Goal: Task Accomplishment & Management: Manage account settings

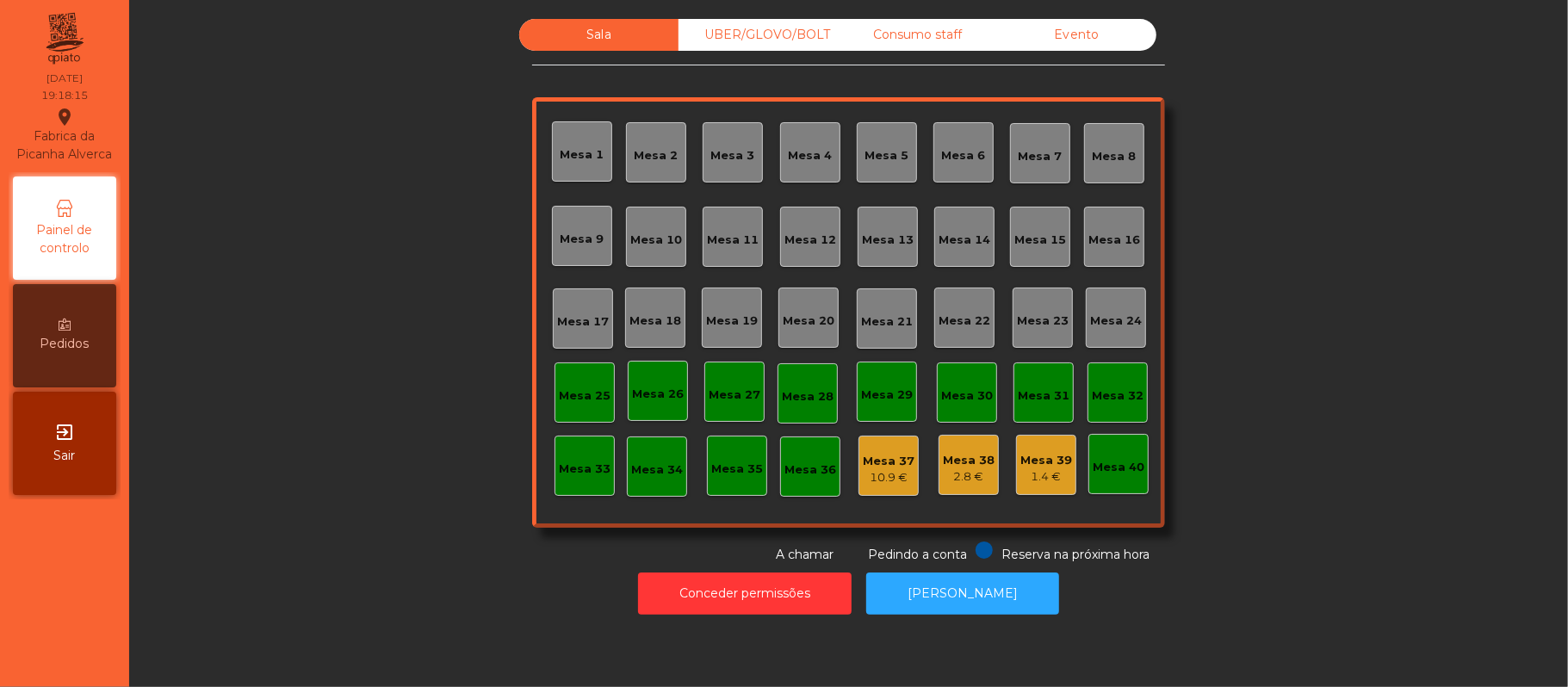
click at [932, 38] on div "Consumo staff" at bounding box center [918, 35] width 159 height 32
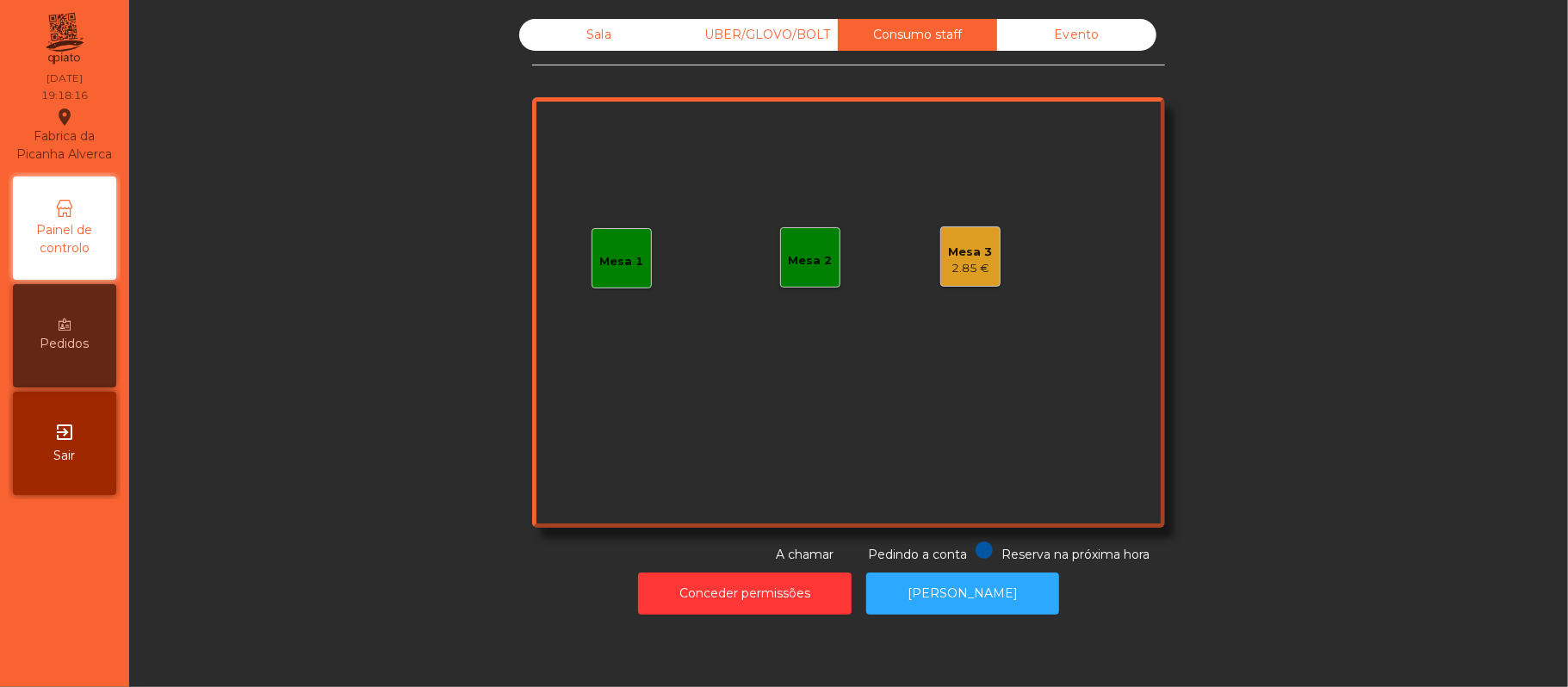
click at [972, 257] on div "Mesa 3" at bounding box center [971, 252] width 44 height 17
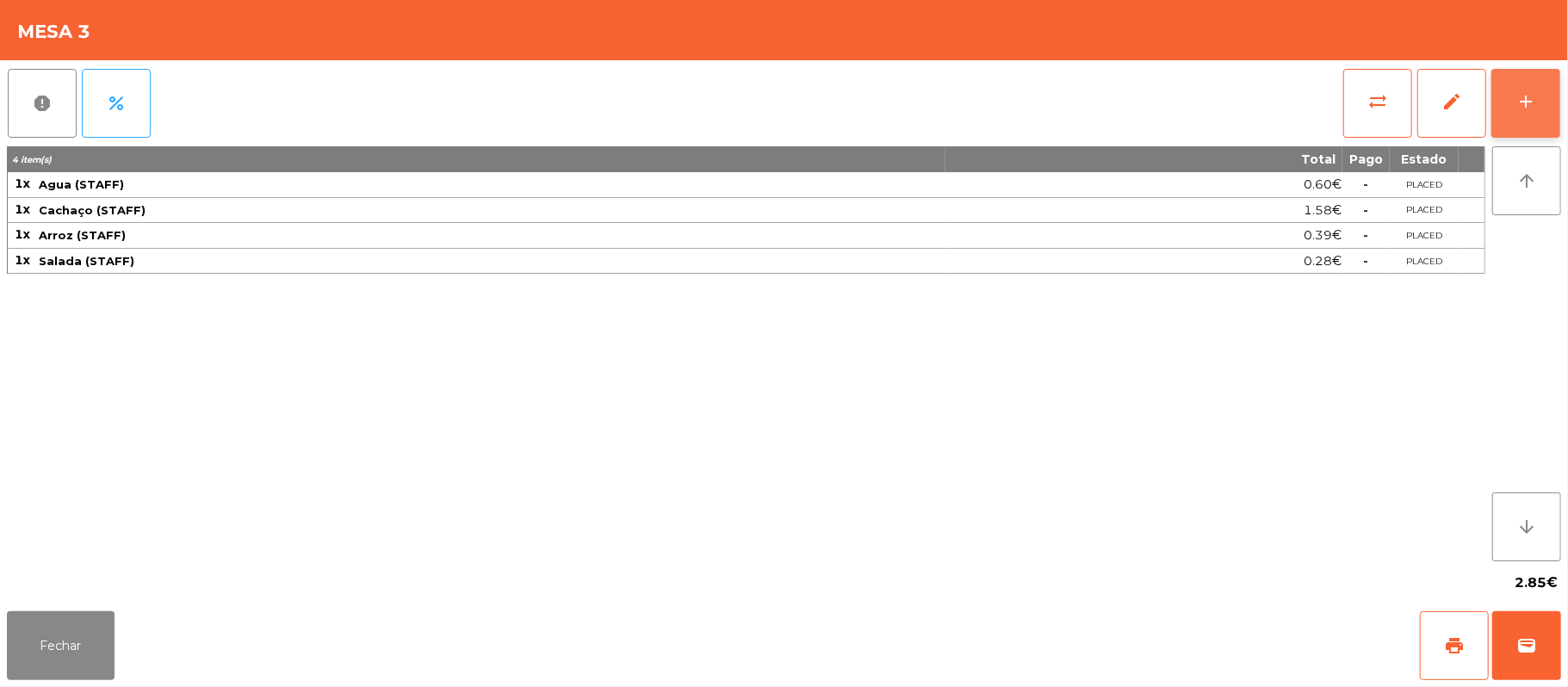
click at [1509, 94] on button "add" at bounding box center [1525, 103] width 69 height 69
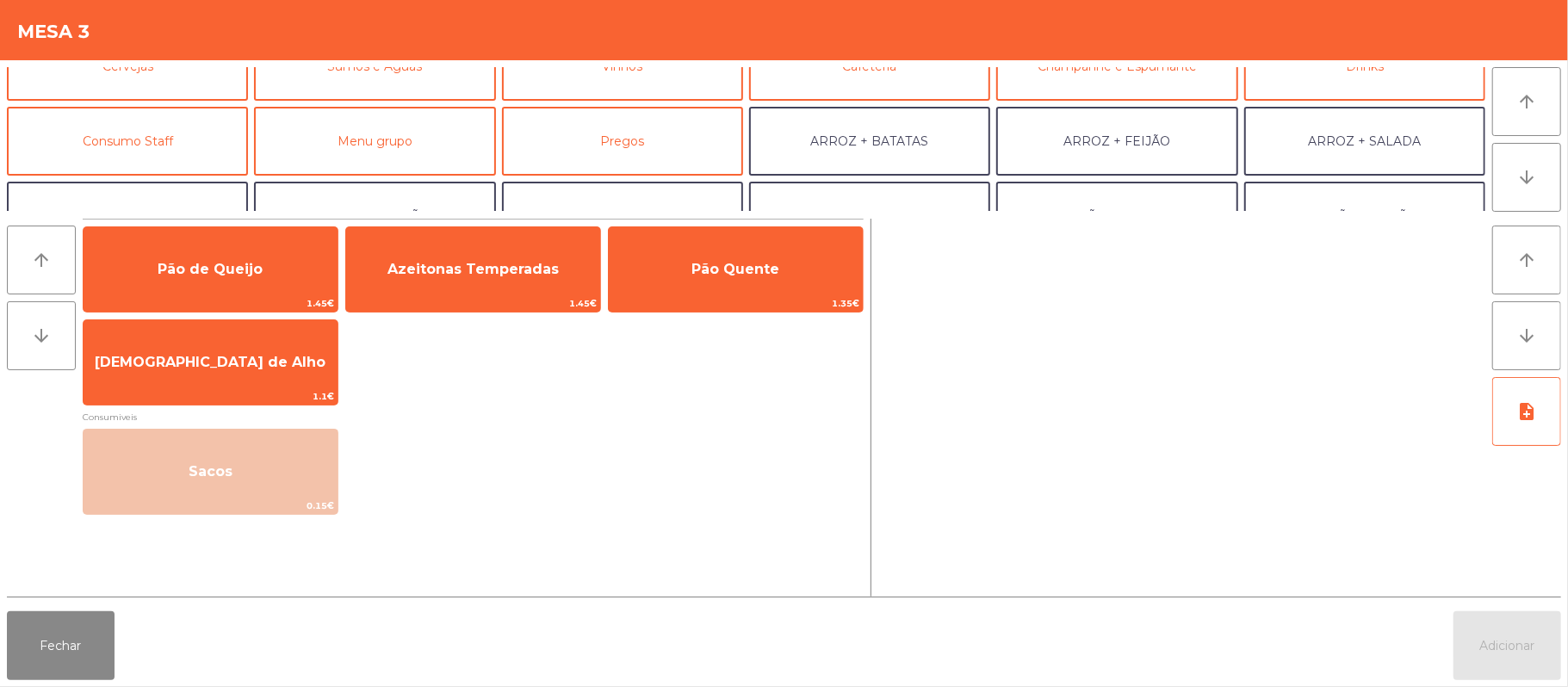
scroll to position [128, 0]
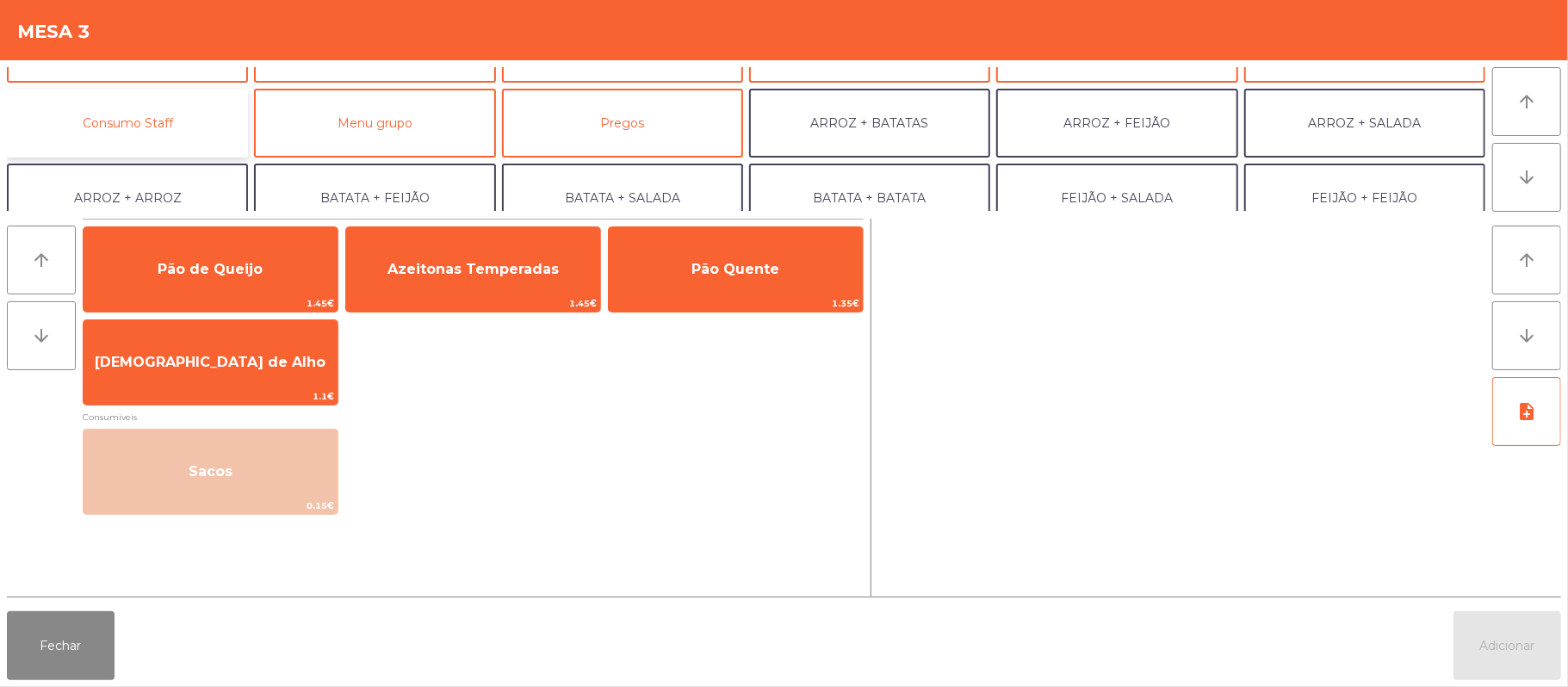
click at [170, 121] on button "Consumo Staff" at bounding box center [127, 123] width 241 height 69
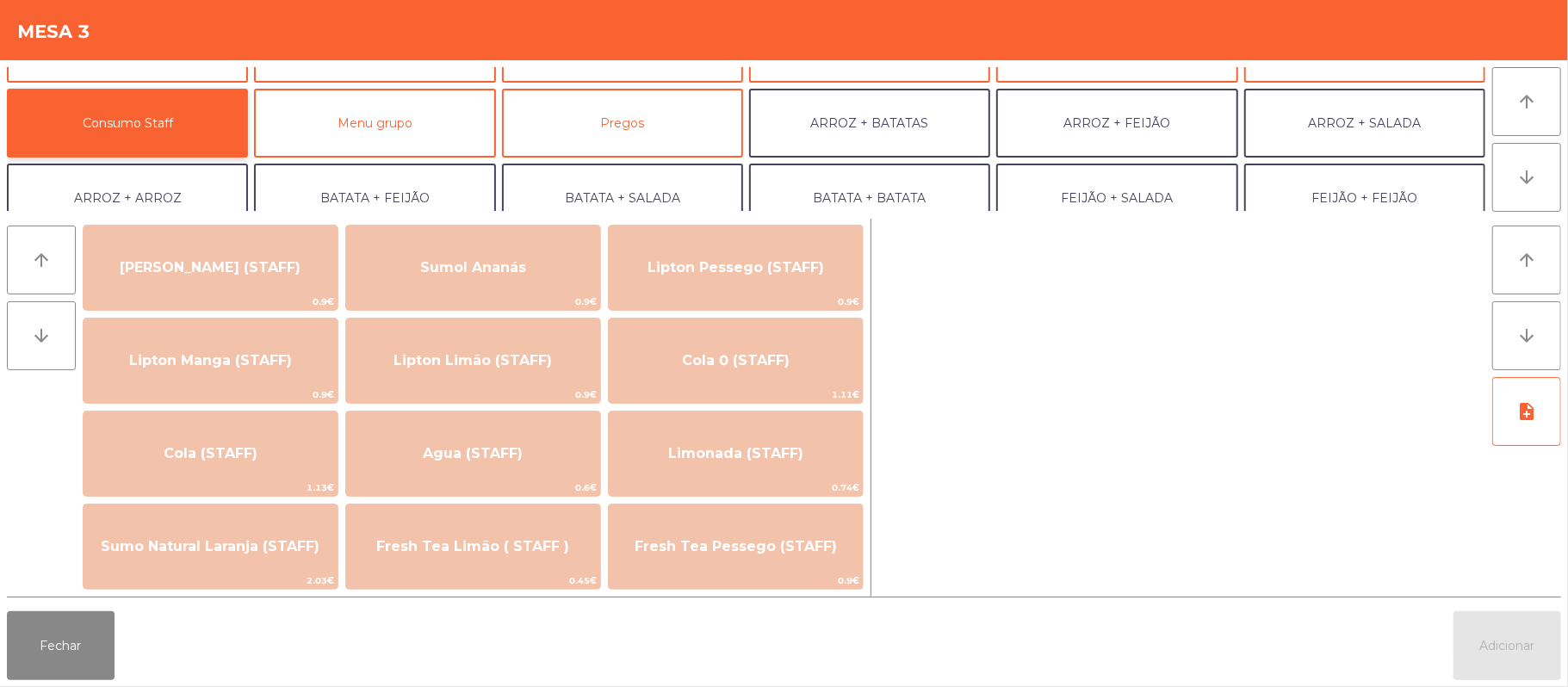
scroll to position [231, 0]
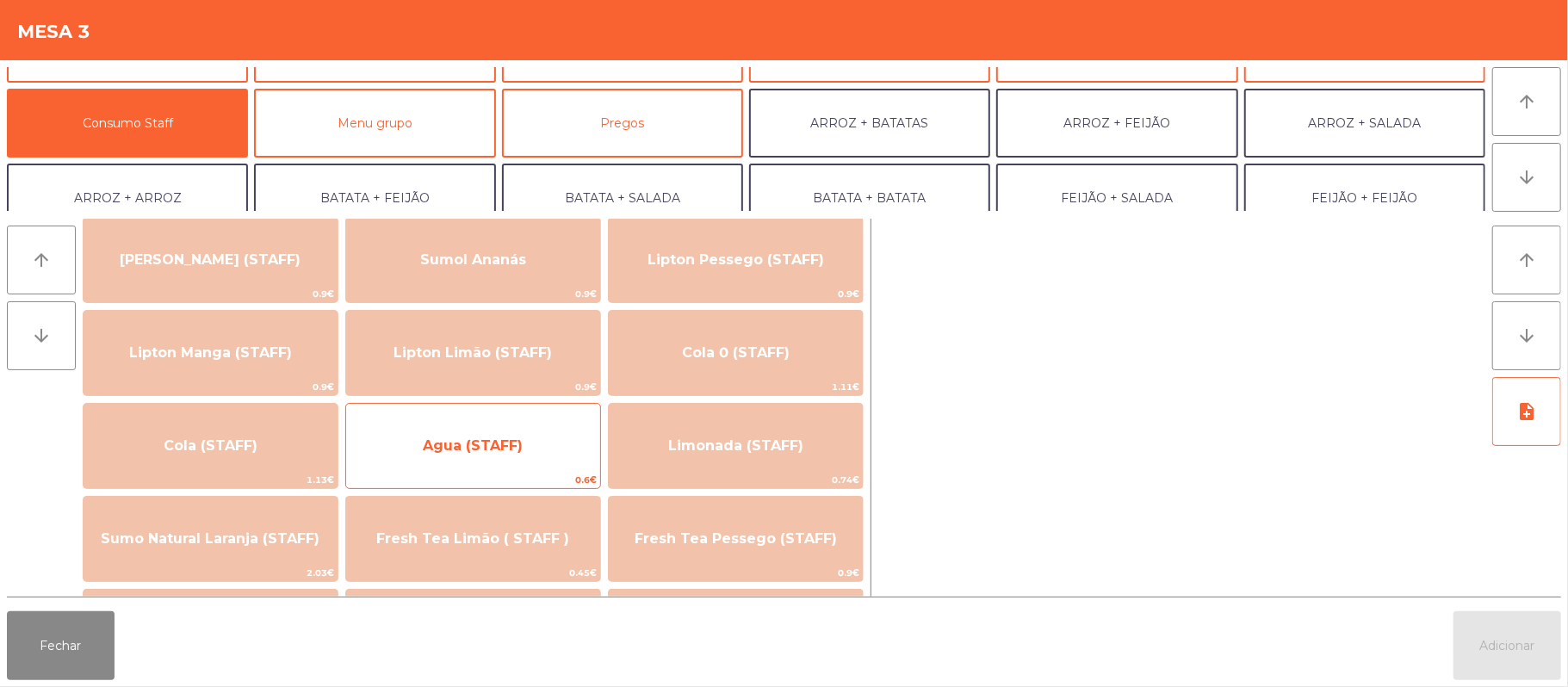
click at [518, 426] on span "Agua (STAFF)" at bounding box center [473, 445] width 254 height 46
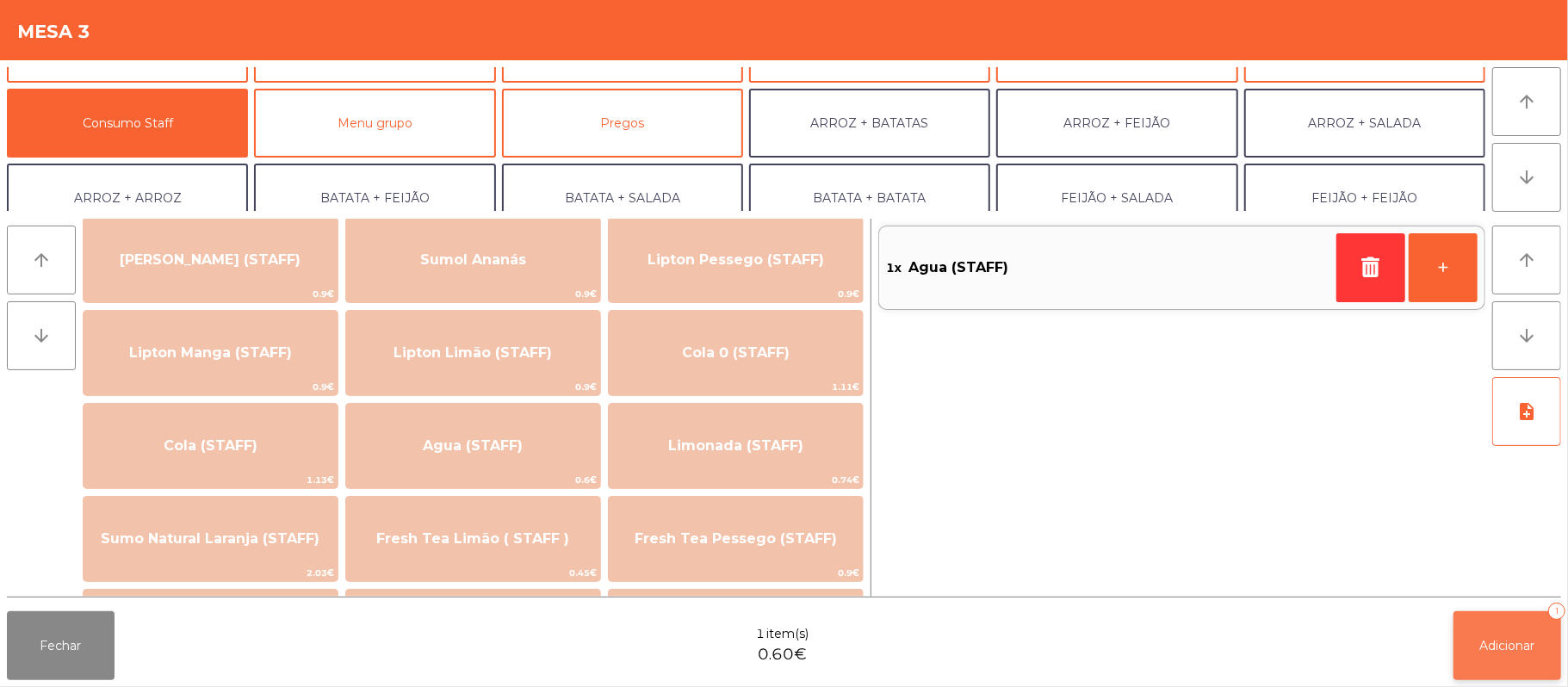
click at [1491, 648] on span "Adicionar" at bounding box center [1507, 645] width 55 height 15
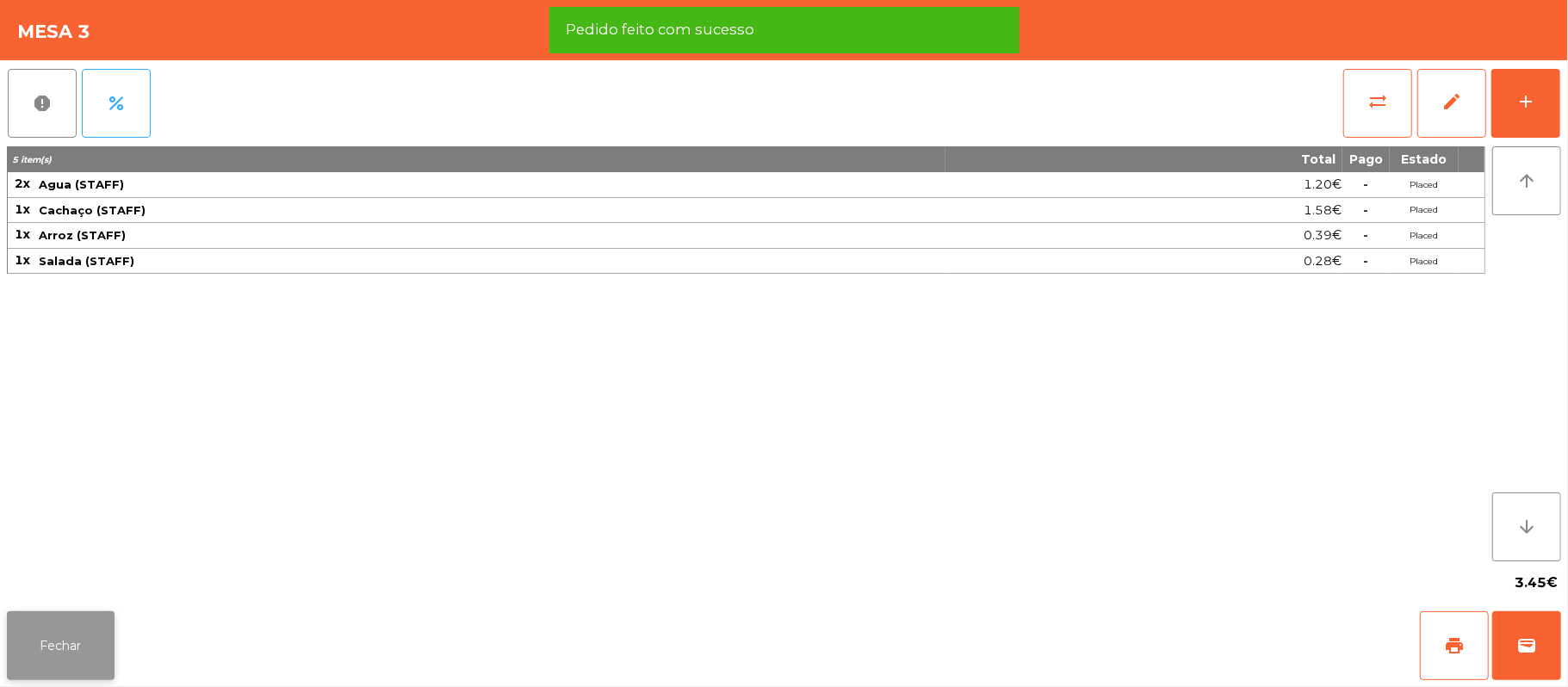
click at [50, 616] on button "Fechar" at bounding box center [61, 645] width 108 height 69
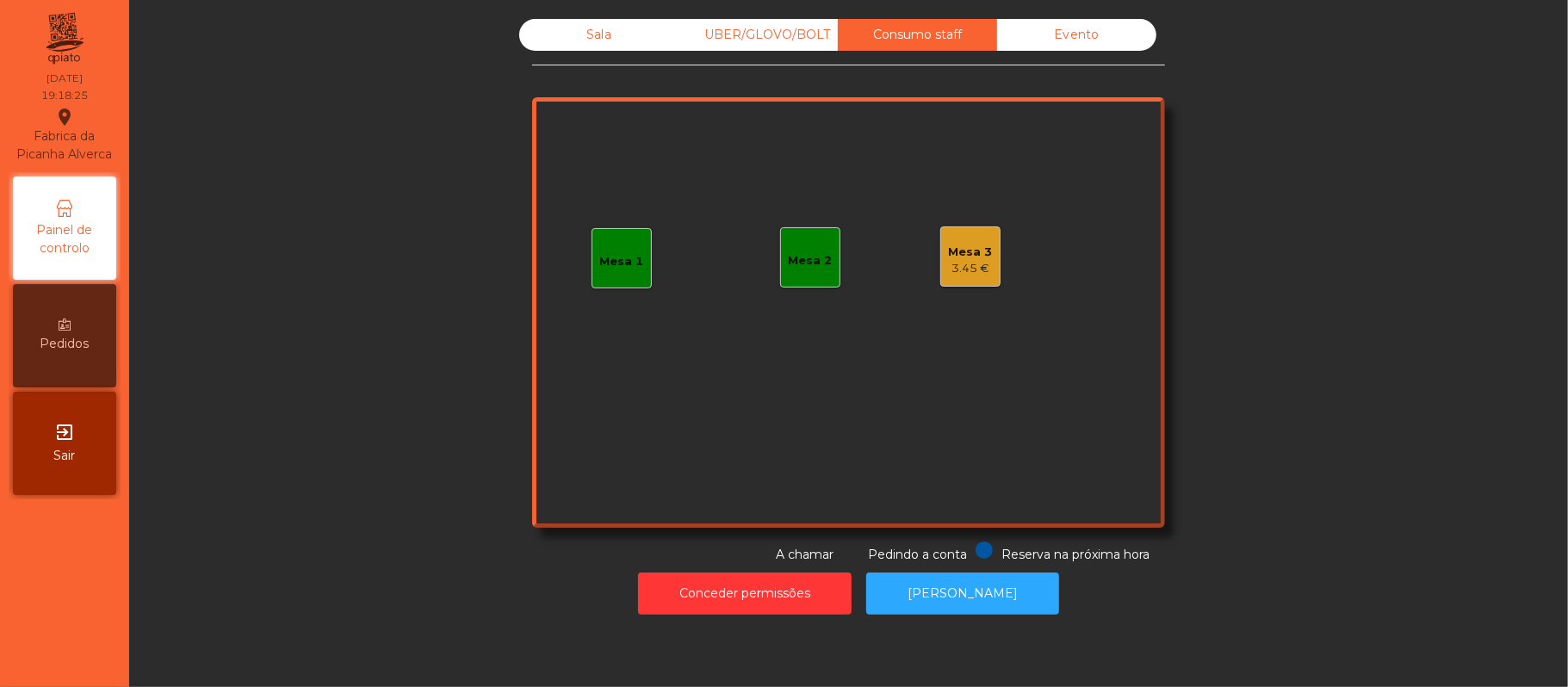
click at [577, 34] on div "Sala" at bounding box center [599, 35] width 159 height 32
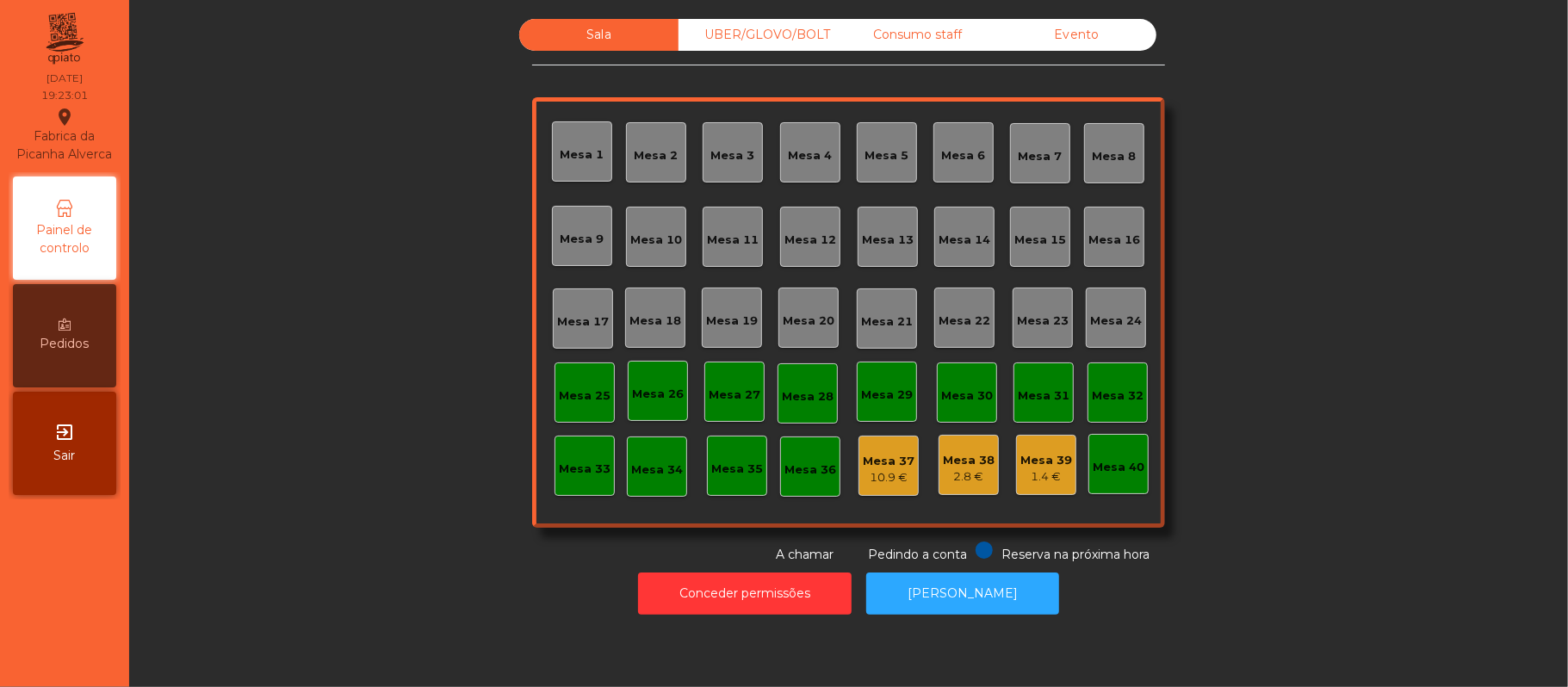
click at [1020, 465] on div "Mesa 39" at bounding box center [1046, 461] width 51 height 17
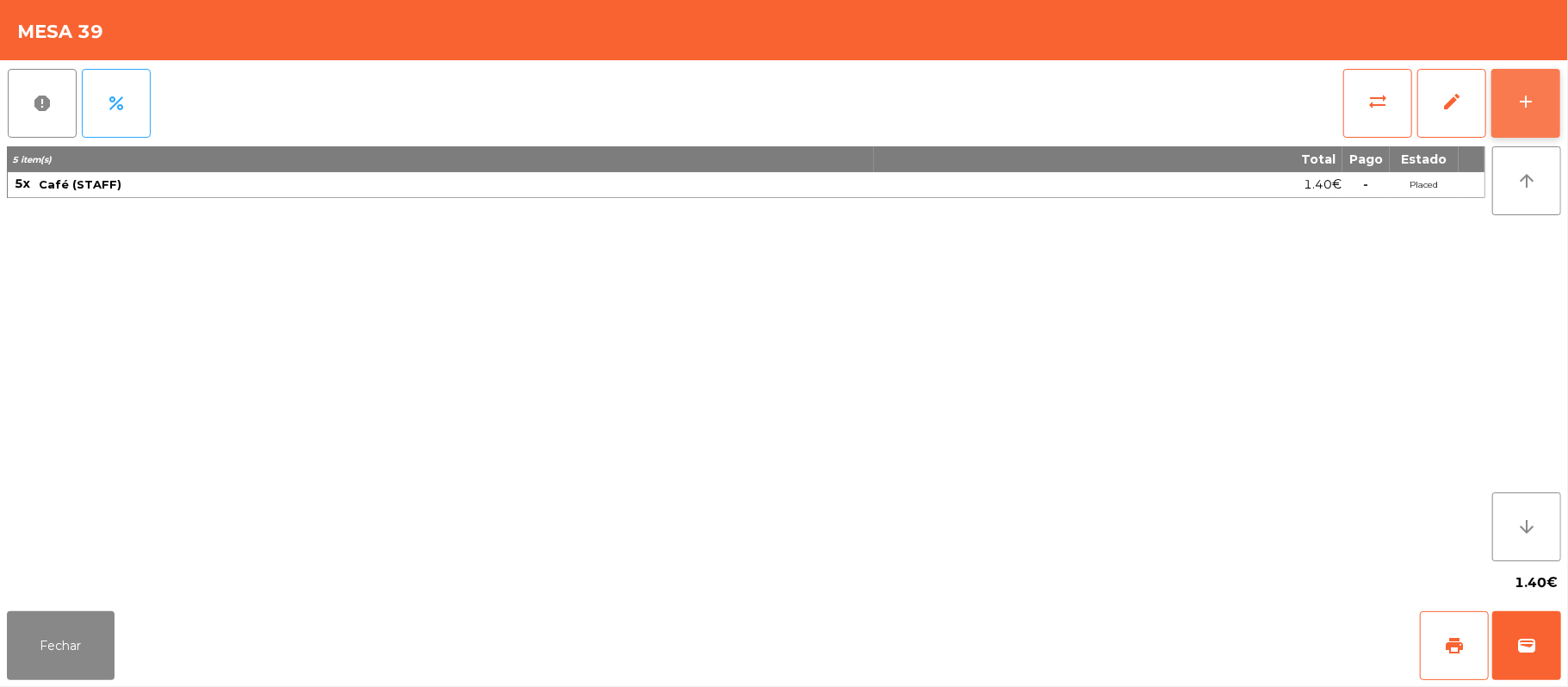
click at [1527, 91] on div "add" at bounding box center [1526, 101] width 21 height 21
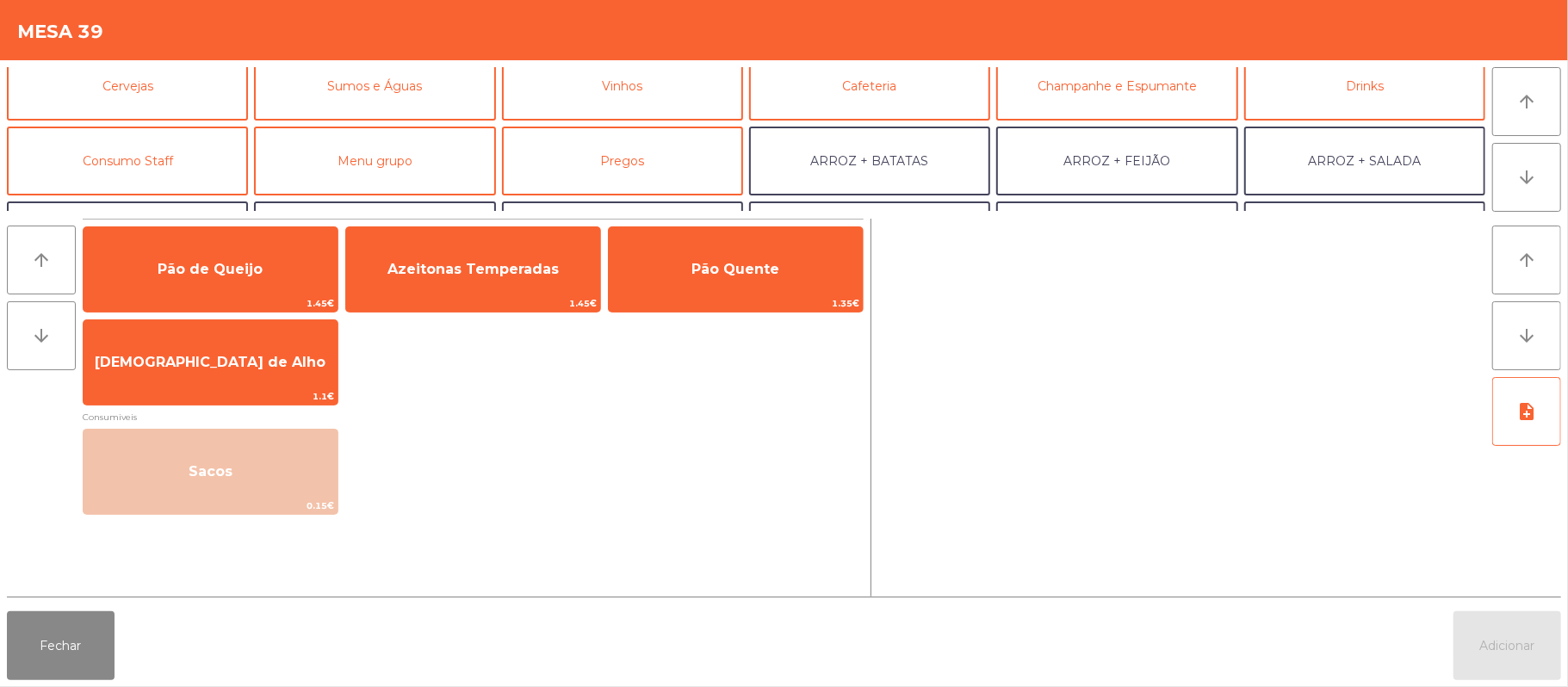
scroll to position [104, 0]
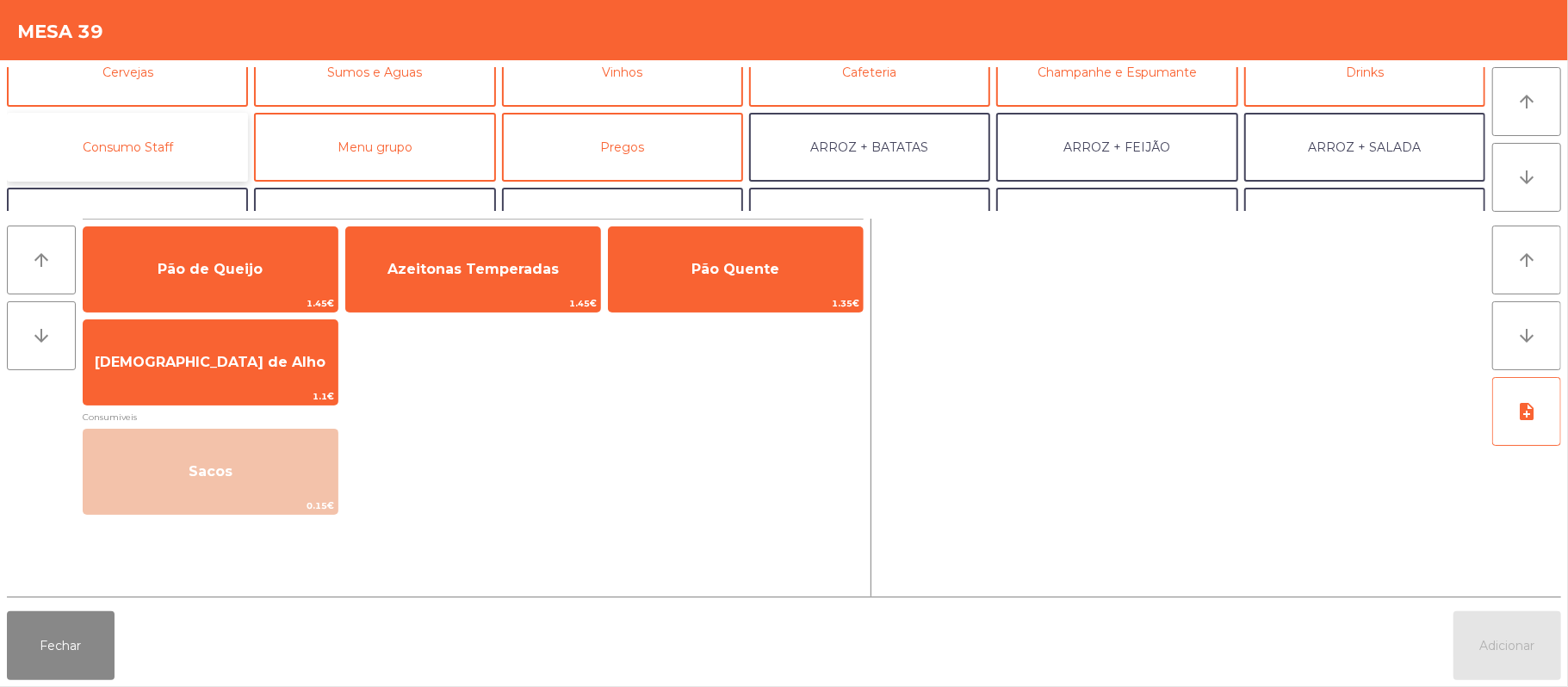
click at [204, 141] on button "Consumo Staff" at bounding box center [127, 147] width 241 height 69
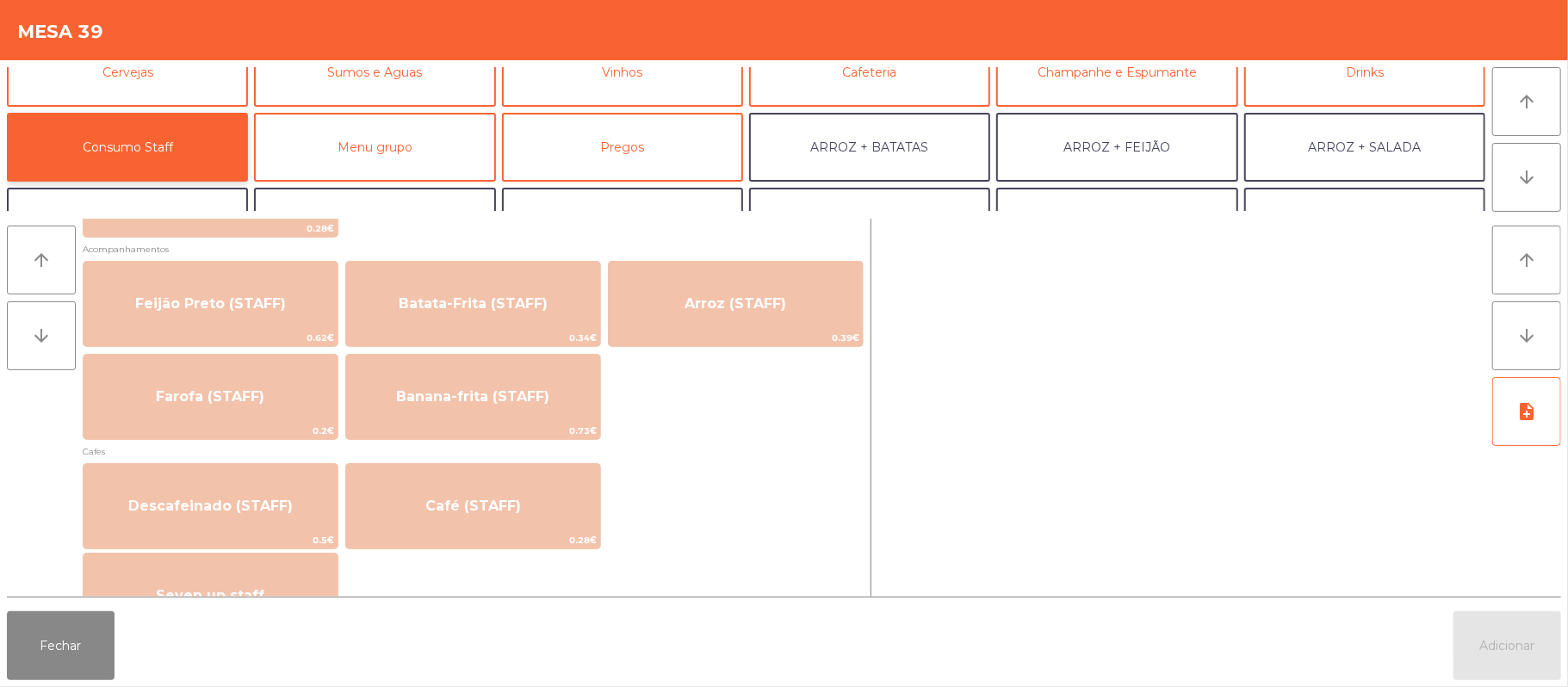
scroll to position [865, 0]
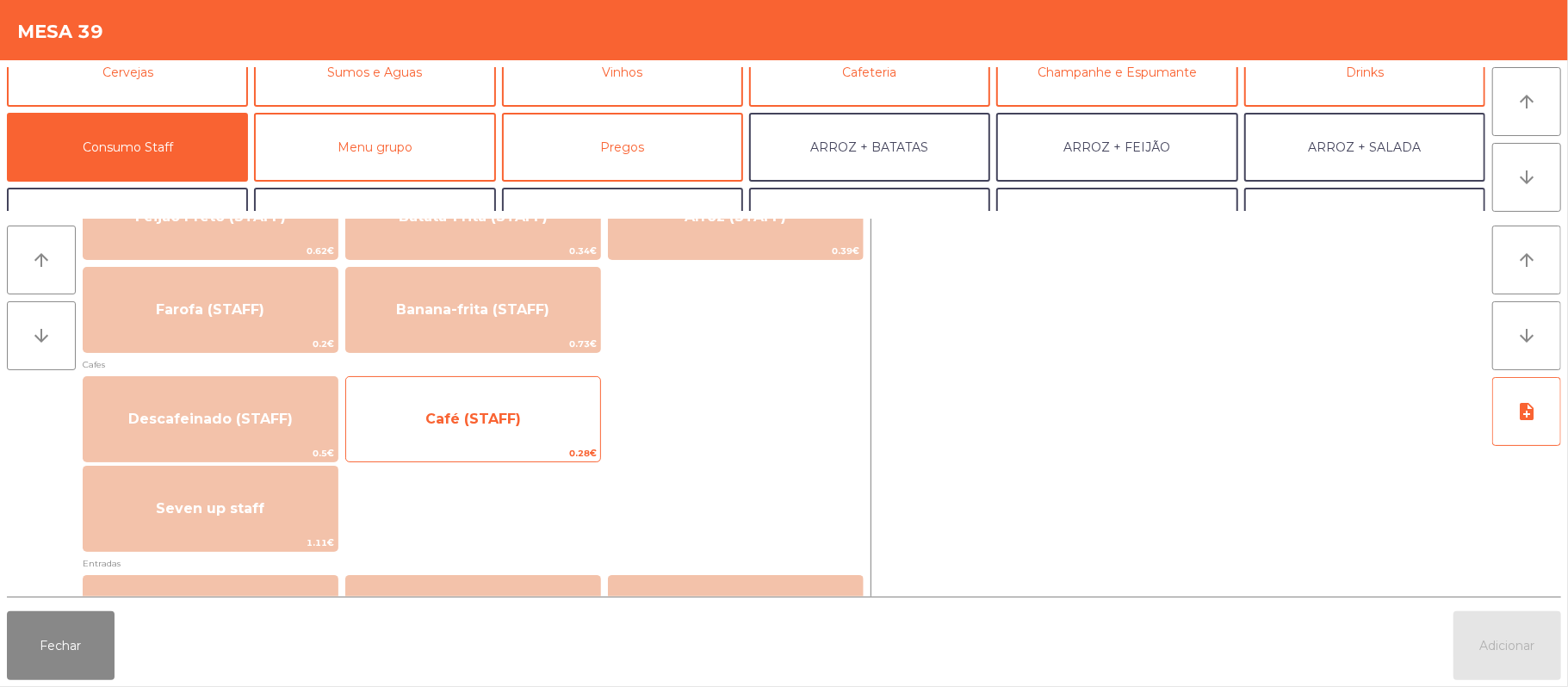
click at [511, 420] on span "Café (STAFF)" at bounding box center [473, 418] width 96 height 16
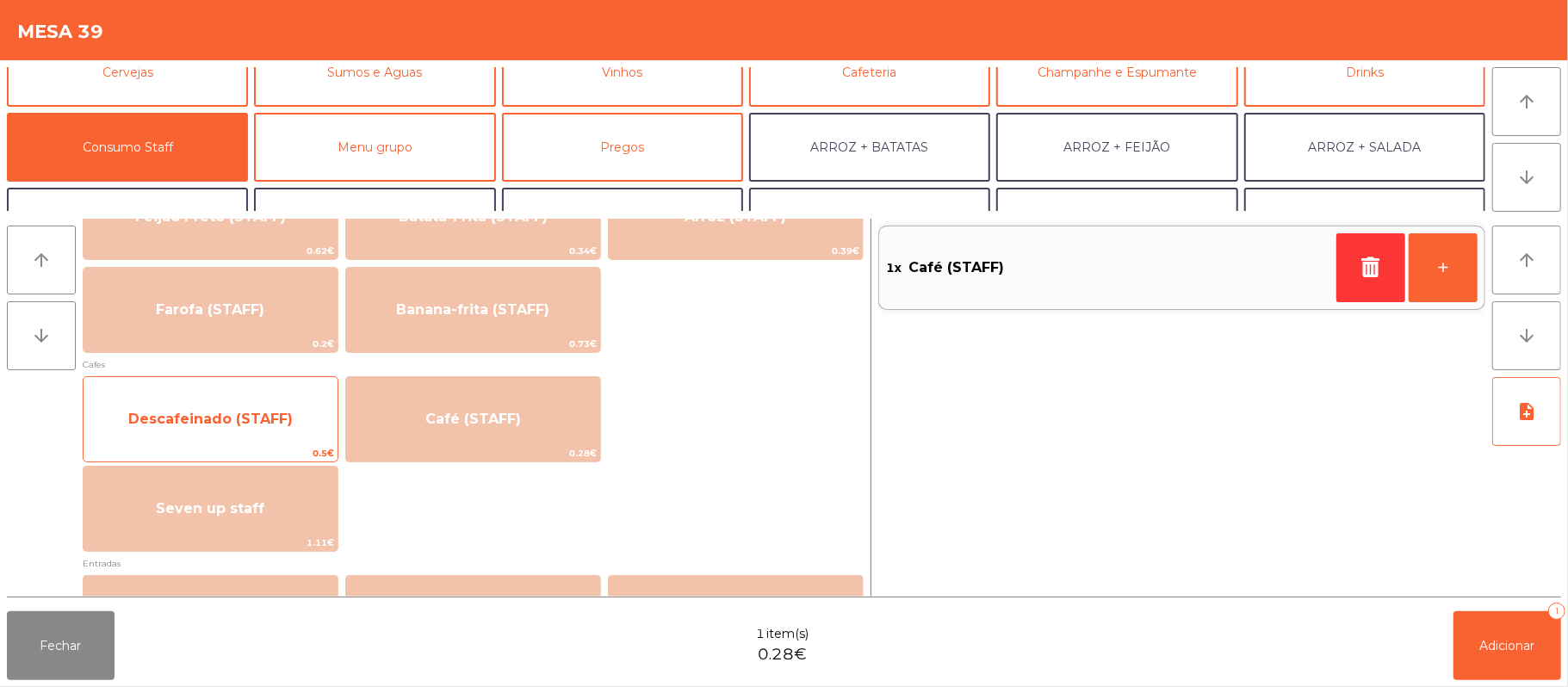
click at [255, 407] on span "Descafeinado (STAFF)" at bounding box center [210, 419] width 254 height 46
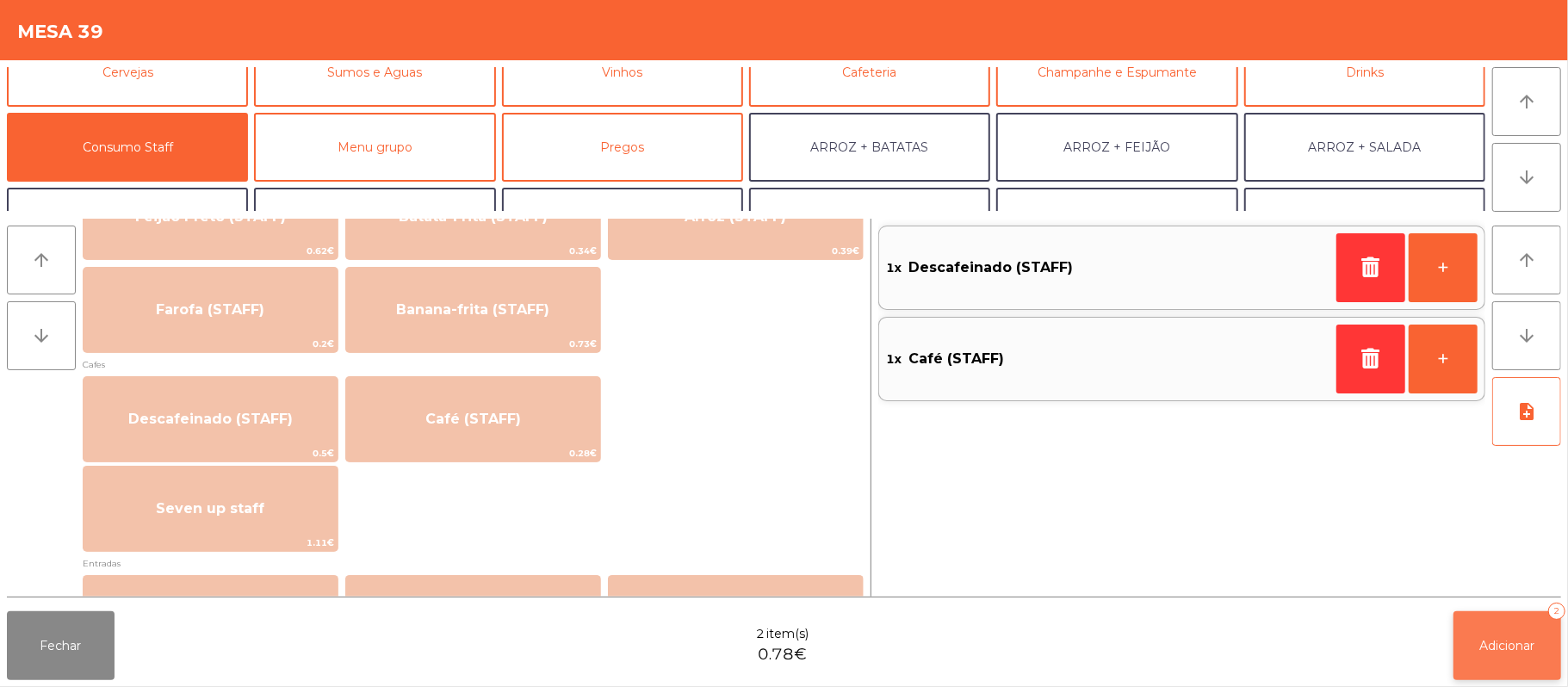
click at [1482, 644] on span "Adicionar" at bounding box center [1507, 645] width 55 height 15
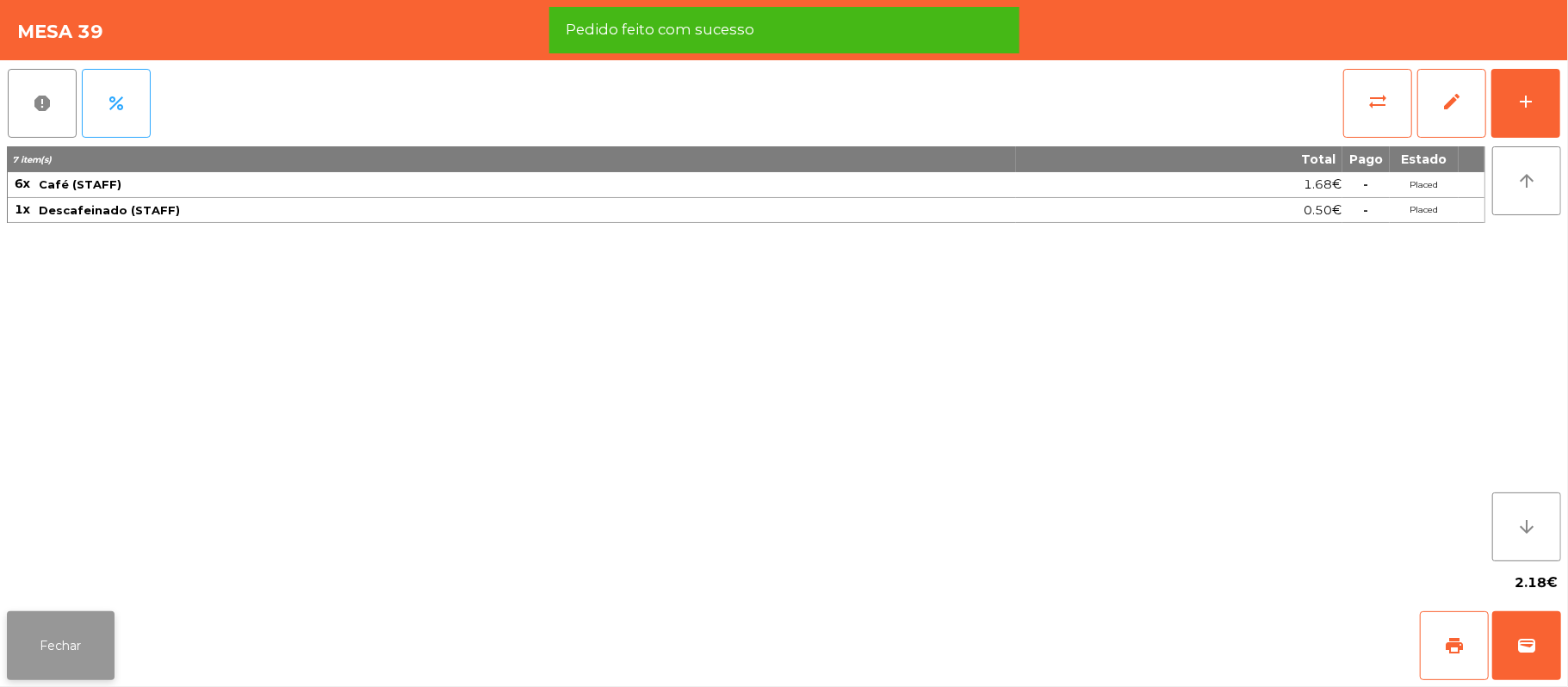
click at [56, 651] on button "Fechar" at bounding box center [61, 645] width 108 height 69
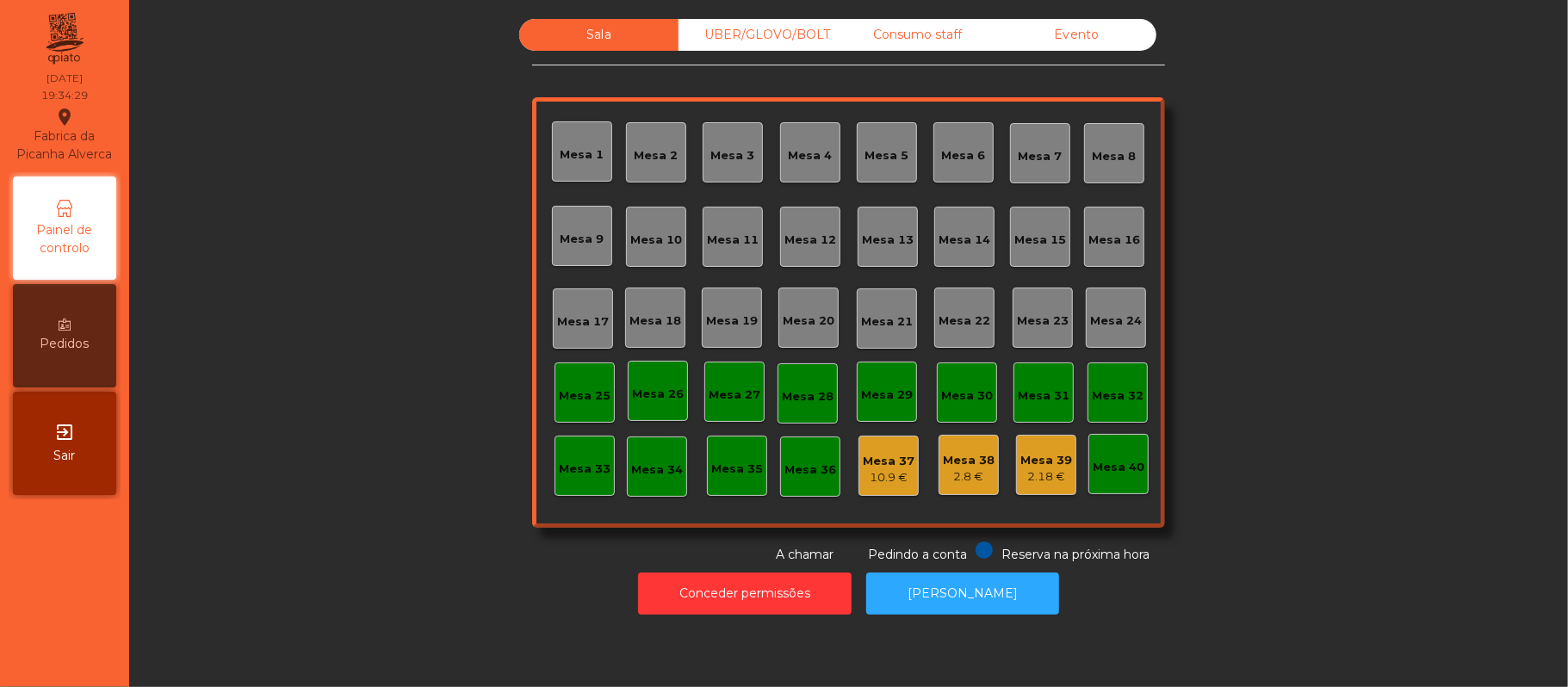
click at [782, 32] on div "UBER/GLOVO/BOLT" at bounding box center [758, 35] width 159 height 32
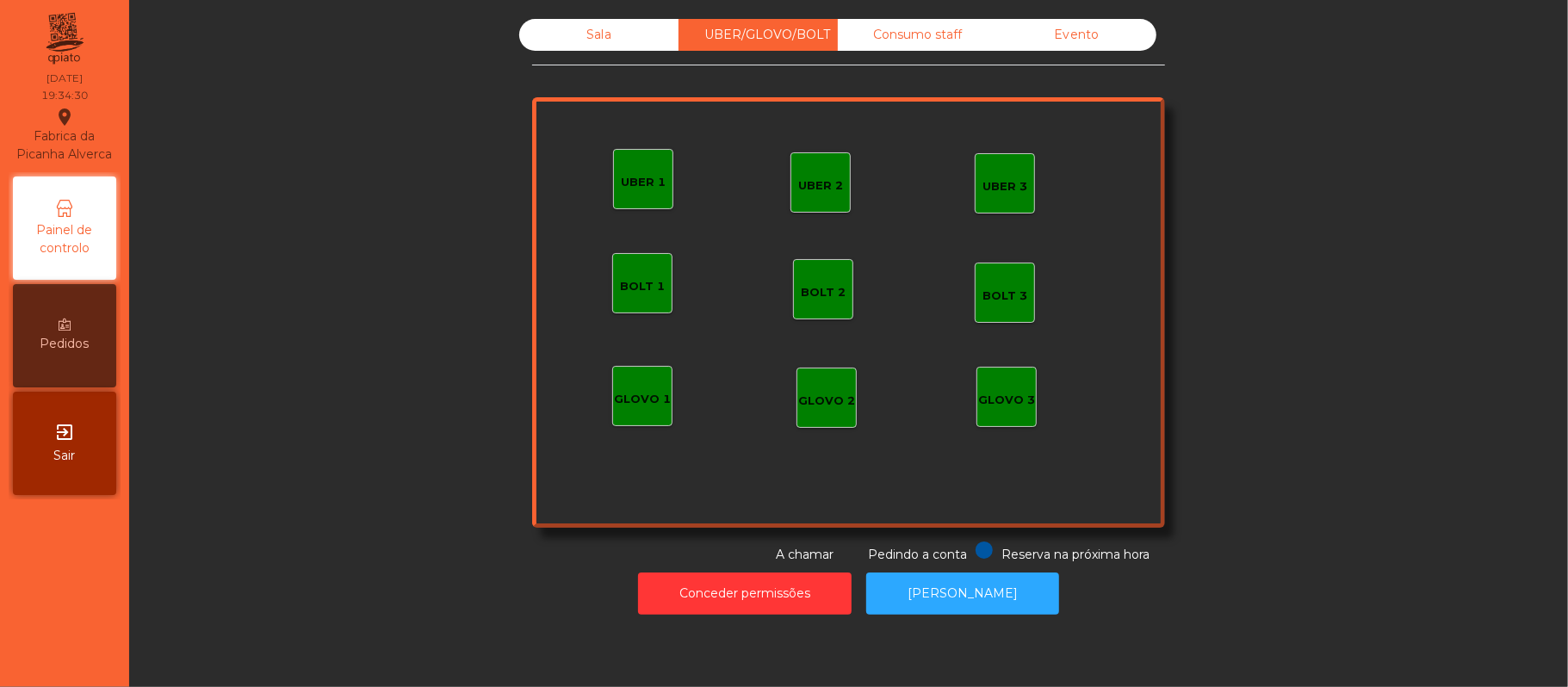
click at [641, 184] on div "UBER 1" at bounding box center [643, 182] width 45 height 17
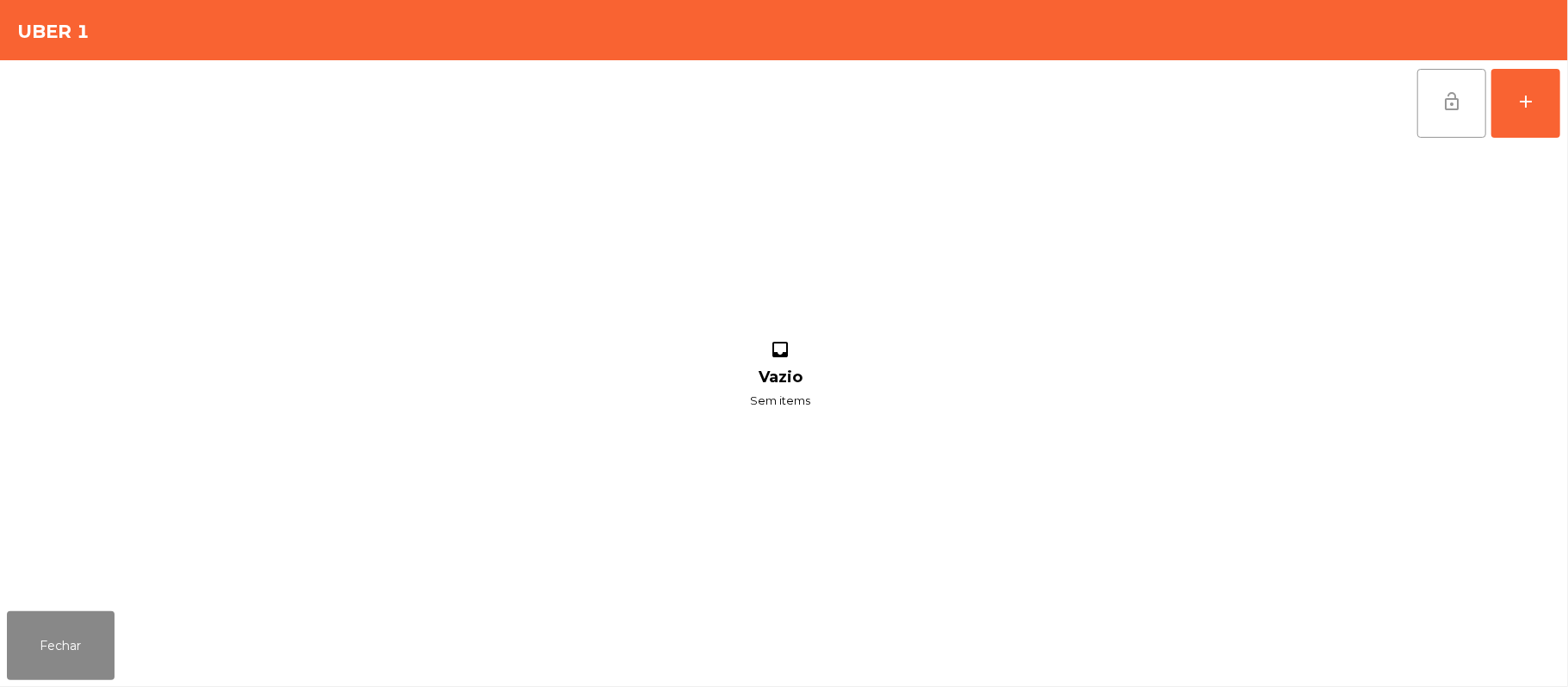
click at [1445, 110] on span "lock_open" at bounding box center [1451, 101] width 21 height 21
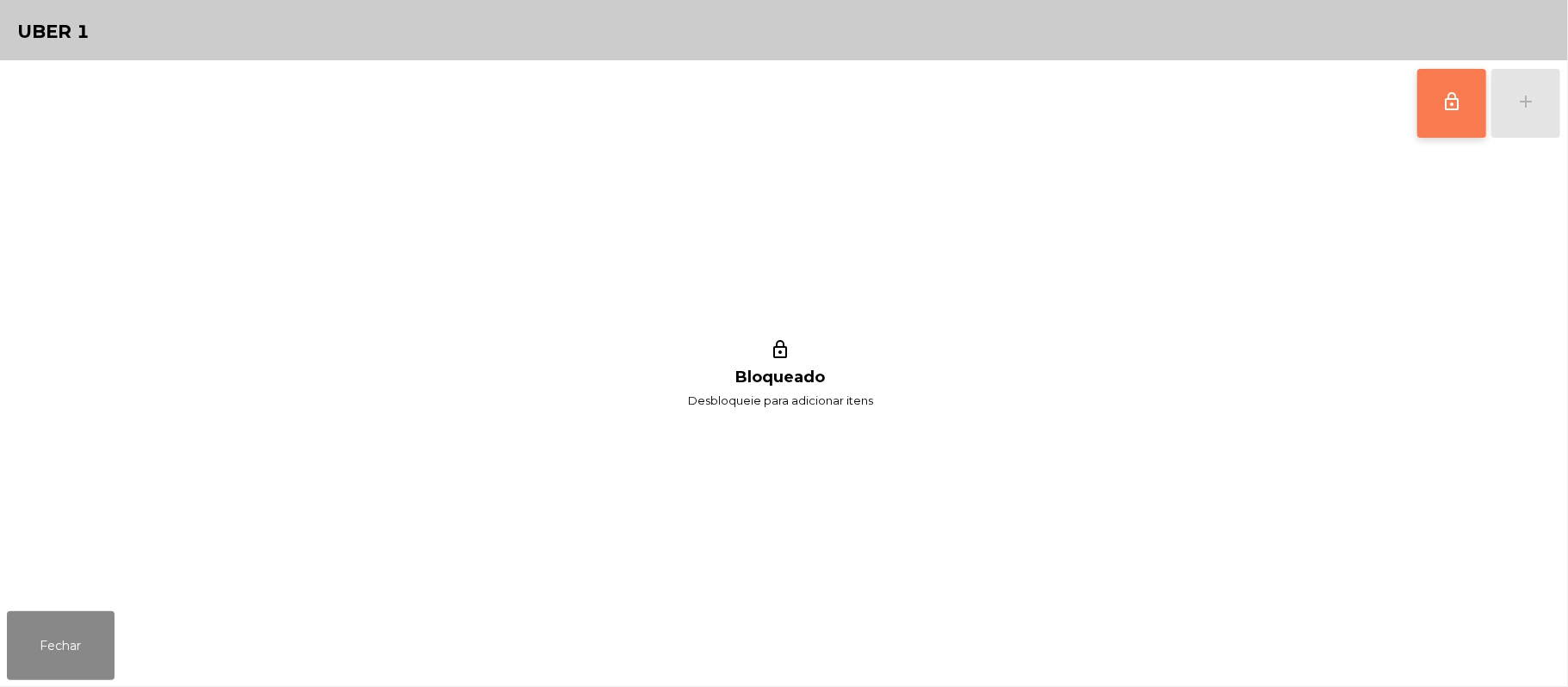
click at [1432, 110] on button "lock_outline" at bounding box center [1451, 103] width 69 height 69
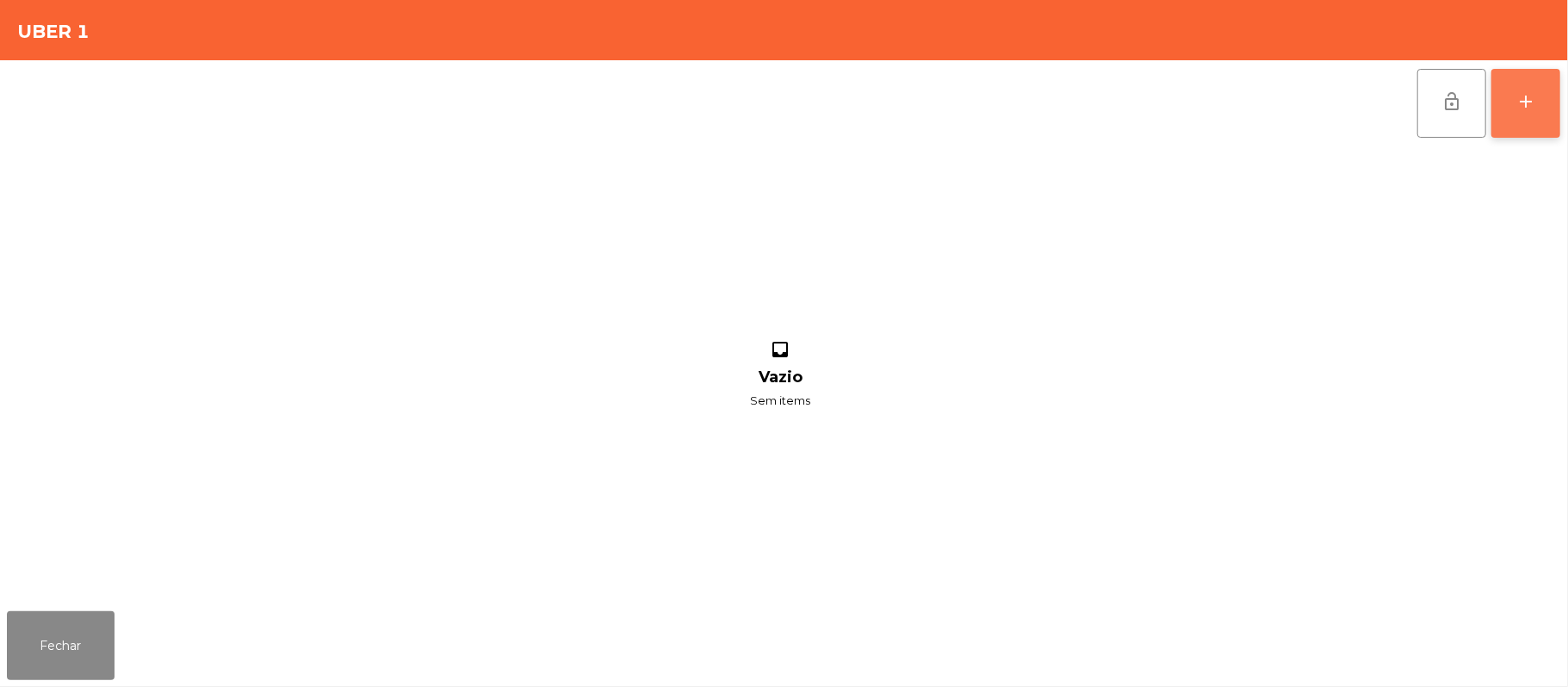
click at [1540, 104] on button "add" at bounding box center [1525, 103] width 69 height 69
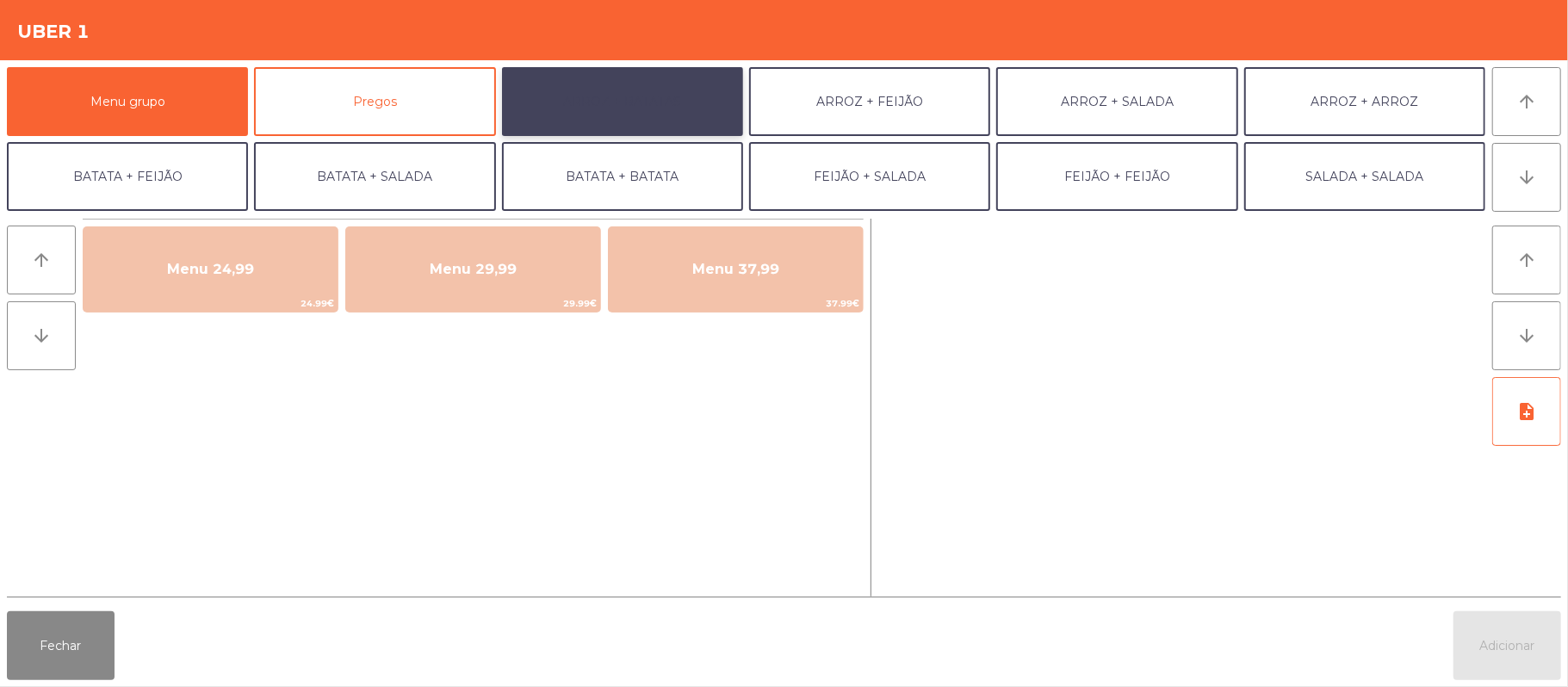
click at [672, 112] on button "ARROZ + BATATAS" at bounding box center [623, 101] width 241 height 69
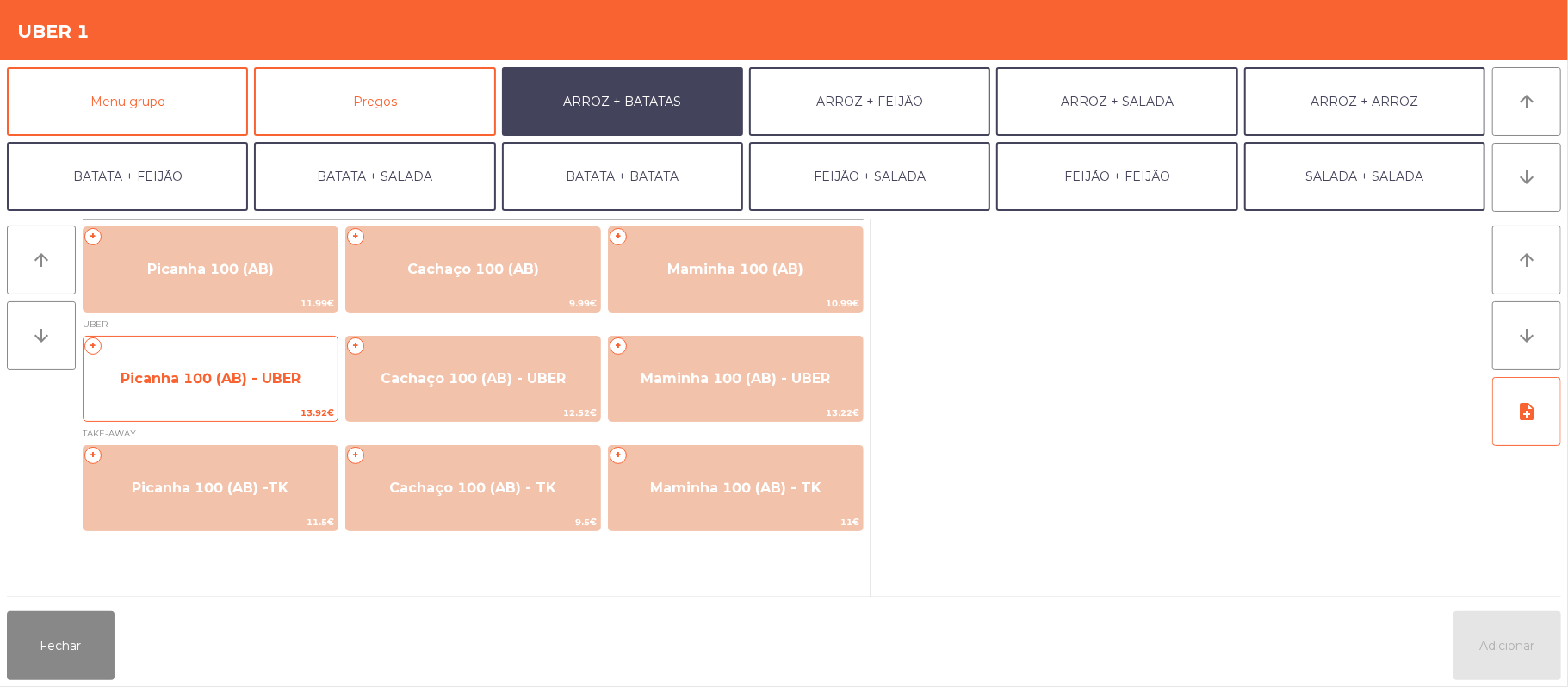
click at [245, 376] on span "Picanha 100 (AB) - UBER" at bounding box center [210, 378] width 180 height 16
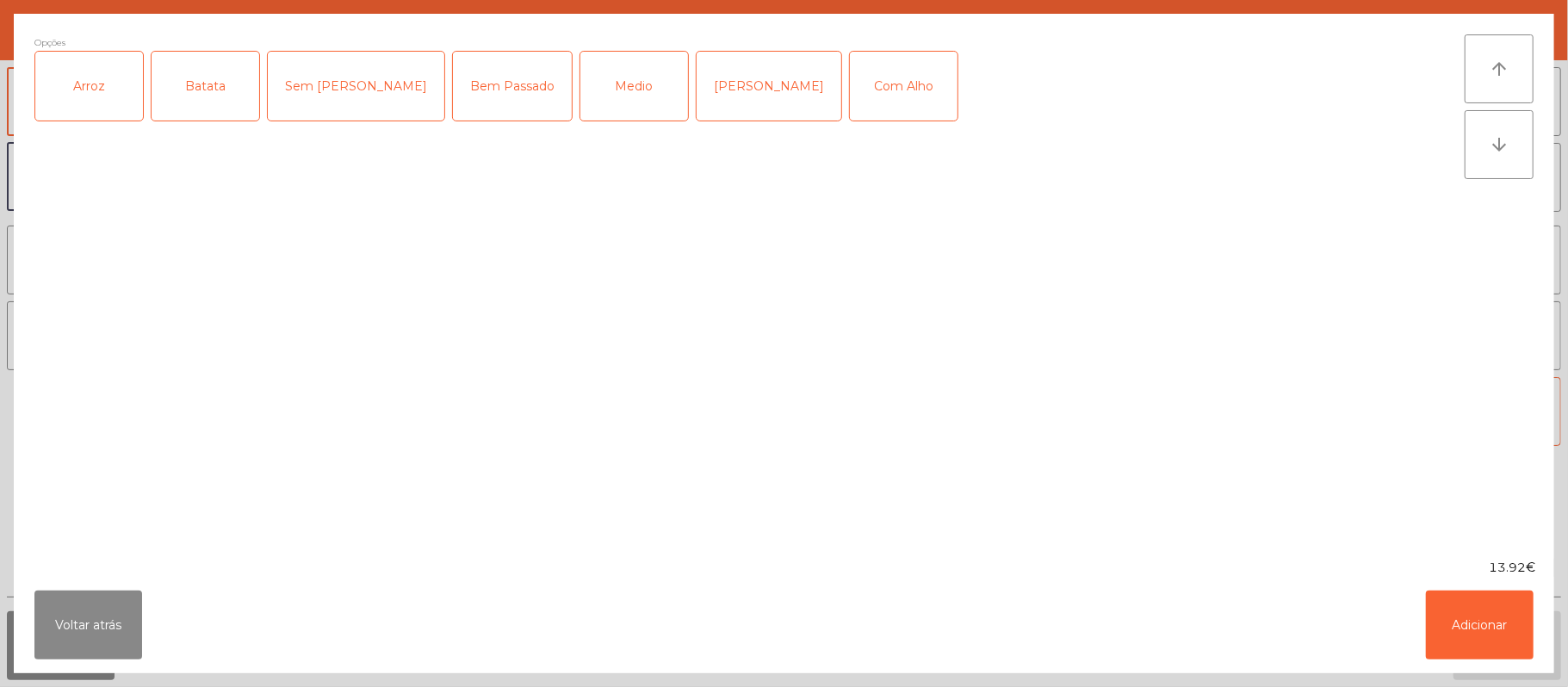
click at [82, 86] on div "Arroz" at bounding box center [89, 85] width 108 height 69
click at [209, 86] on div "Batata" at bounding box center [206, 85] width 108 height 69
click at [580, 83] on div "Medio" at bounding box center [634, 85] width 108 height 69
click at [1505, 633] on button "Adicionar" at bounding box center [1480, 624] width 108 height 69
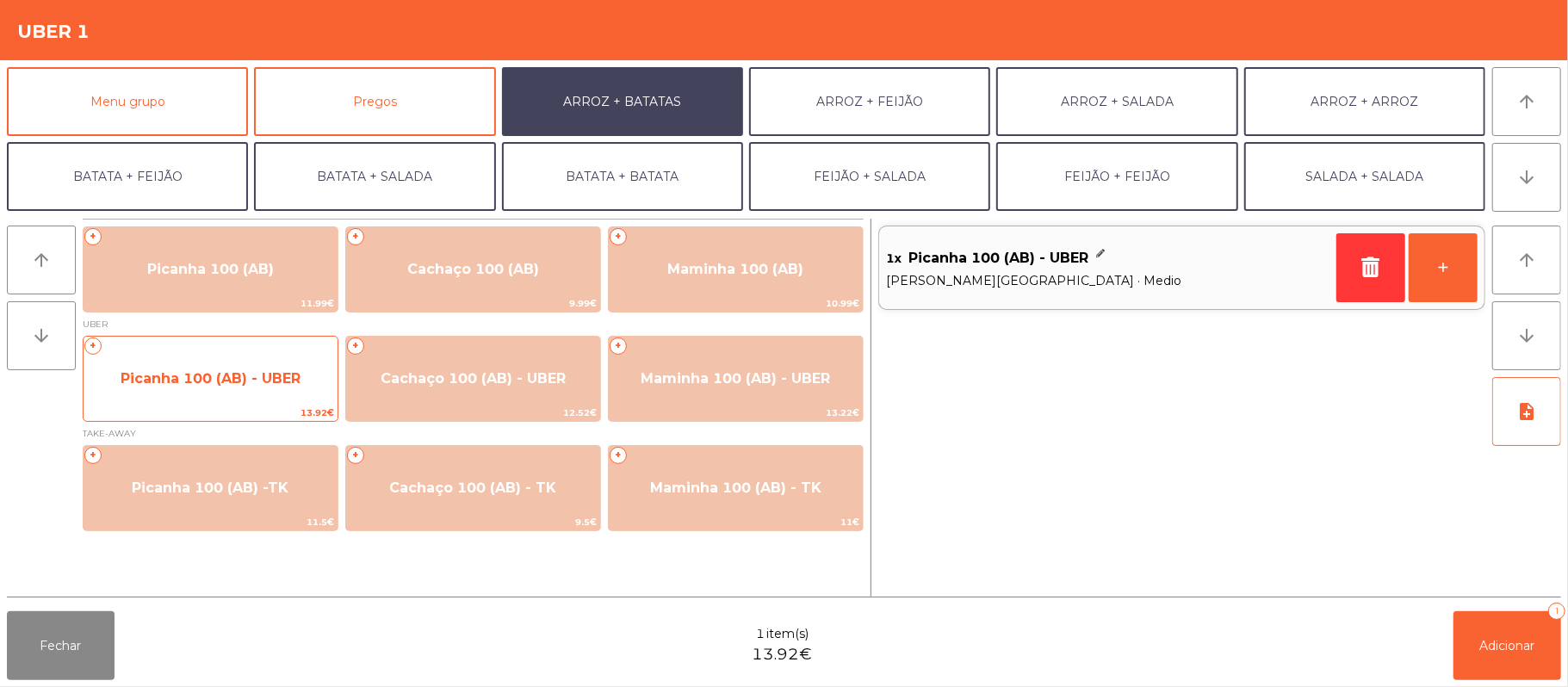
click at [214, 396] on span "Picanha 100 (AB) - UBER" at bounding box center [210, 378] width 254 height 46
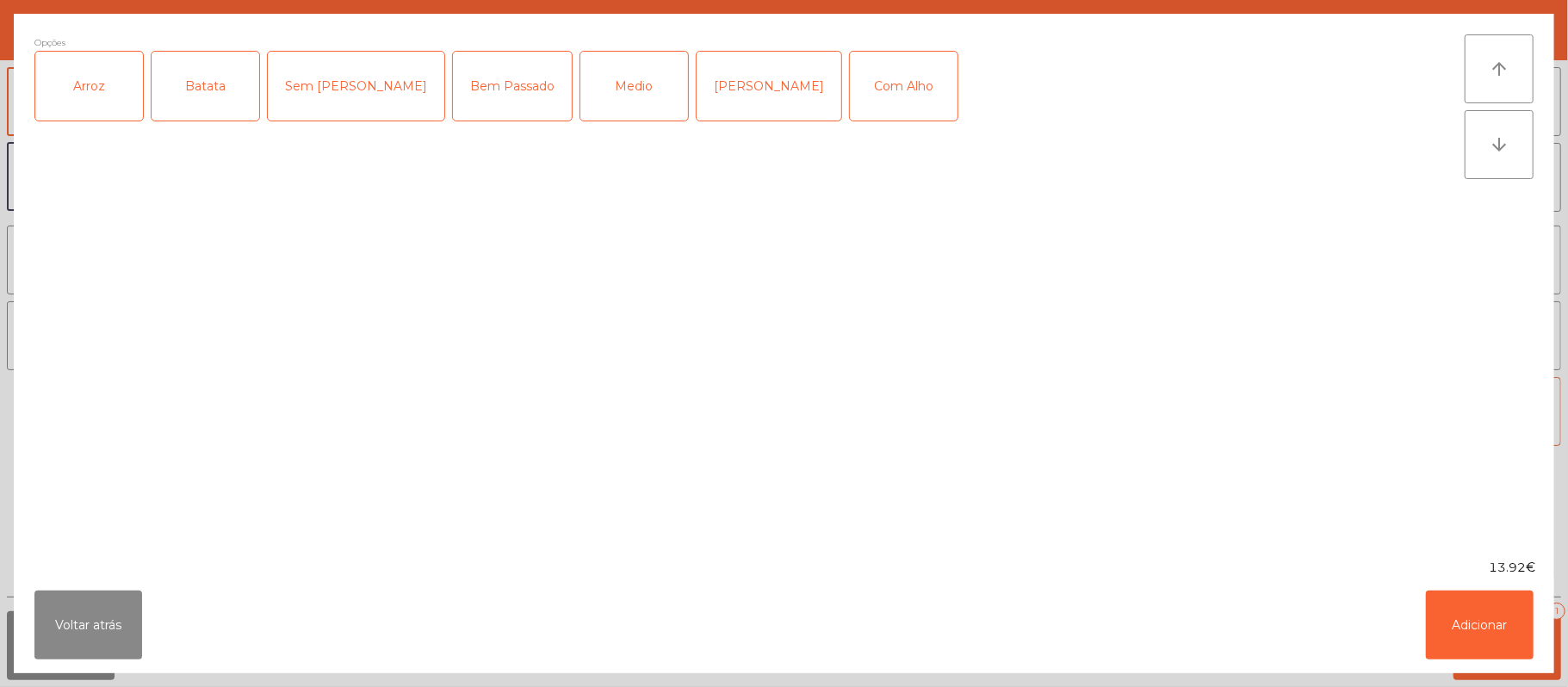
click at [88, 83] on div "Arroz" at bounding box center [89, 85] width 108 height 69
click at [209, 87] on div "Batata" at bounding box center [206, 85] width 108 height 69
click at [593, 70] on div "Medio" at bounding box center [634, 85] width 108 height 69
click at [1478, 624] on button "Adicionar" at bounding box center [1480, 624] width 108 height 69
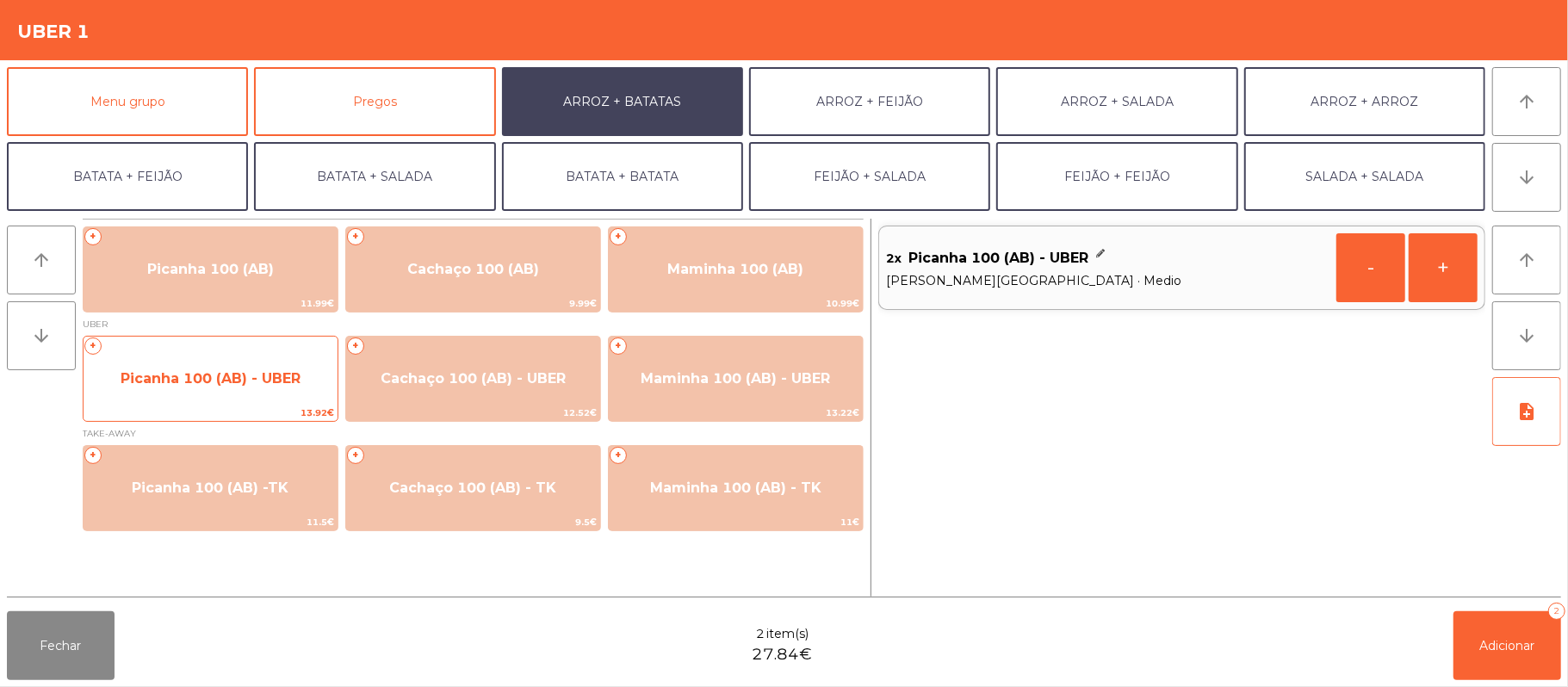
click at [252, 382] on span "Picanha 100 (AB) - UBER" at bounding box center [210, 378] width 180 height 16
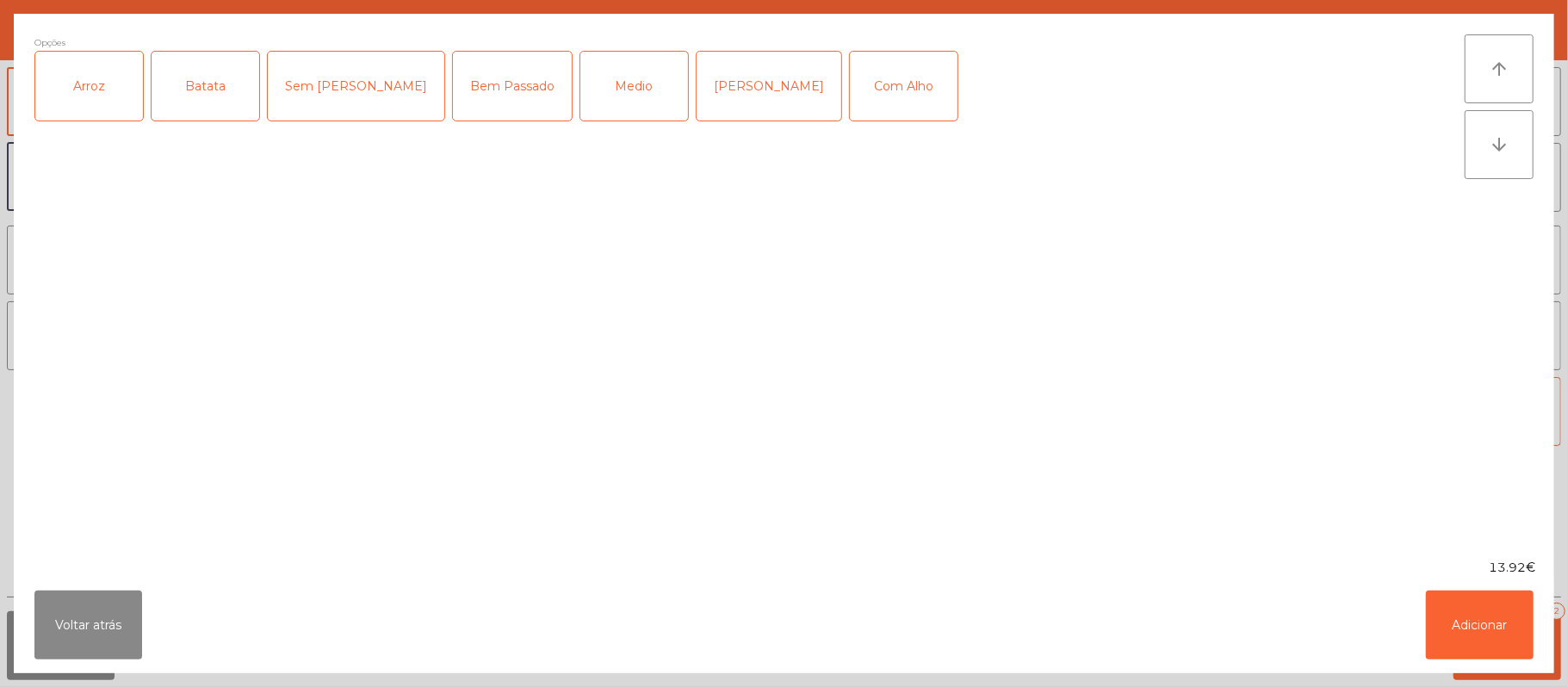
click at [84, 99] on div "Arroz" at bounding box center [89, 85] width 108 height 69
click at [205, 99] on div "Batata" at bounding box center [206, 85] width 108 height 69
click at [580, 77] on div "Medio" at bounding box center [634, 85] width 108 height 69
click at [1474, 641] on button "Adicionar" at bounding box center [1480, 624] width 108 height 69
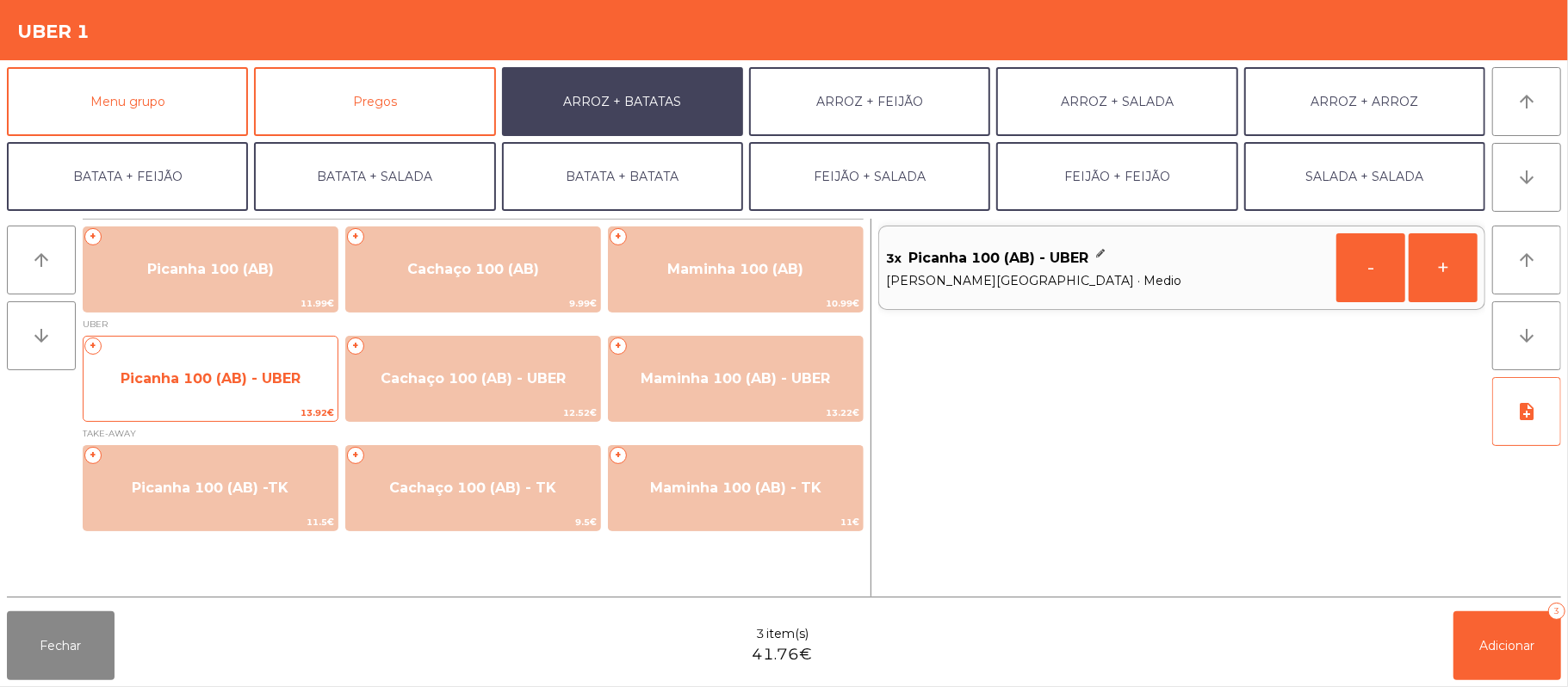
click at [175, 377] on span "Picanha 100 (AB) - UBER" at bounding box center [210, 378] width 180 height 16
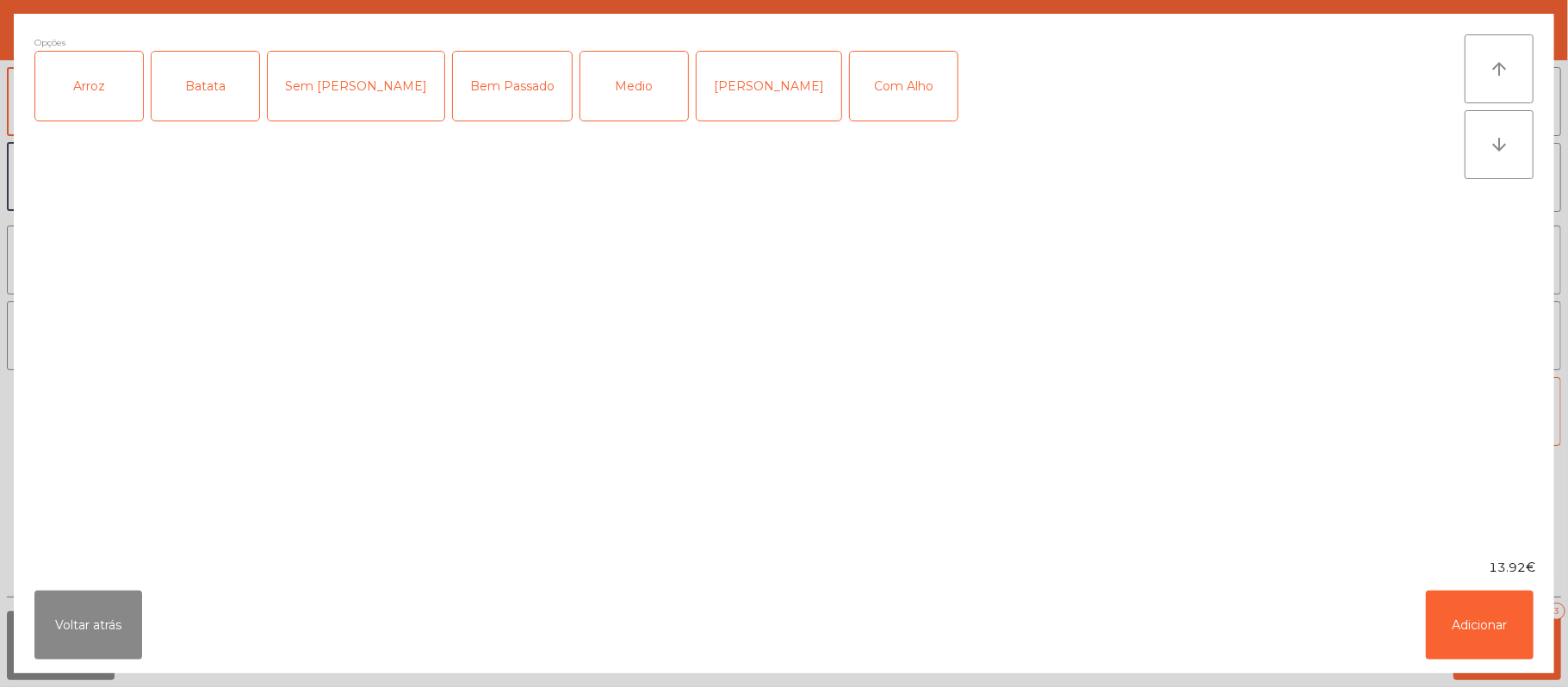
click at [98, 88] on div "Arroz" at bounding box center [89, 85] width 108 height 69
click at [180, 94] on div "Batata" at bounding box center [206, 85] width 108 height 69
click at [587, 82] on div "Medio" at bounding box center [634, 85] width 108 height 69
click at [1500, 614] on button "Adicionar" at bounding box center [1480, 624] width 108 height 69
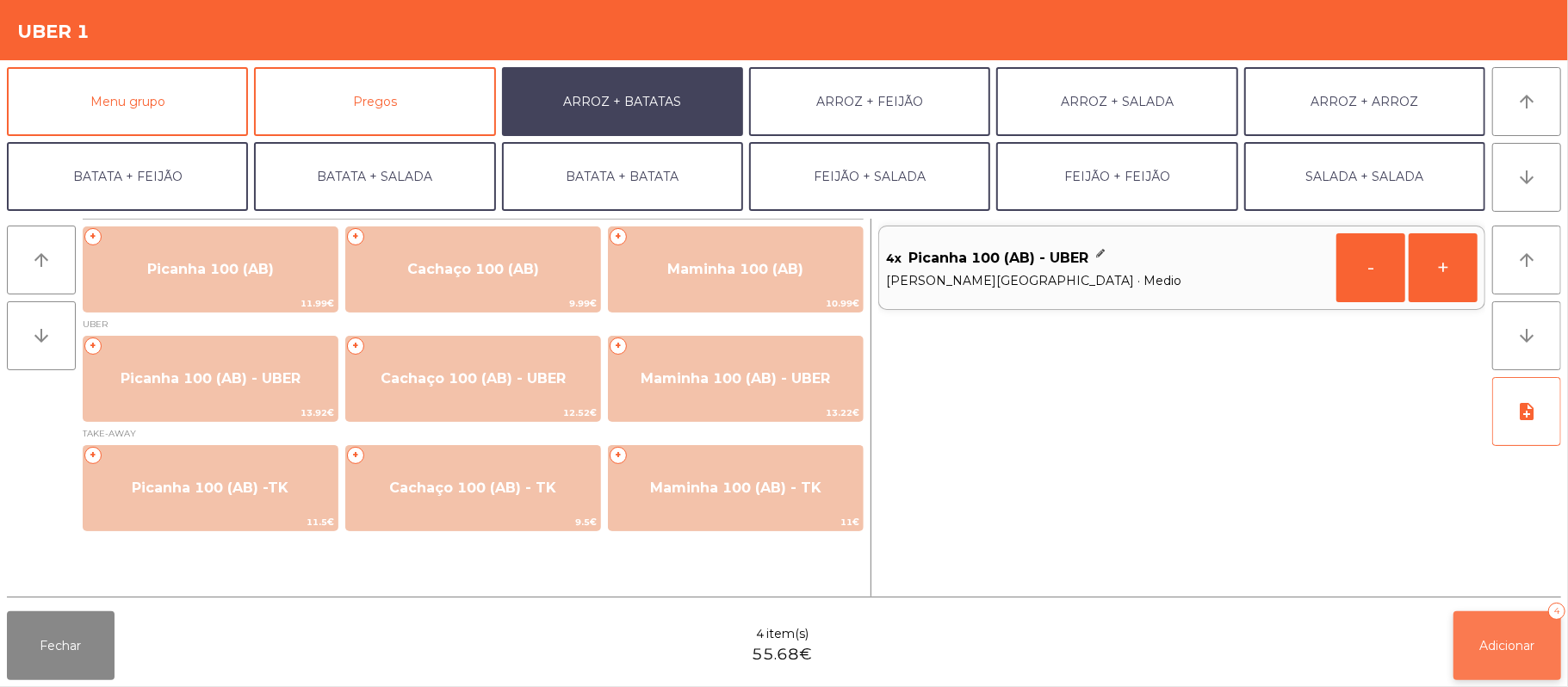
click at [1512, 642] on span "Adicionar" at bounding box center [1507, 645] width 55 height 15
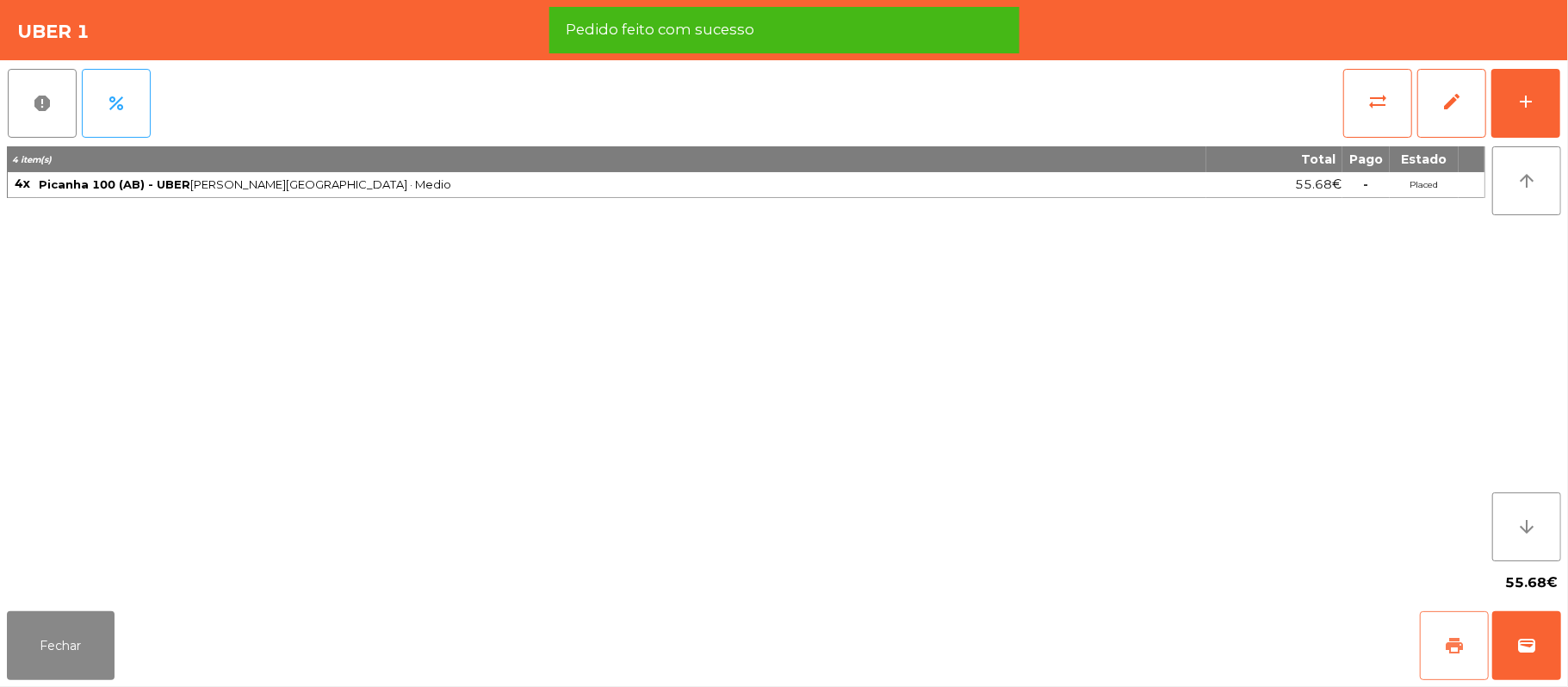
click at [1465, 647] on button "print" at bounding box center [1454, 645] width 69 height 69
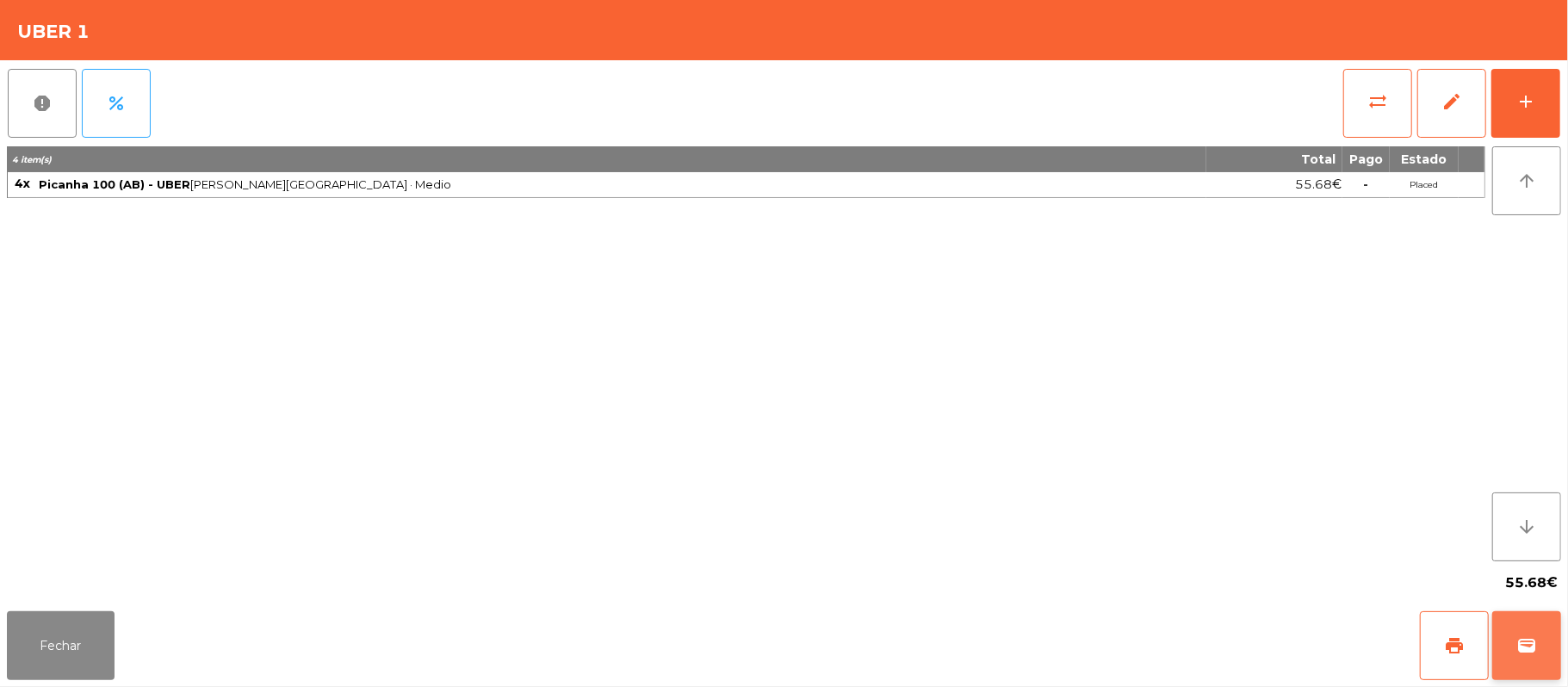
click at [1509, 668] on button "wallet" at bounding box center [1526, 645] width 69 height 69
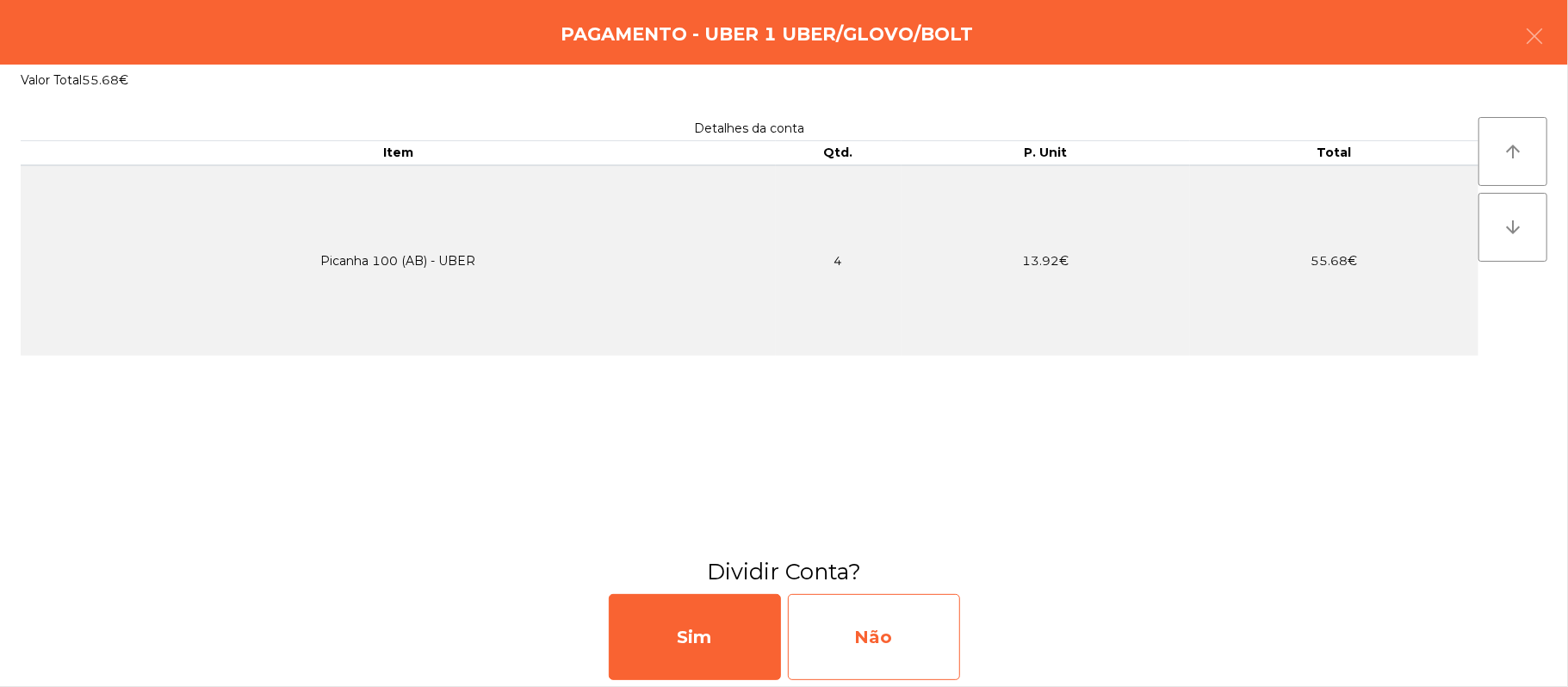
click at [831, 652] on div "Não" at bounding box center [874, 637] width 173 height 86
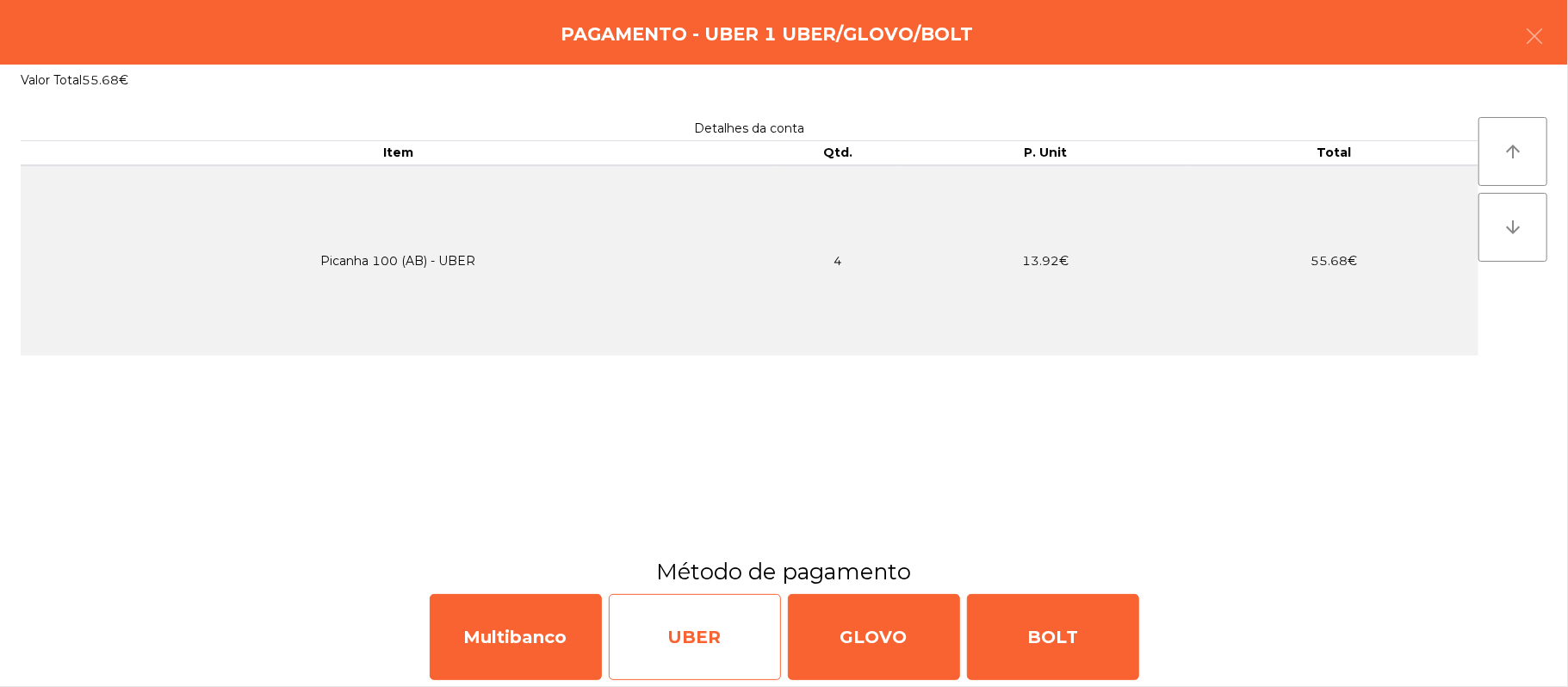
click at [700, 638] on div "UBER" at bounding box center [695, 637] width 173 height 86
select select "**"
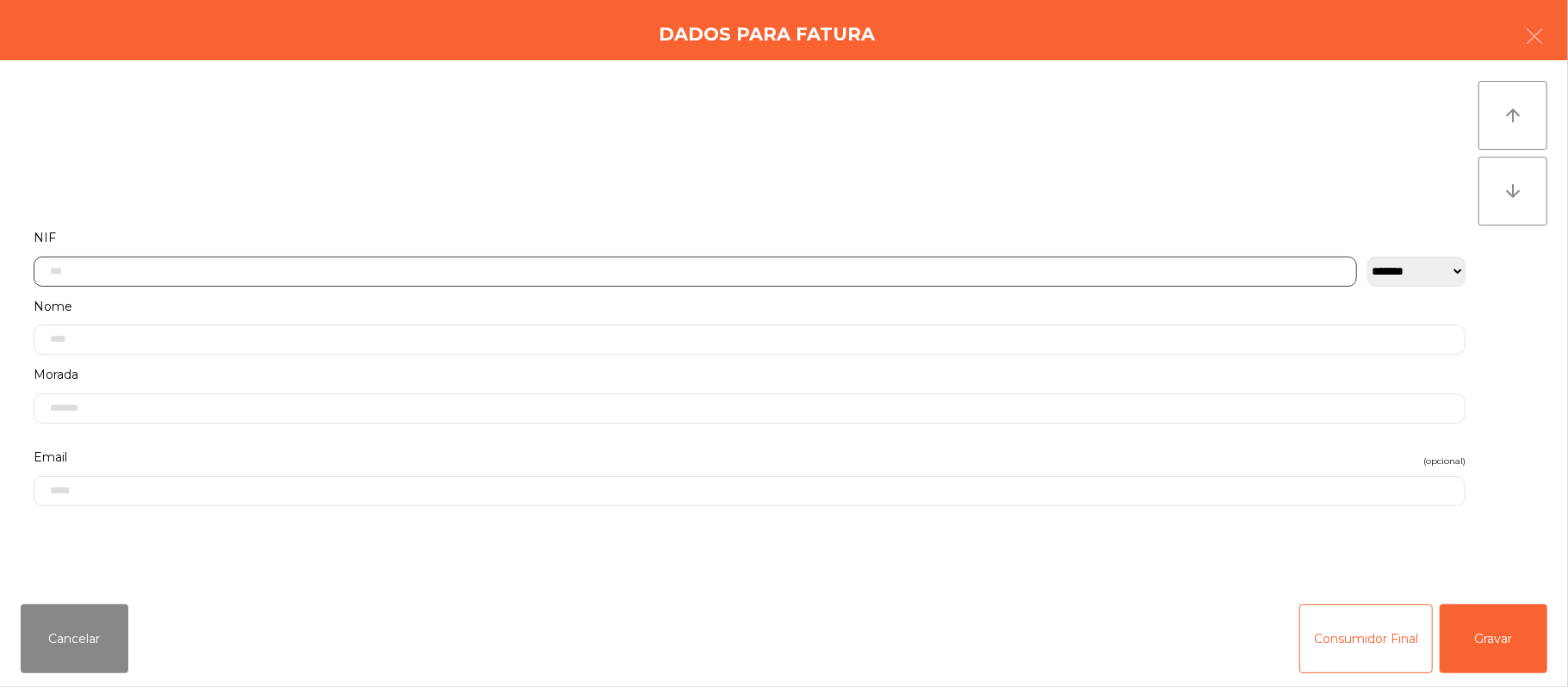
click at [259, 269] on input "text" at bounding box center [695, 272] width 1323 height 30
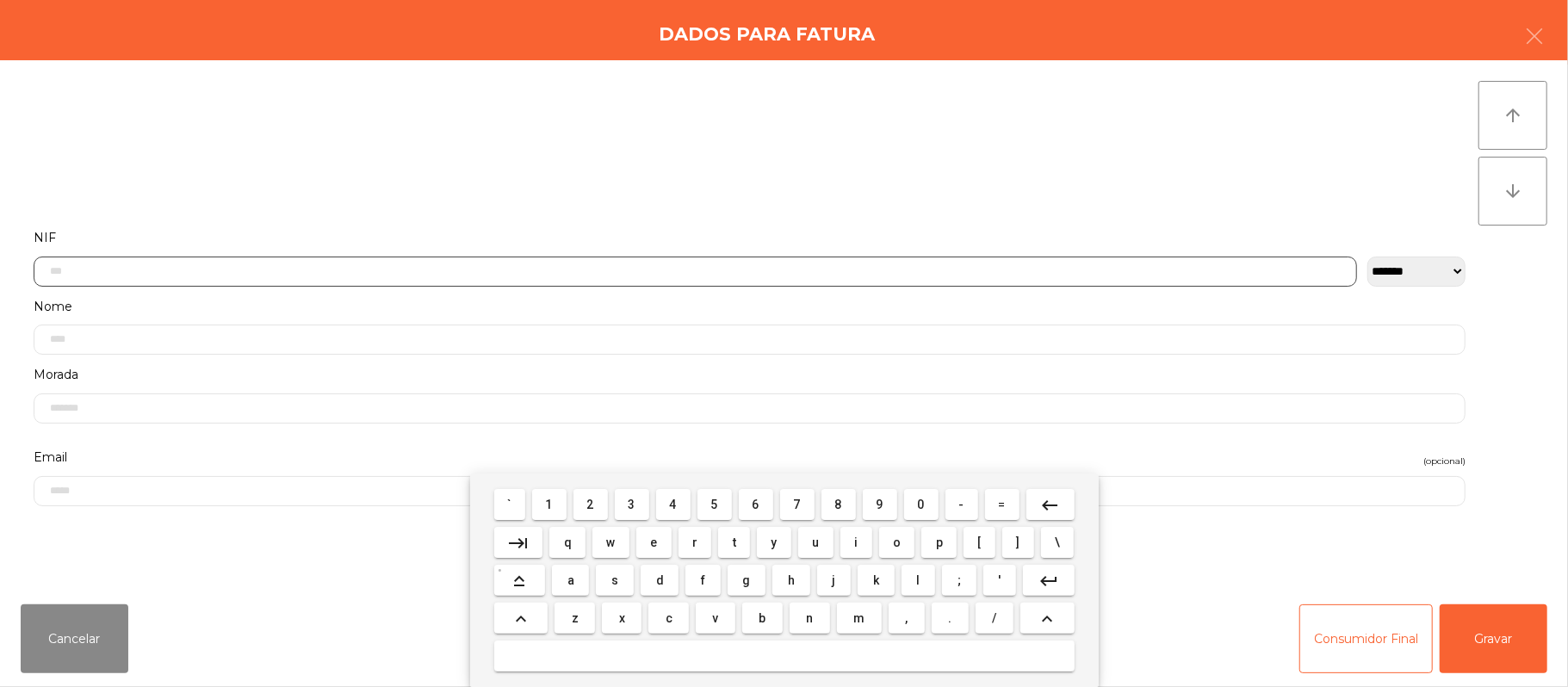
scroll to position [145, 0]
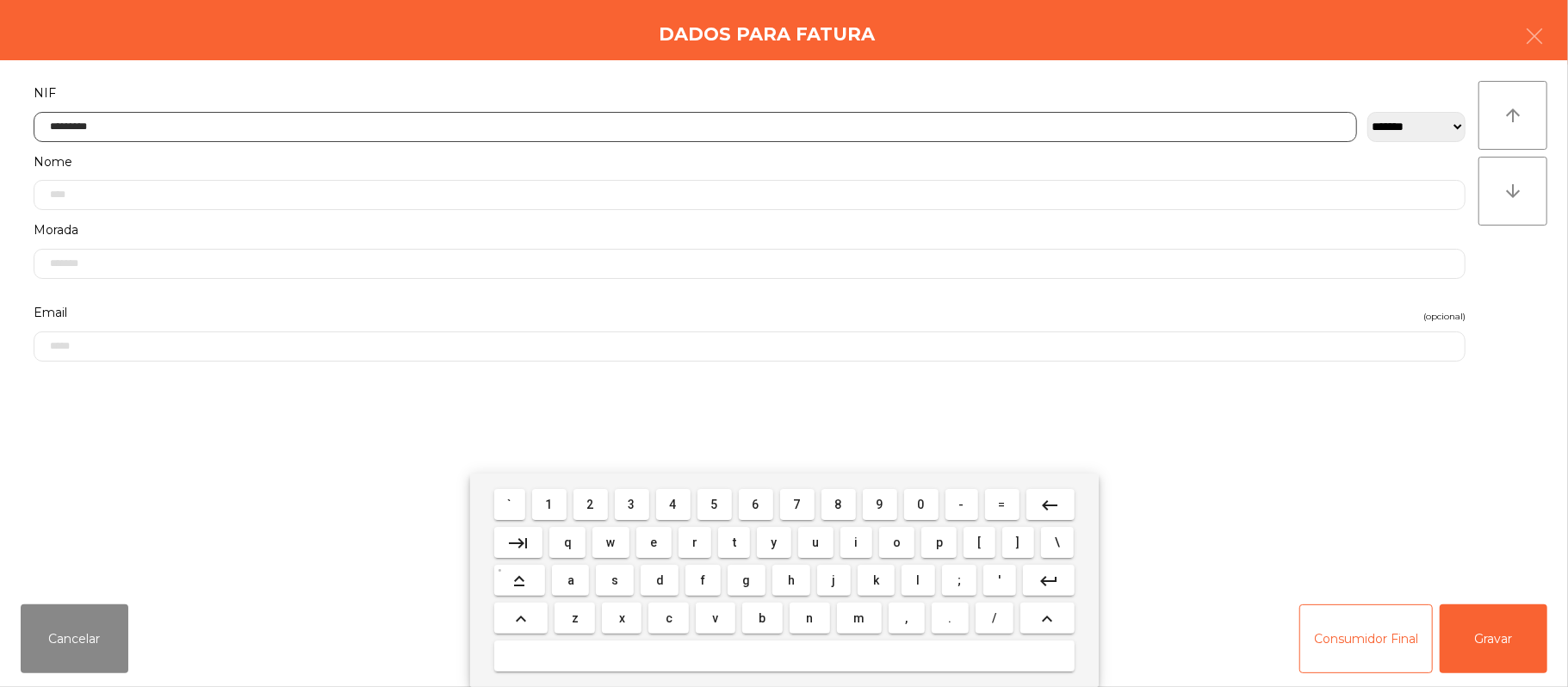
type input "*********"
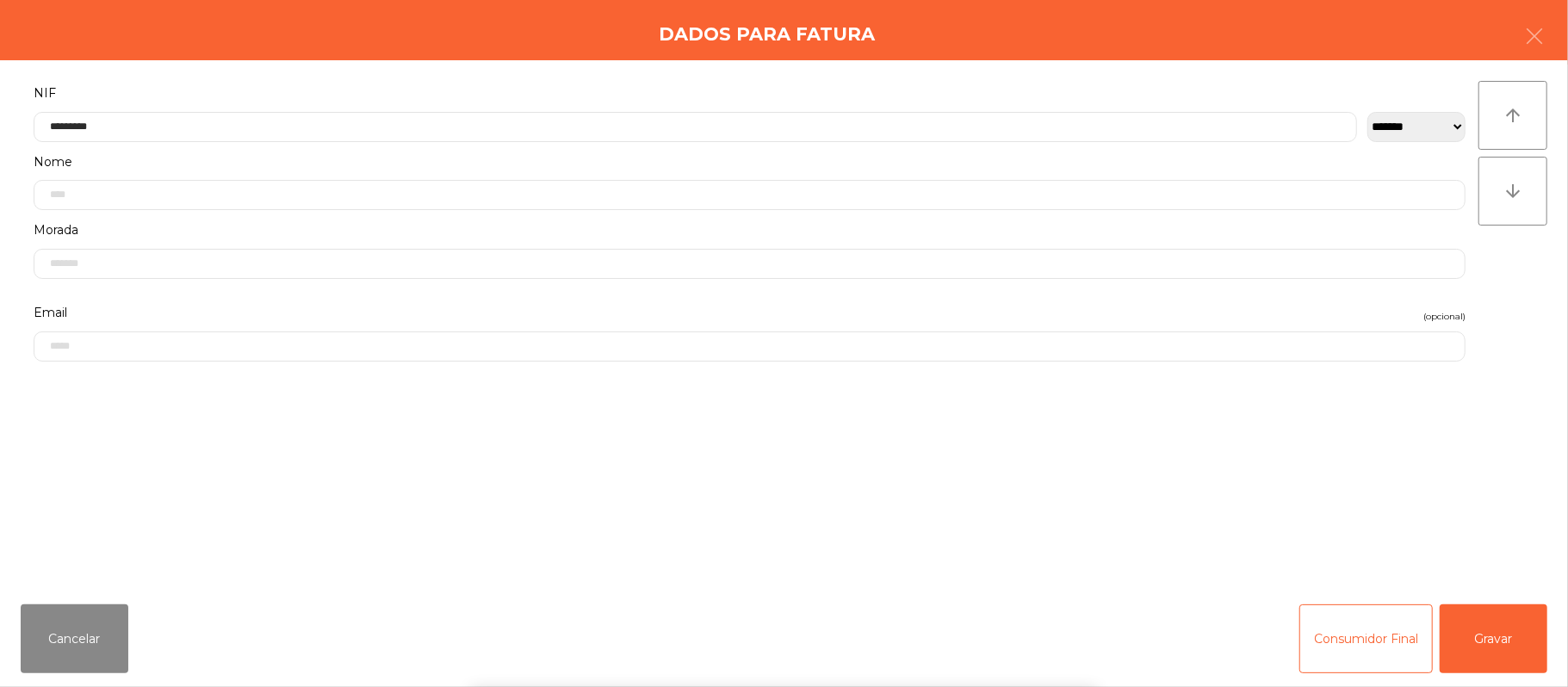
click at [1488, 620] on div "` 1 2 3 4 5 6 7 8 9 0 - = keyboard_backspace keyboard_tab q w e r t y u i o p […" at bounding box center [784, 580] width 1568 height 213
click at [1510, 658] on button "Gravar" at bounding box center [1494, 639] width 108 height 69
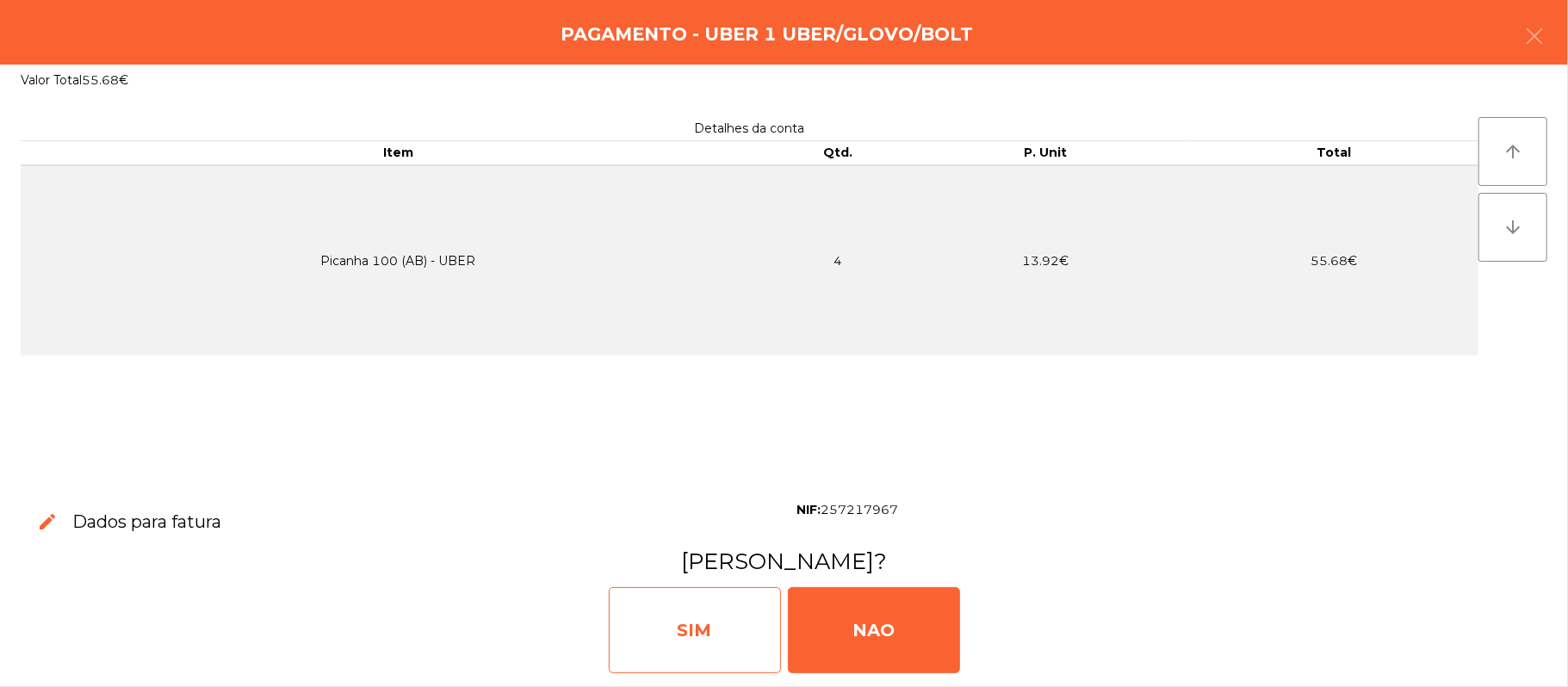
click at [745, 614] on div "SIM" at bounding box center [695, 629] width 173 height 86
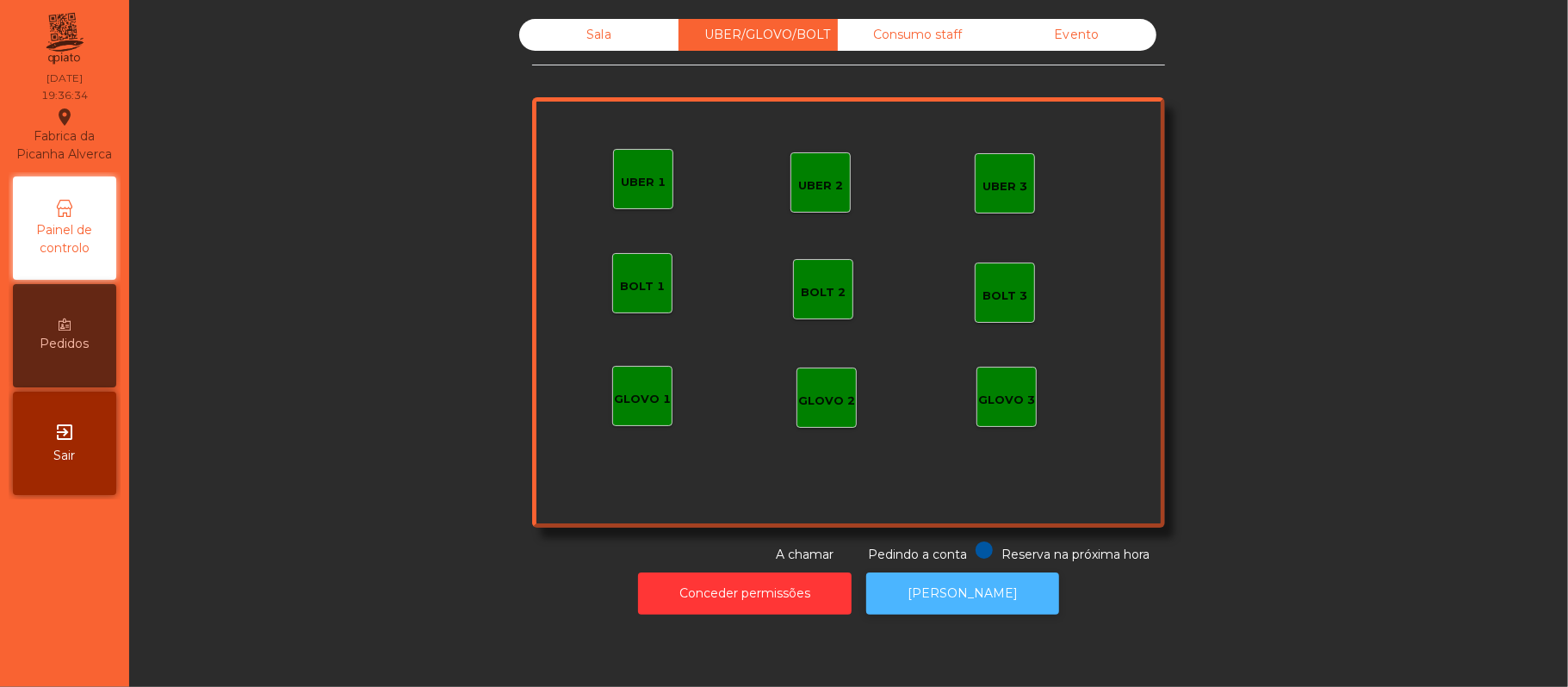
click at [970, 613] on button "[PERSON_NAME]" at bounding box center [962, 593] width 192 height 43
click at [600, 36] on div "Sala" at bounding box center [599, 35] width 159 height 32
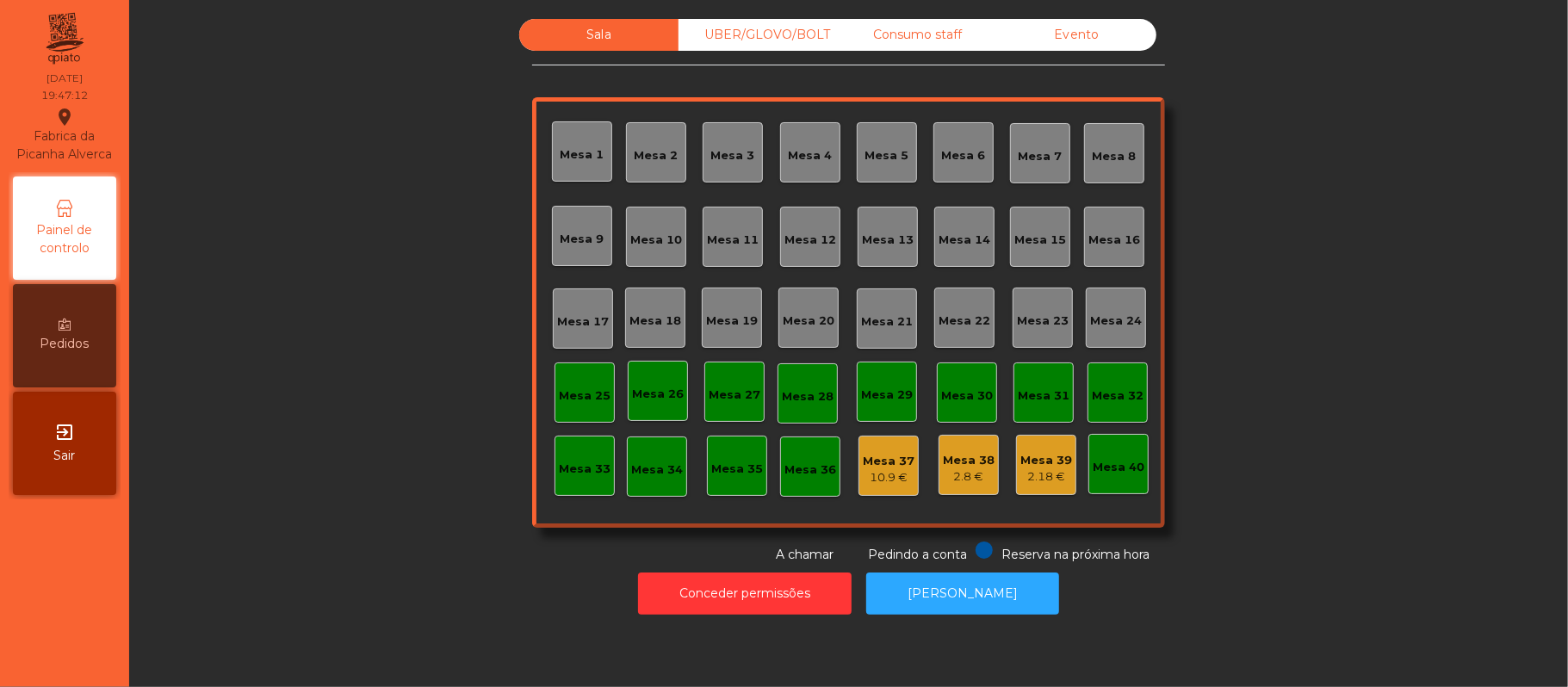
click at [1056, 462] on div "Mesa 39" at bounding box center [1046, 461] width 51 height 17
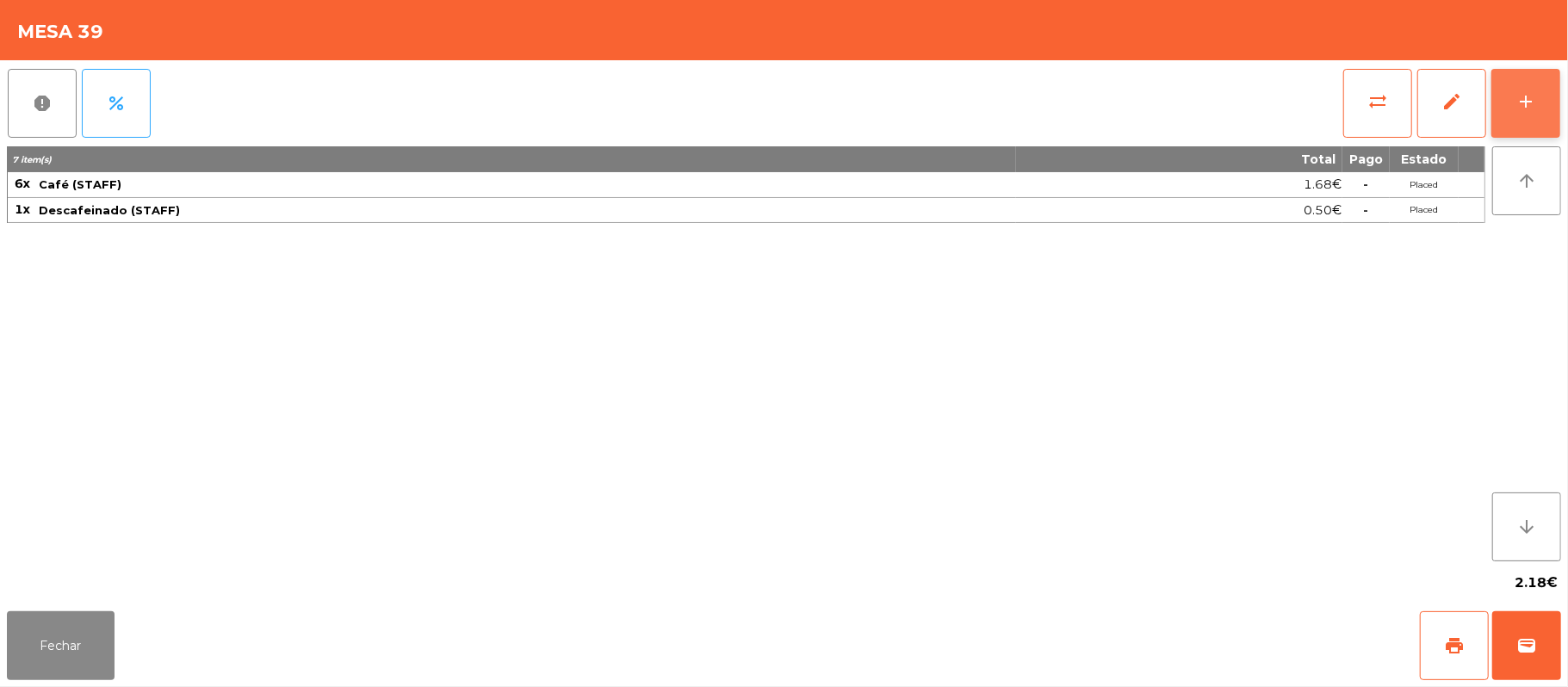
click at [1526, 99] on div "add" at bounding box center [1526, 101] width 21 height 21
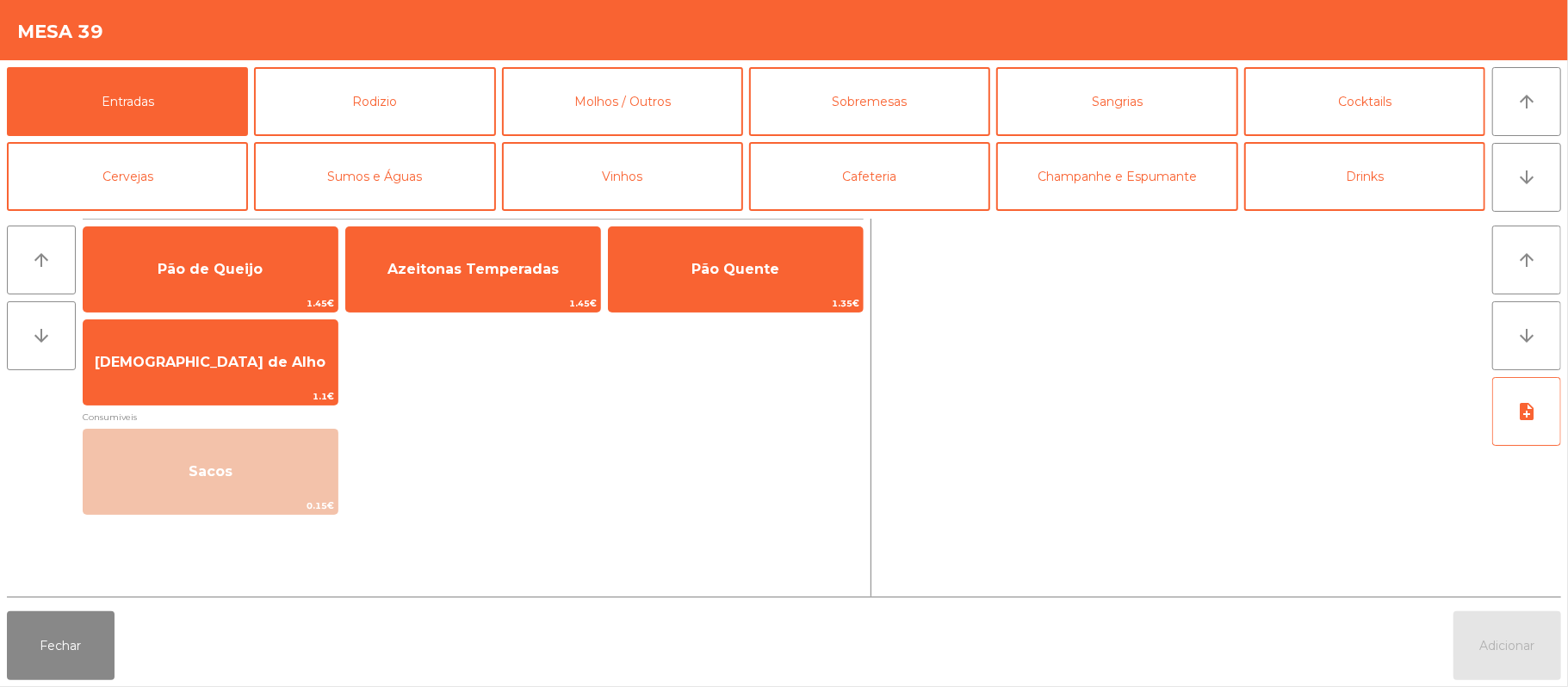
scroll to position [28, 0]
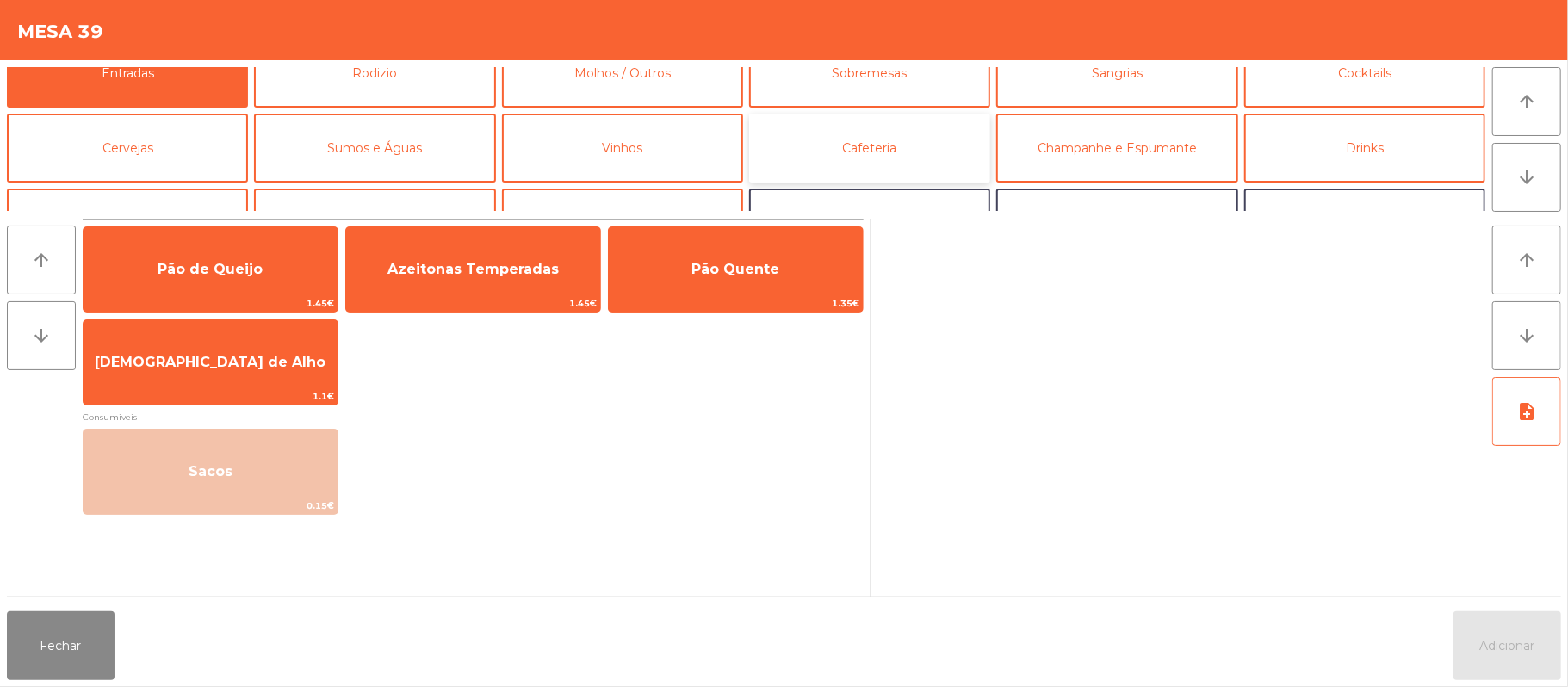
click at [934, 155] on button "Cafeteria" at bounding box center [869, 148] width 241 height 69
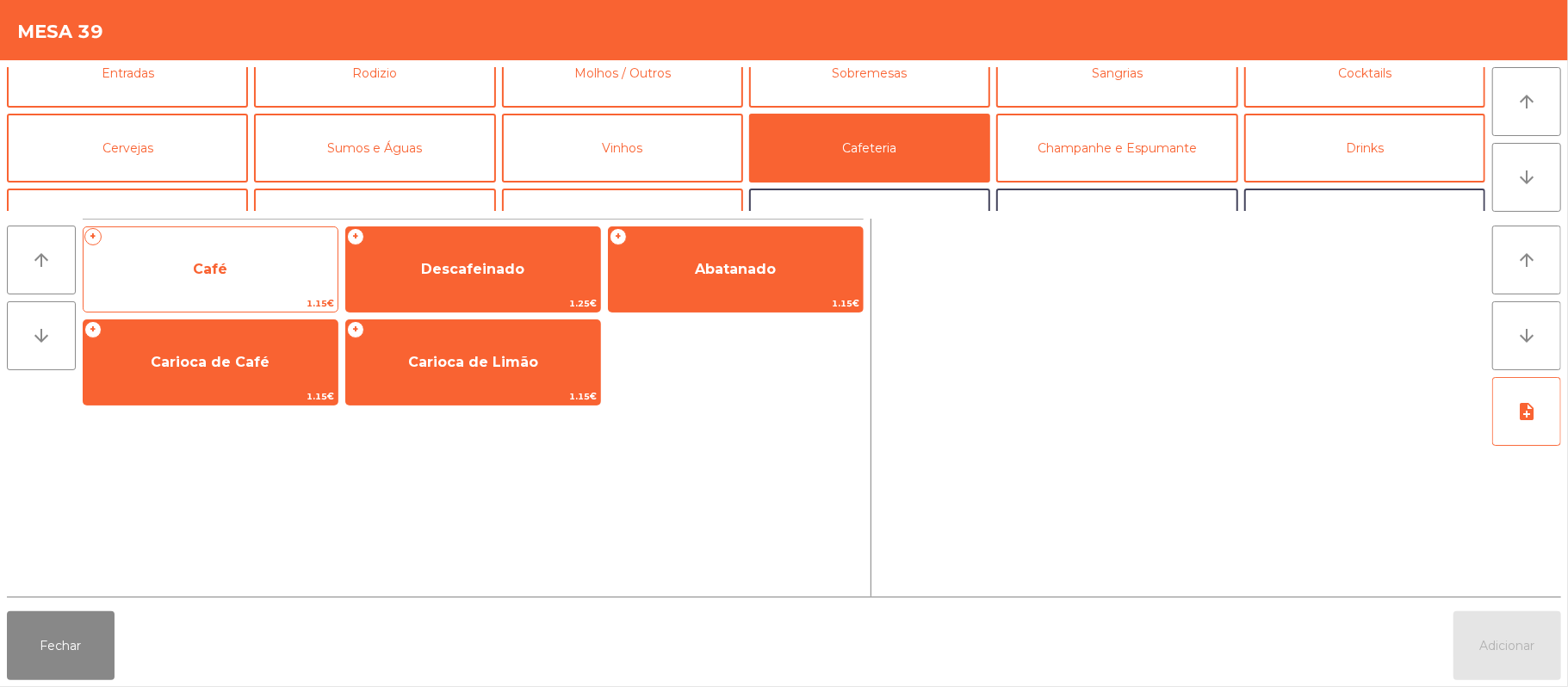
click at [280, 289] on span "Café" at bounding box center [210, 269] width 254 height 46
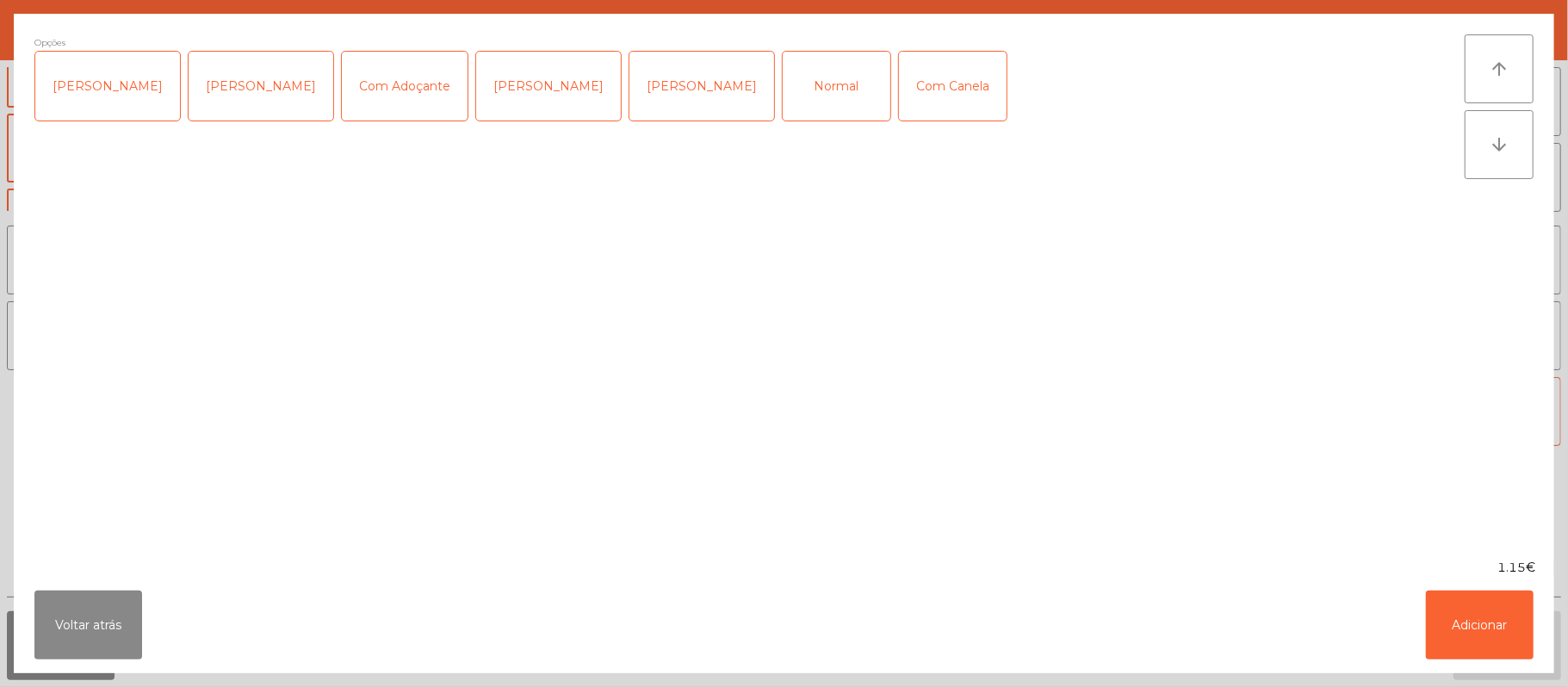
click at [249, 286] on div "Opções Chavena Fria Chavena Escaldada Com Adoçante [PERSON_NAME] [PERSON_NAME] …" at bounding box center [749, 285] width 1431 height 503
click at [646, 86] on div "[PERSON_NAME]" at bounding box center [702, 85] width 145 height 69
click at [634, 99] on div "[PERSON_NAME]" at bounding box center [702, 85] width 145 height 69
click at [783, 84] on div "Normal" at bounding box center [837, 85] width 108 height 69
click at [1516, 638] on button "Adicionar" at bounding box center [1480, 624] width 108 height 69
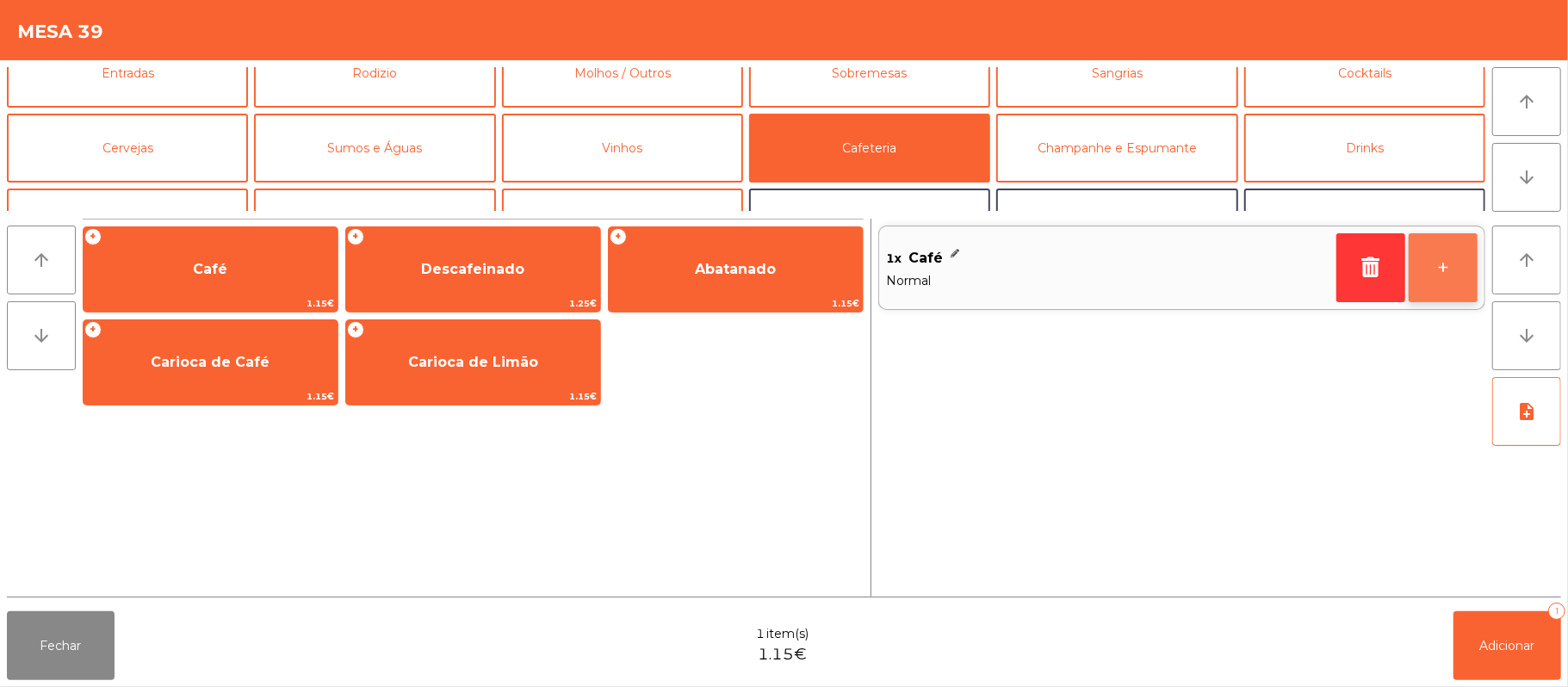
click at [1436, 270] on button "+" at bounding box center [1443, 267] width 69 height 69
click at [1383, 263] on button "-" at bounding box center [1371, 267] width 69 height 69
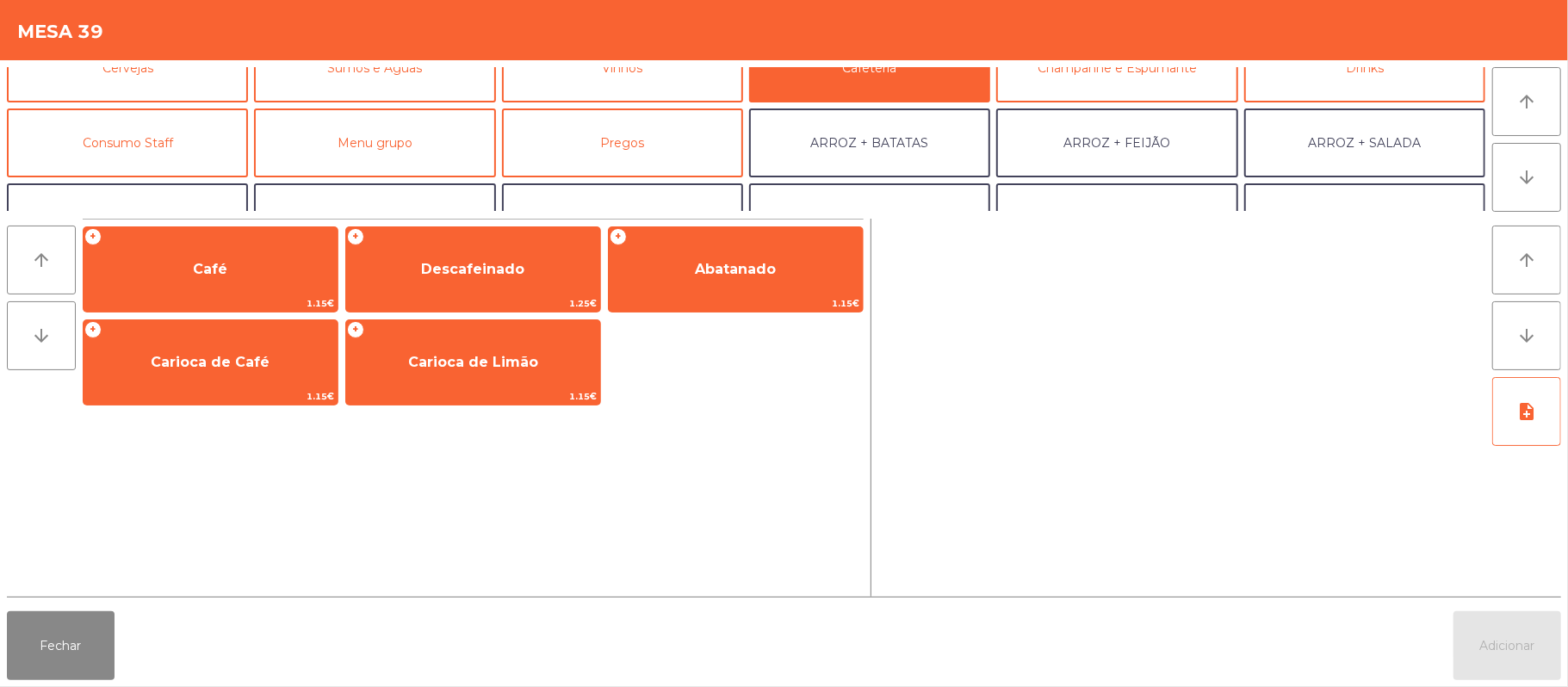
scroll to position [132, 0]
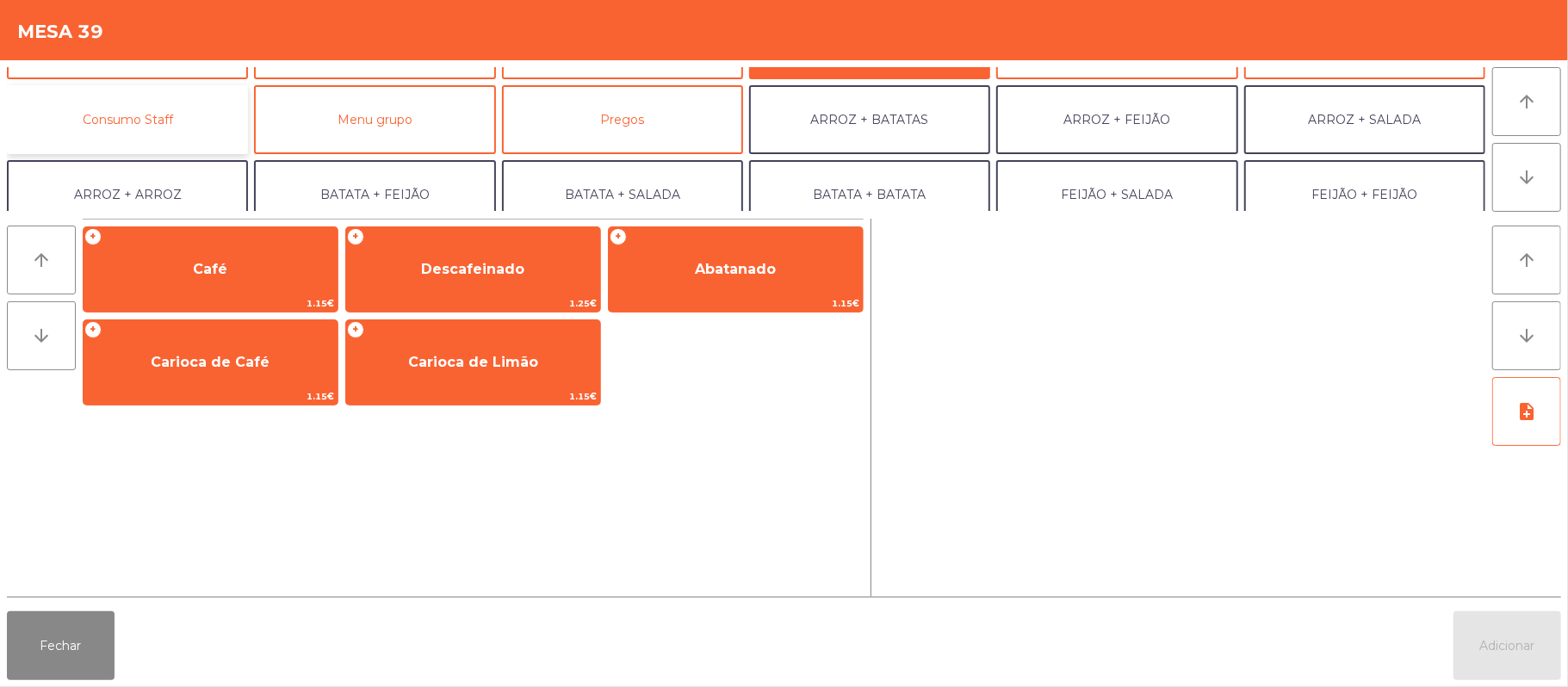
click at [152, 118] on button "Consumo Staff" at bounding box center [127, 119] width 241 height 69
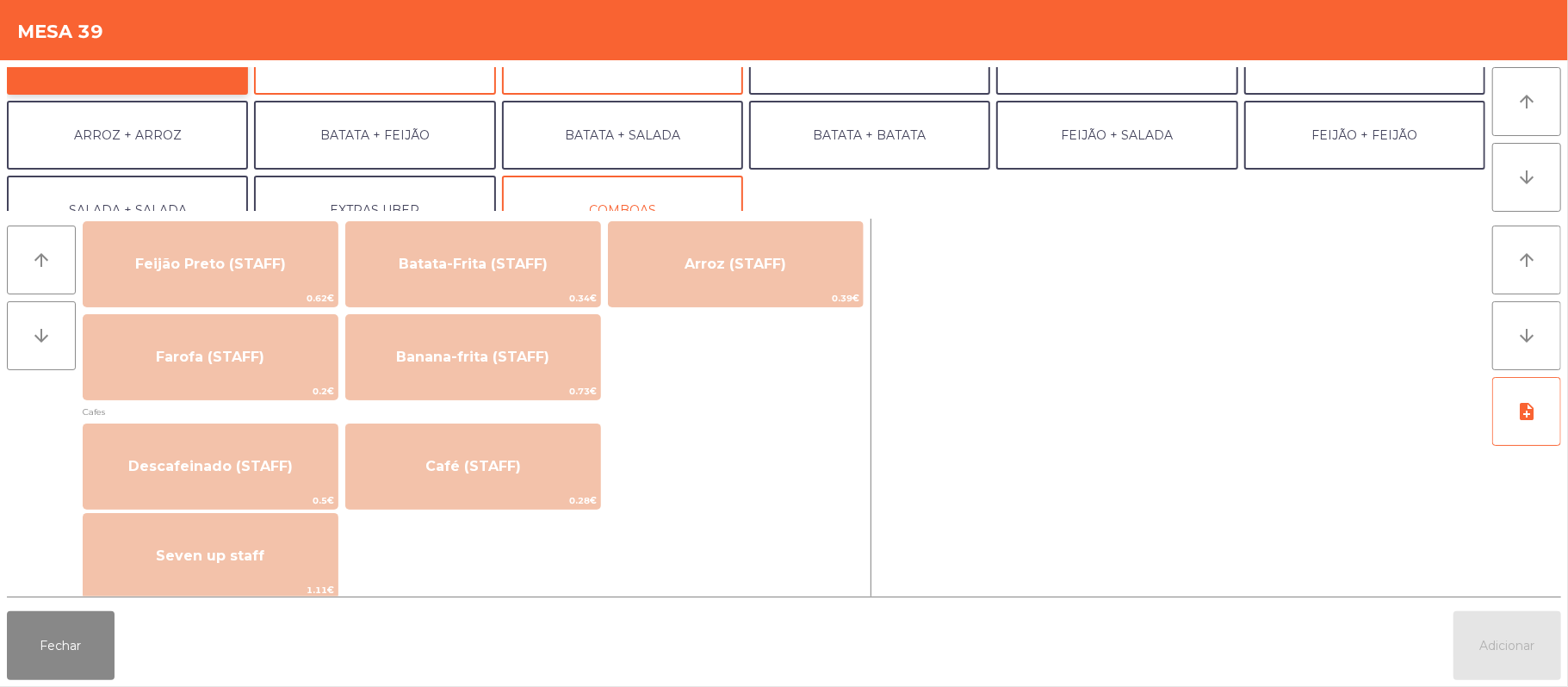
scroll to position [833, 0]
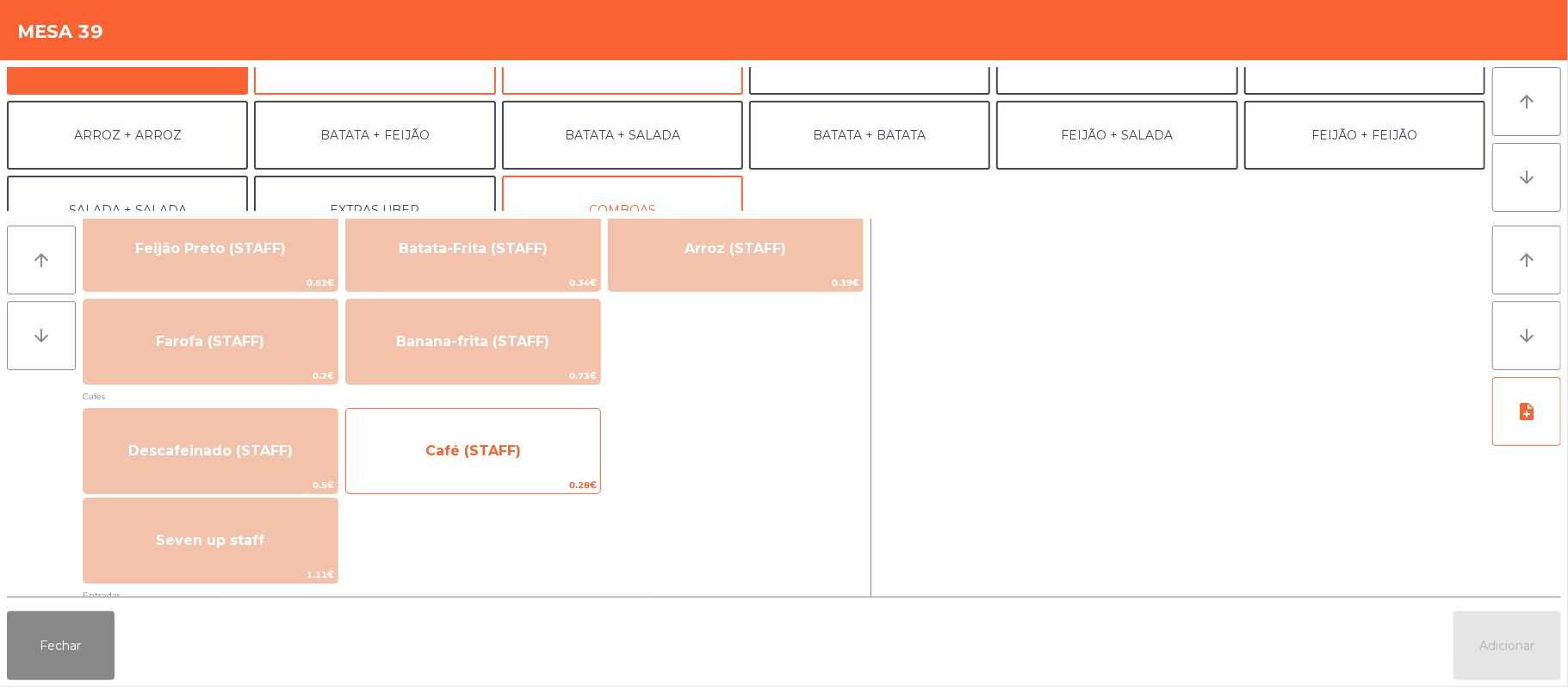
click at [483, 458] on span "Café (STAFF)" at bounding box center [473, 450] width 96 height 16
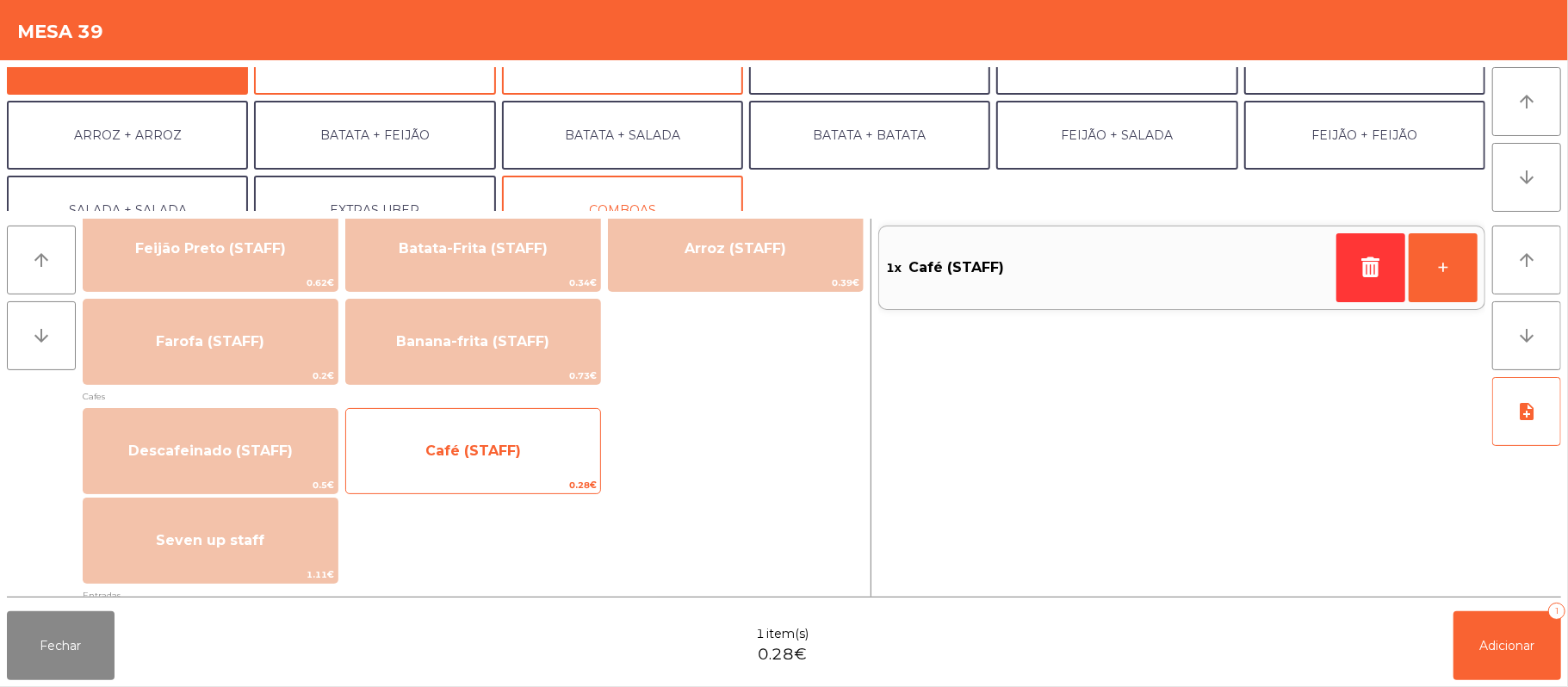
click at [498, 455] on span "Café (STAFF)" at bounding box center [473, 450] width 96 height 16
click at [500, 458] on span "Café (STAFF)" at bounding box center [473, 450] width 96 height 16
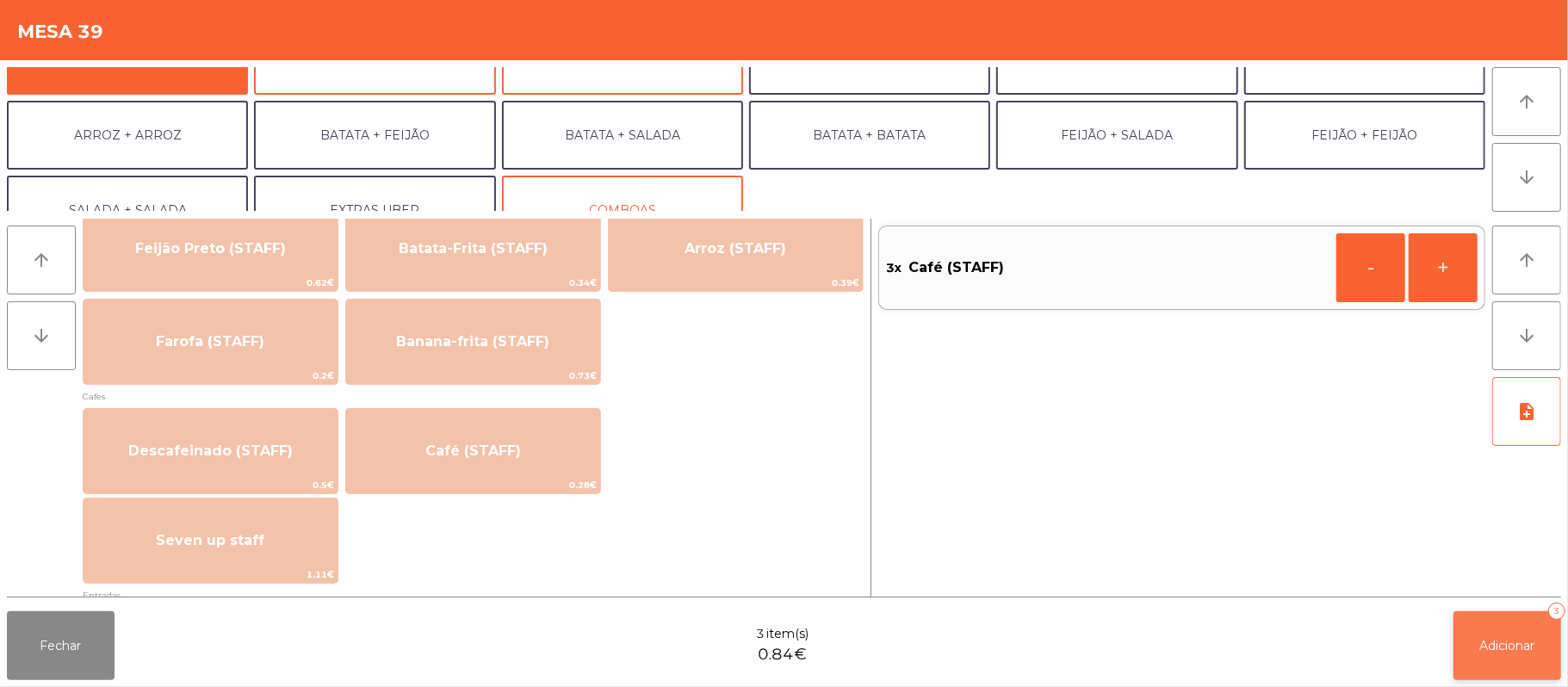
click at [1513, 649] on span "Adicionar" at bounding box center [1507, 645] width 55 height 15
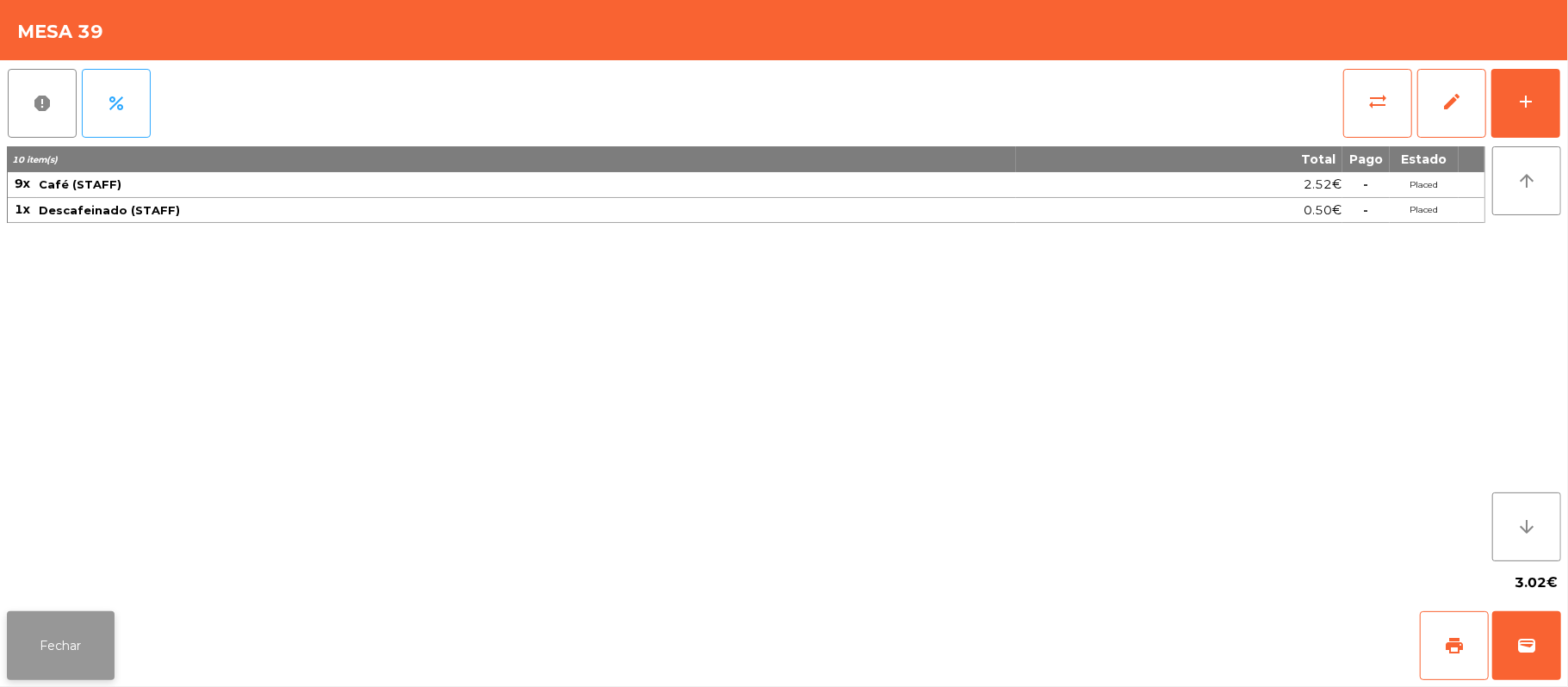
click at [52, 652] on button "Fechar" at bounding box center [61, 645] width 108 height 69
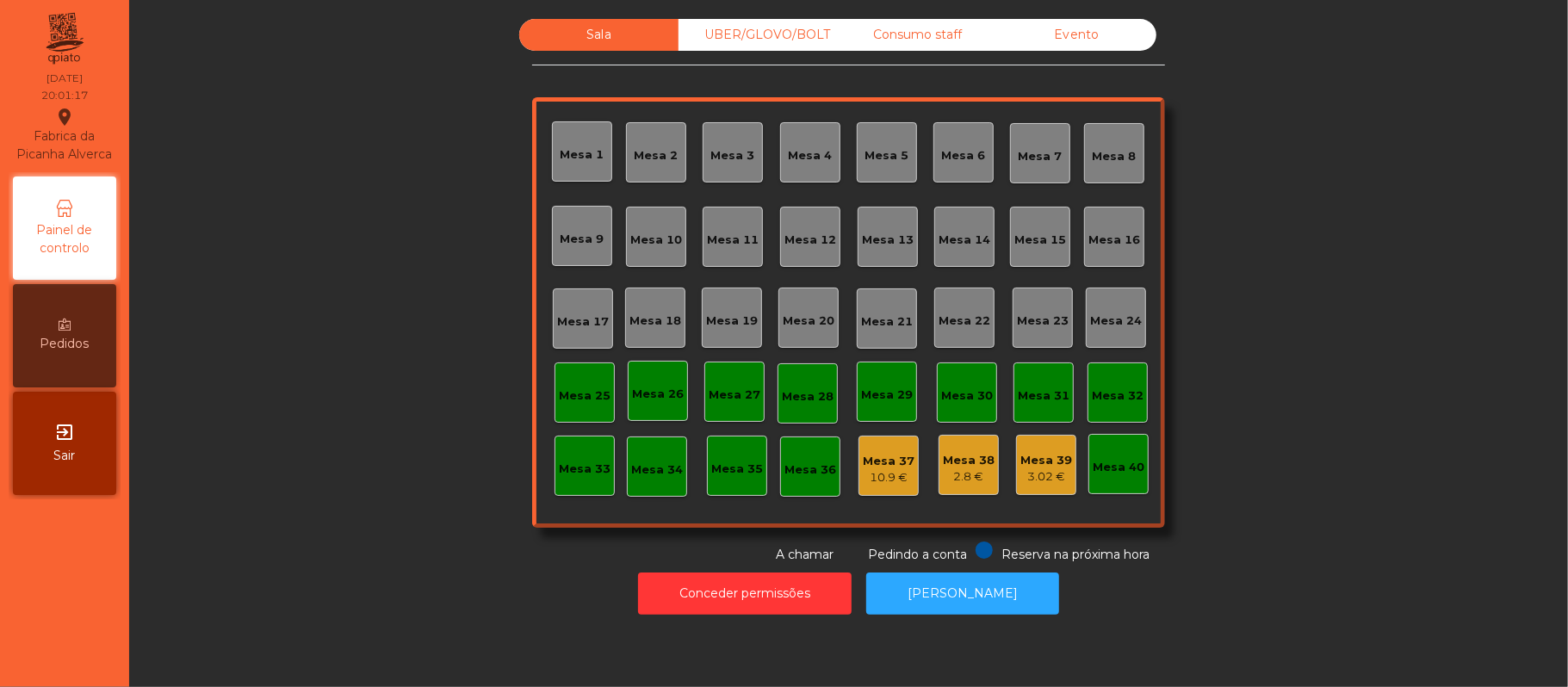
click at [721, 313] on div "Mesa 19" at bounding box center [732, 321] width 51 height 17
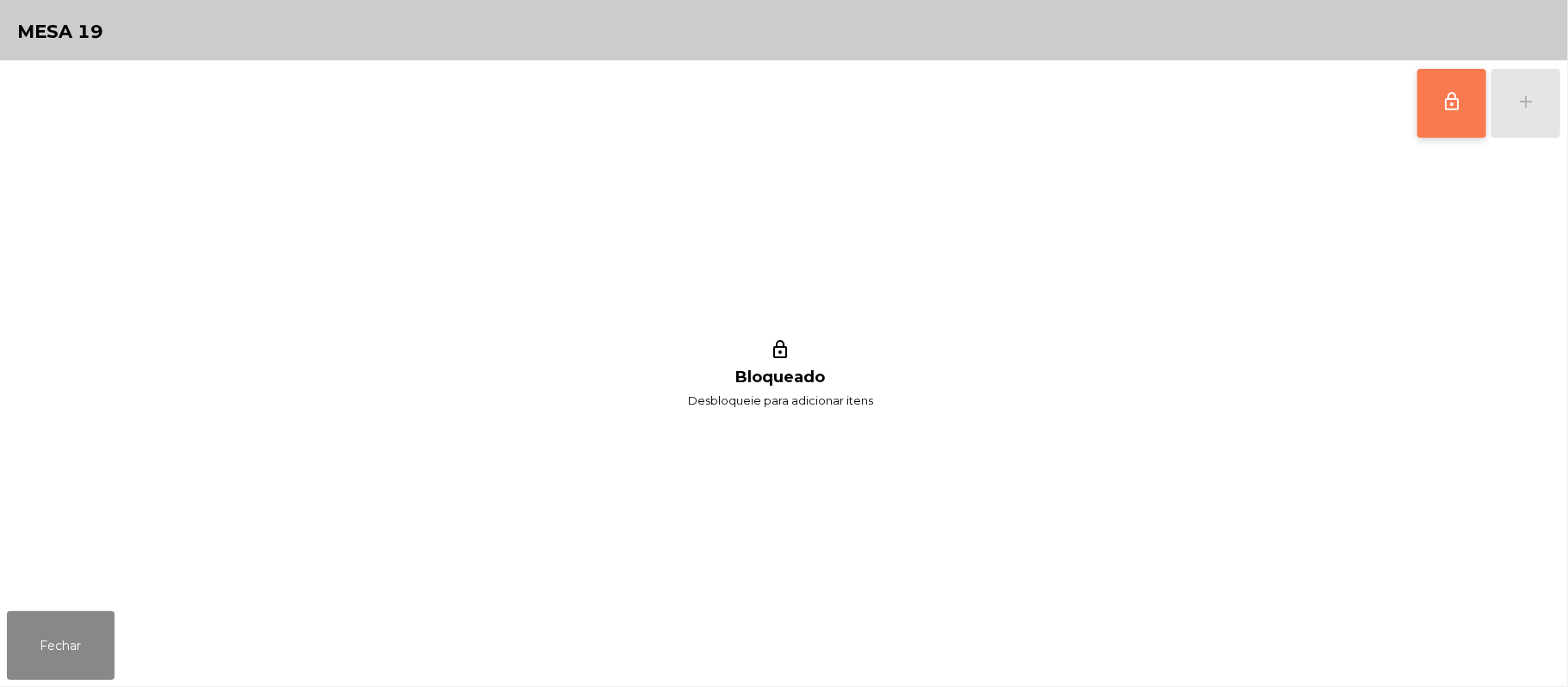
click at [1441, 114] on button "lock_outline" at bounding box center [1451, 103] width 69 height 69
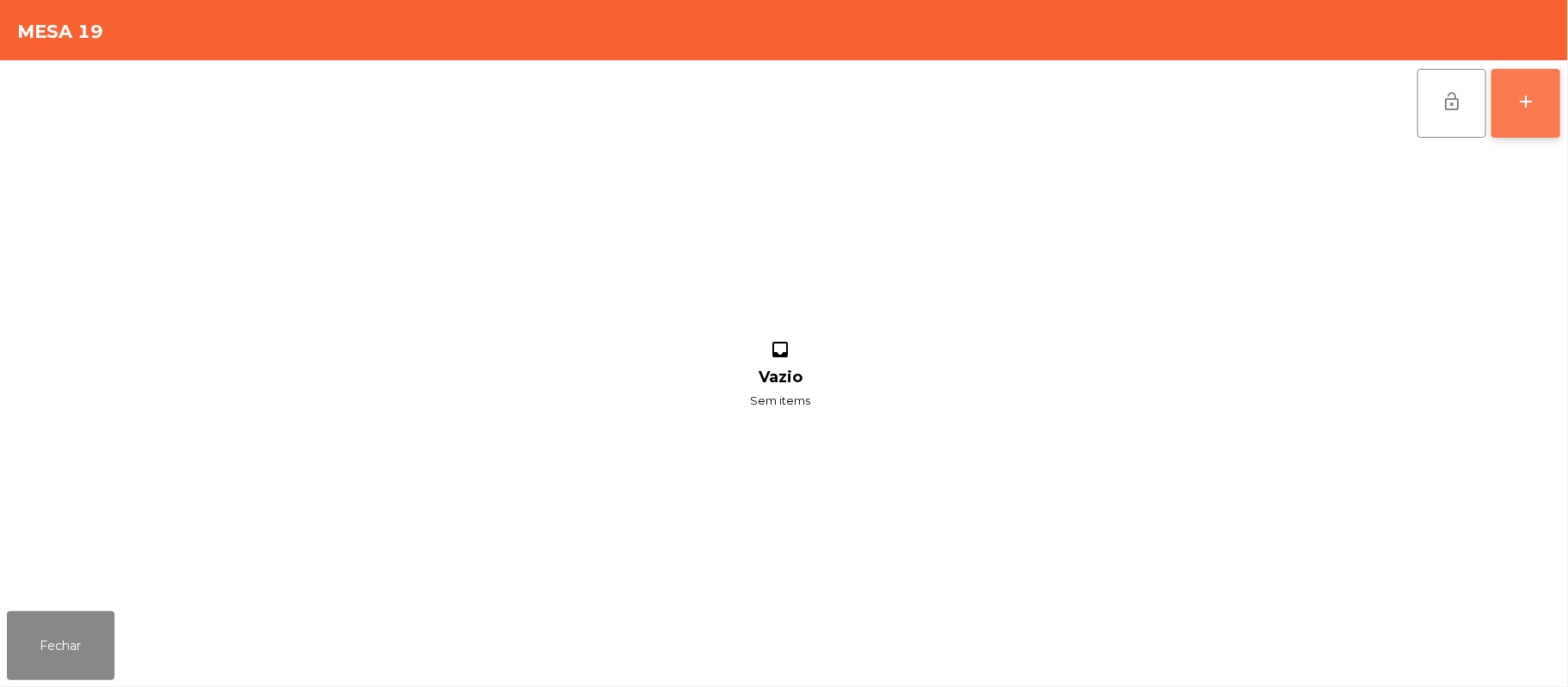
click at [1516, 103] on div "add" at bounding box center [1526, 101] width 21 height 21
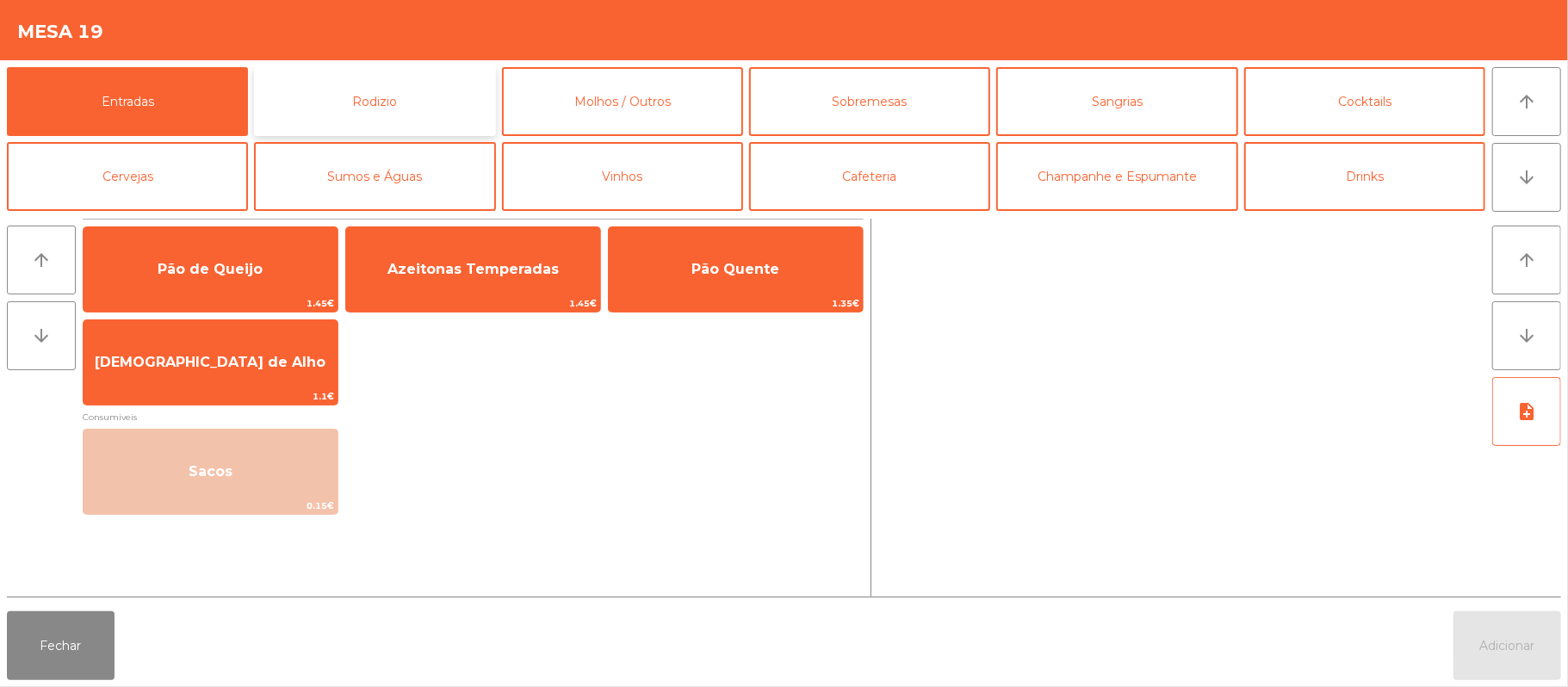
click at [422, 98] on button "Rodizio" at bounding box center [374, 101] width 241 height 69
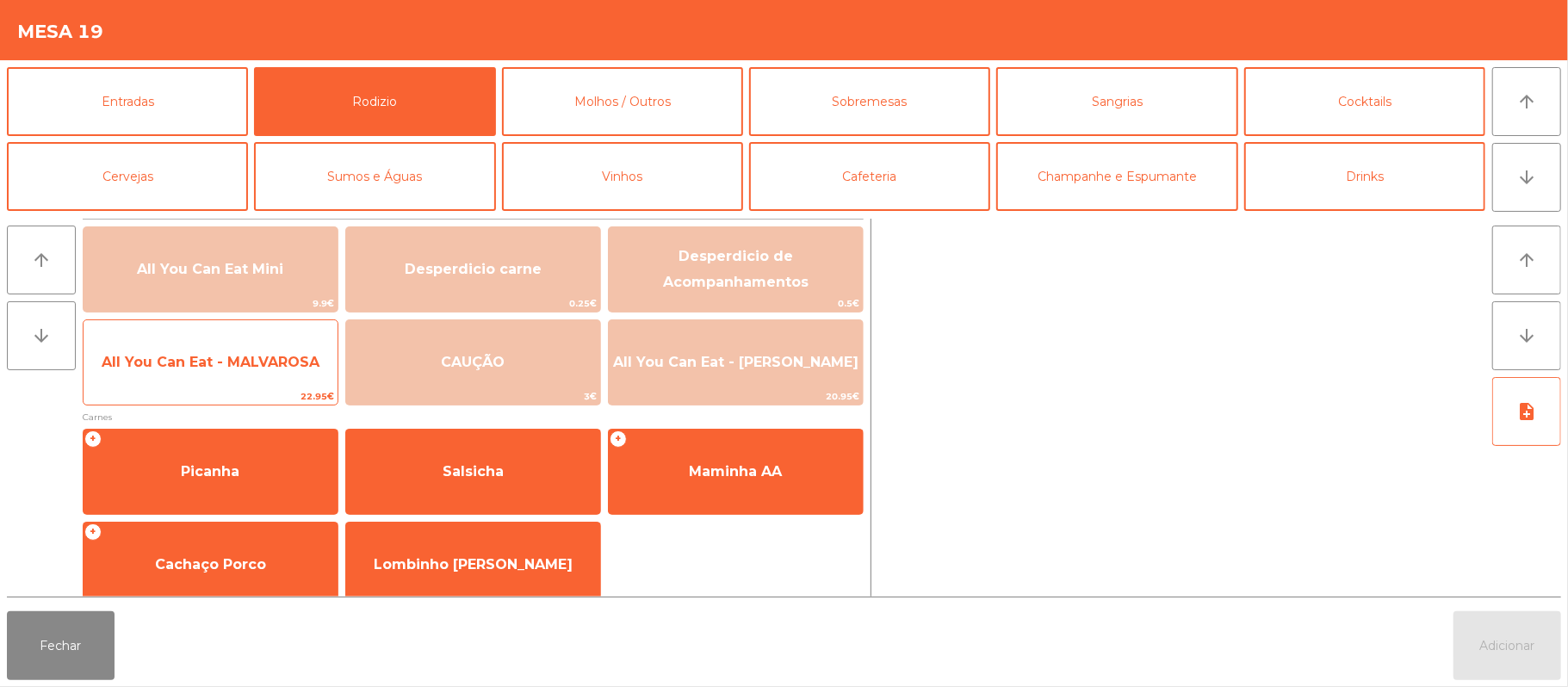
click at [171, 367] on span "All You Can Eat - MALVAROSA" at bounding box center [210, 361] width 218 height 16
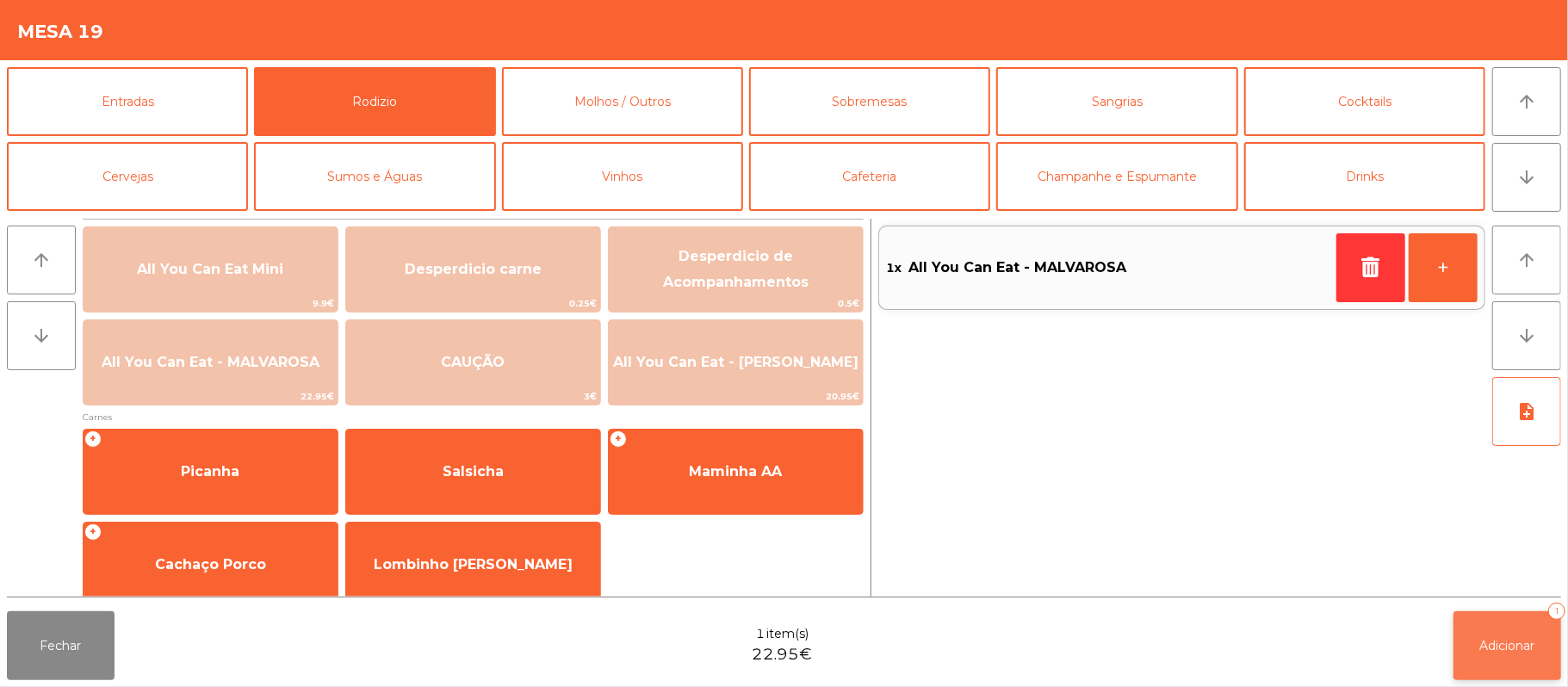
click at [1509, 634] on button "Adicionar 1" at bounding box center [1507, 645] width 108 height 69
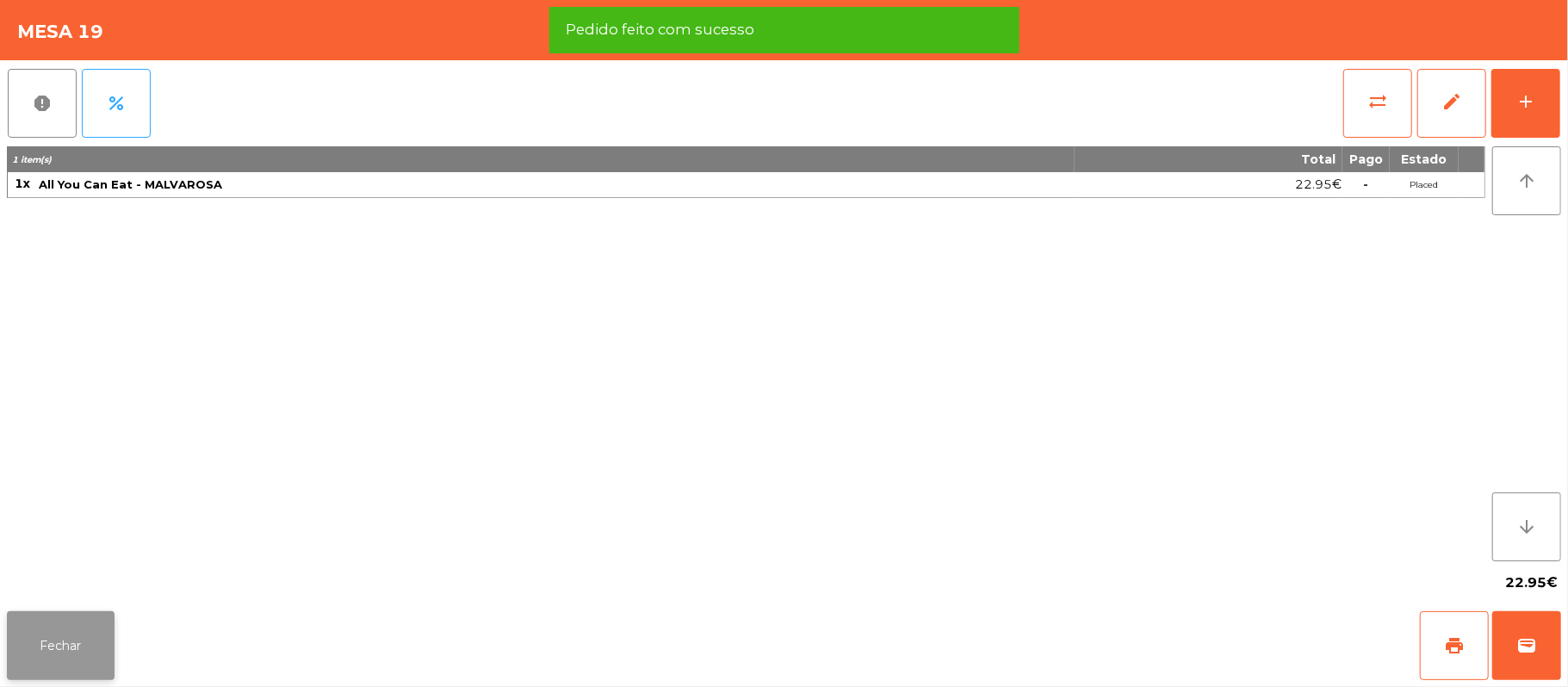
click at [53, 654] on button "Fechar" at bounding box center [61, 645] width 108 height 69
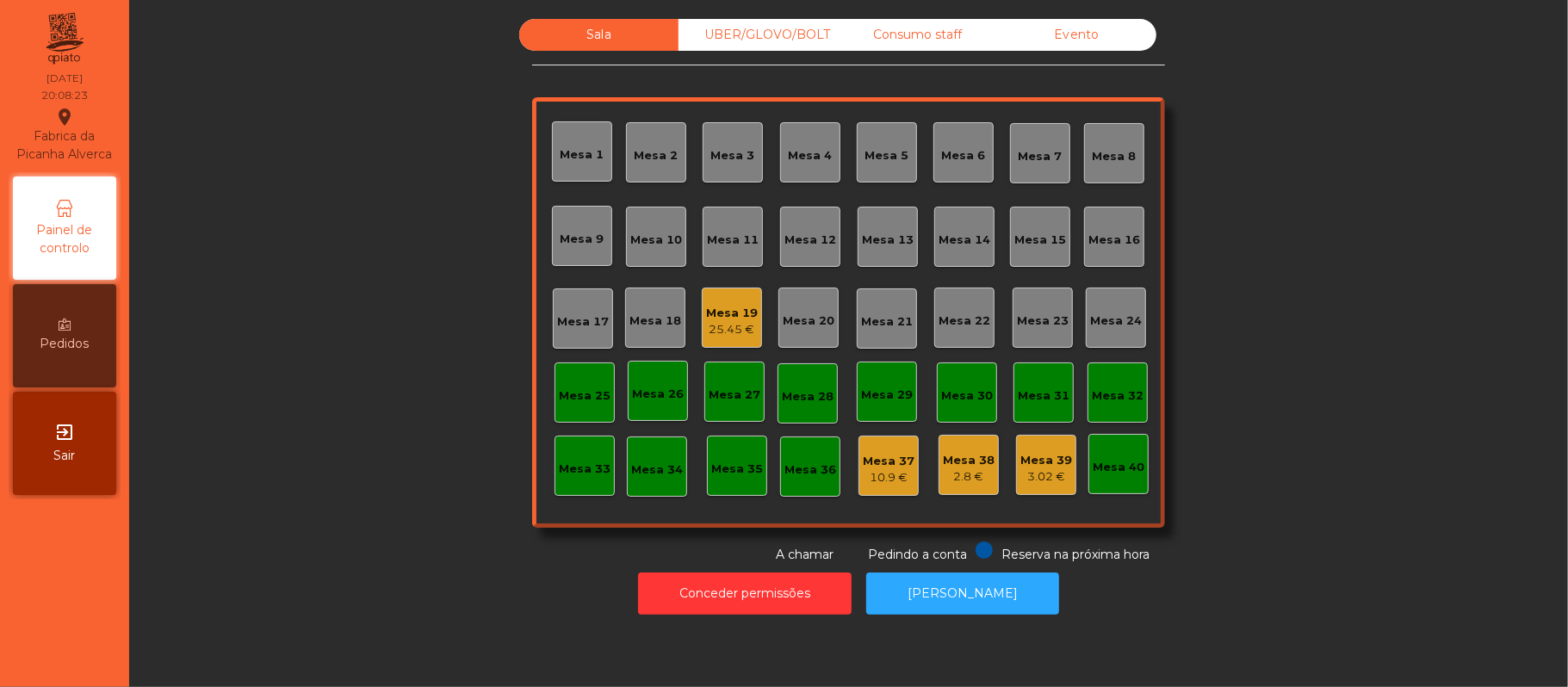
click at [884, 221] on div "Mesa 13" at bounding box center [888, 237] width 61 height 61
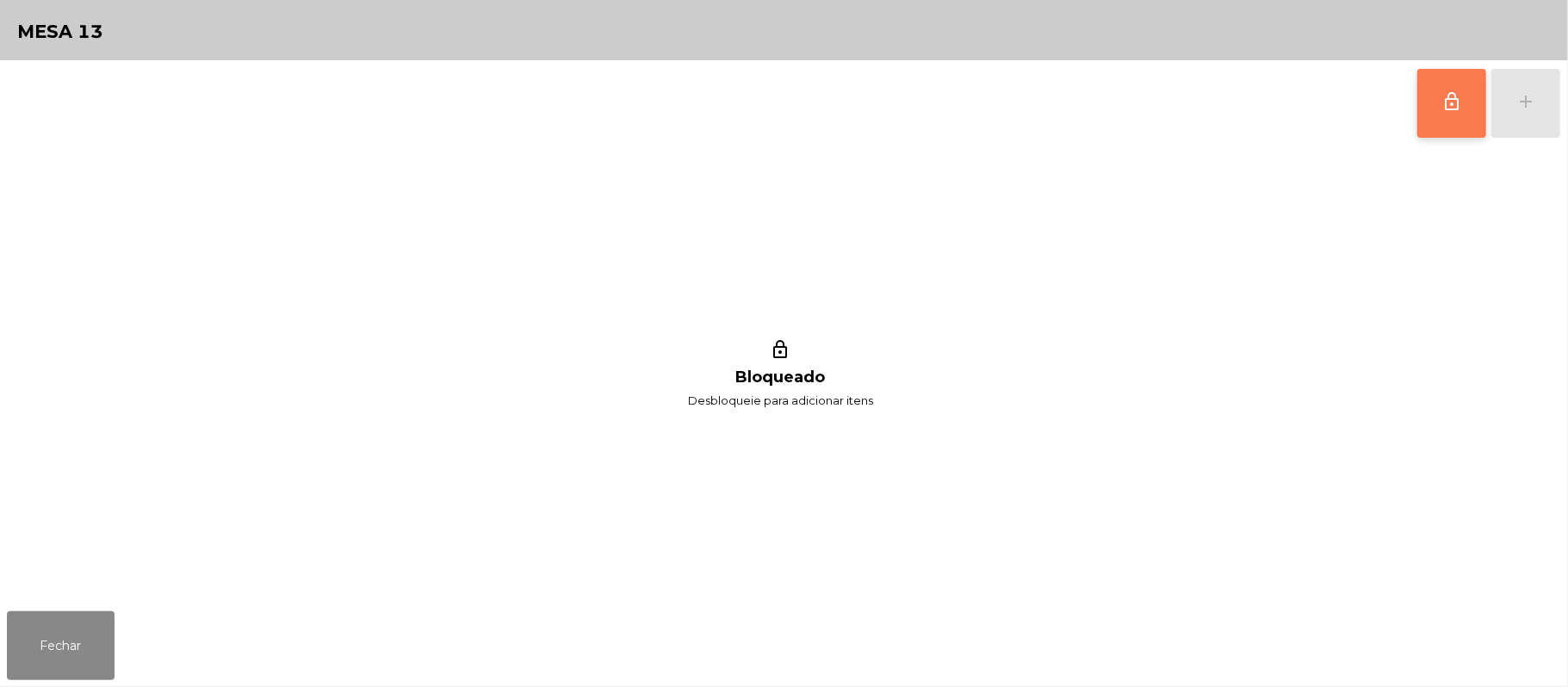
click at [1457, 124] on button "lock_outline" at bounding box center [1451, 103] width 69 height 69
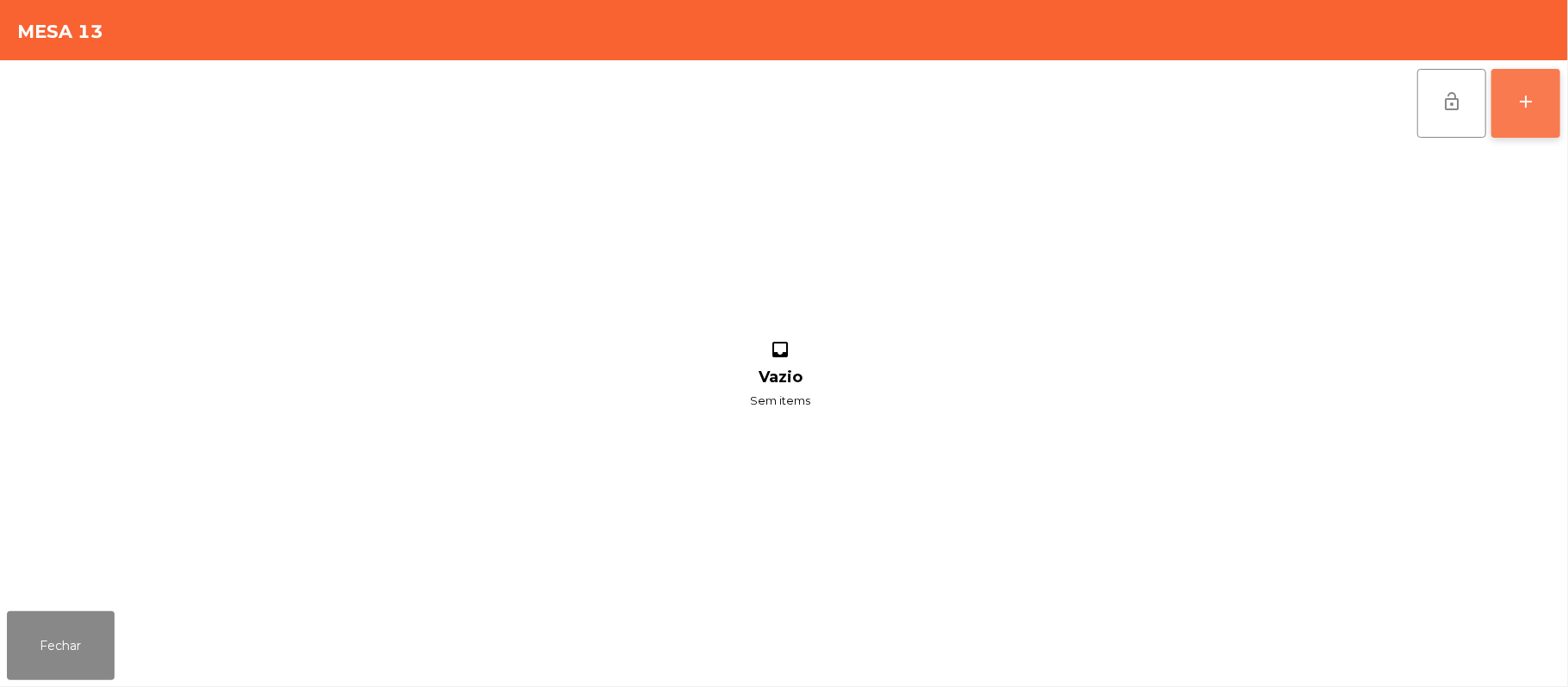
click at [1551, 100] on button "add" at bounding box center [1525, 103] width 69 height 69
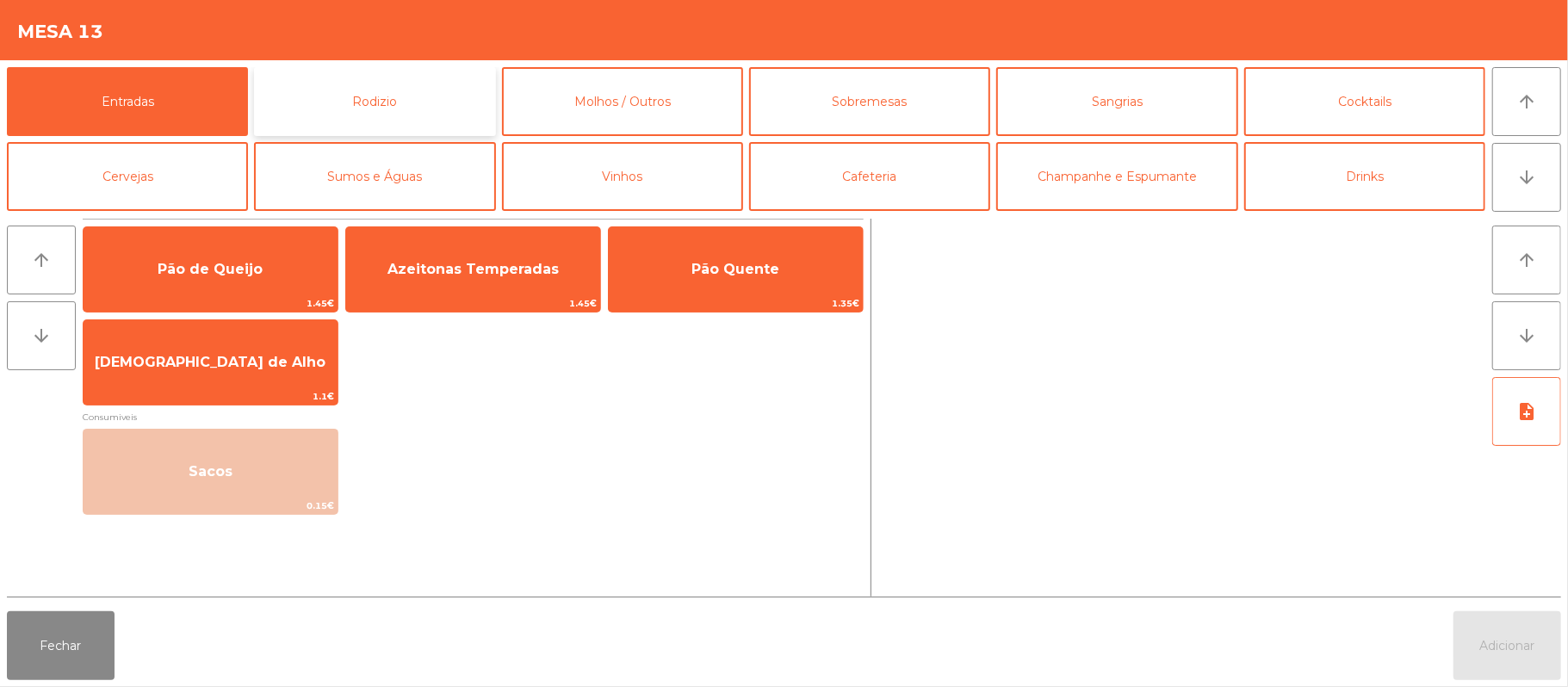
click at [384, 90] on button "Rodizio" at bounding box center [374, 101] width 241 height 69
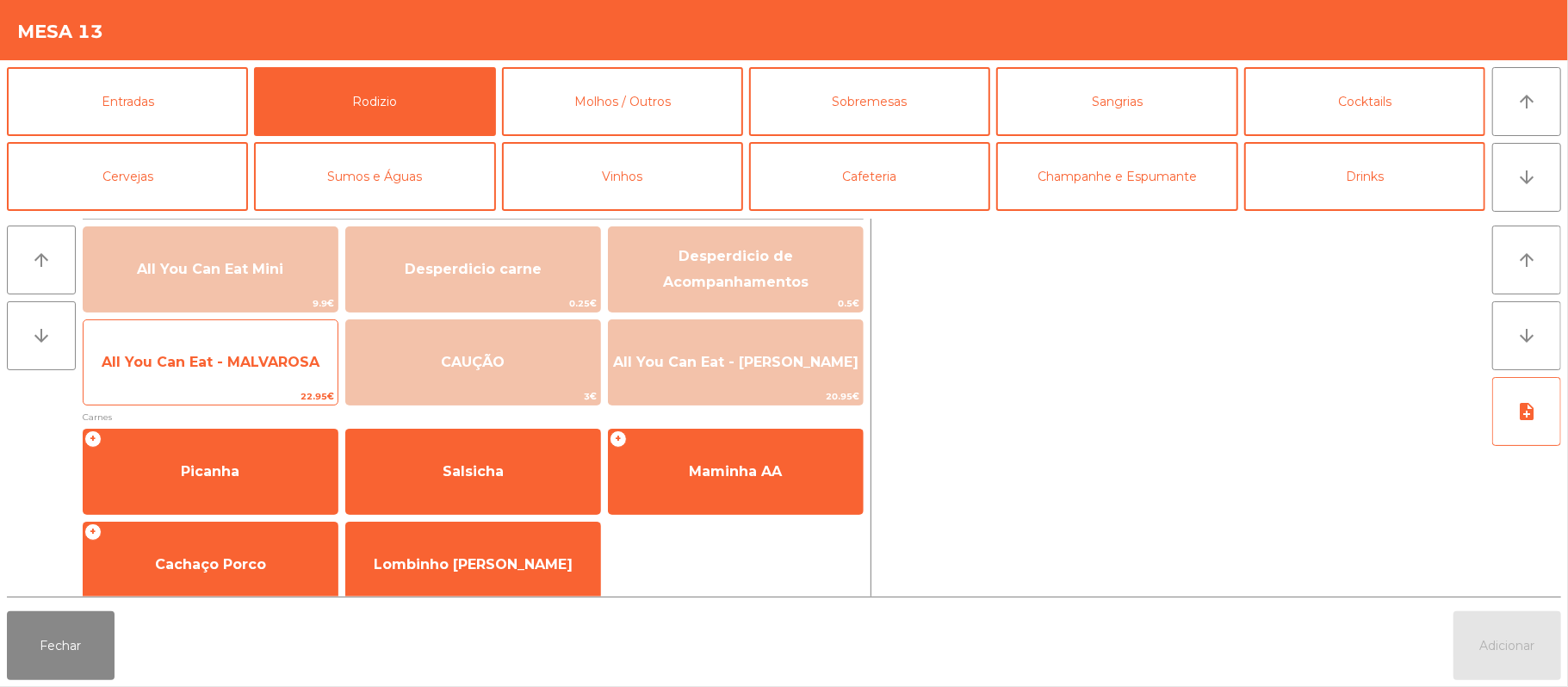
click at [197, 350] on span "All You Can Eat - MALVAROSA" at bounding box center [210, 362] width 254 height 46
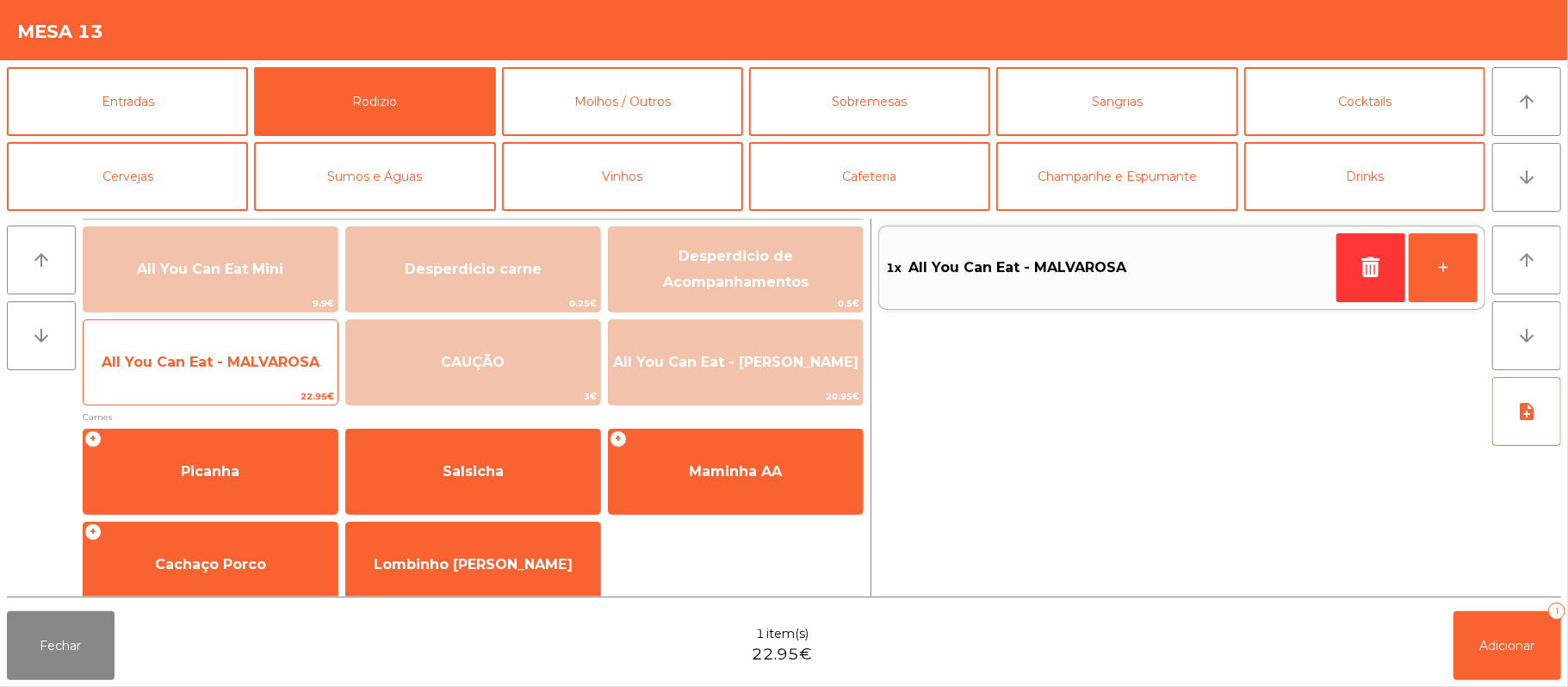
click at [183, 370] on span "All You Can Eat - MALVAROSA" at bounding box center [210, 361] width 218 height 16
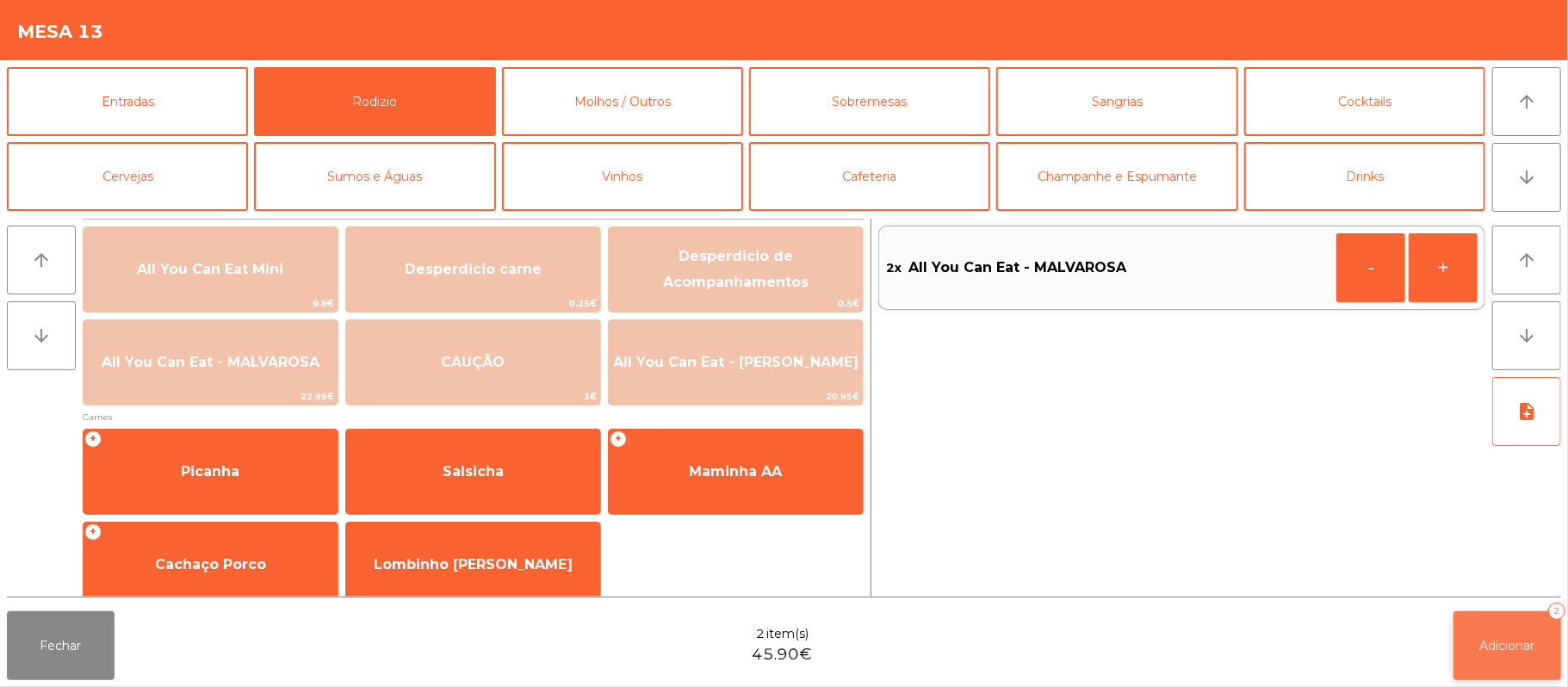
click at [1513, 649] on span "Adicionar" at bounding box center [1507, 645] width 55 height 15
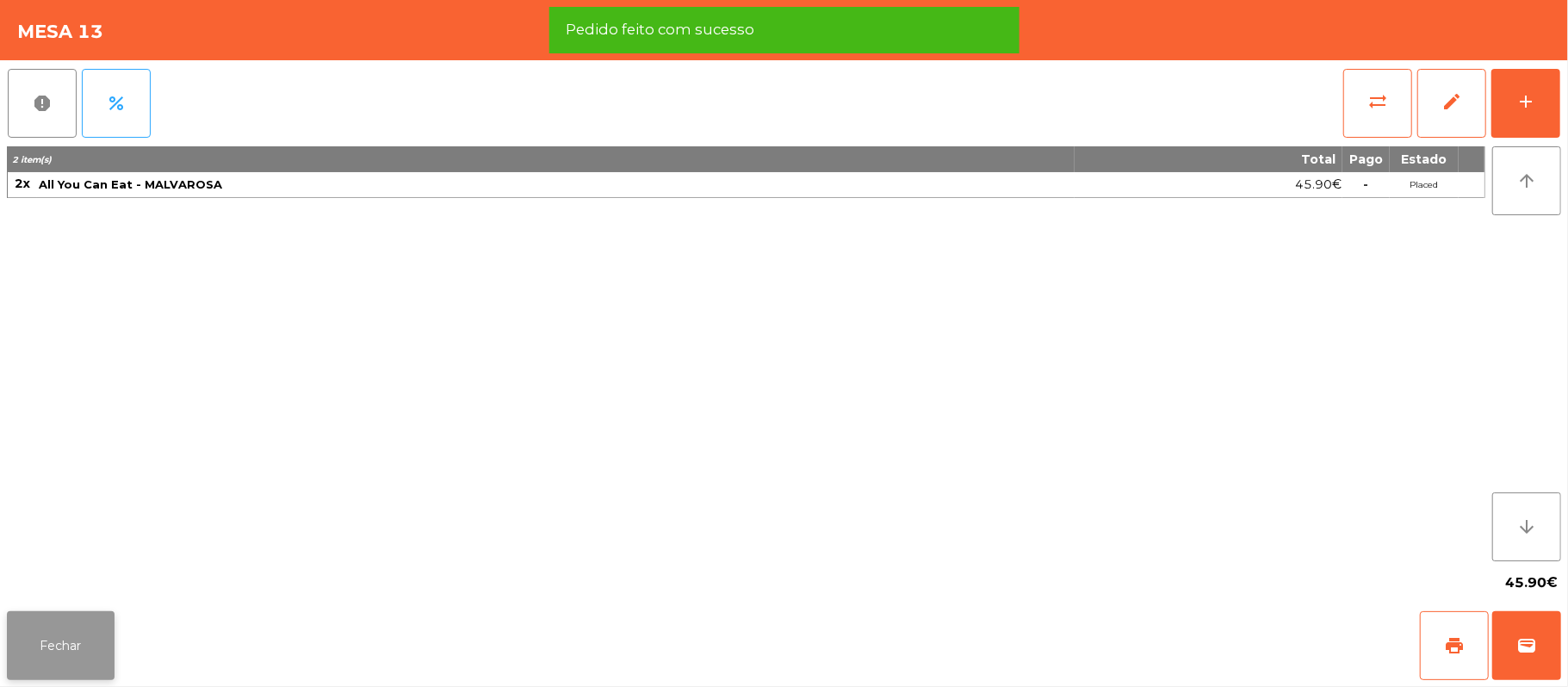
click at [59, 614] on button "Fechar" at bounding box center [61, 645] width 108 height 69
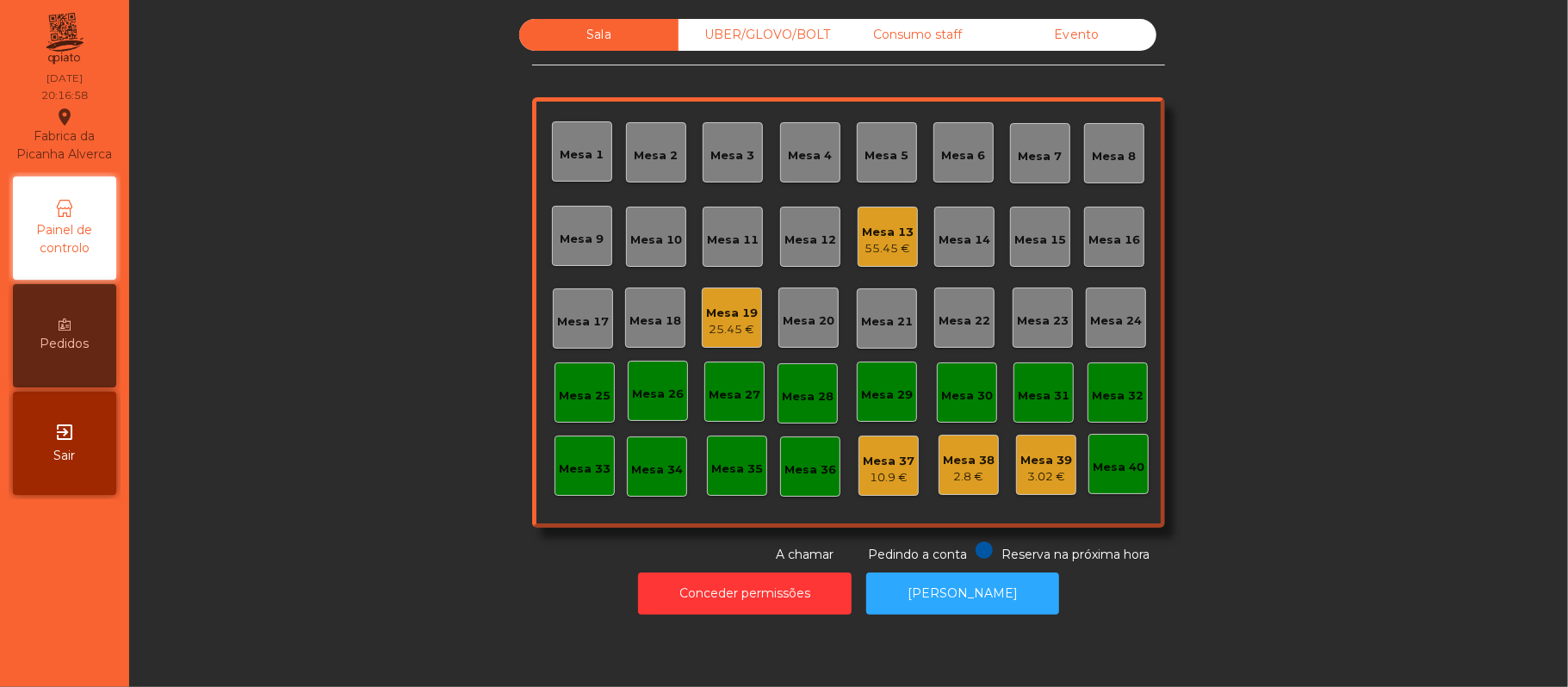
click at [1110, 243] on div "Mesa 16" at bounding box center [1114, 240] width 51 height 17
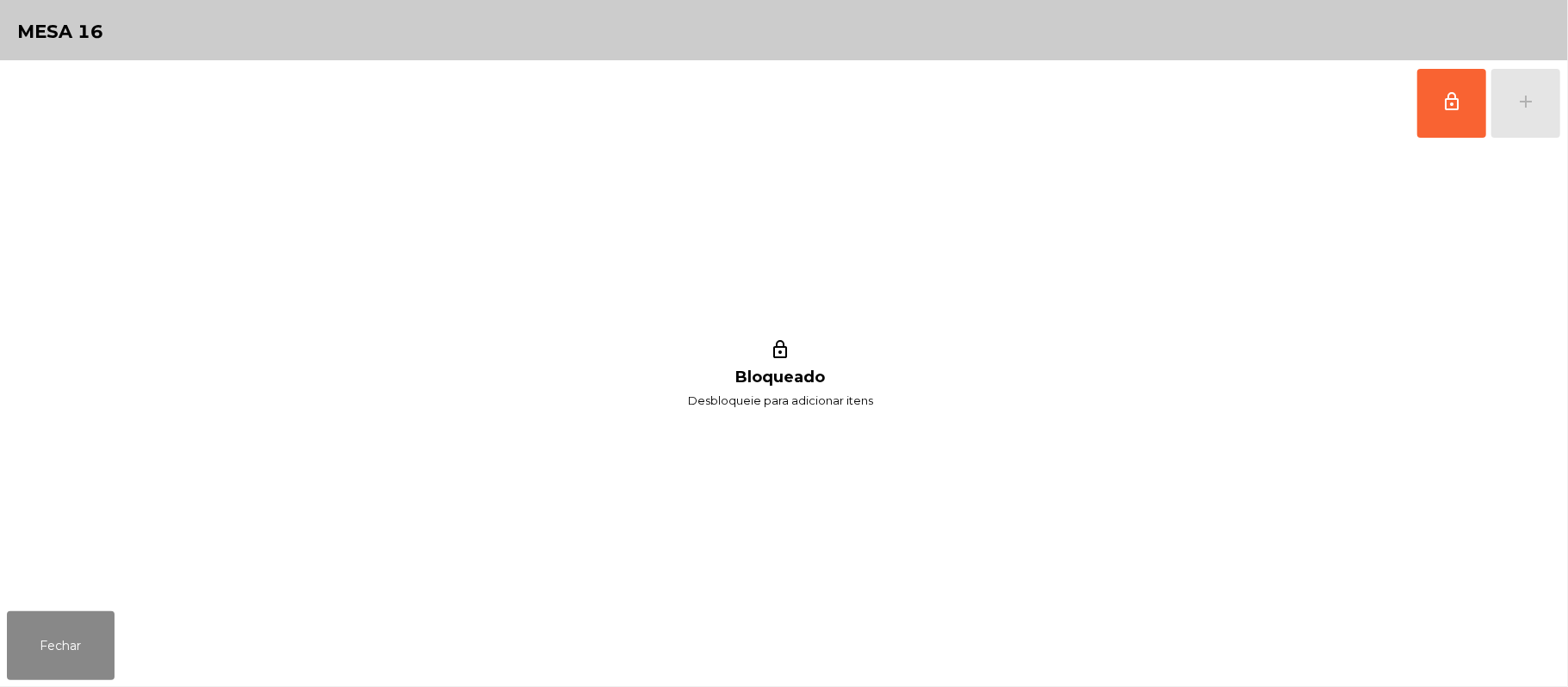
click at [1541, 104] on div "lock_outline add" at bounding box center [1488, 103] width 145 height 86
click at [1448, 94] on span "lock_outline" at bounding box center [1451, 101] width 21 height 21
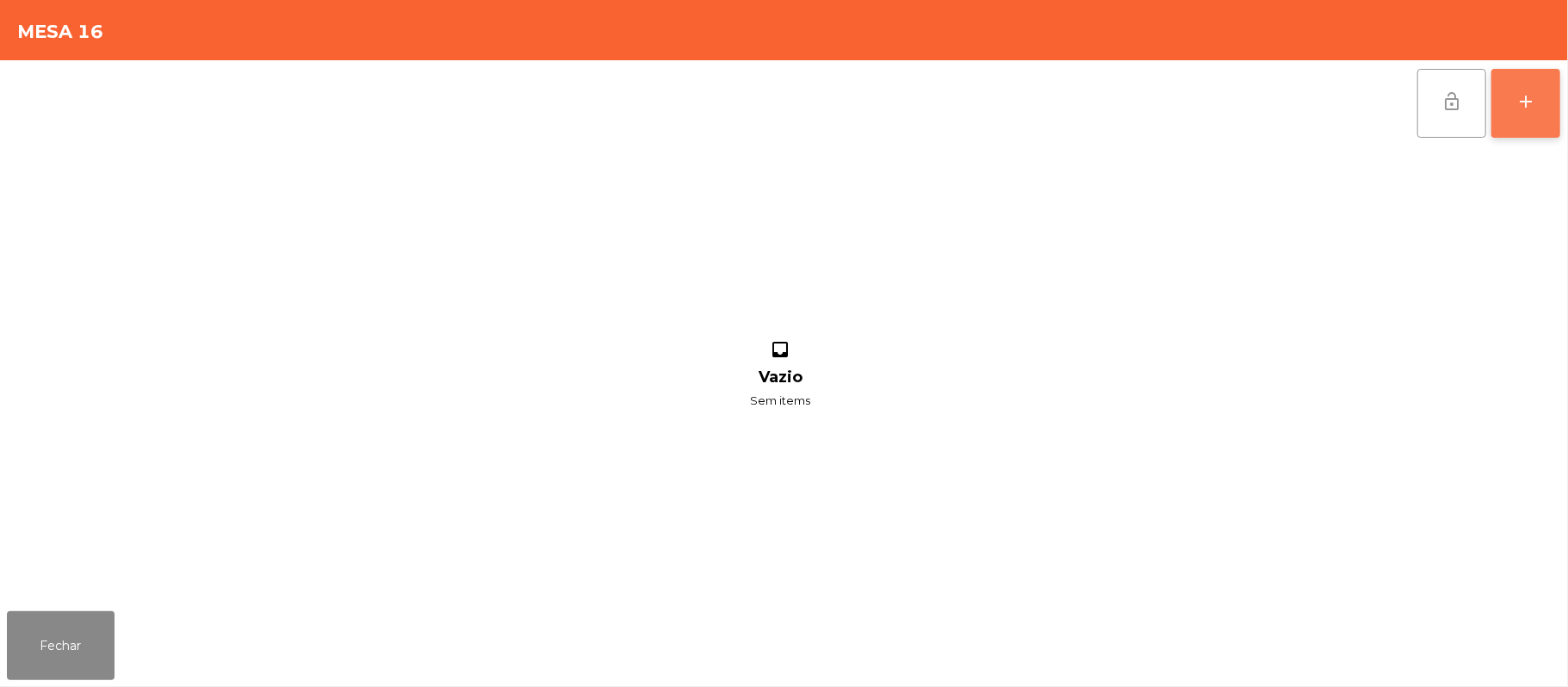
click at [1519, 110] on div "add" at bounding box center [1526, 101] width 21 height 21
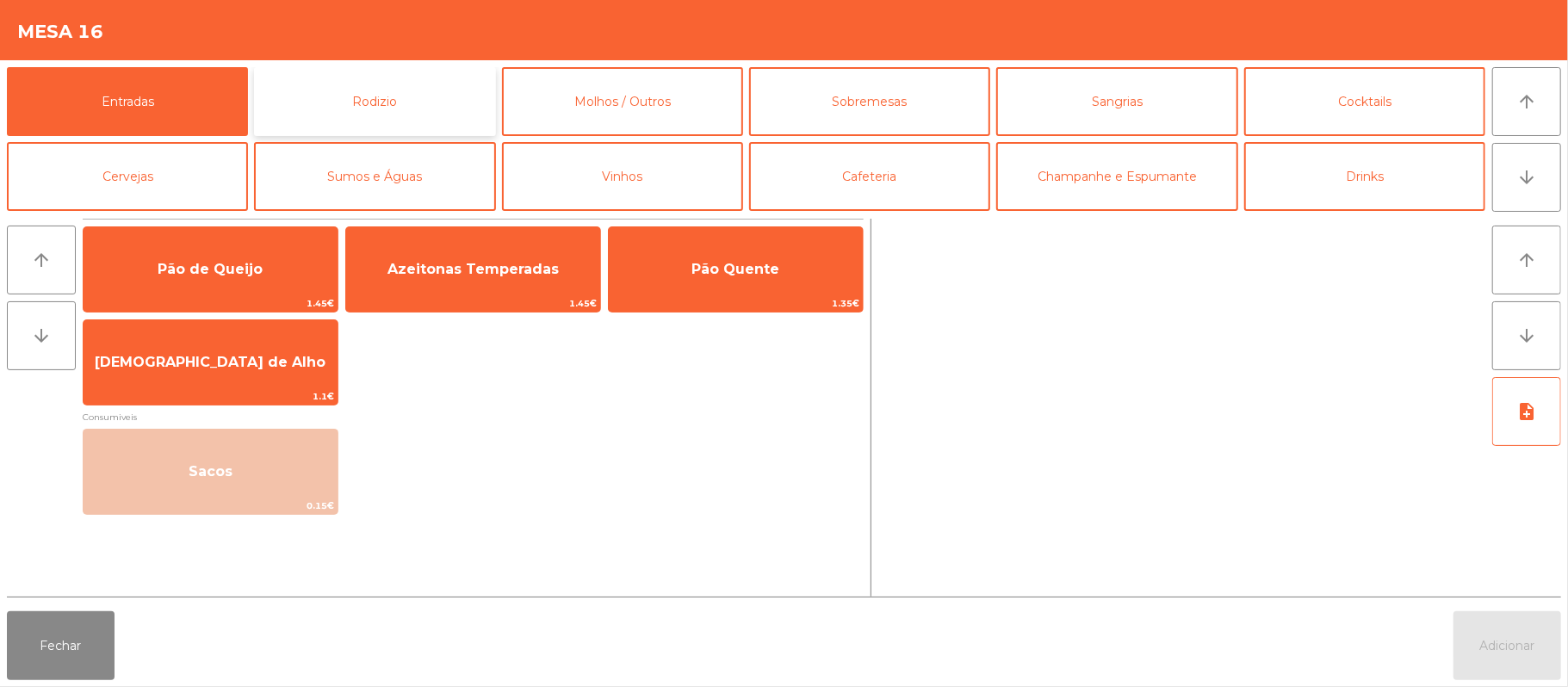
click at [407, 86] on button "Rodizio" at bounding box center [374, 101] width 241 height 69
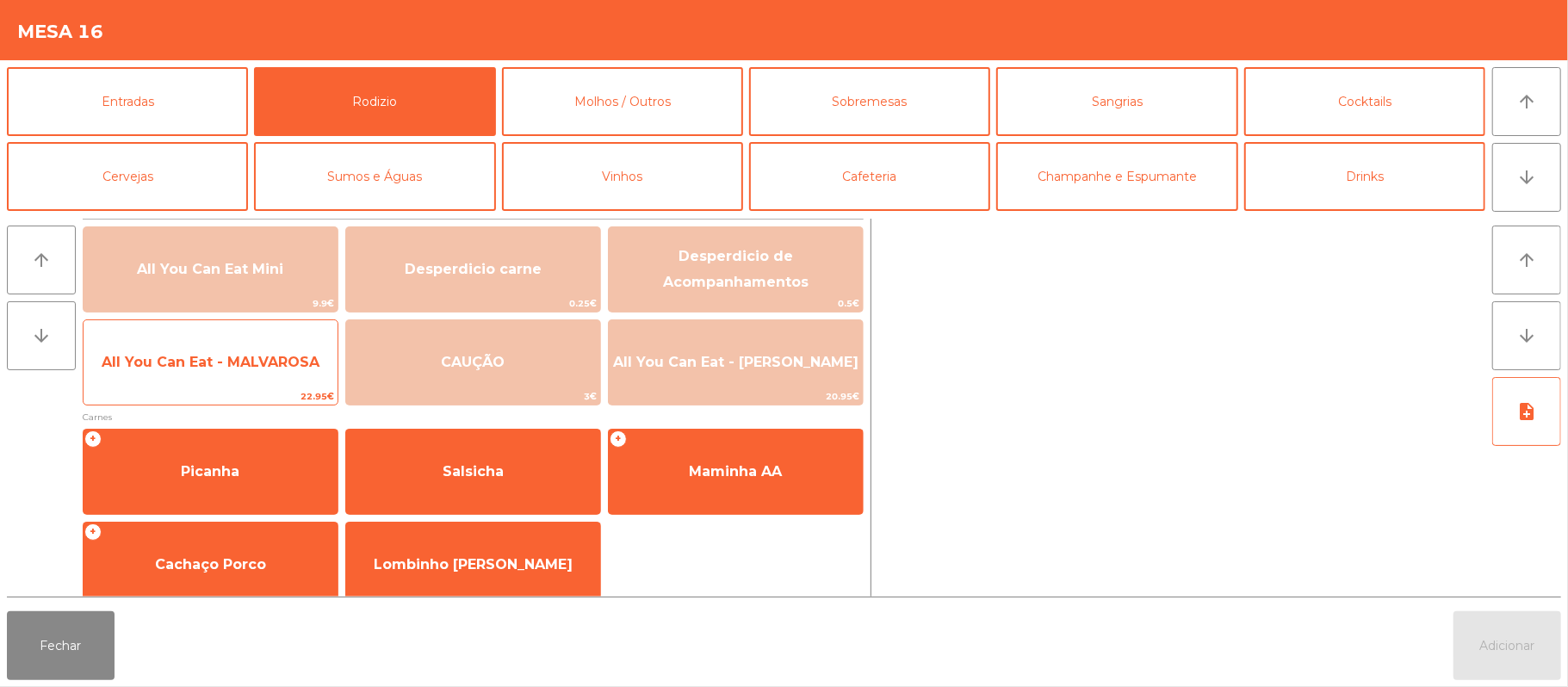
click at [183, 345] on span "All You Can Eat - MALVAROSA" at bounding box center [210, 362] width 254 height 46
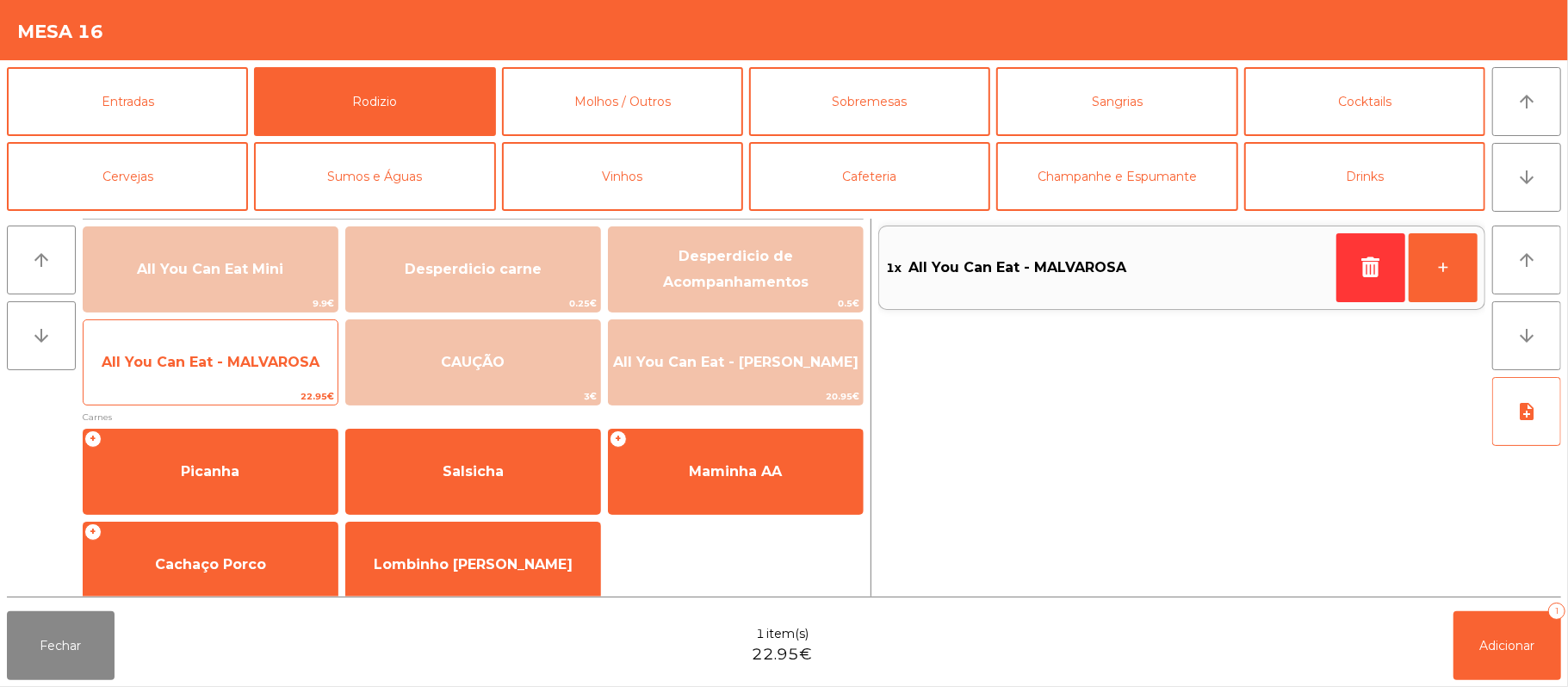
click at [179, 353] on span "All You Can Eat - MALVAROSA" at bounding box center [210, 361] width 218 height 16
click at [205, 367] on span "All You Can Eat - MALVAROSA" at bounding box center [210, 361] width 218 height 16
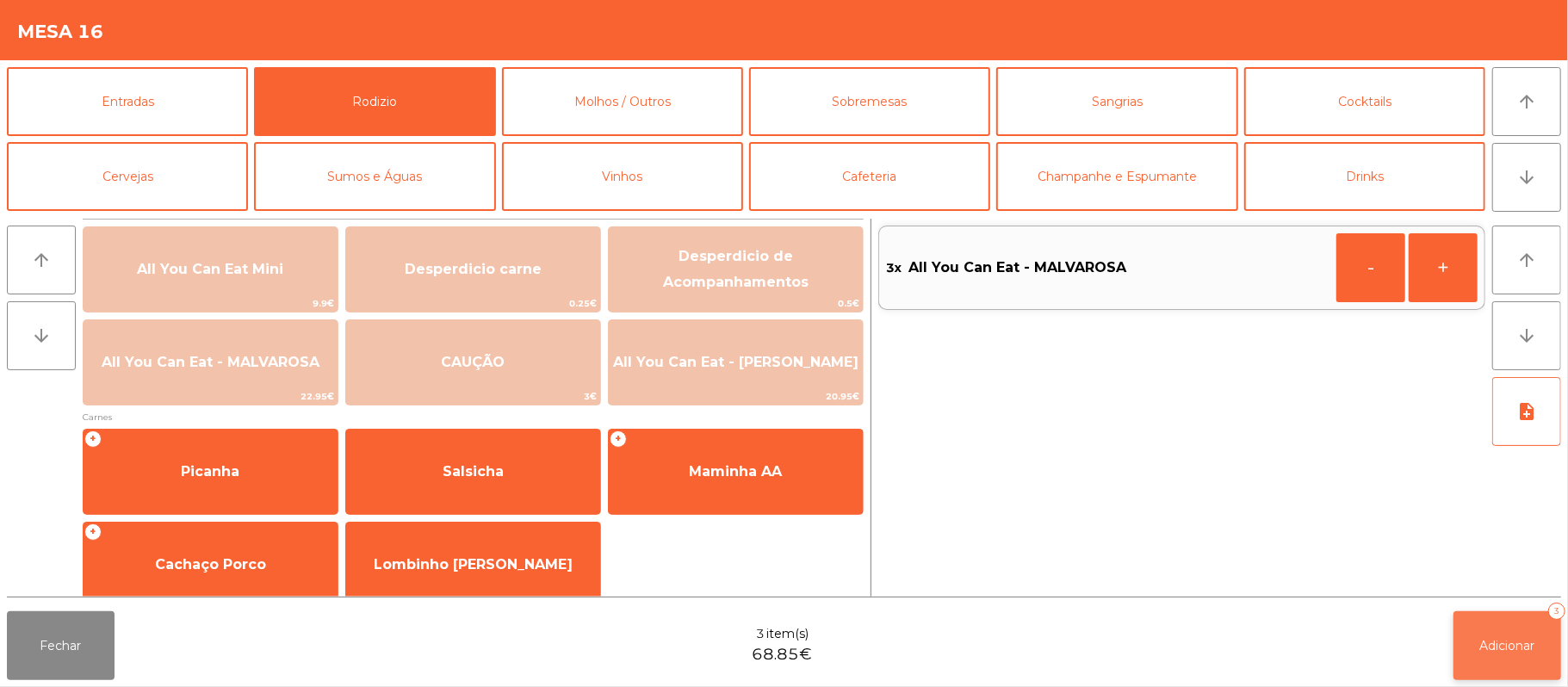
click at [1486, 630] on button "Adicionar 3" at bounding box center [1507, 645] width 108 height 69
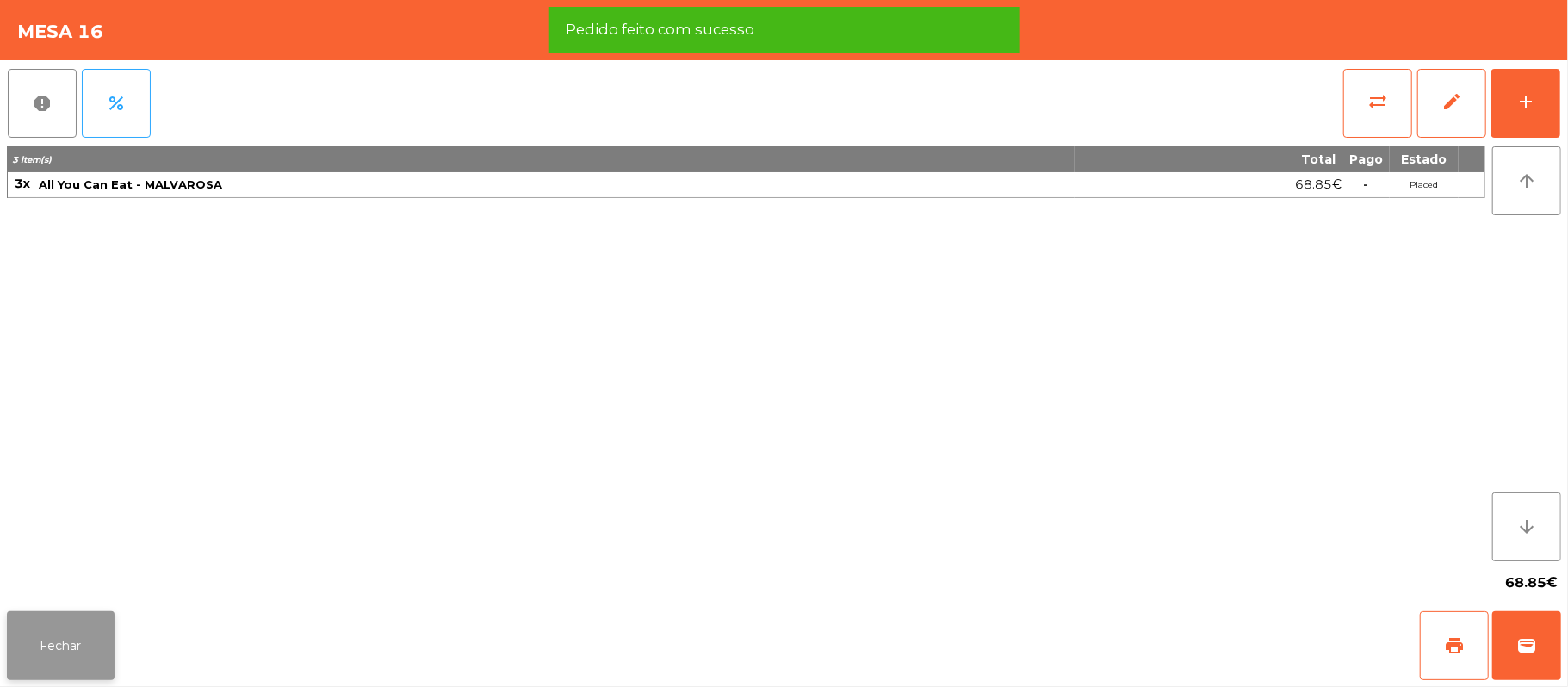
click at [23, 654] on button "Fechar" at bounding box center [61, 645] width 108 height 69
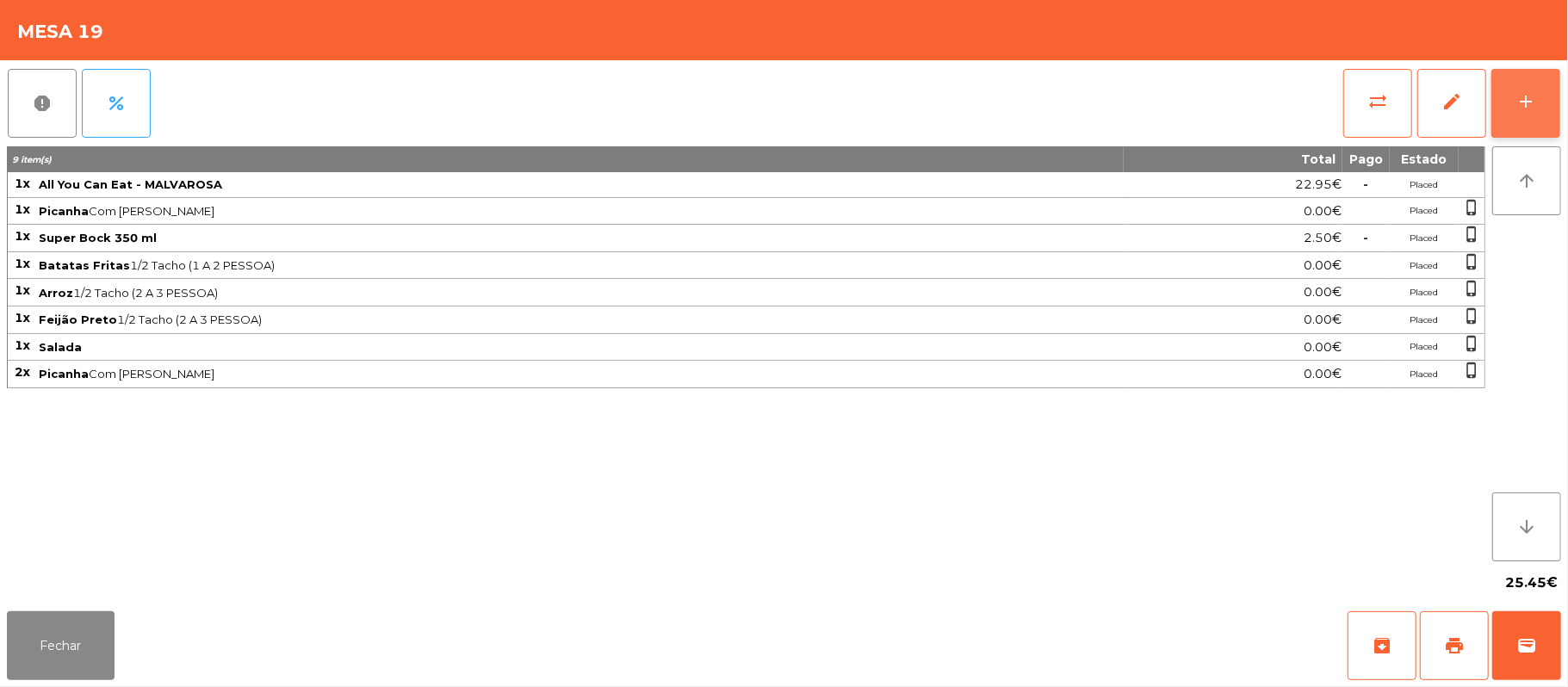
click at [1520, 107] on div "add" at bounding box center [1526, 101] width 21 height 21
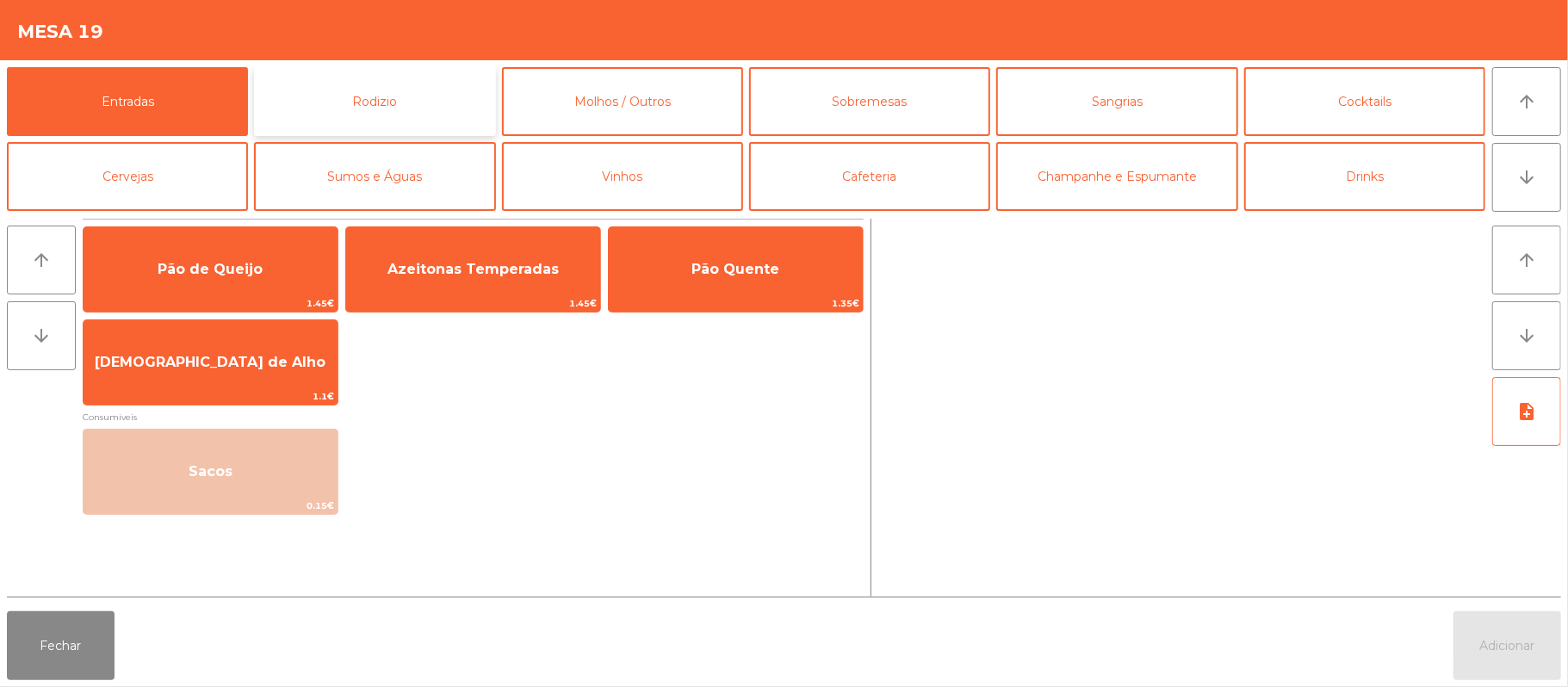
click at [436, 110] on button "Rodizio" at bounding box center [374, 101] width 241 height 69
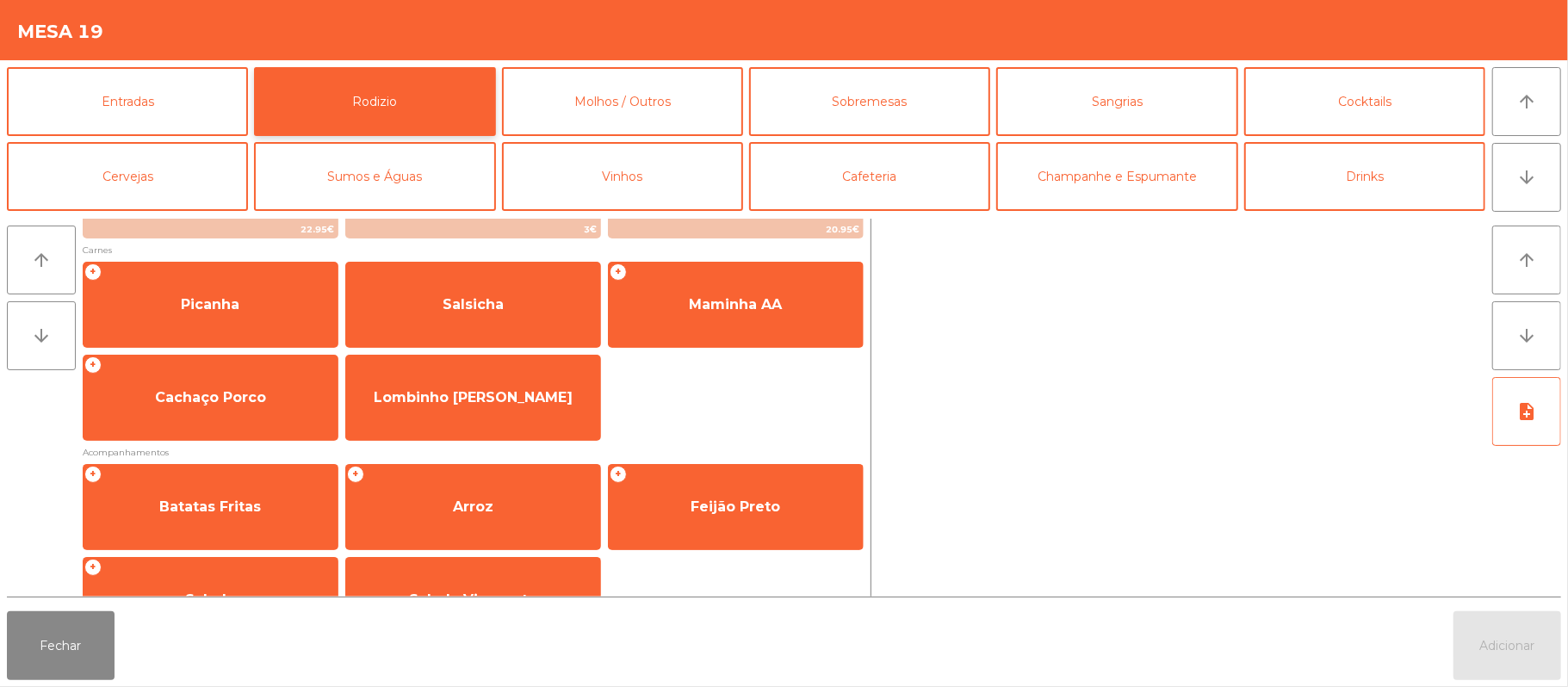
scroll to position [221, 0]
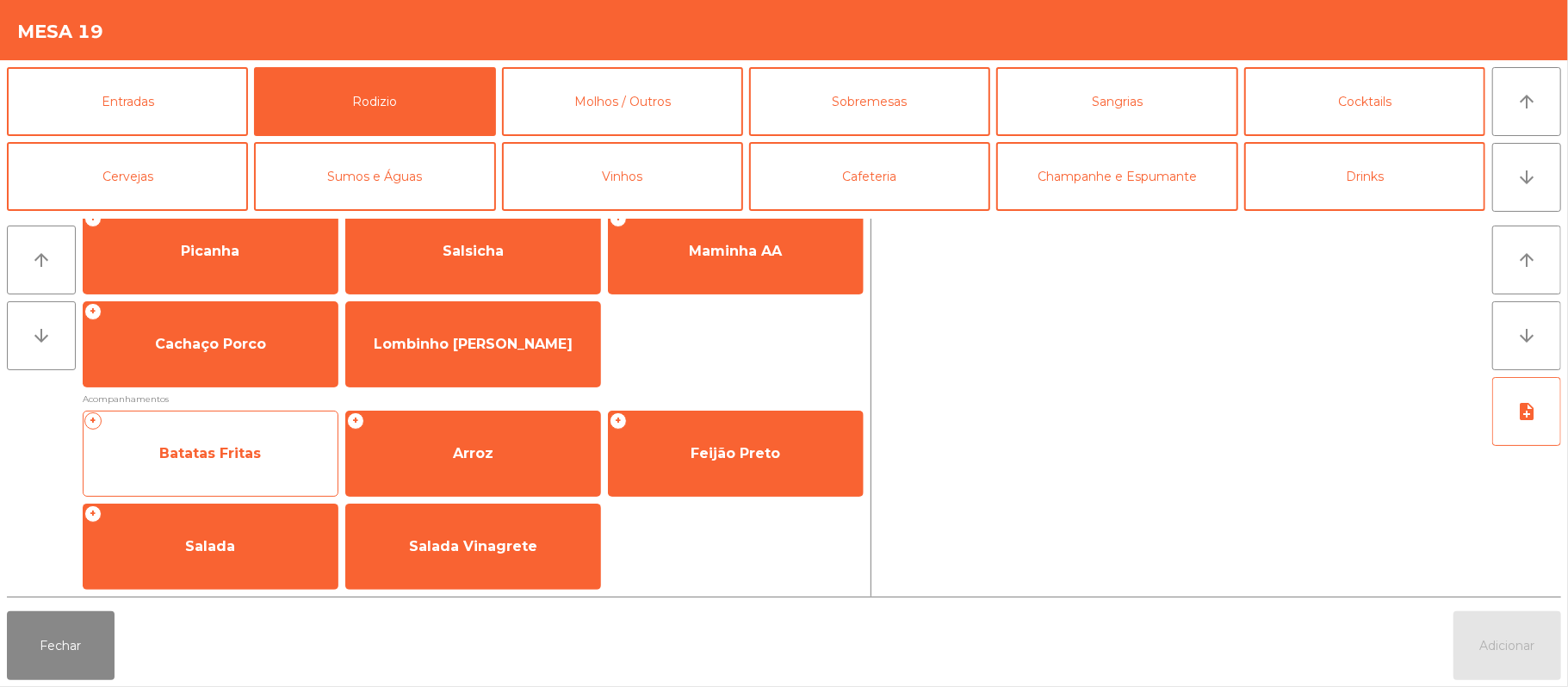
click at [246, 439] on span "Batatas Fritas" at bounding box center [210, 453] width 254 height 46
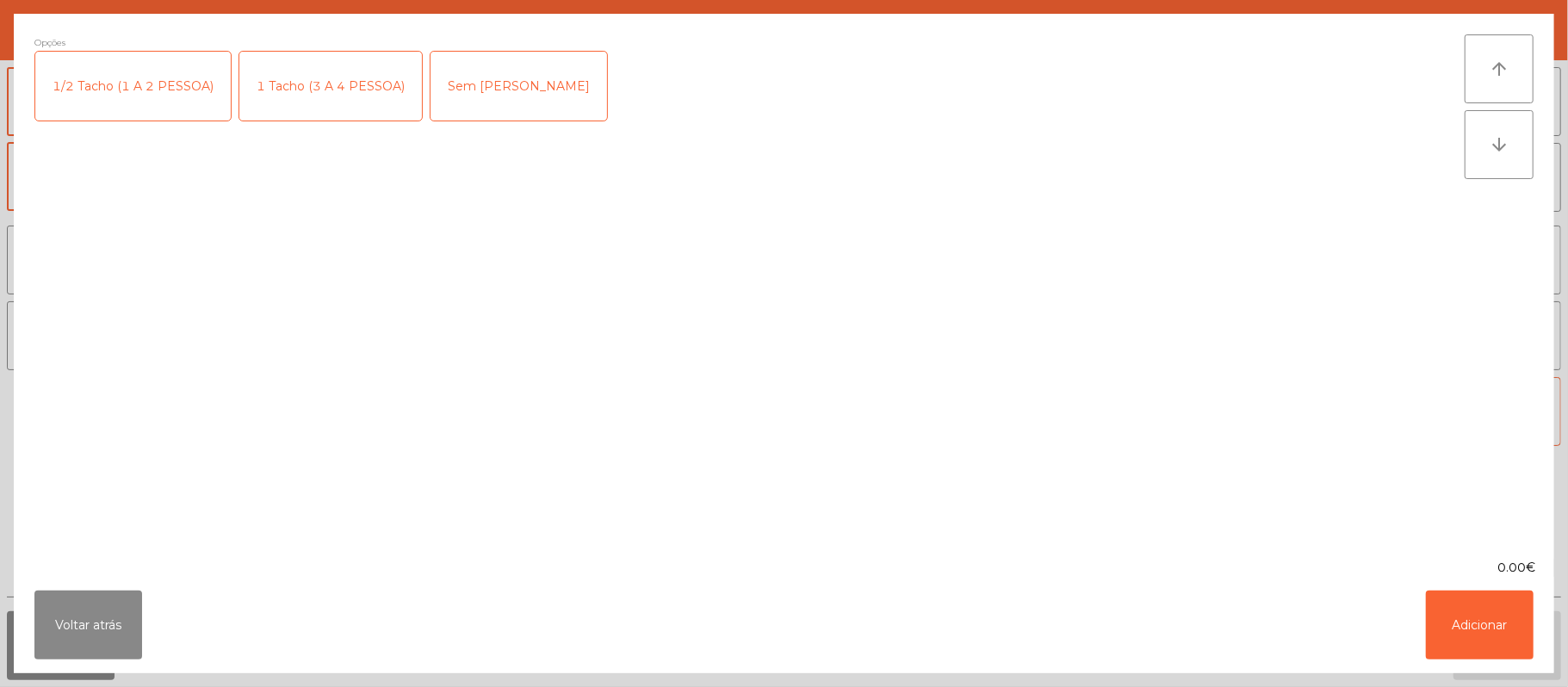
click at [131, 78] on div "1/2 Tacho (1 A 2 PESSOA)" at bounding box center [133, 85] width 195 height 69
click at [1479, 624] on button "Adicionar" at bounding box center [1480, 624] width 108 height 69
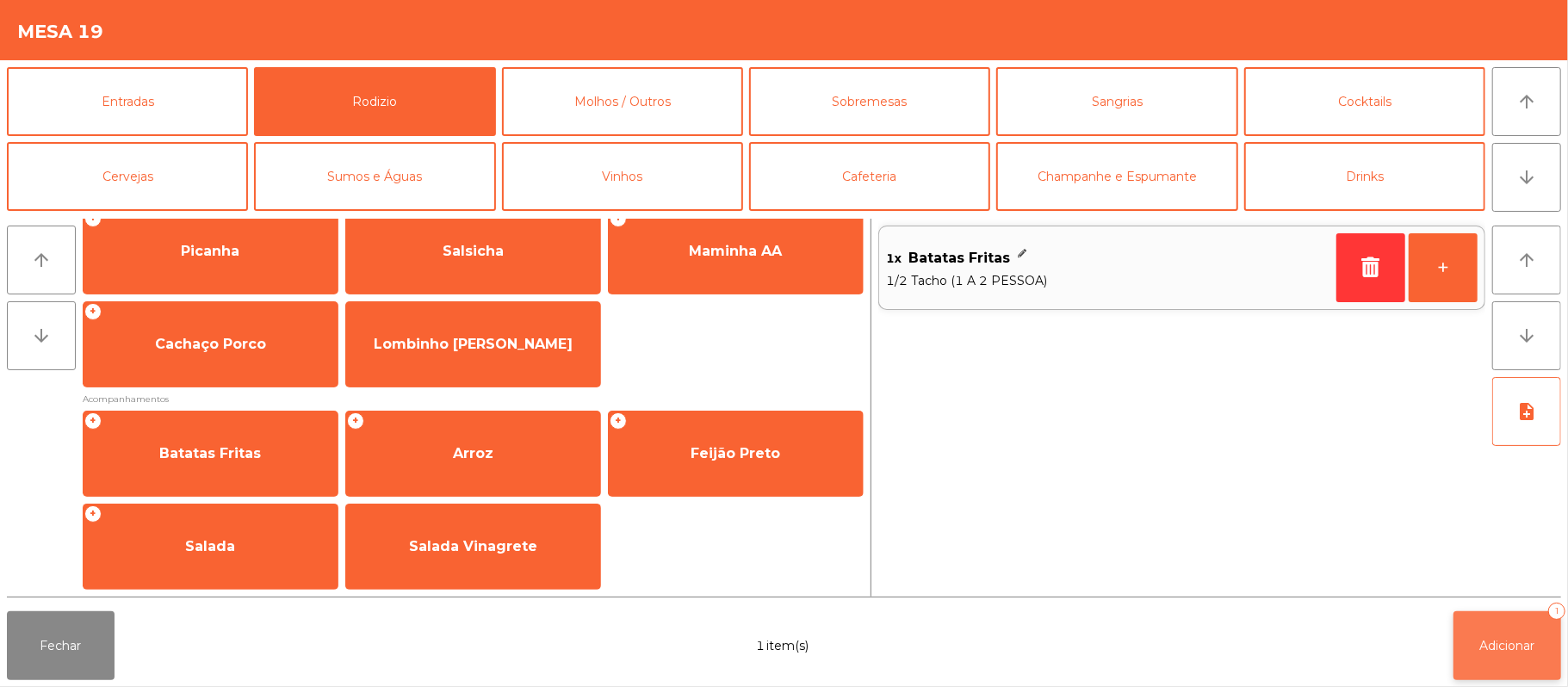
click at [1468, 654] on button "Adicionar 1" at bounding box center [1507, 645] width 108 height 69
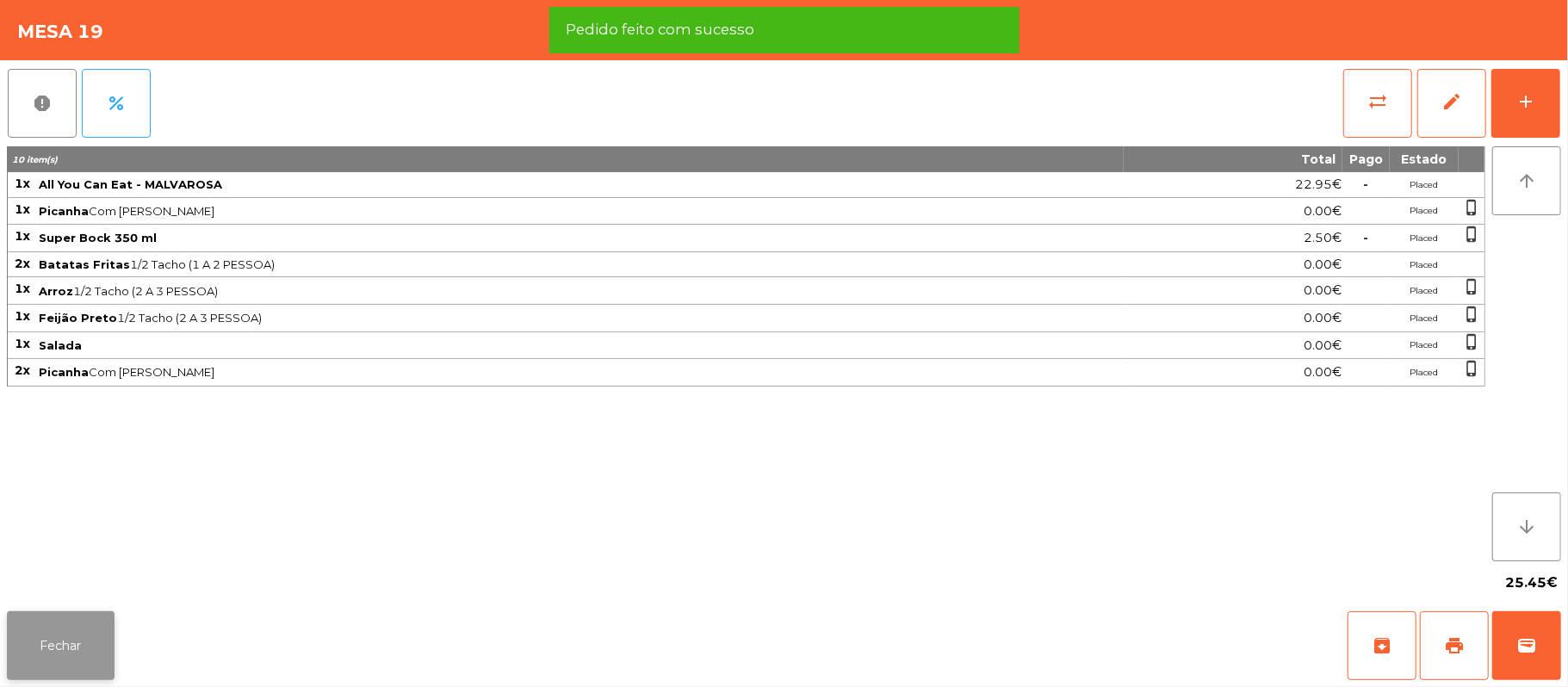
click at [59, 645] on button "Fechar" at bounding box center [61, 645] width 108 height 69
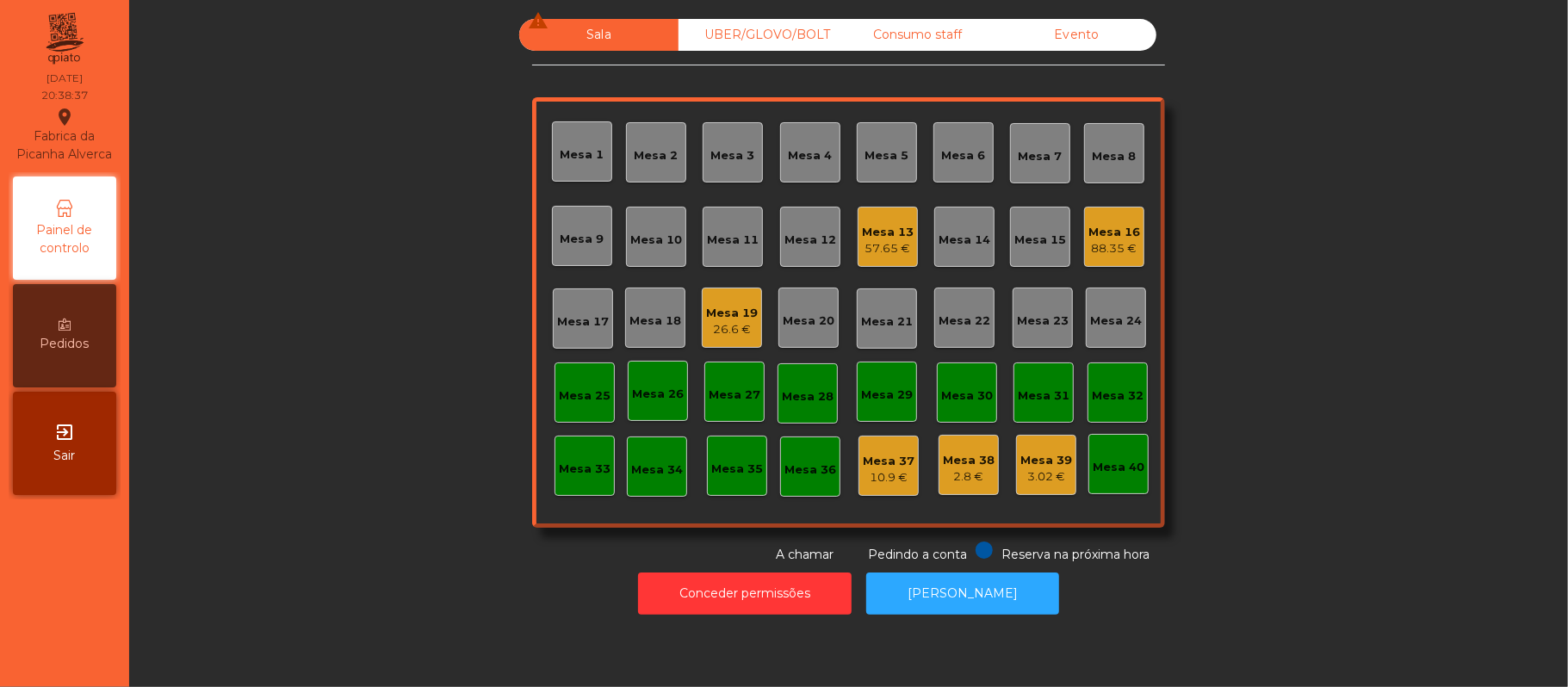
click at [717, 311] on div "Mesa 19" at bounding box center [732, 314] width 51 height 17
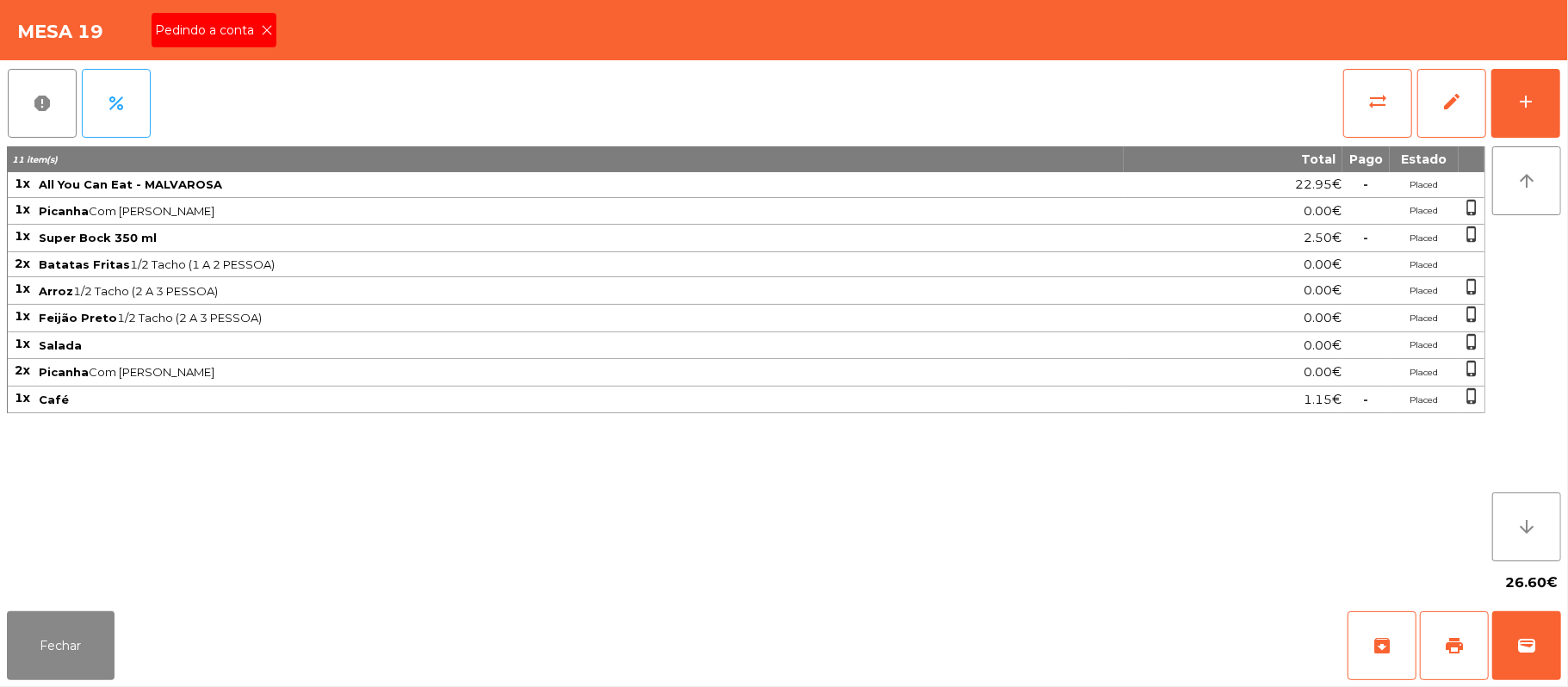
click at [251, 31] on span "Pedindo a conta" at bounding box center [208, 30] width 106 height 18
click at [82, 634] on button "Fechar" at bounding box center [61, 645] width 108 height 69
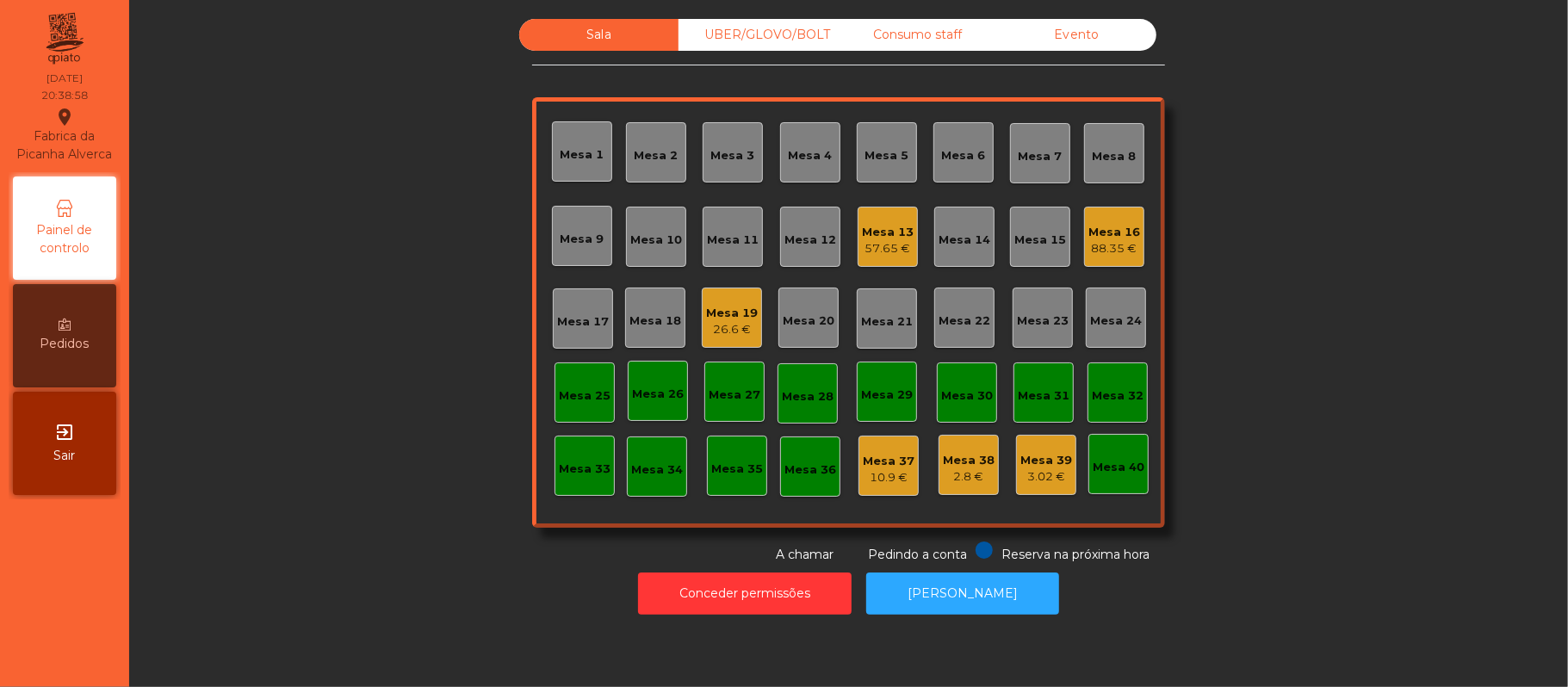
click at [715, 324] on div "26.6 €" at bounding box center [732, 330] width 51 height 17
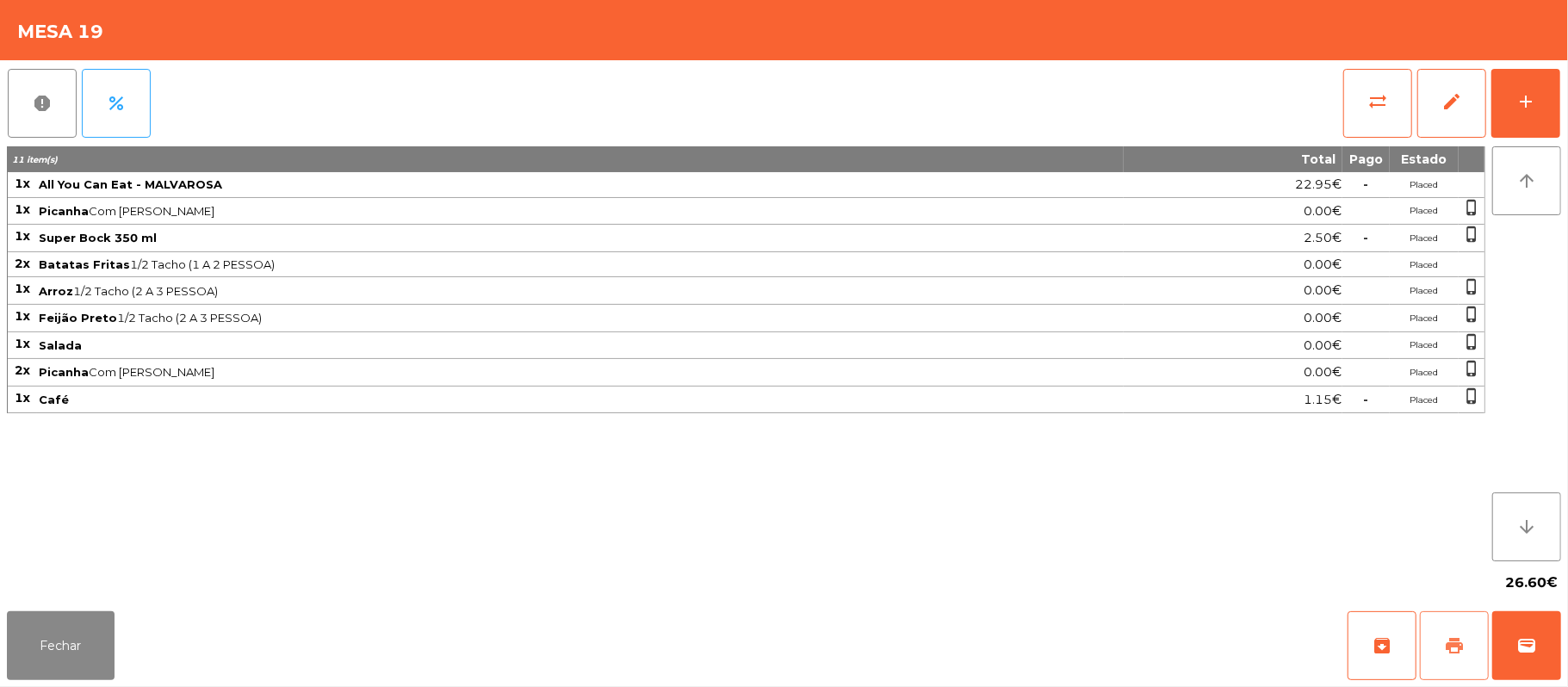
click at [1438, 649] on button "print" at bounding box center [1454, 645] width 69 height 69
click at [57, 645] on button "Fechar" at bounding box center [61, 645] width 108 height 69
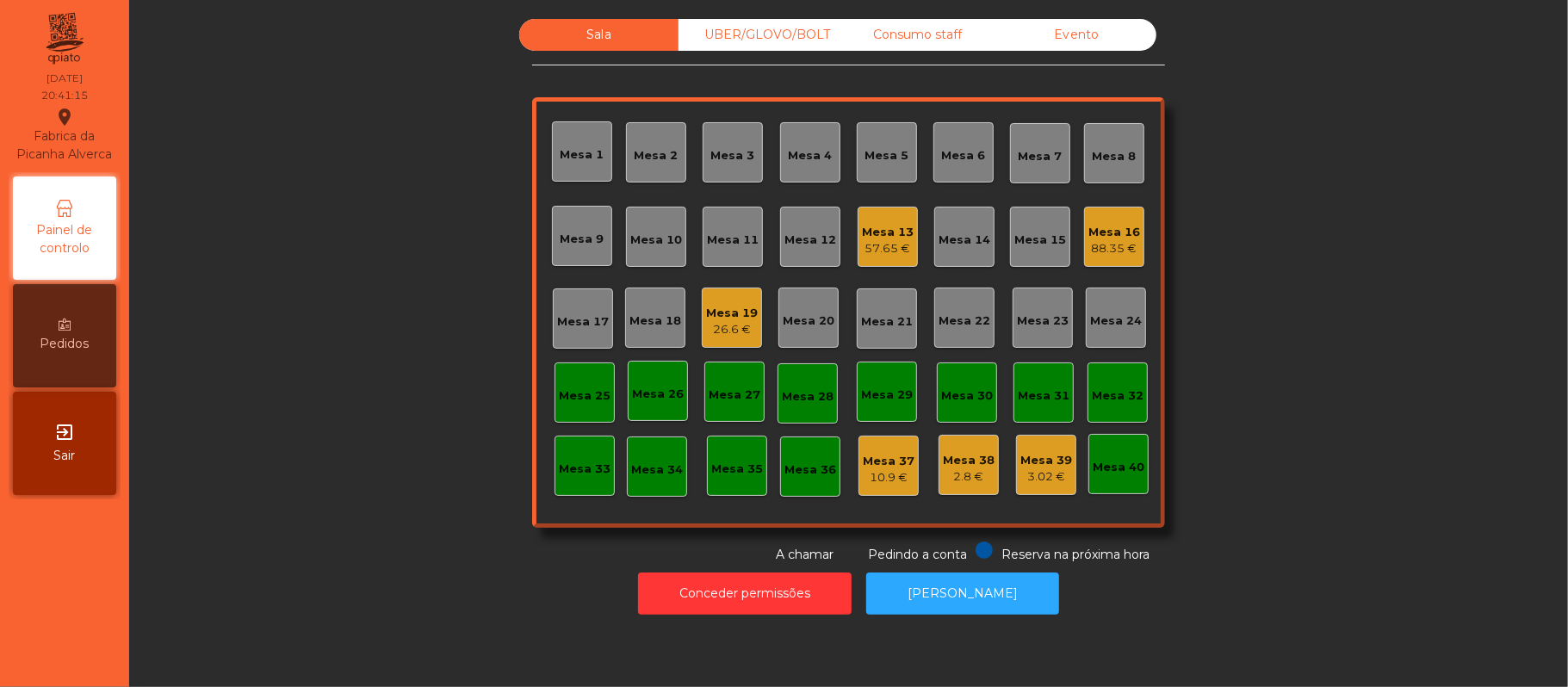
click at [711, 310] on div "Mesa 19" at bounding box center [732, 314] width 51 height 17
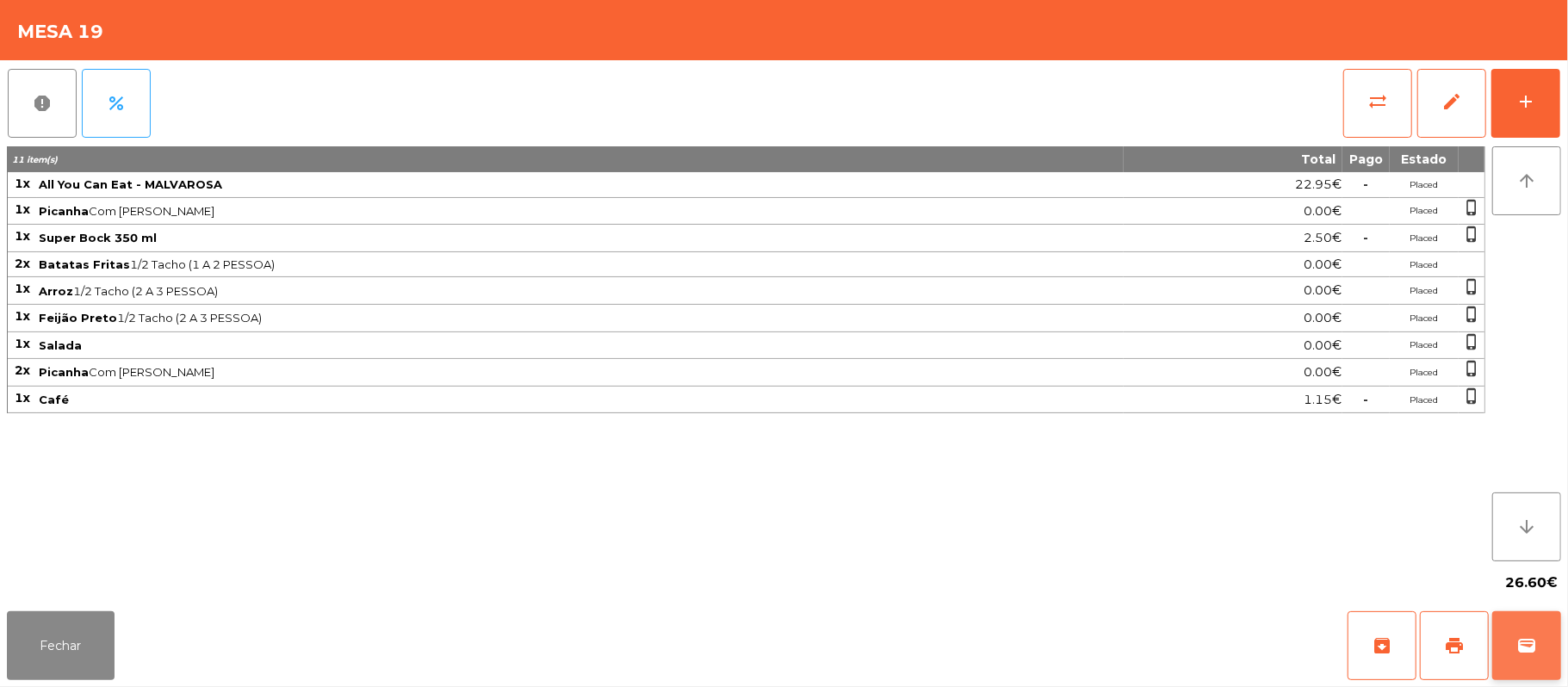
click at [1520, 641] on span "wallet" at bounding box center [1526, 645] width 21 height 21
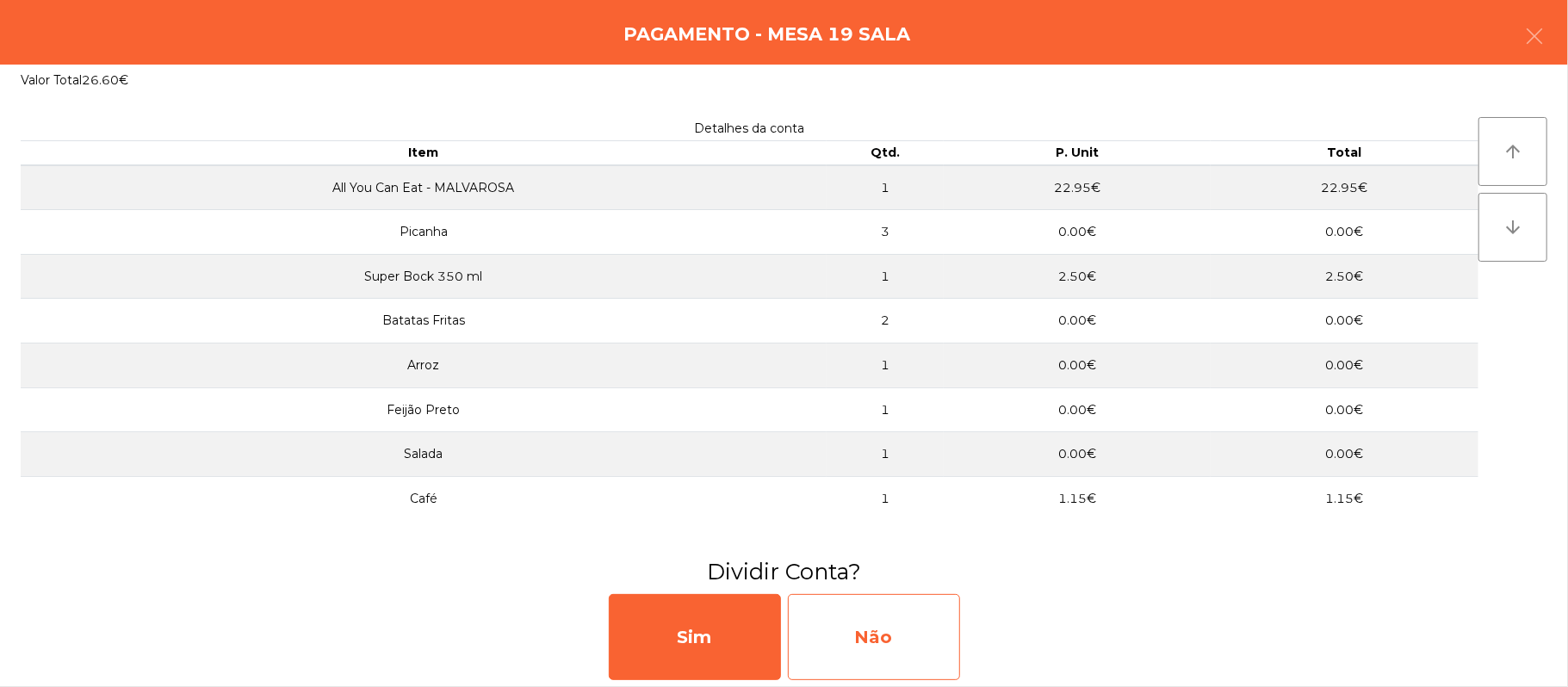
click at [850, 642] on div "Não" at bounding box center [874, 637] width 173 height 86
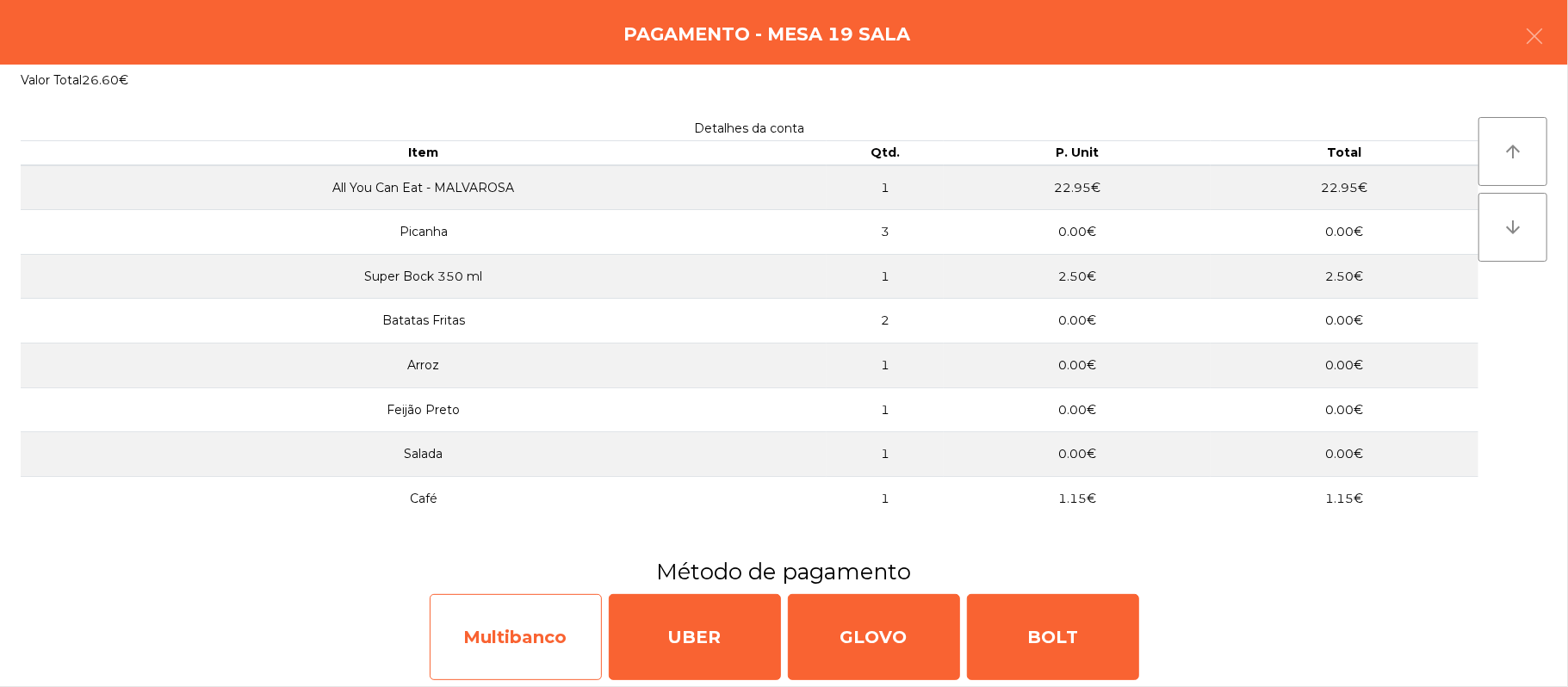
click at [551, 644] on div "Multibanco" at bounding box center [516, 637] width 173 height 86
select select "**"
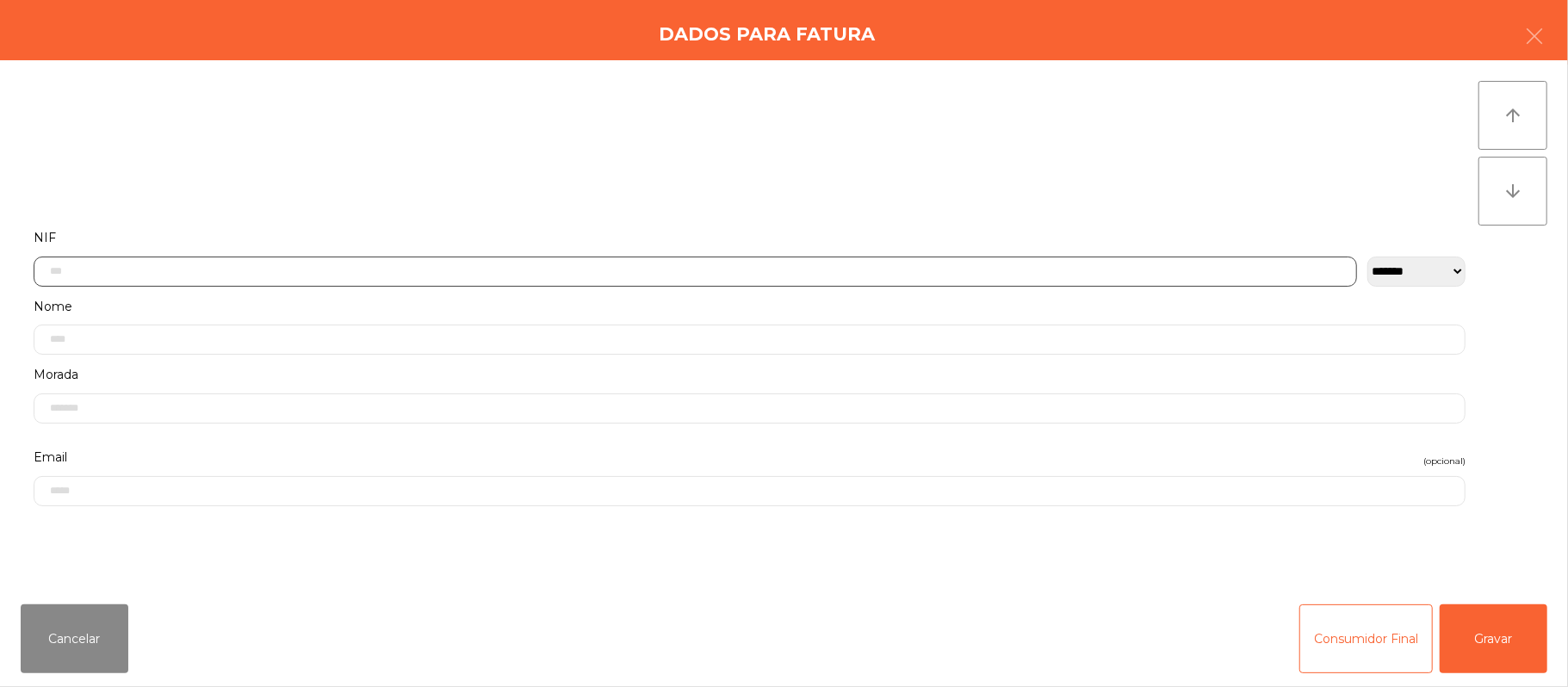
click at [451, 268] on input "text" at bounding box center [695, 272] width 1323 height 30
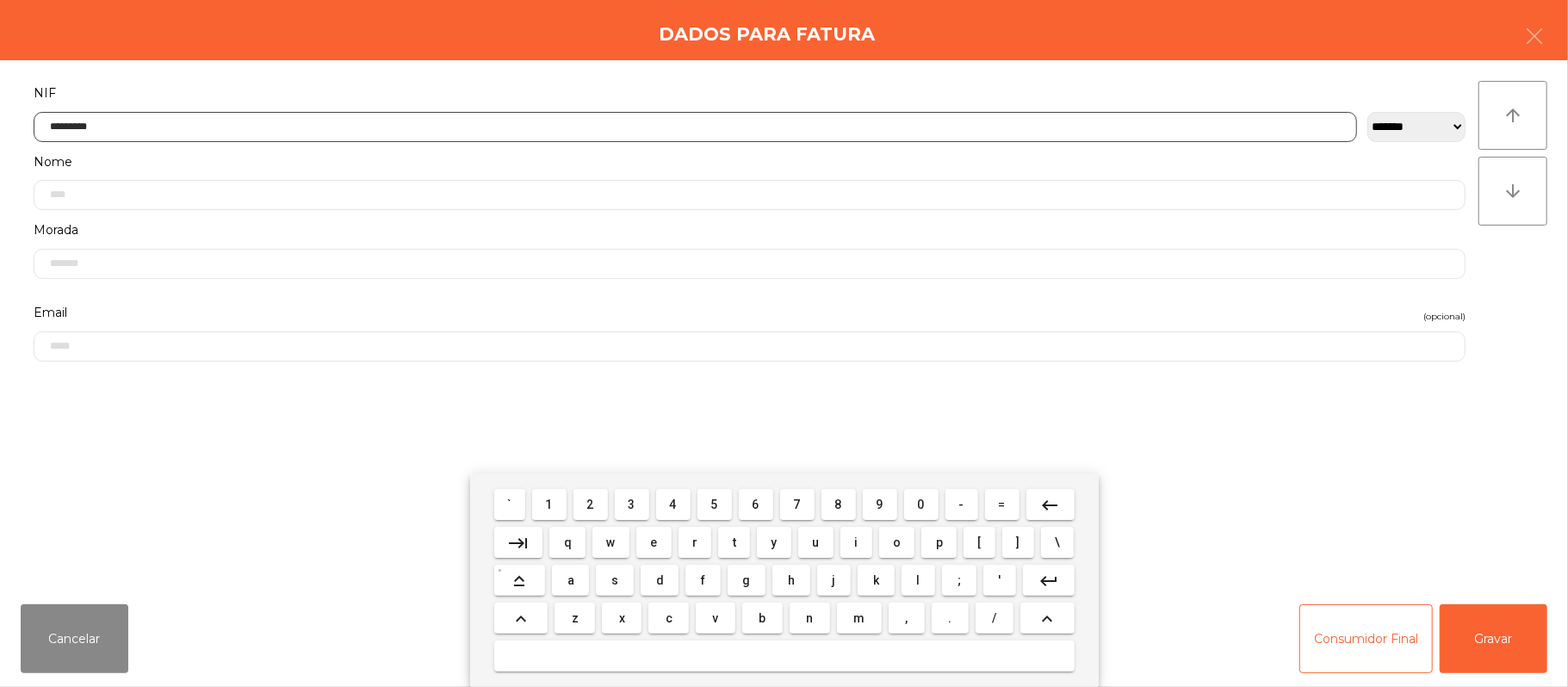
type input "*********"
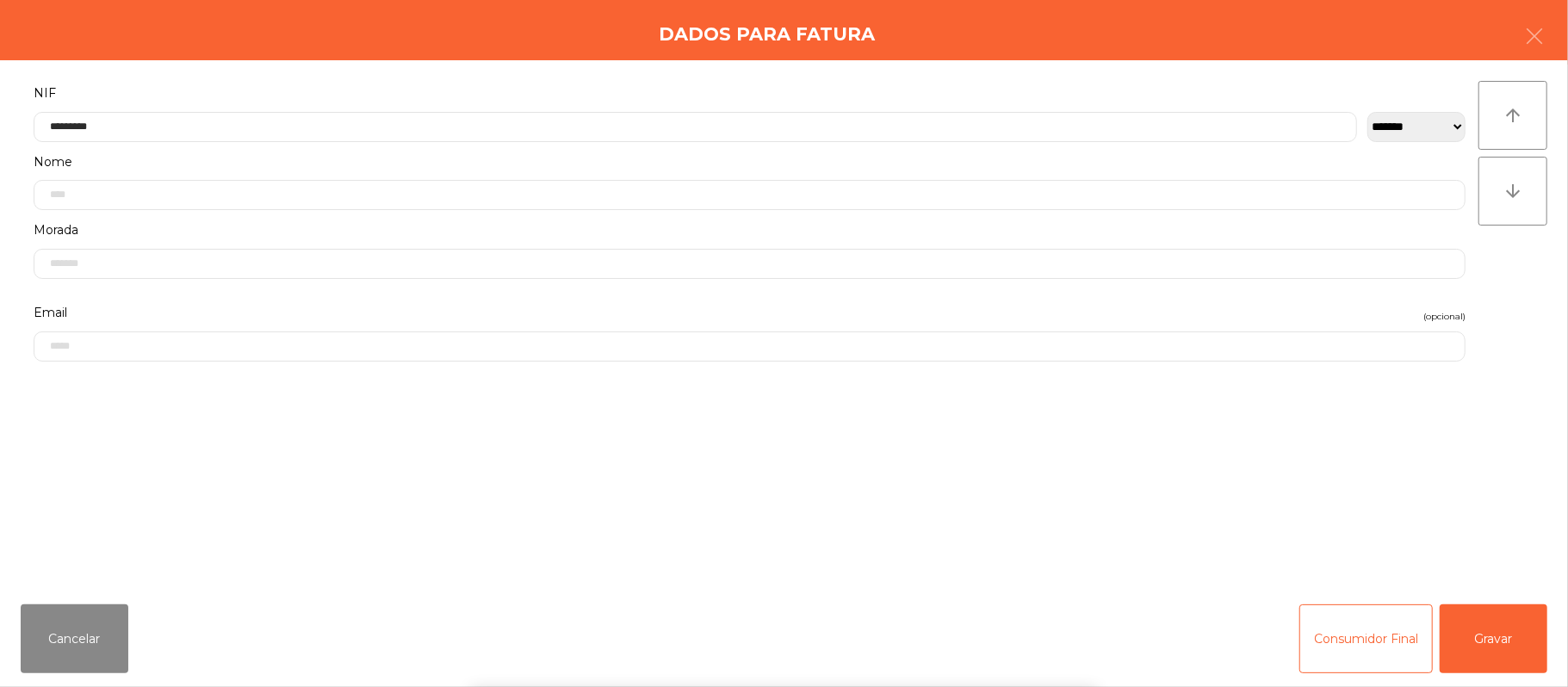
click at [1506, 649] on div "` 1 2 3 4 5 6 7 8 9 0 - = keyboard_backspace keyboard_tab q w e r t y u i o p […" at bounding box center [784, 580] width 1568 height 213
click at [1509, 622] on button "Gravar" at bounding box center [1494, 639] width 108 height 69
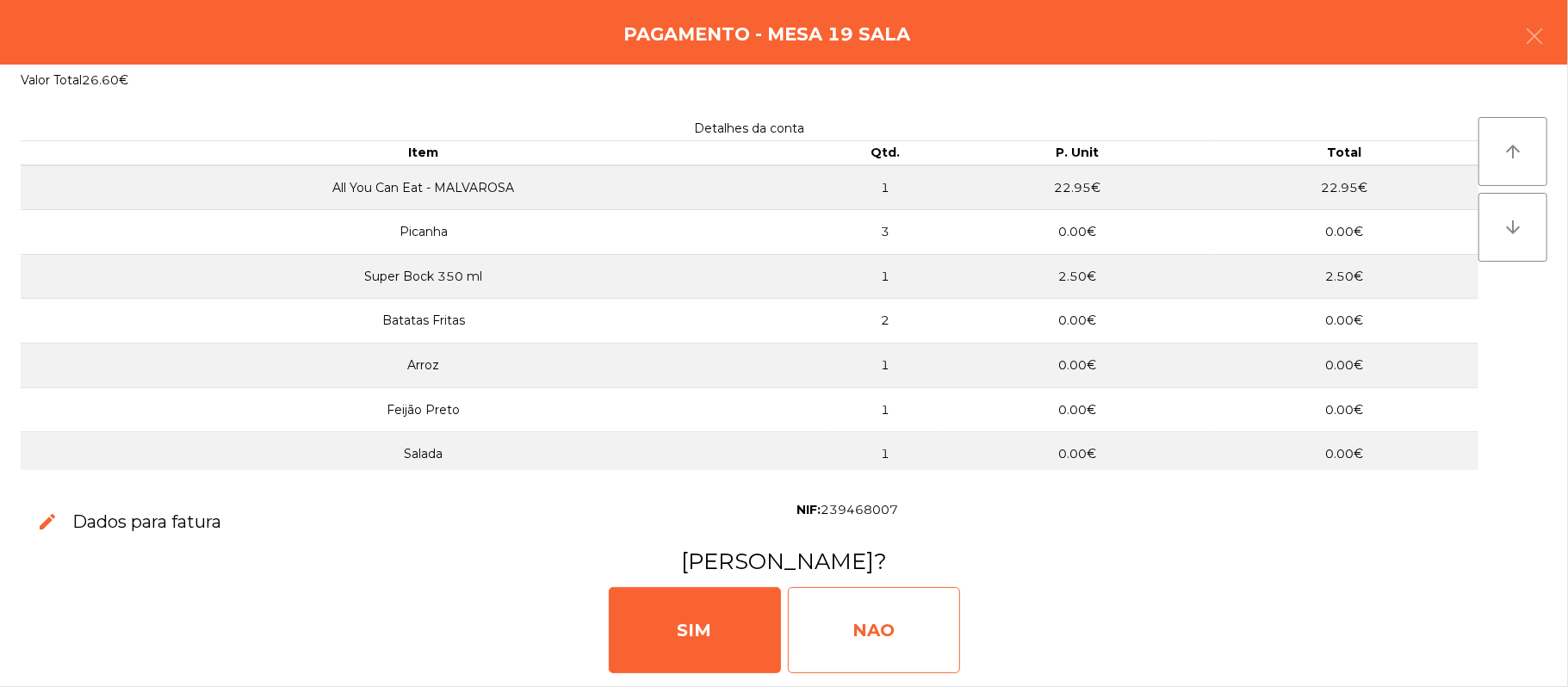
click at [855, 605] on div "NAO" at bounding box center [874, 629] width 173 height 86
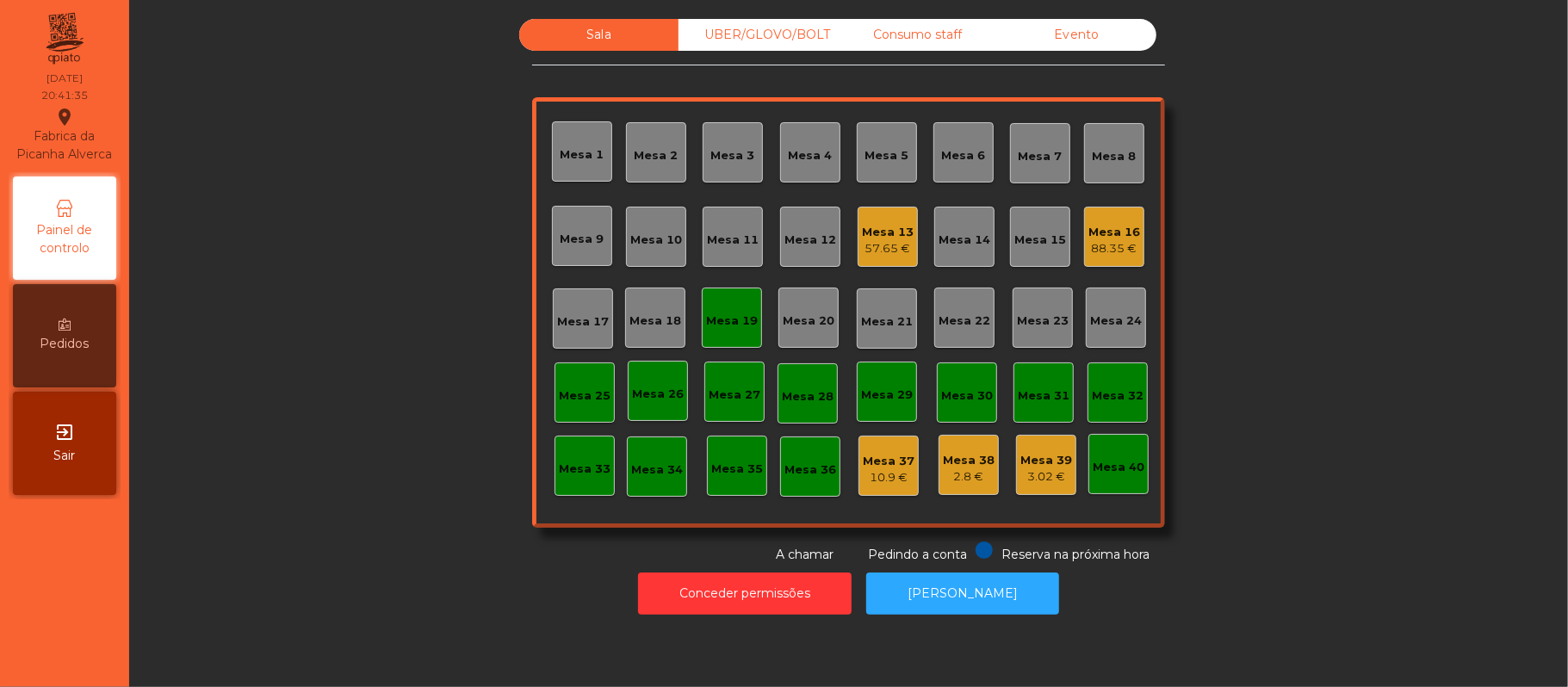
click at [736, 299] on div "Mesa 19" at bounding box center [732, 317] width 61 height 61
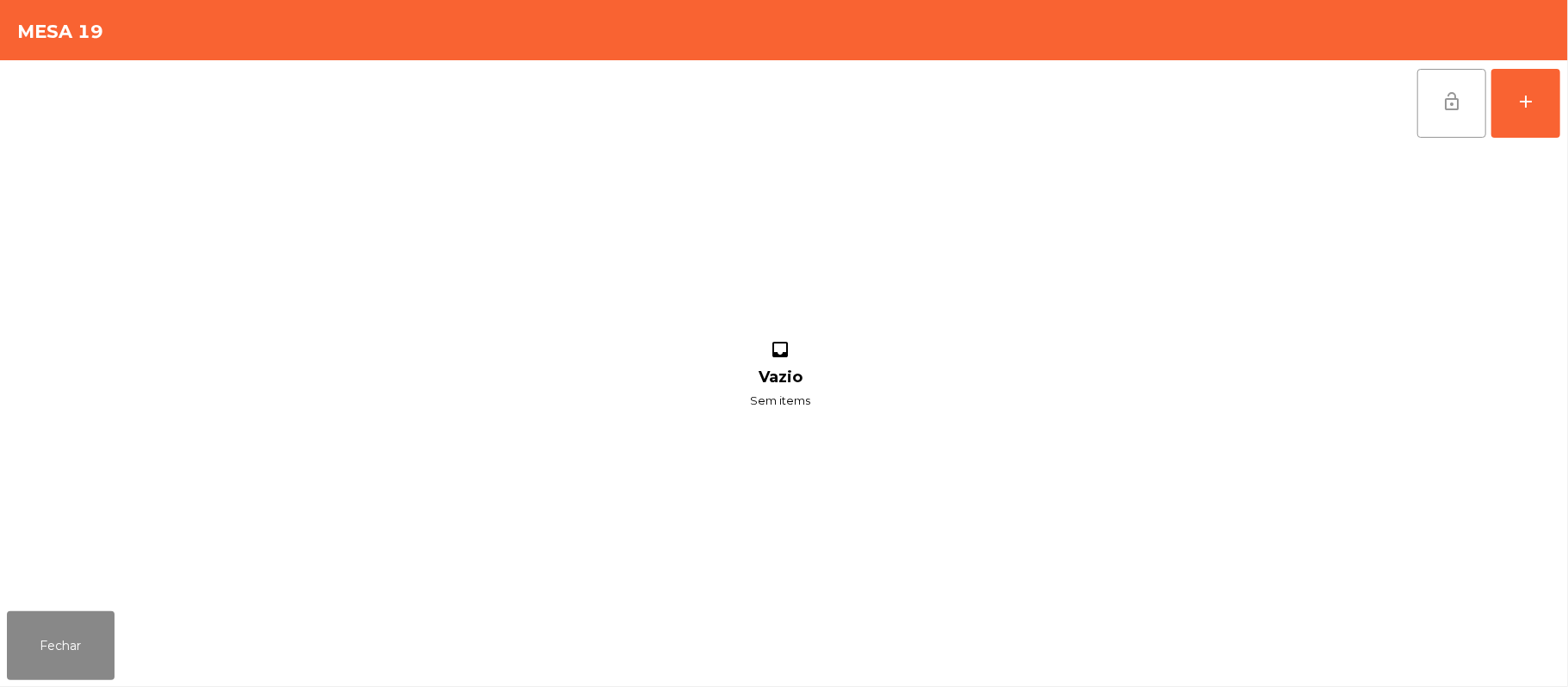
click at [1444, 91] on span "lock_open" at bounding box center [1451, 101] width 21 height 21
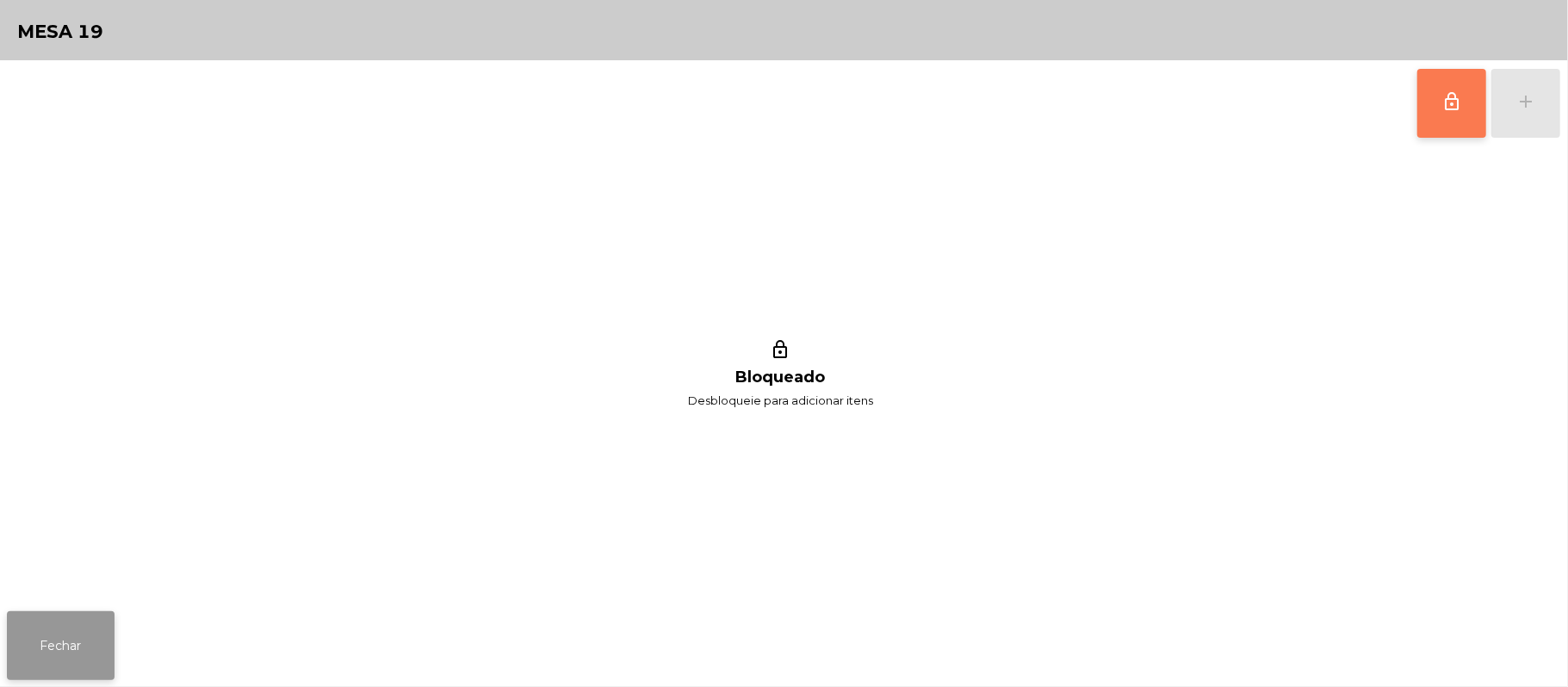
click at [62, 626] on button "Fechar" at bounding box center [61, 645] width 108 height 69
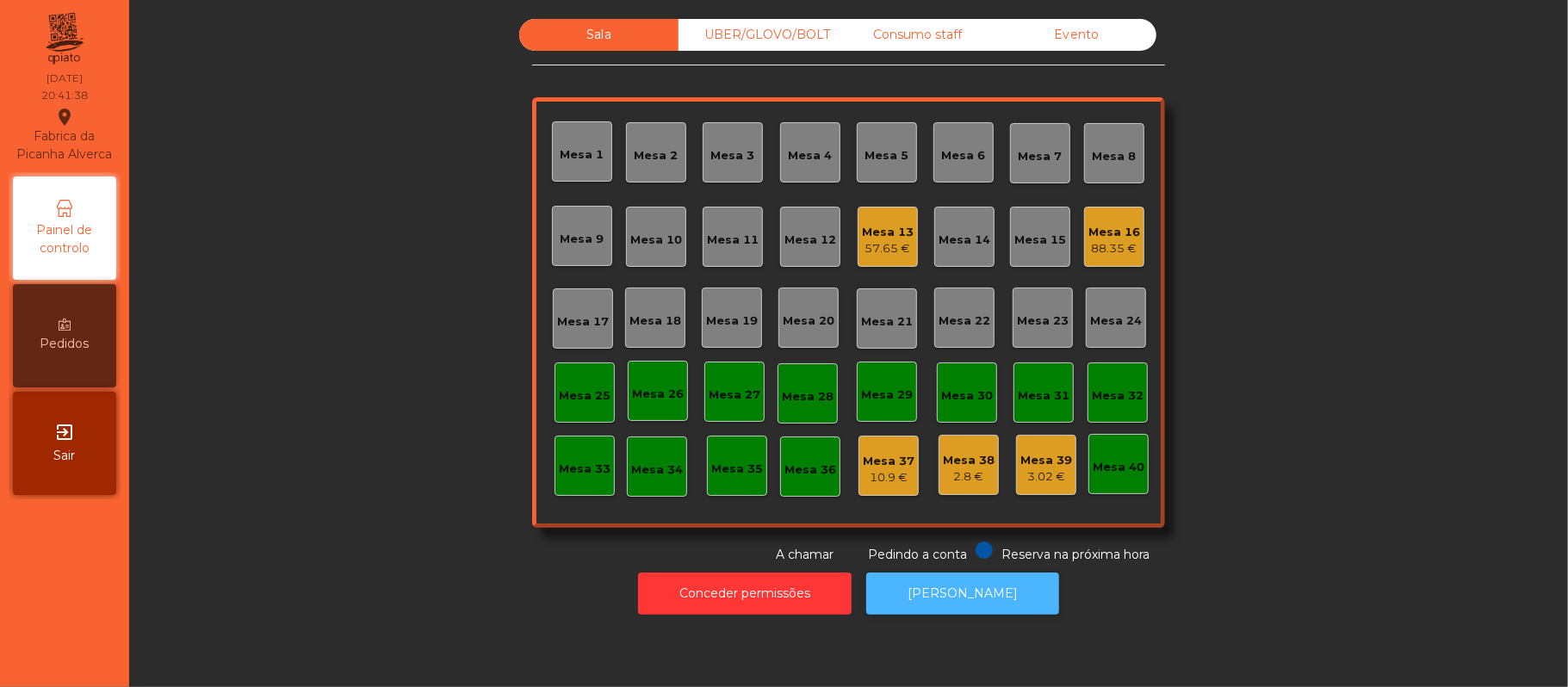
click at [989, 580] on button "[PERSON_NAME]" at bounding box center [962, 593] width 192 height 43
click at [725, 307] on div "Mesa 19" at bounding box center [732, 316] width 51 height 24
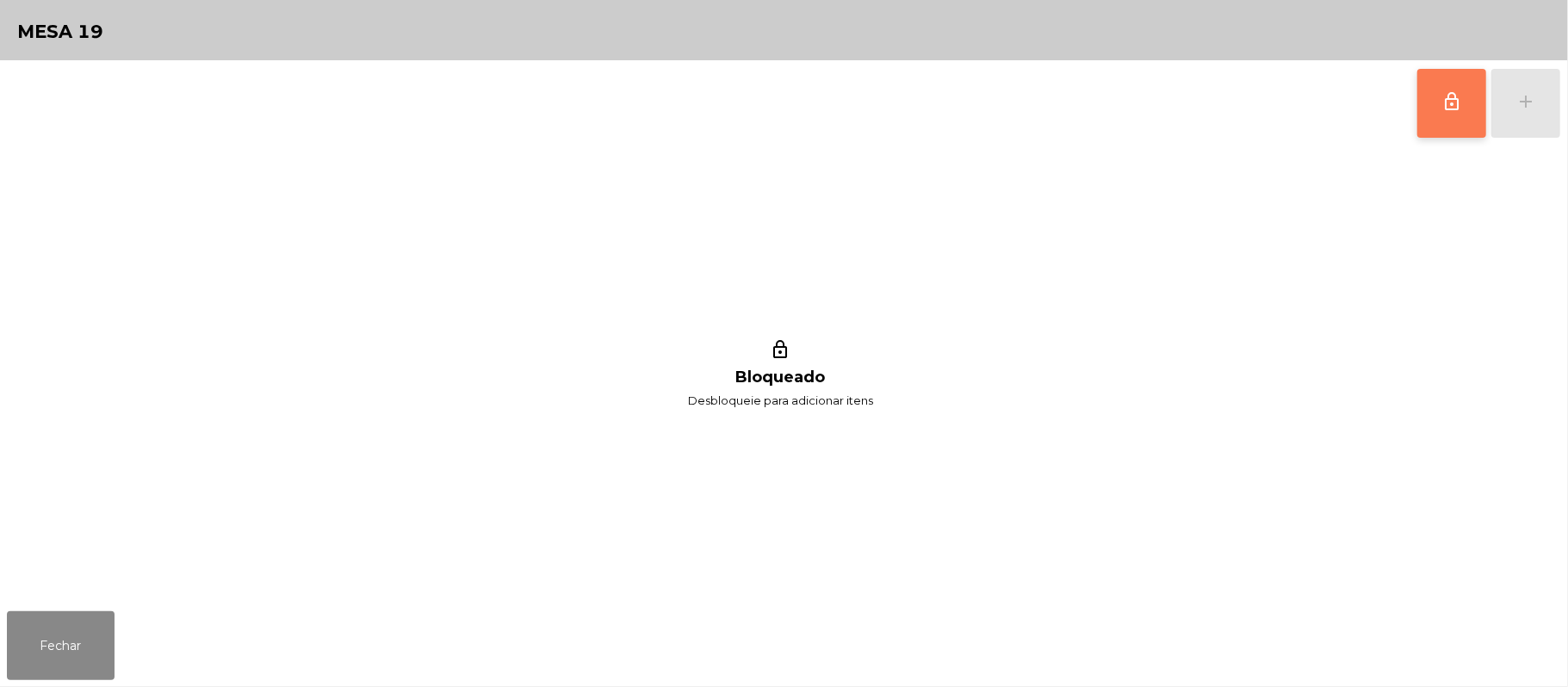
click at [1461, 110] on span "lock_outline" at bounding box center [1451, 101] width 21 height 21
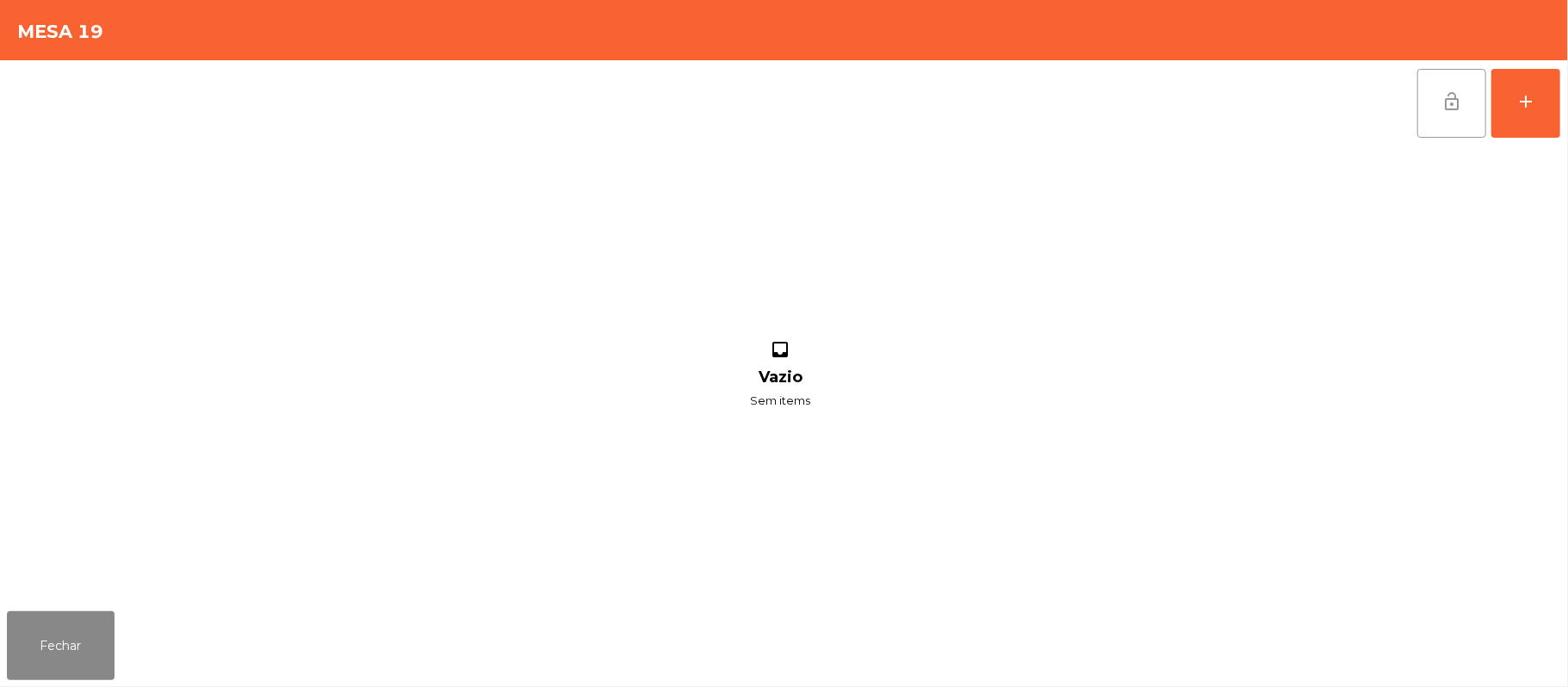
click at [1562, 108] on div "lock_open add inbox Vazio Sem items" at bounding box center [784, 333] width 1568 height 544
click at [1543, 105] on button "add" at bounding box center [1525, 103] width 69 height 69
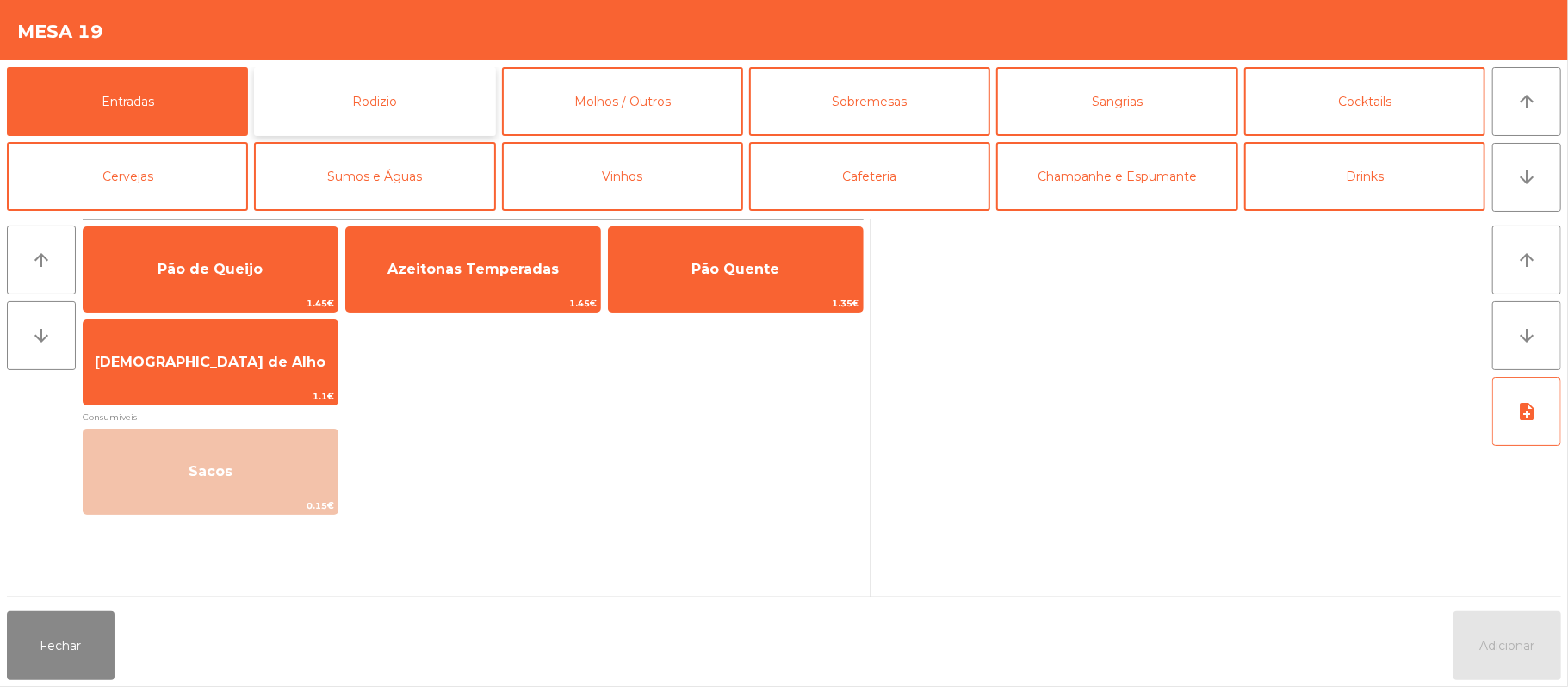
click at [400, 90] on button "Rodizio" at bounding box center [374, 101] width 241 height 69
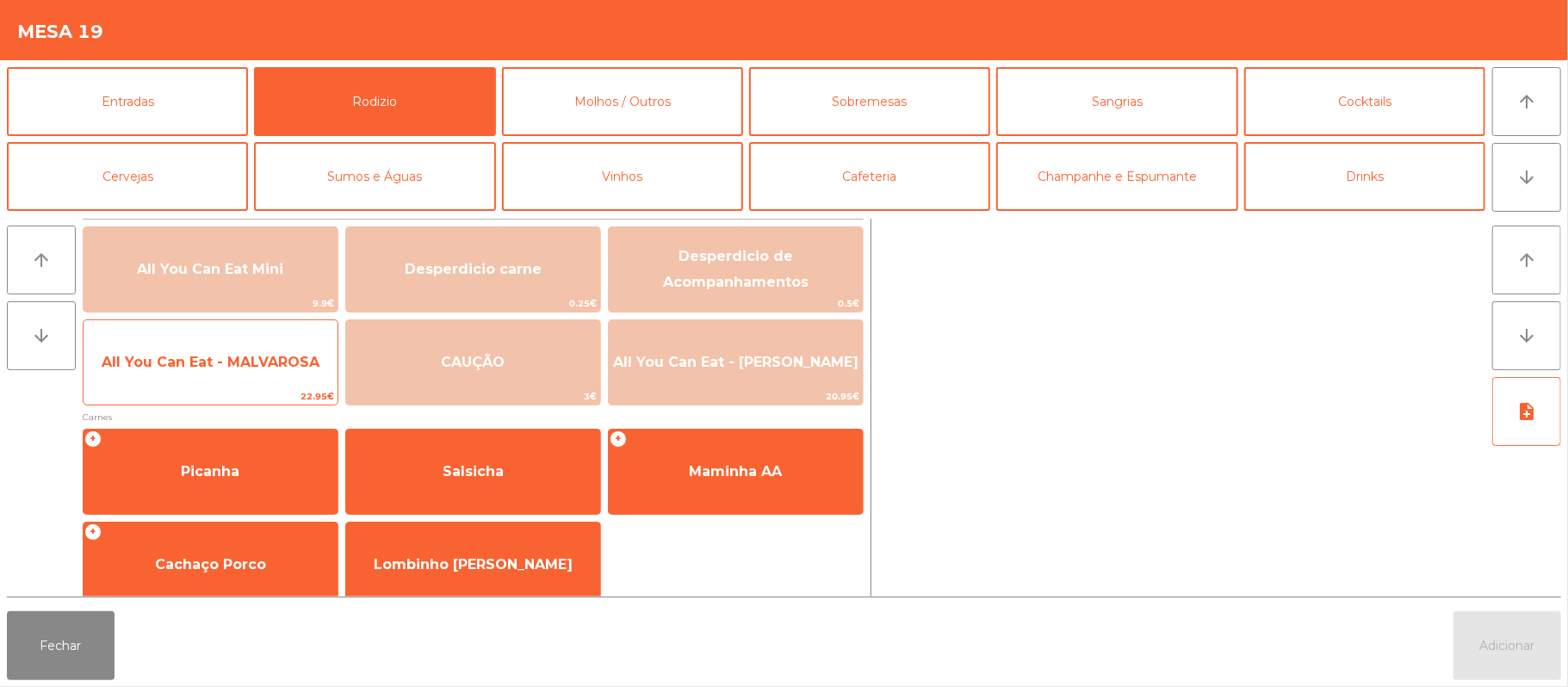
click at [238, 371] on span "All You Can Eat - MALVAROSA" at bounding box center [210, 362] width 254 height 46
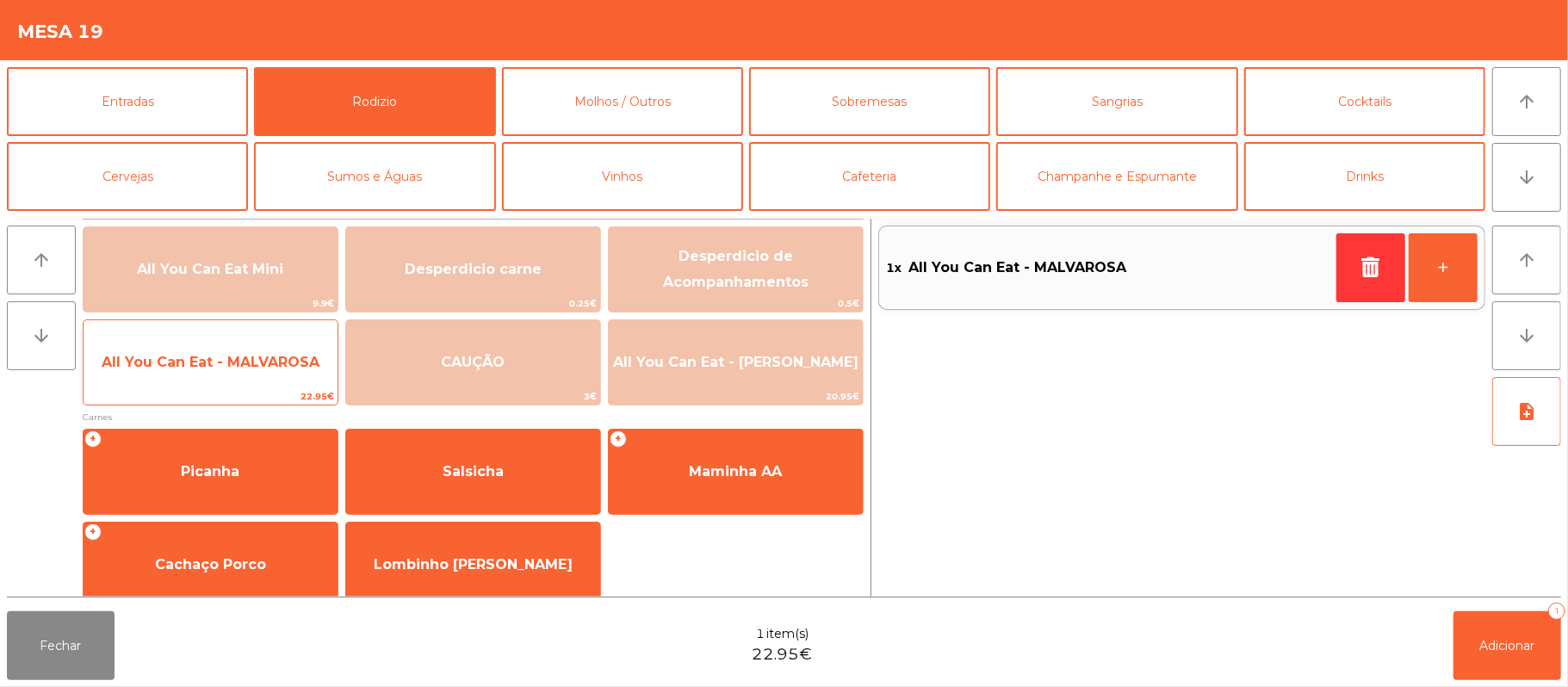
click at [248, 369] on span "All You Can Eat - MALVAROSA" at bounding box center [210, 361] width 218 height 16
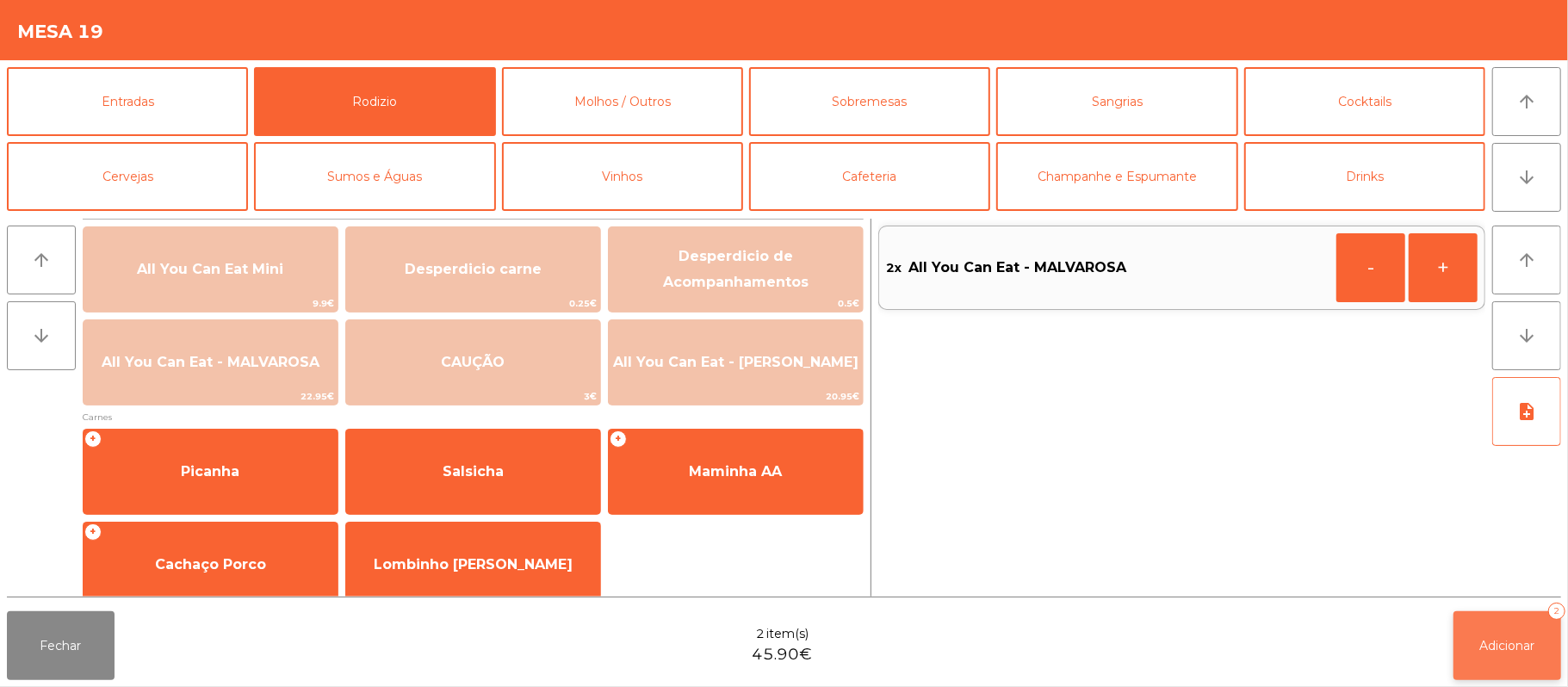
click at [1527, 649] on span "Adicionar" at bounding box center [1507, 645] width 55 height 15
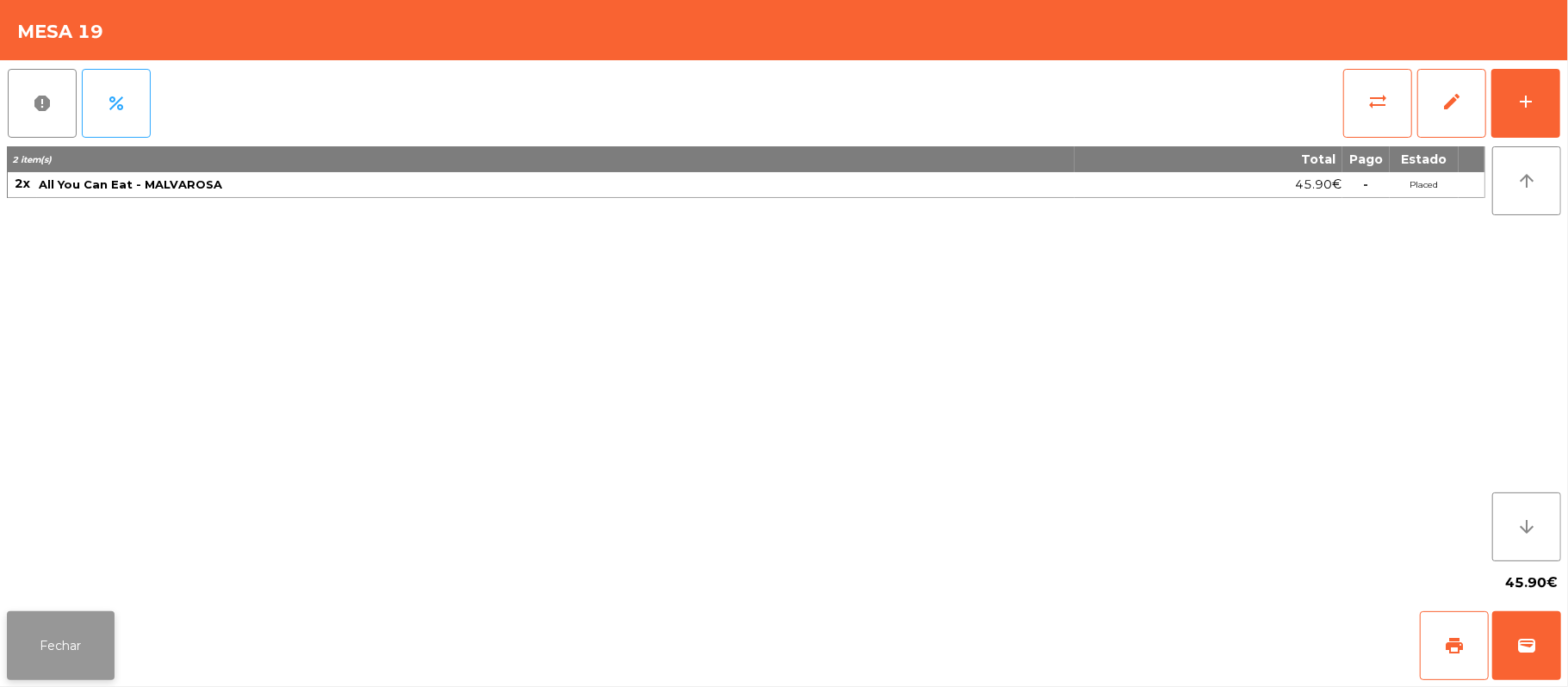
click at [72, 635] on button "Fechar" at bounding box center [61, 645] width 108 height 69
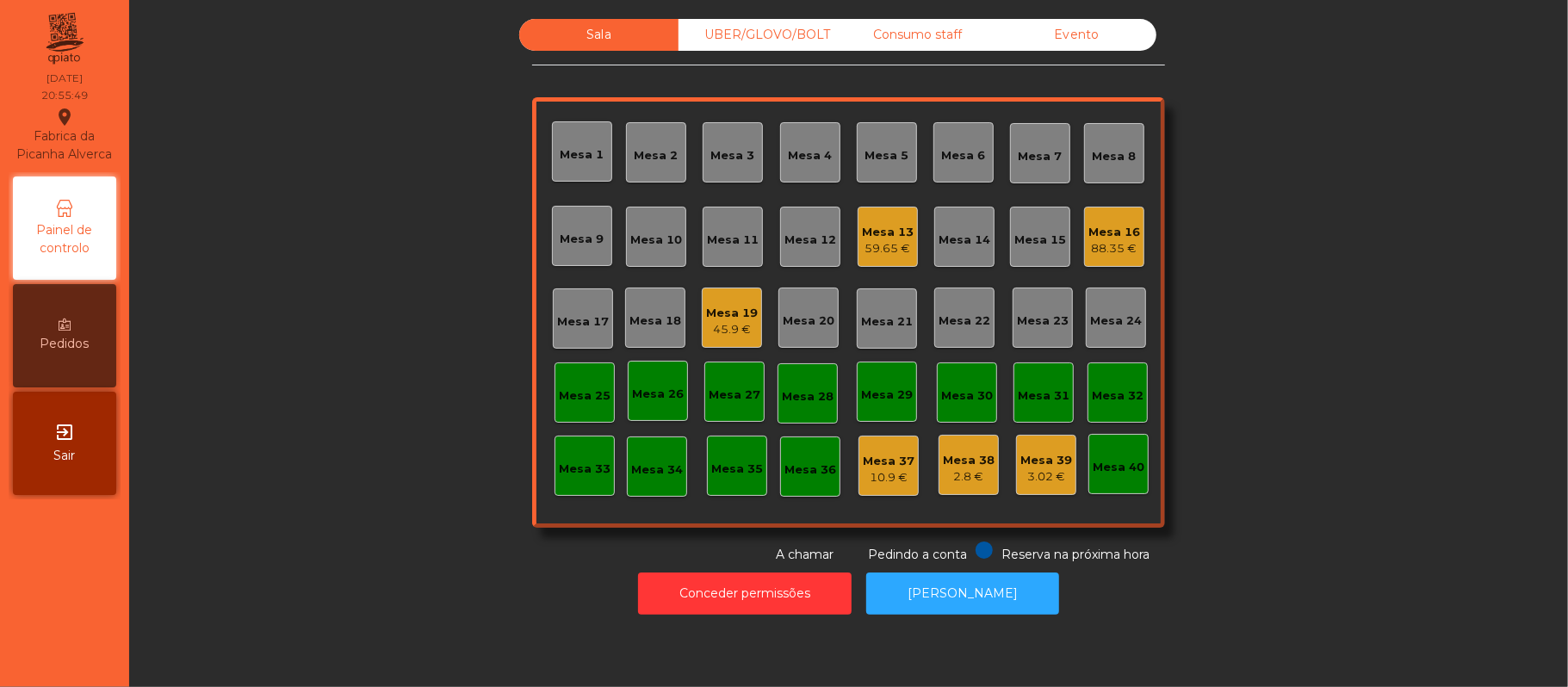
click at [969, 305] on div "Mesa 22" at bounding box center [964, 316] width 51 height 24
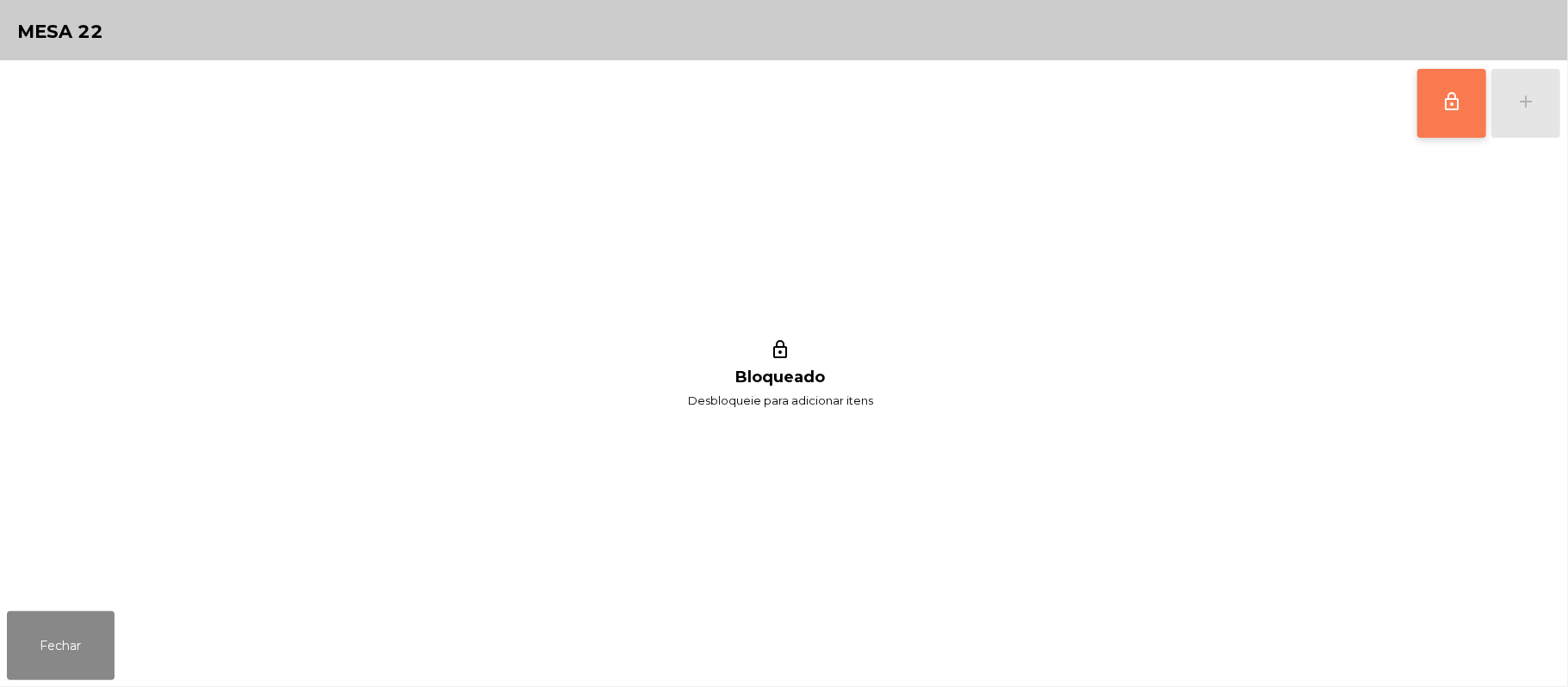
click at [1445, 116] on button "lock_outline" at bounding box center [1451, 103] width 69 height 69
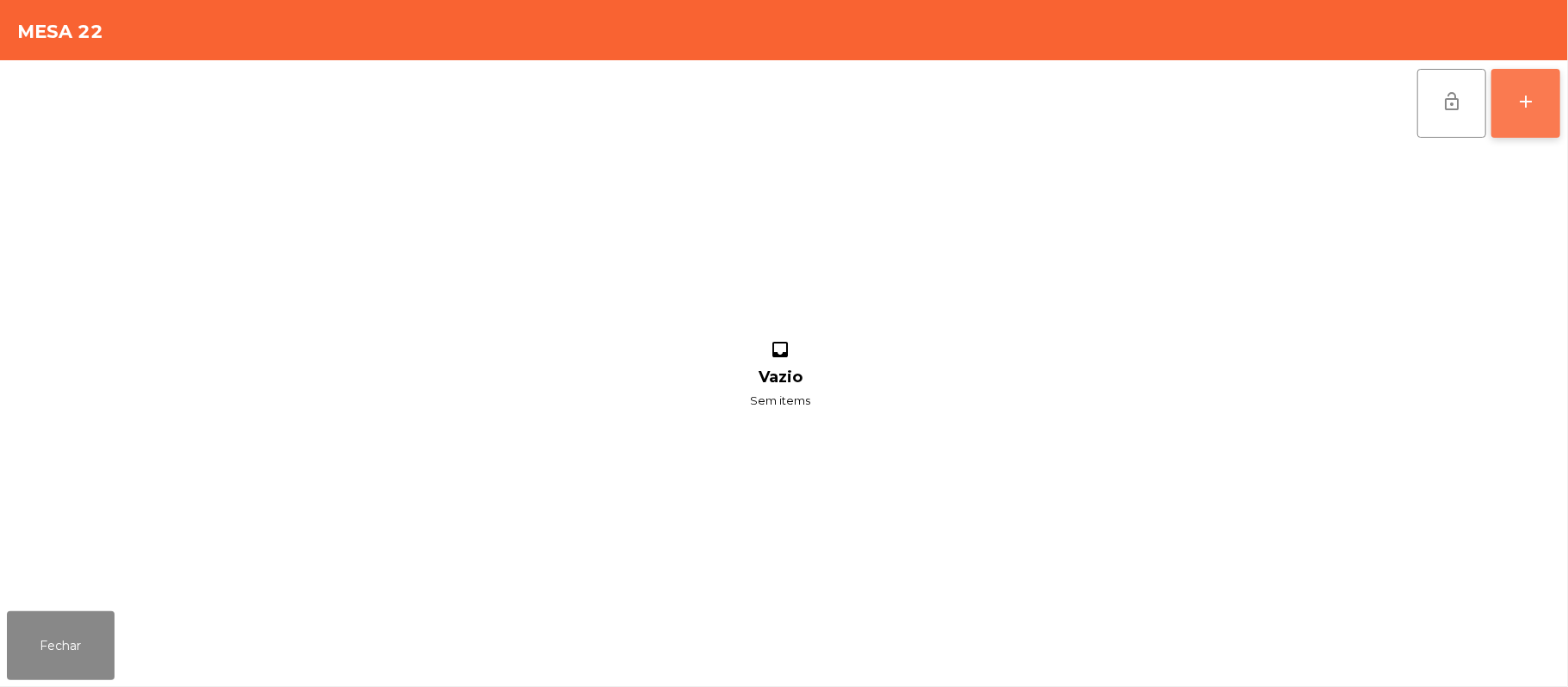
click at [1557, 105] on button "add" at bounding box center [1525, 103] width 69 height 69
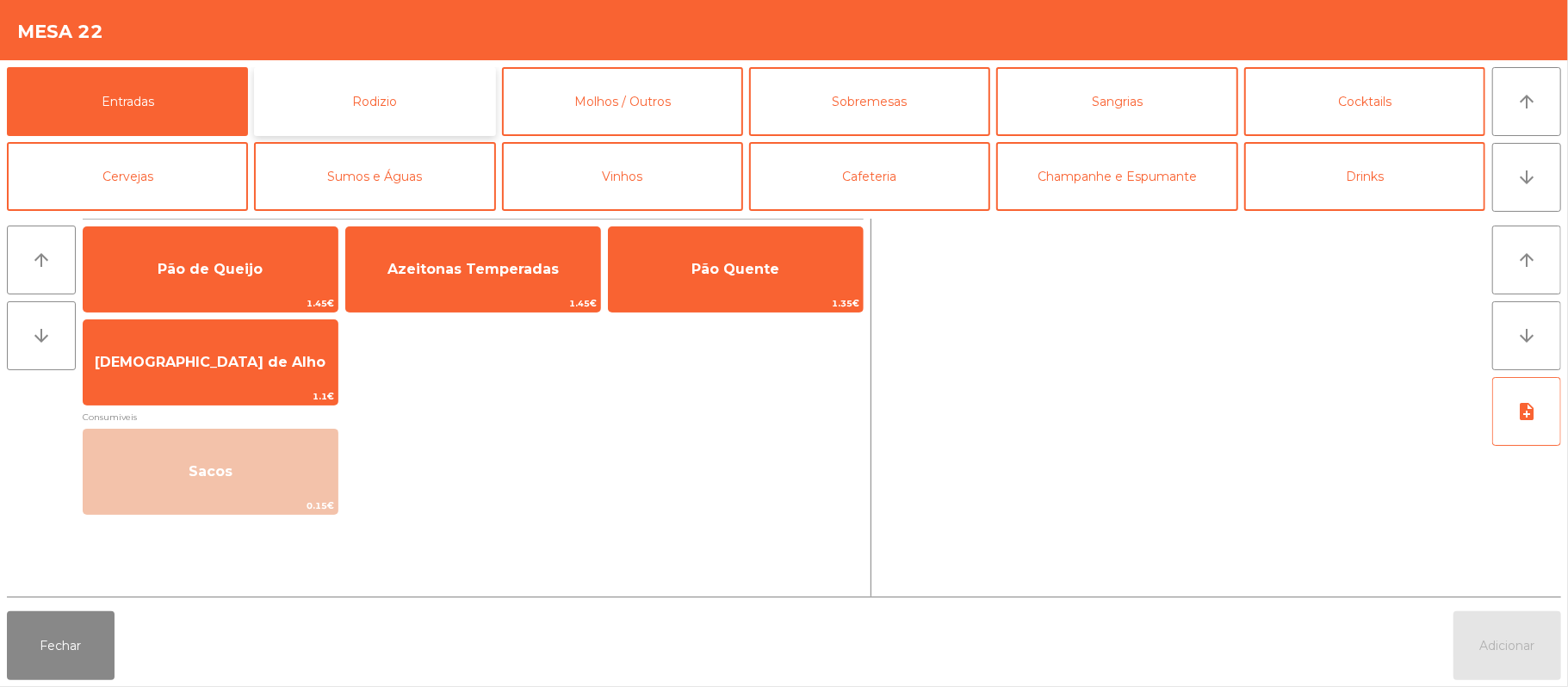
click at [375, 105] on button "Rodizio" at bounding box center [374, 101] width 241 height 69
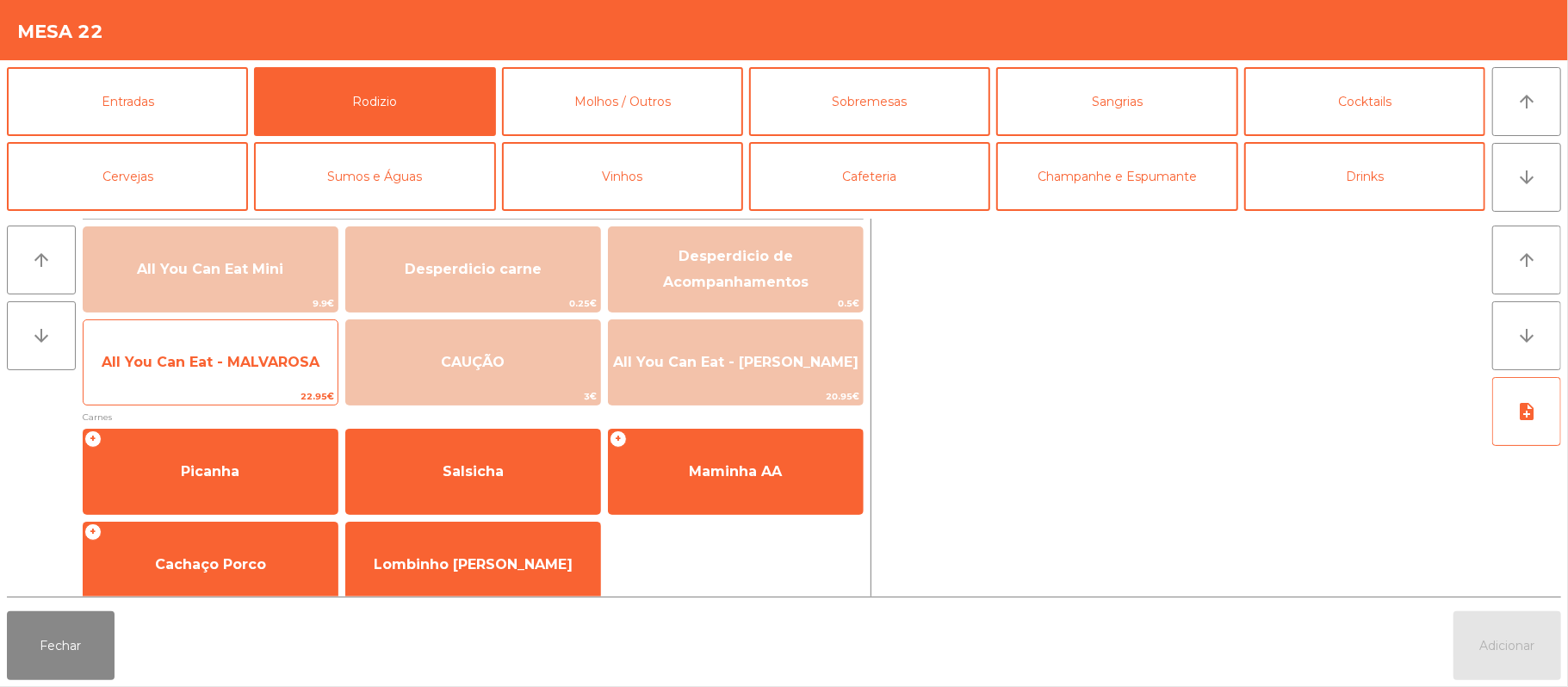
click at [280, 353] on span "All You Can Eat - MALVAROSA" at bounding box center [210, 361] width 218 height 16
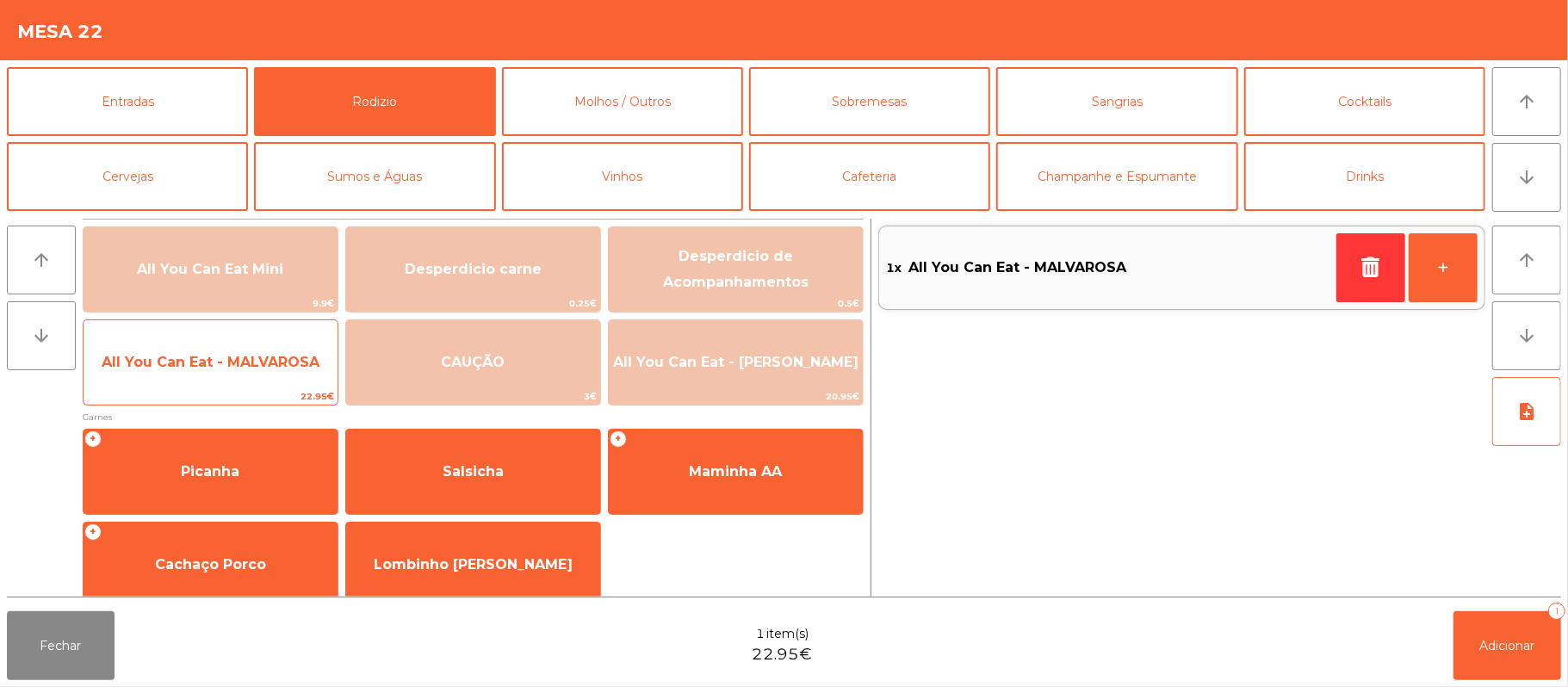
click at [258, 366] on span "All You Can Eat - MALVAROSA" at bounding box center [210, 361] width 218 height 16
click at [248, 376] on span "All You Can Eat - MALVAROSA" at bounding box center [210, 362] width 254 height 46
click at [270, 361] on span "All You Can Eat - MALVAROSA" at bounding box center [210, 361] width 218 height 16
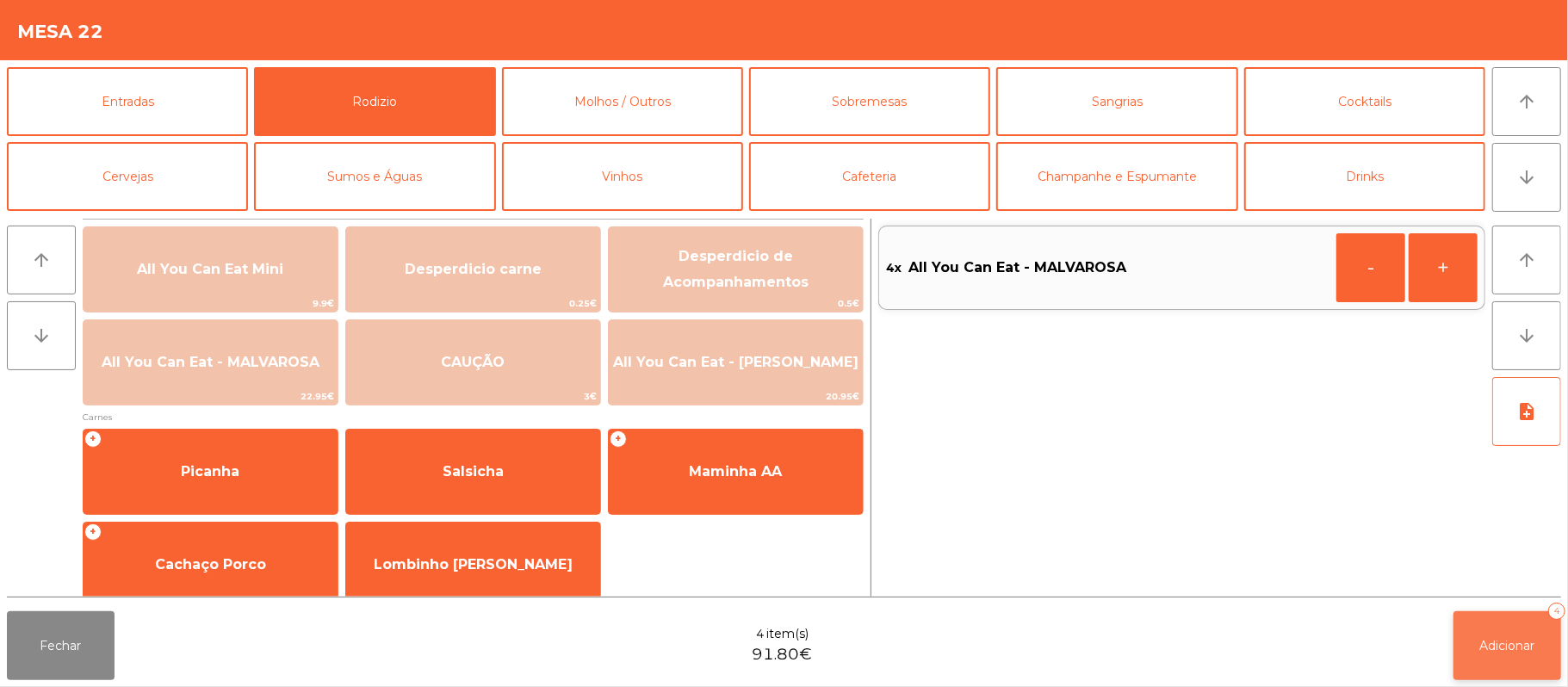
click at [1504, 643] on span "Adicionar" at bounding box center [1507, 645] width 55 height 15
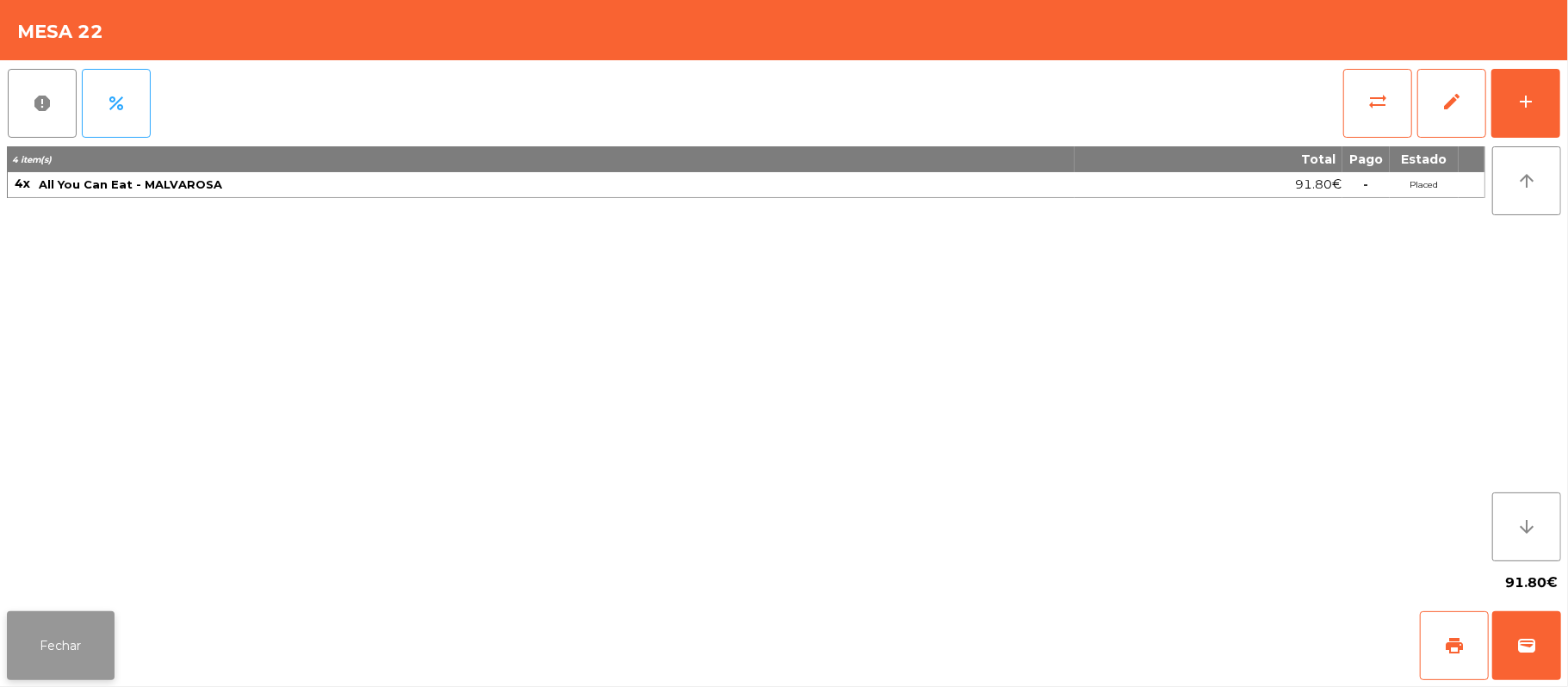
click at [77, 661] on button "Fechar" at bounding box center [61, 645] width 108 height 69
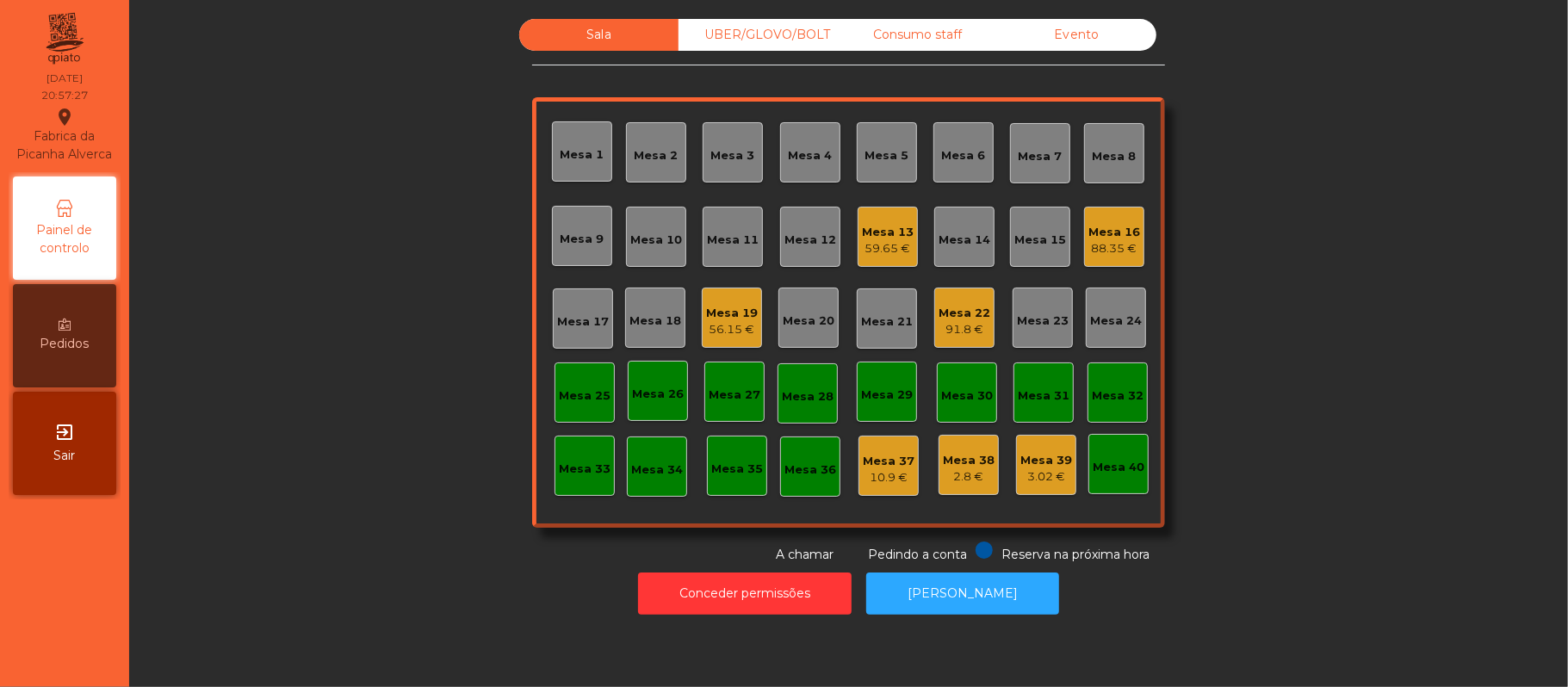
click at [944, 311] on div "Mesa 22" at bounding box center [964, 314] width 51 height 17
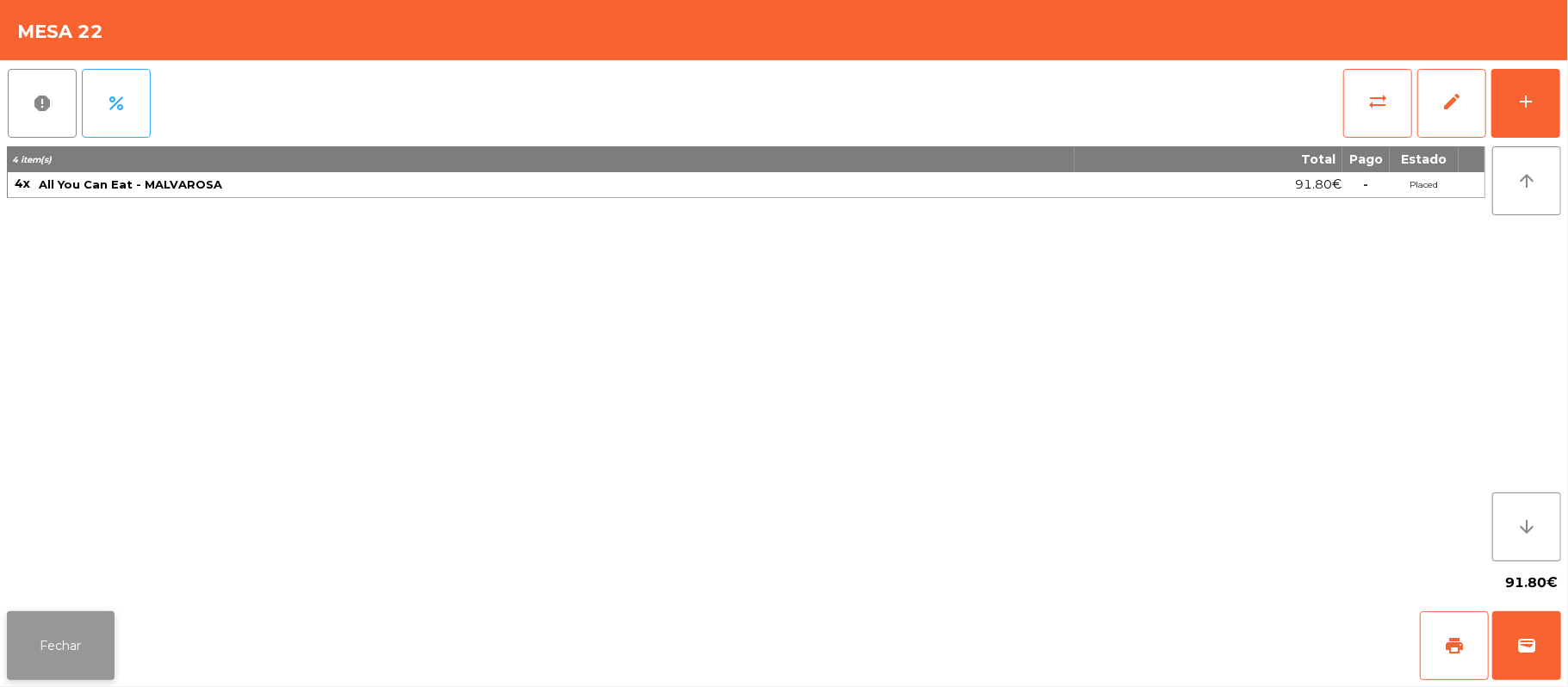
click at [61, 652] on button "Fechar" at bounding box center [61, 645] width 108 height 69
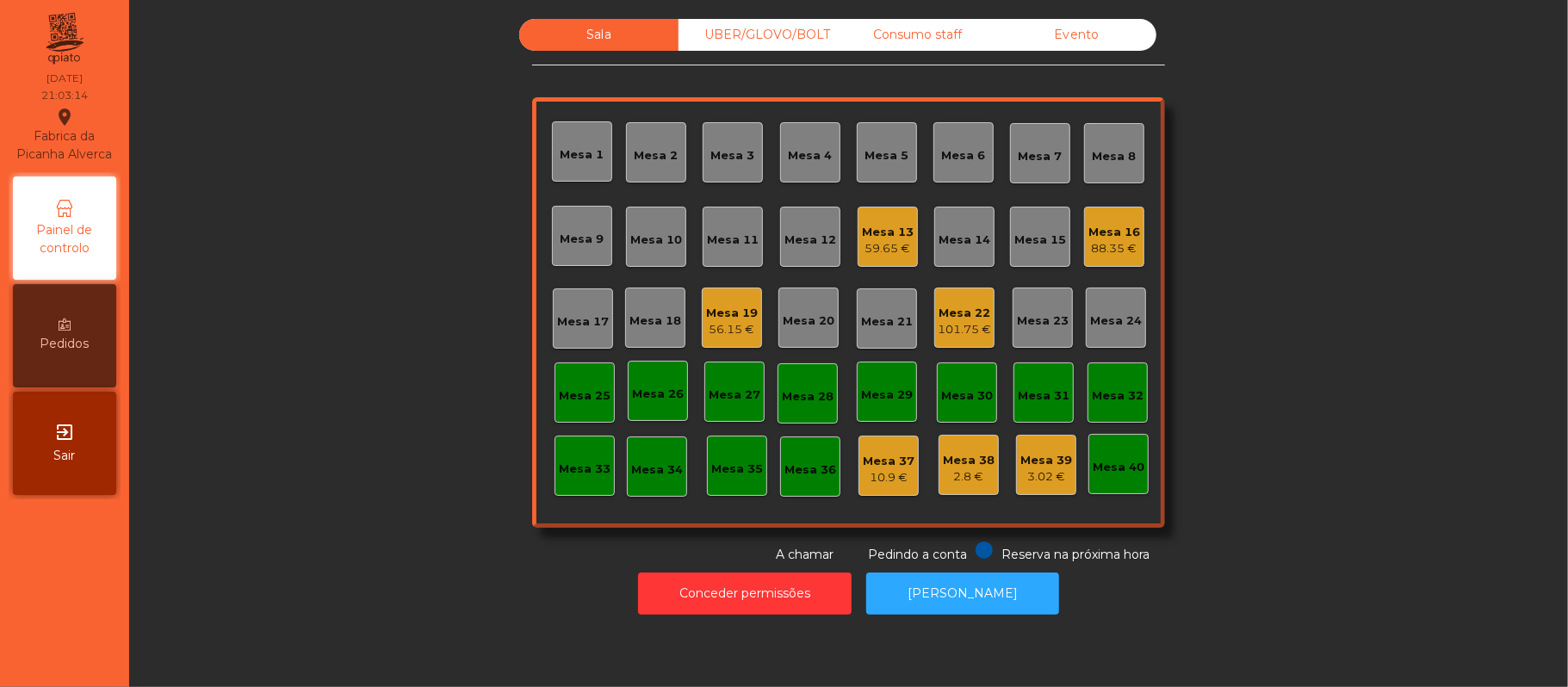
click at [948, 325] on div "101.75 €" at bounding box center [964, 330] width 53 height 17
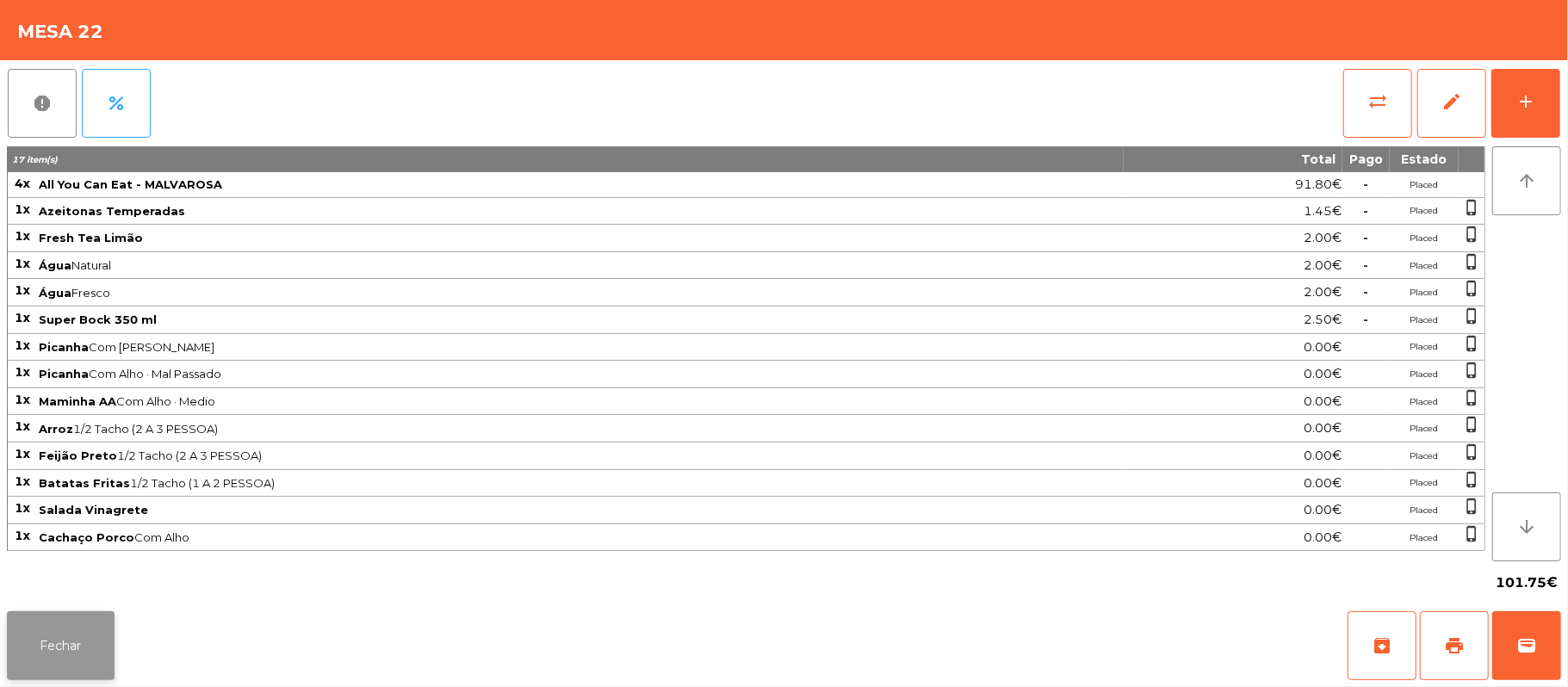
click at [53, 649] on button "Fechar" at bounding box center [61, 645] width 108 height 69
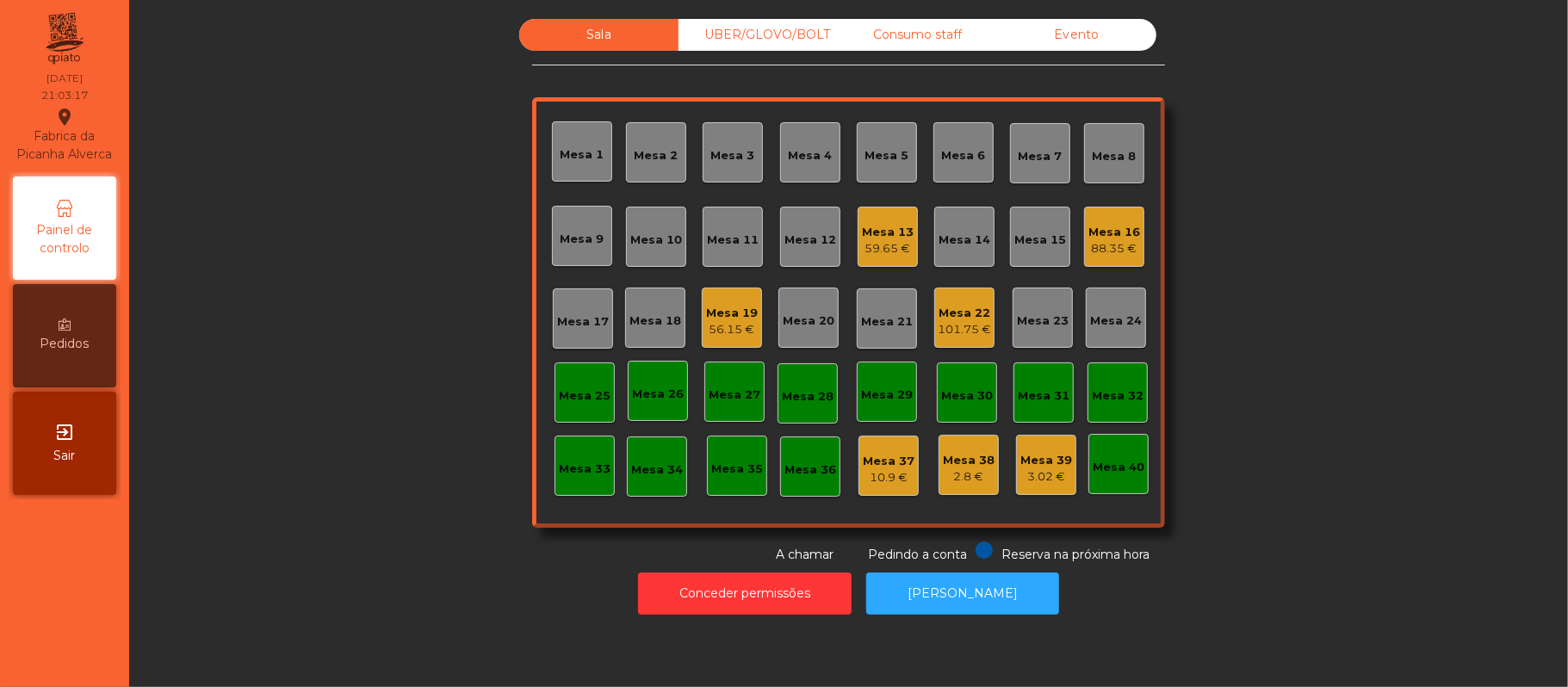
click at [947, 306] on div "Mesa 22" at bounding box center [964, 314] width 53 height 17
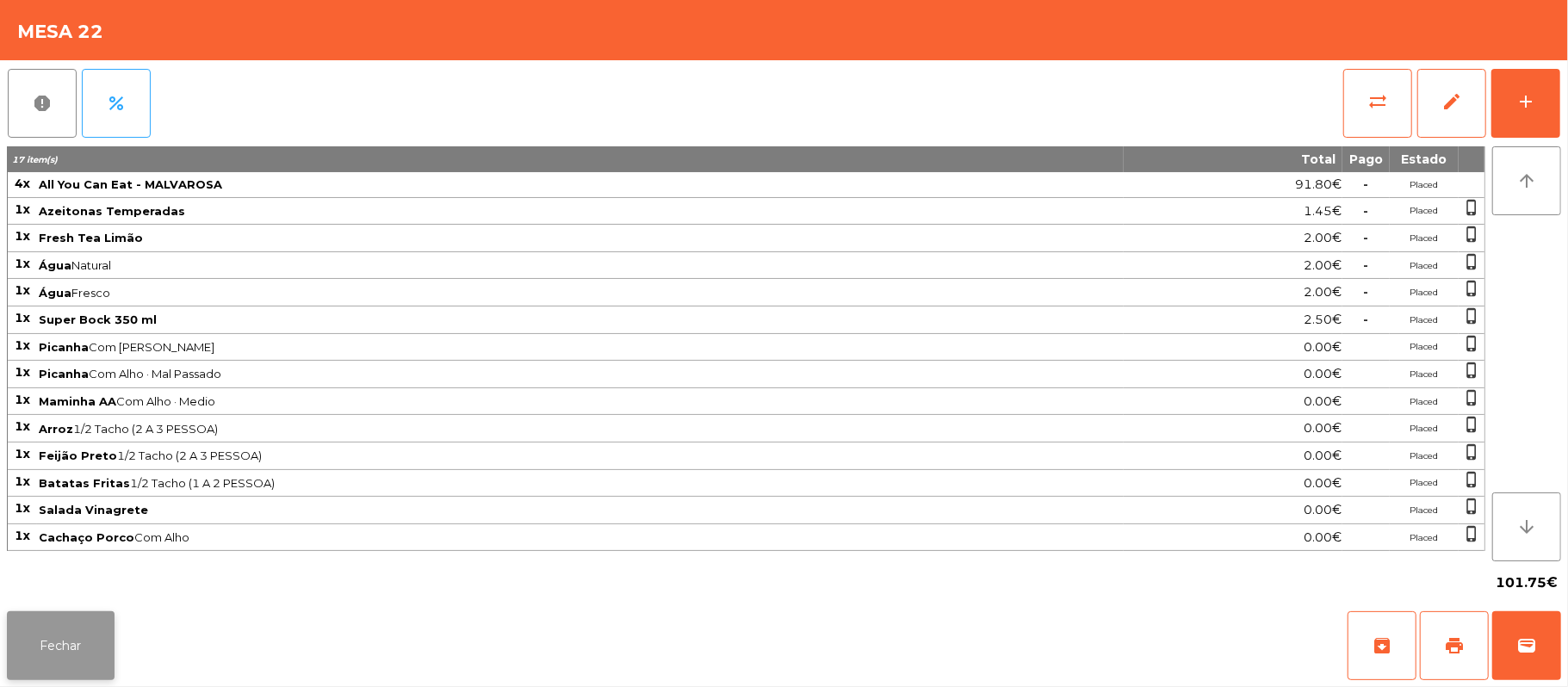
click at [87, 642] on button "Fechar" at bounding box center [61, 645] width 108 height 69
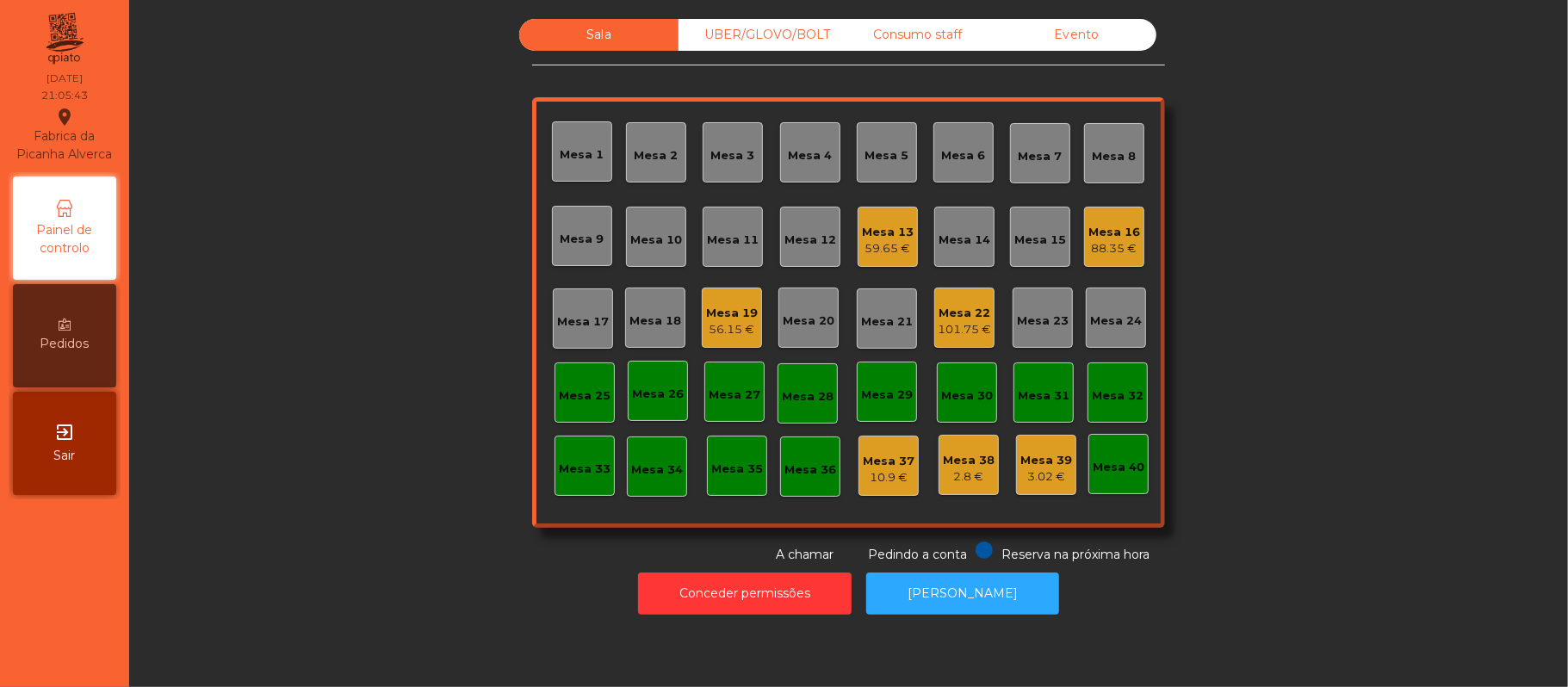
click at [774, 28] on div "UBER/GLOVO/BOLT" at bounding box center [758, 35] width 159 height 32
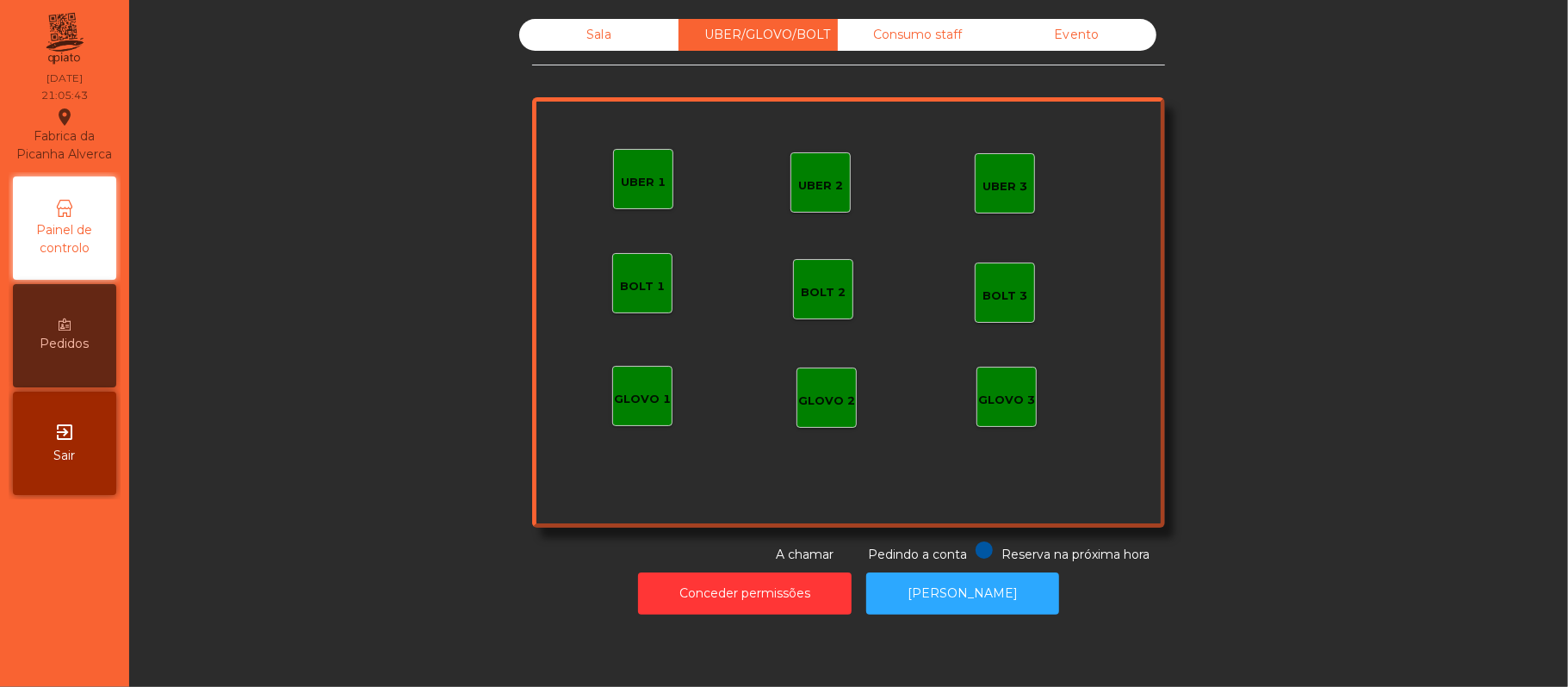
click at [641, 183] on div "UBER 1" at bounding box center [643, 182] width 45 height 17
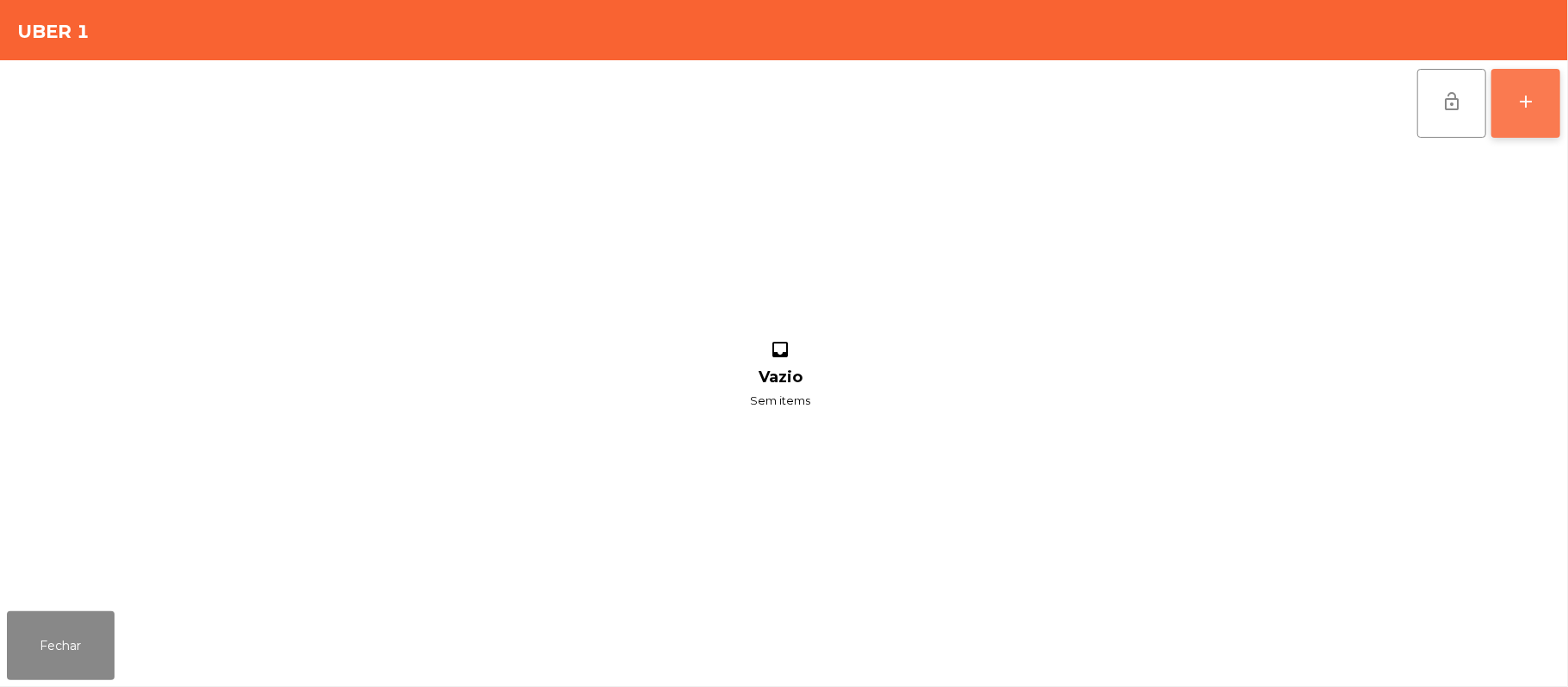
click at [1537, 114] on button "add" at bounding box center [1525, 103] width 69 height 69
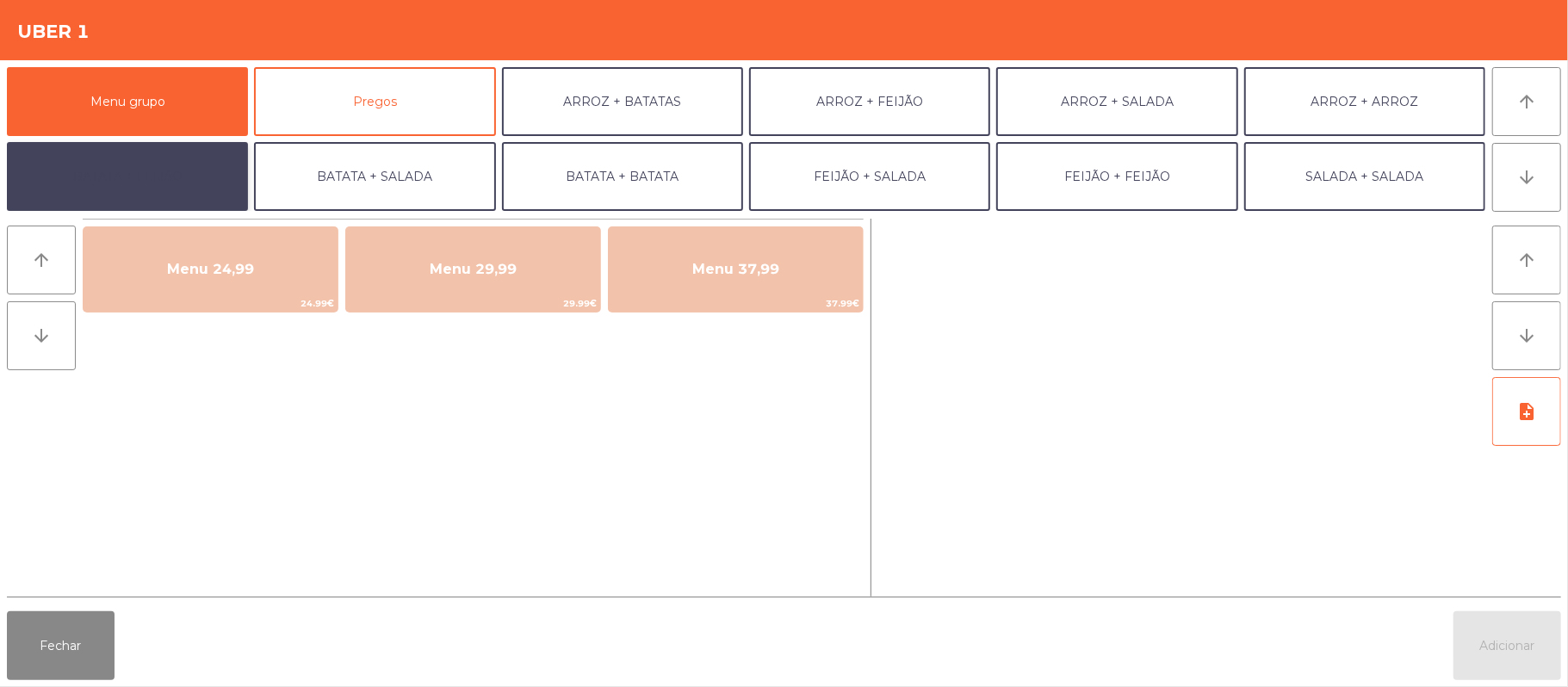
click at [170, 177] on button "BATATA + FEIJÃO" at bounding box center [127, 176] width 241 height 69
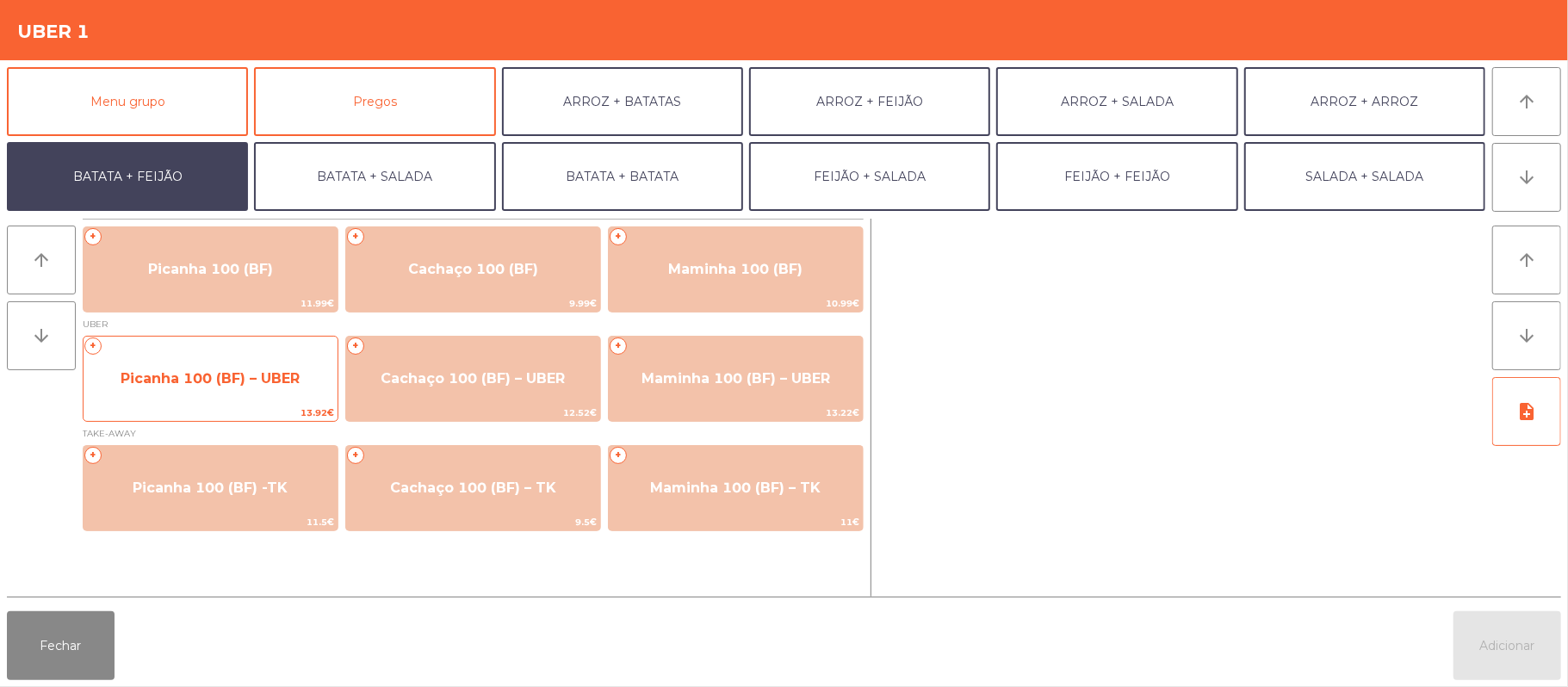
click at [239, 414] on span "13.92€" at bounding box center [210, 412] width 254 height 16
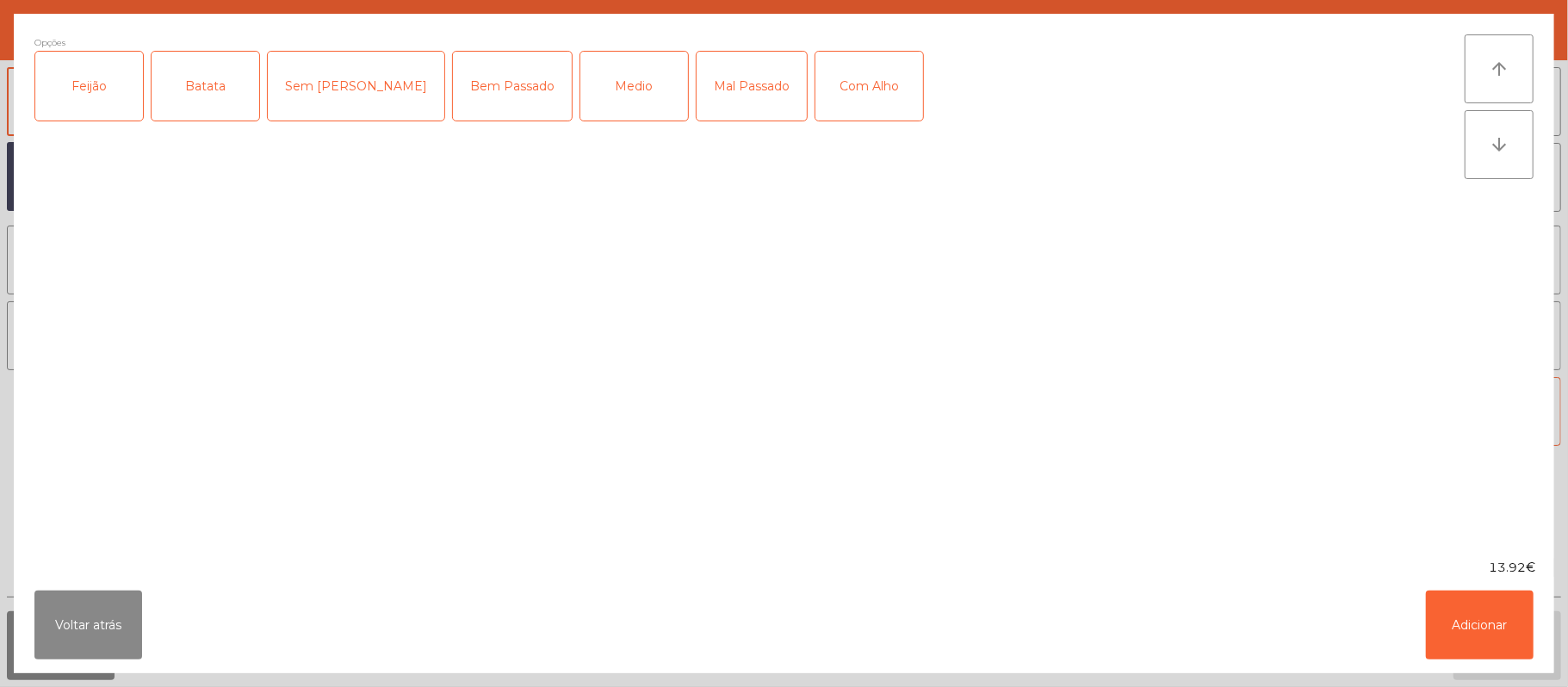
click at [105, 98] on div "Feijão" at bounding box center [89, 85] width 108 height 69
click at [209, 101] on div "Batata" at bounding box center [206, 85] width 108 height 69
click at [591, 77] on div "Medio" at bounding box center [634, 85] width 108 height 69
click at [1495, 624] on button "Adicionar" at bounding box center [1480, 624] width 108 height 69
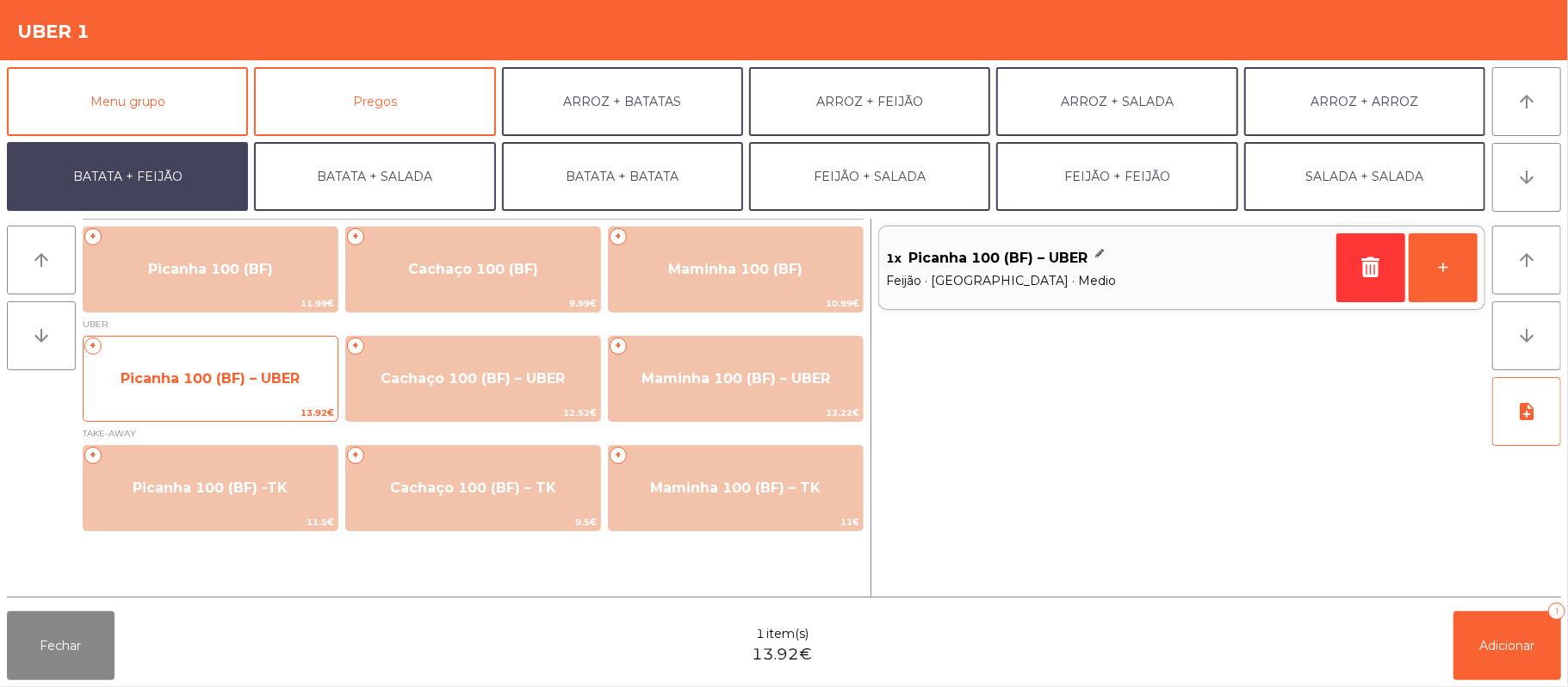
click at [248, 398] on span "Picanha 100 (BF) – UBER" at bounding box center [210, 378] width 254 height 46
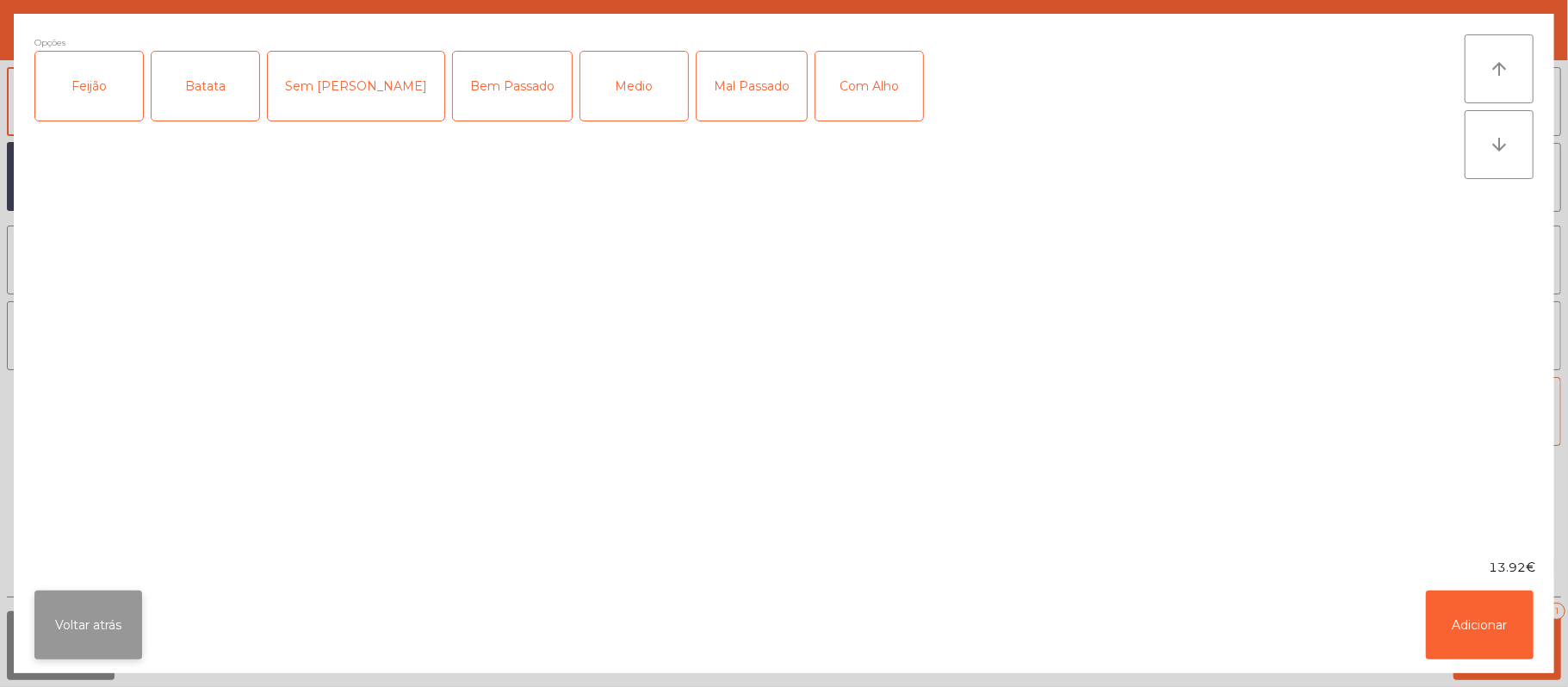
click at [108, 633] on button "Voltar atrás" at bounding box center [88, 624] width 108 height 69
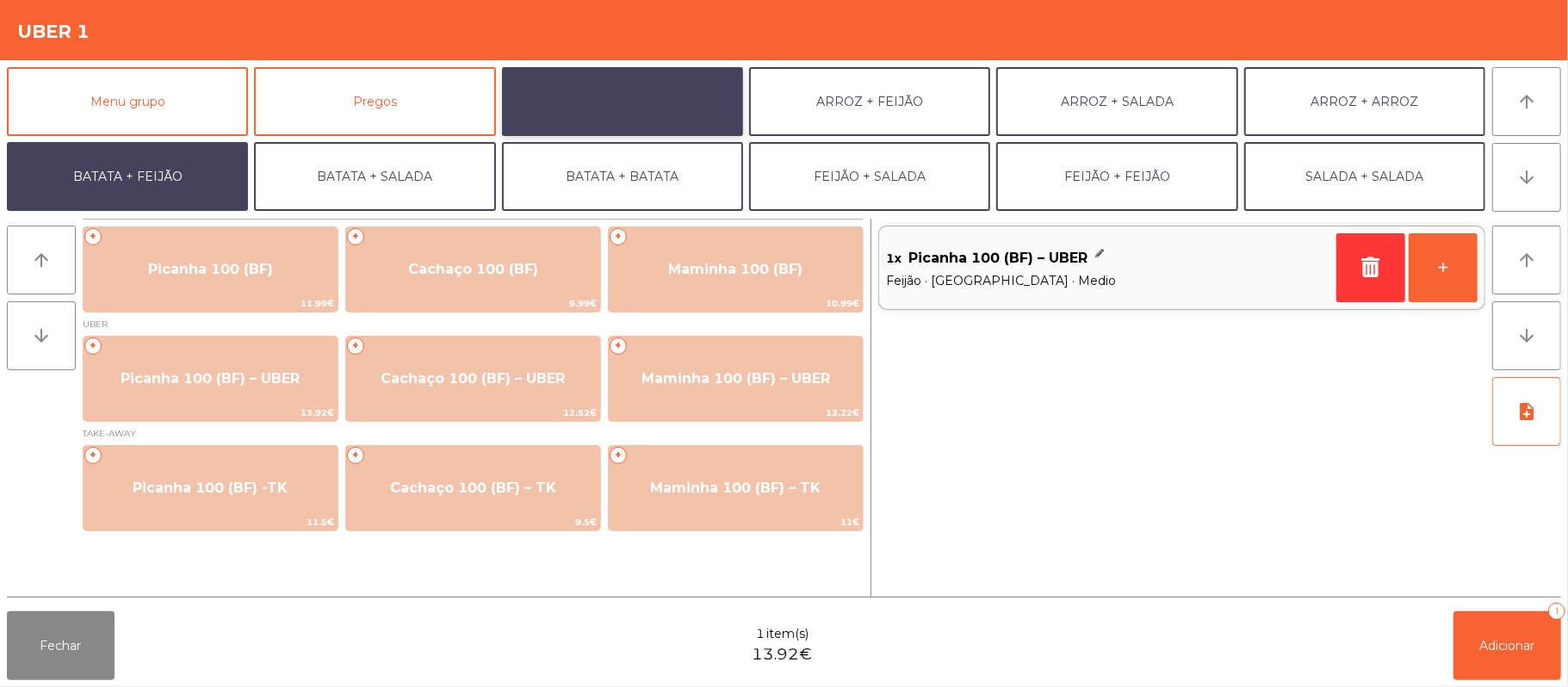
click at [639, 86] on button "ARROZ + BATATAS" at bounding box center [623, 101] width 241 height 69
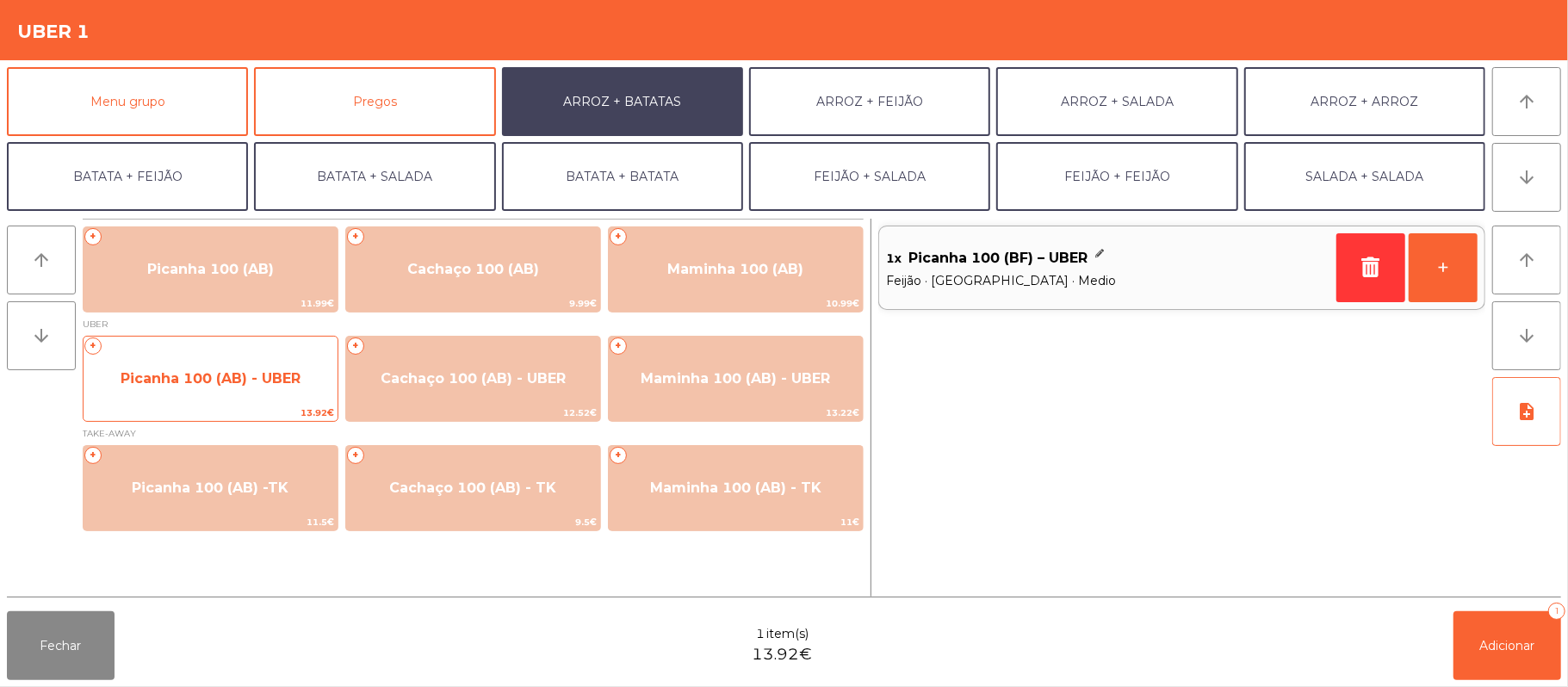
click at [242, 371] on span "Picanha 100 (AB) - UBER" at bounding box center [210, 378] width 180 height 16
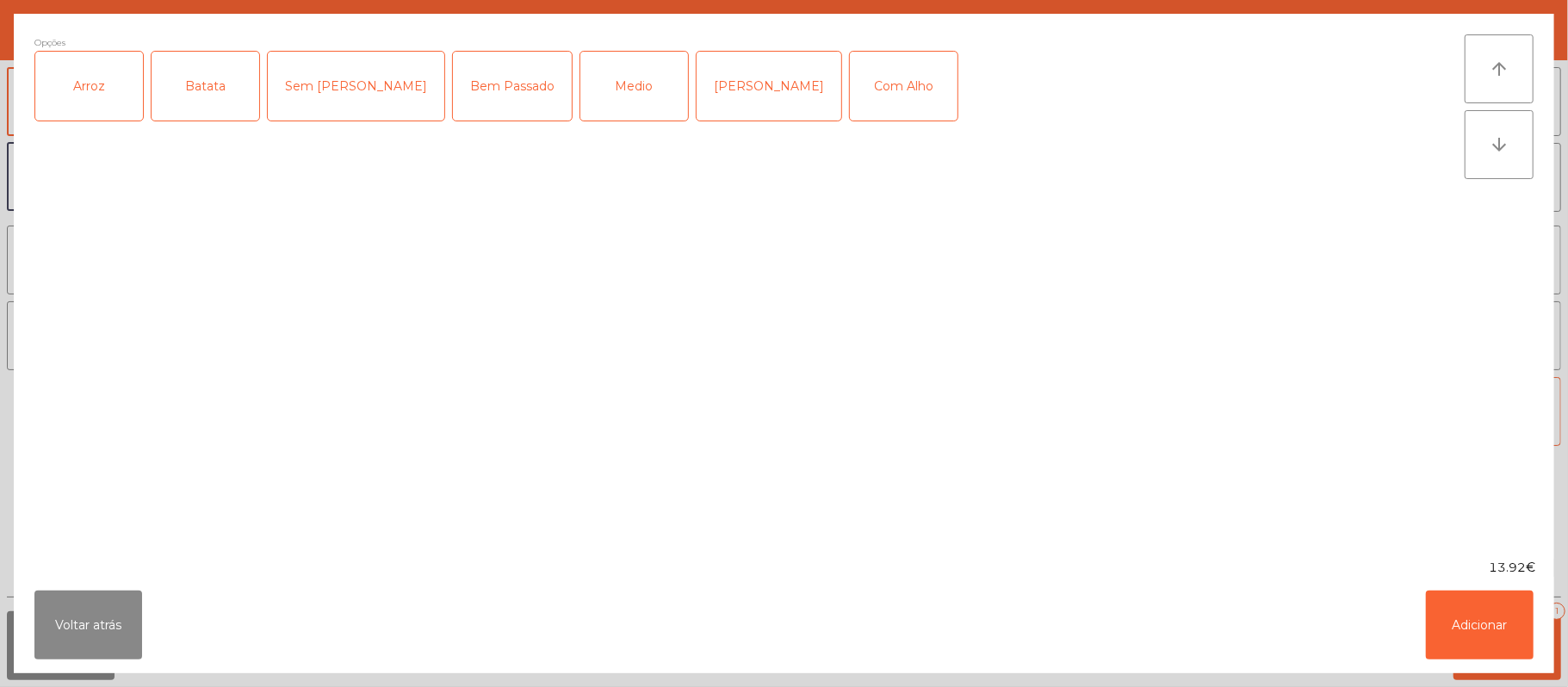
click at [93, 90] on div "Arroz" at bounding box center [89, 85] width 108 height 69
click at [211, 94] on div "Batata" at bounding box center [206, 85] width 108 height 69
click at [600, 82] on div "Medio" at bounding box center [634, 85] width 108 height 69
click at [1529, 614] on button "Adicionar" at bounding box center [1480, 624] width 108 height 69
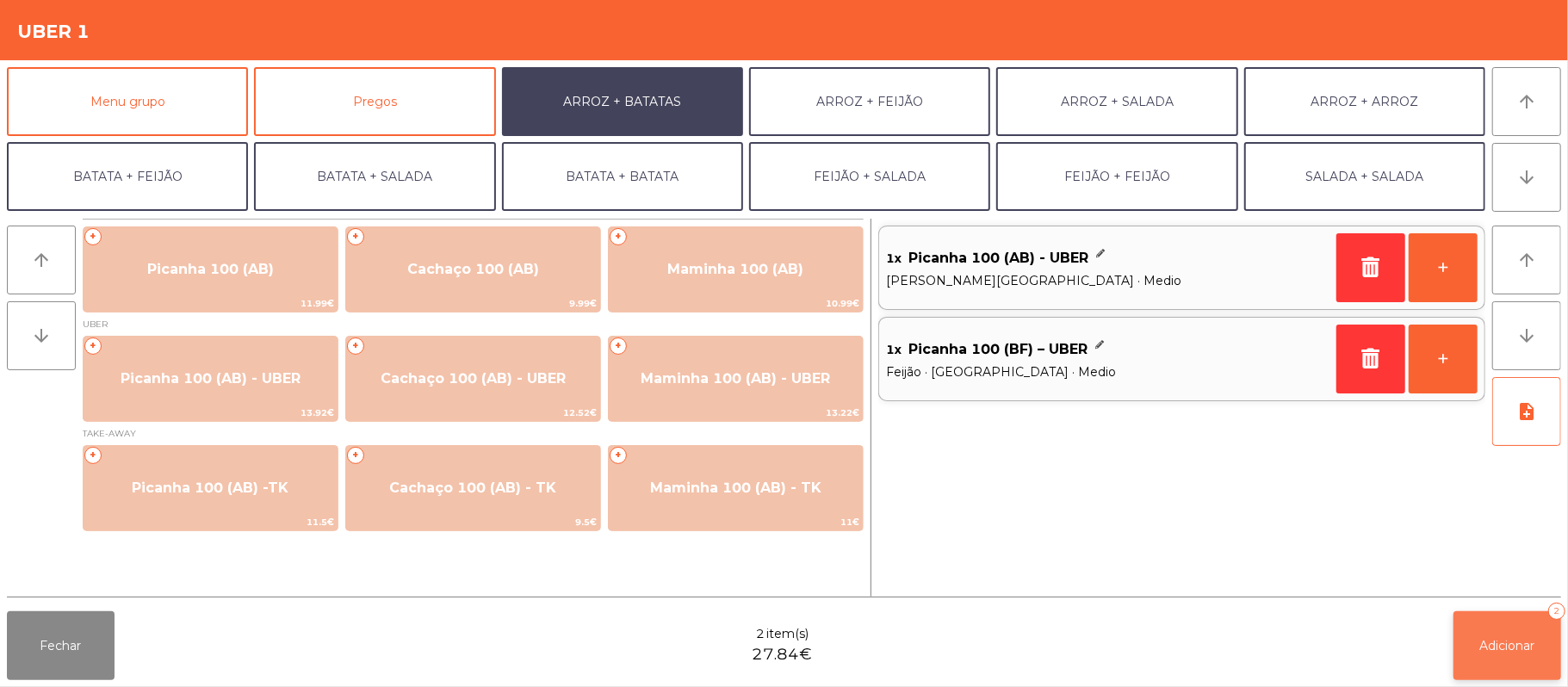
click at [1506, 642] on span "Adicionar" at bounding box center [1507, 645] width 55 height 15
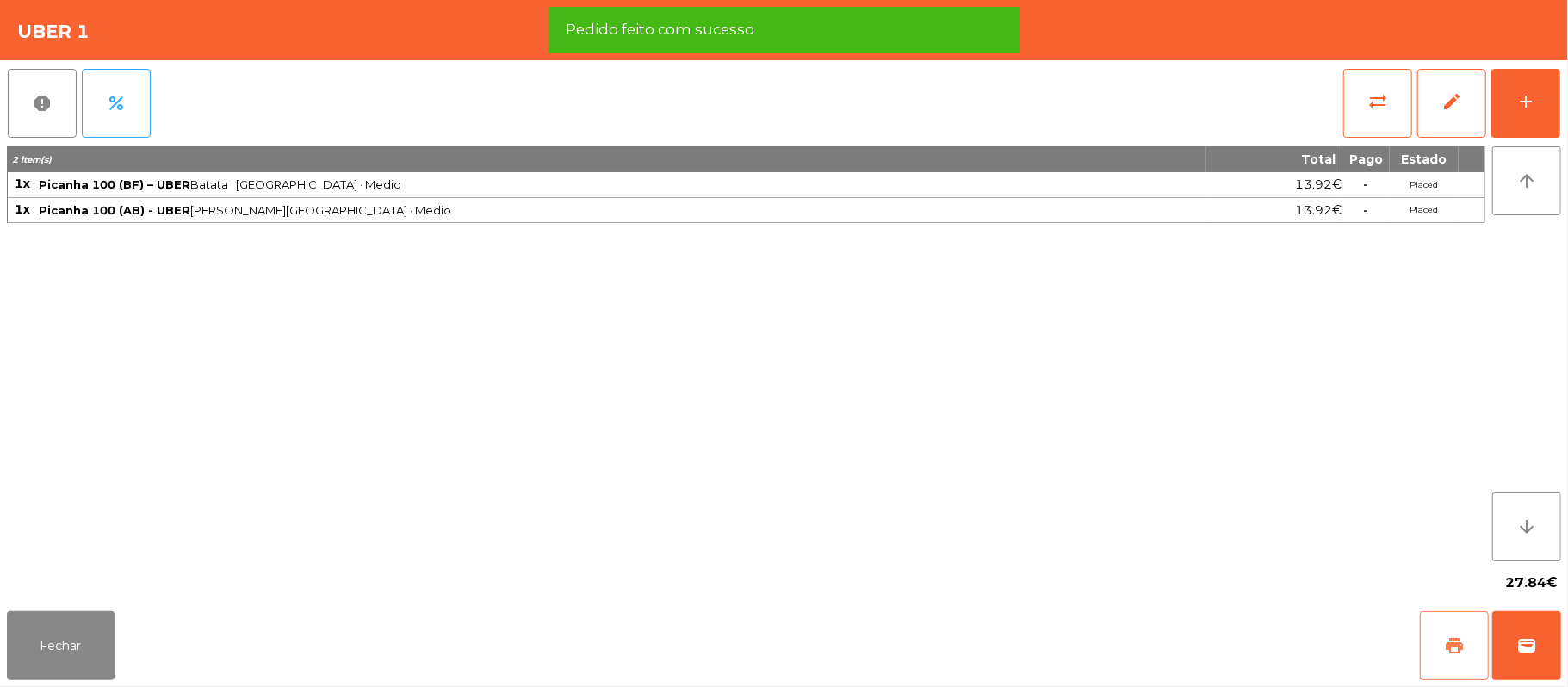
click at [1445, 652] on span "print" at bounding box center [1454, 645] width 21 height 21
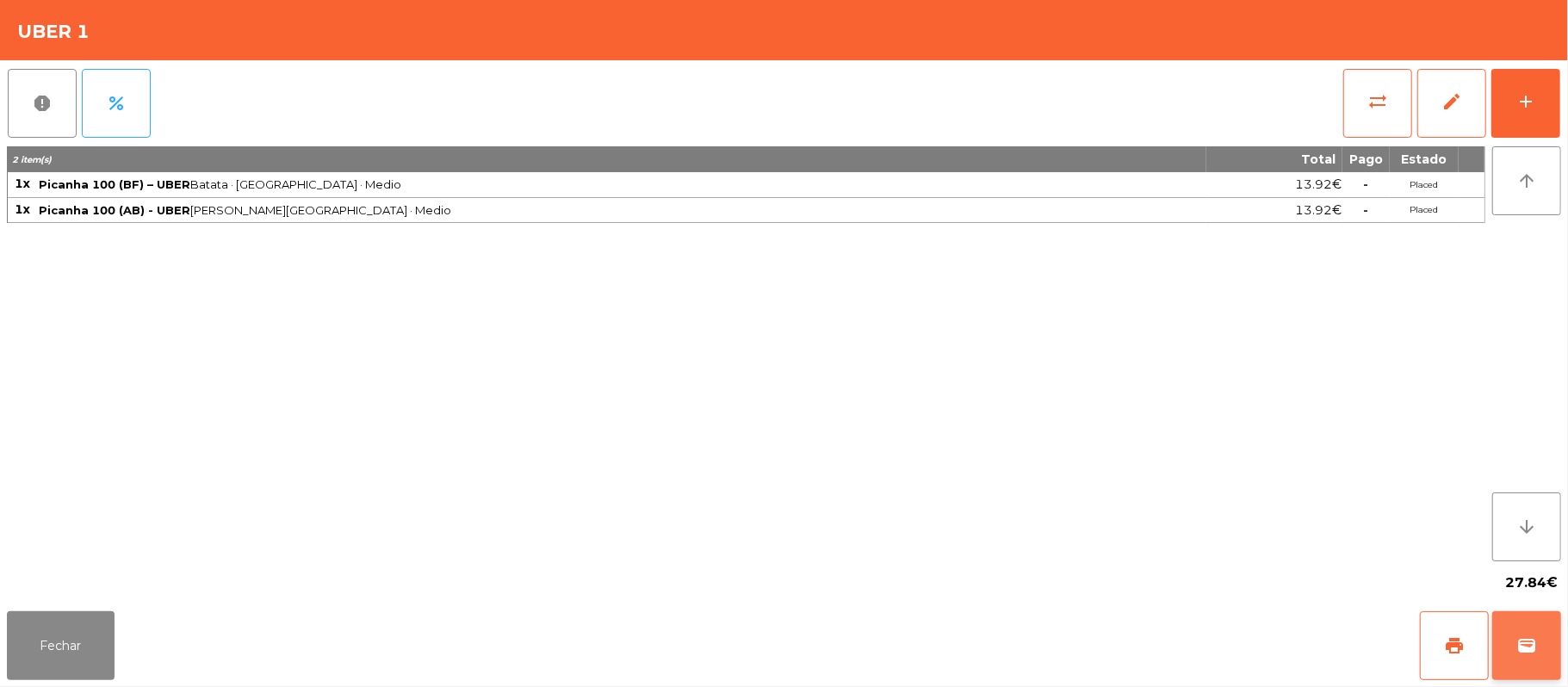
click at [1560, 651] on button "wallet" at bounding box center [1526, 645] width 69 height 69
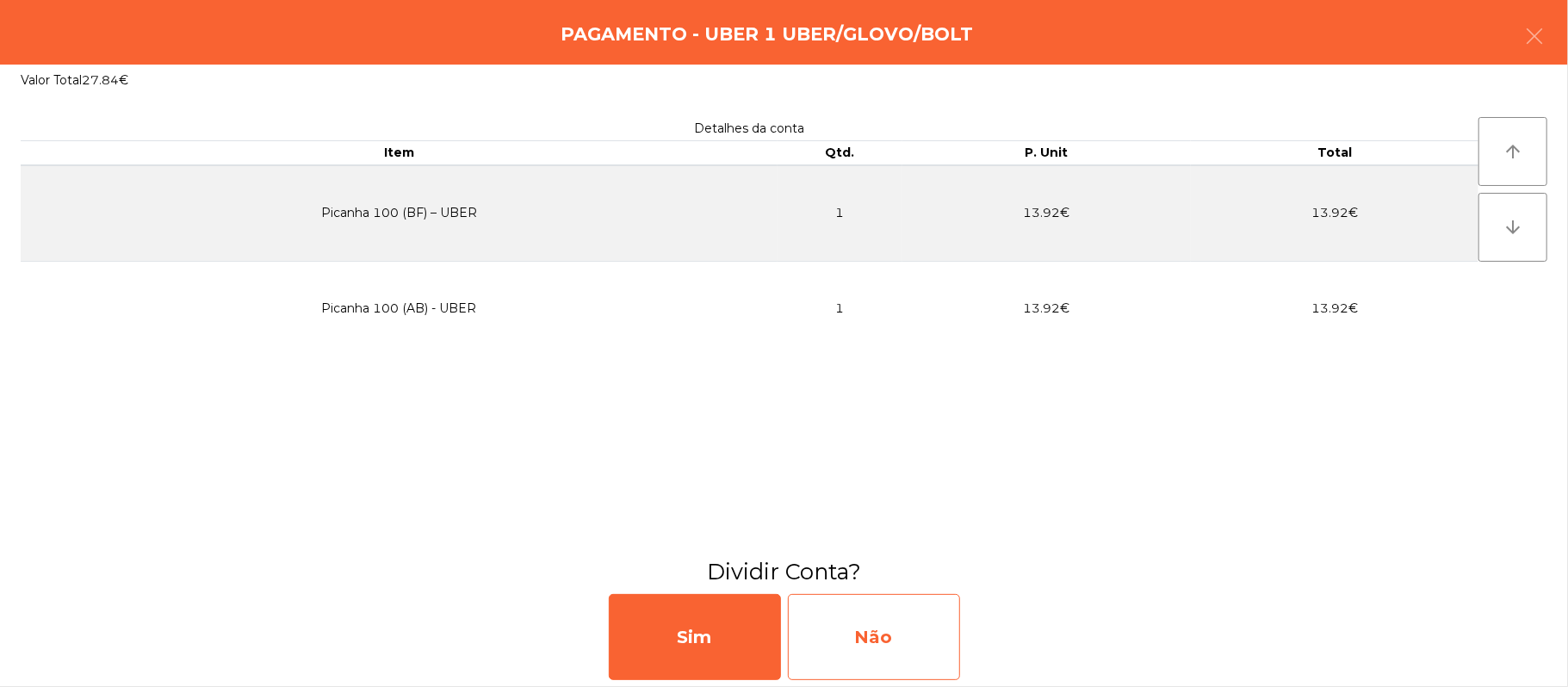
click at [886, 626] on div "Não" at bounding box center [874, 637] width 173 height 86
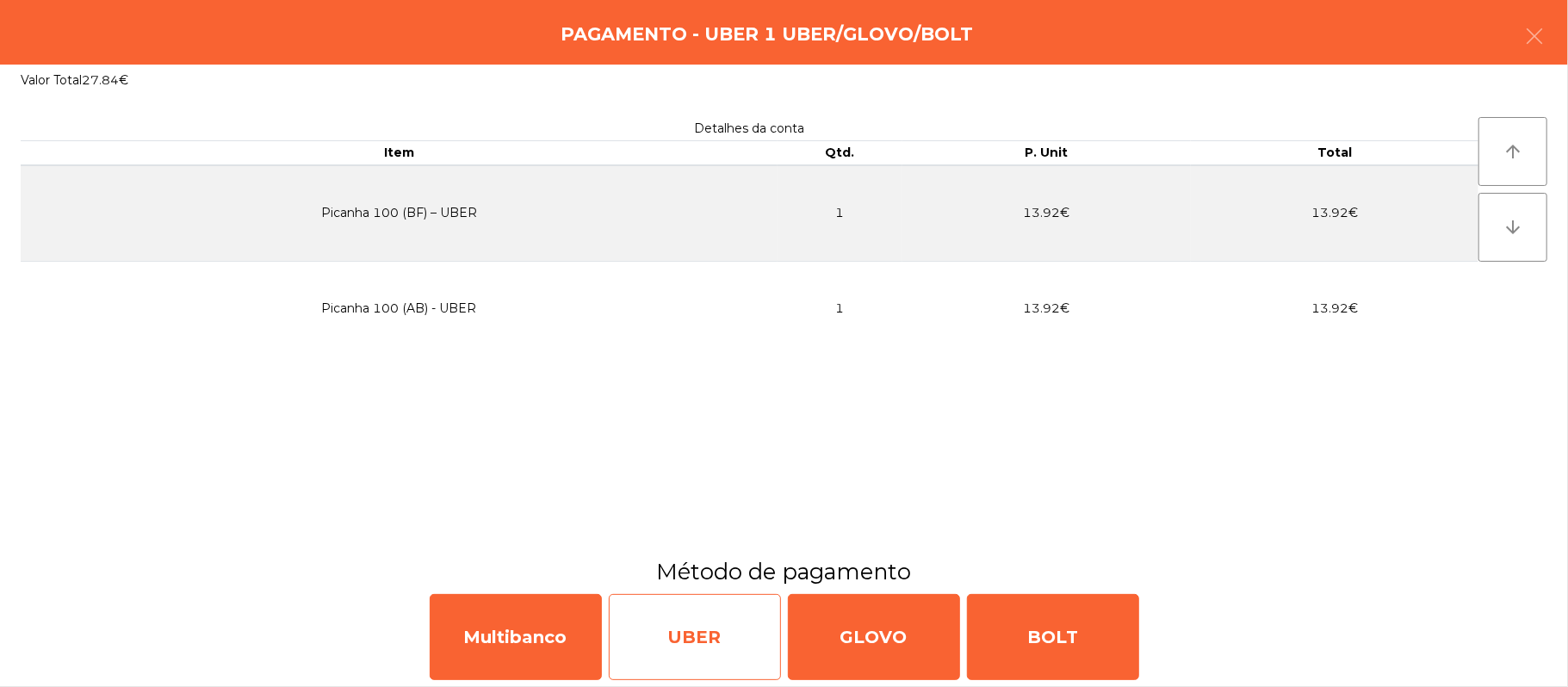
click at [711, 642] on div "UBER" at bounding box center [695, 637] width 173 height 86
select select "**"
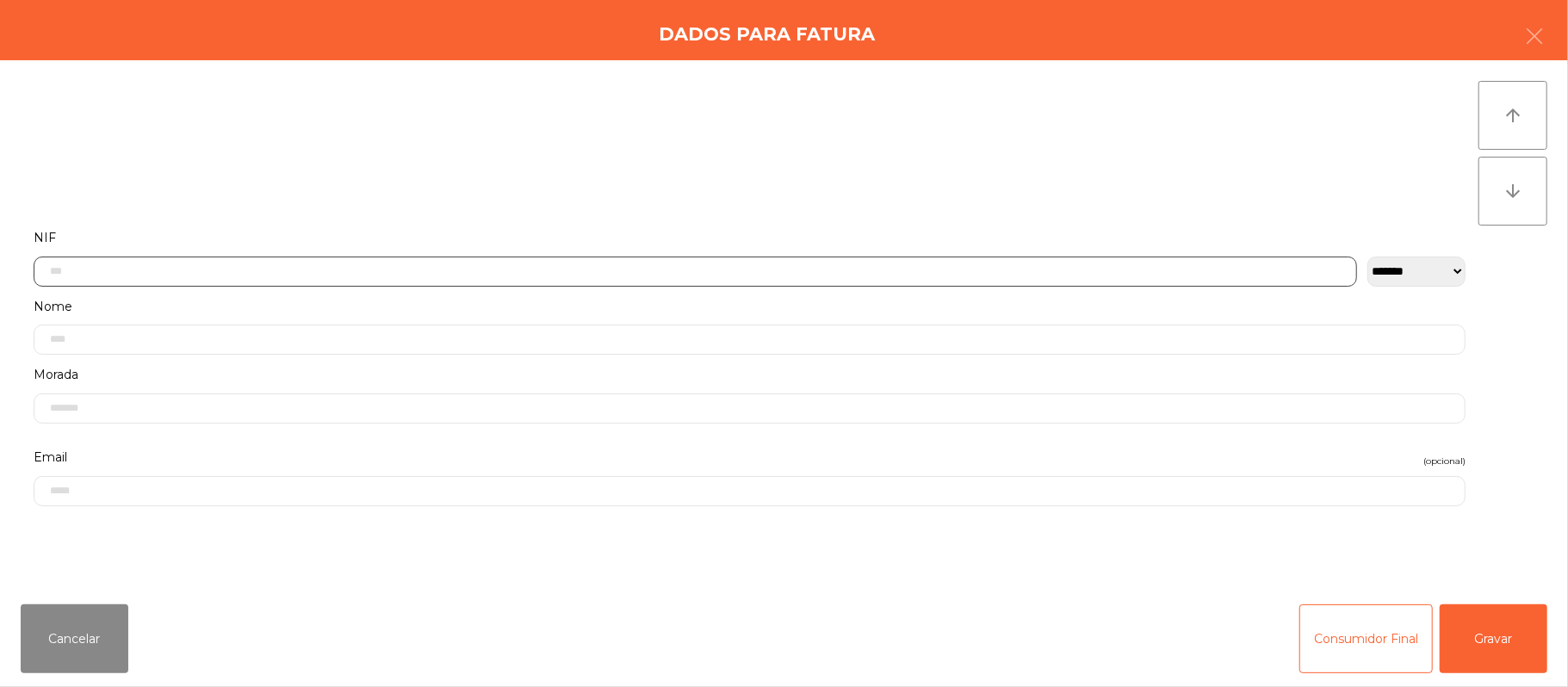
click at [319, 265] on input "text" at bounding box center [695, 272] width 1323 height 30
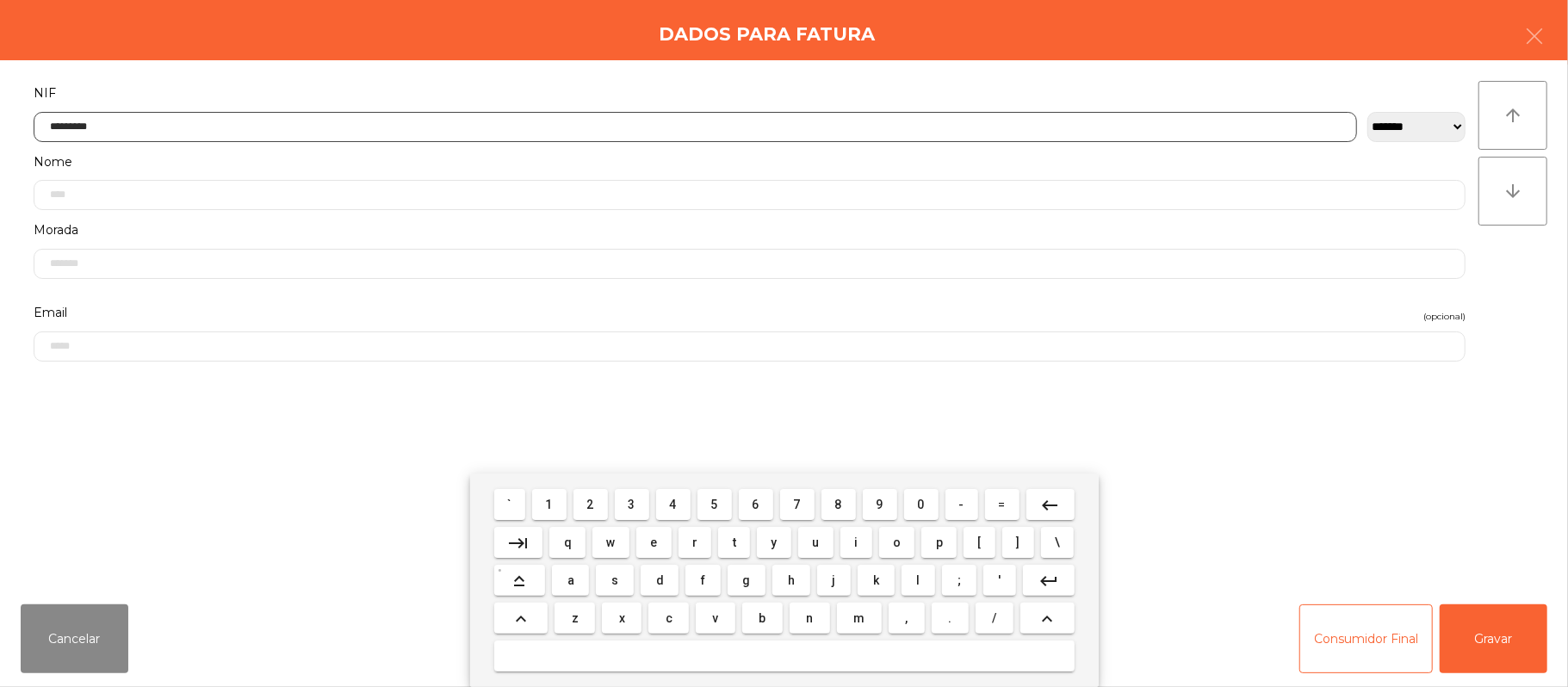
type input "*********"
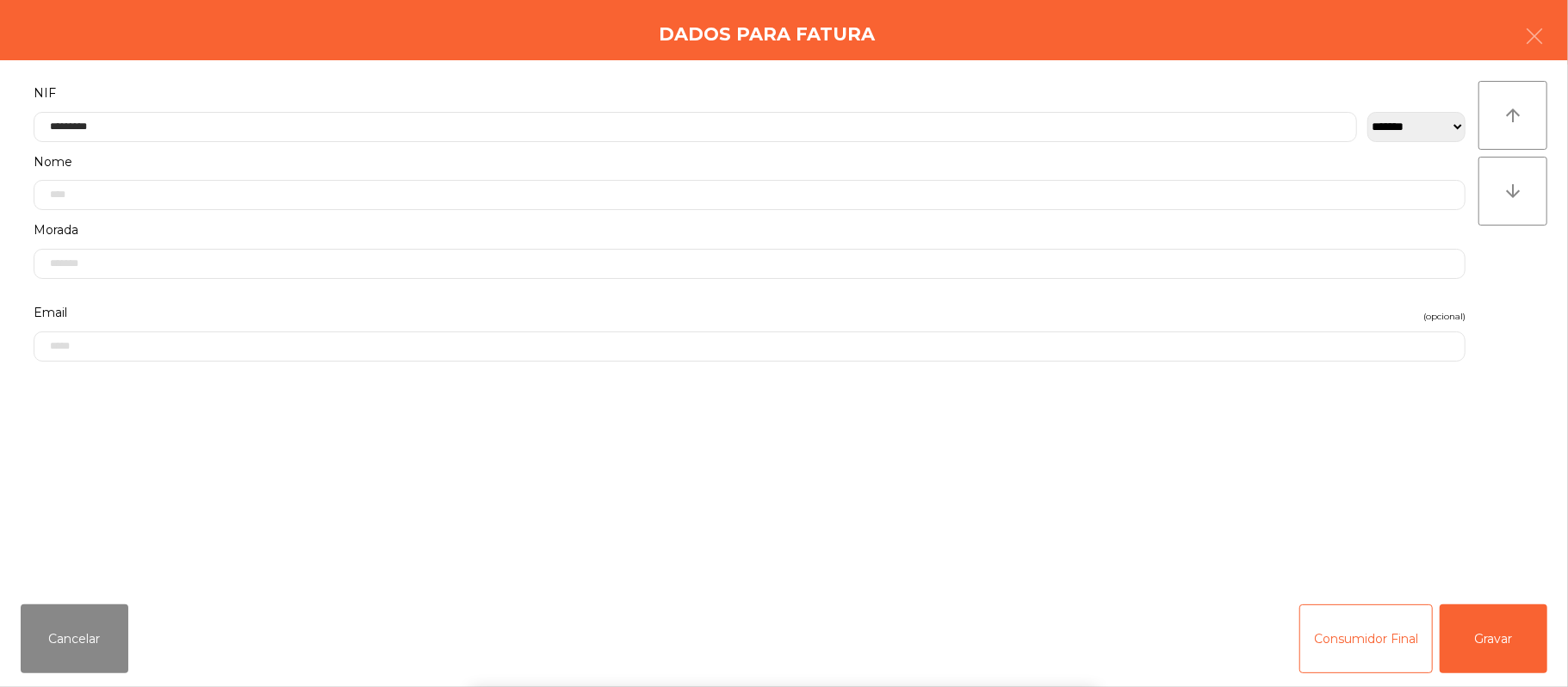
click at [1496, 630] on div "` 1 2 3 4 5 6 7 8 9 0 - = keyboard_backspace keyboard_tab q w e r t y u i o p […" at bounding box center [784, 580] width 1568 height 213
click at [1509, 643] on button "Gravar" at bounding box center [1494, 639] width 108 height 69
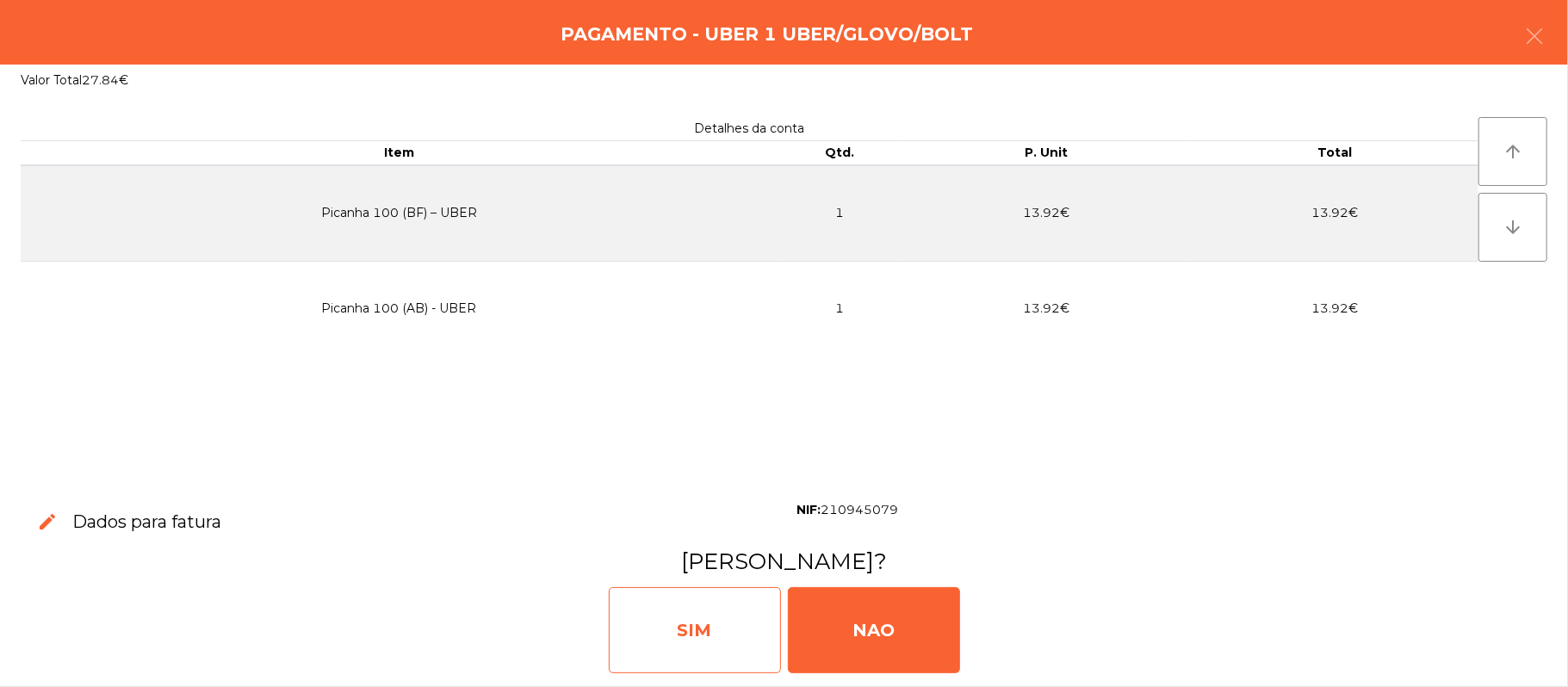
click at [718, 624] on div "SIM" at bounding box center [695, 629] width 173 height 86
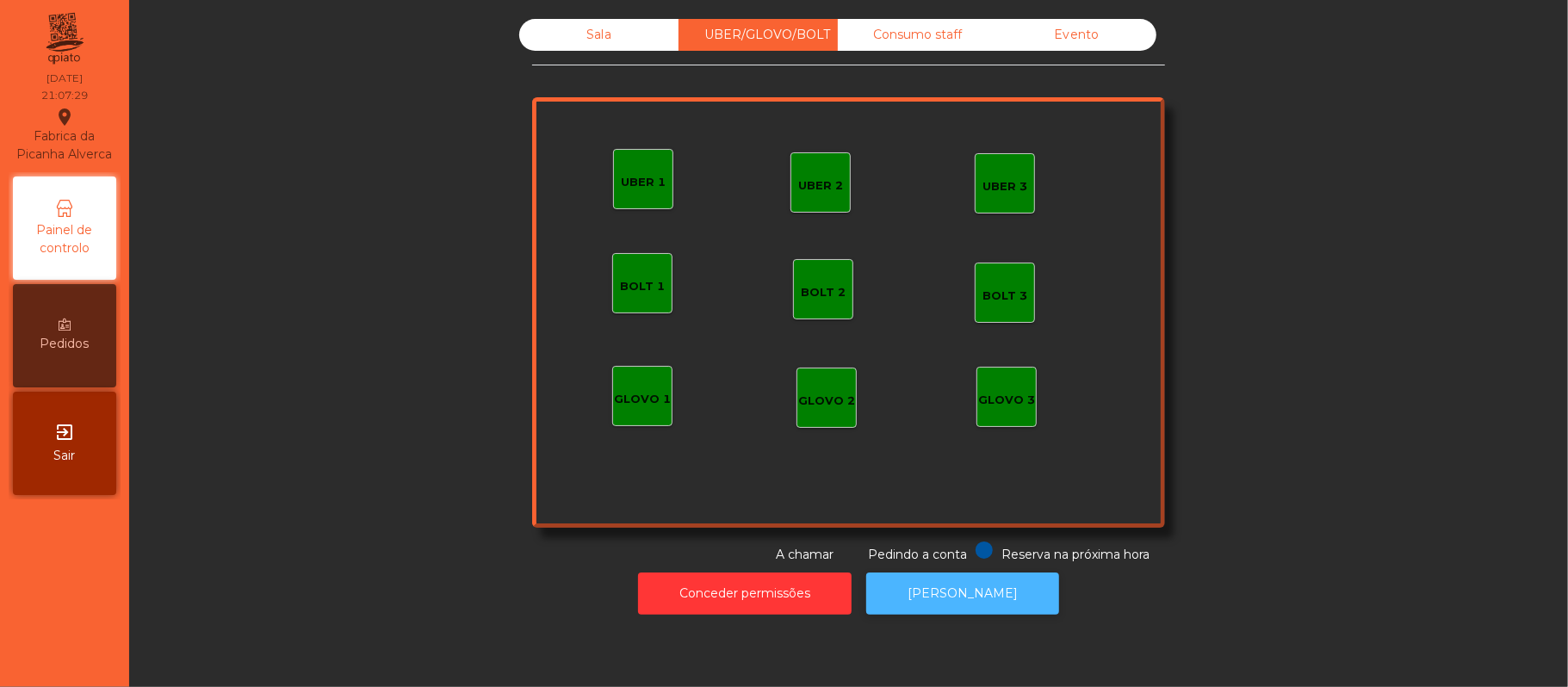
click at [966, 600] on button "[PERSON_NAME]" at bounding box center [962, 593] width 192 height 43
click at [593, 29] on div "Sala" at bounding box center [599, 35] width 159 height 32
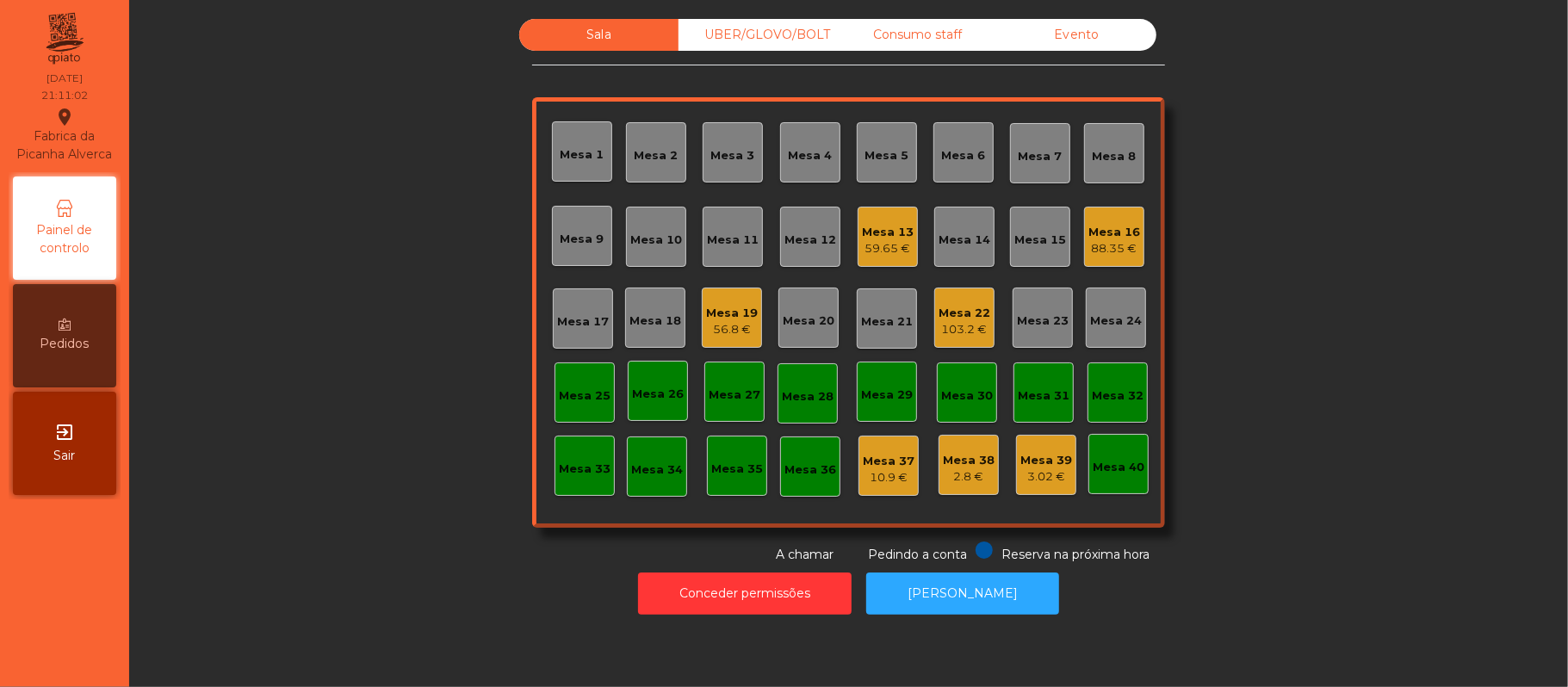
click at [899, 243] on div "59.65 €" at bounding box center [887, 248] width 51 height 17
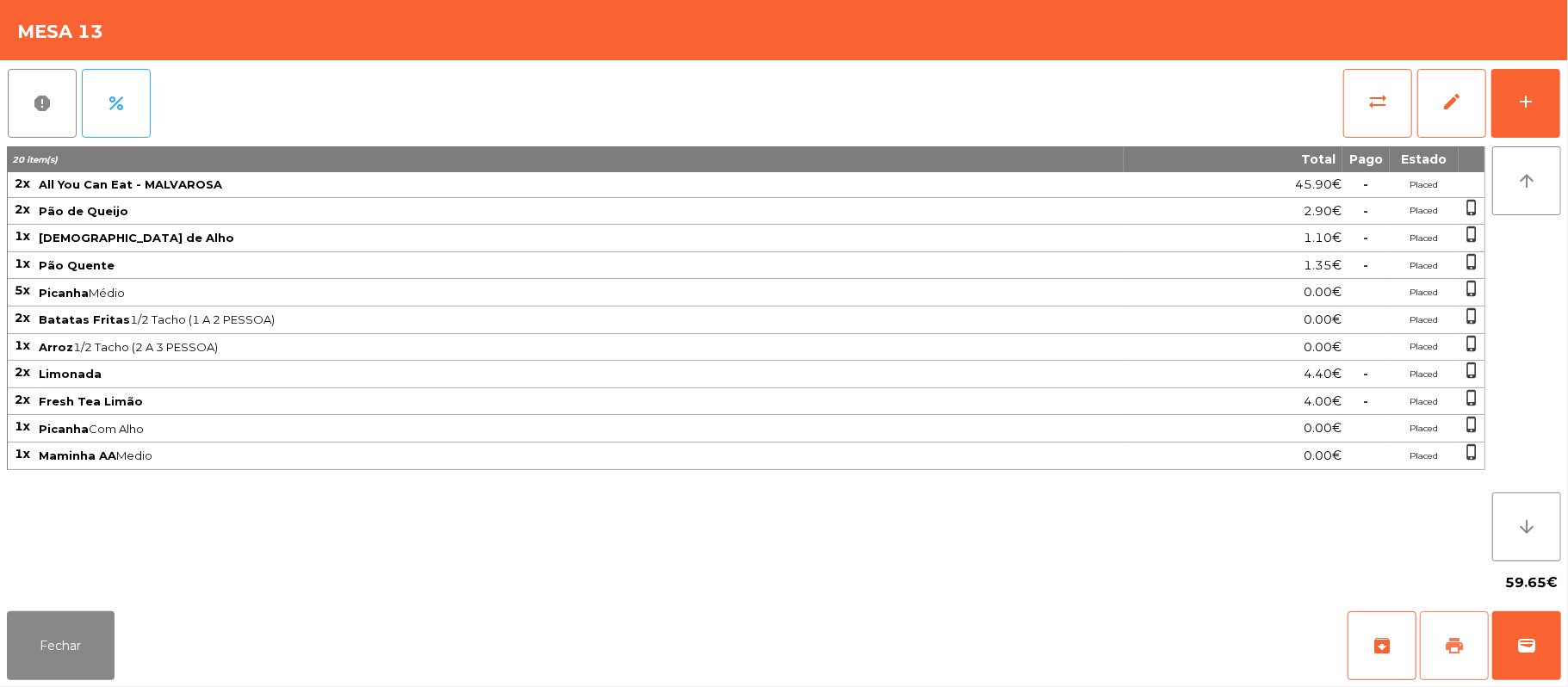
click at [1458, 642] on span "print" at bounding box center [1454, 645] width 21 height 21
click at [1447, 638] on span "print" at bounding box center [1454, 645] width 21 height 21
click at [1364, 94] on button "sync_alt" at bounding box center [1377, 103] width 69 height 69
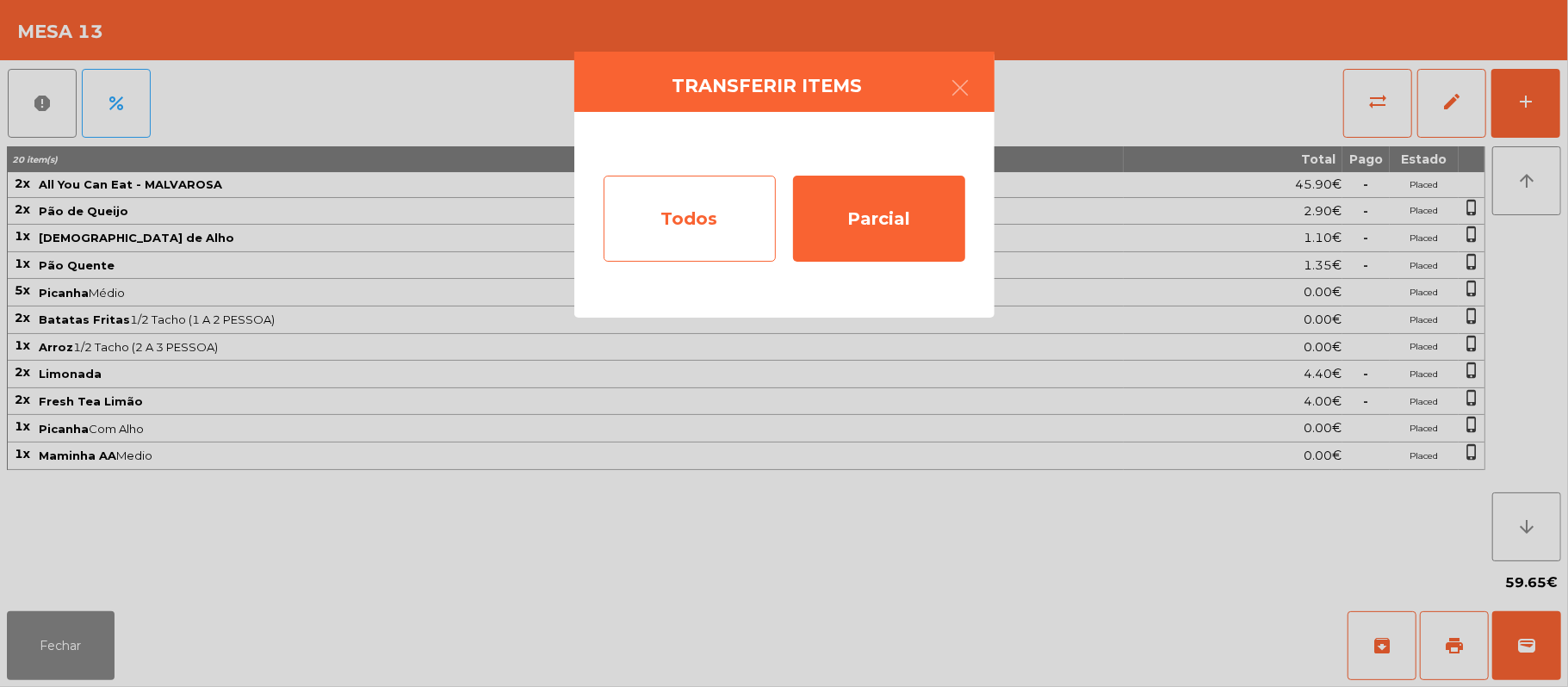
click at [698, 218] on div "Todos" at bounding box center [690, 218] width 173 height 86
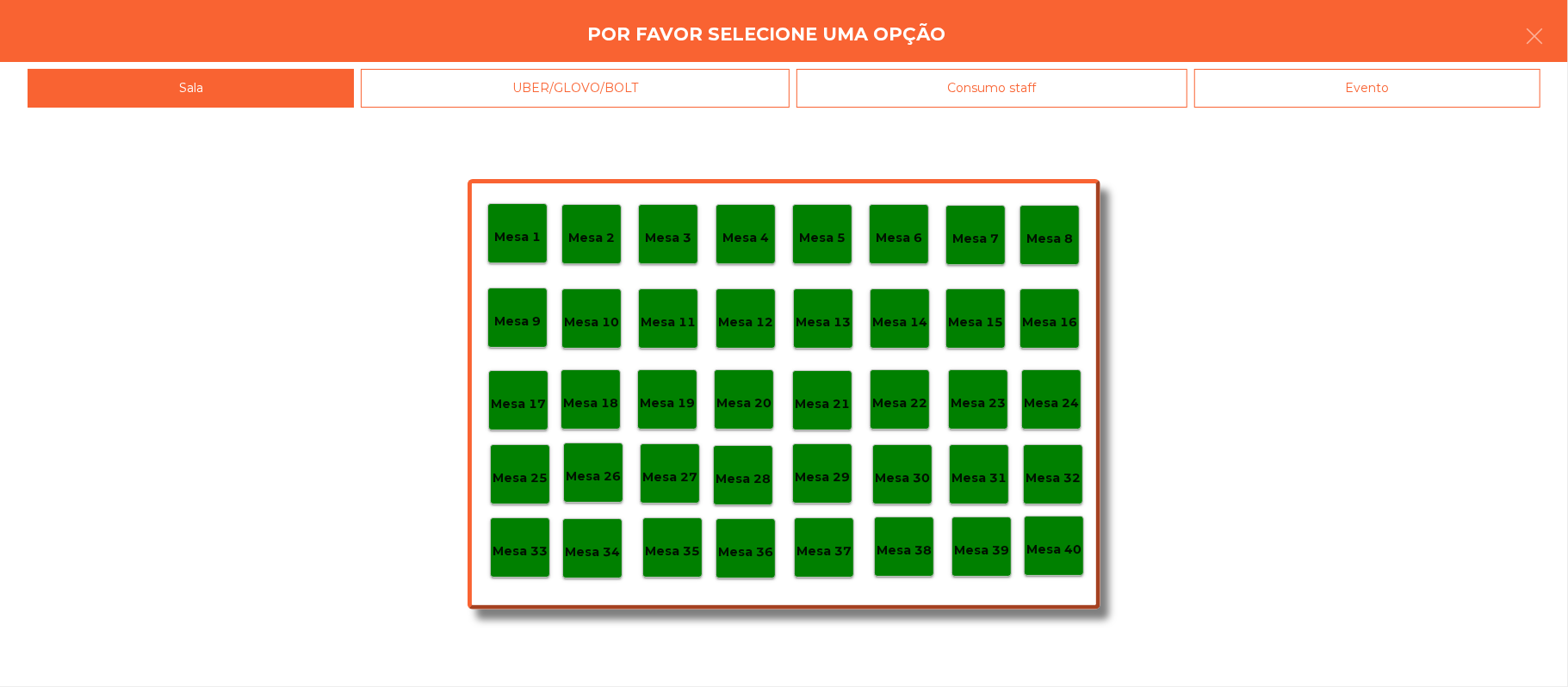
click at [1365, 86] on div "Evento" at bounding box center [1367, 88] width 346 height 39
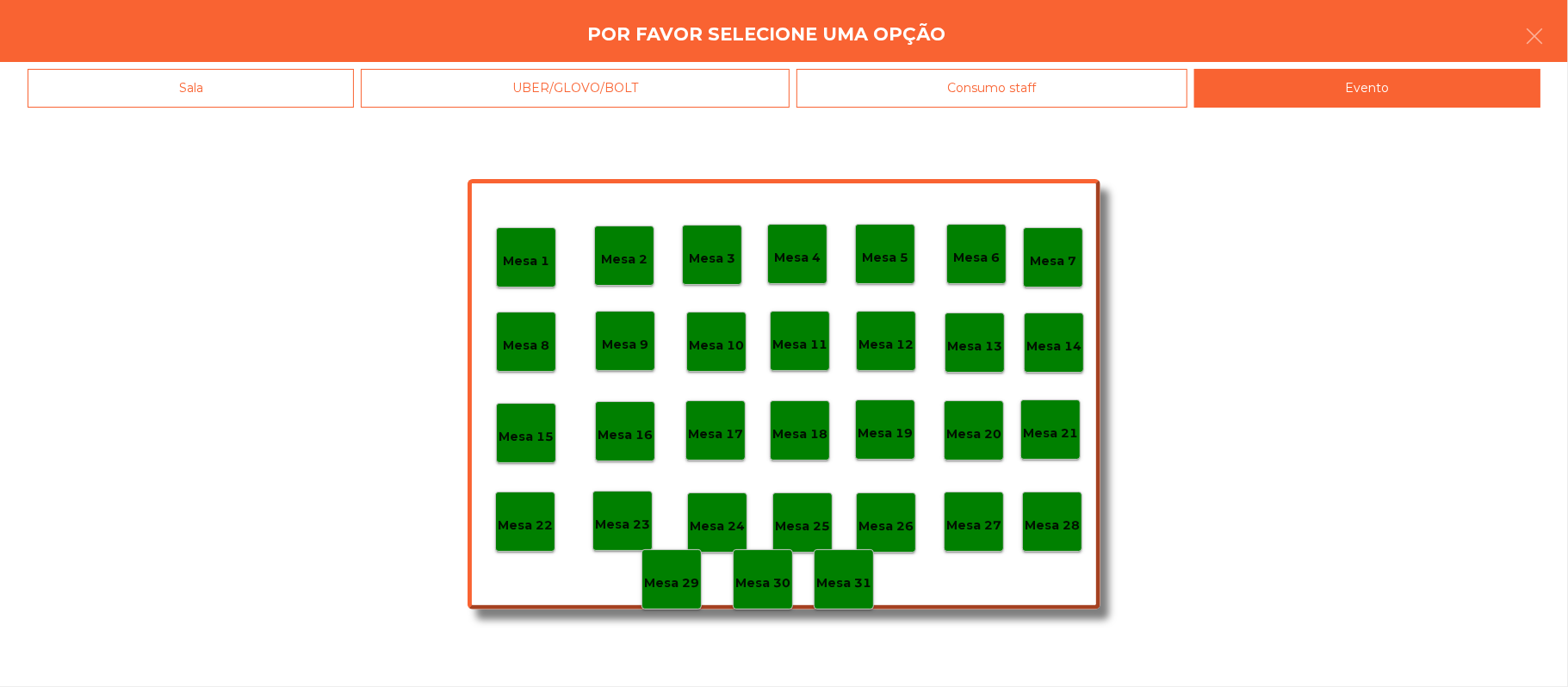
click at [1057, 515] on p "Mesa 28" at bounding box center [1052, 525] width 55 height 20
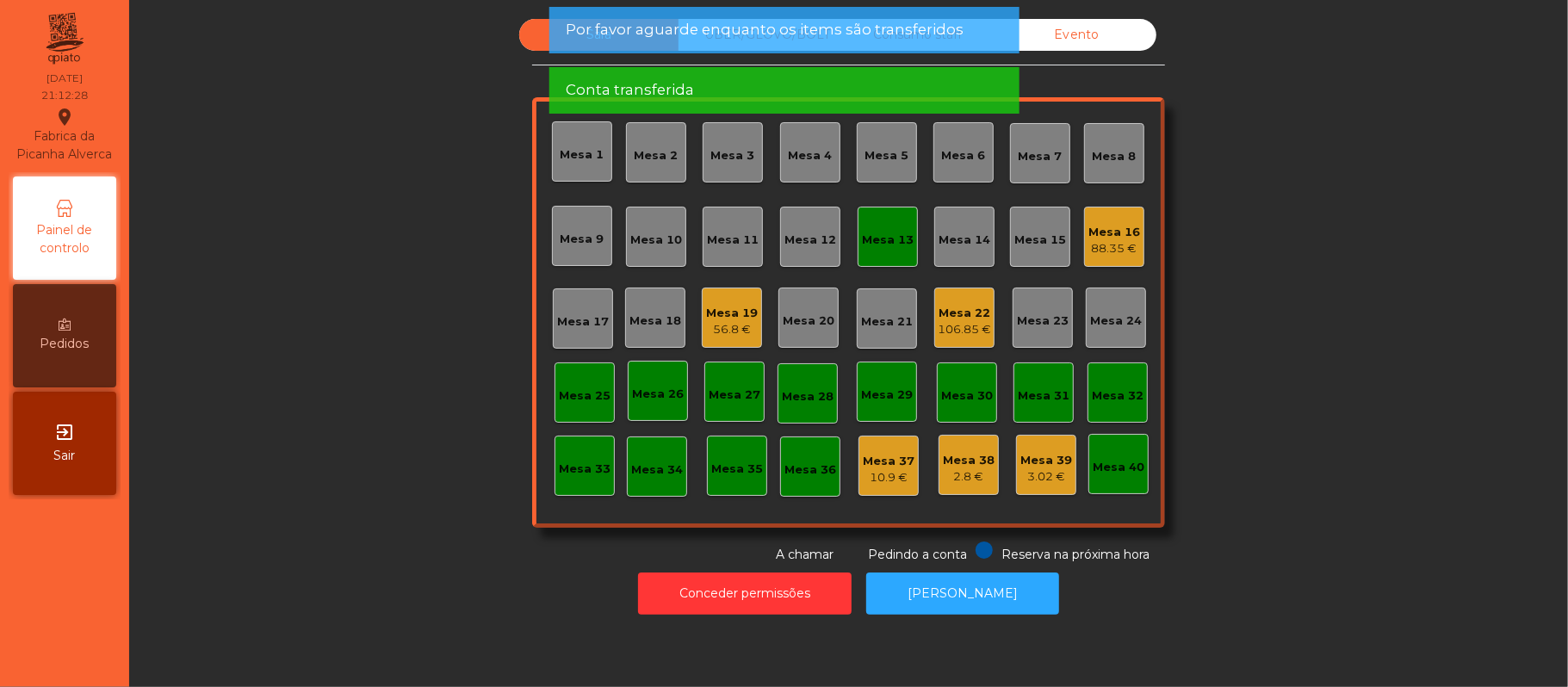
click at [884, 231] on div "Mesa 13" at bounding box center [887, 240] width 51 height 17
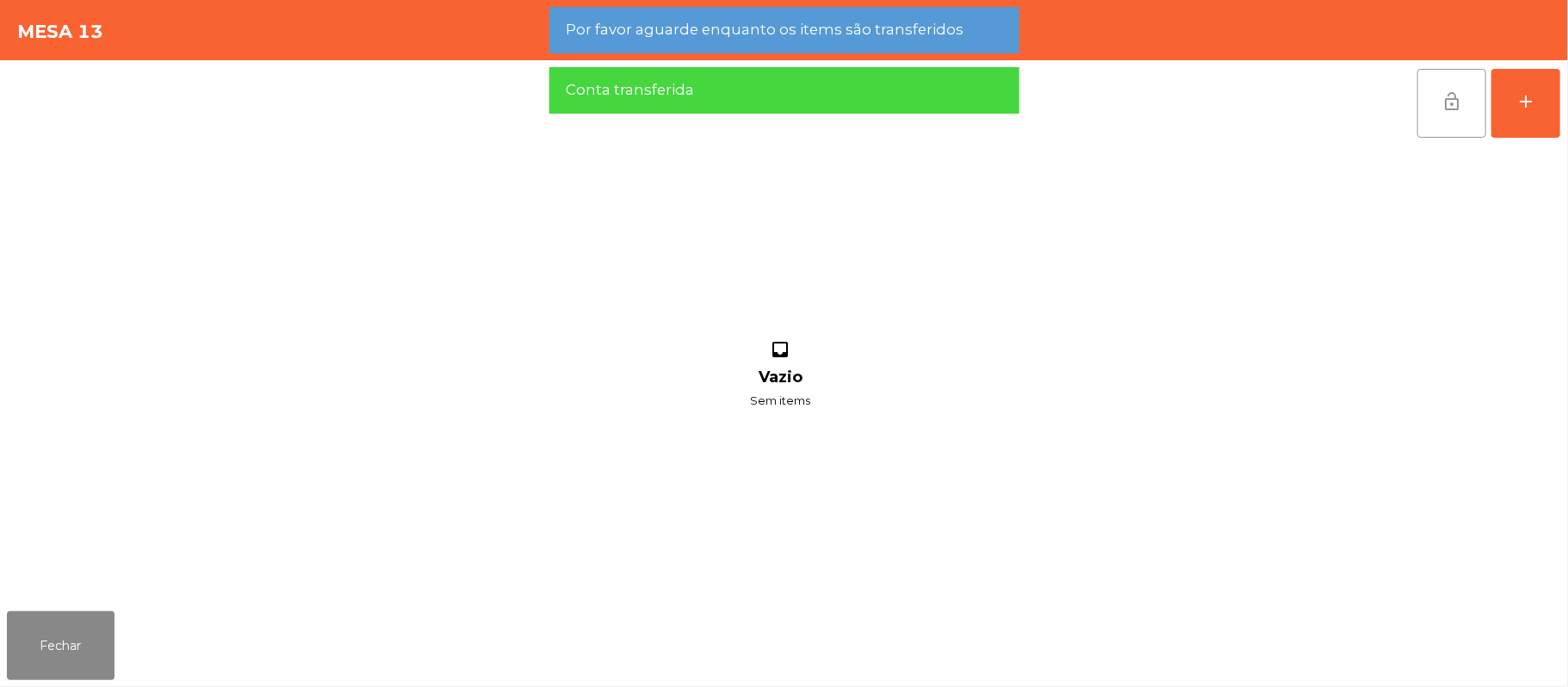
click at [1432, 104] on button "lock_open" at bounding box center [1451, 103] width 69 height 69
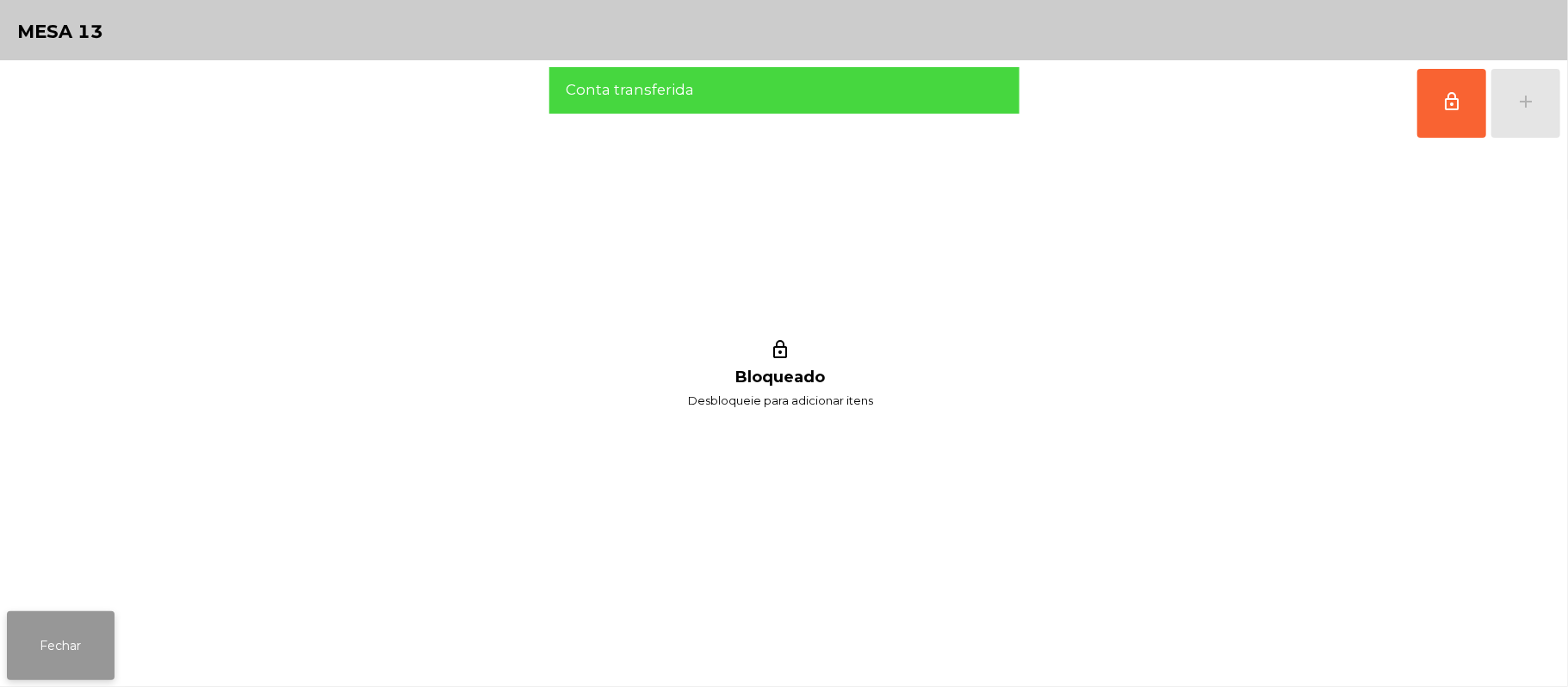
click at [67, 634] on button "Fechar" at bounding box center [61, 645] width 108 height 69
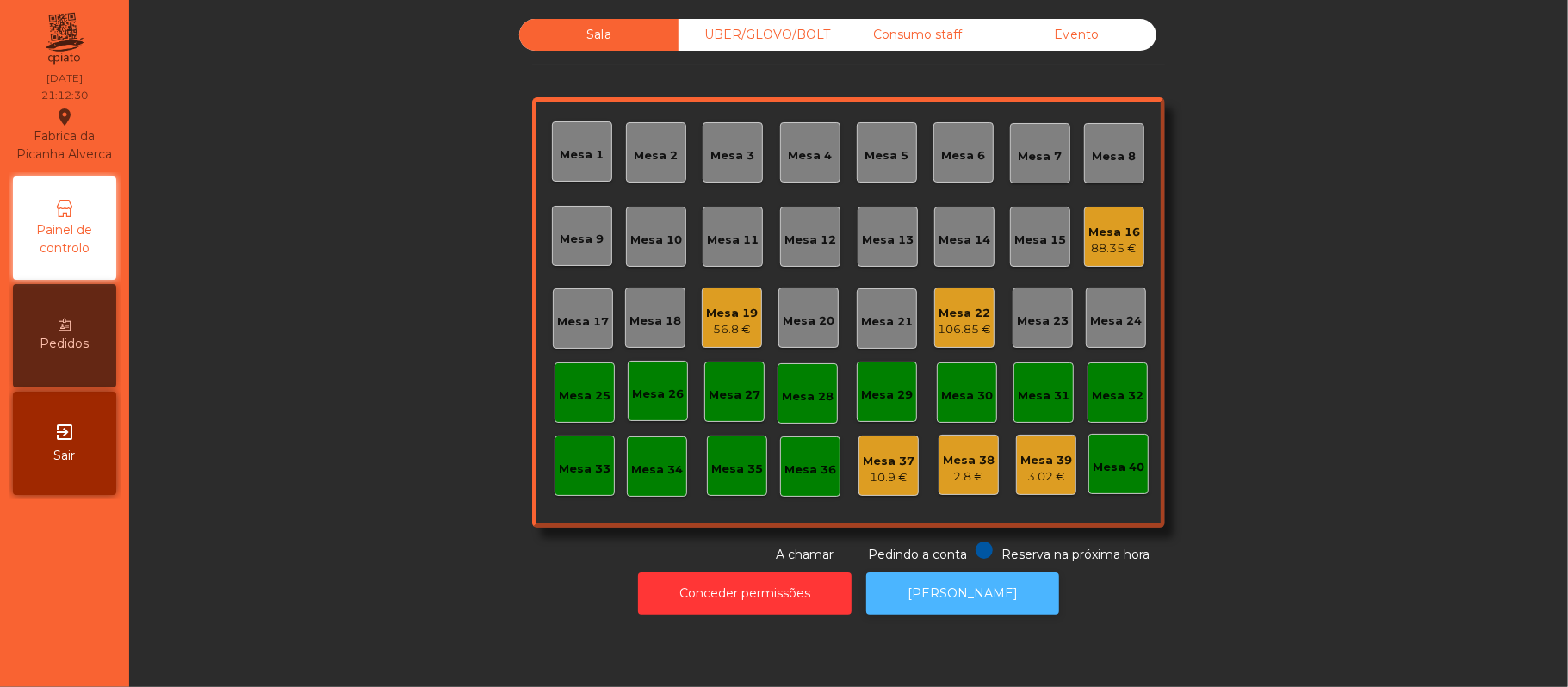
click at [976, 596] on button "[PERSON_NAME]" at bounding box center [962, 593] width 192 height 43
click at [956, 307] on div "Mesa 22" at bounding box center [964, 314] width 53 height 17
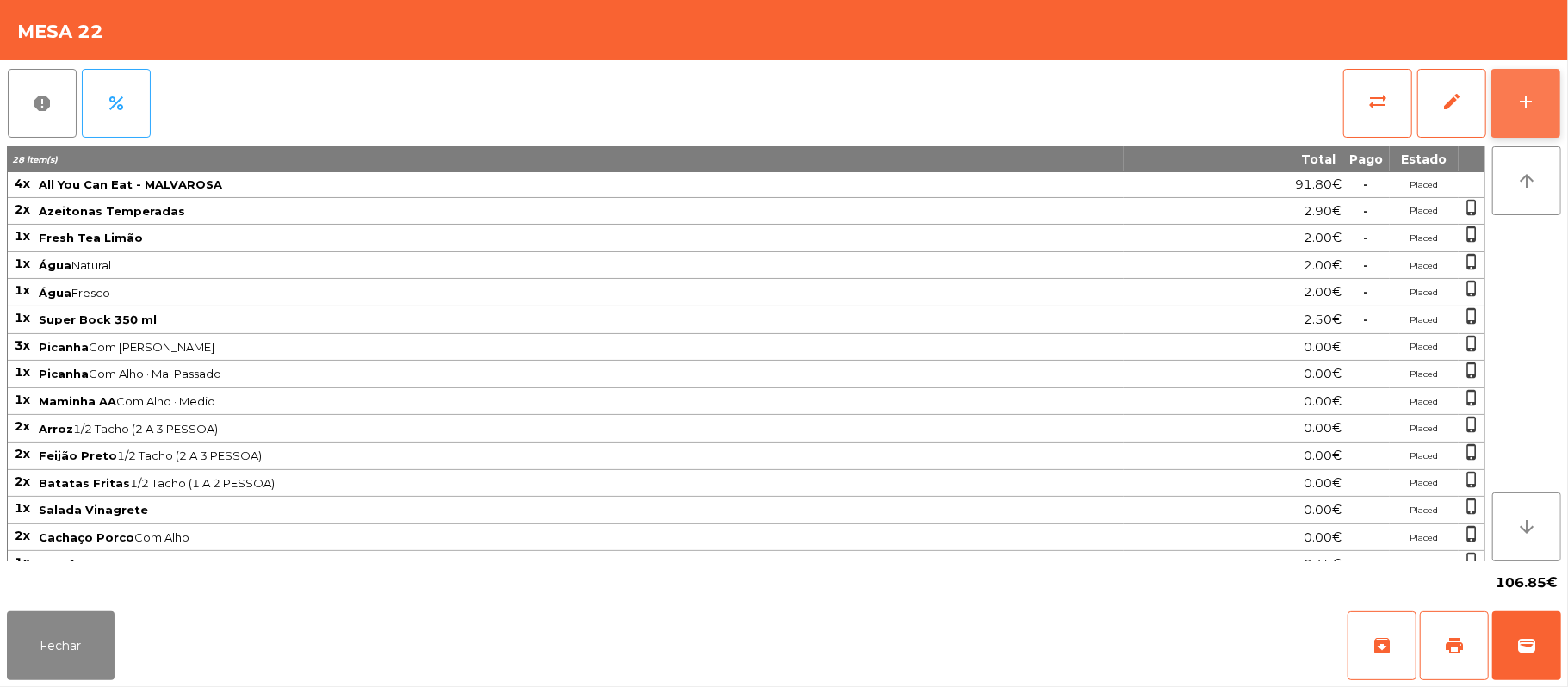
click at [1522, 112] on button "add" at bounding box center [1525, 103] width 69 height 69
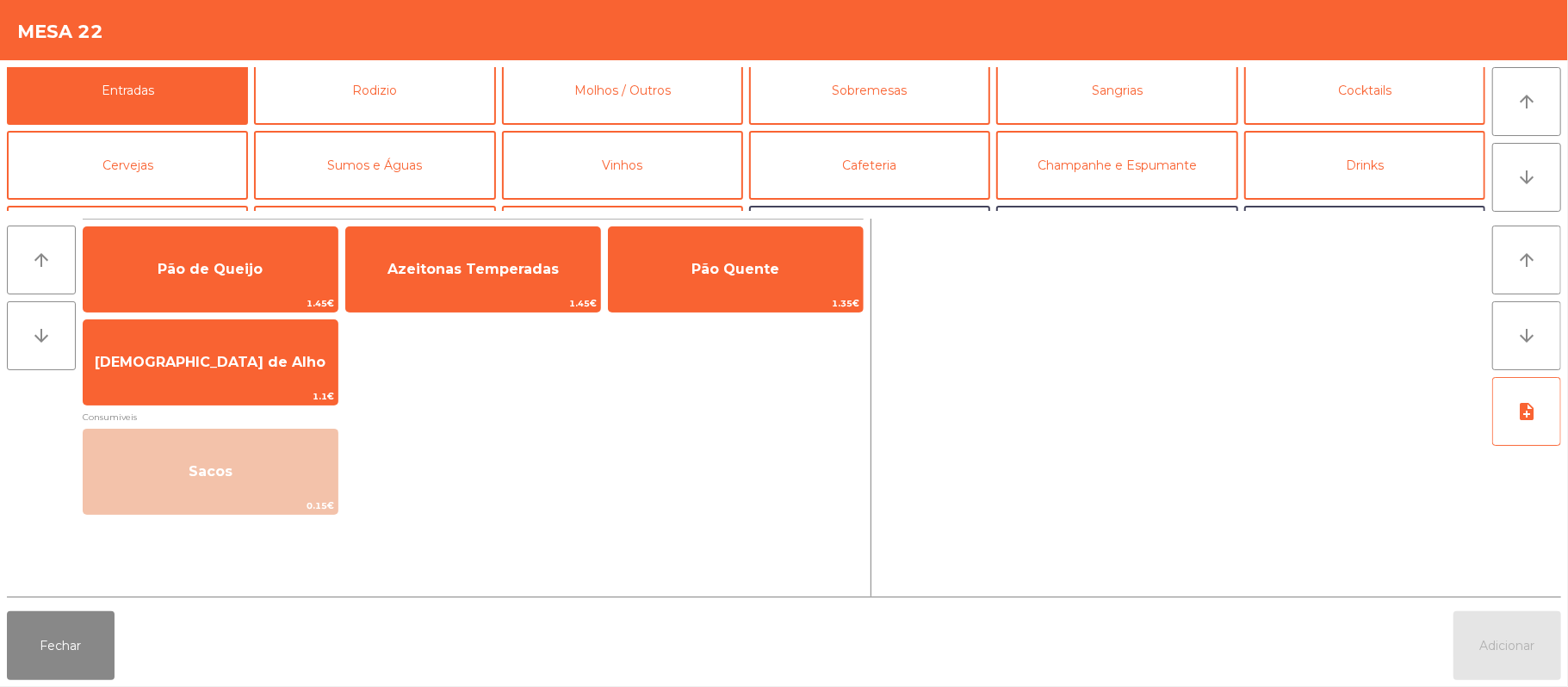
scroll to position [0, 0]
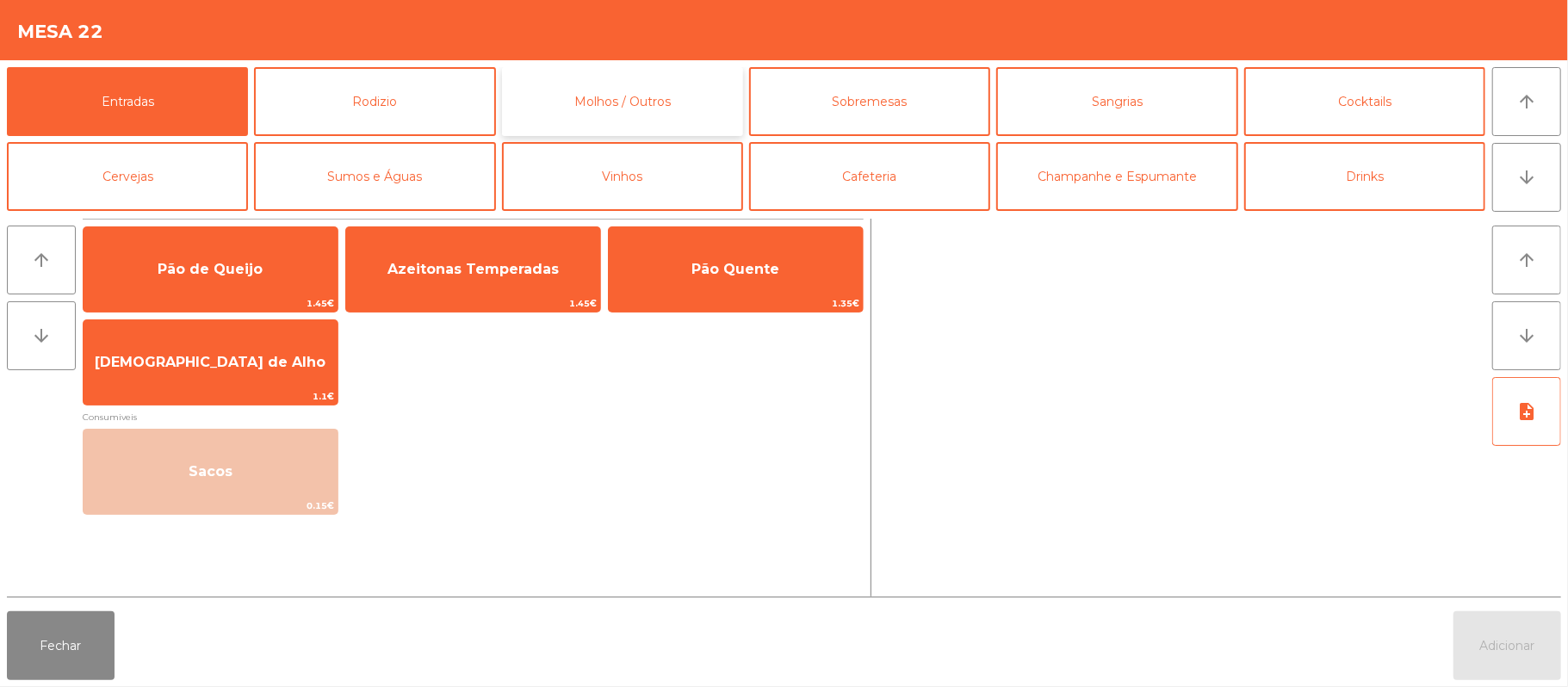
click at [675, 99] on button "Molhos / Outros" at bounding box center [623, 101] width 241 height 69
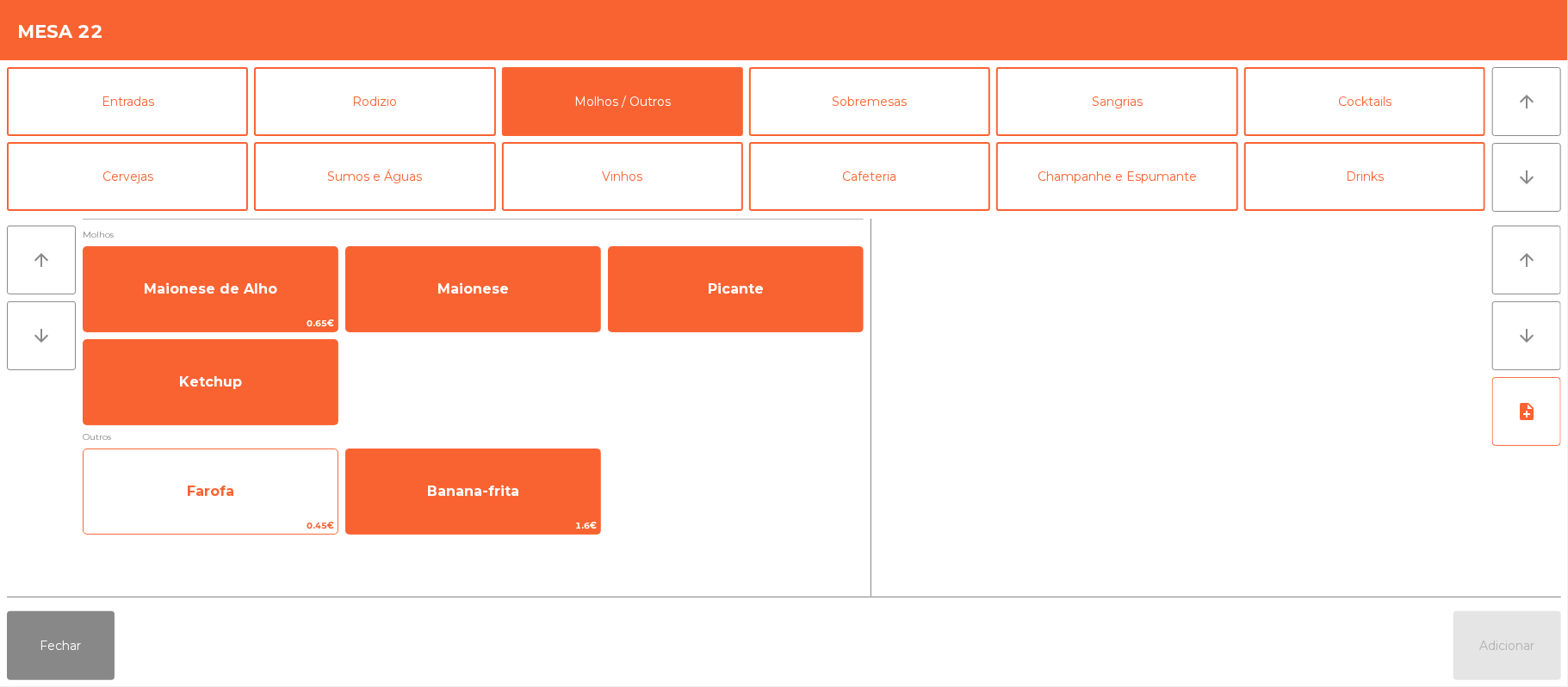
click at [248, 494] on span "Farofa" at bounding box center [210, 491] width 254 height 46
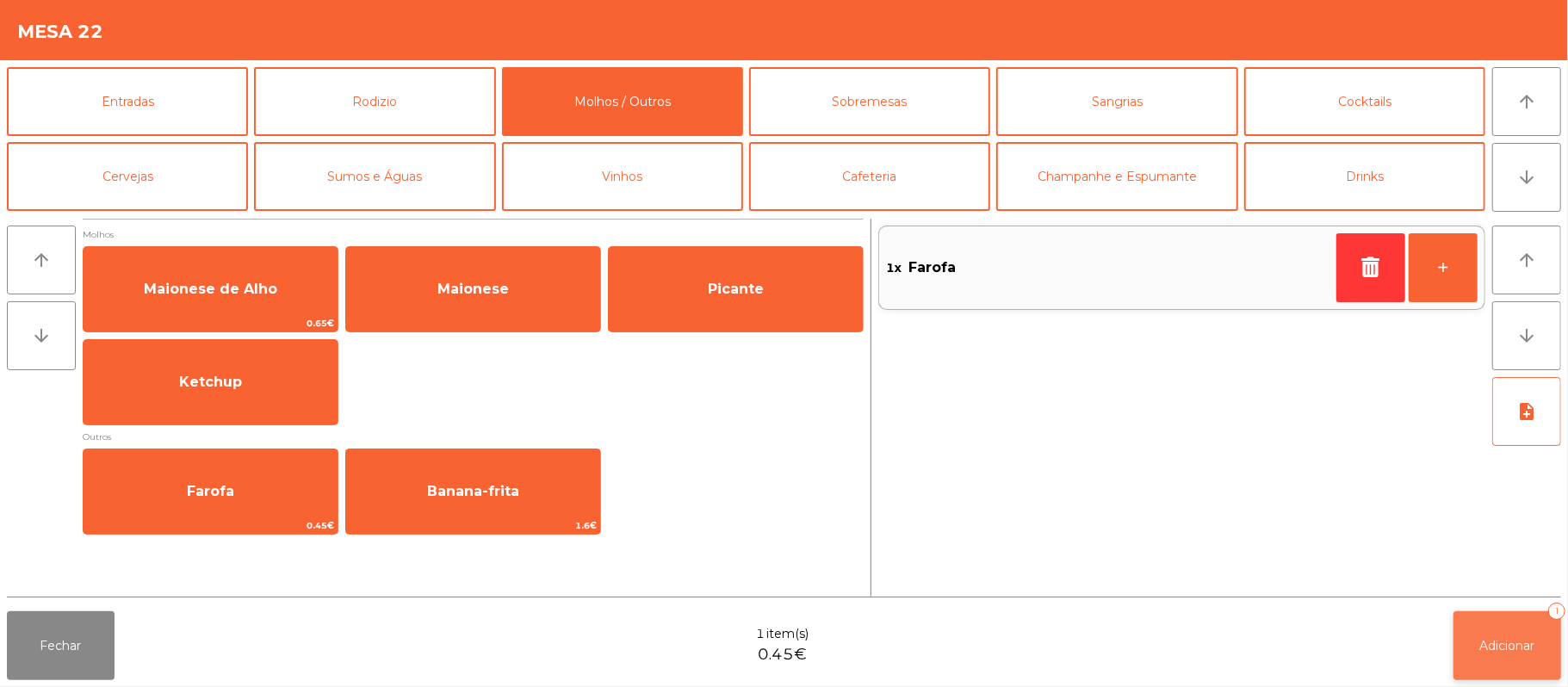
click at [1506, 658] on button "Adicionar 1" at bounding box center [1507, 645] width 108 height 69
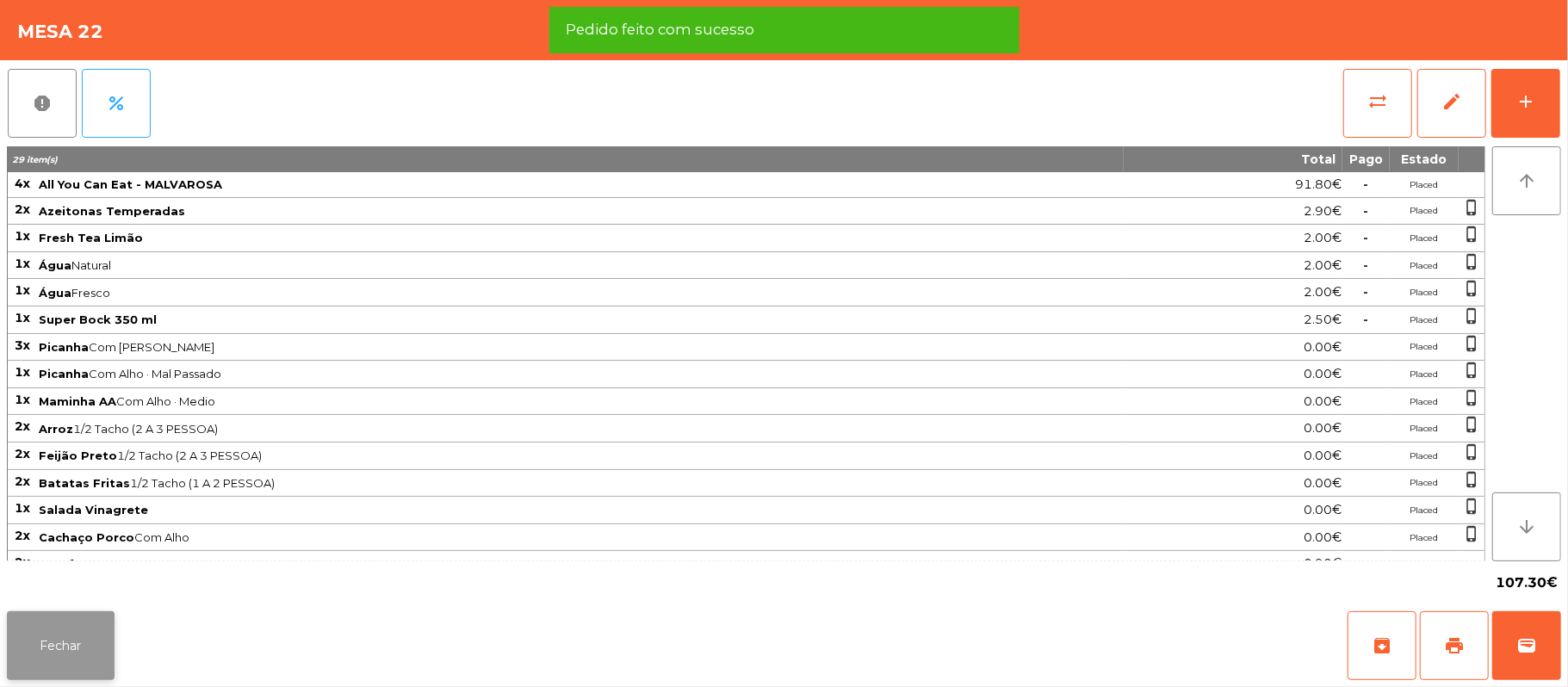
click at [46, 647] on button "Fechar" at bounding box center [61, 645] width 108 height 69
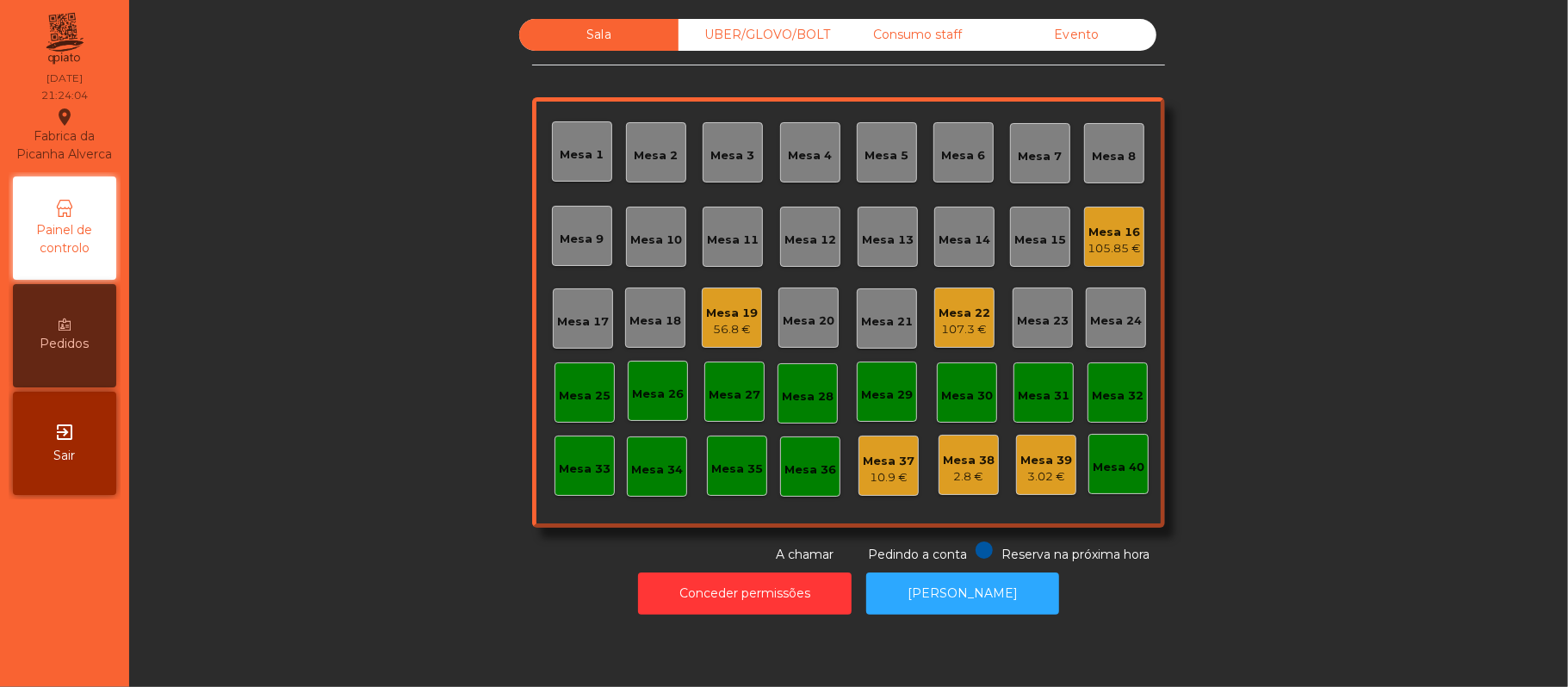
click at [801, 318] on div "Mesa 20" at bounding box center [809, 321] width 51 height 17
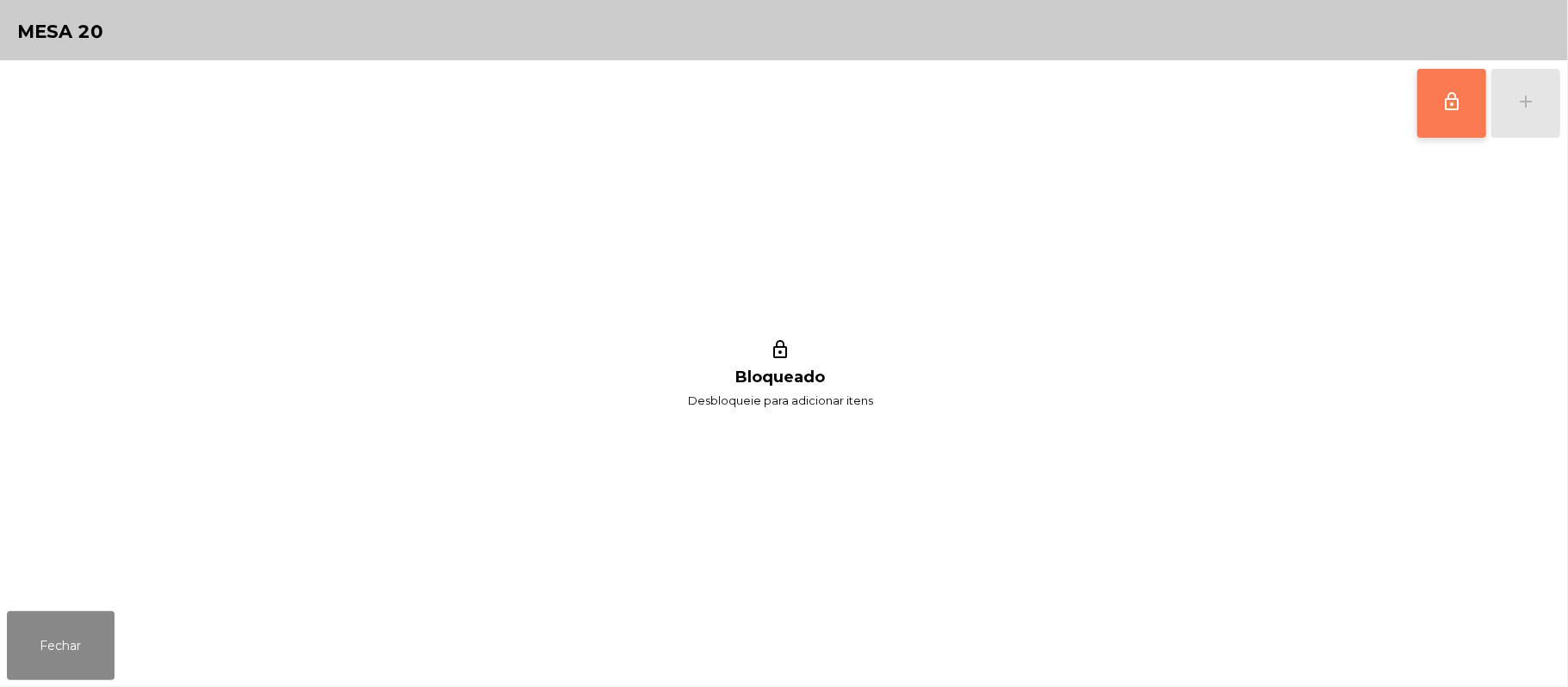
click at [1465, 112] on button "lock_outline" at bounding box center [1451, 103] width 69 height 69
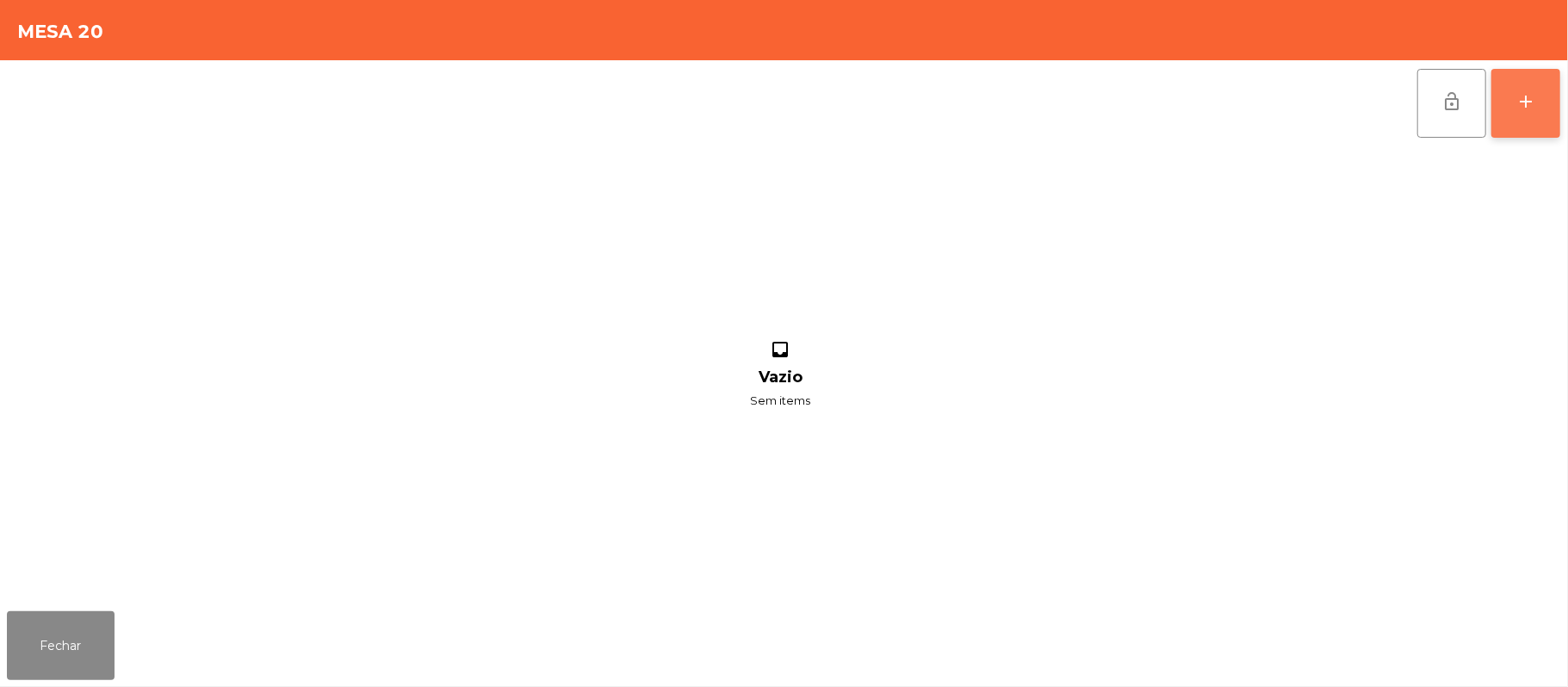
click at [1513, 101] on button "add" at bounding box center [1525, 103] width 69 height 69
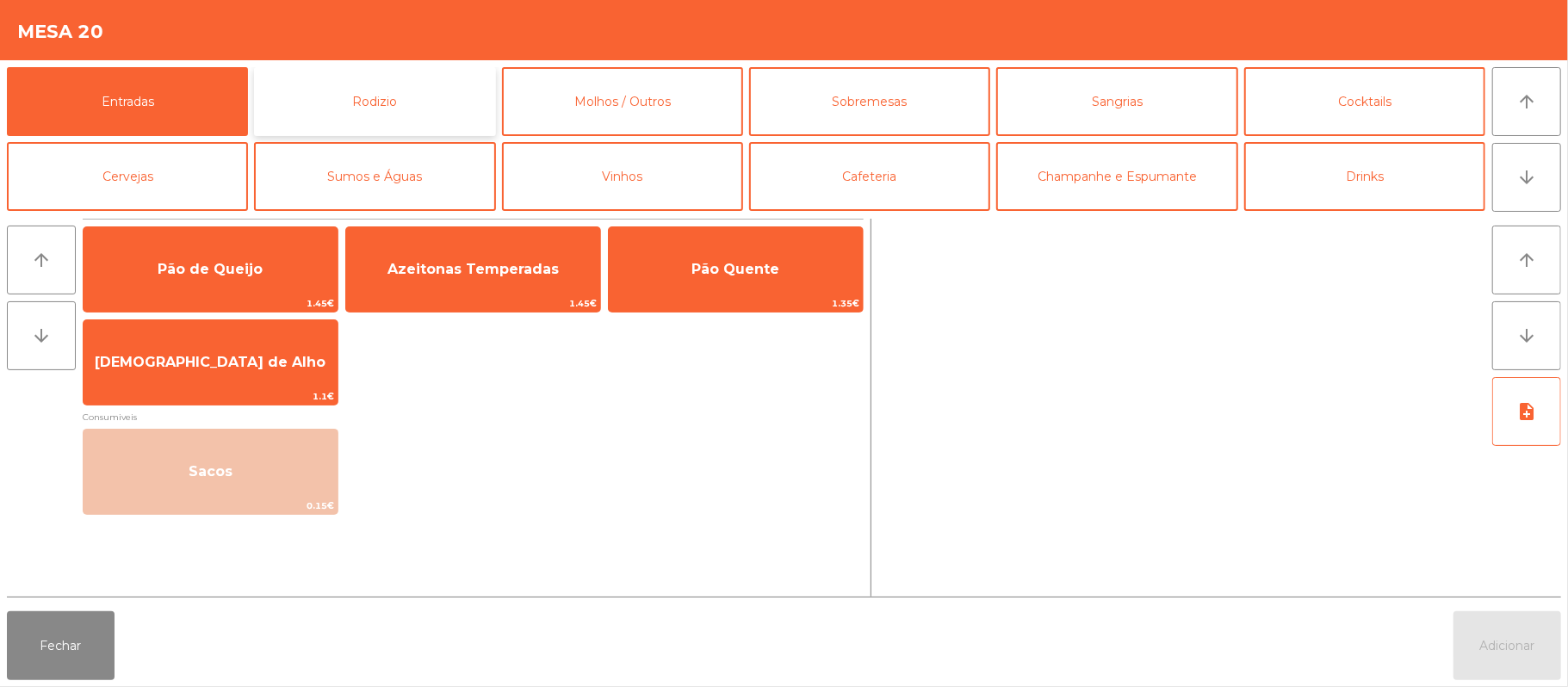
click at [360, 107] on button "Rodizio" at bounding box center [374, 101] width 241 height 69
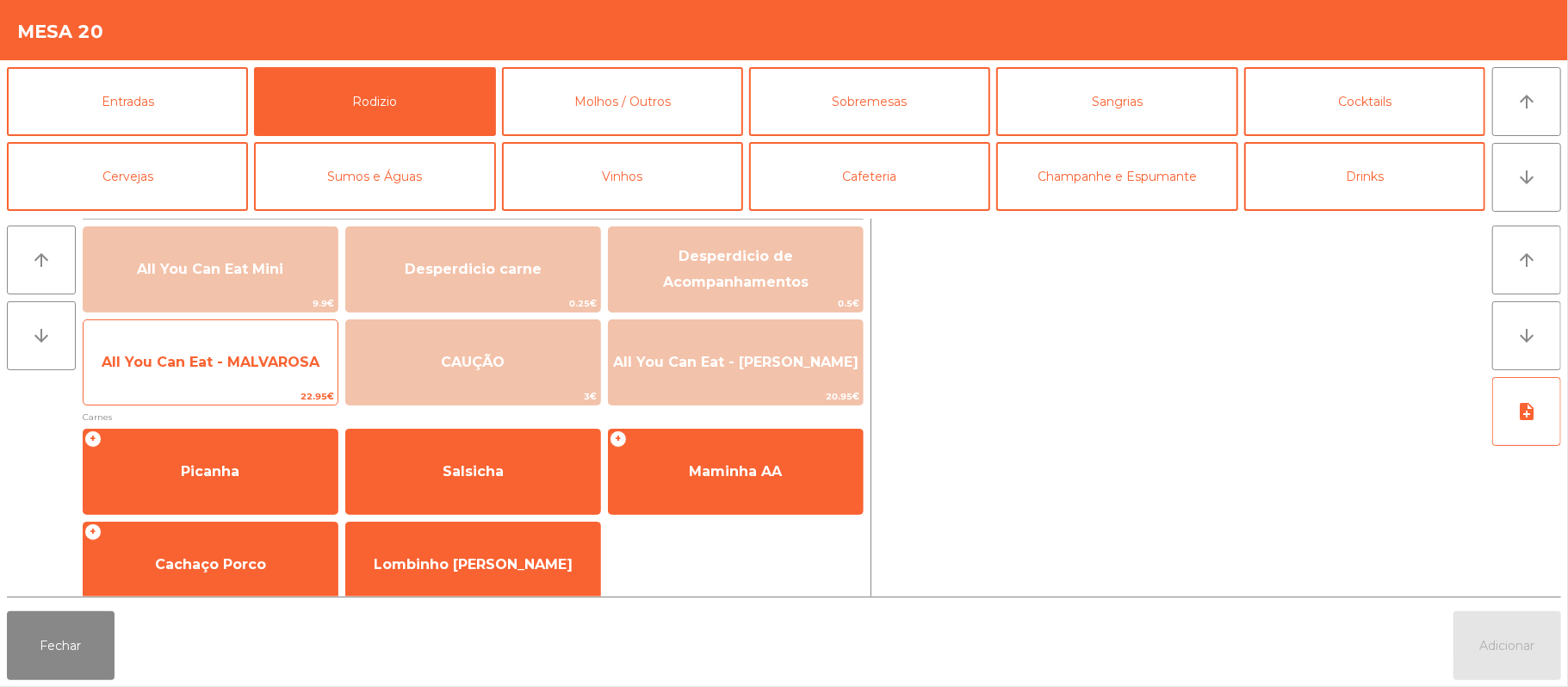
click at [171, 365] on span "All You Can Eat - MALVAROSA" at bounding box center [210, 361] width 218 height 16
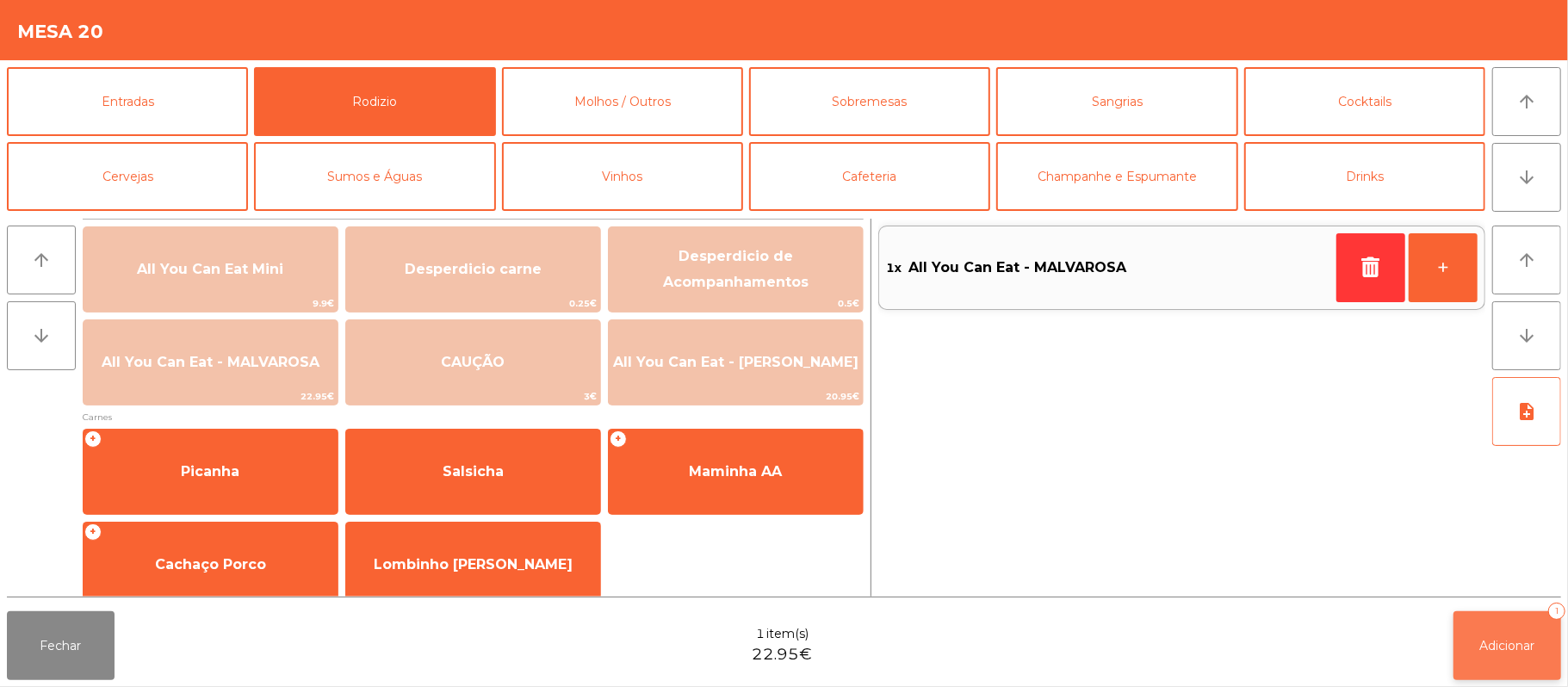
click at [1509, 620] on button "Adicionar 1" at bounding box center [1507, 645] width 108 height 69
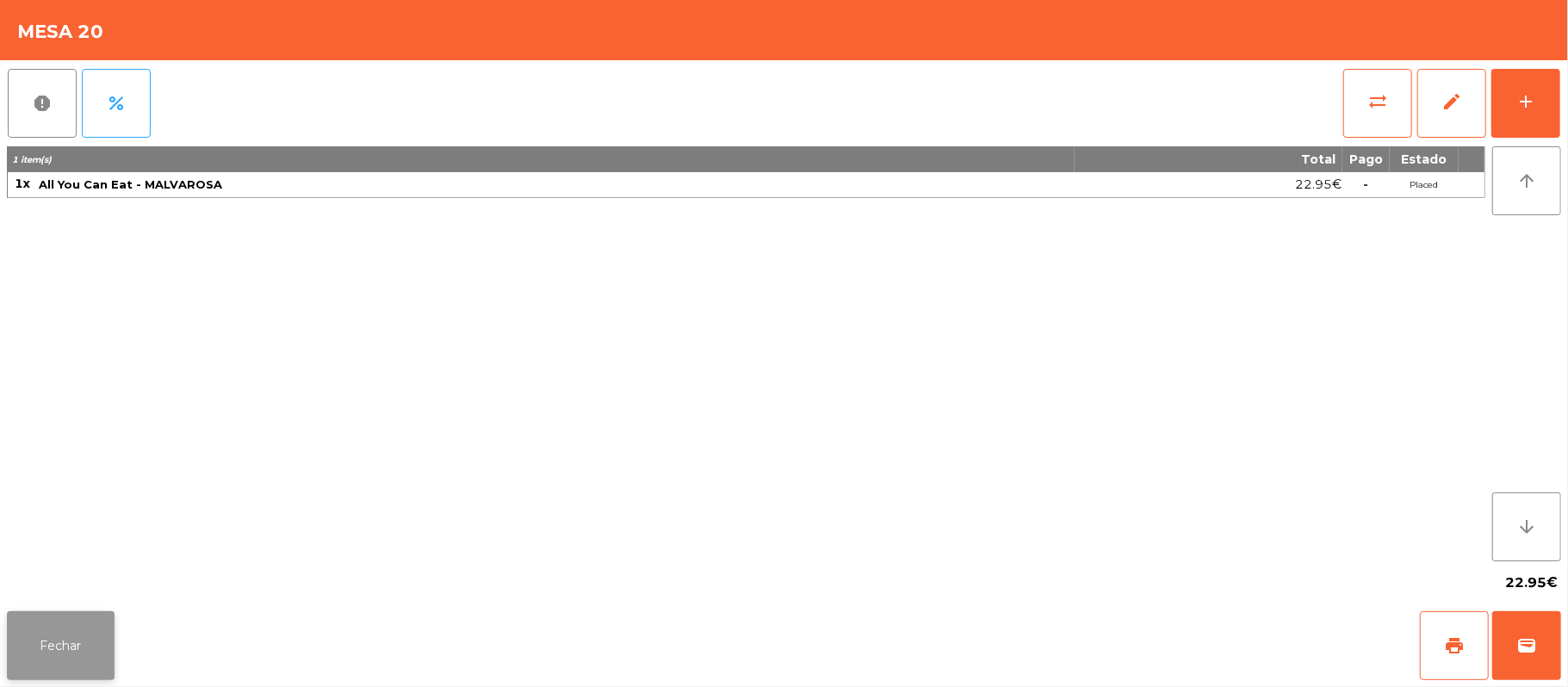
click at [62, 643] on button "Fechar" at bounding box center [61, 645] width 108 height 69
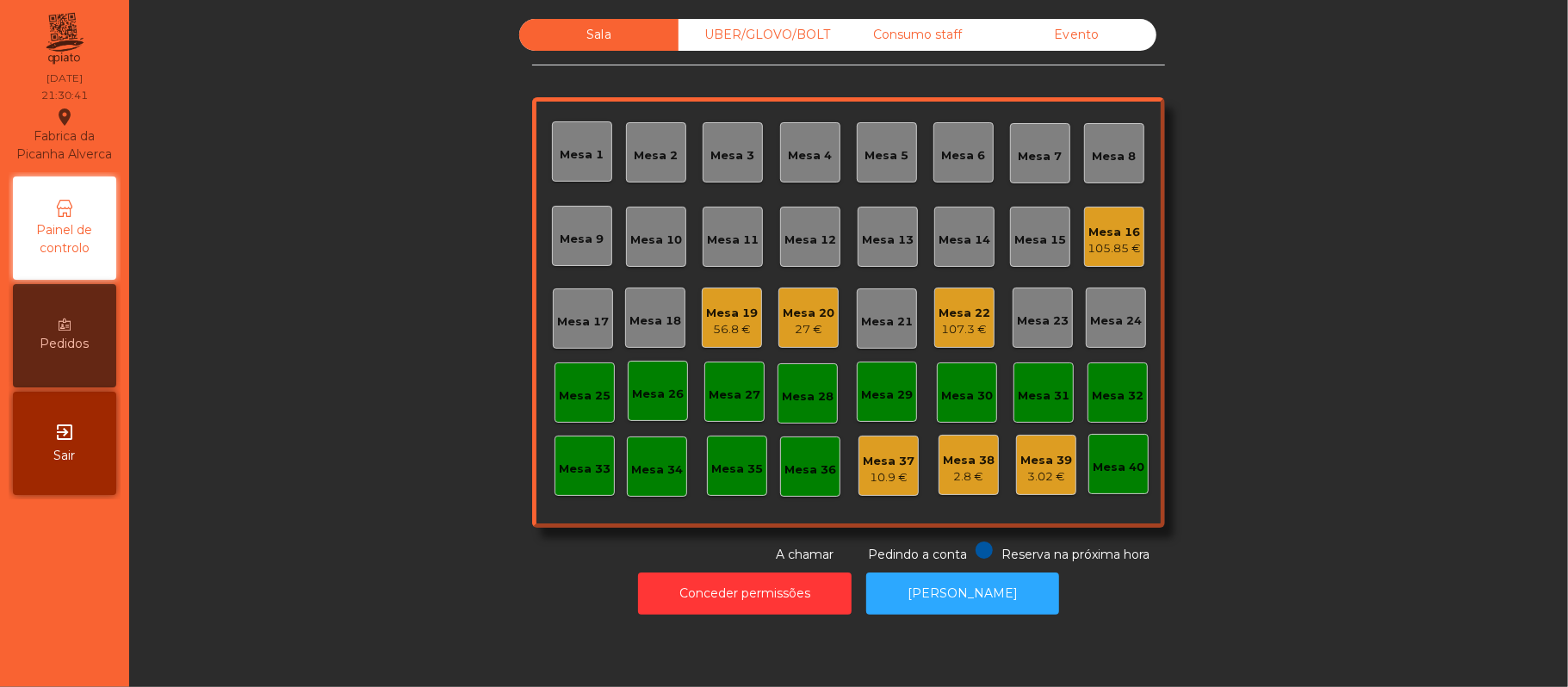
click at [576, 231] on div "Mesa 9" at bounding box center [582, 239] width 44 height 17
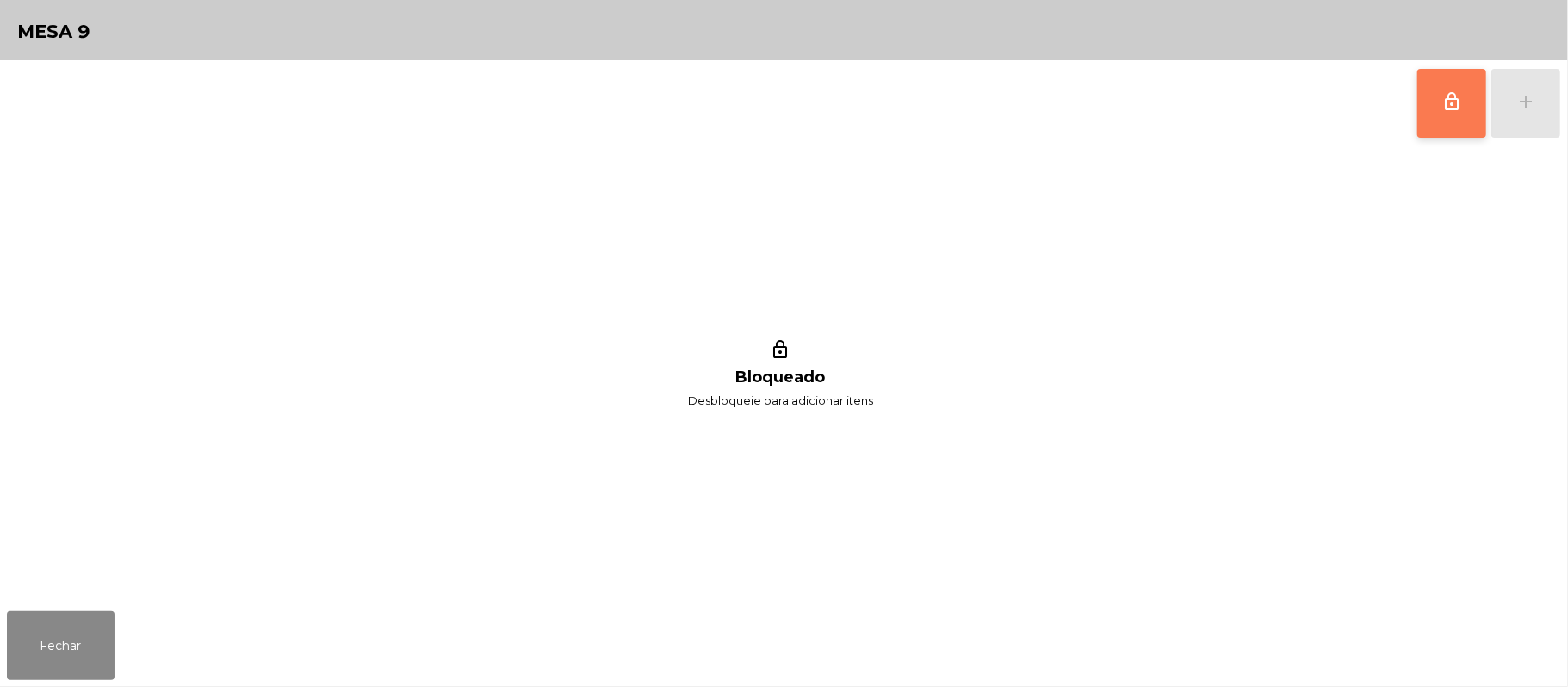
click at [1450, 110] on span "lock_outline" at bounding box center [1451, 101] width 21 height 21
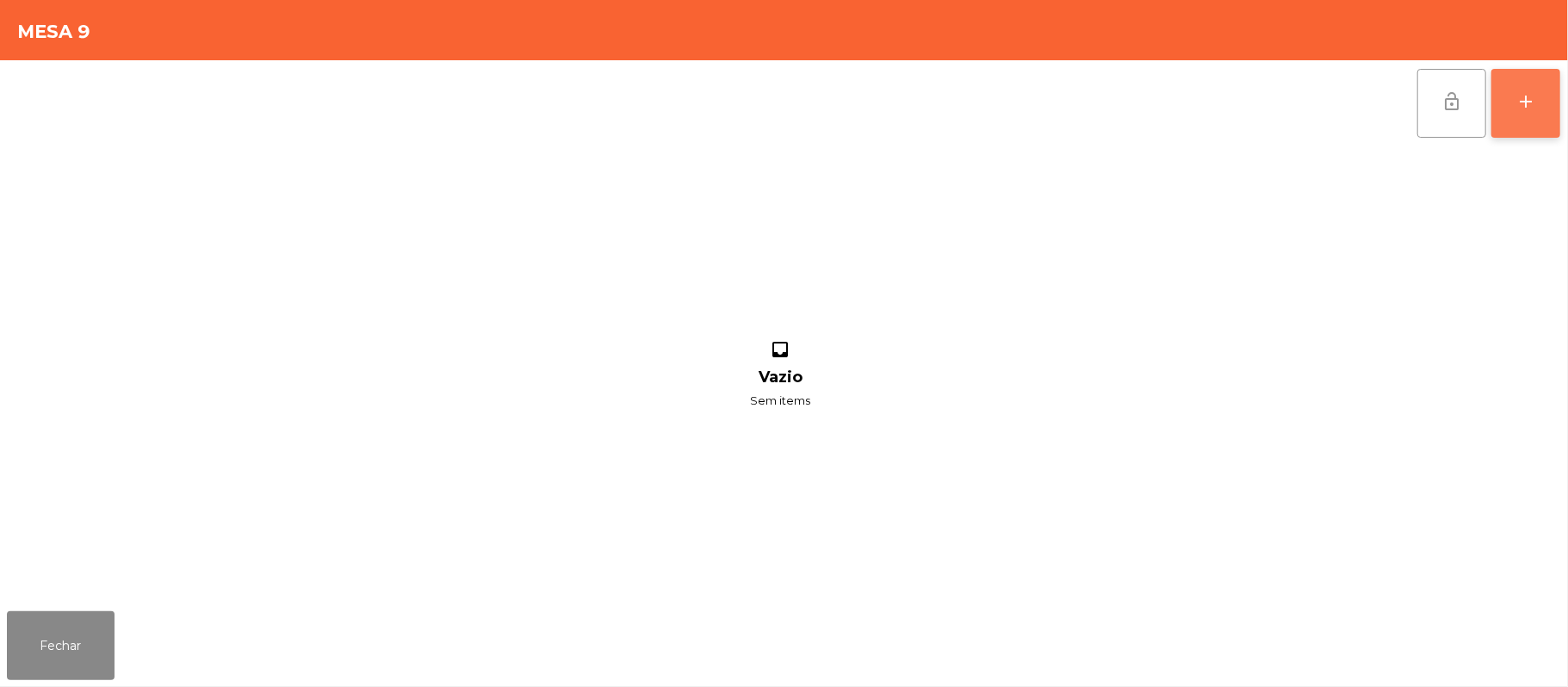
click at [1516, 111] on button "add" at bounding box center [1525, 103] width 69 height 69
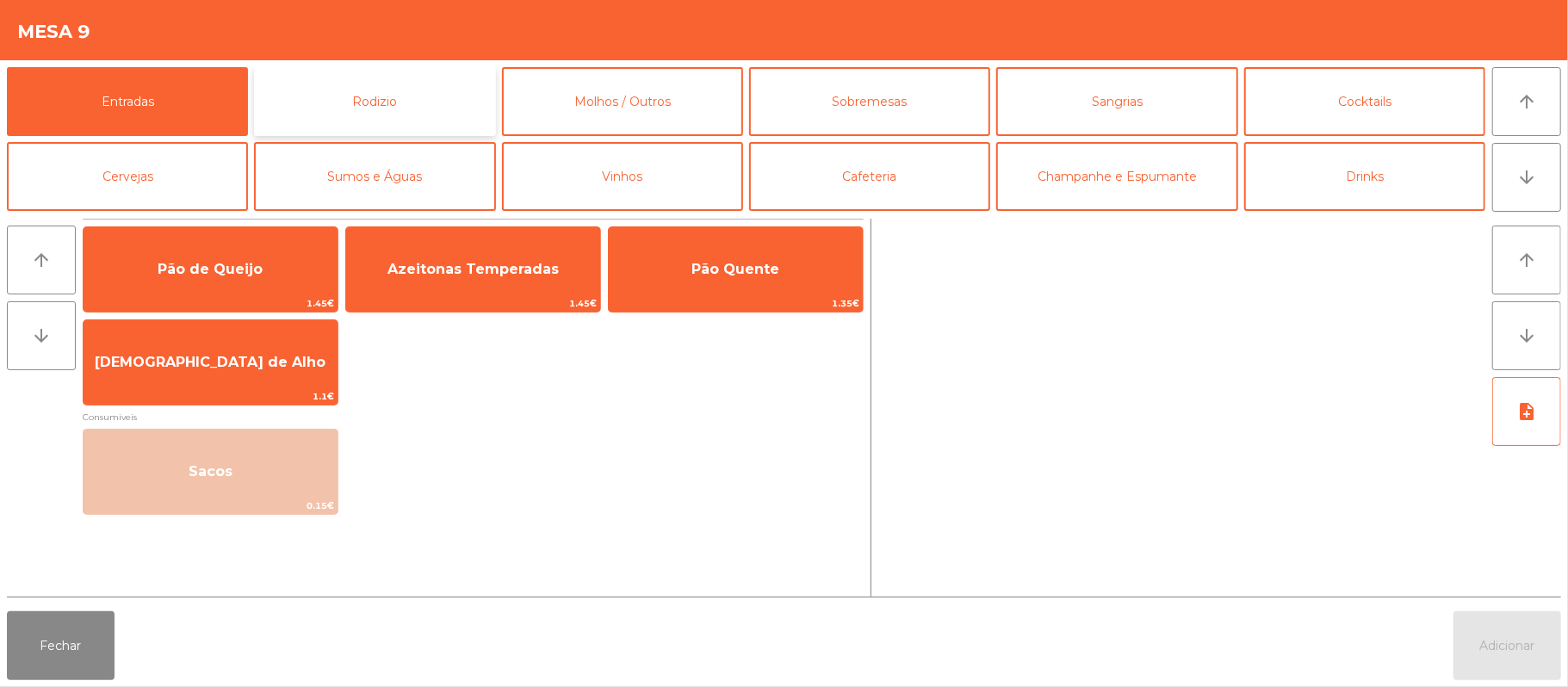
click at [392, 108] on button "Rodizio" at bounding box center [374, 101] width 241 height 69
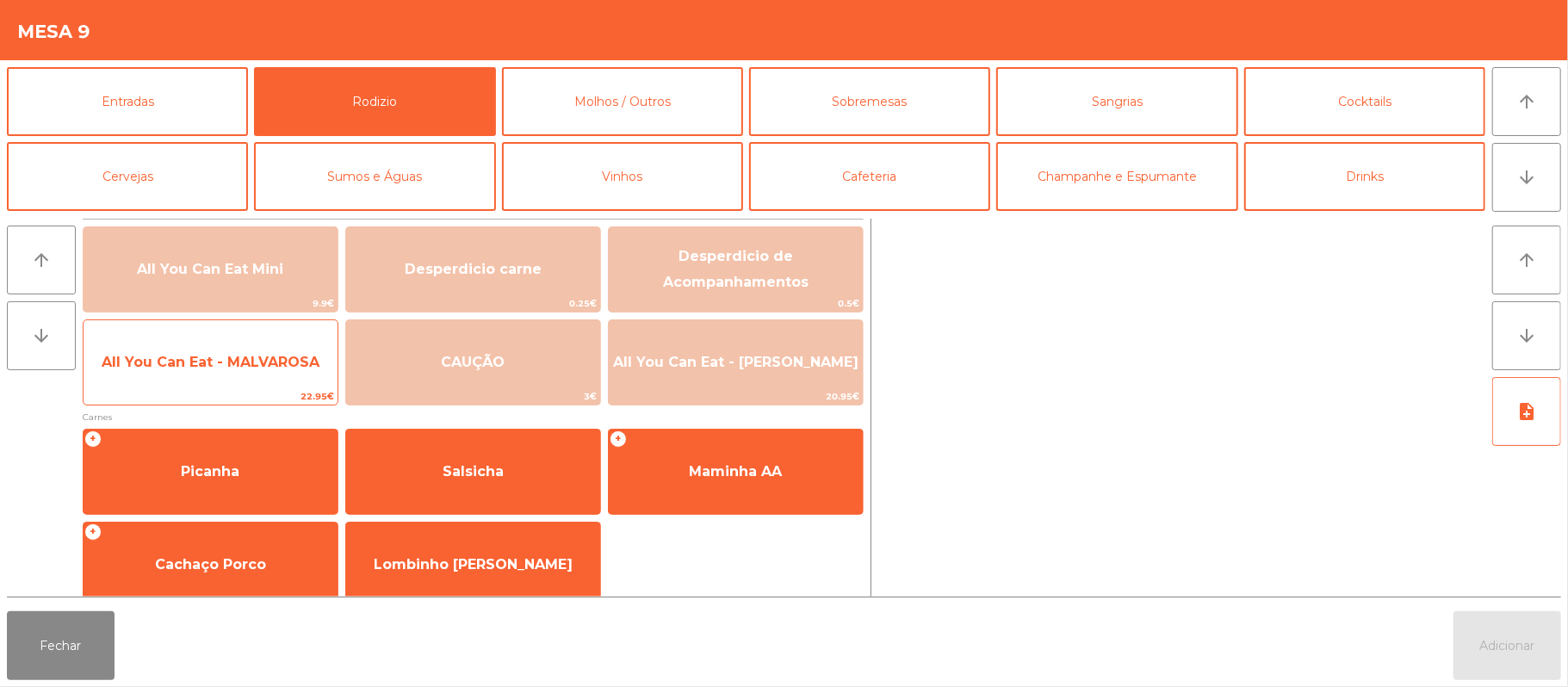
click at [176, 353] on span "All You Can Eat - MALVAROSA" at bounding box center [210, 361] width 218 height 16
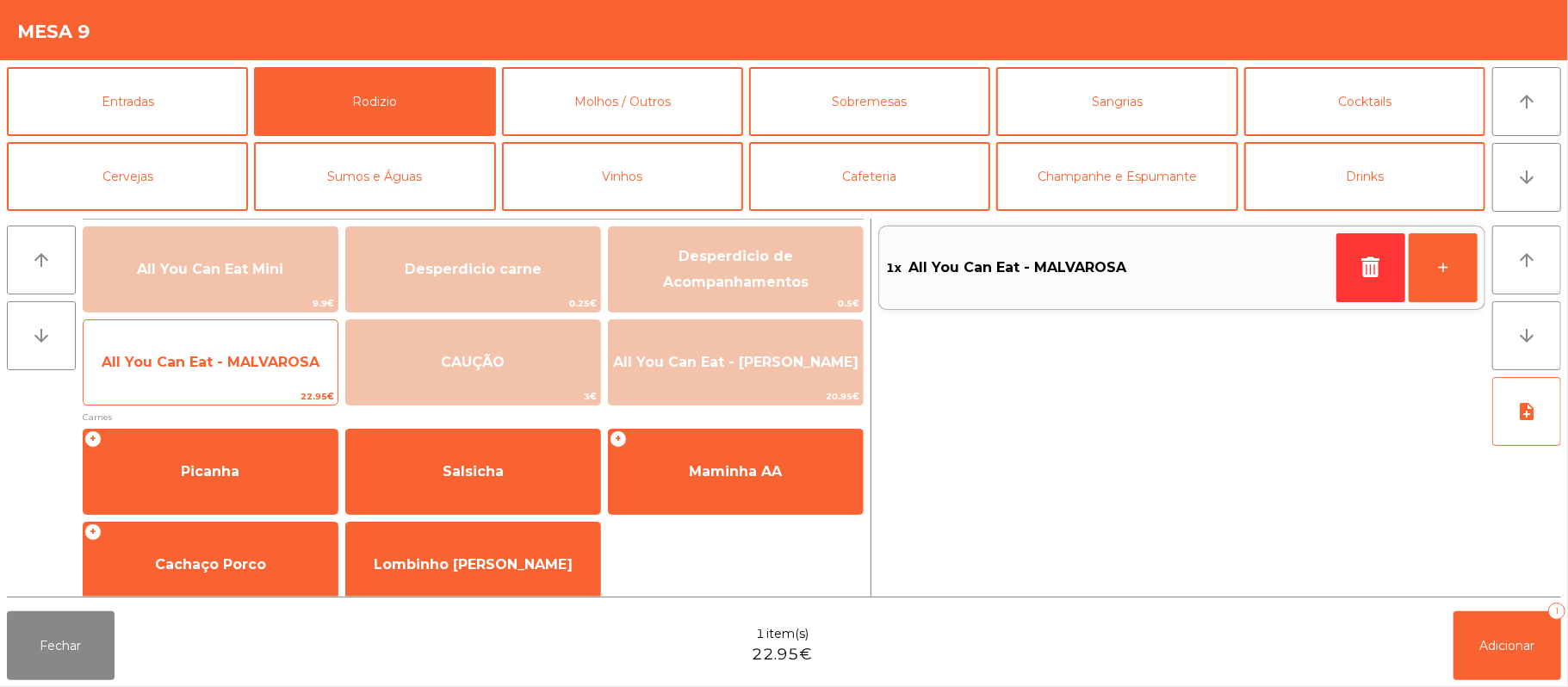
click at [194, 354] on span "All You Can Eat - MALVAROSA" at bounding box center [210, 361] width 218 height 16
click at [205, 349] on span "All You Can Eat - MALVAROSA" at bounding box center [210, 362] width 254 height 46
click at [265, 370] on span "All You Can Eat - MALVAROSA" at bounding box center [210, 361] width 218 height 16
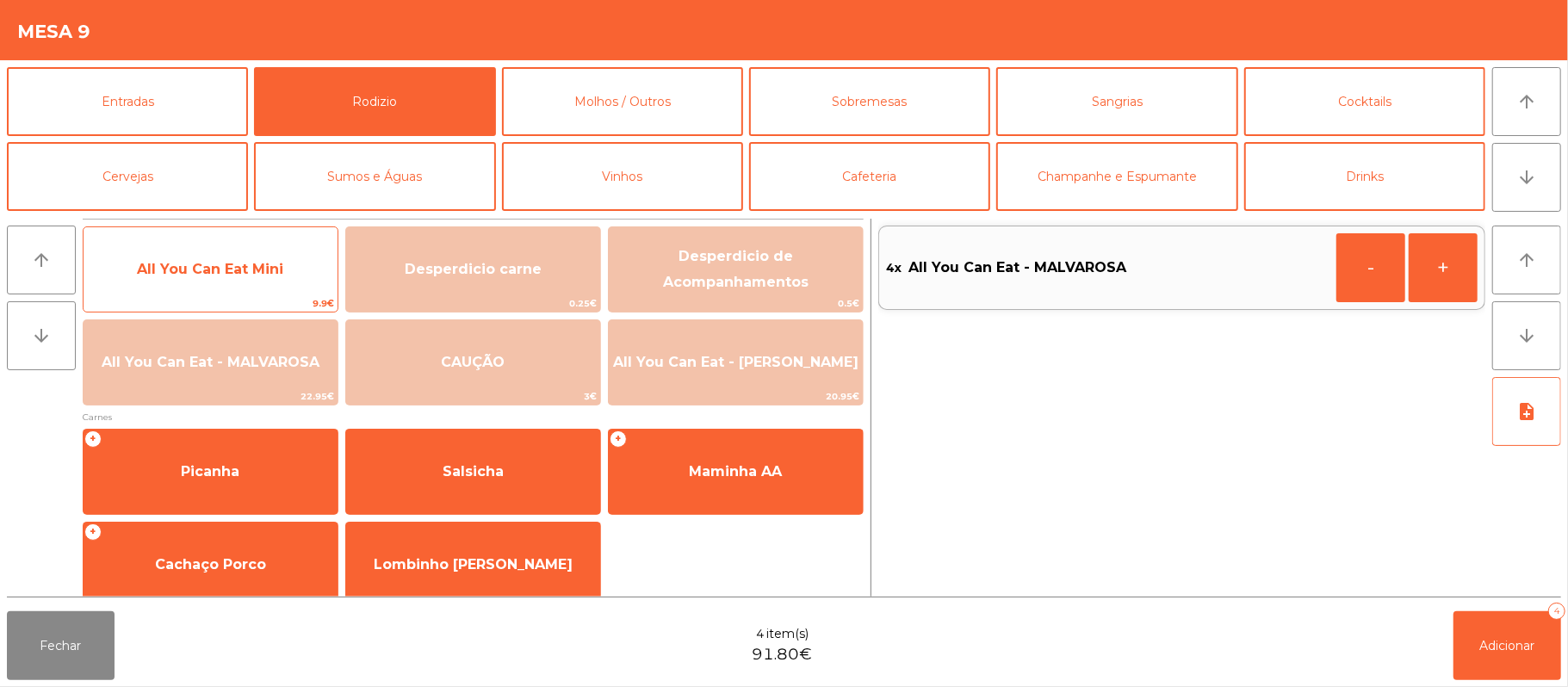
click at [257, 273] on span "All You Can Eat Mini" at bounding box center [210, 268] width 146 height 16
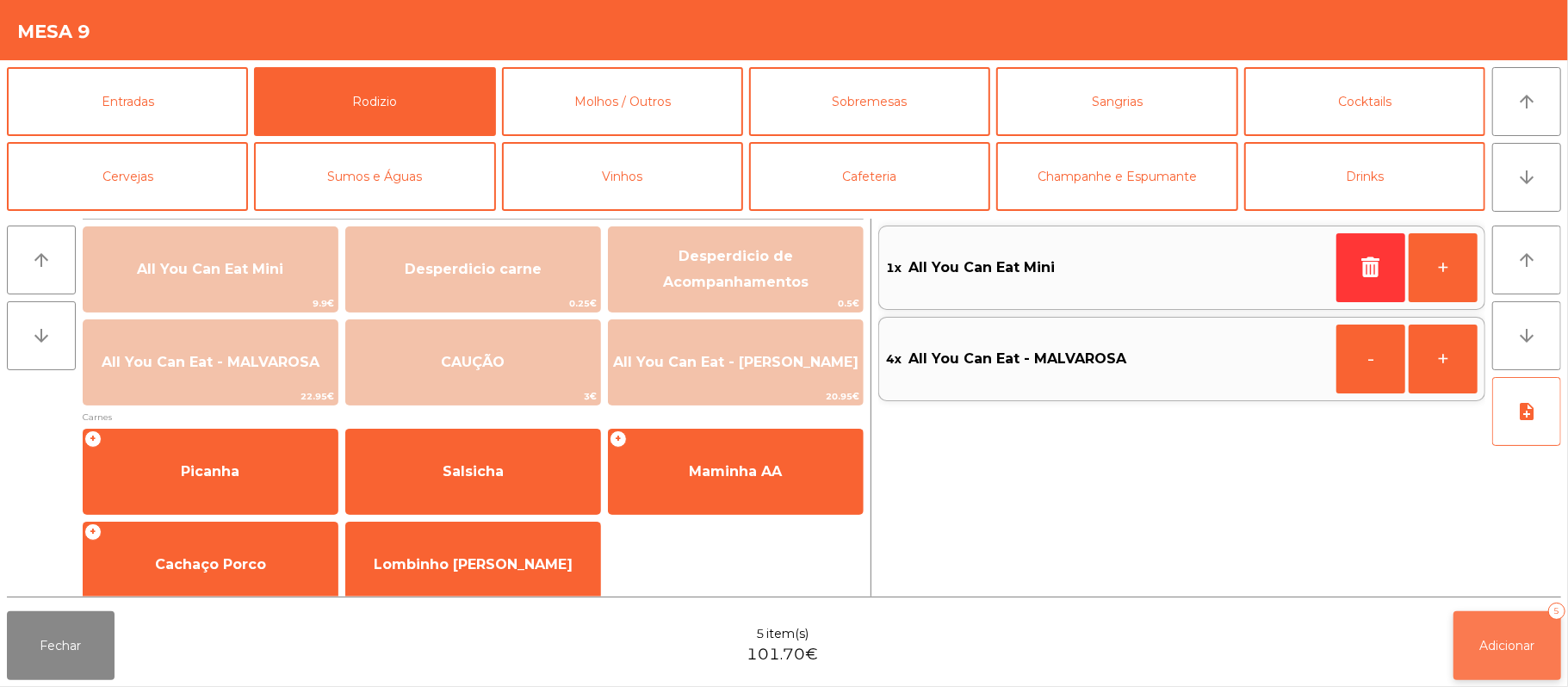
click at [1493, 651] on span "Adicionar" at bounding box center [1507, 645] width 55 height 15
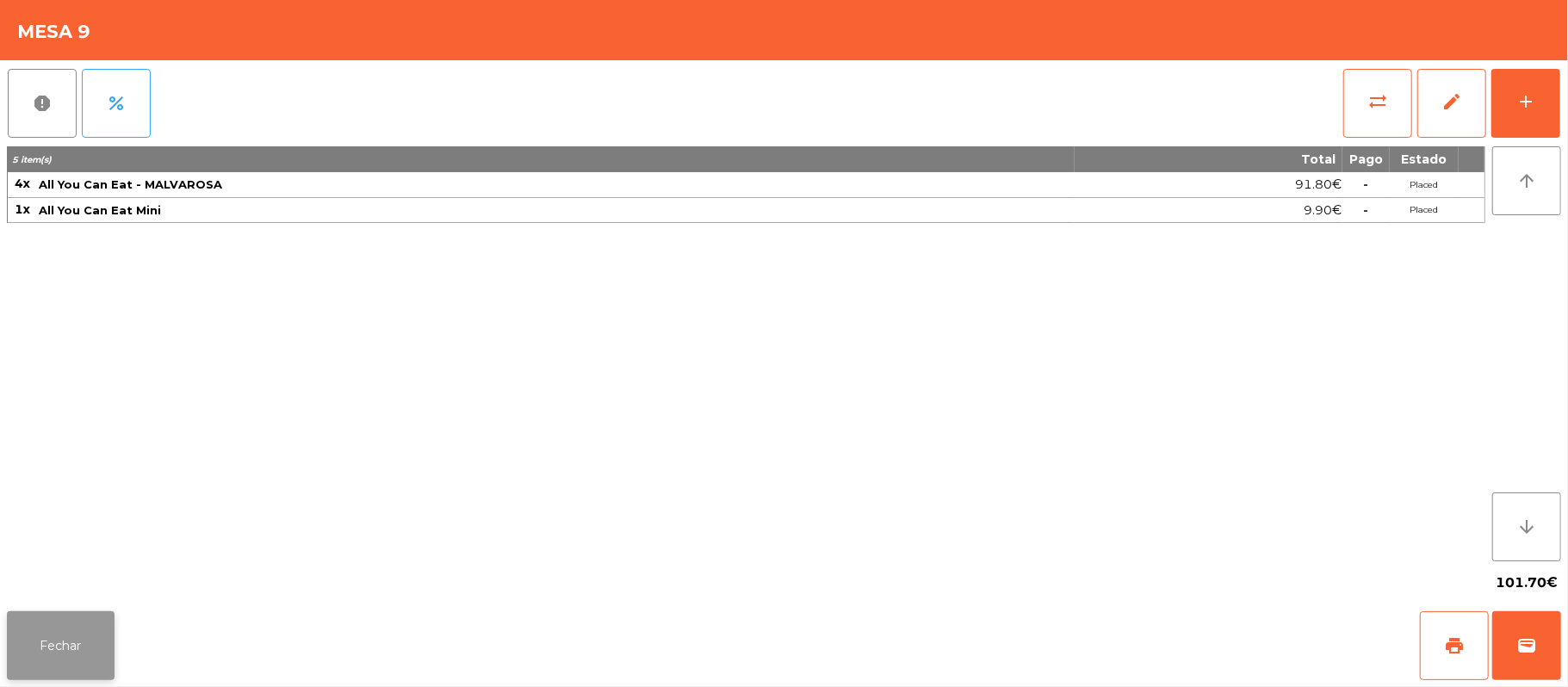
click at [50, 658] on button "Fechar" at bounding box center [61, 645] width 108 height 69
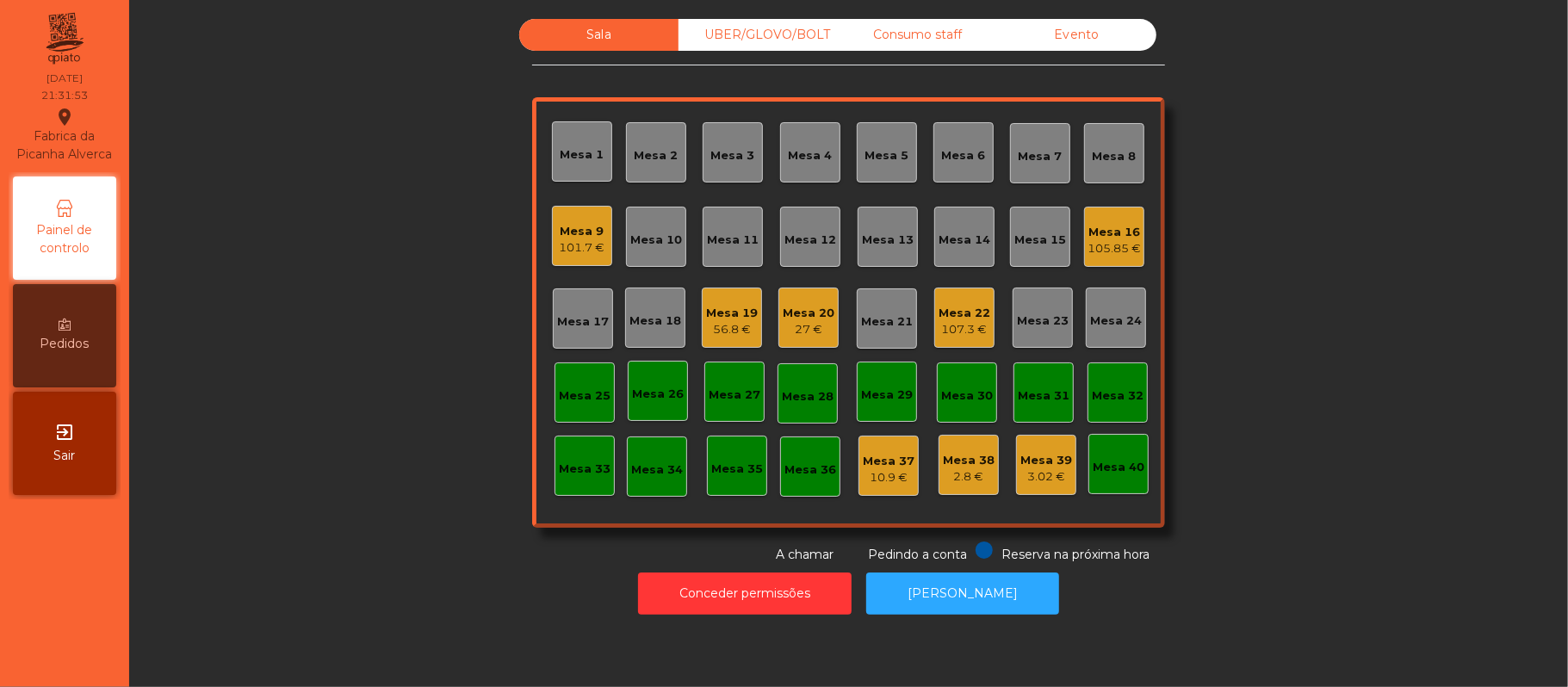
click at [559, 255] on div "101.7 €" at bounding box center [582, 247] width 46 height 17
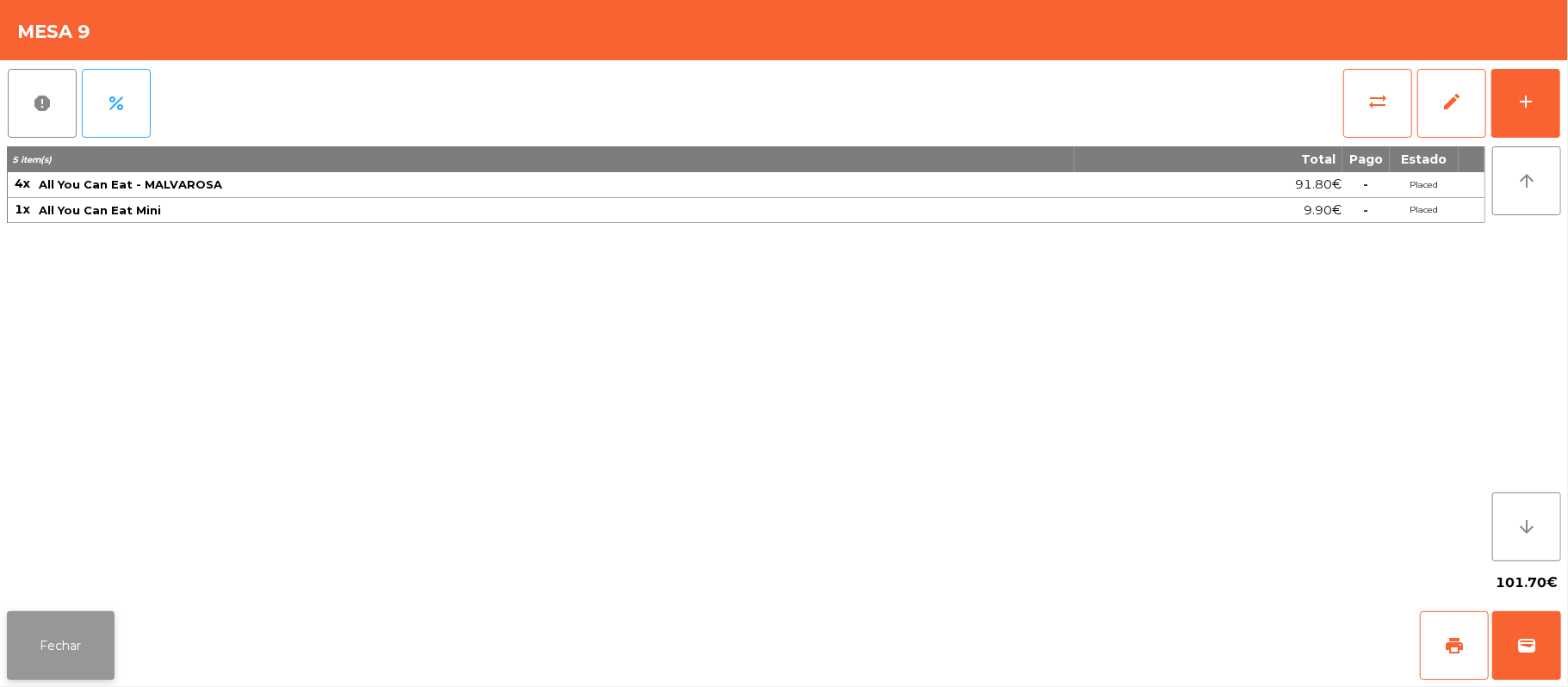
click at [64, 642] on button "Fechar" at bounding box center [61, 645] width 108 height 69
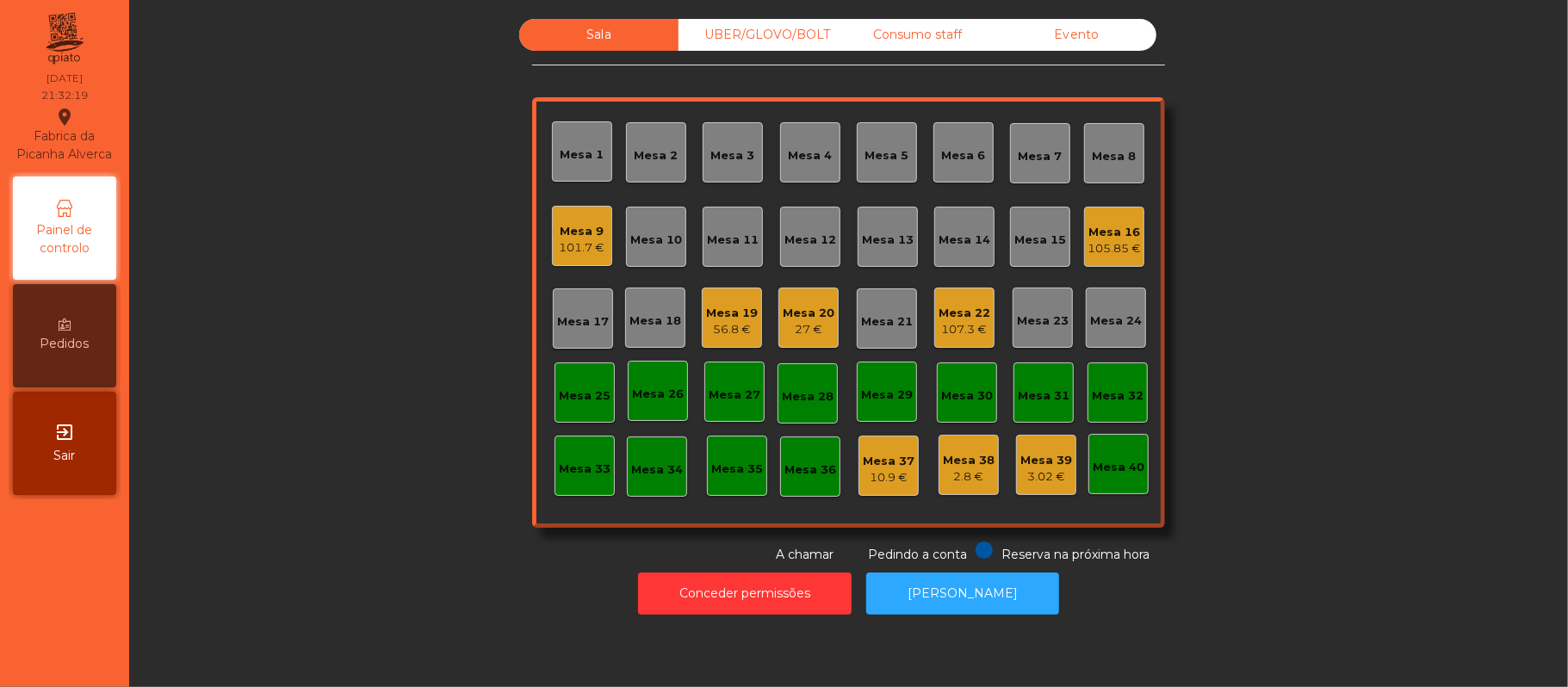
click at [587, 232] on div "Mesa 9" at bounding box center [582, 231] width 46 height 17
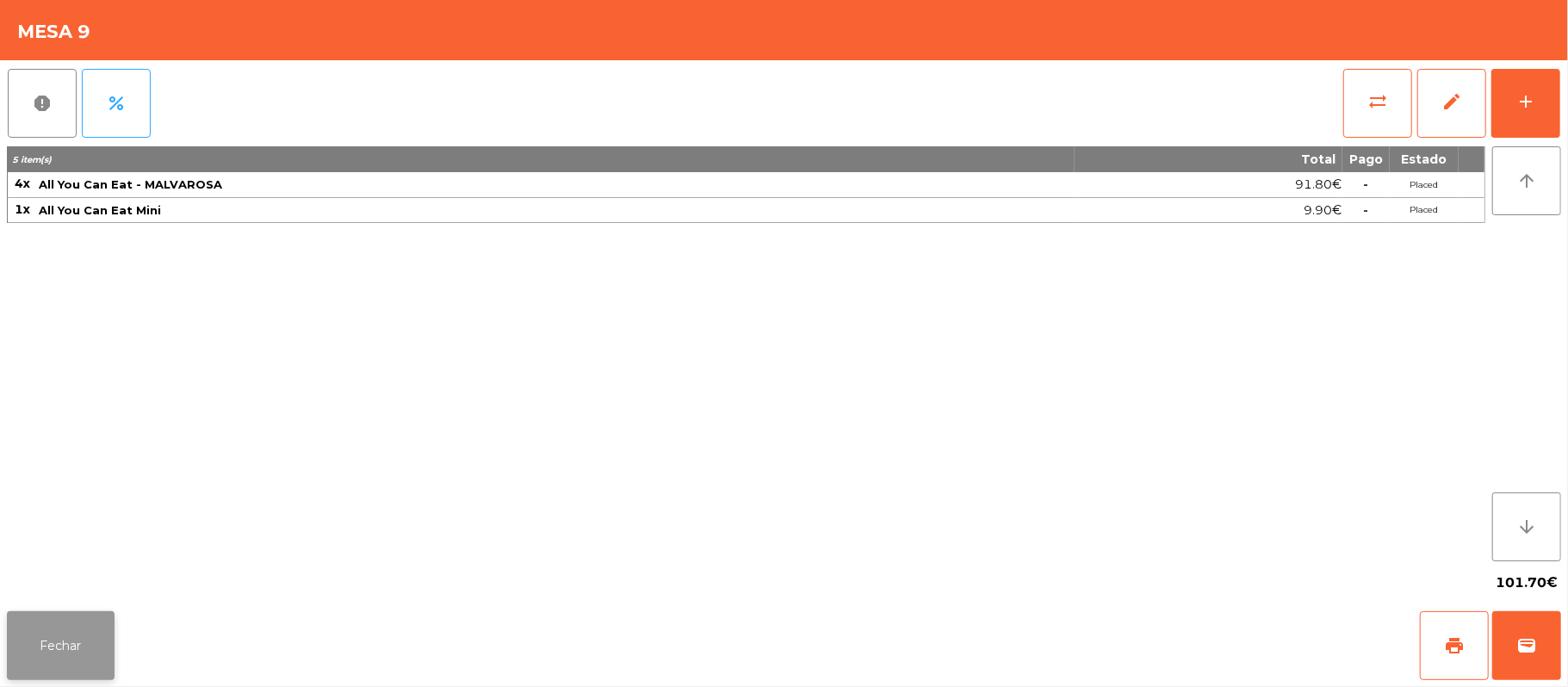
click at [43, 673] on button "Fechar" at bounding box center [61, 645] width 108 height 69
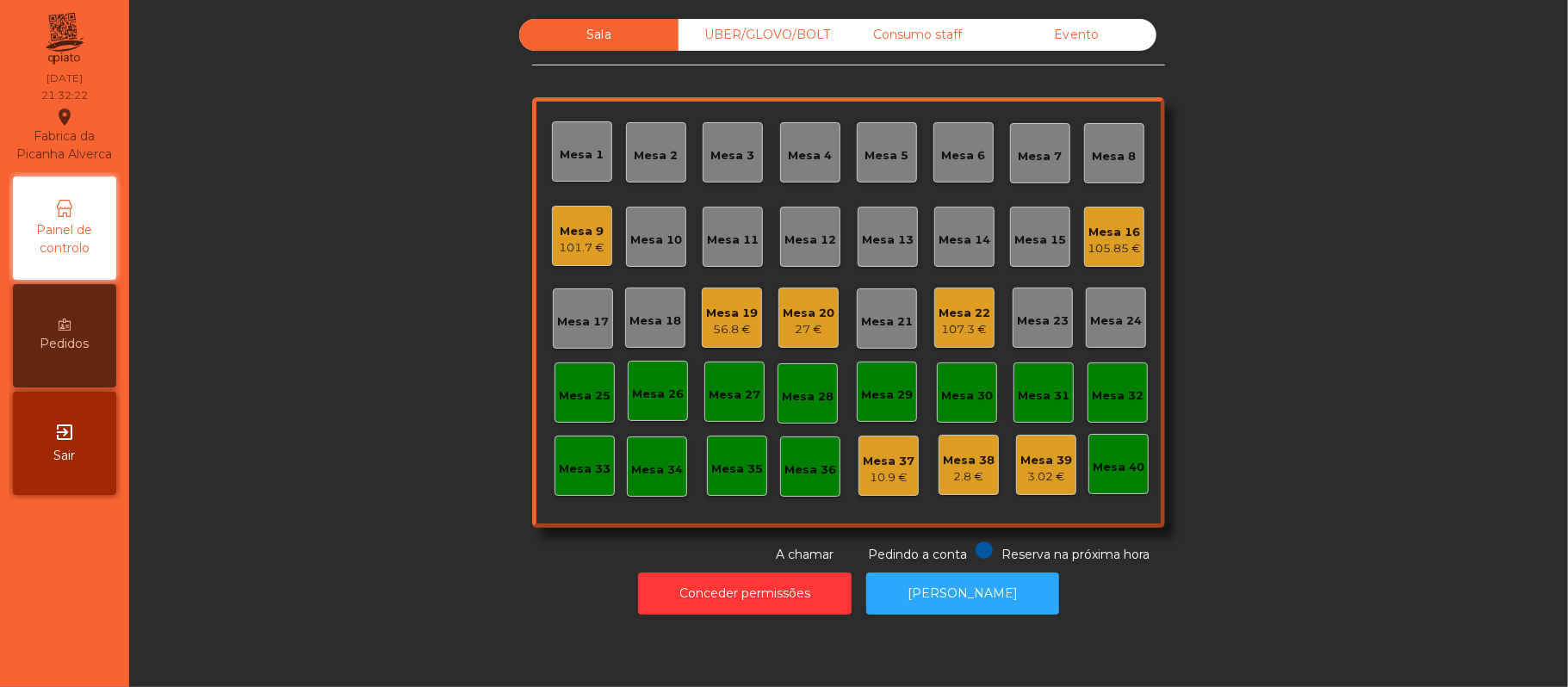
click at [1103, 246] on div "105.85 €" at bounding box center [1114, 248] width 53 height 17
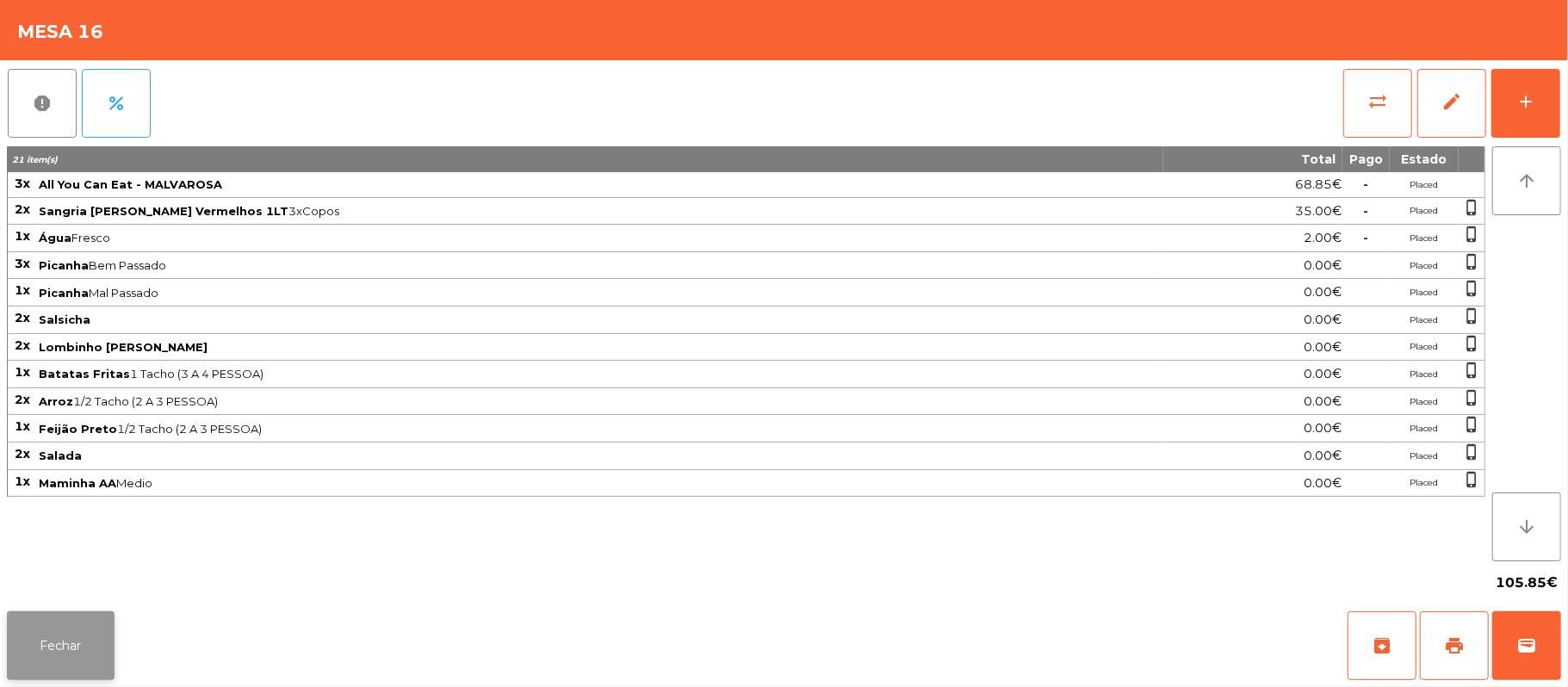
click at [70, 670] on button "Fechar" at bounding box center [61, 645] width 108 height 69
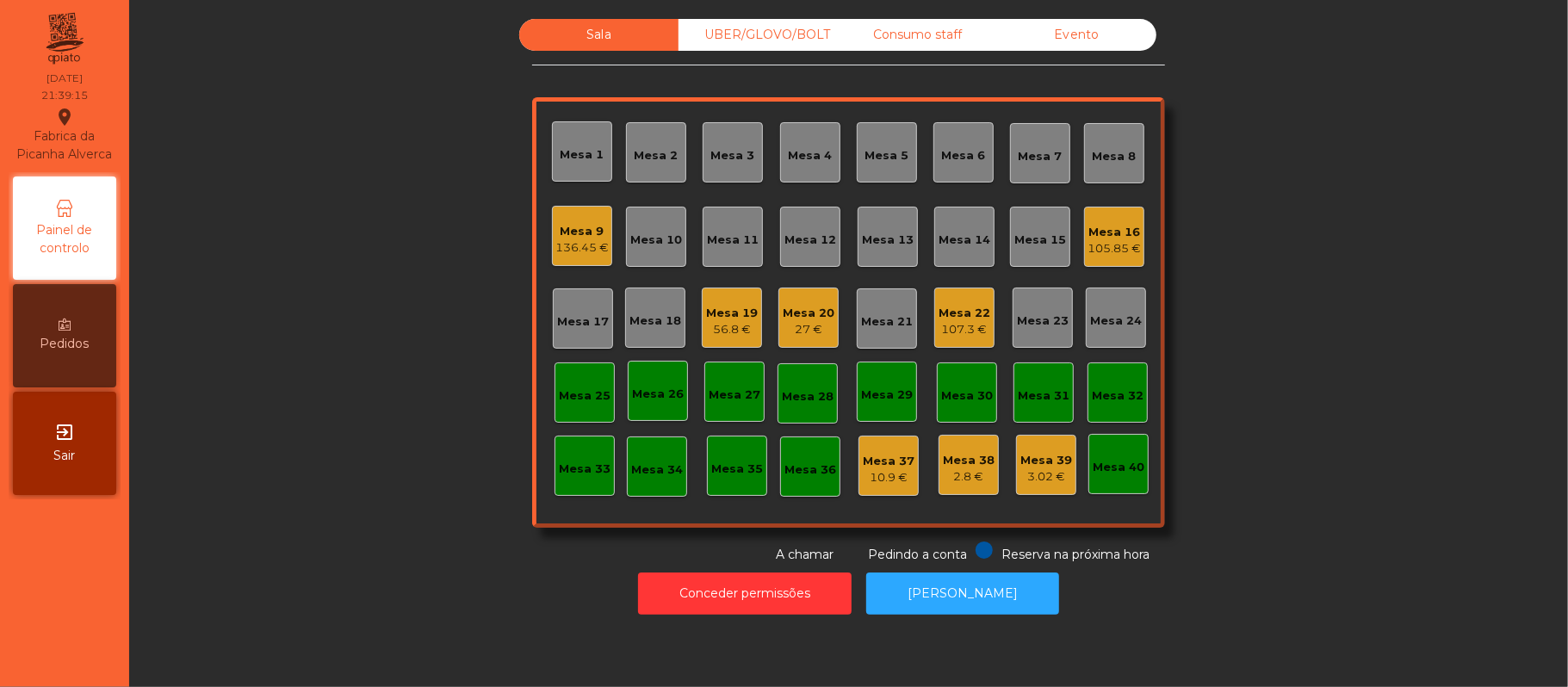
click at [573, 311] on div "Mesa 17" at bounding box center [583, 317] width 51 height 24
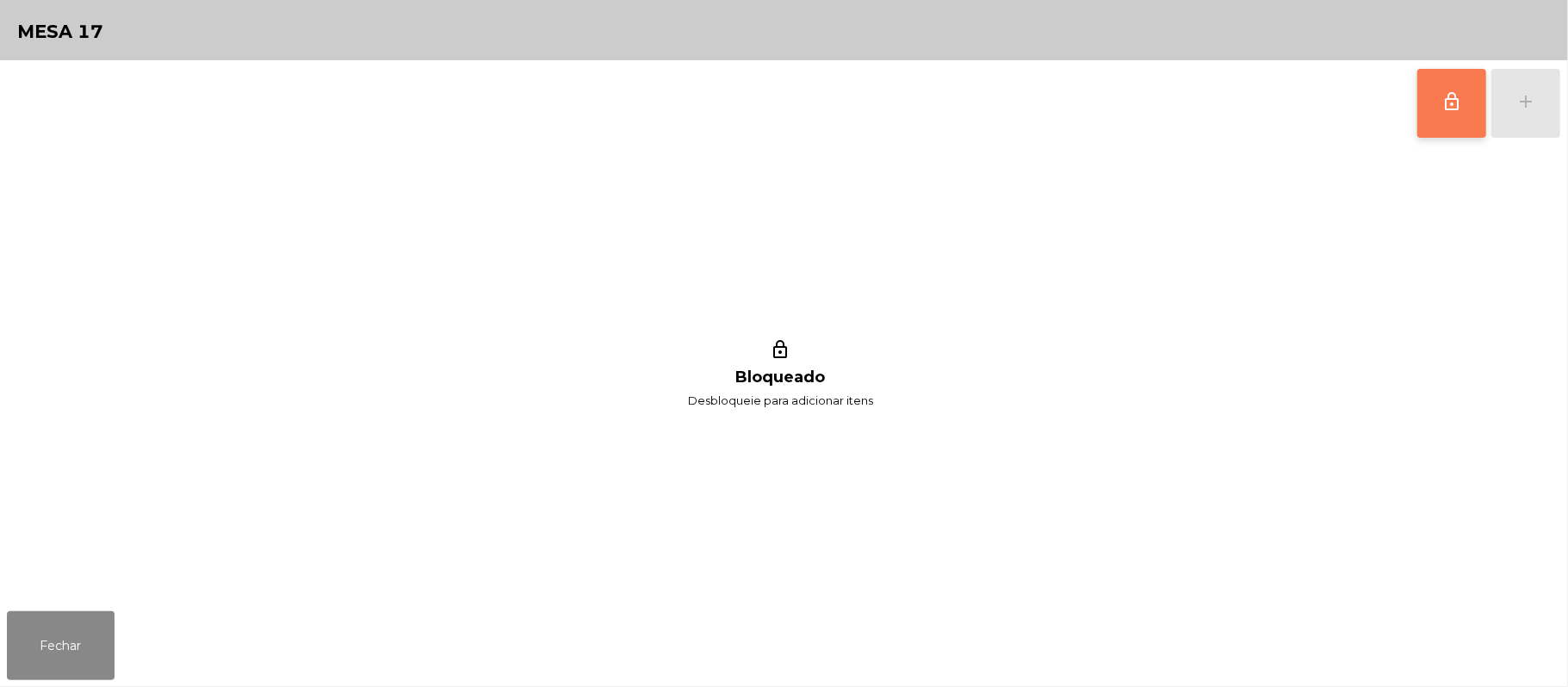
click at [1470, 105] on button "lock_outline" at bounding box center [1451, 103] width 69 height 69
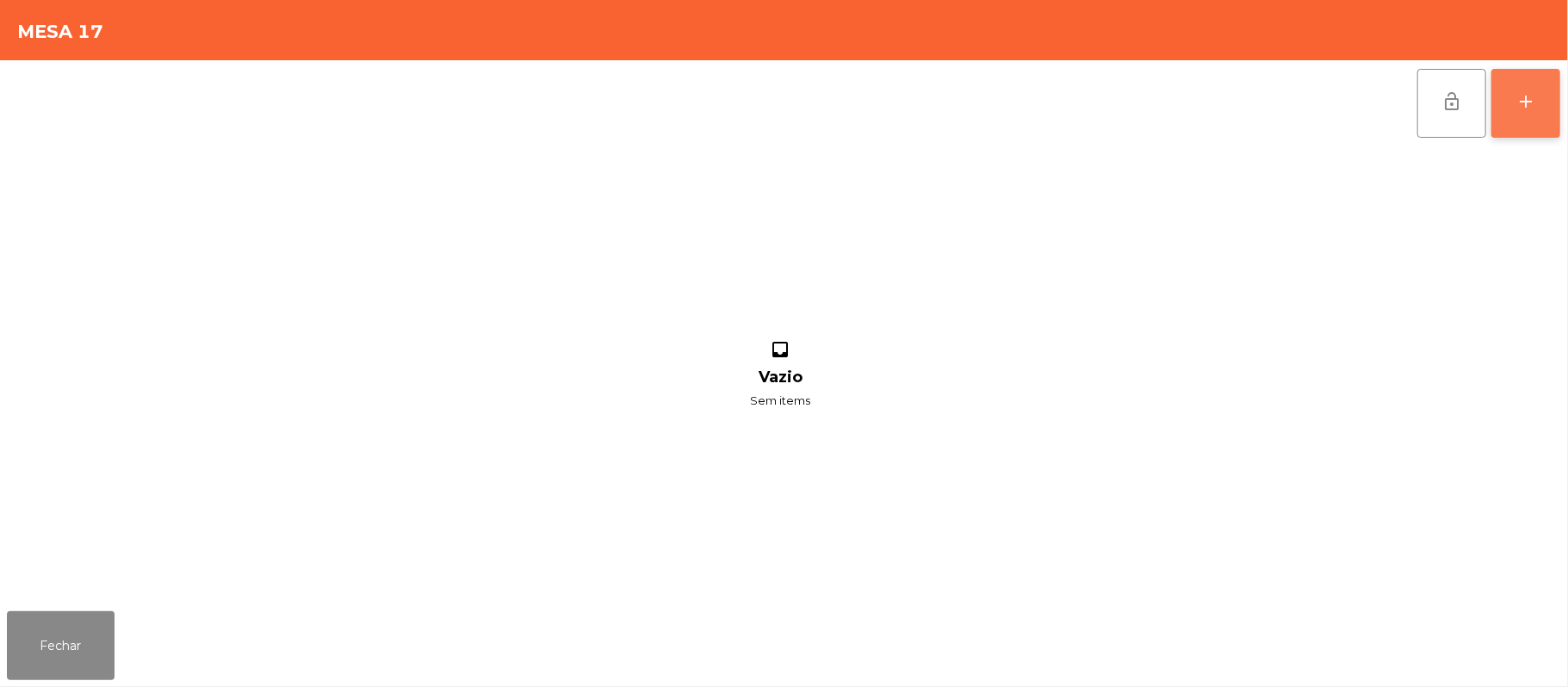
click at [1513, 105] on button "add" at bounding box center [1525, 103] width 69 height 69
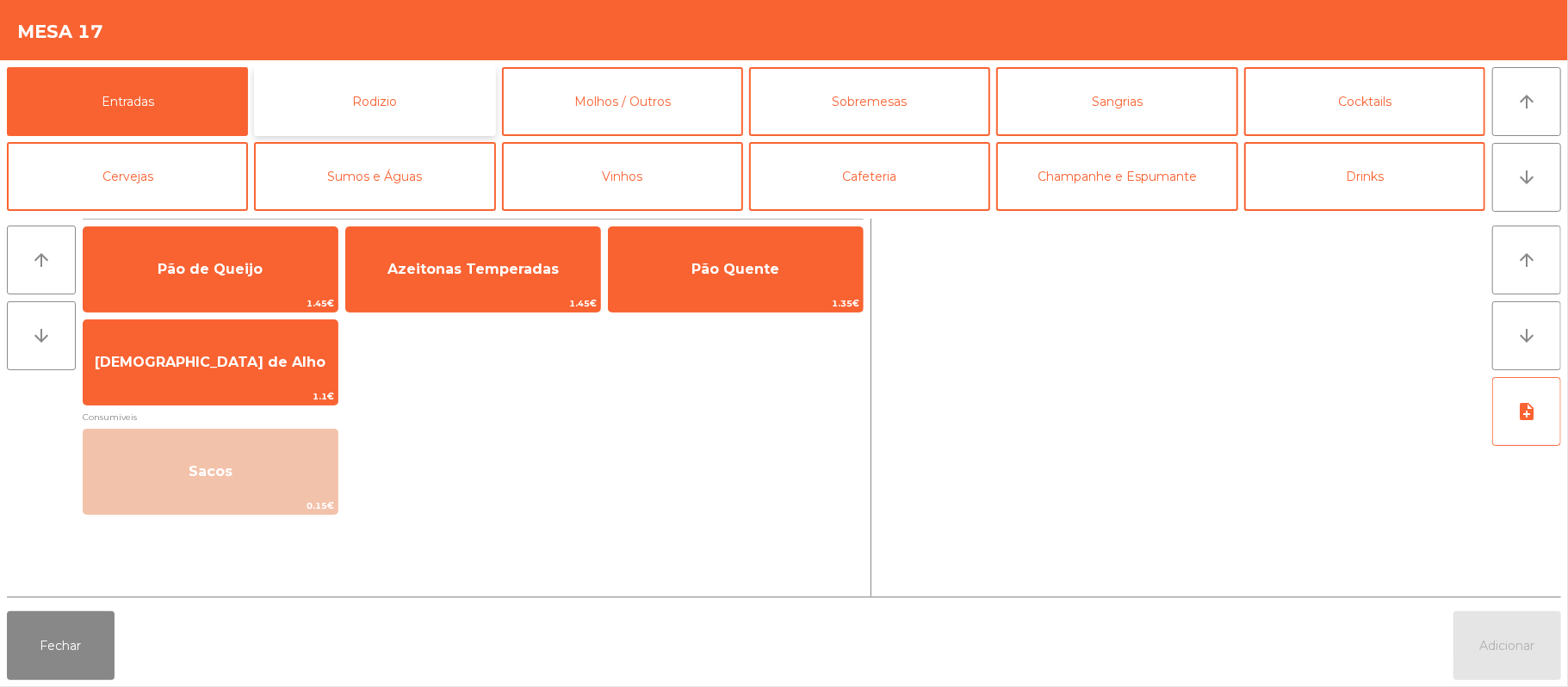
click at [361, 112] on button "Rodizio" at bounding box center [374, 101] width 241 height 69
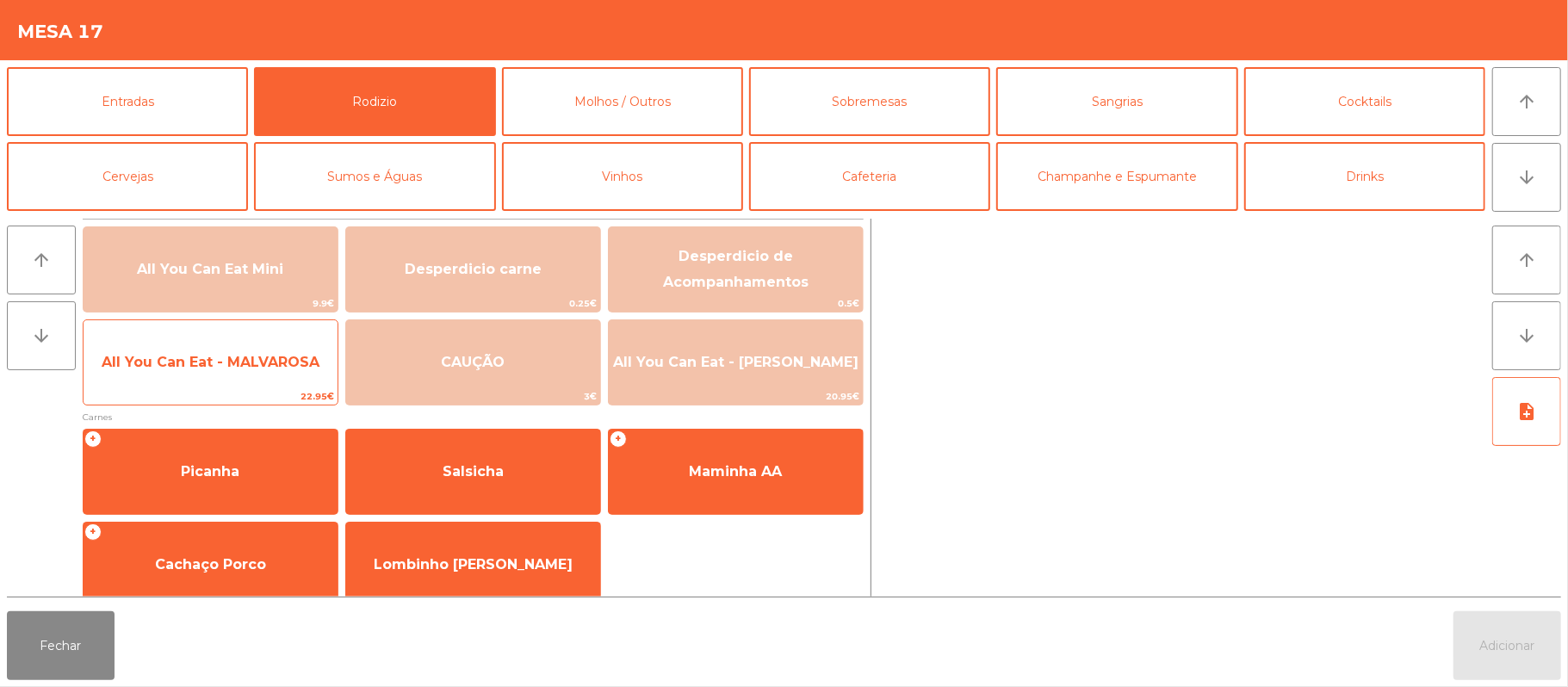
click at [208, 376] on span "All You Can Eat - MALVAROSA" at bounding box center [210, 362] width 254 height 46
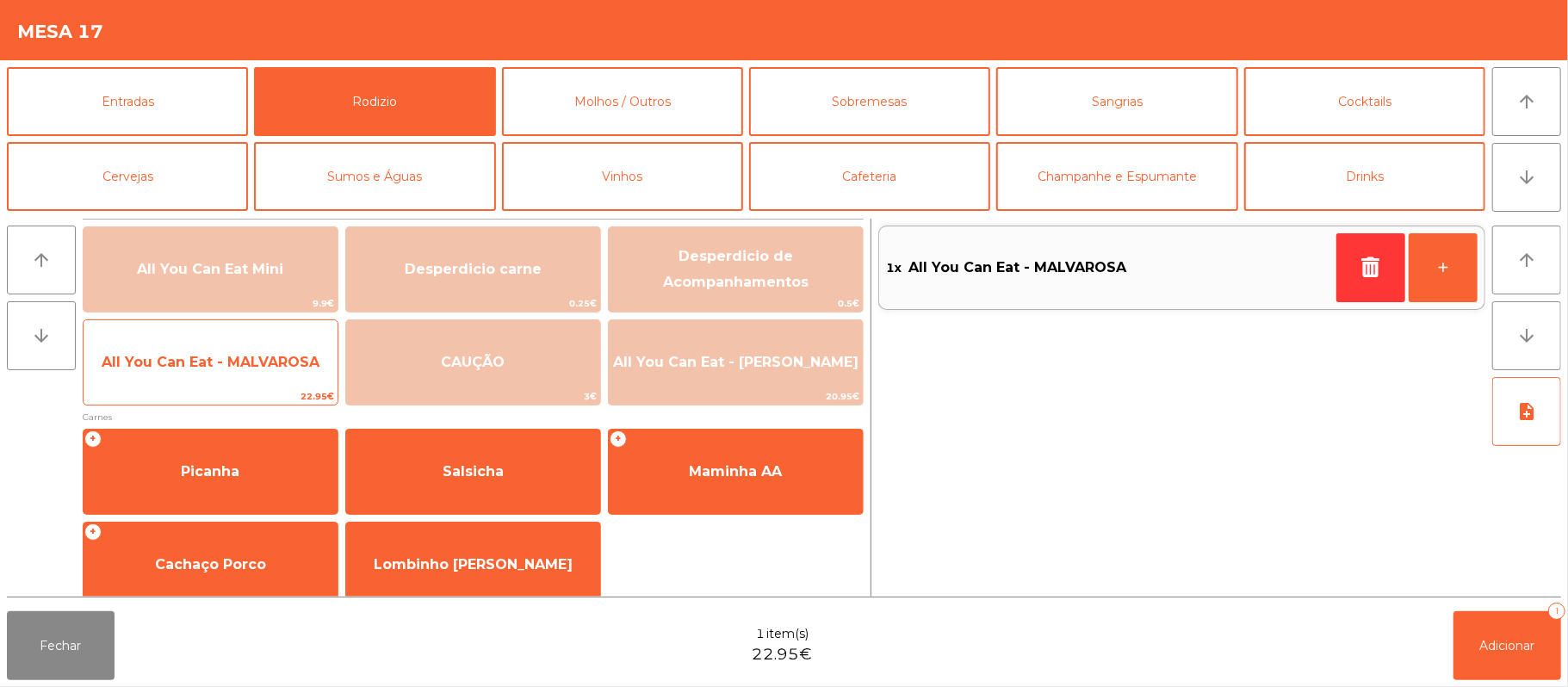
click at [211, 367] on span "All You Can Eat - MALVAROSA" at bounding box center [210, 361] width 218 height 16
click at [211, 370] on span "All You Can Eat - MALVAROSA" at bounding box center [210, 361] width 218 height 16
click at [211, 373] on span "All You Can Eat - MALVAROSA" at bounding box center [210, 362] width 254 height 46
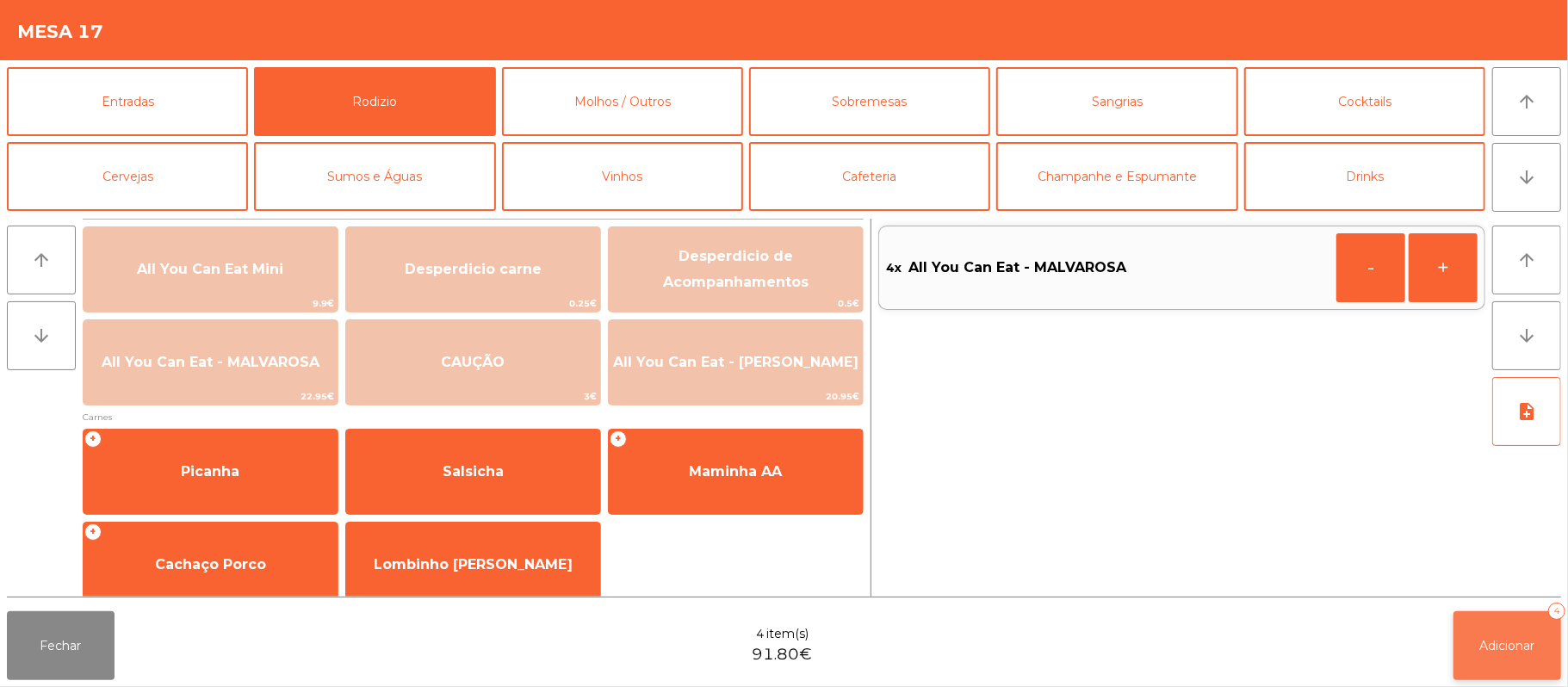
click at [1500, 659] on button "Adicionar 4" at bounding box center [1507, 645] width 108 height 69
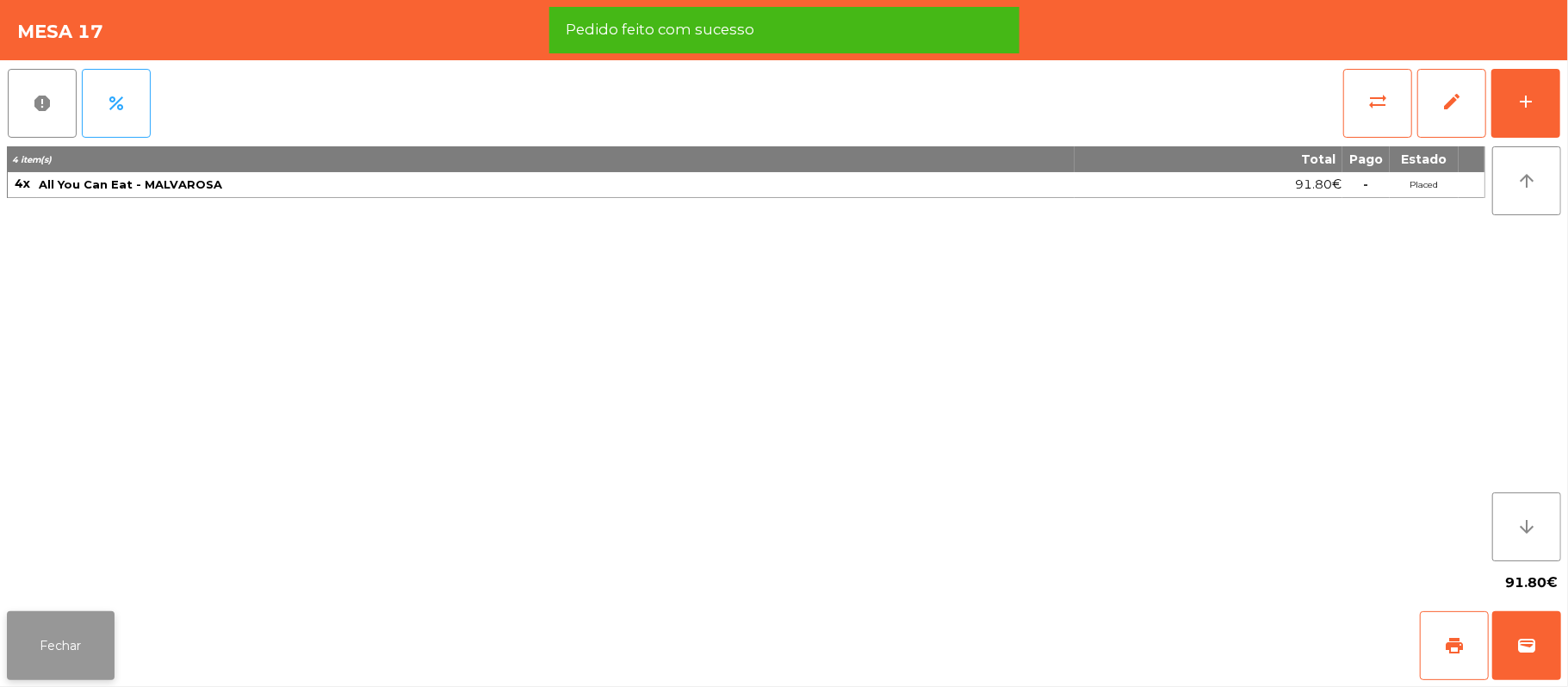
click at [60, 676] on button "Fechar" at bounding box center [61, 645] width 108 height 69
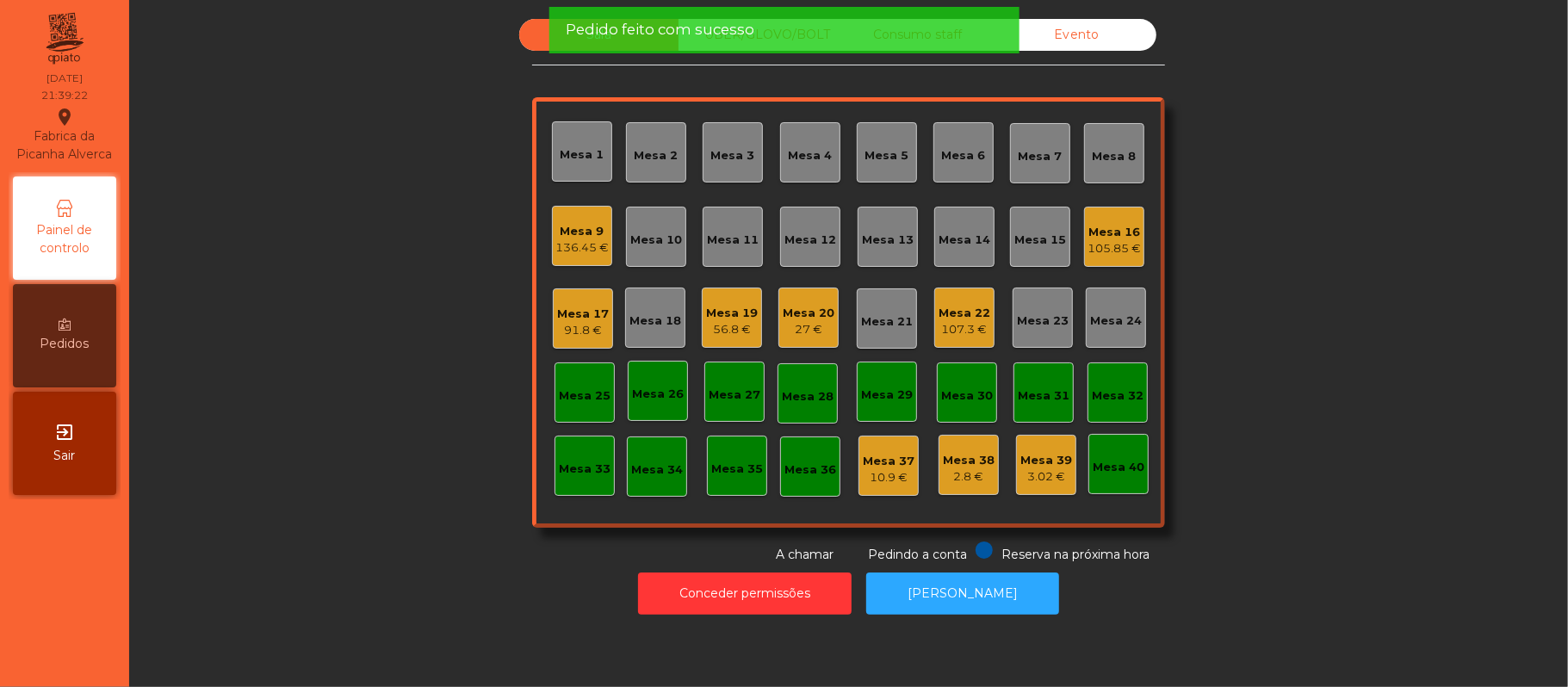
click at [557, 334] on div "91.8 €" at bounding box center [583, 331] width 51 height 17
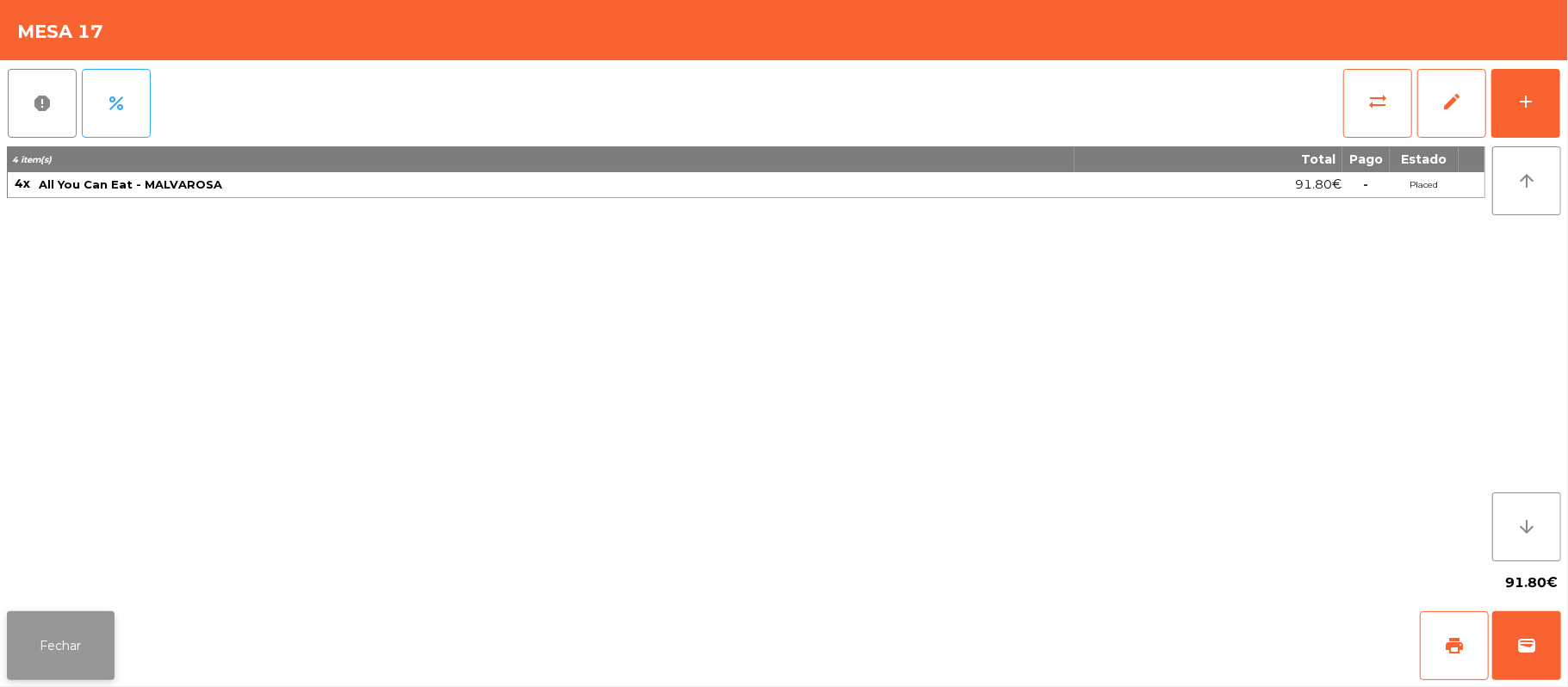
click at [66, 637] on button "Fechar" at bounding box center [61, 645] width 108 height 69
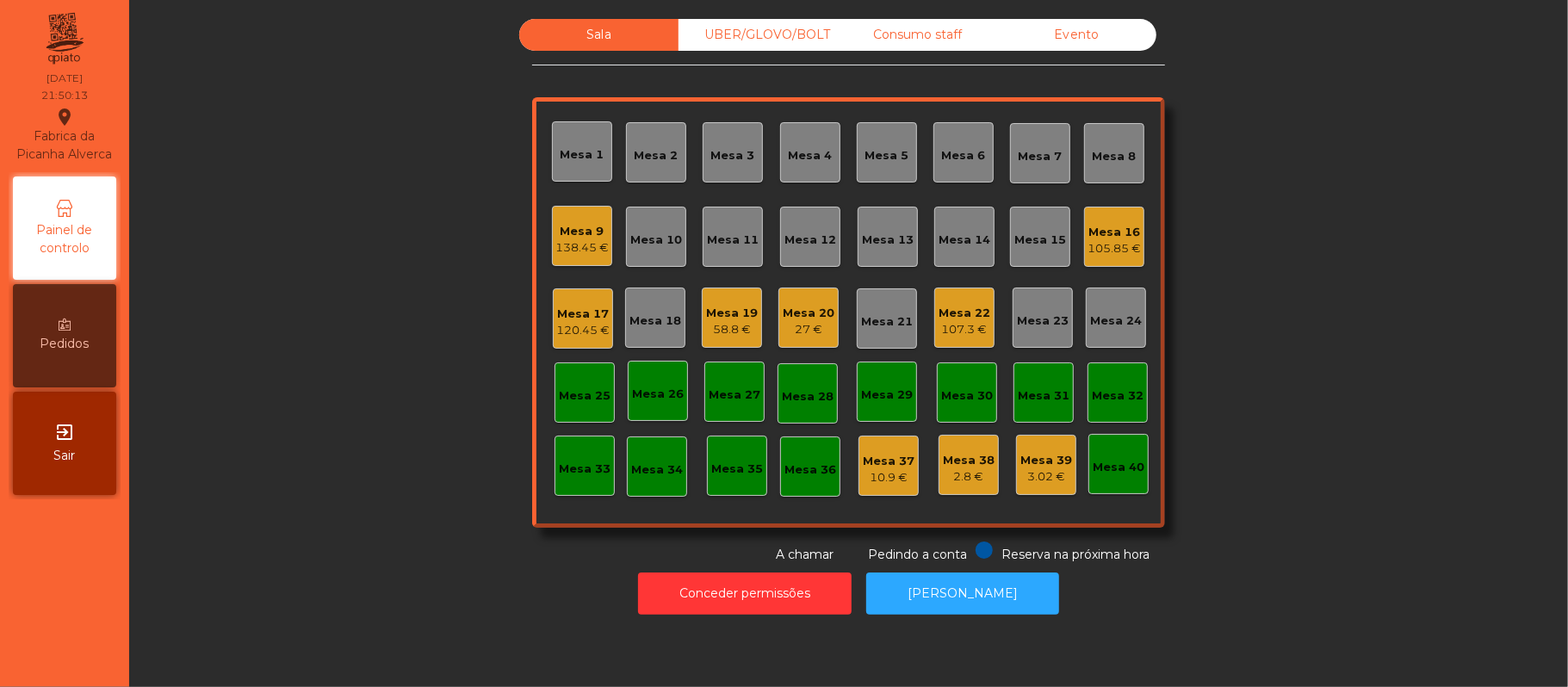
click at [569, 308] on div "Mesa 17" at bounding box center [583, 314] width 53 height 17
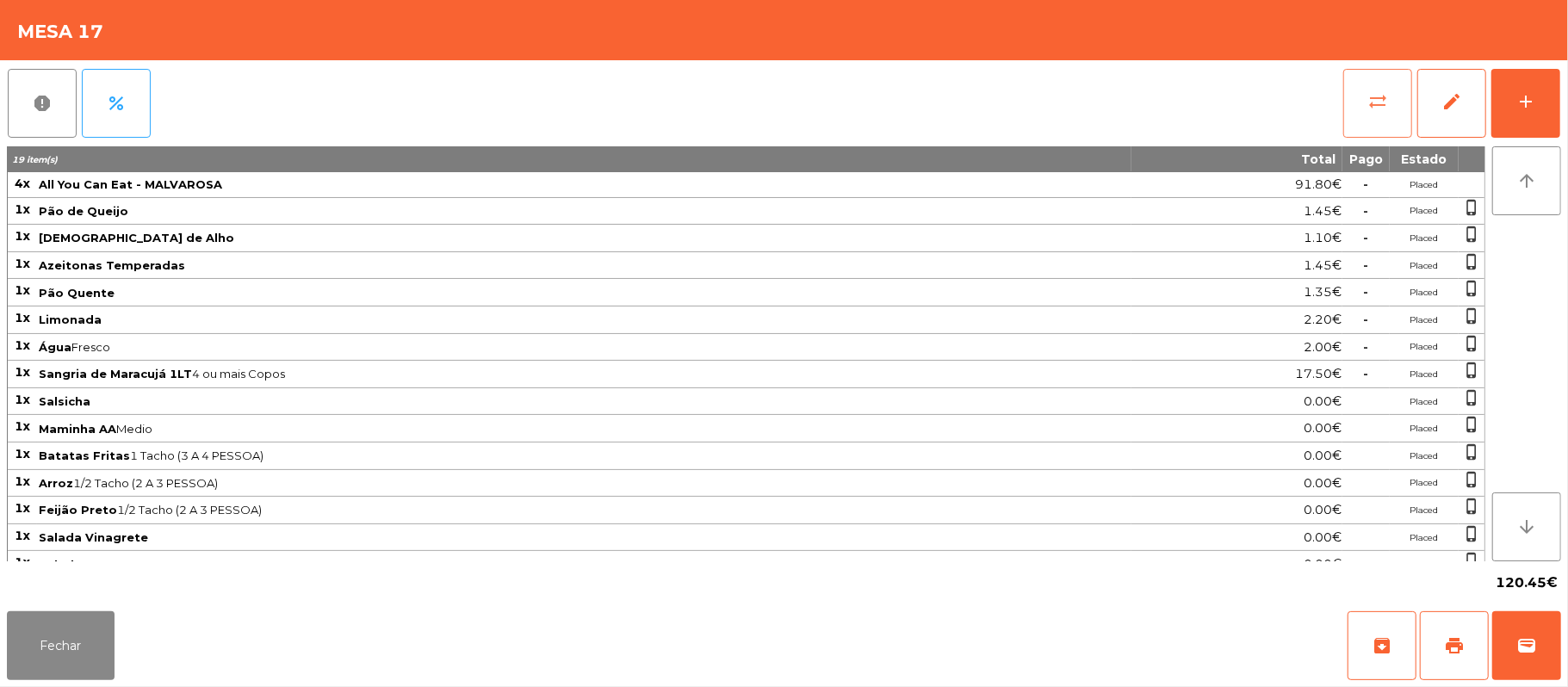
click at [1361, 114] on button "sync_alt" at bounding box center [1377, 103] width 69 height 69
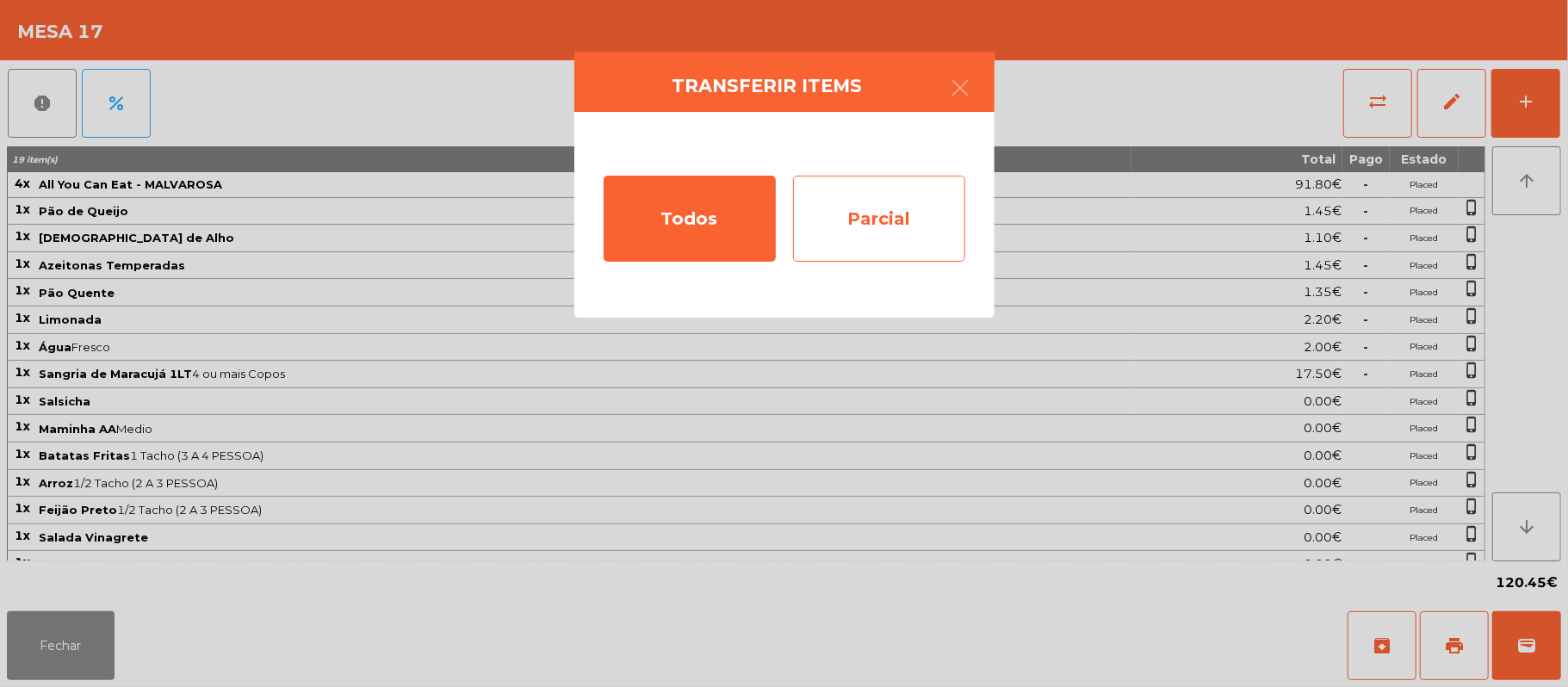
click at [888, 226] on div "Parcial" at bounding box center [880, 218] width 173 height 86
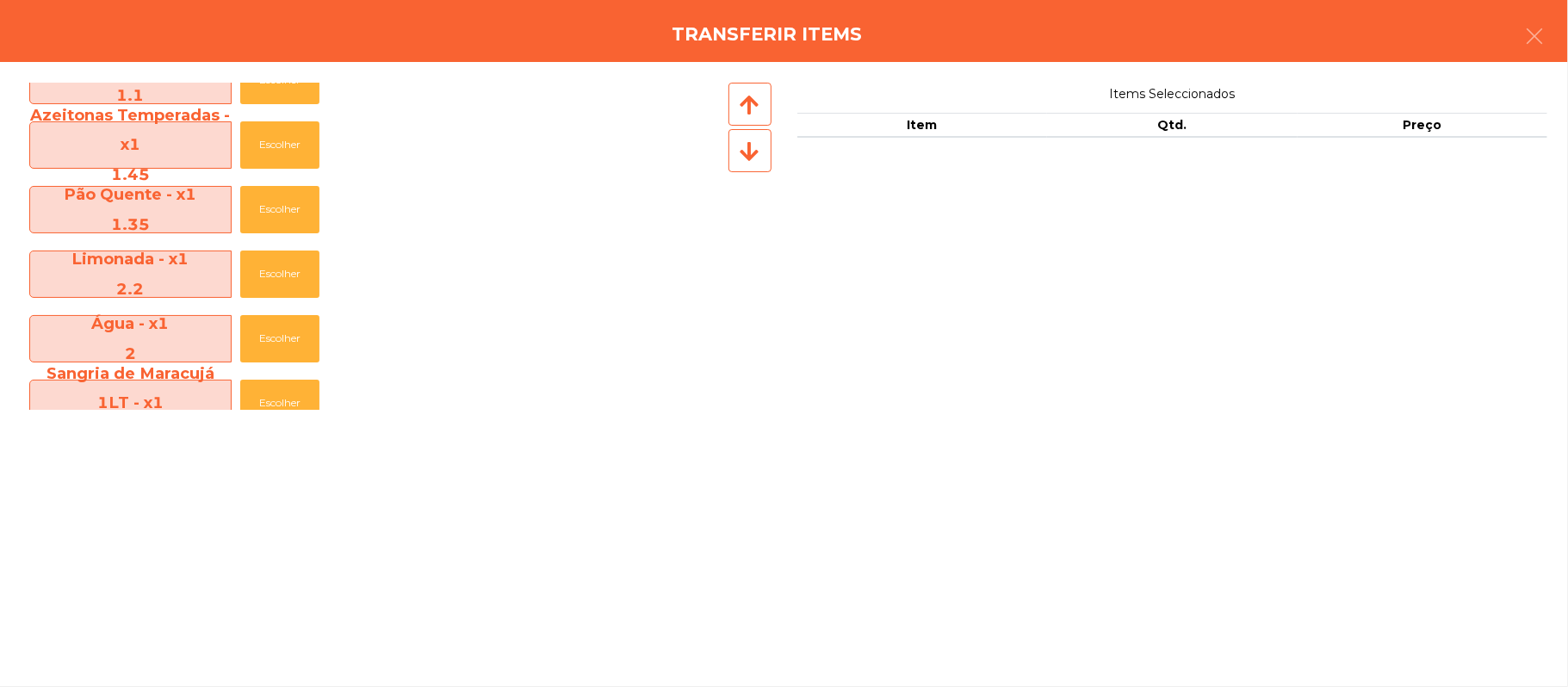
scroll to position [163, 0]
click at [289, 260] on button "Escolher" at bounding box center [280, 275] width 80 height 47
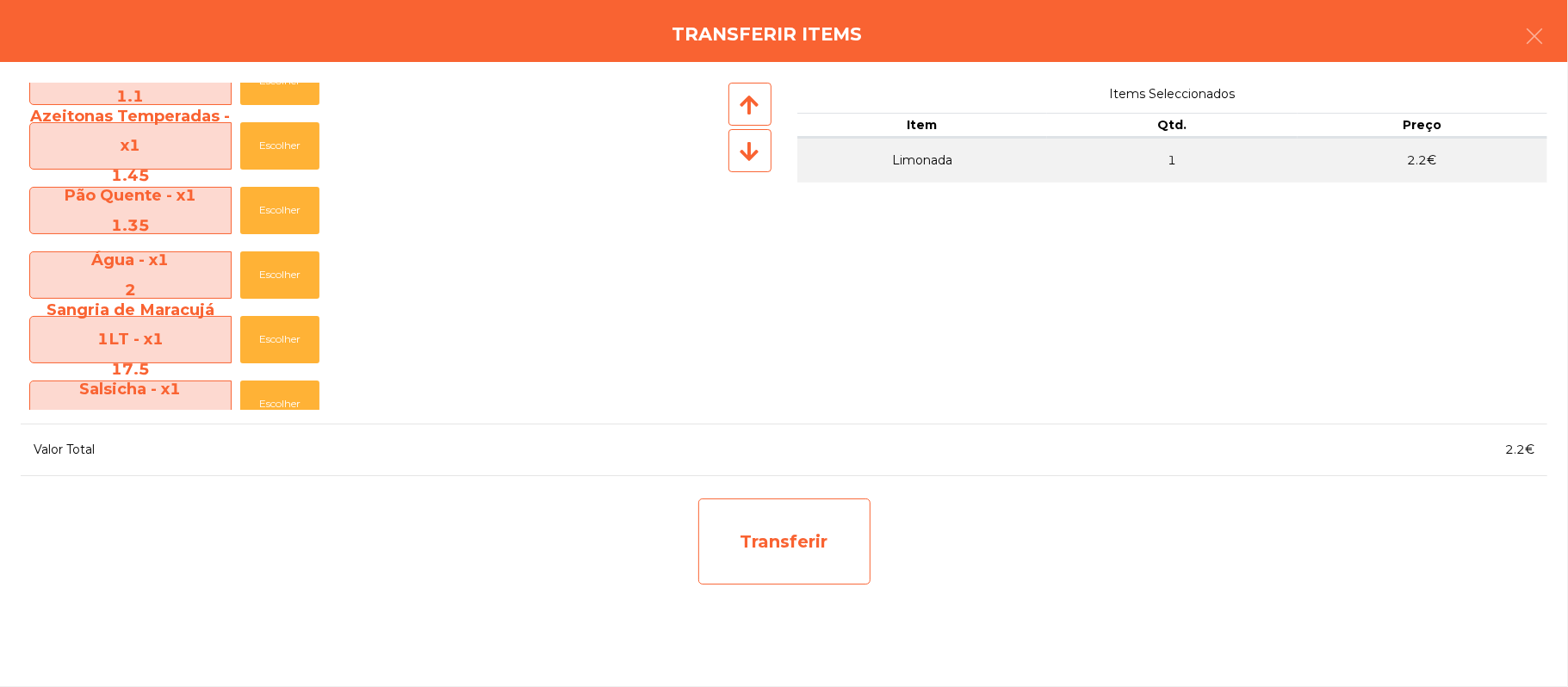
click at [797, 524] on div "Transferir" at bounding box center [785, 541] width 173 height 86
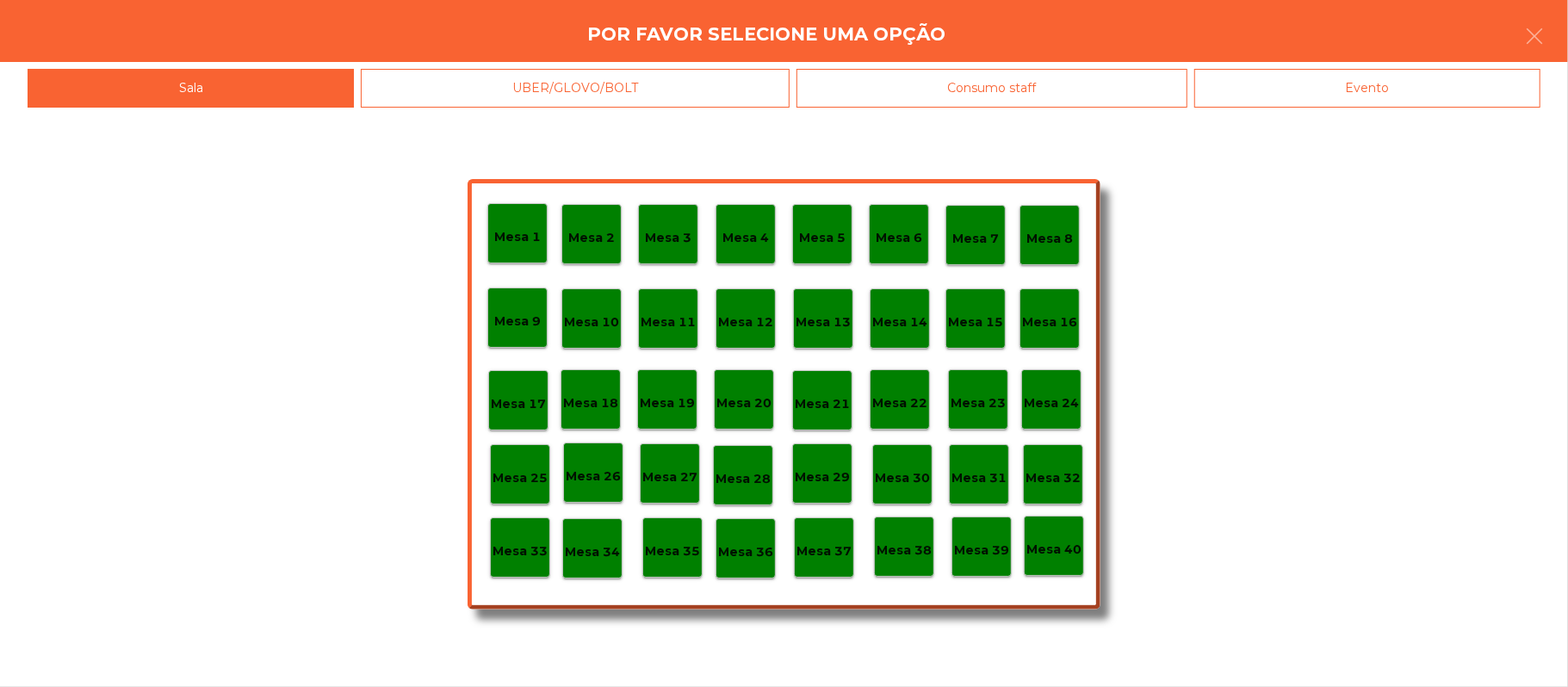
click at [824, 549] on p "Mesa 37" at bounding box center [824, 551] width 55 height 20
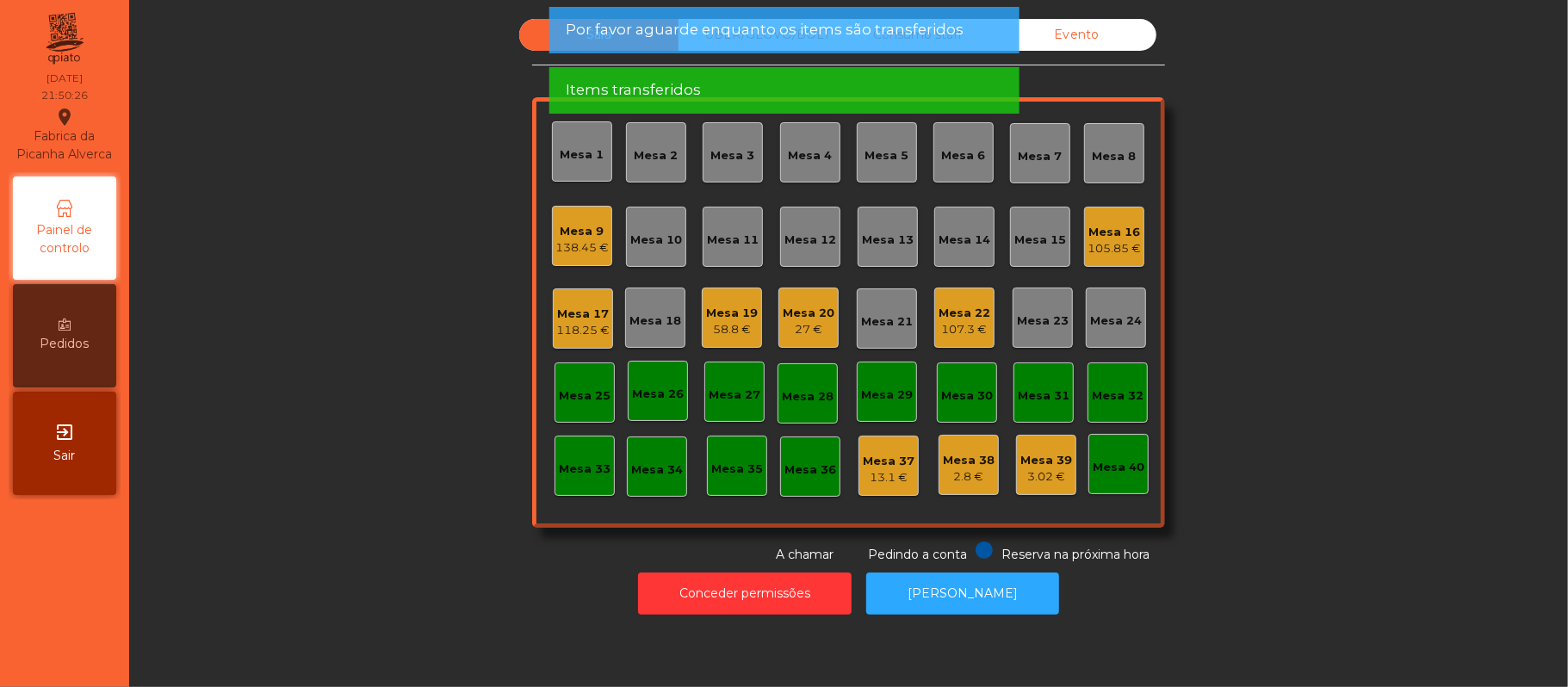
click at [561, 332] on div "118.25 €" at bounding box center [583, 331] width 53 height 17
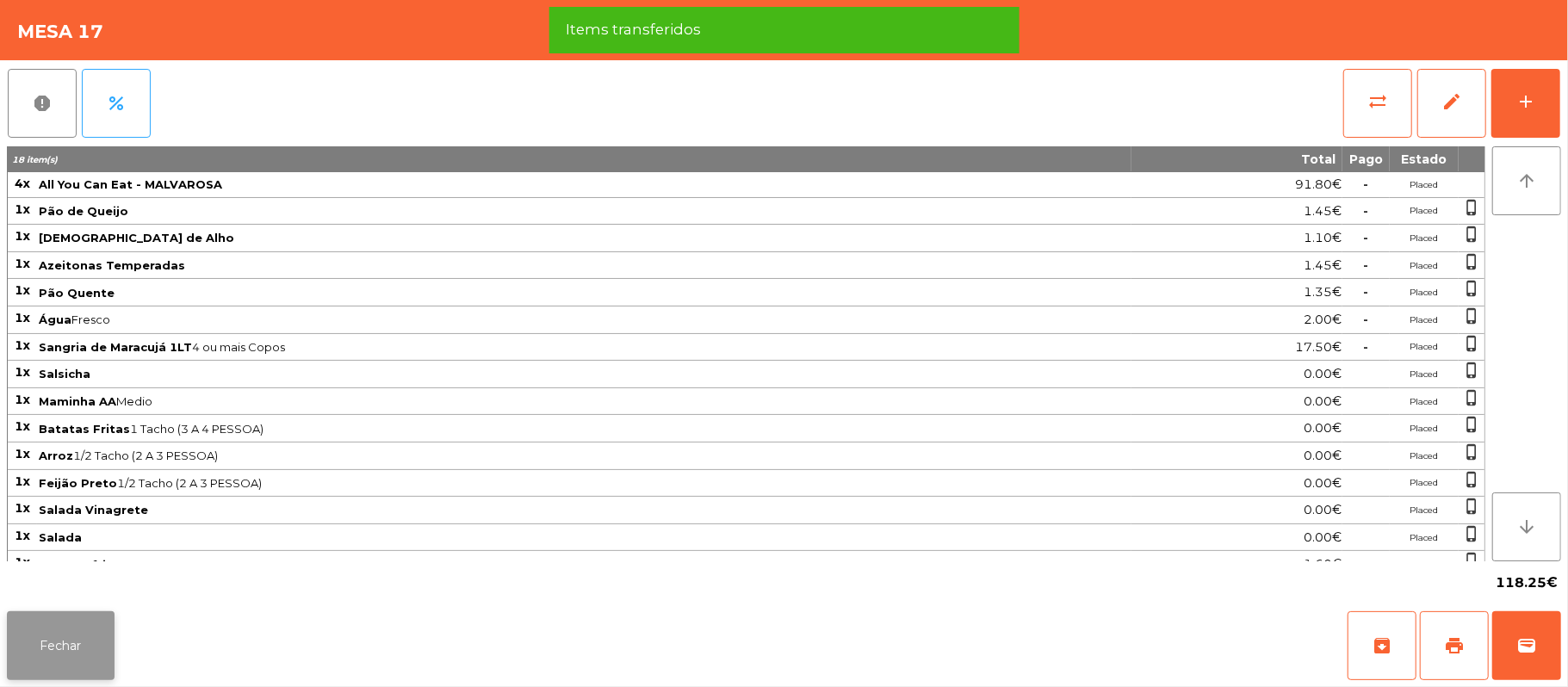
click at [88, 638] on button "Fechar" at bounding box center [61, 645] width 108 height 69
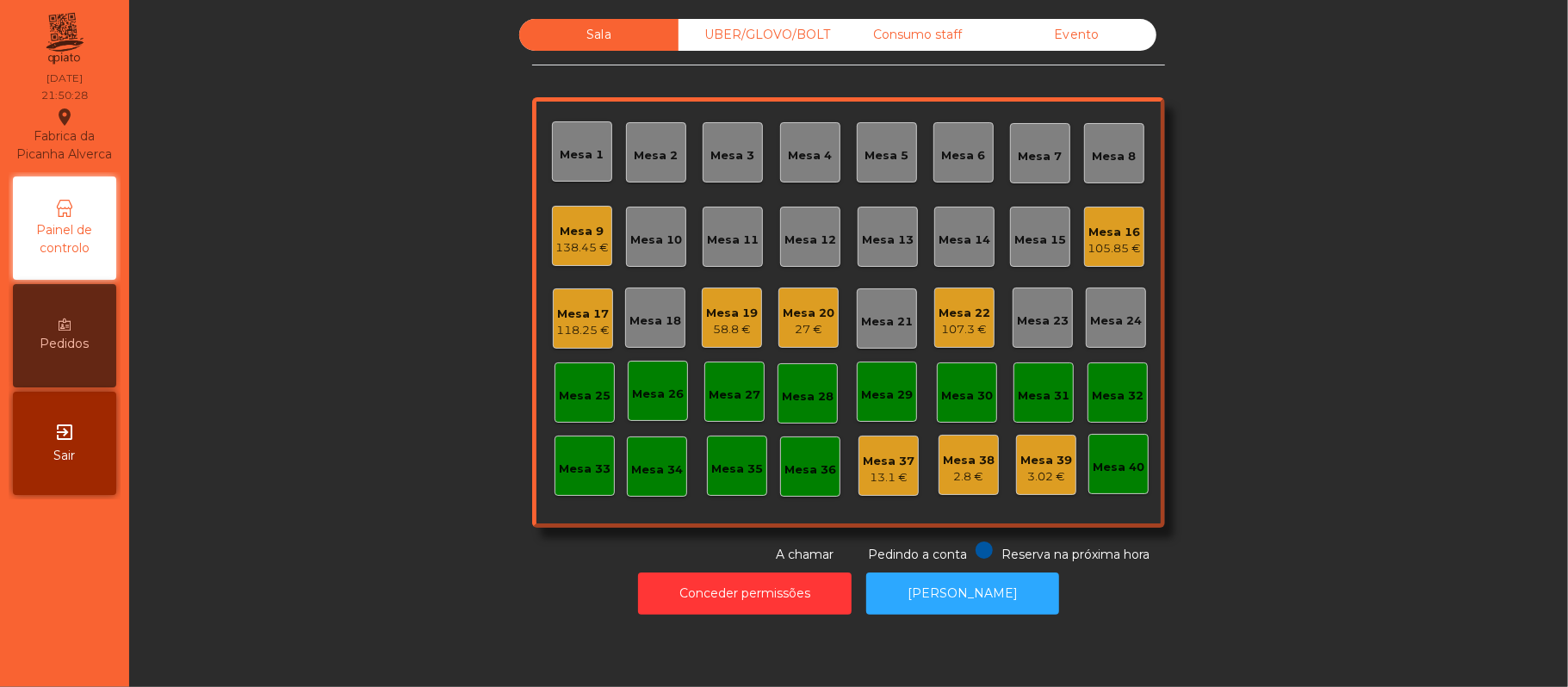
click at [863, 463] on div "Mesa 37" at bounding box center [888, 461] width 51 height 17
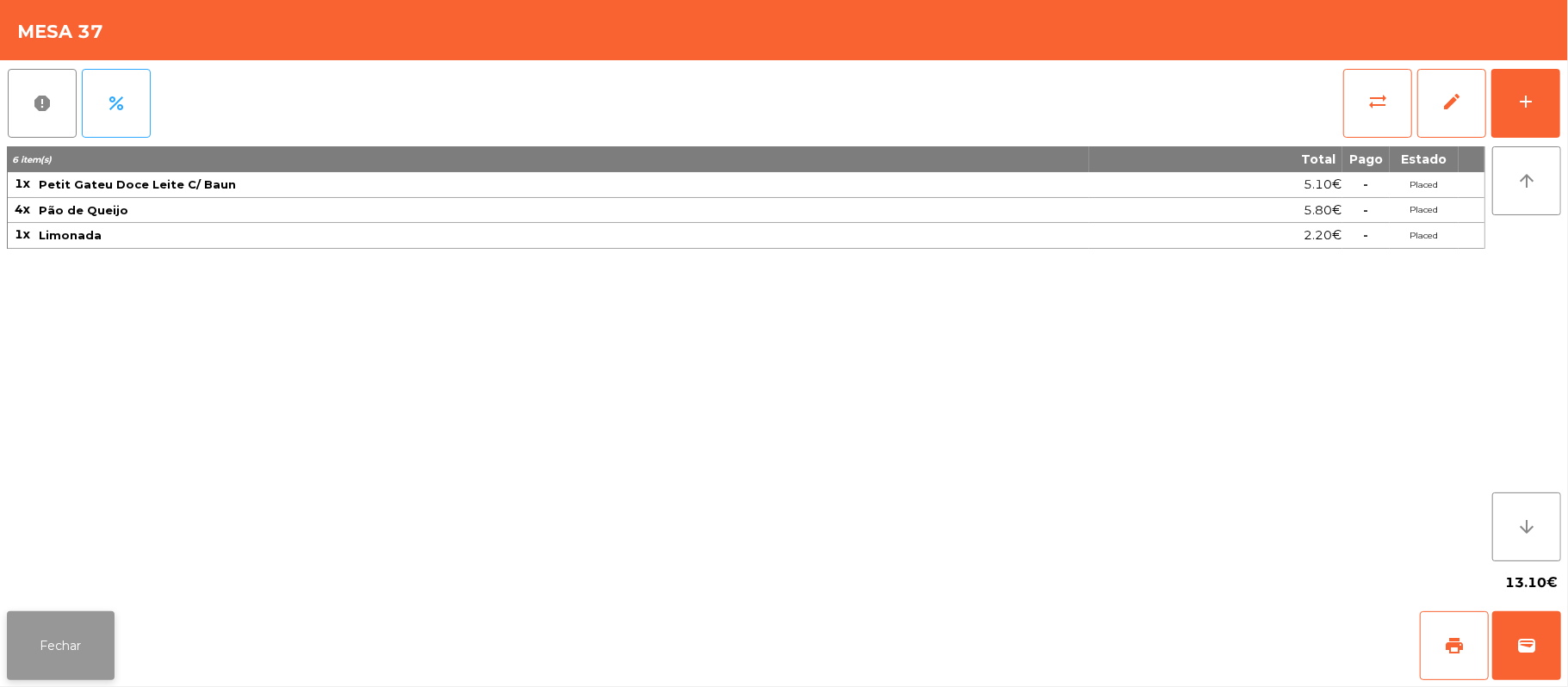
click at [82, 641] on button "Fechar" at bounding box center [61, 645] width 108 height 69
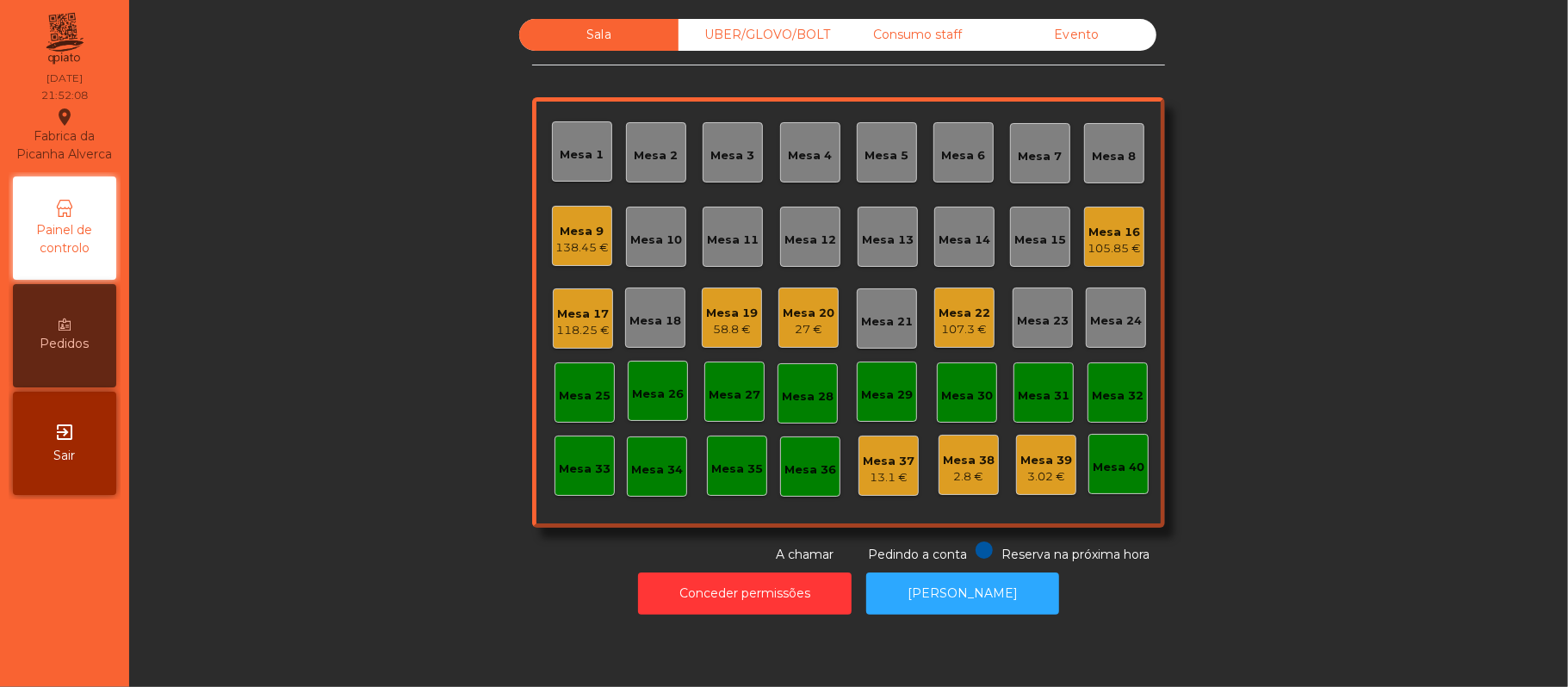
click at [941, 324] on div "107.3 €" at bounding box center [964, 330] width 51 height 17
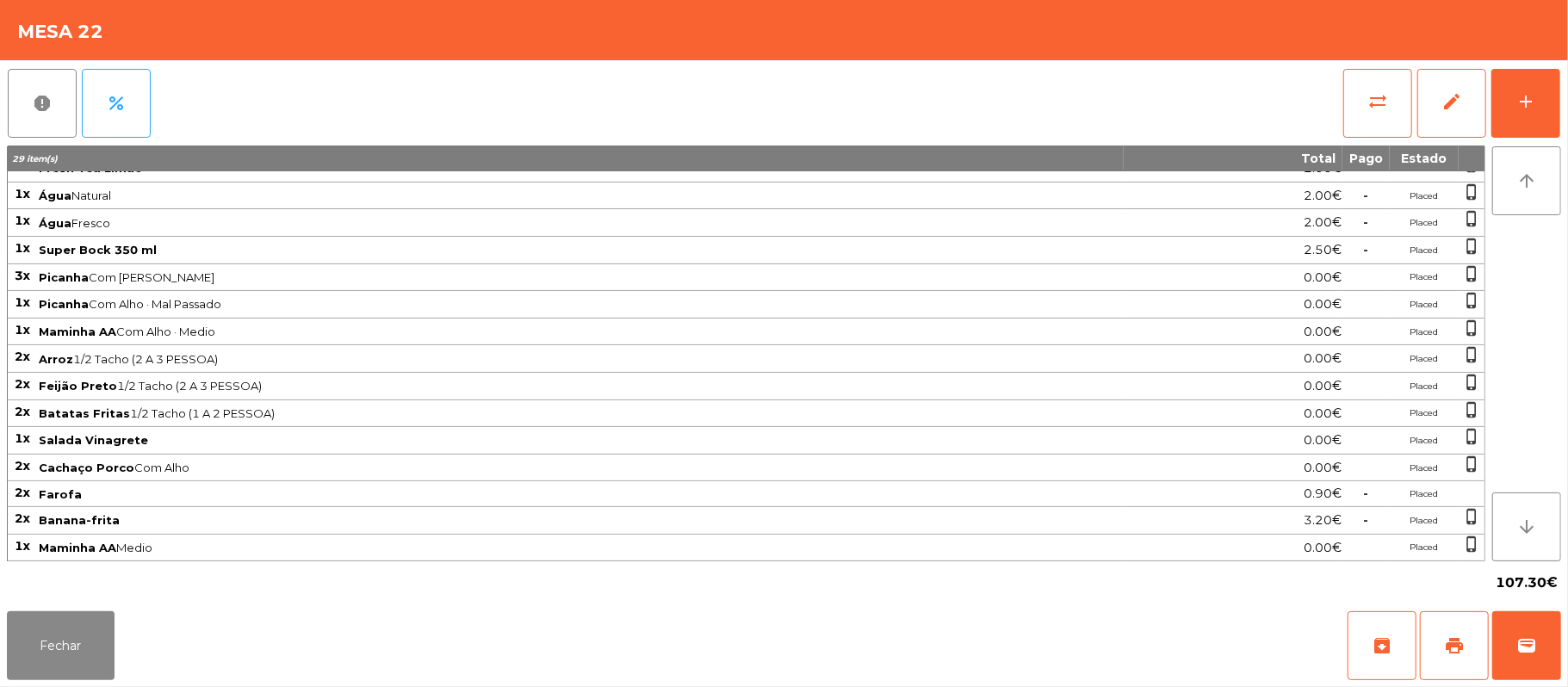
scroll to position [81, 0]
click at [56, 649] on button "Fechar" at bounding box center [61, 645] width 108 height 69
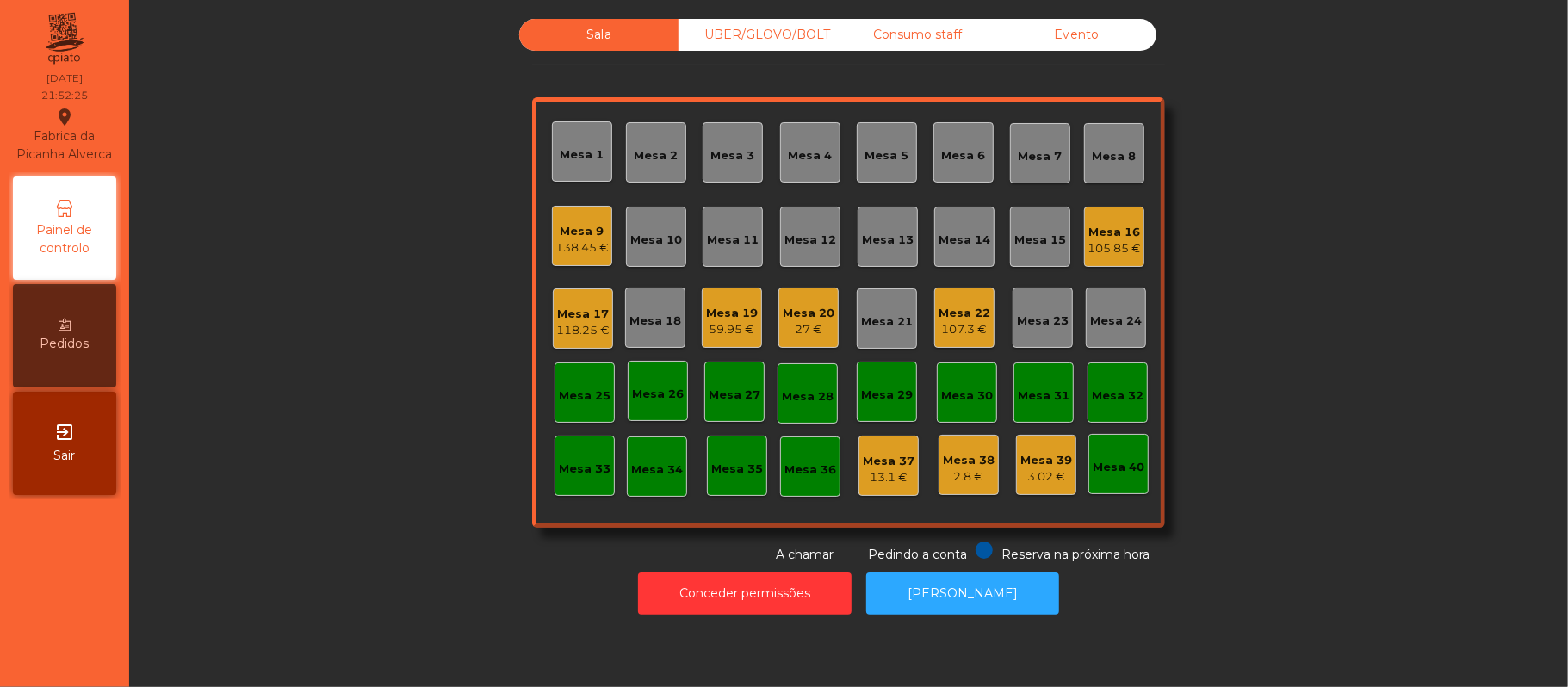
click at [790, 329] on div "27 €" at bounding box center [809, 330] width 51 height 17
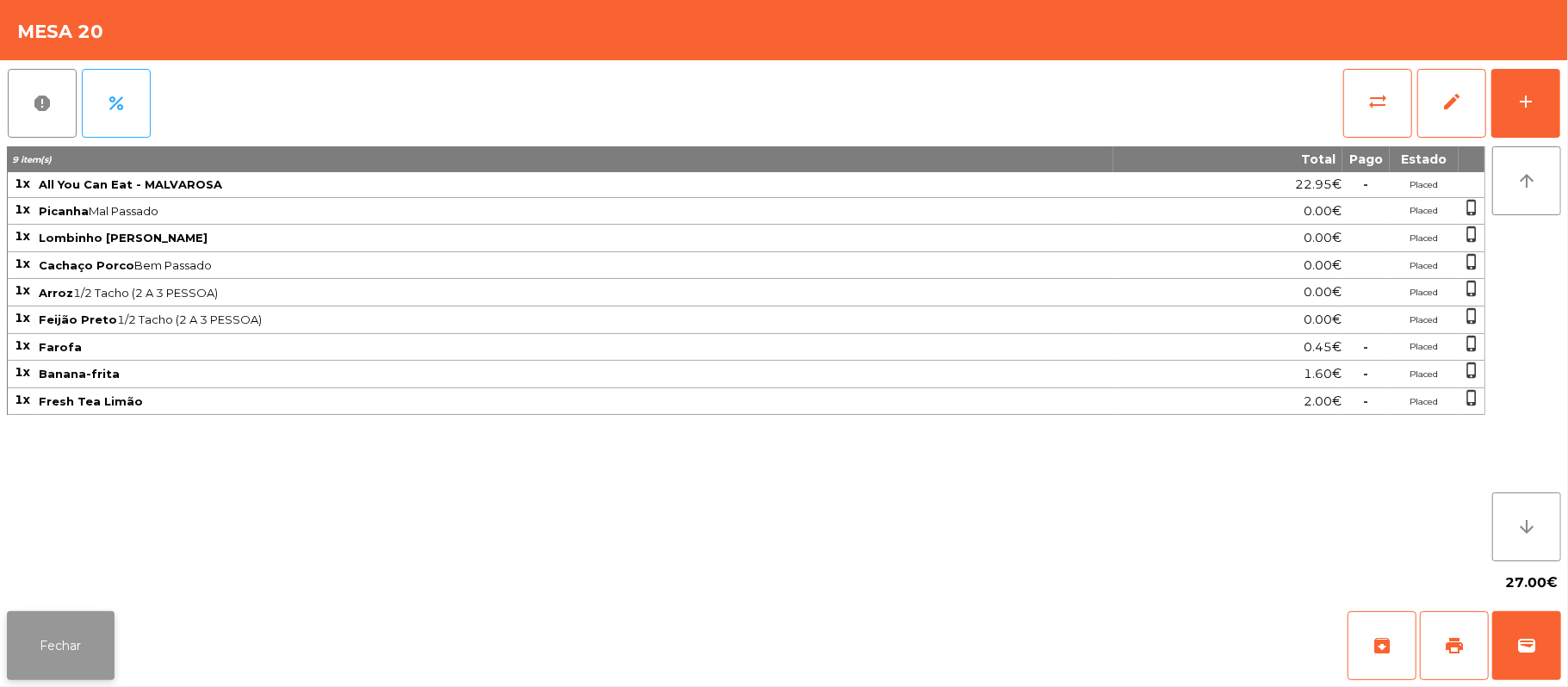
click at [51, 655] on button "Fechar" at bounding box center [61, 645] width 108 height 69
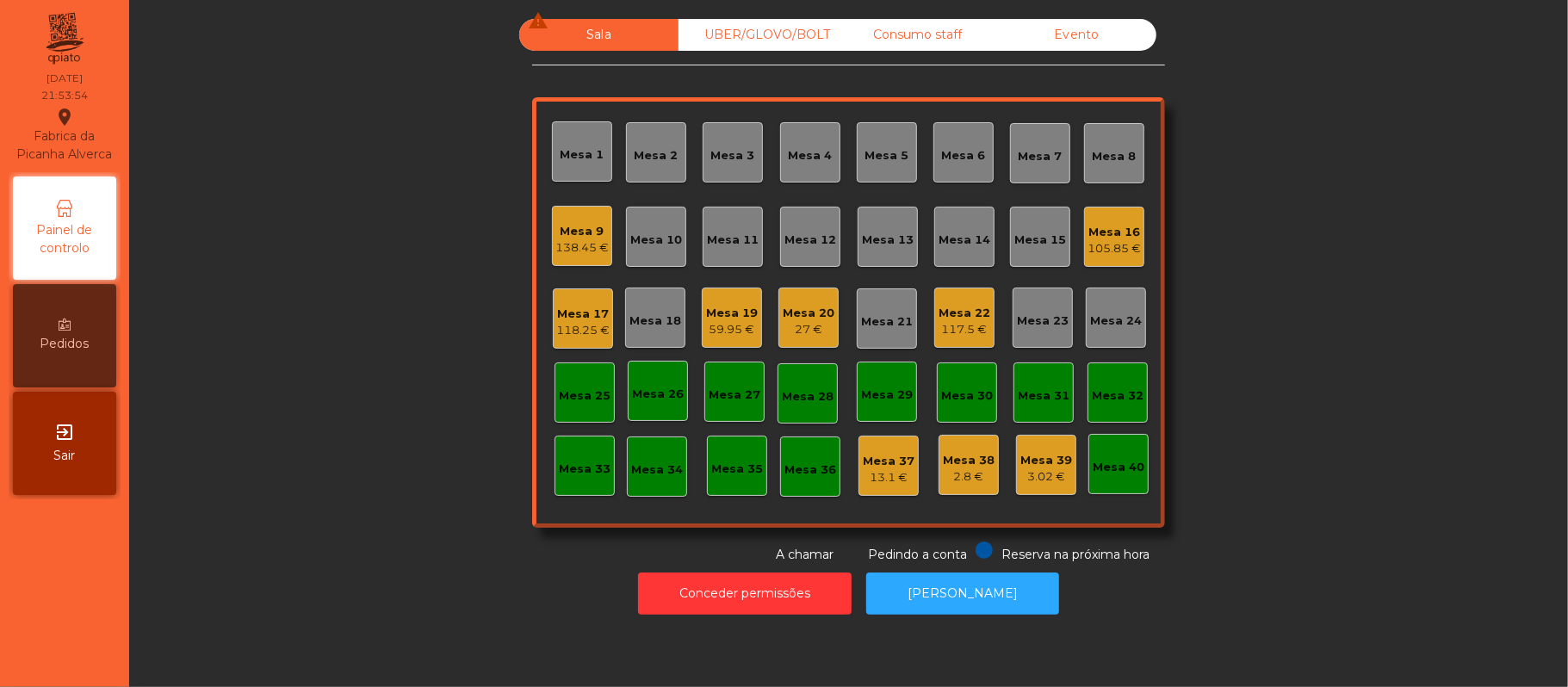
click at [741, 333] on div "59.95 €" at bounding box center [732, 330] width 51 height 17
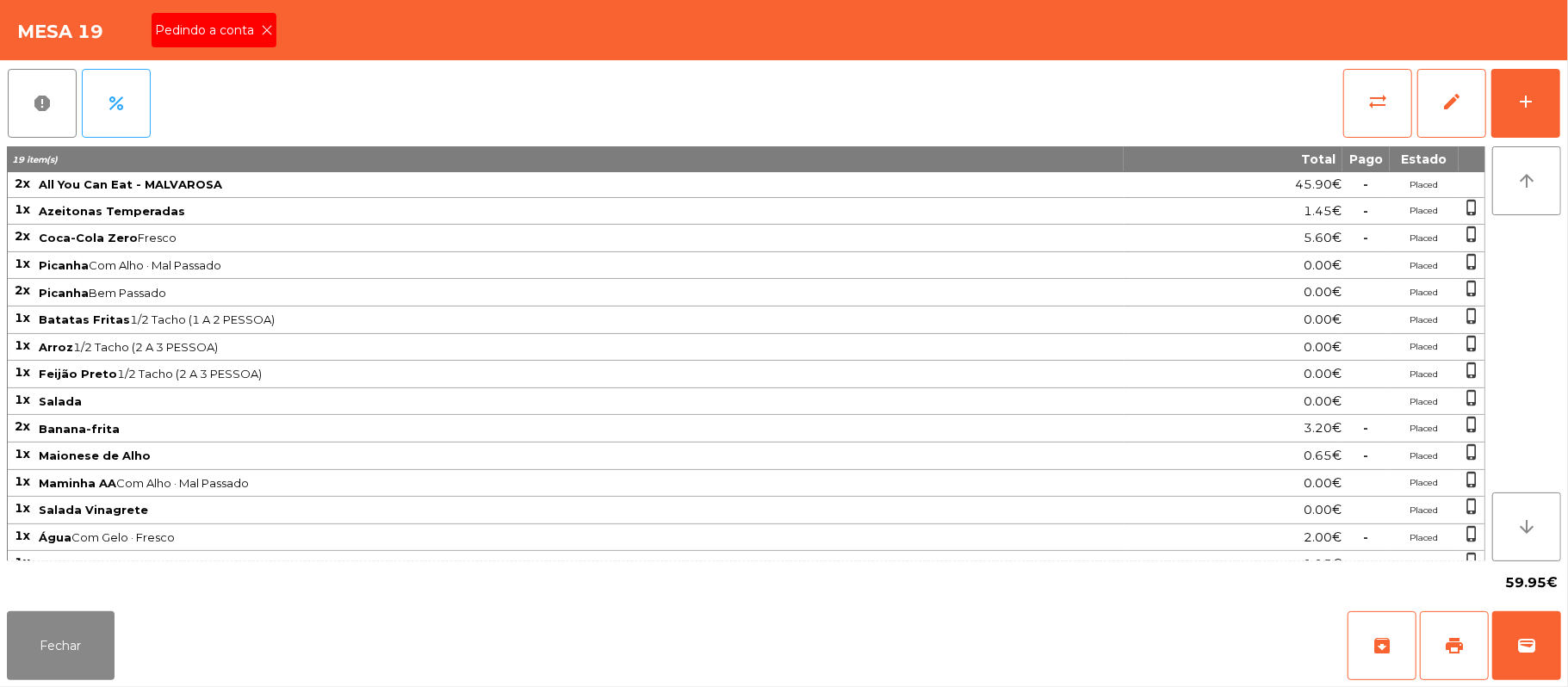
click at [241, 36] on span "Pedindo a conta" at bounding box center [208, 30] width 106 height 18
click at [70, 644] on button "Fechar" at bounding box center [61, 645] width 108 height 69
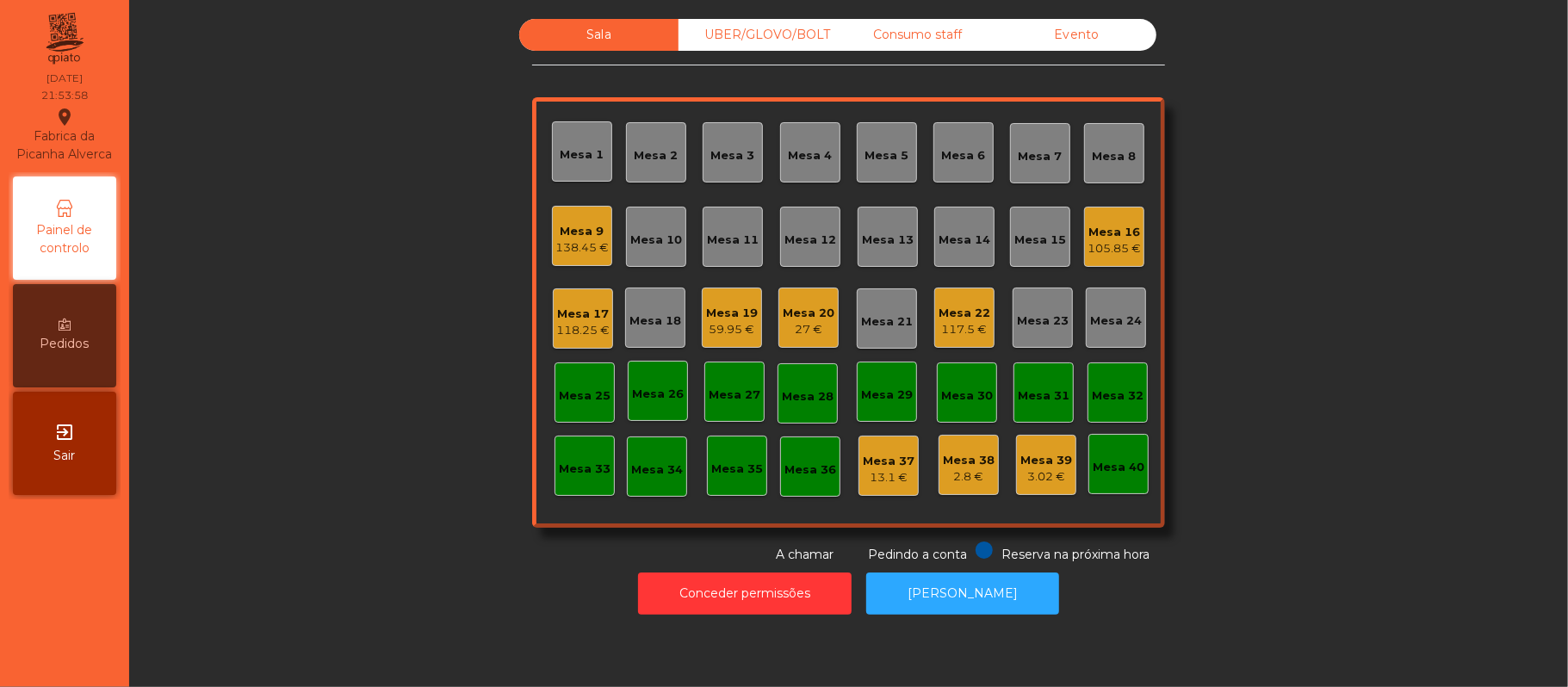
click at [569, 324] on div "118.25 €" at bounding box center [583, 331] width 53 height 17
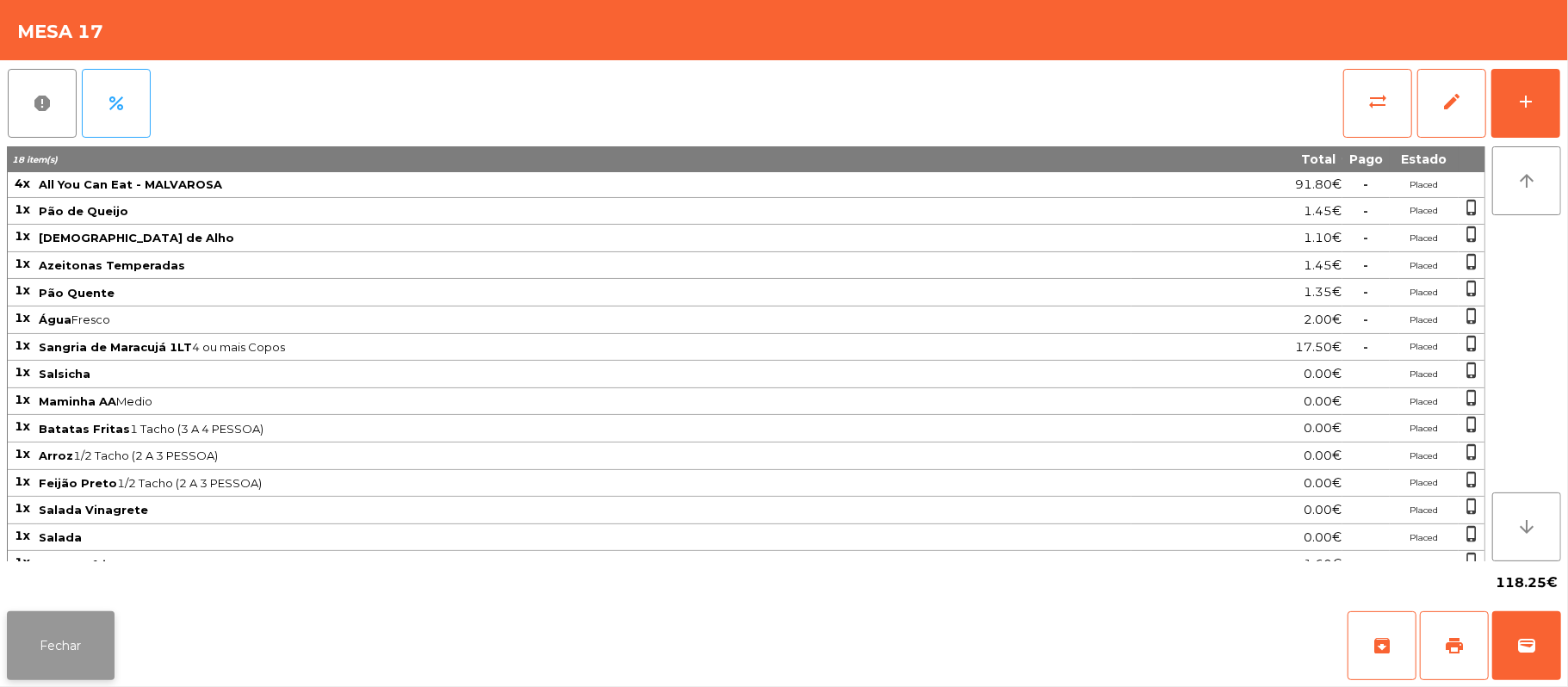
click at [80, 644] on button "Fechar" at bounding box center [61, 645] width 108 height 69
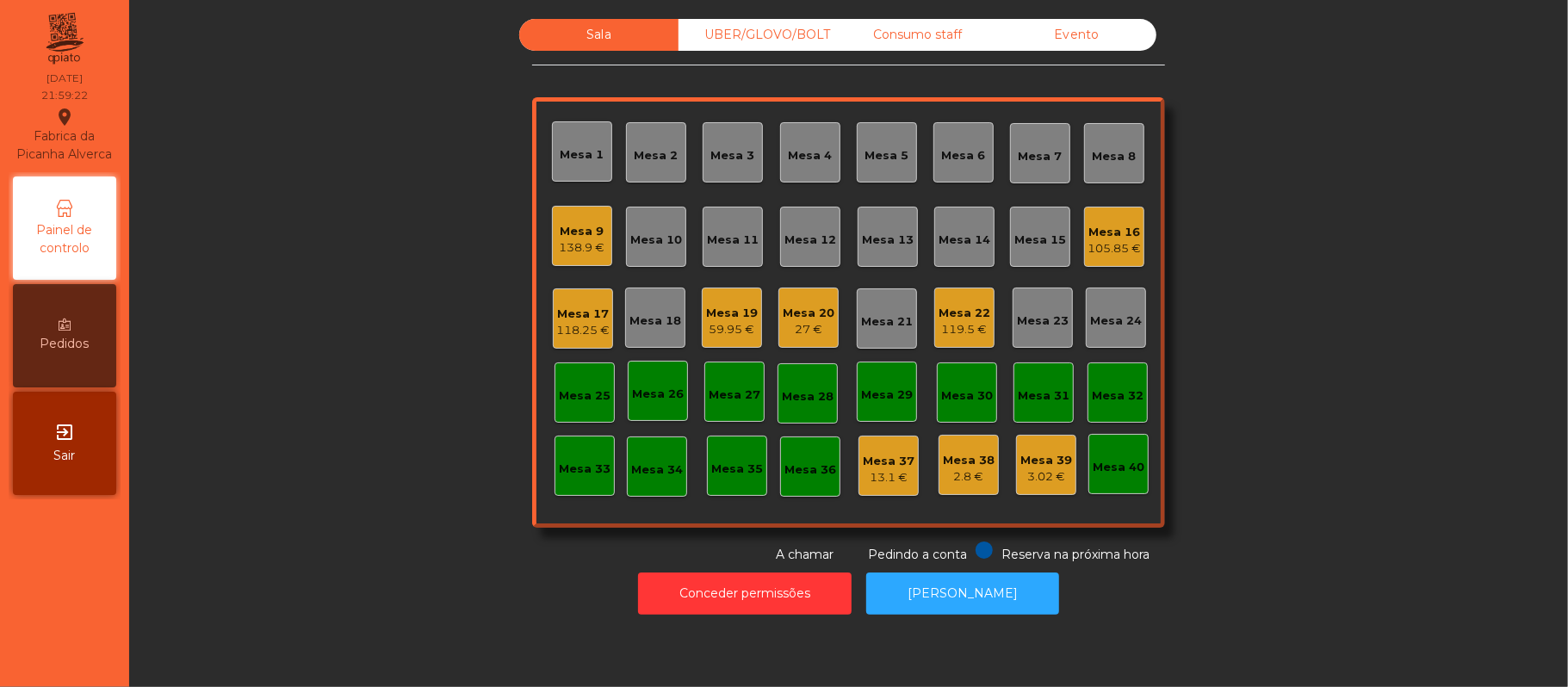
click at [709, 318] on div "Mesa 19" at bounding box center [732, 314] width 51 height 17
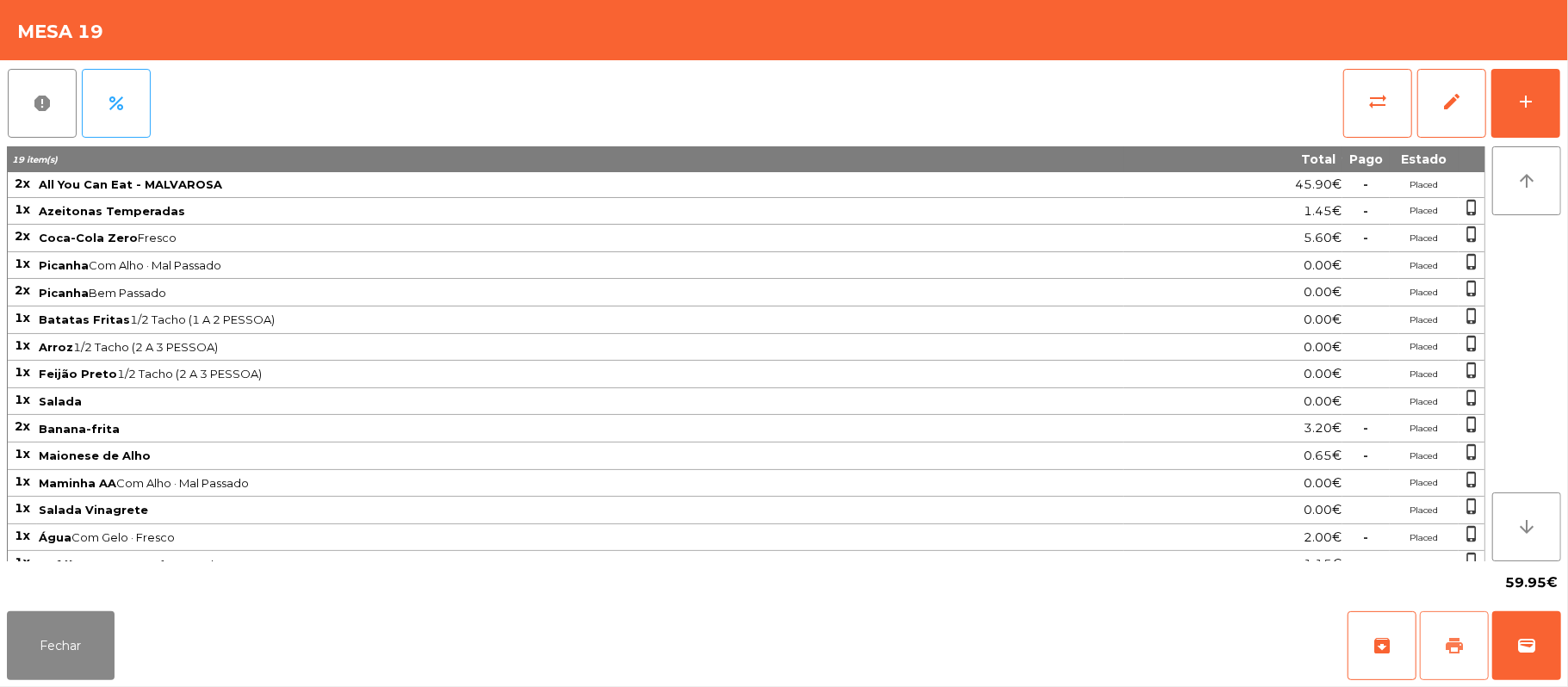
click at [1447, 648] on span "print" at bounding box center [1454, 645] width 21 height 21
click at [56, 678] on button "Fechar" at bounding box center [61, 645] width 108 height 69
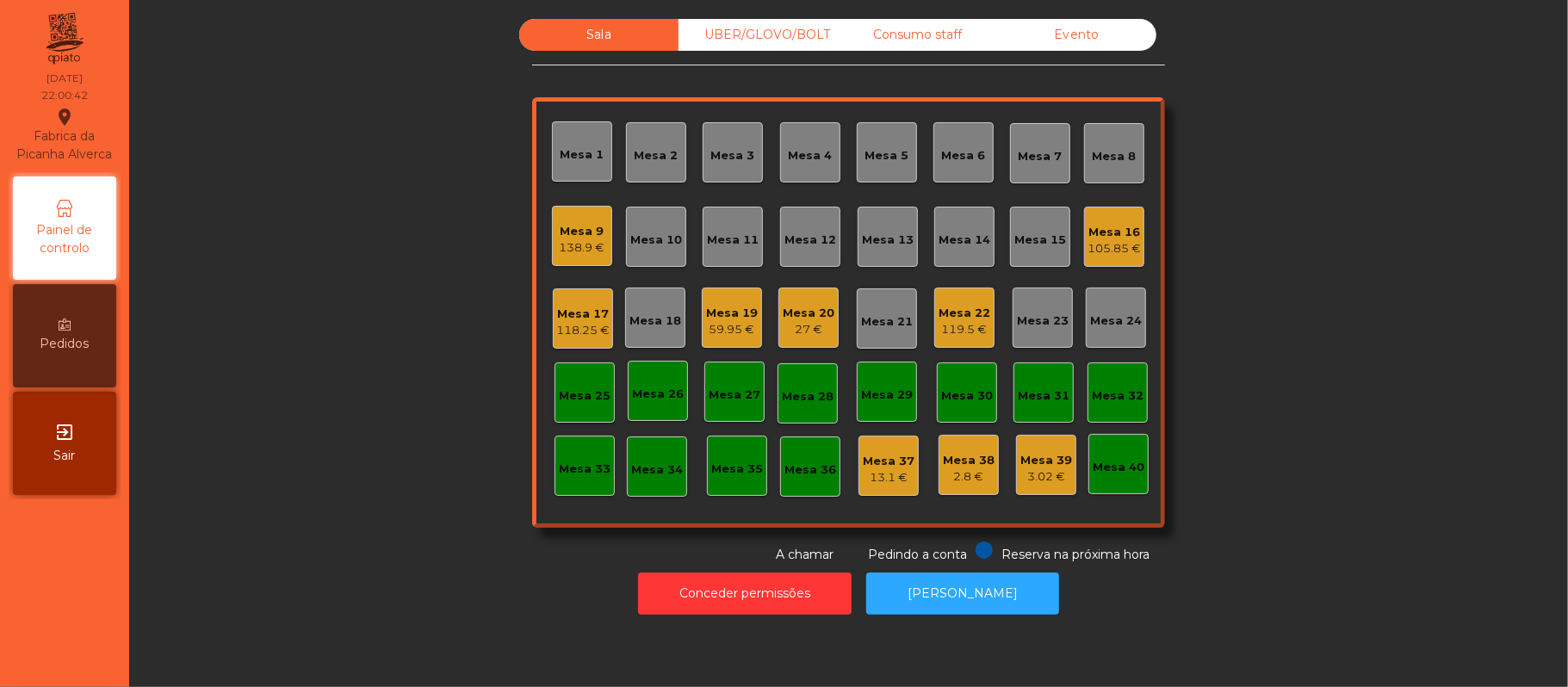
click at [903, 29] on div "Consumo staff" at bounding box center [918, 35] width 159 height 32
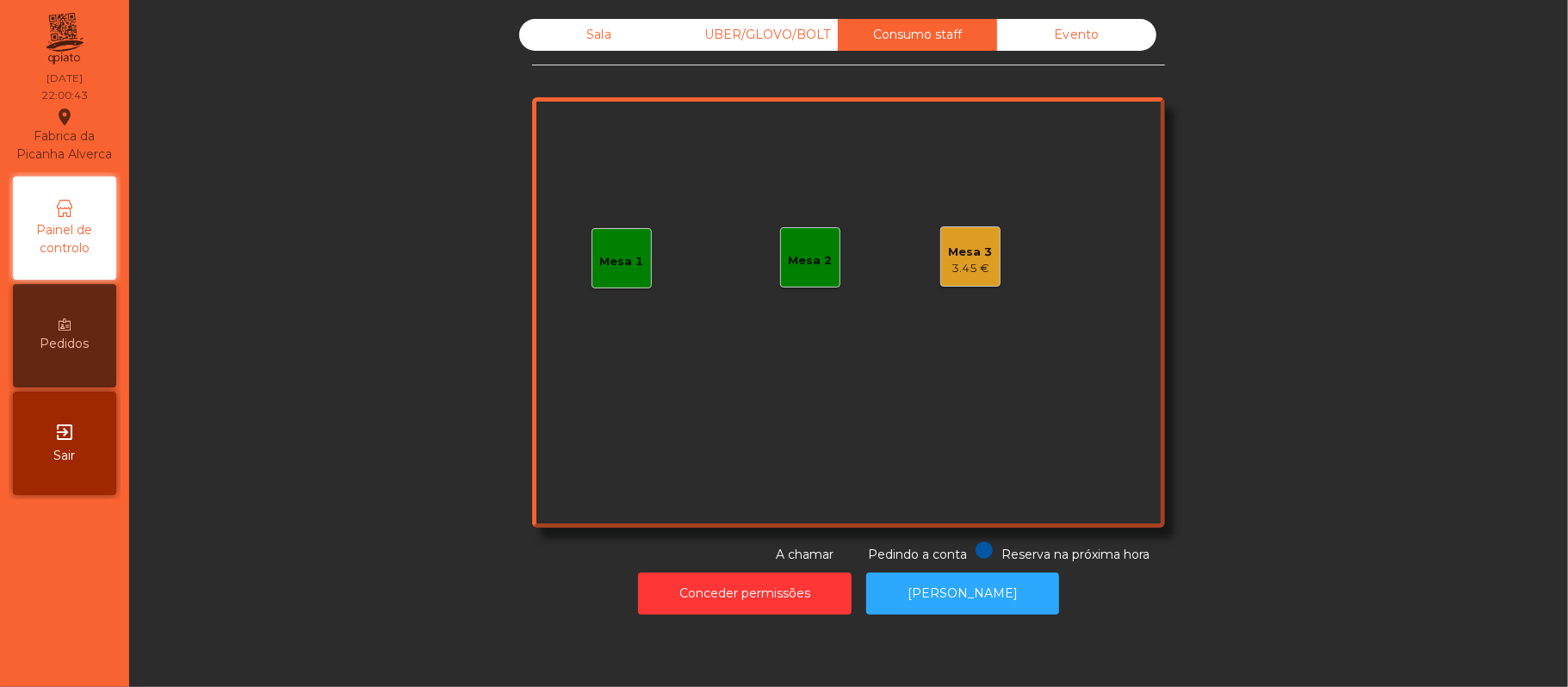
click at [962, 274] on div "3.45 €" at bounding box center [971, 268] width 44 height 17
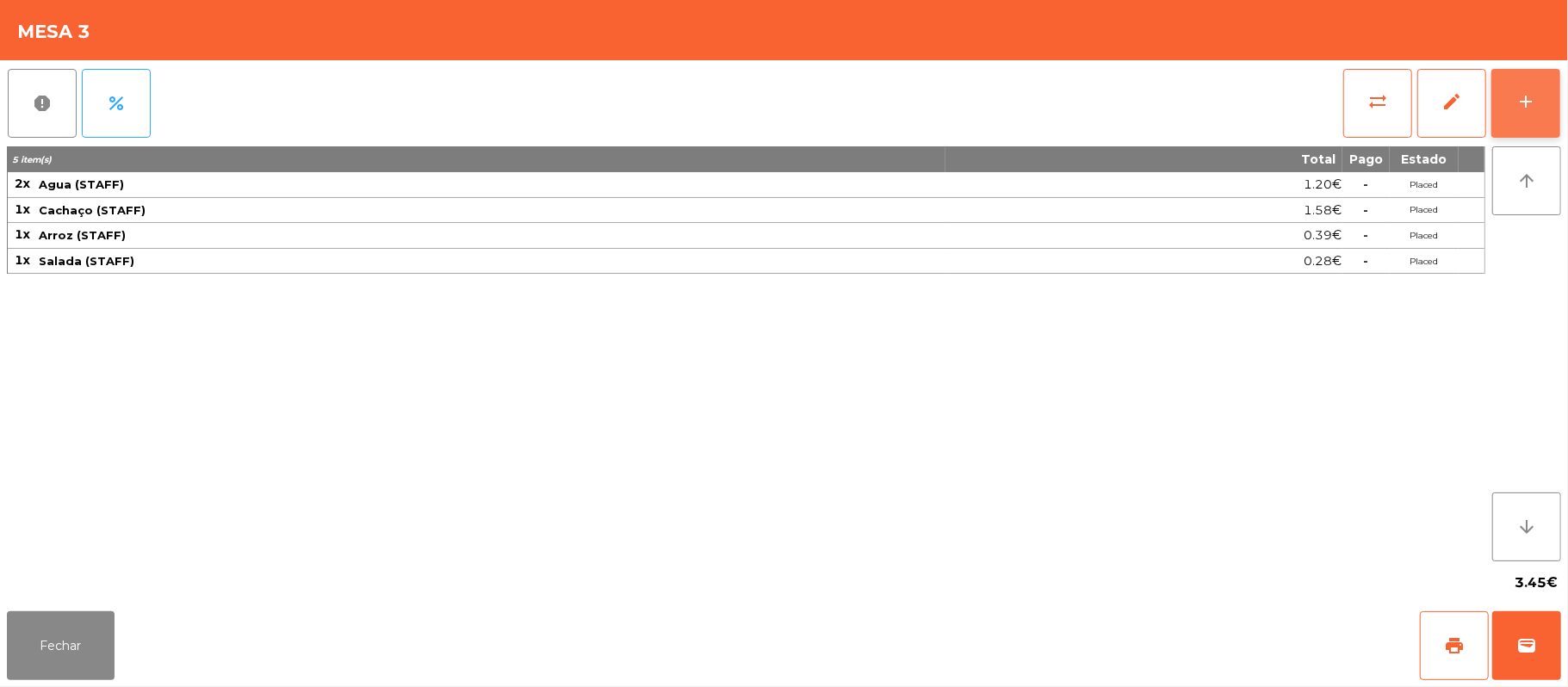
click at [1517, 110] on div "add" at bounding box center [1526, 101] width 21 height 21
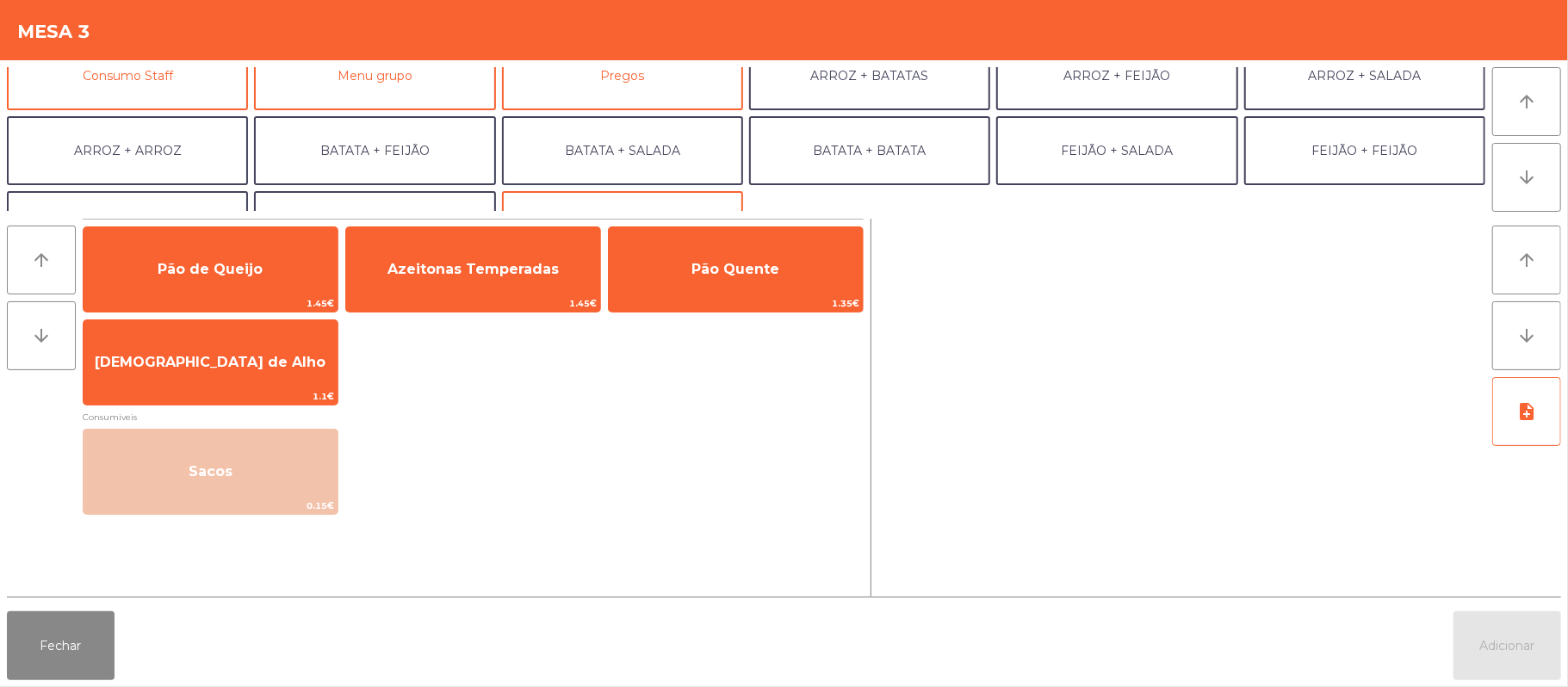
scroll to position [176, 0]
click at [197, 84] on button "Consumo Staff" at bounding box center [127, 75] width 241 height 69
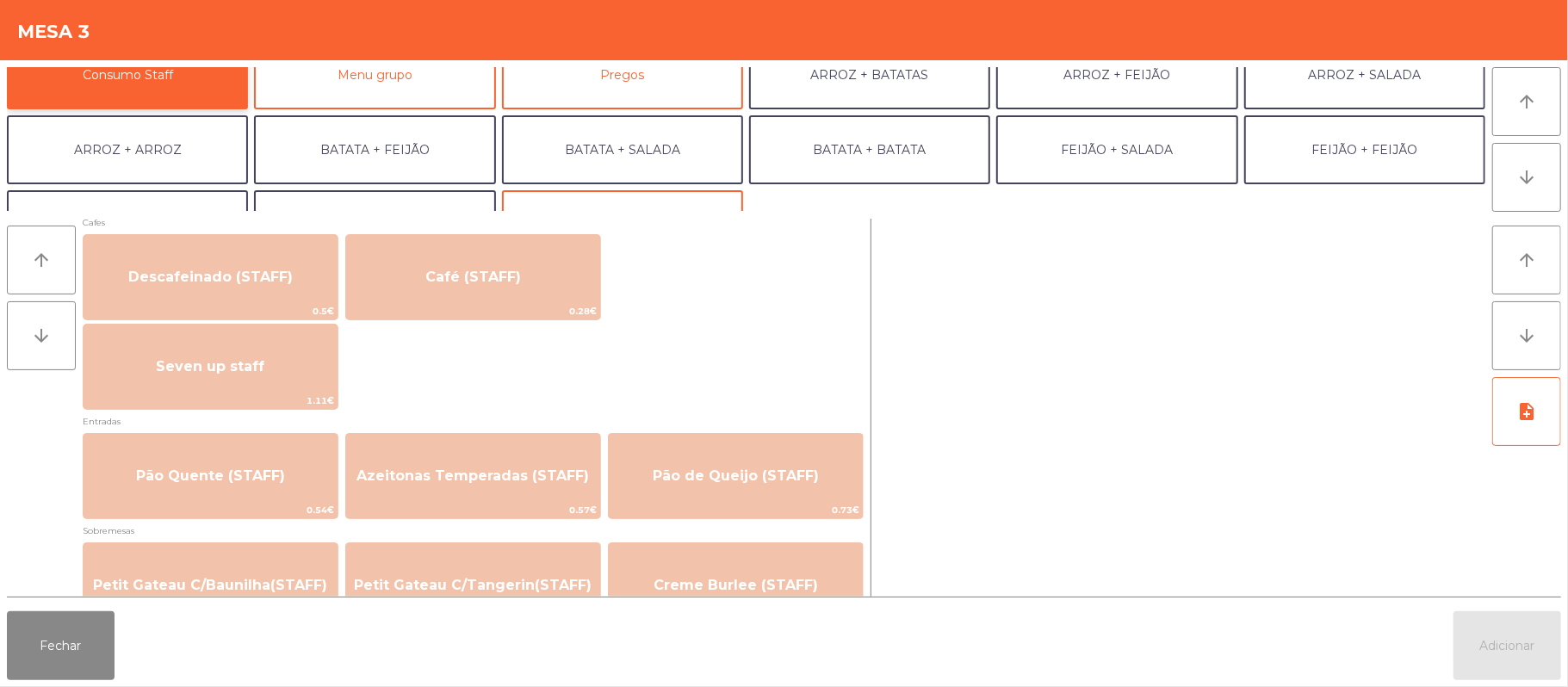
scroll to position [1085, 0]
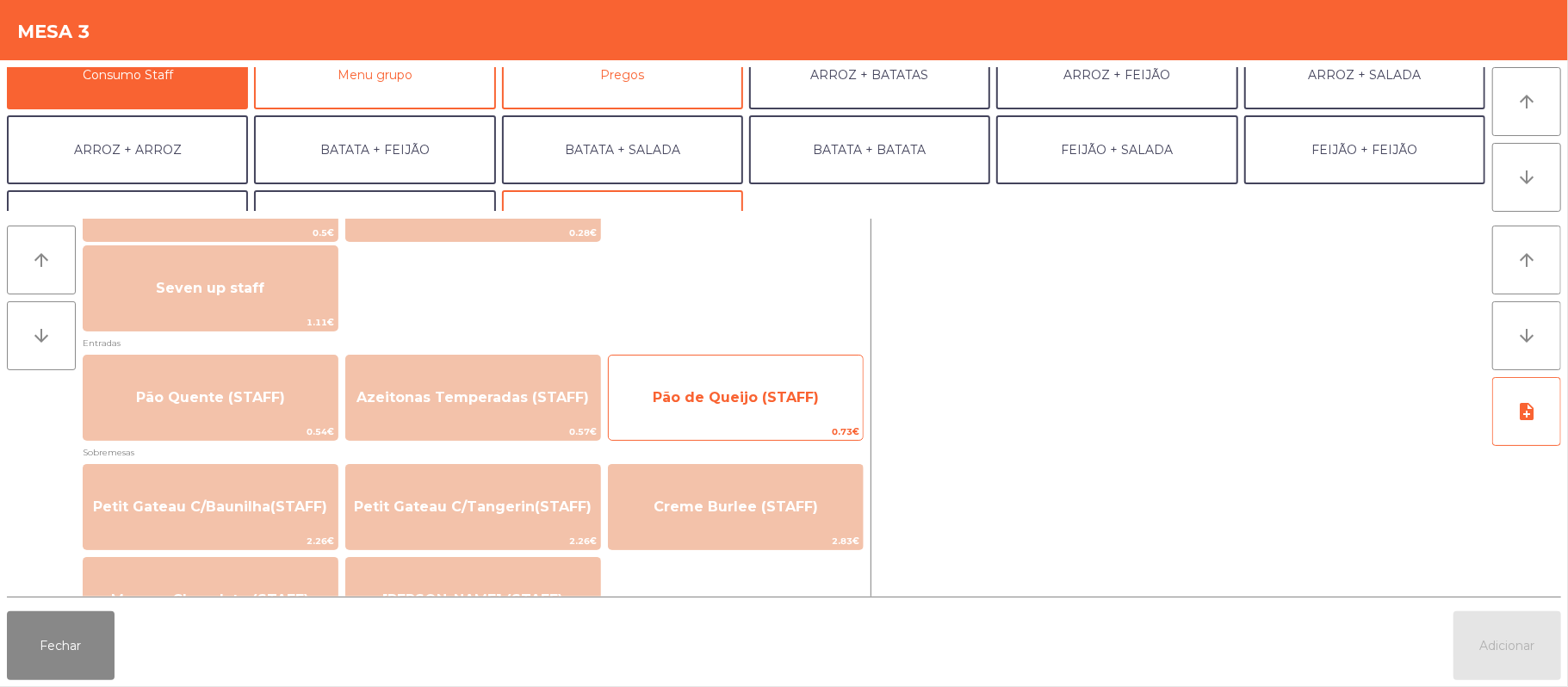
click at [765, 394] on span "Pão de Queijo (STAFF)" at bounding box center [735, 397] width 166 height 16
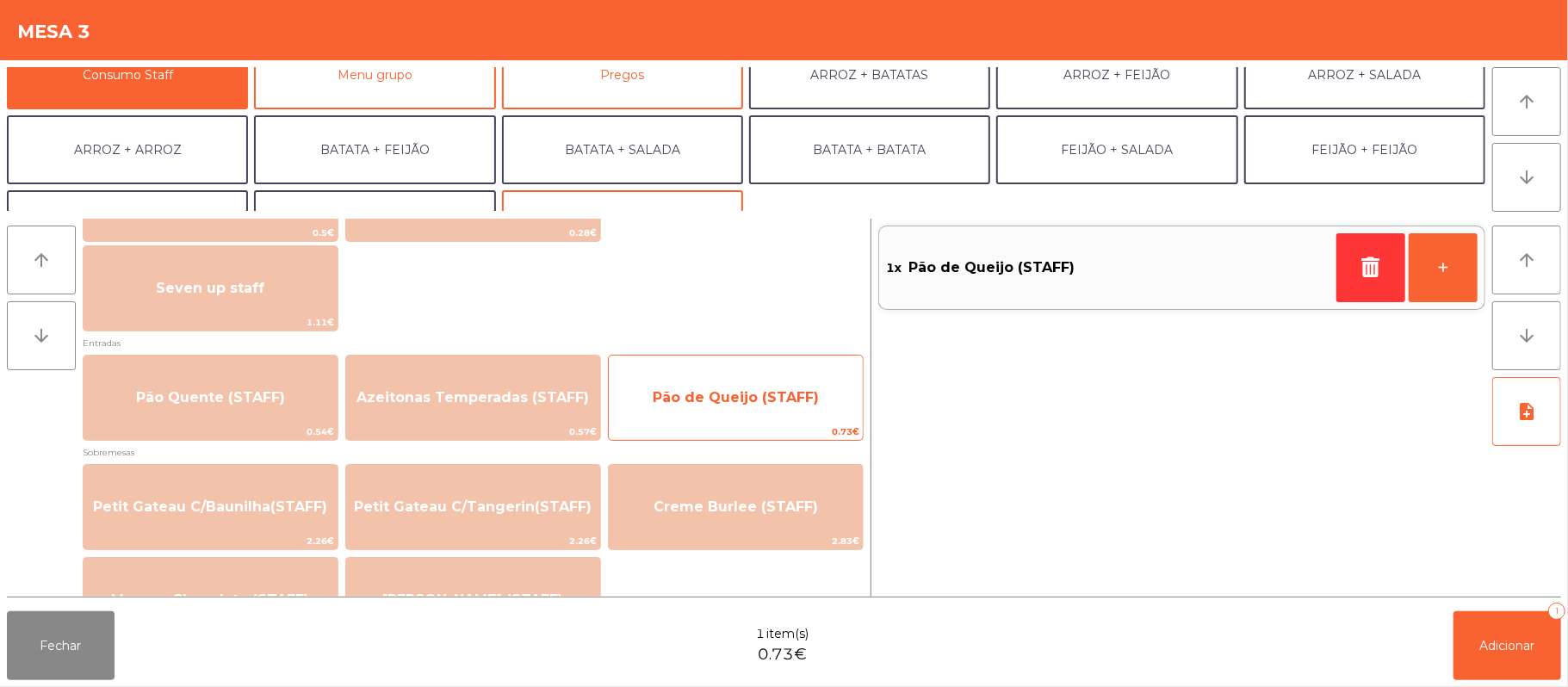
click at [762, 393] on span "Pão de Queijo (STAFF)" at bounding box center [735, 397] width 166 height 16
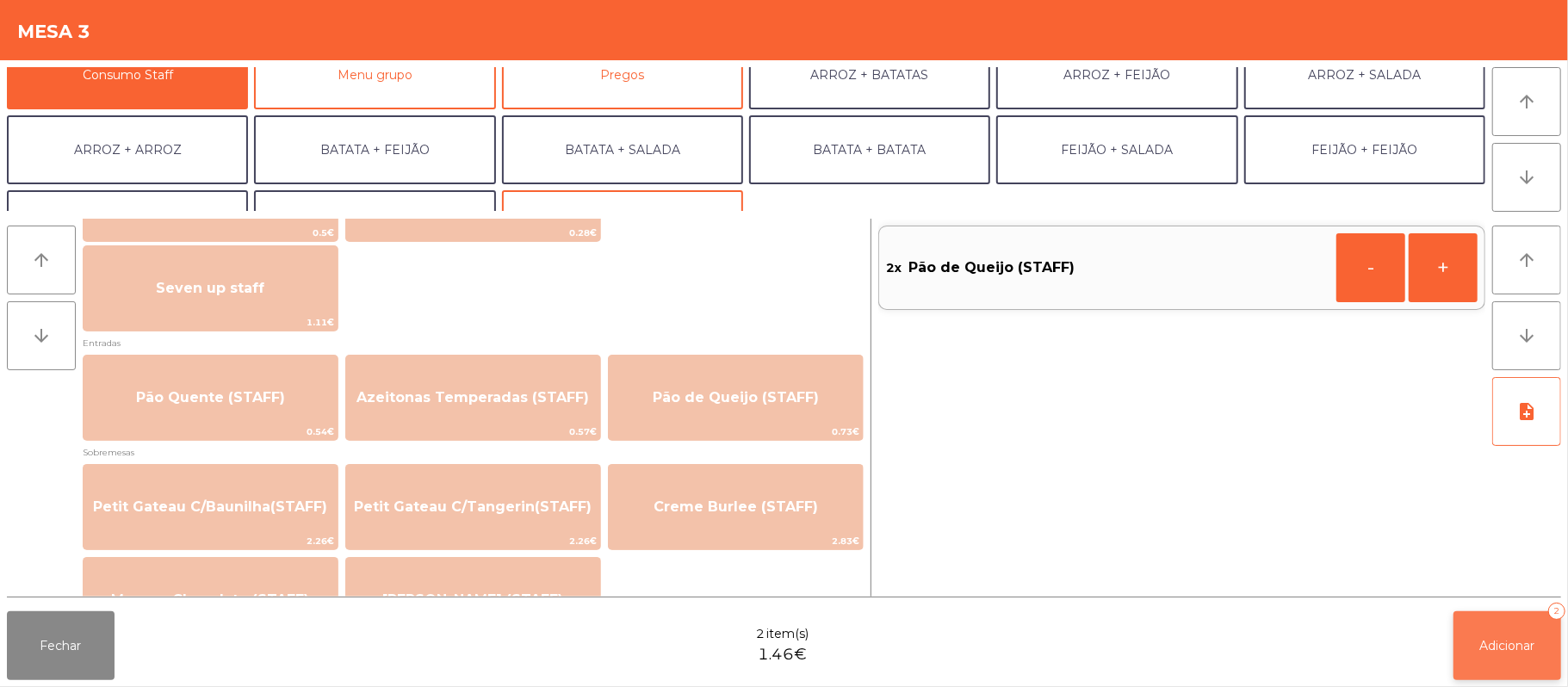
click at [1514, 621] on button "Adicionar 2" at bounding box center [1507, 645] width 108 height 69
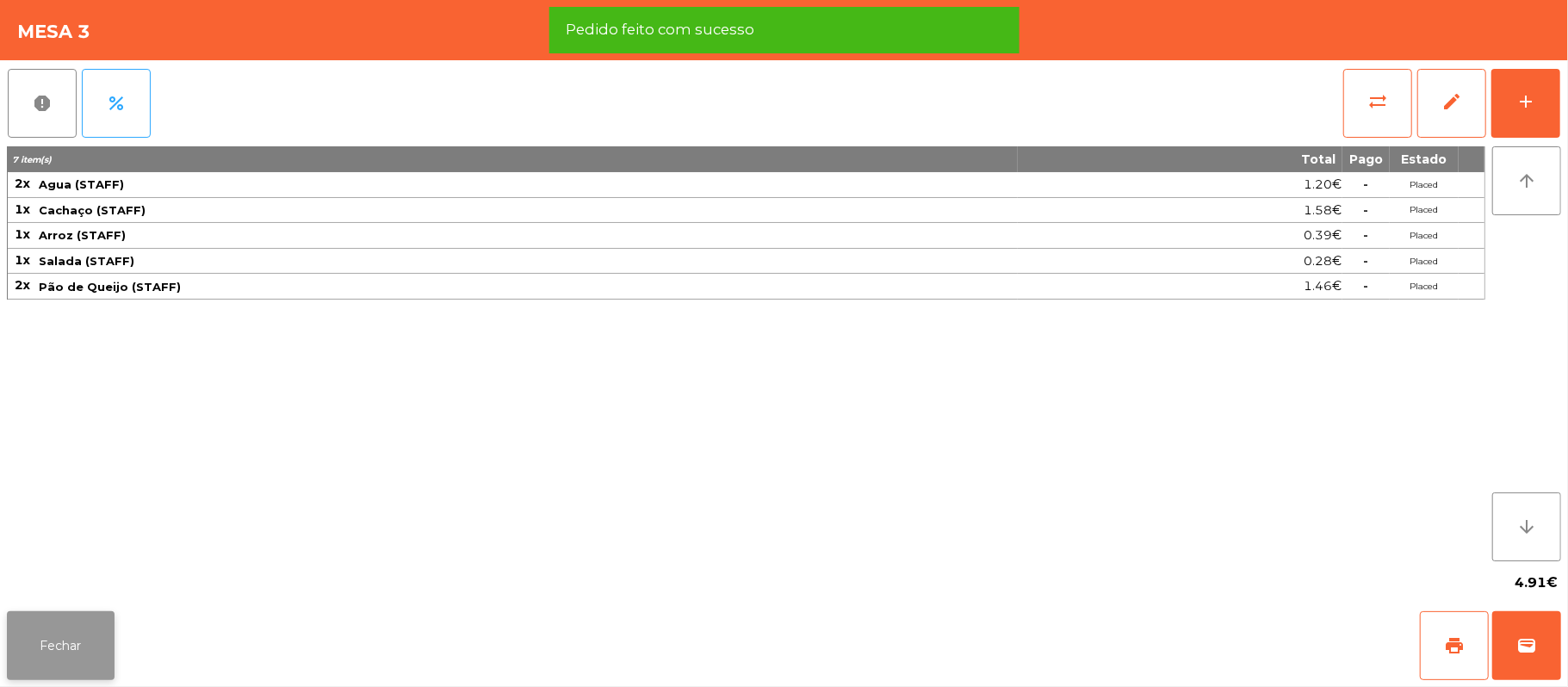
click at [65, 642] on button "Fechar" at bounding box center [61, 645] width 108 height 69
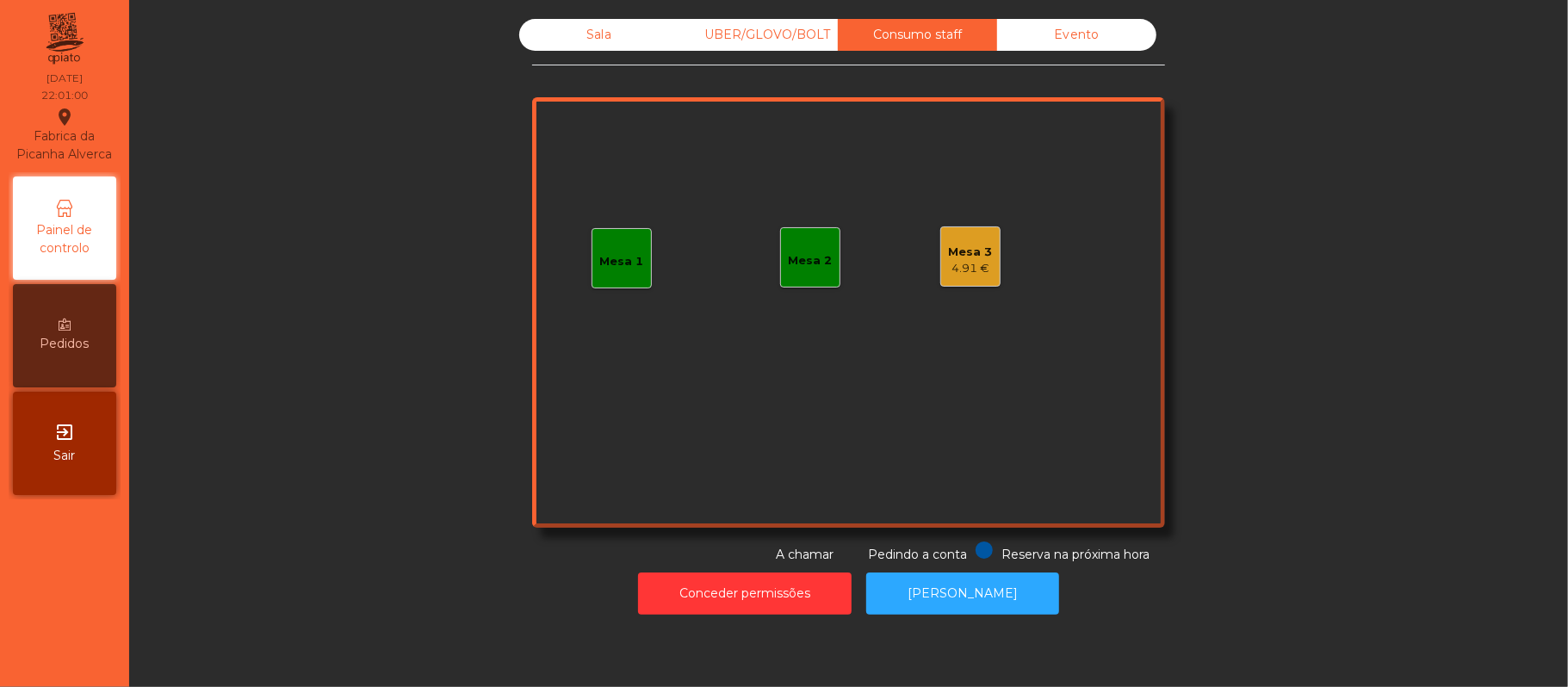
click at [949, 270] on div "4.91 €" at bounding box center [971, 268] width 44 height 17
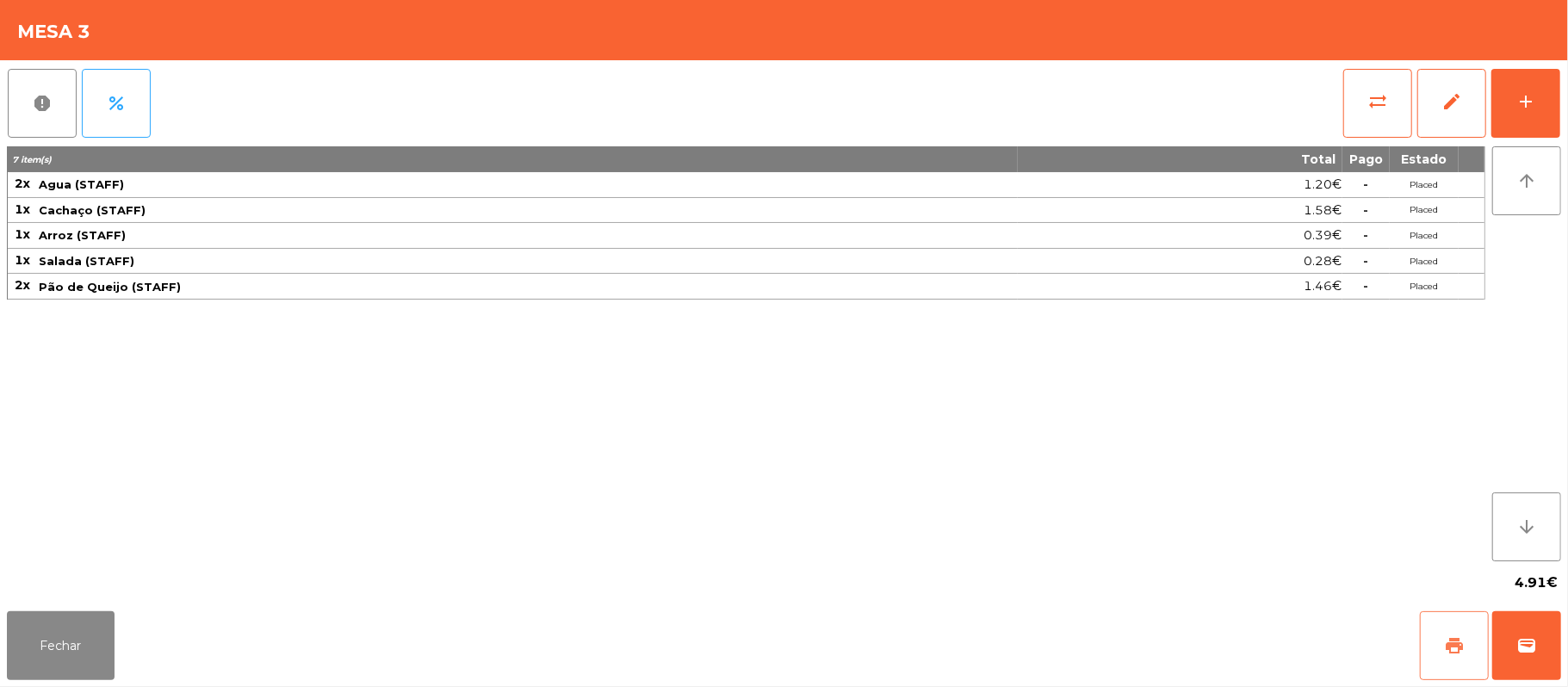
click at [1440, 641] on button "print" at bounding box center [1454, 645] width 69 height 69
click at [1441, 631] on button "print" at bounding box center [1454, 645] width 69 height 69
click at [69, 644] on button "Fechar" at bounding box center [61, 645] width 108 height 69
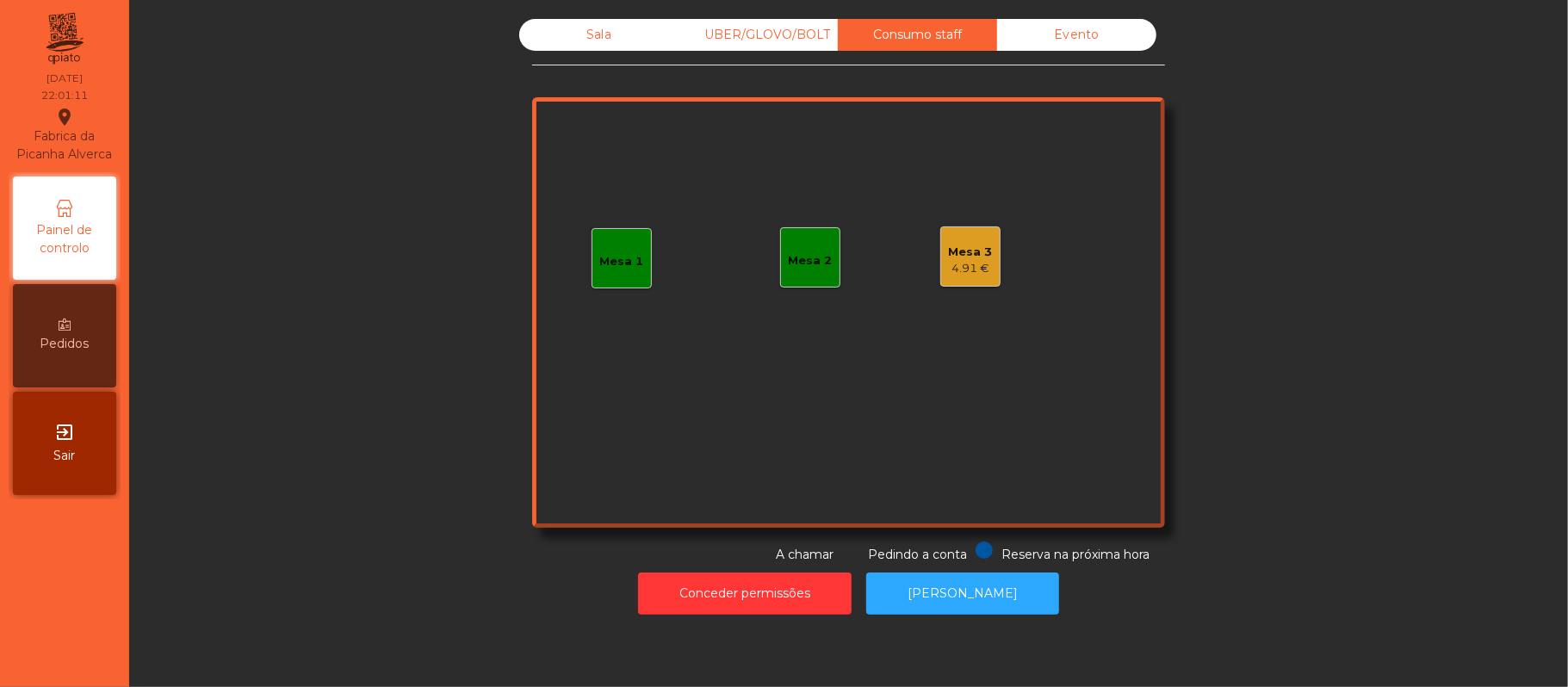
click at [951, 282] on div "Mesa 3 4.91 €" at bounding box center [971, 257] width 61 height 61
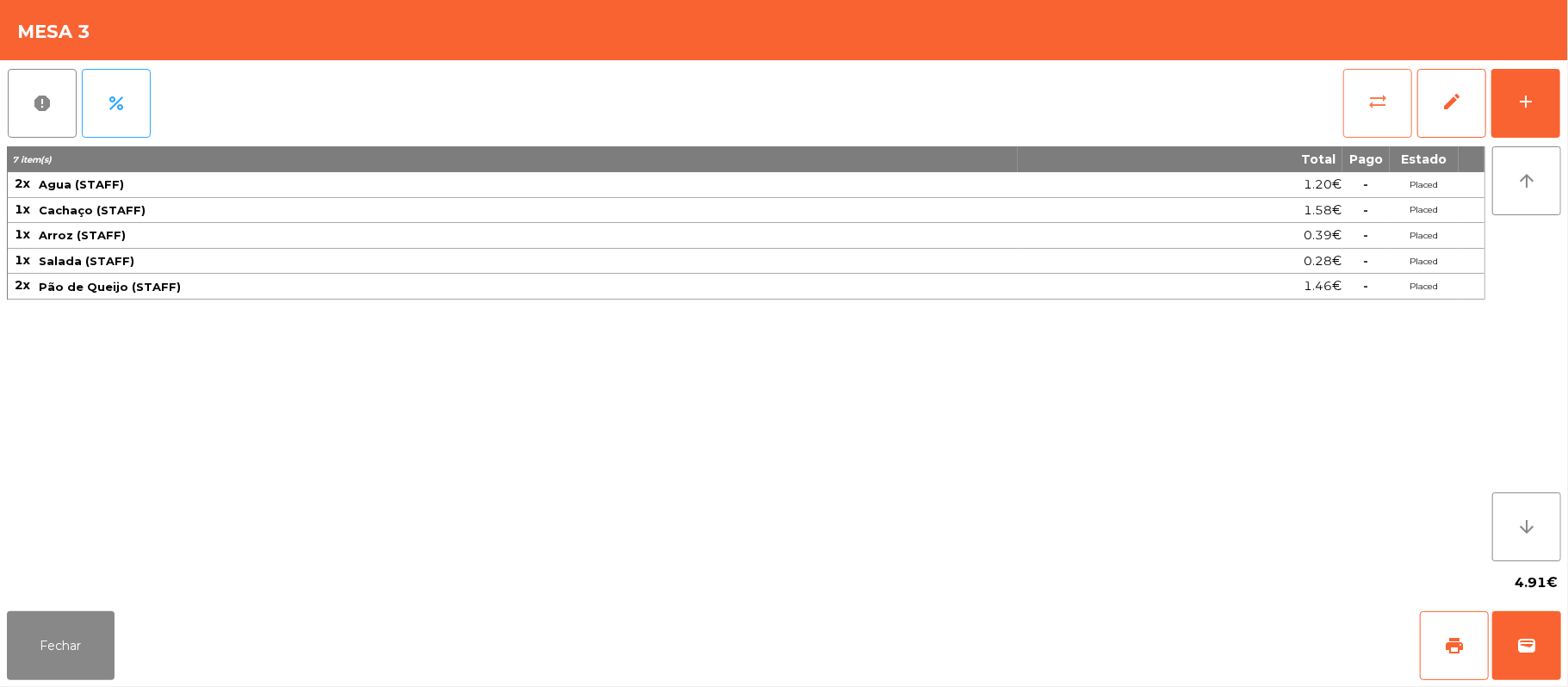
click at [1357, 107] on button "sync_alt" at bounding box center [1377, 103] width 69 height 69
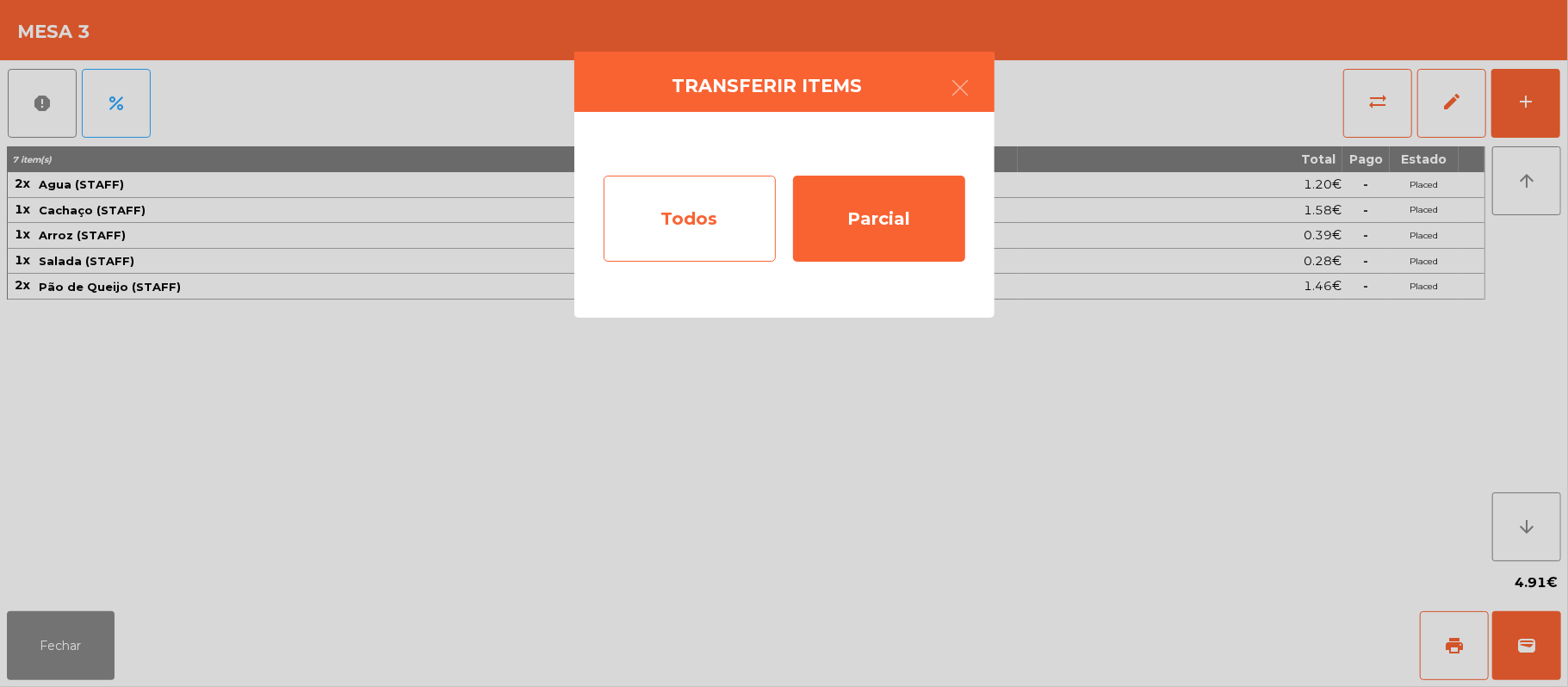
click at [670, 201] on div "Todos" at bounding box center [690, 218] width 173 height 86
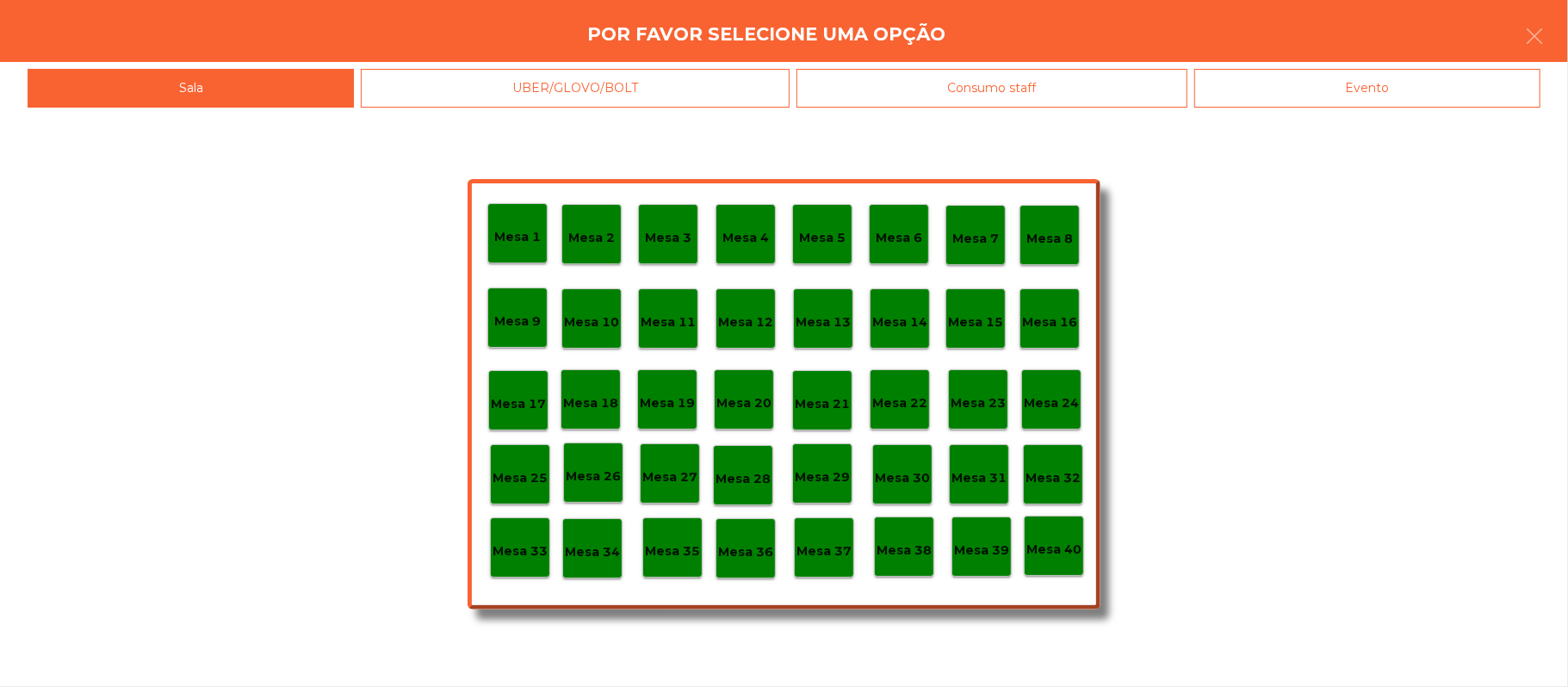
click at [514, 552] on p "Mesa 33" at bounding box center [520, 551] width 55 height 20
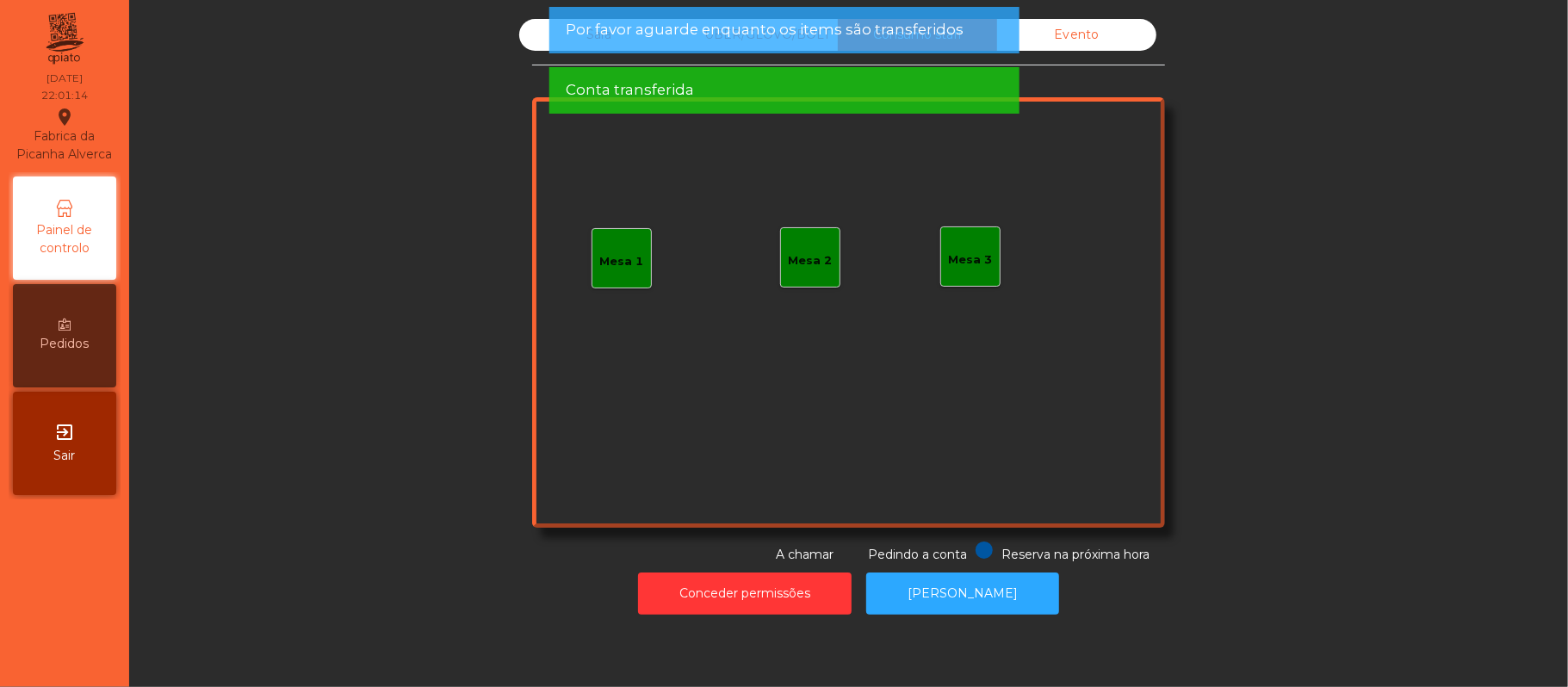
click at [1066, 35] on div "Evento" at bounding box center [1077, 35] width 159 height 32
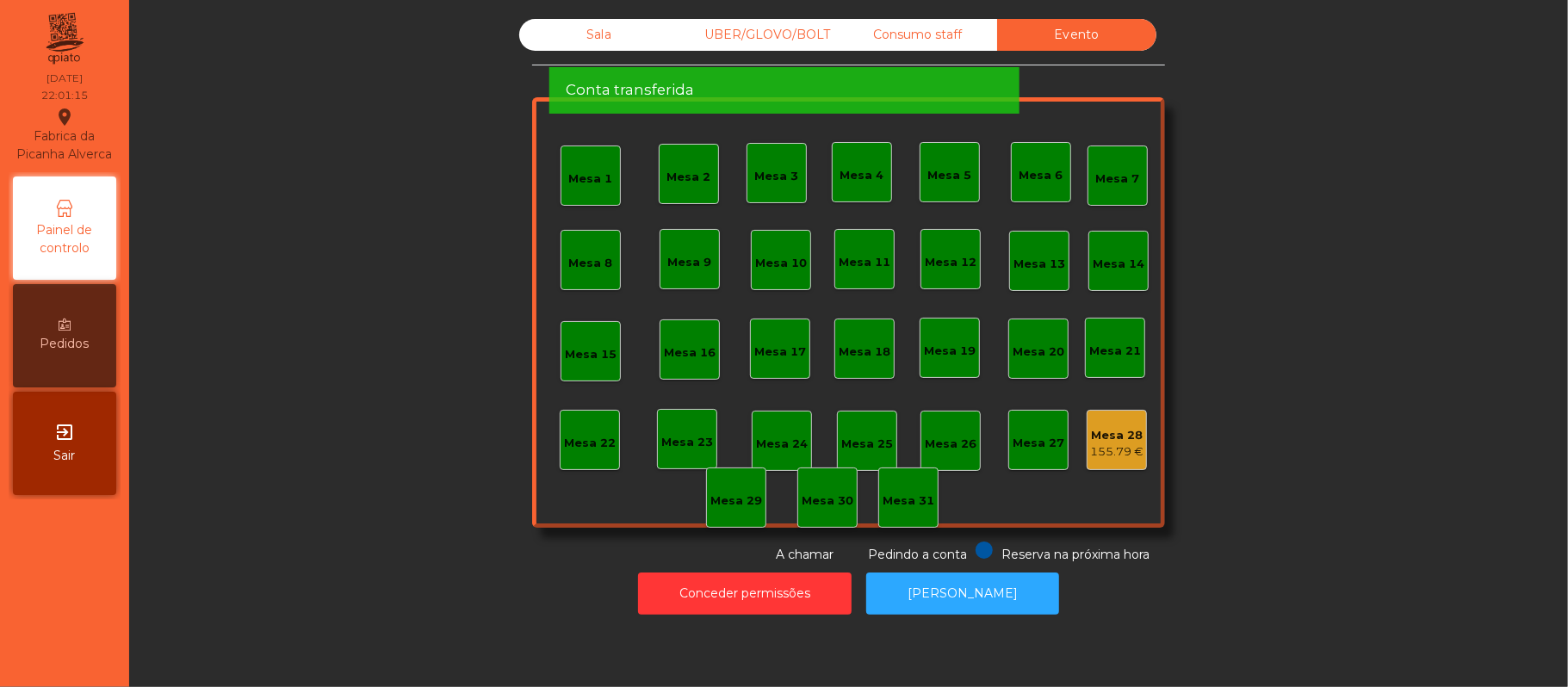
click at [924, 80] on div "Conta transferida" at bounding box center [784, 90] width 436 height 22
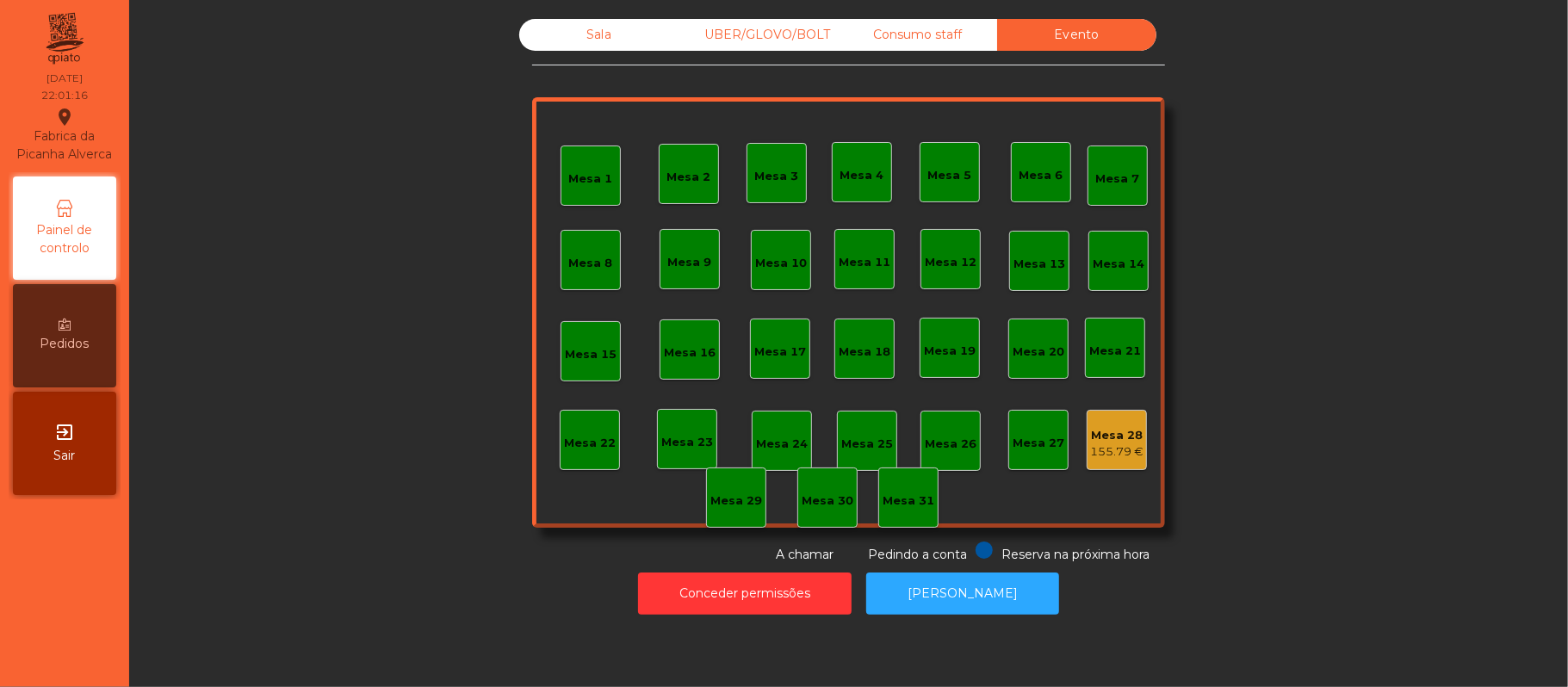
click at [787, 34] on div "UBER/GLOVO/BOLT" at bounding box center [758, 35] width 159 height 32
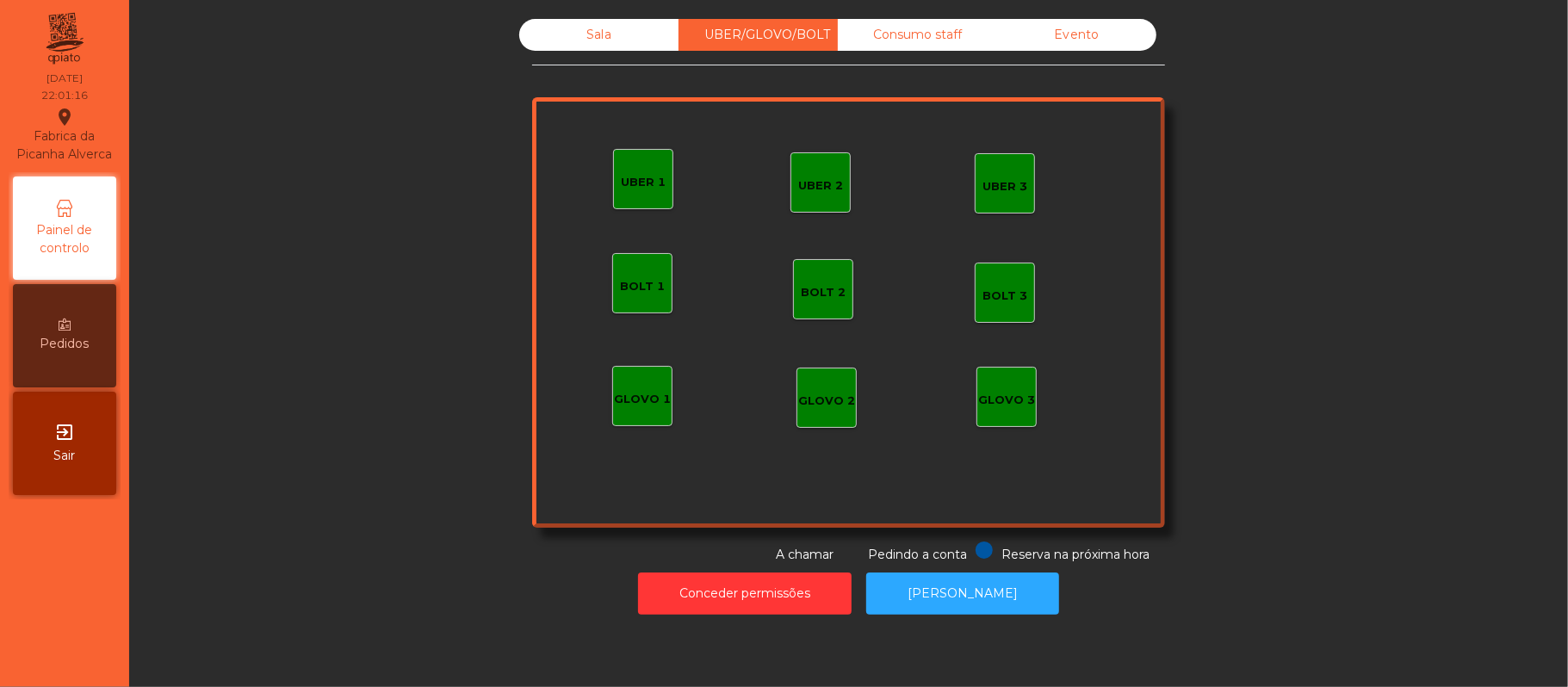
click at [600, 42] on div "Sala" at bounding box center [599, 35] width 159 height 32
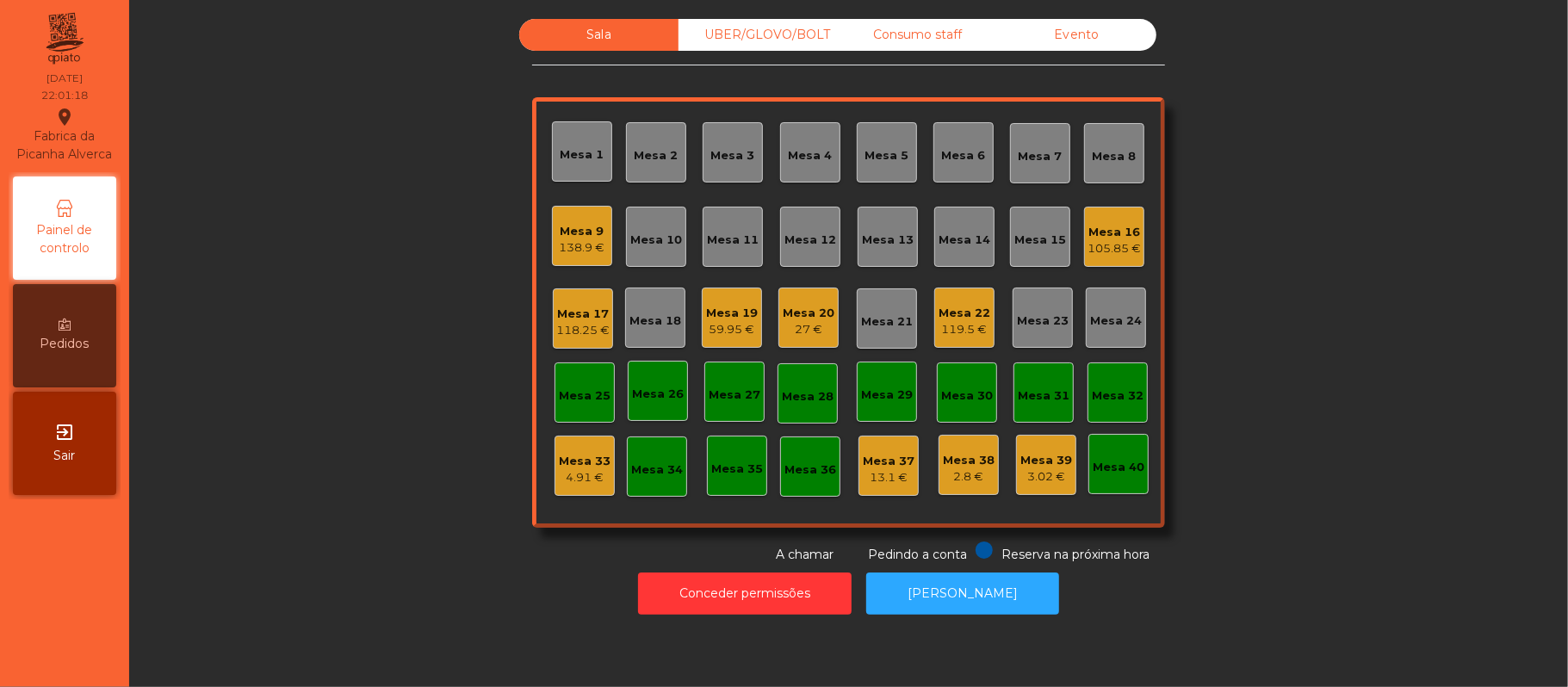
click at [969, 464] on div "Mesa 38" at bounding box center [969, 461] width 51 height 17
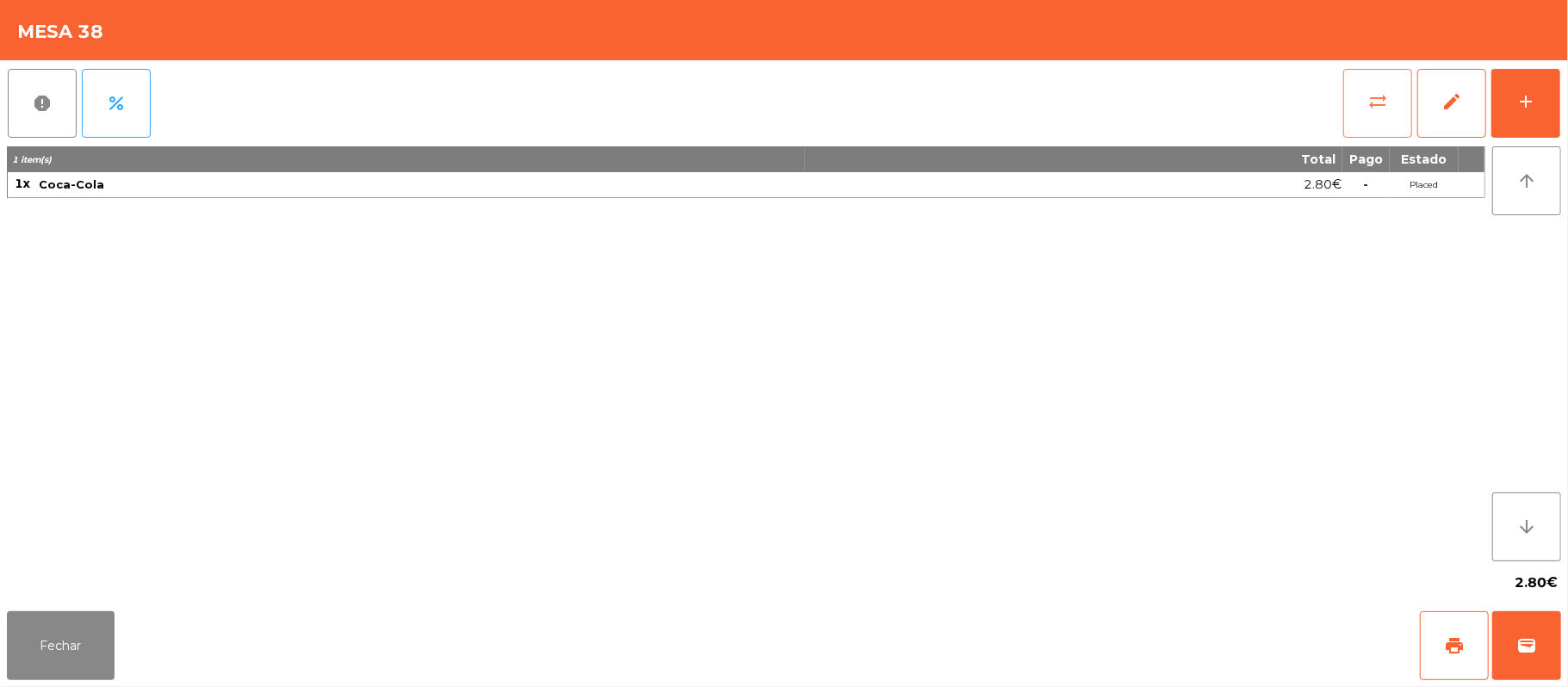
click at [1362, 114] on button "sync_alt" at bounding box center [1377, 103] width 69 height 69
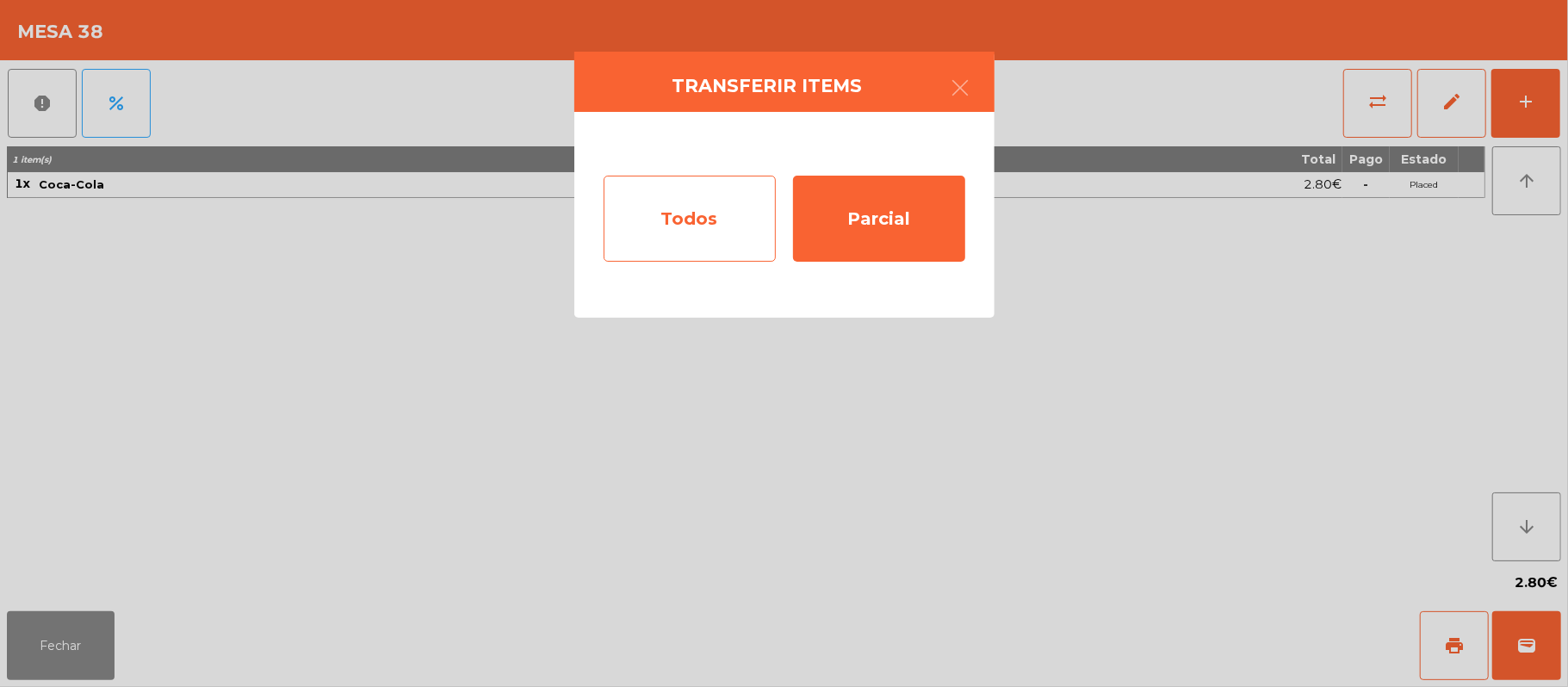
click at [702, 228] on div "Todos" at bounding box center [690, 218] width 173 height 86
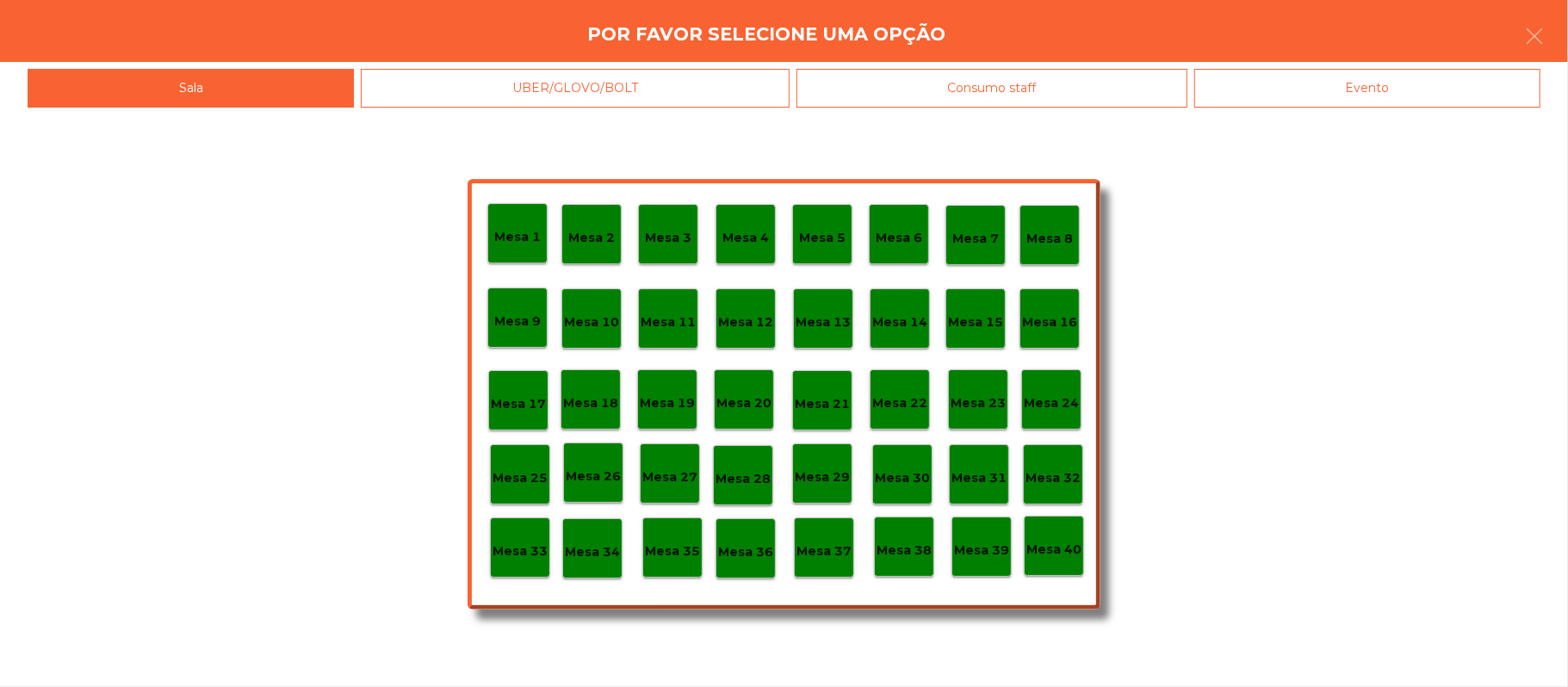
click at [820, 541] on p "Mesa 37" at bounding box center [824, 551] width 55 height 20
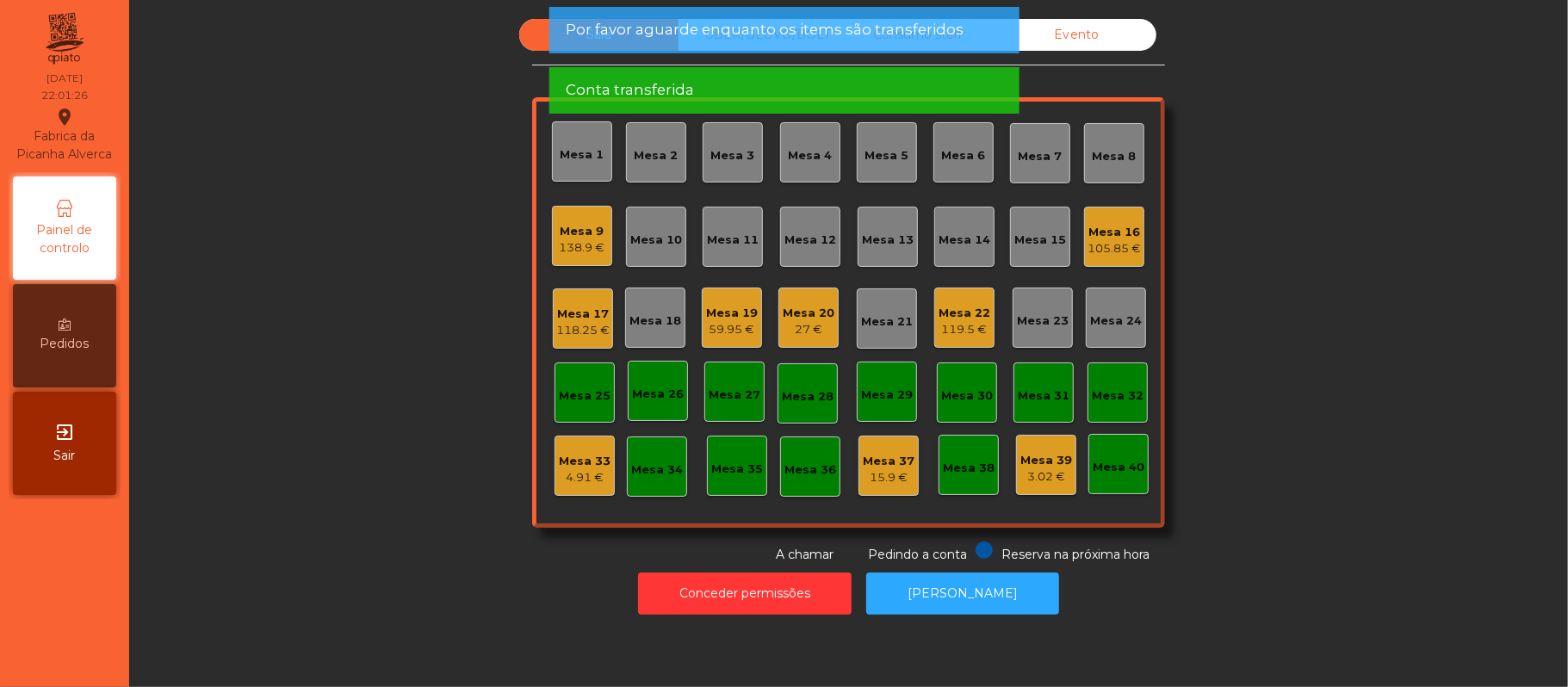
click at [1024, 476] on div "3.02 €" at bounding box center [1046, 477] width 51 height 17
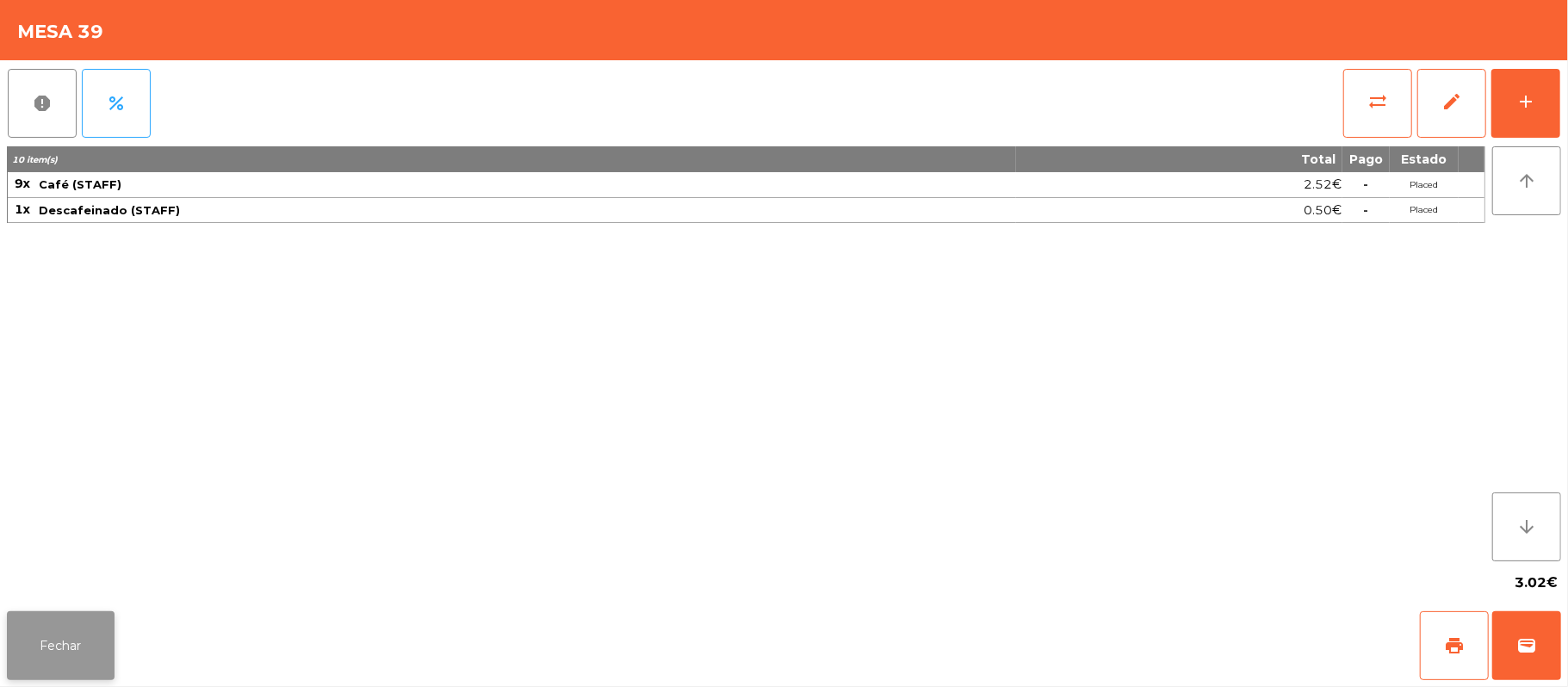
click at [87, 654] on button "Fechar" at bounding box center [61, 645] width 108 height 69
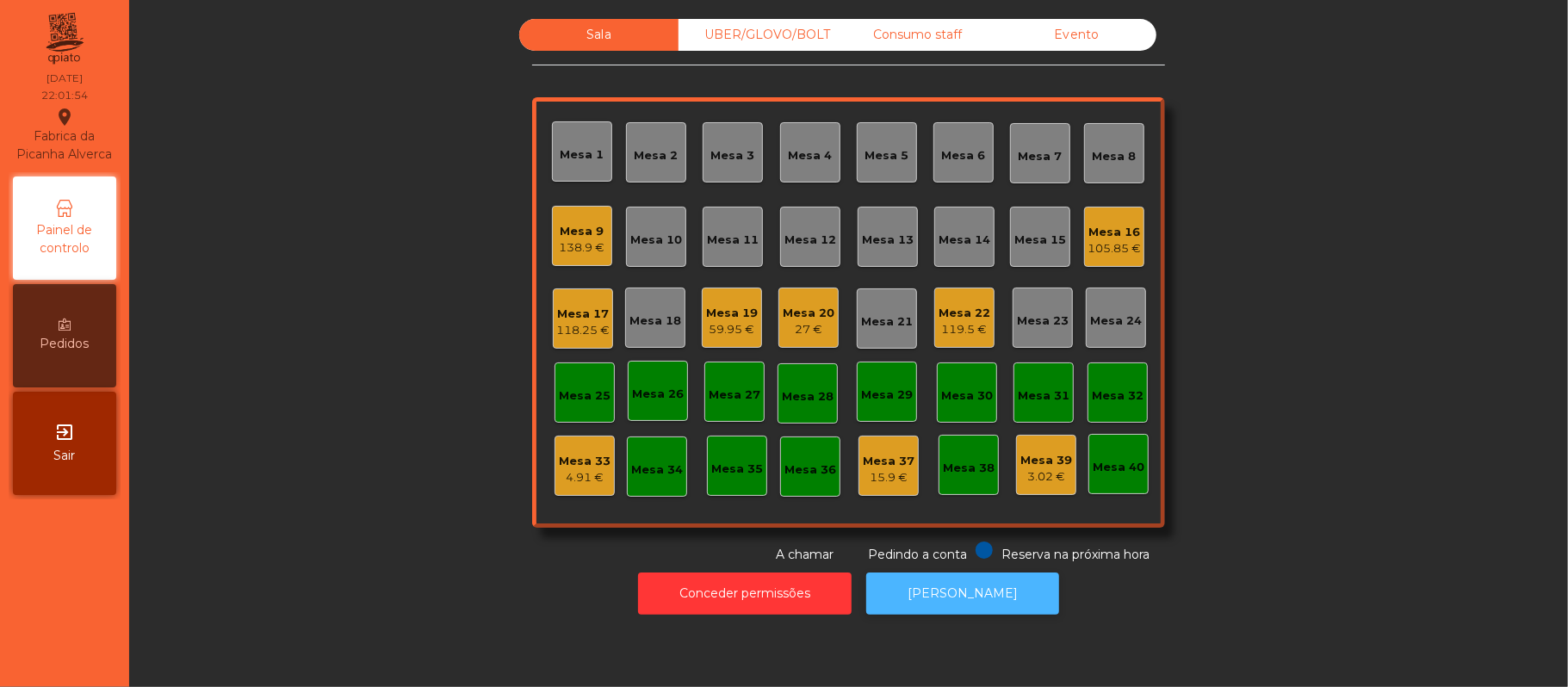
click at [972, 587] on button "[PERSON_NAME]" at bounding box center [962, 593] width 192 height 43
click at [718, 311] on div "Mesa 19" at bounding box center [732, 314] width 51 height 17
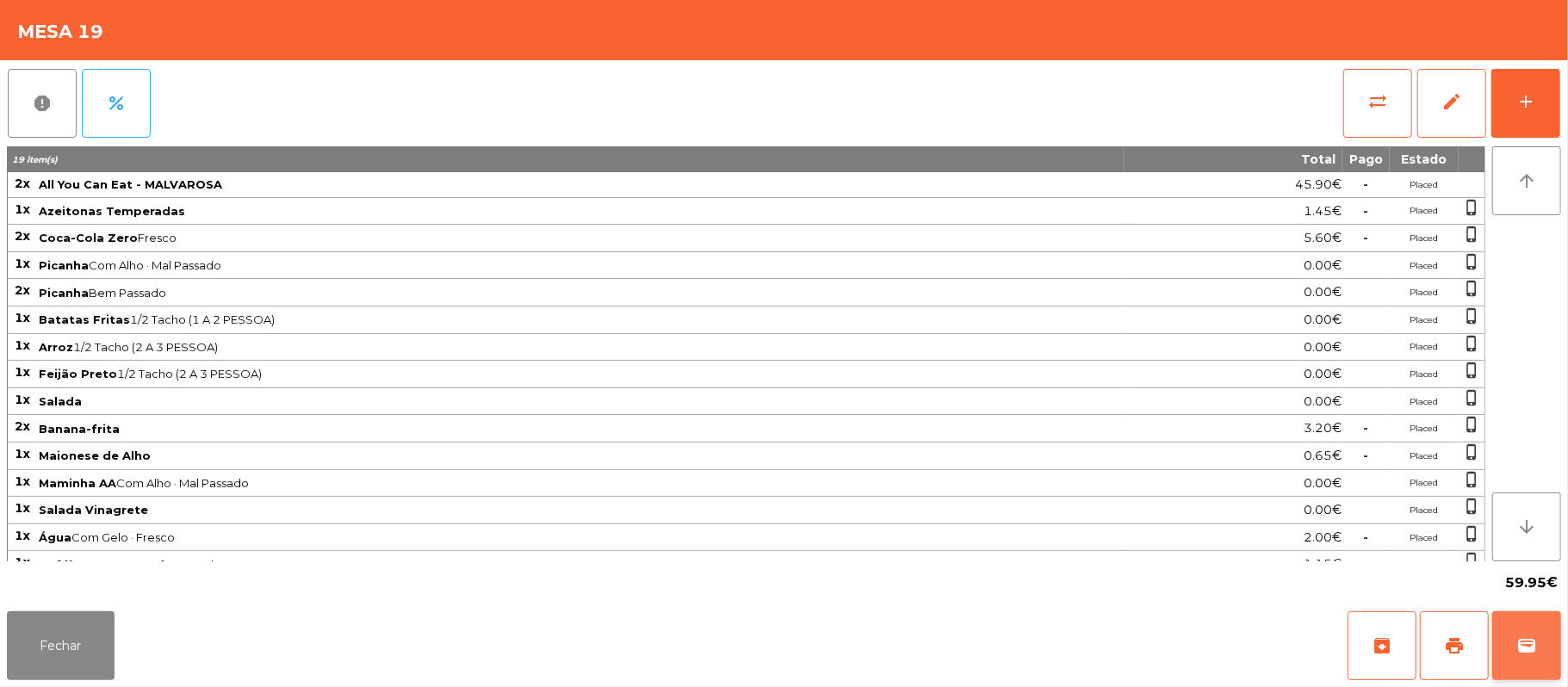
click at [1529, 651] on span "wallet" at bounding box center [1526, 645] width 21 height 21
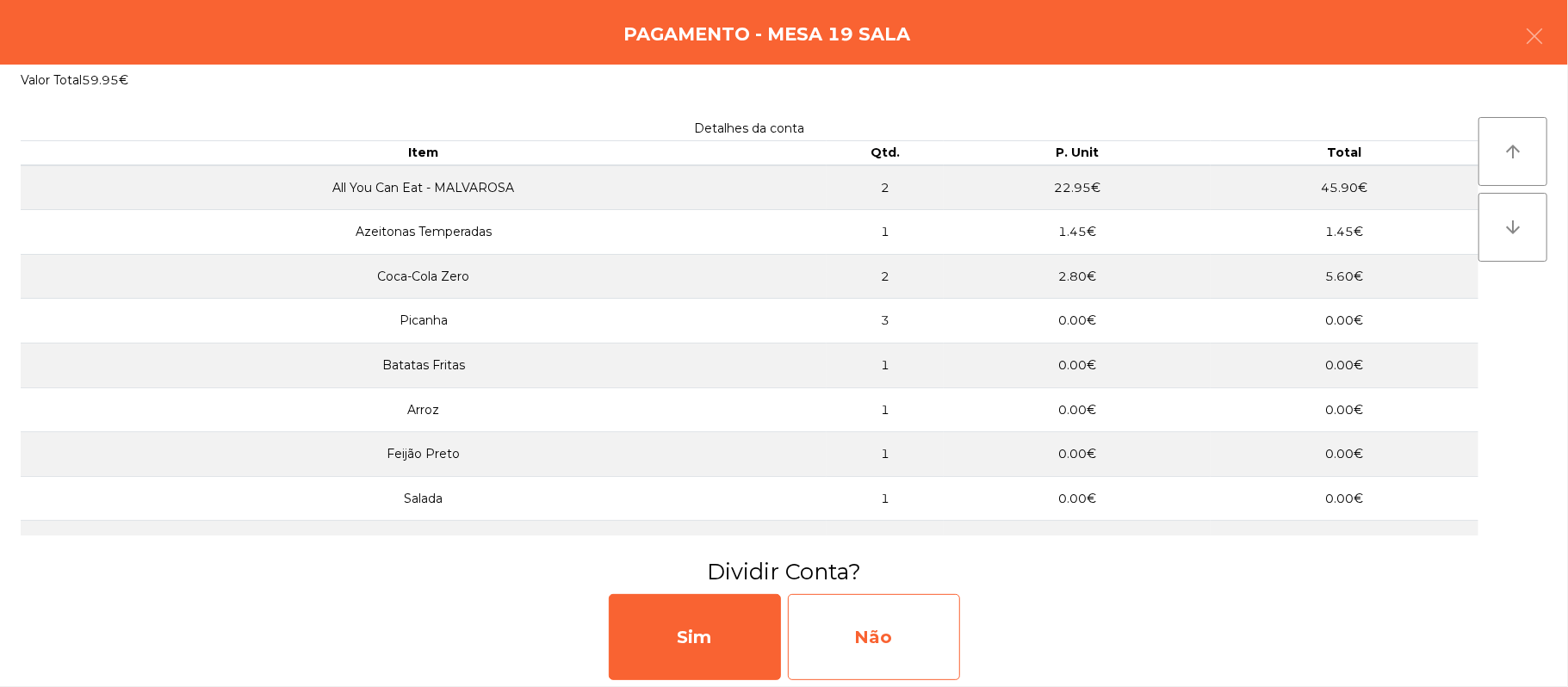
click at [877, 618] on div "Não" at bounding box center [874, 637] width 173 height 86
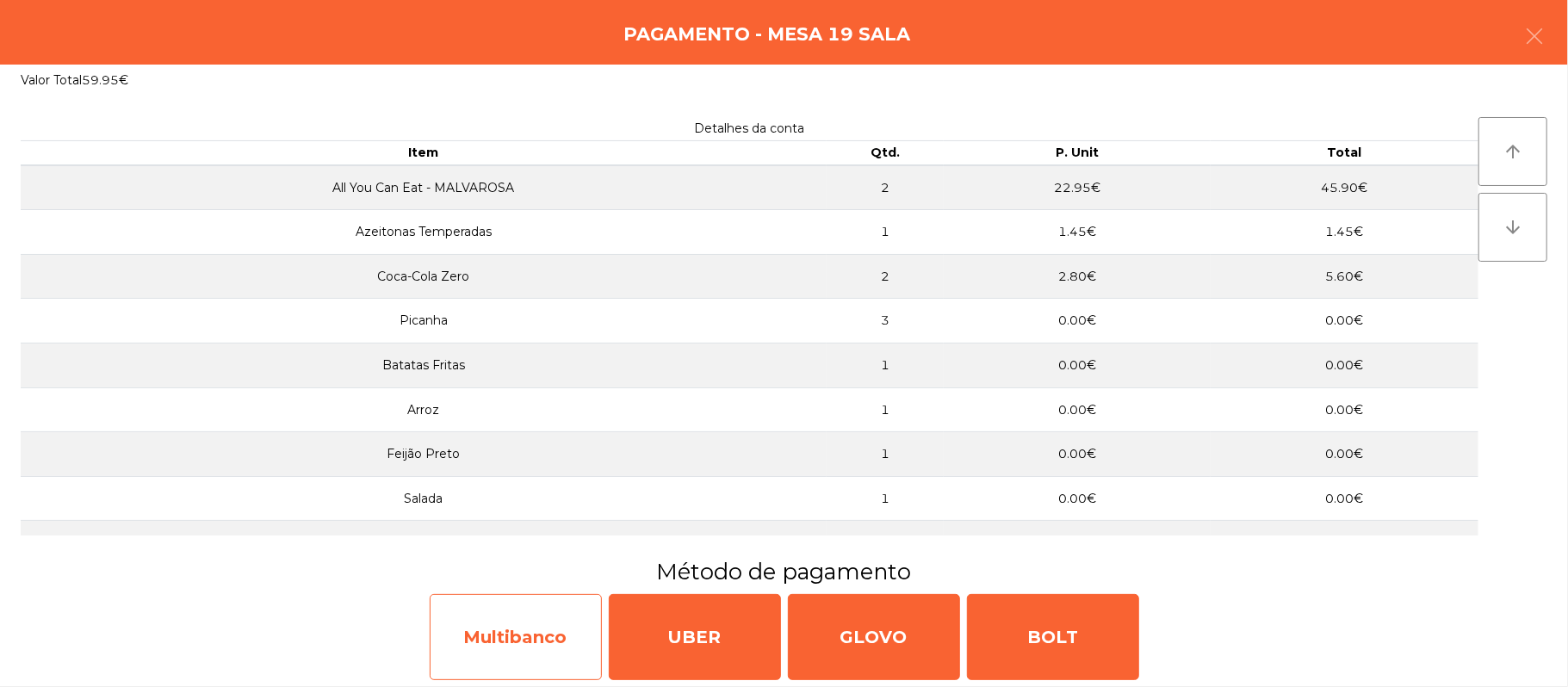
click at [514, 642] on div "Multibanco" at bounding box center [516, 637] width 173 height 86
select select "**"
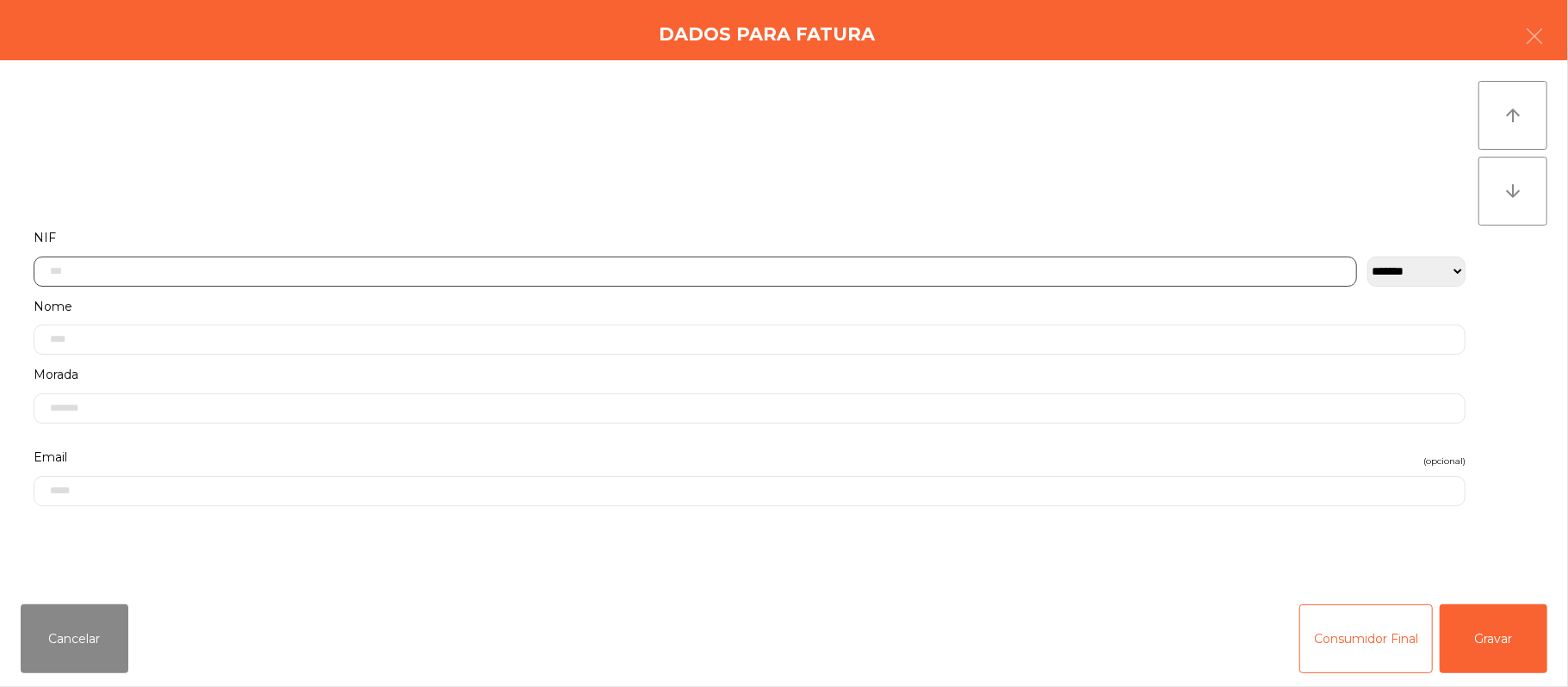
click at [435, 270] on input "text" at bounding box center [695, 272] width 1323 height 30
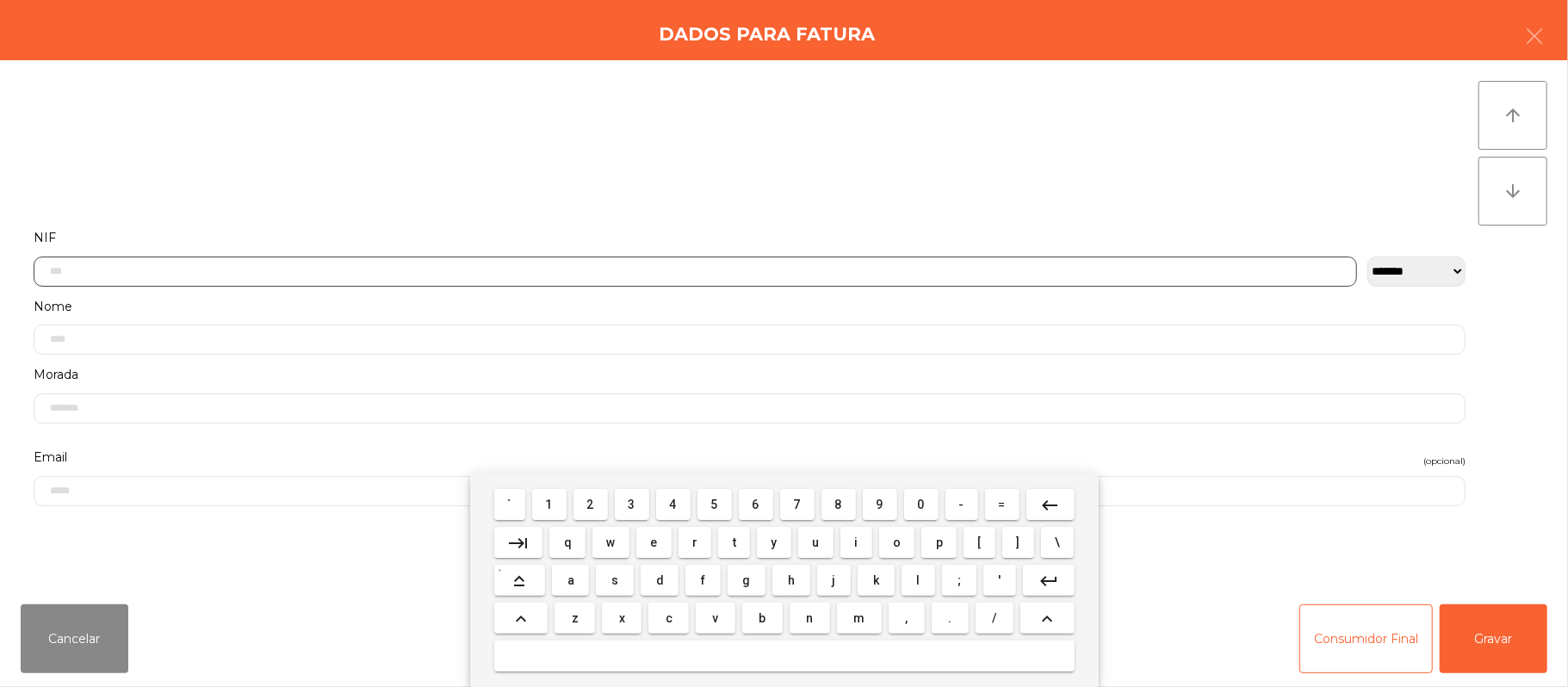
scroll to position [145, 0]
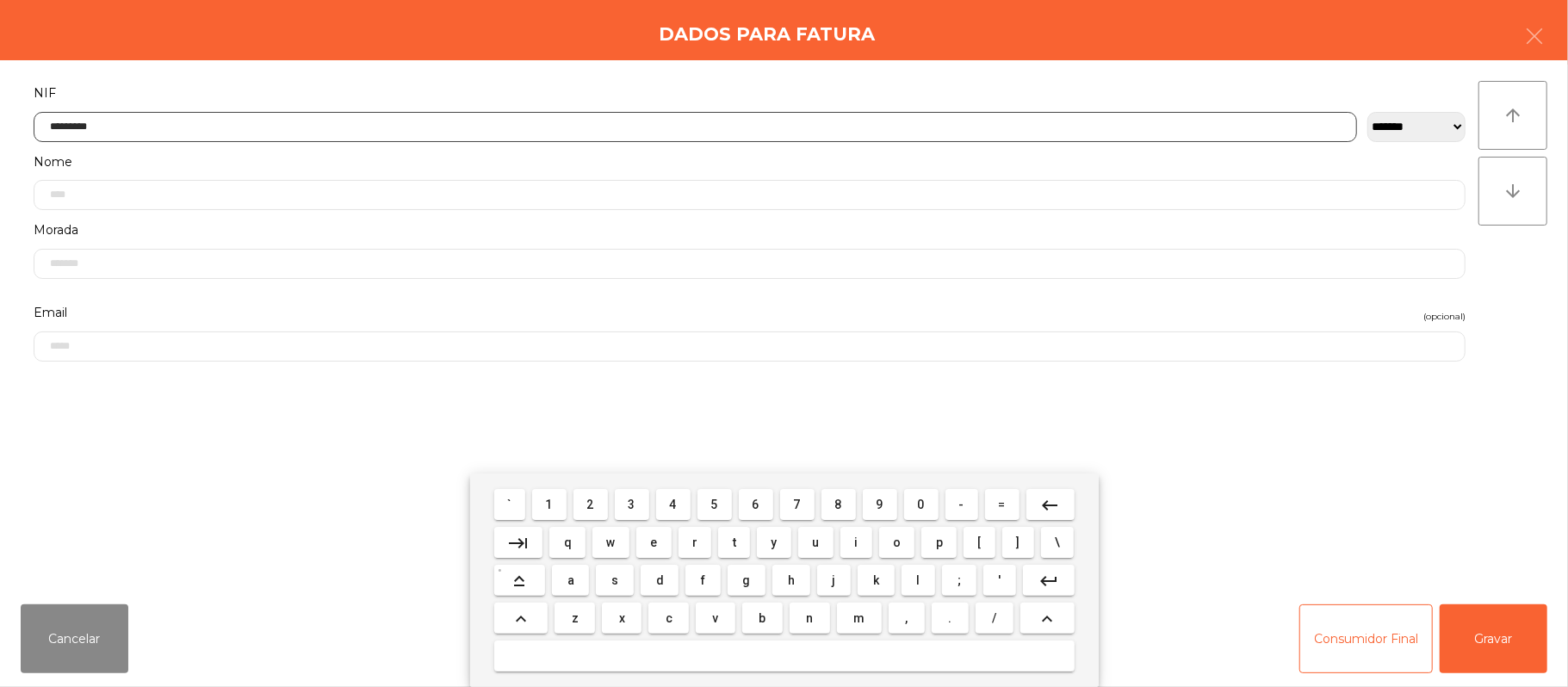
type input "*********"
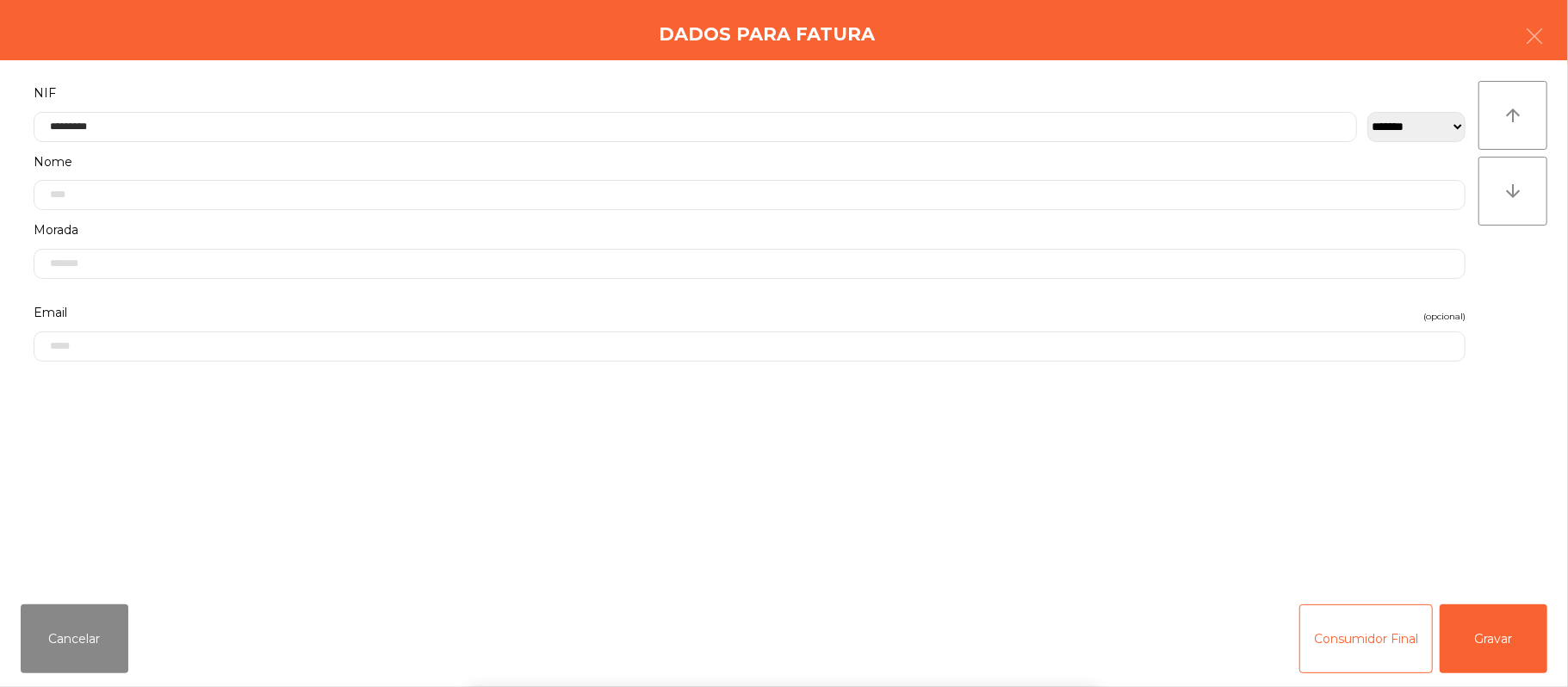
click at [1472, 626] on div "` 1 2 3 4 5 6 7 8 9 0 - = keyboard_backspace keyboard_tab q w e r t y u i o p […" at bounding box center [784, 580] width 1568 height 213
click at [1479, 651] on button "Gravar" at bounding box center [1494, 639] width 108 height 69
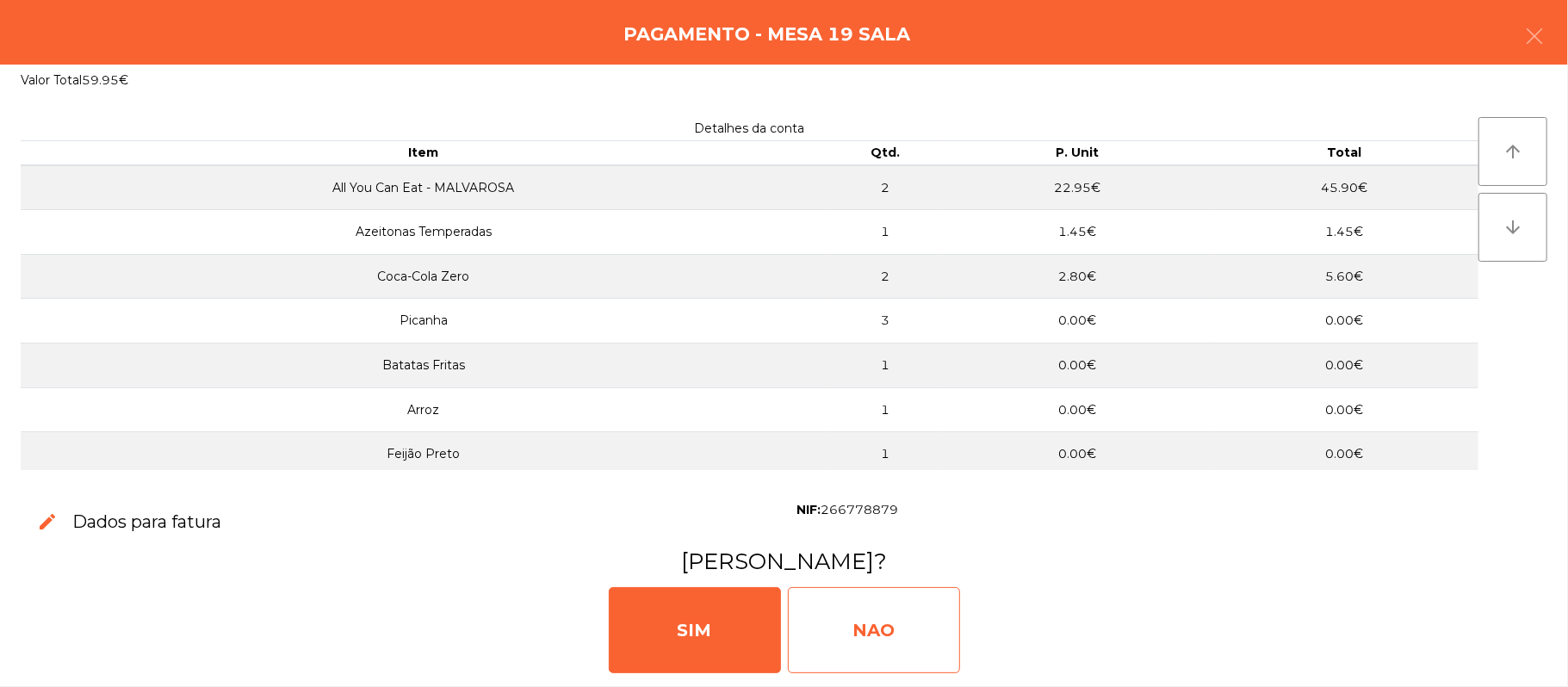
click at [896, 611] on div "NAO" at bounding box center [874, 629] width 173 height 86
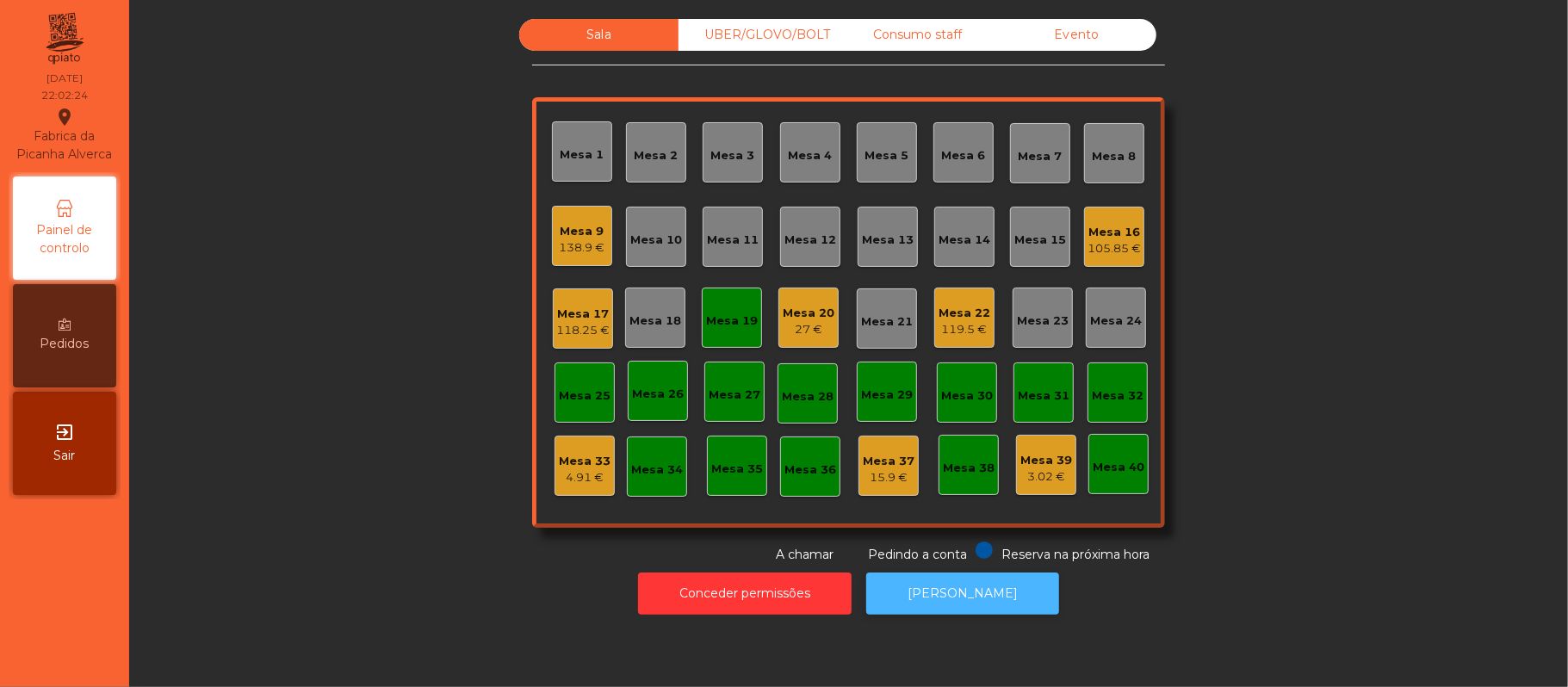
click at [981, 572] on button "[PERSON_NAME]" at bounding box center [962, 593] width 192 height 43
click at [711, 307] on div "Mesa 19" at bounding box center [732, 316] width 51 height 24
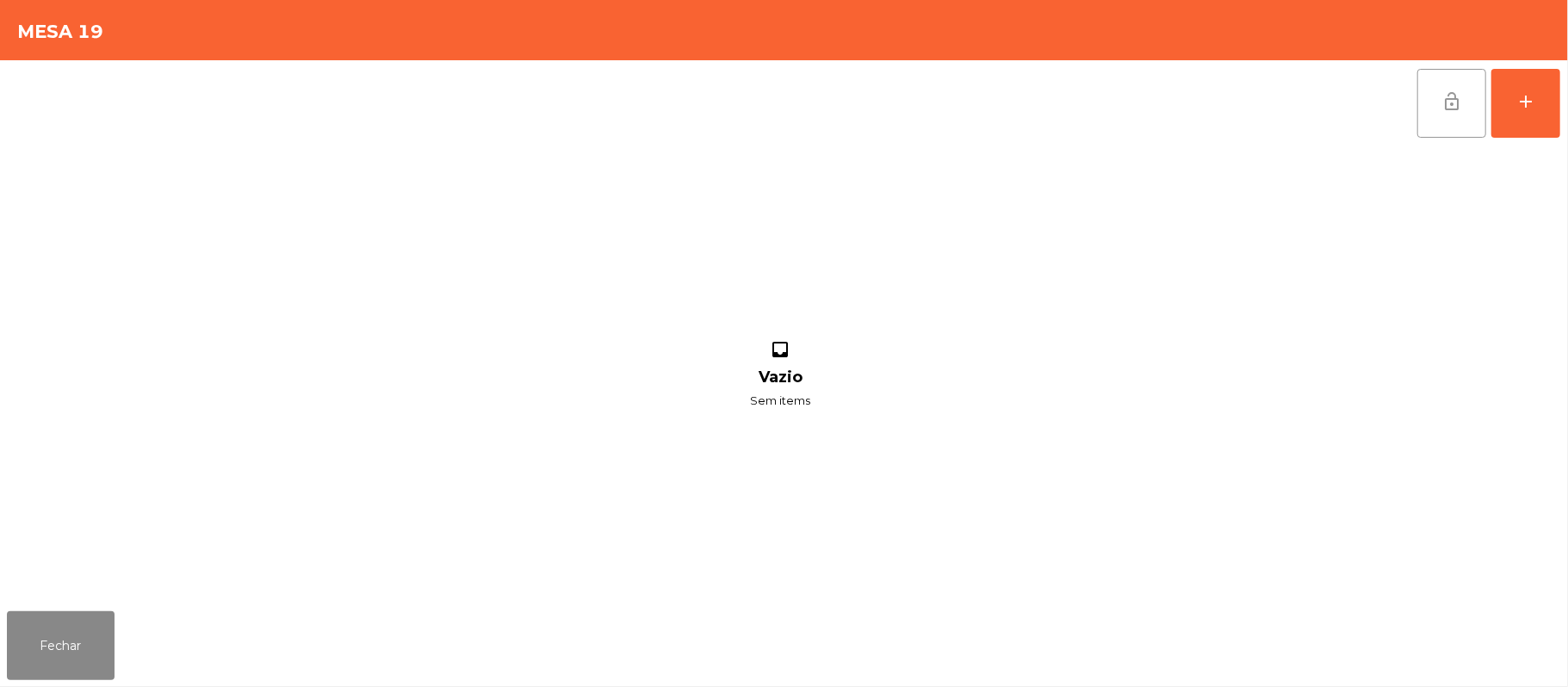
click at [1458, 124] on button "lock_open" at bounding box center [1451, 103] width 69 height 69
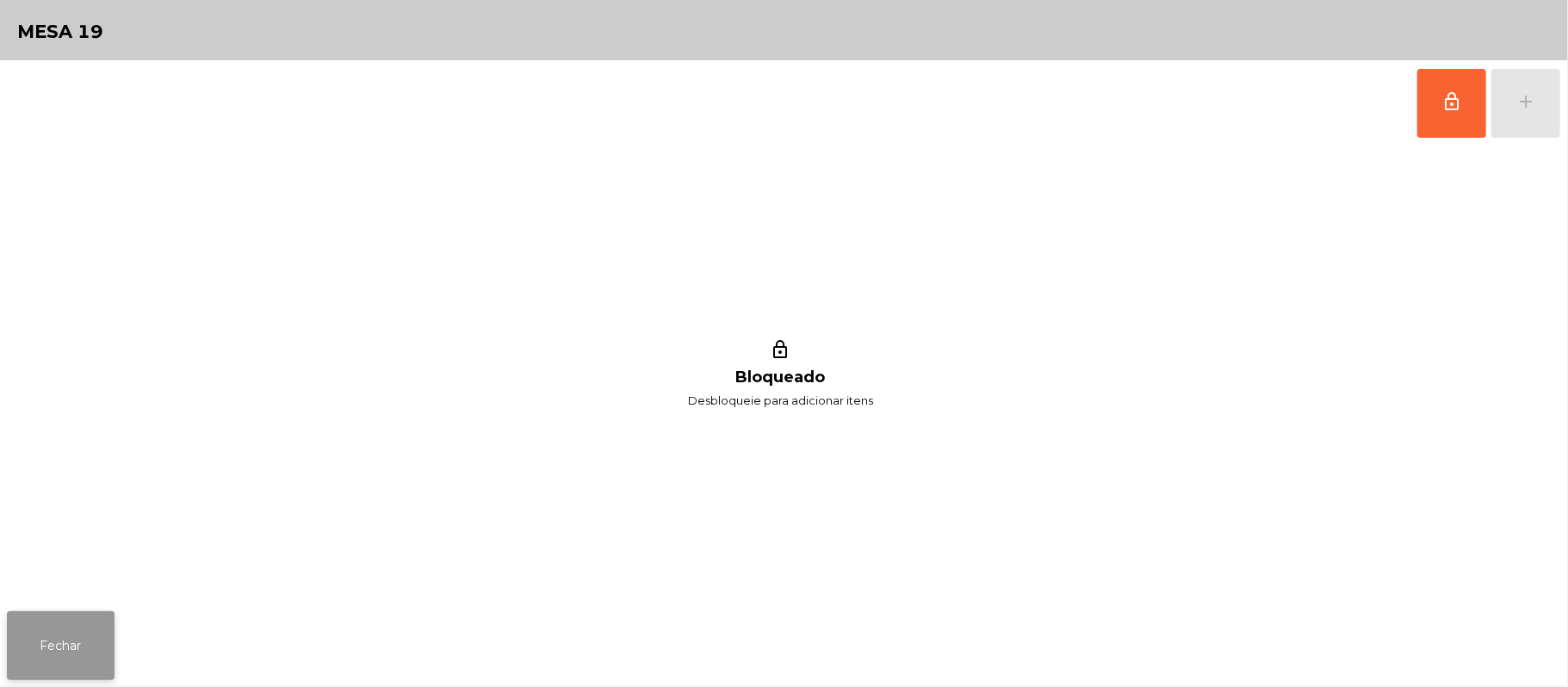
click at [51, 627] on button "Fechar" at bounding box center [61, 645] width 108 height 69
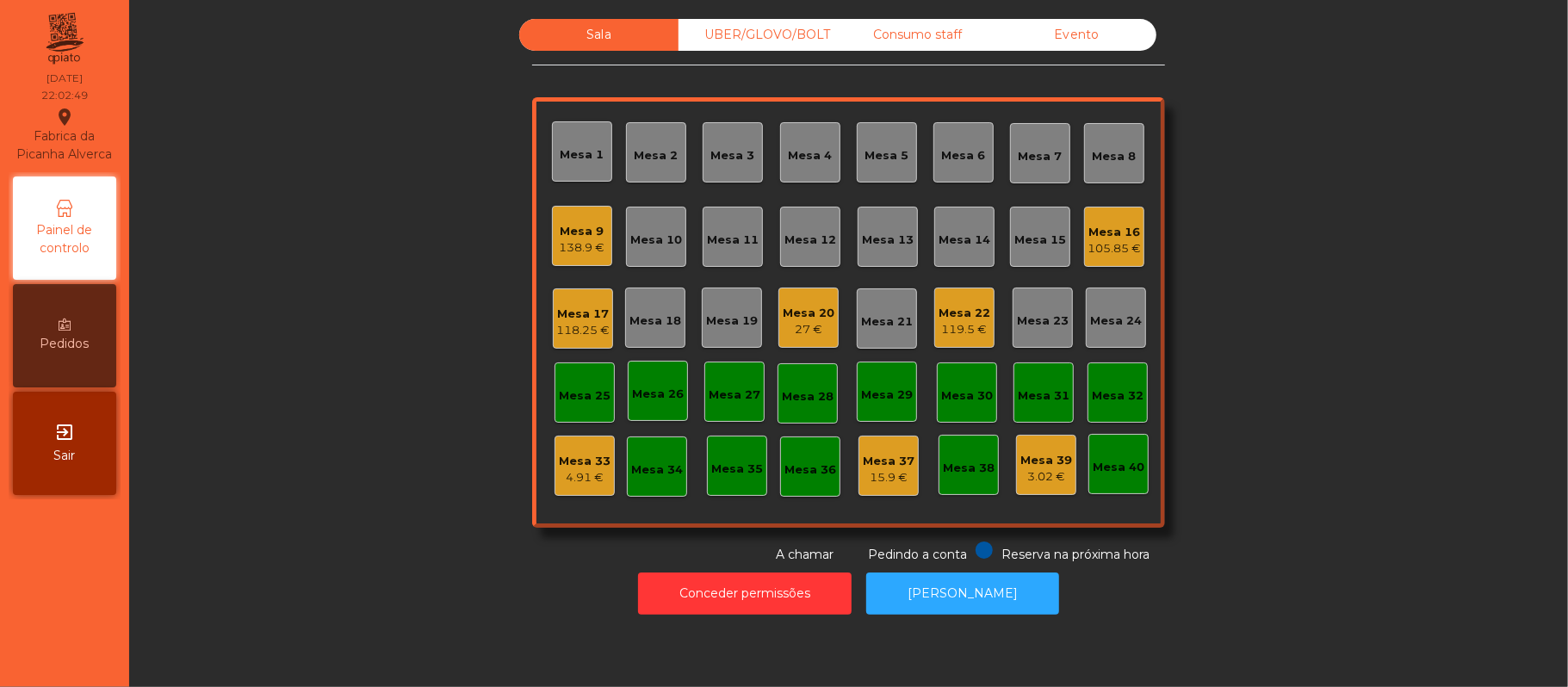
click at [785, 33] on div "UBER/GLOVO/BOLT" at bounding box center [758, 35] width 159 height 32
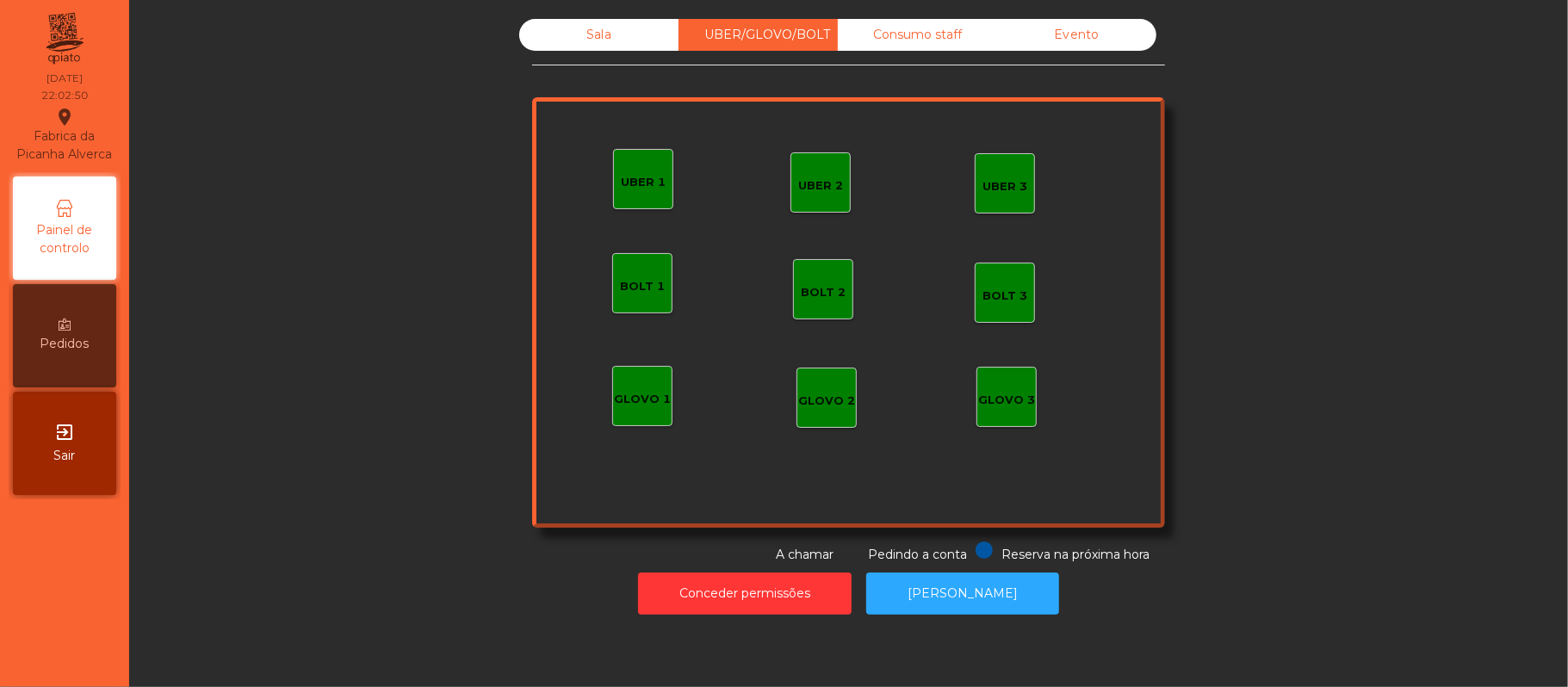
click at [652, 187] on div "UBER 1" at bounding box center [643, 182] width 45 height 17
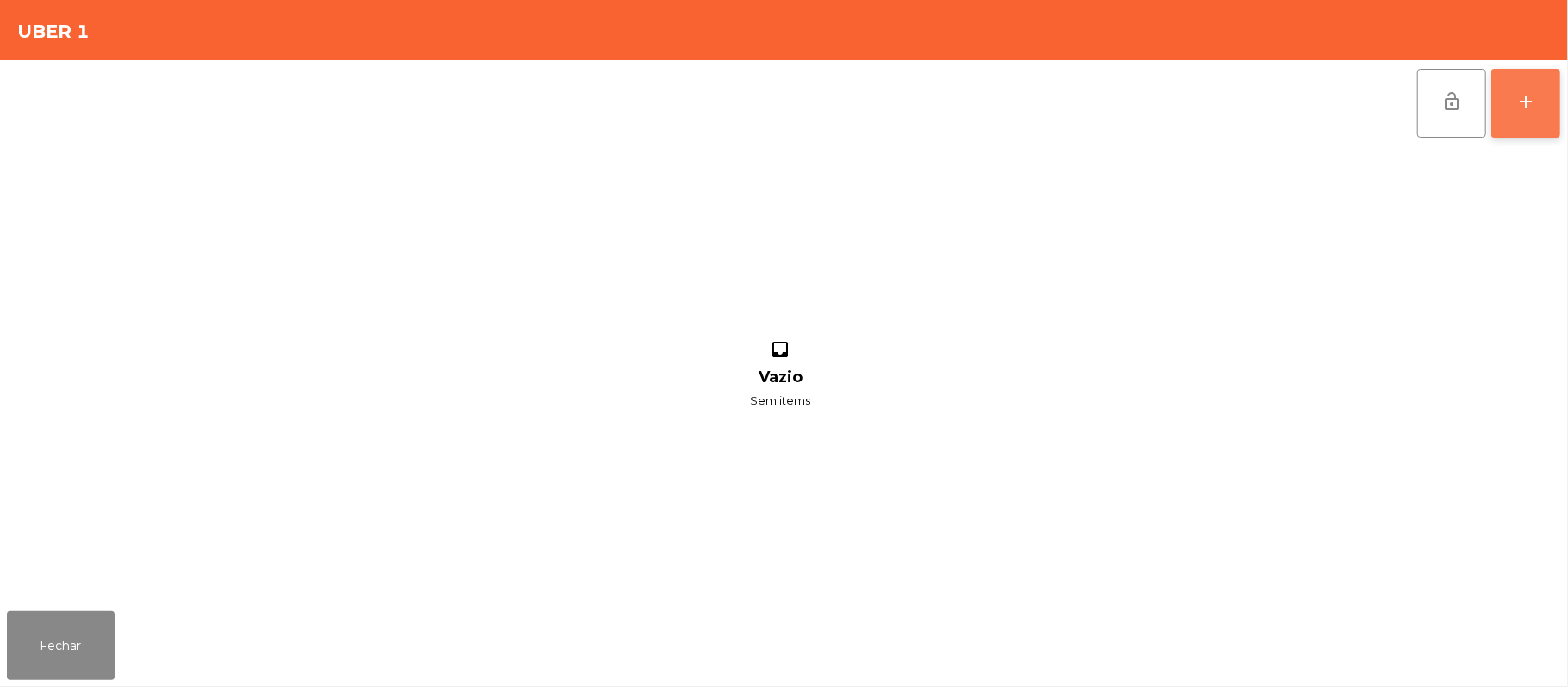
click at [1557, 76] on button "add" at bounding box center [1525, 103] width 69 height 69
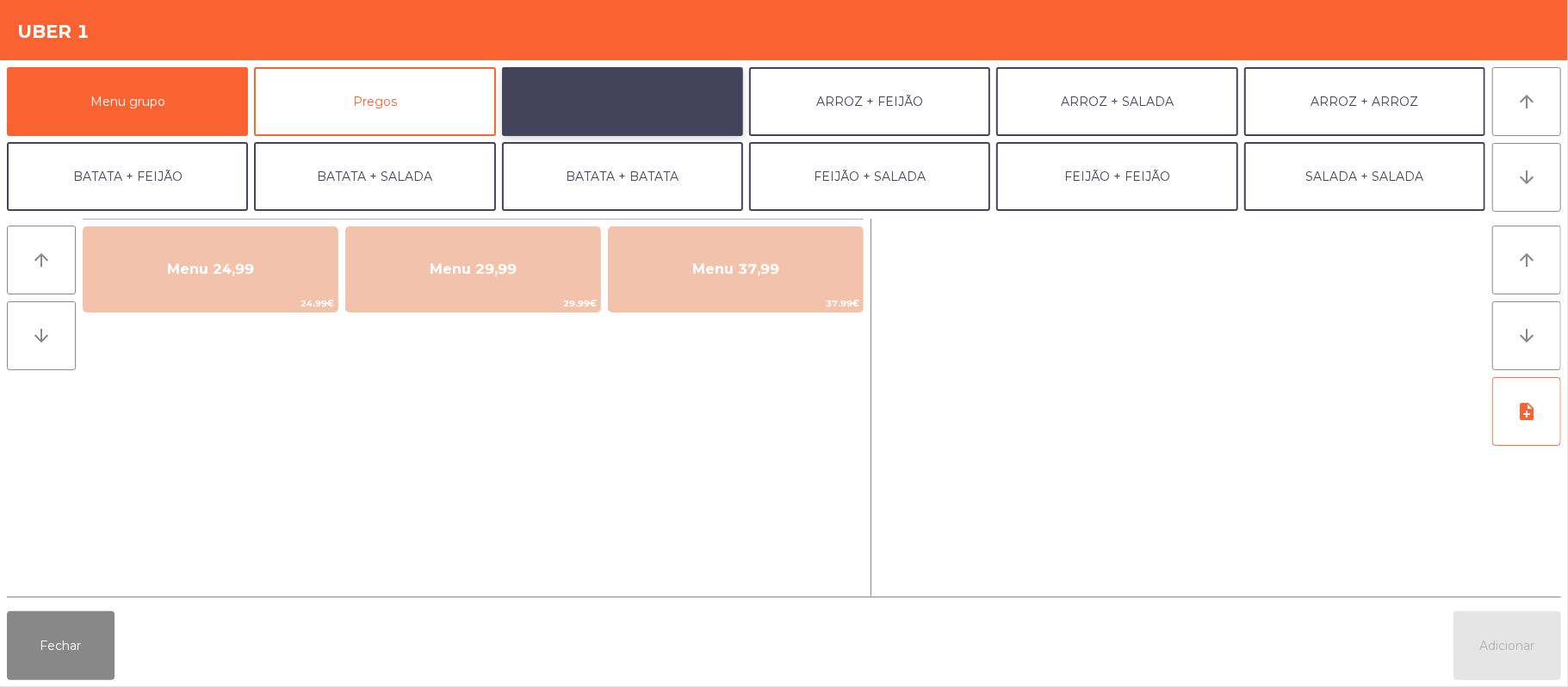
click at [660, 115] on button "ARROZ + BATATAS" at bounding box center [623, 101] width 241 height 69
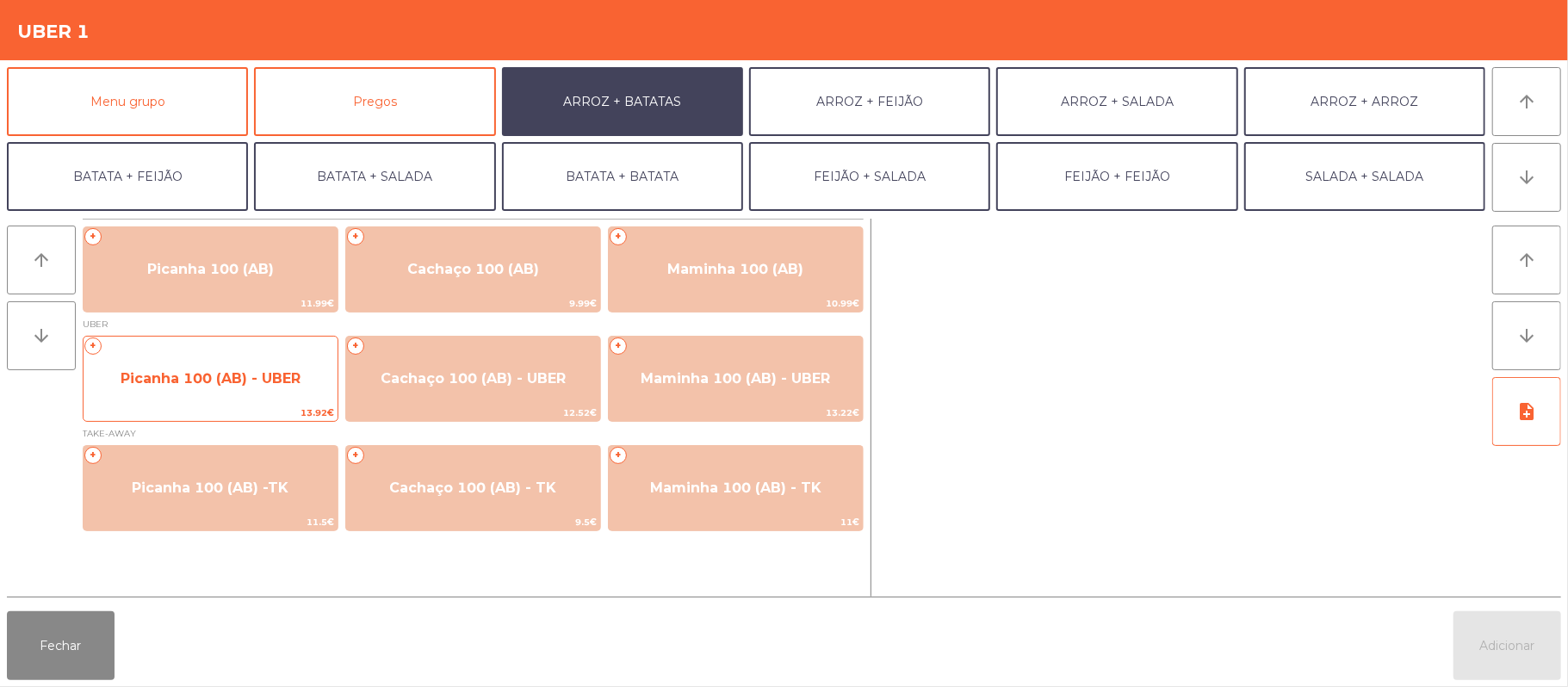
click at [272, 362] on span "Picanha 100 (AB) - UBER" at bounding box center [210, 378] width 254 height 46
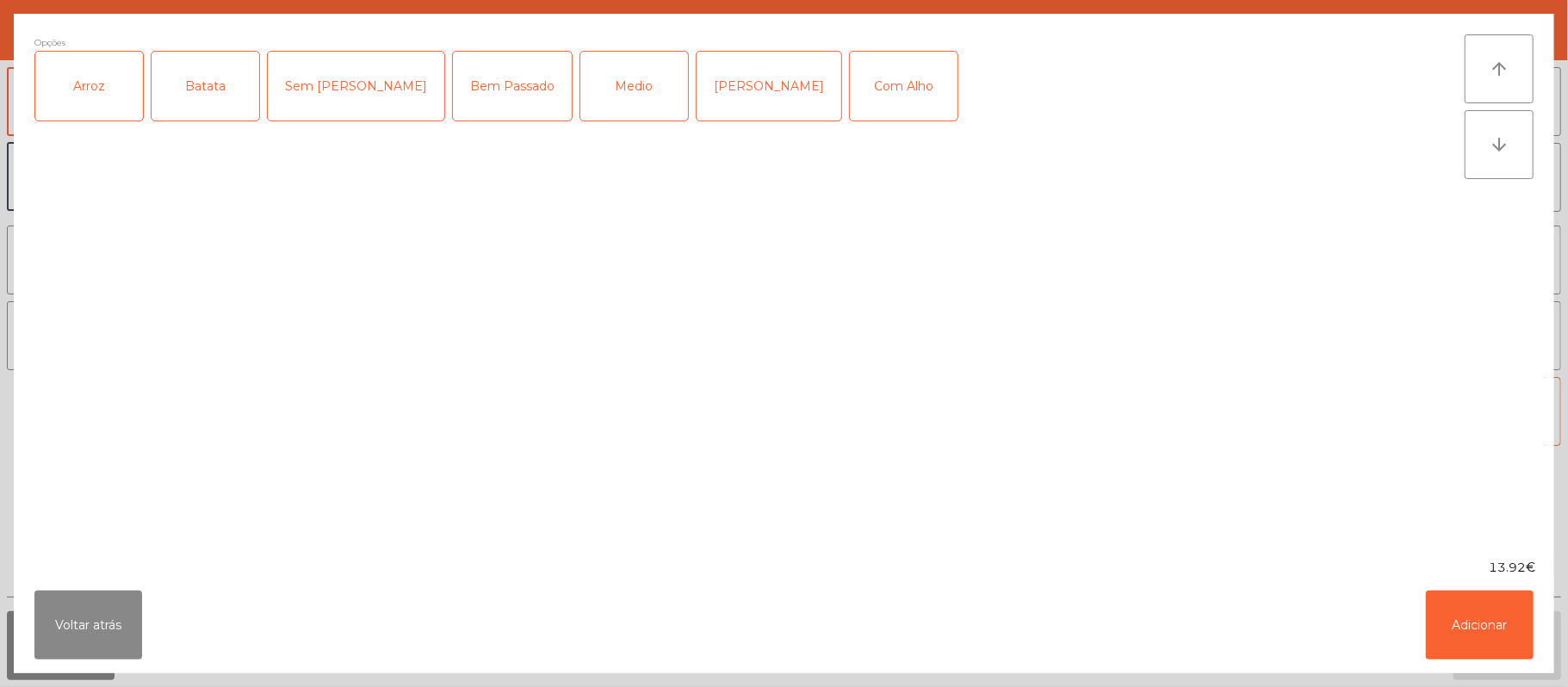
click at [121, 108] on div "Arroz" at bounding box center [89, 85] width 108 height 69
click at [217, 84] on div "Batata" at bounding box center [206, 85] width 108 height 69
click at [580, 82] on div "Medio" at bounding box center [634, 85] width 108 height 69
click at [1503, 616] on button "Adicionar" at bounding box center [1480, 624] width 108 height 69
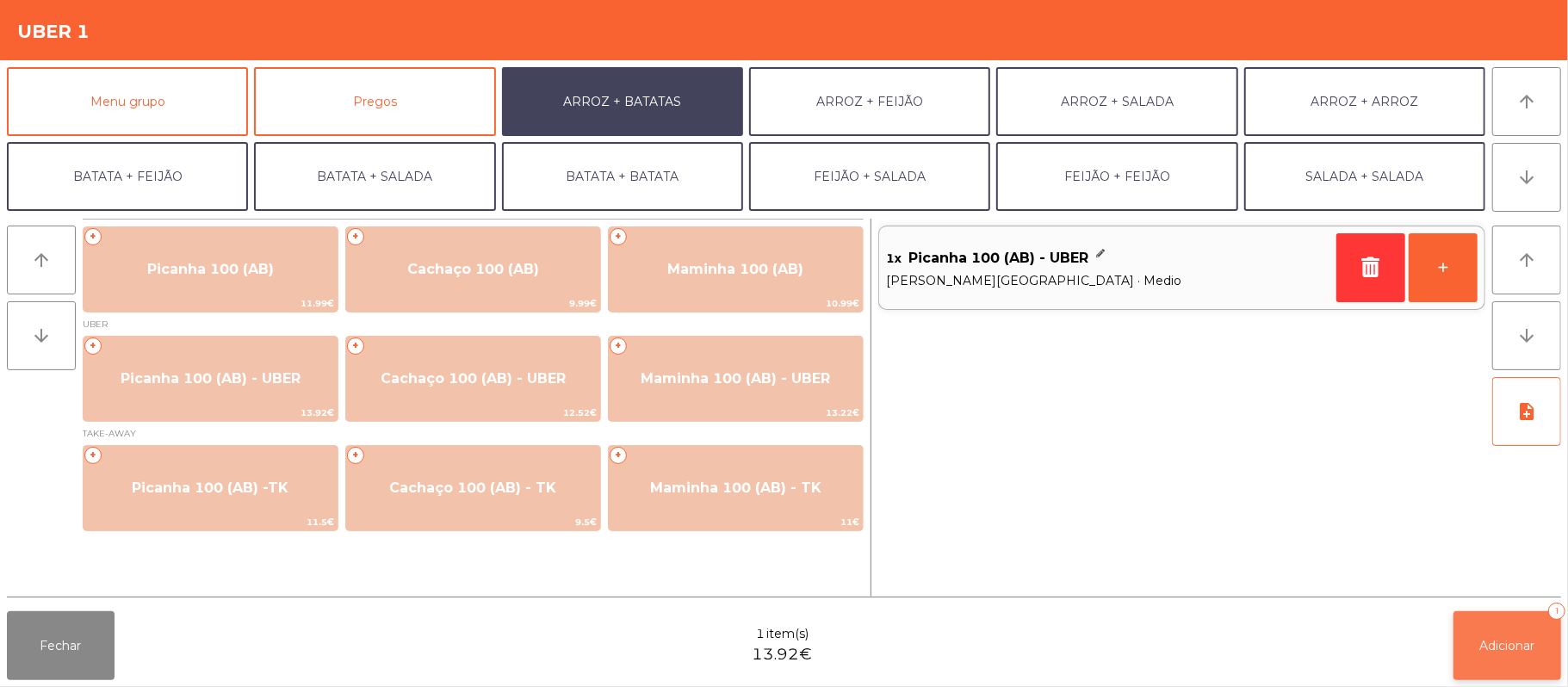
click at [1530, 647] on span "Adicionar" at bounding box center [1507, 645] width 55 height 15
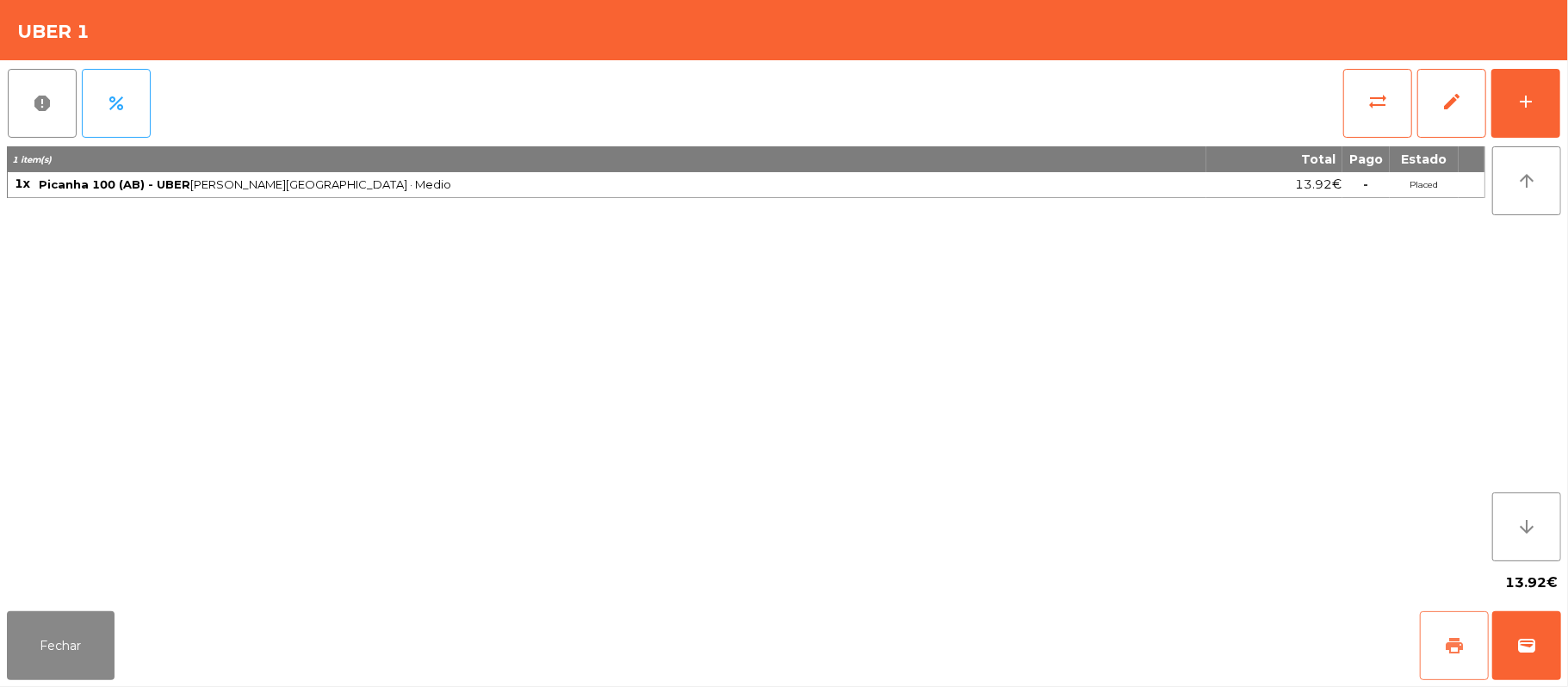
click at [1449, 649] on span "print" at bounding box center [1454, 645] width 21 height 21
click at [1563, 637] on div "Fechar print wallet" at bounding box center [784, 645] width 1568 height 82
click at [1548, 647] on button "wallet" at bounding box center [1526, 645] width 69 height 69
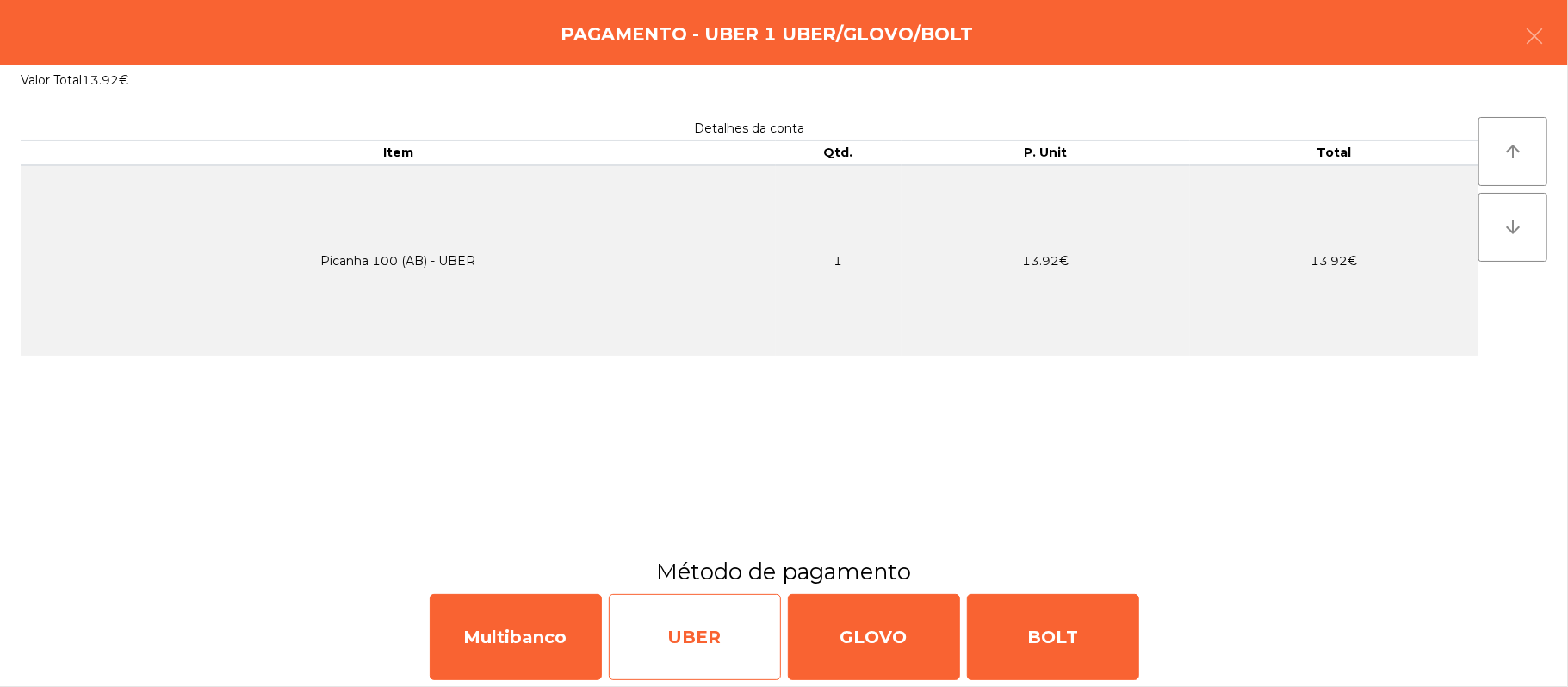
click at [731, 643] on div "UBER" at bounding box center [695, 637] width 173 height 86
select select "**"
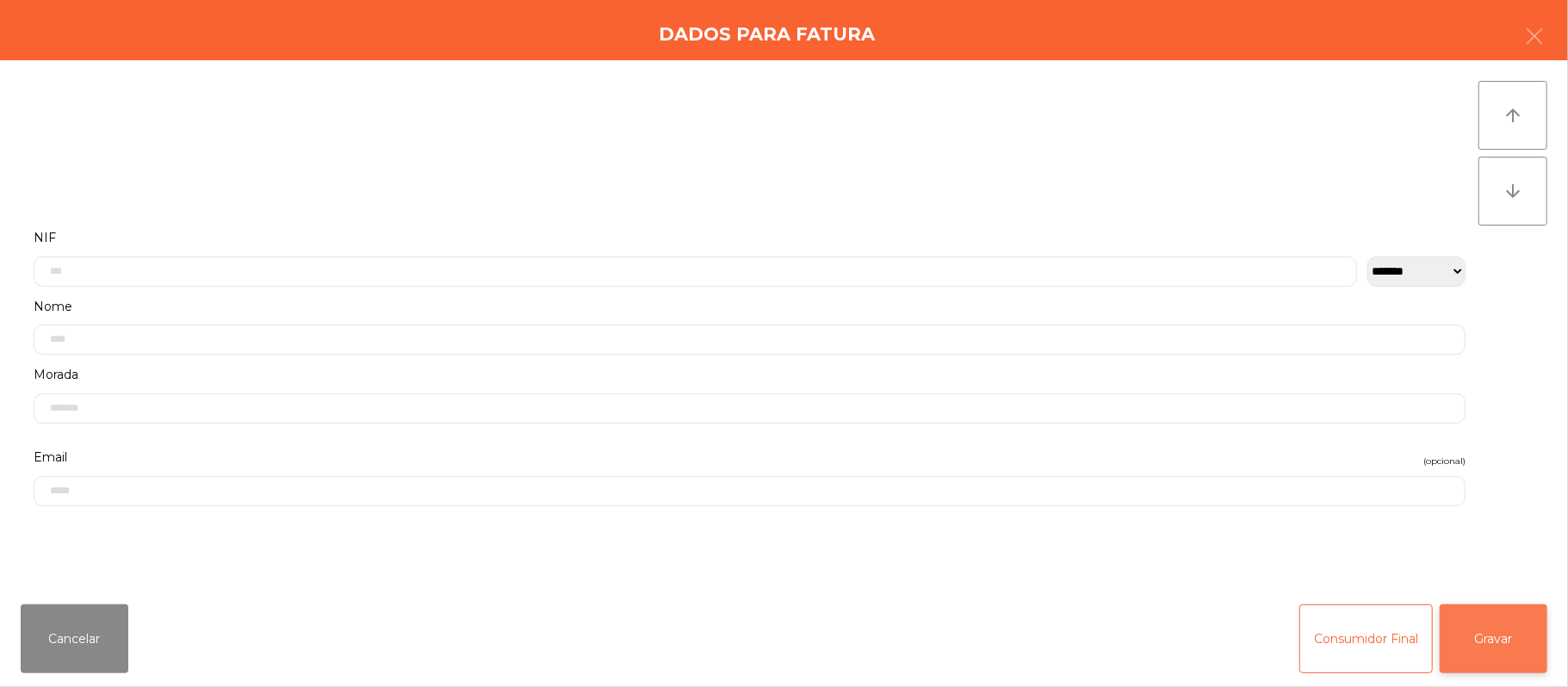
click at [1503, 642] on button "Gravar" at bounding box center [1494, 639] width 108 height 69
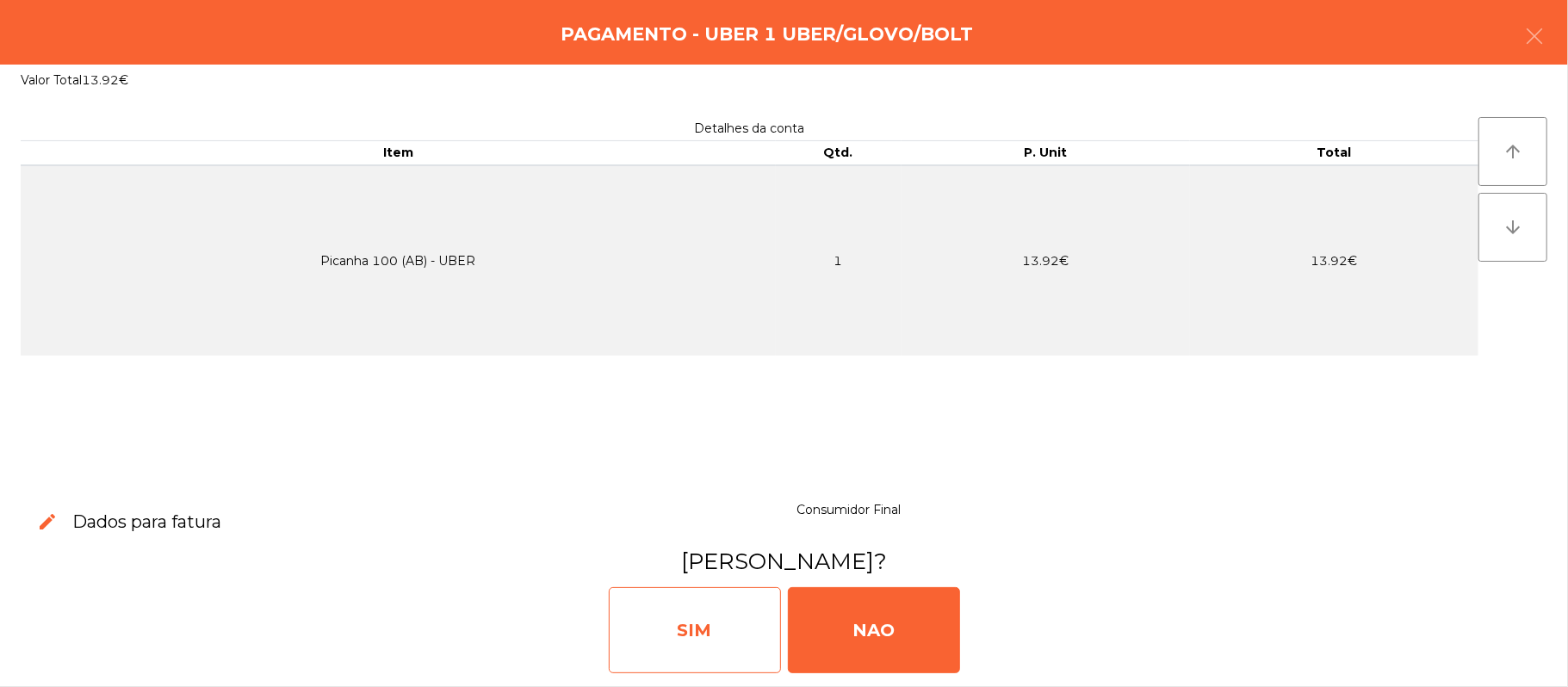
click at [724, 631] on div "SIM" at bounding box center [695, 629] width 173 height 86
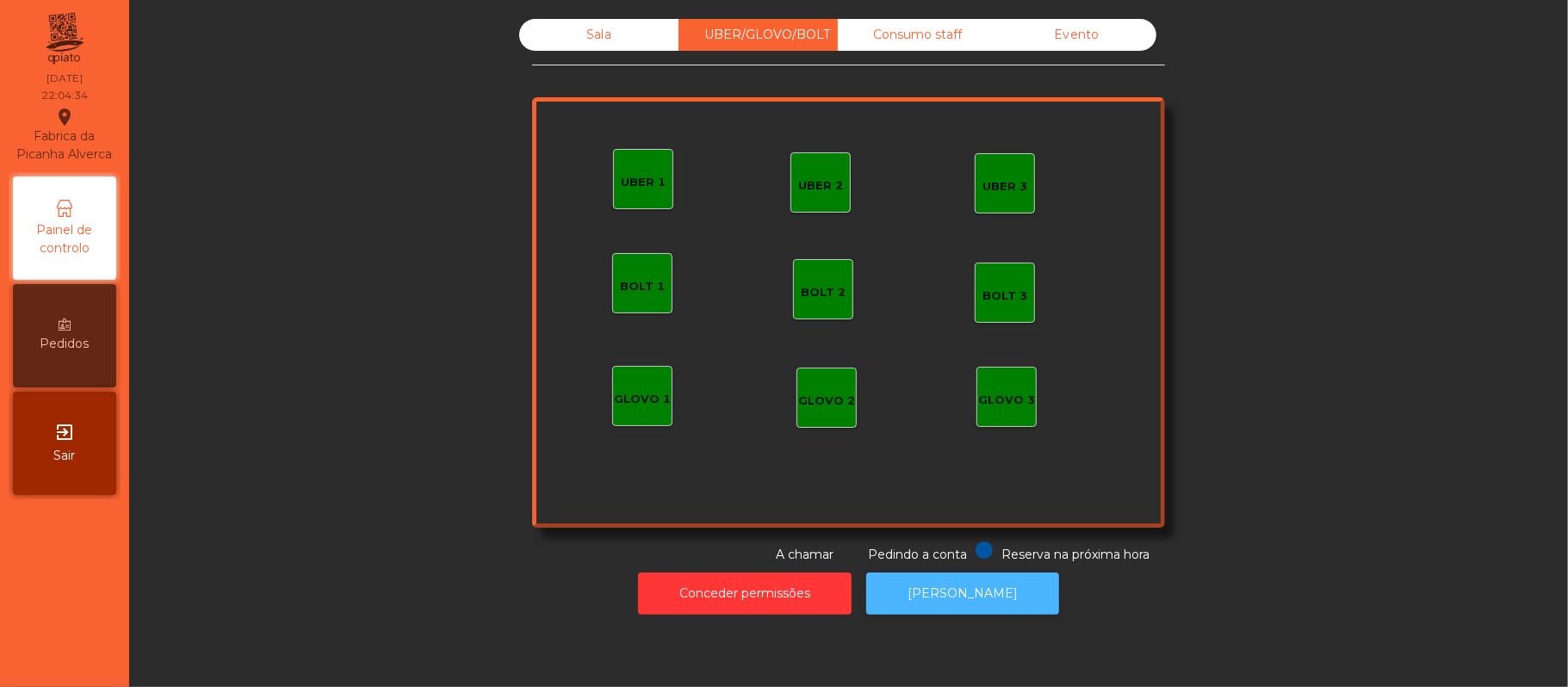
click at [972, 577] on button "[PERSON_NAME]" at bounding box center [962, 593] width 192 height 43
click at [597, 46] on div "Sala" at bounding box center [599, 35] width 159 height 32
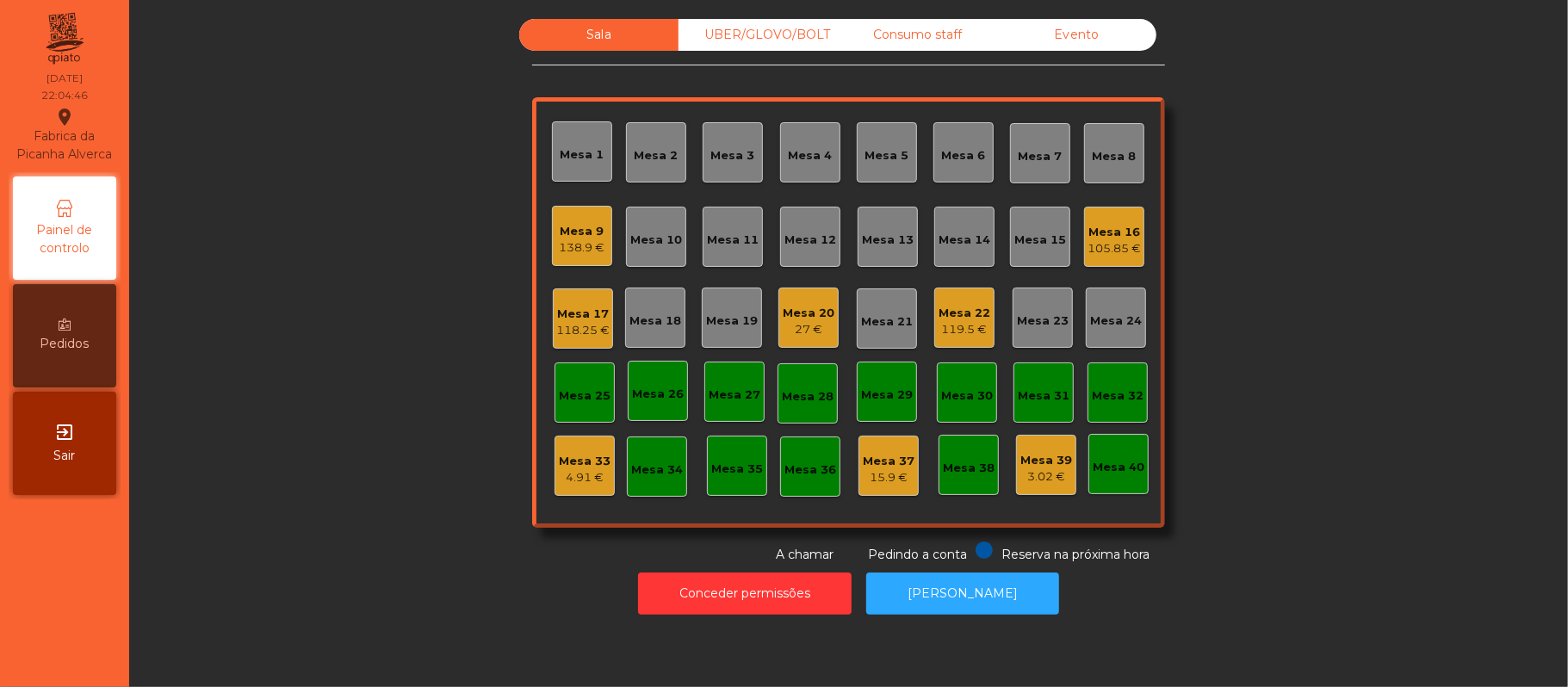
click at [587, 34] on div "Sala" at bounding box center [599, 35] width 159 height 32
click at [773, 32] on div "UBER/GLOVO/BOLT" at bounding box center [758, 35] width 159 height 32
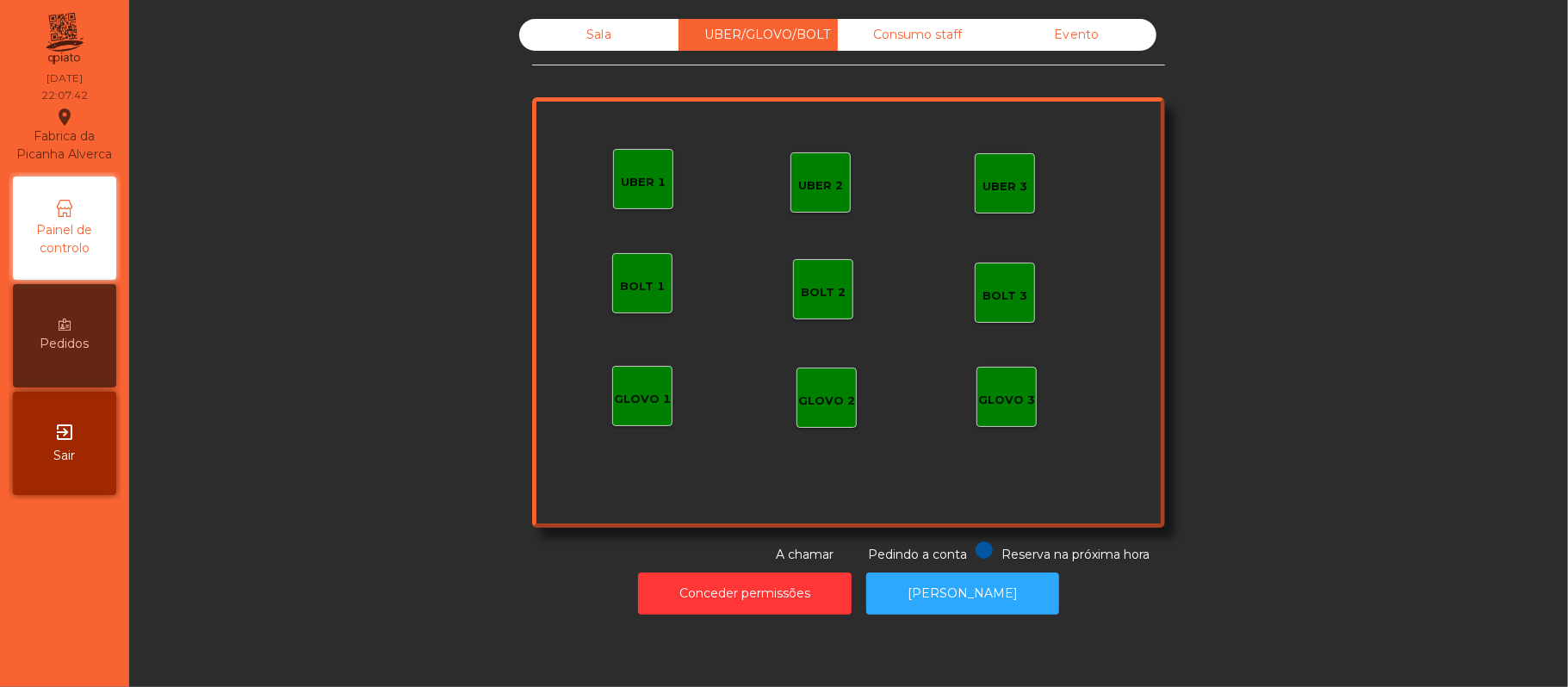
click at [630, 207] on div "UBER 1" at bounding box center [644, 179] width 61 height 61
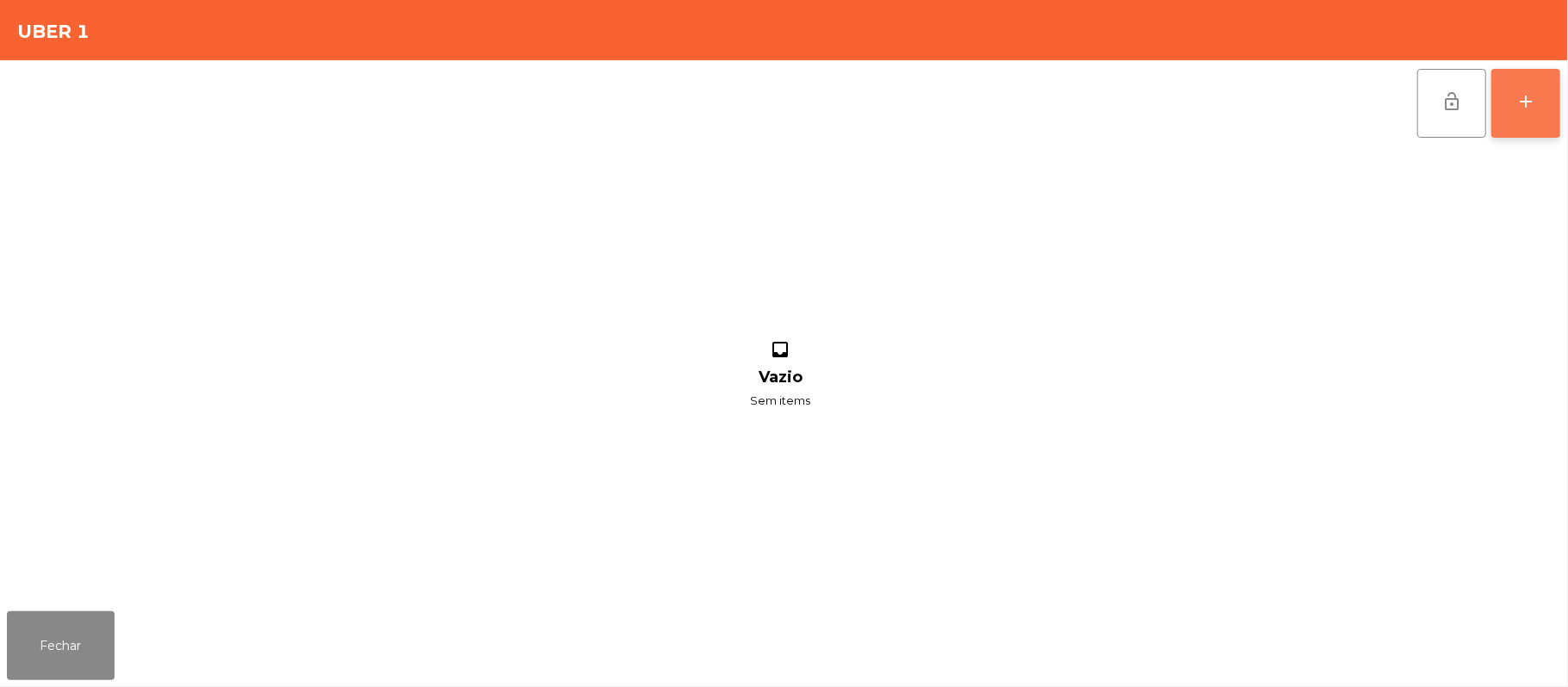
click at [1541, 116] on button "add" at bounding box center [1525, 103] width 69 height 69
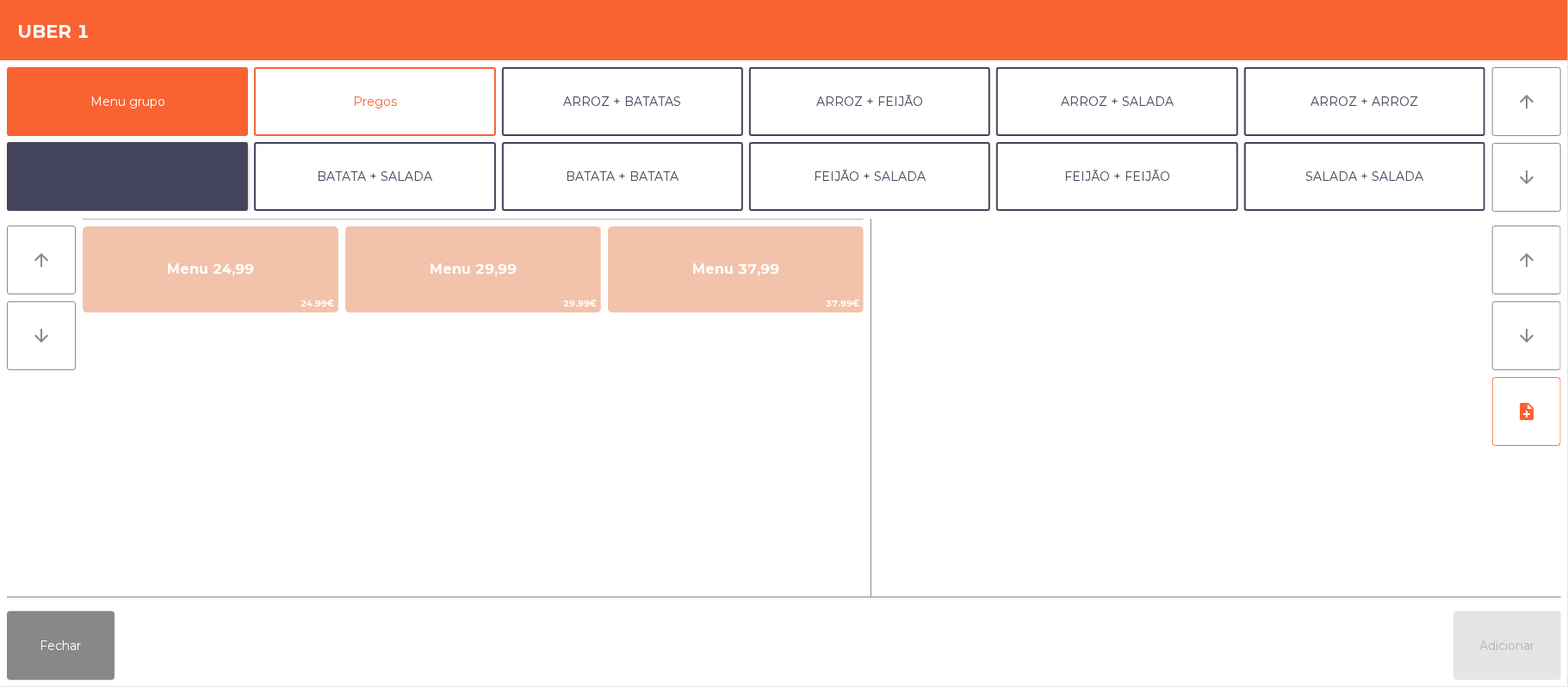
click at [163, 183] on button "BATATA + FEIJÃO" at bounding box center [127, 176] width 241 height 69
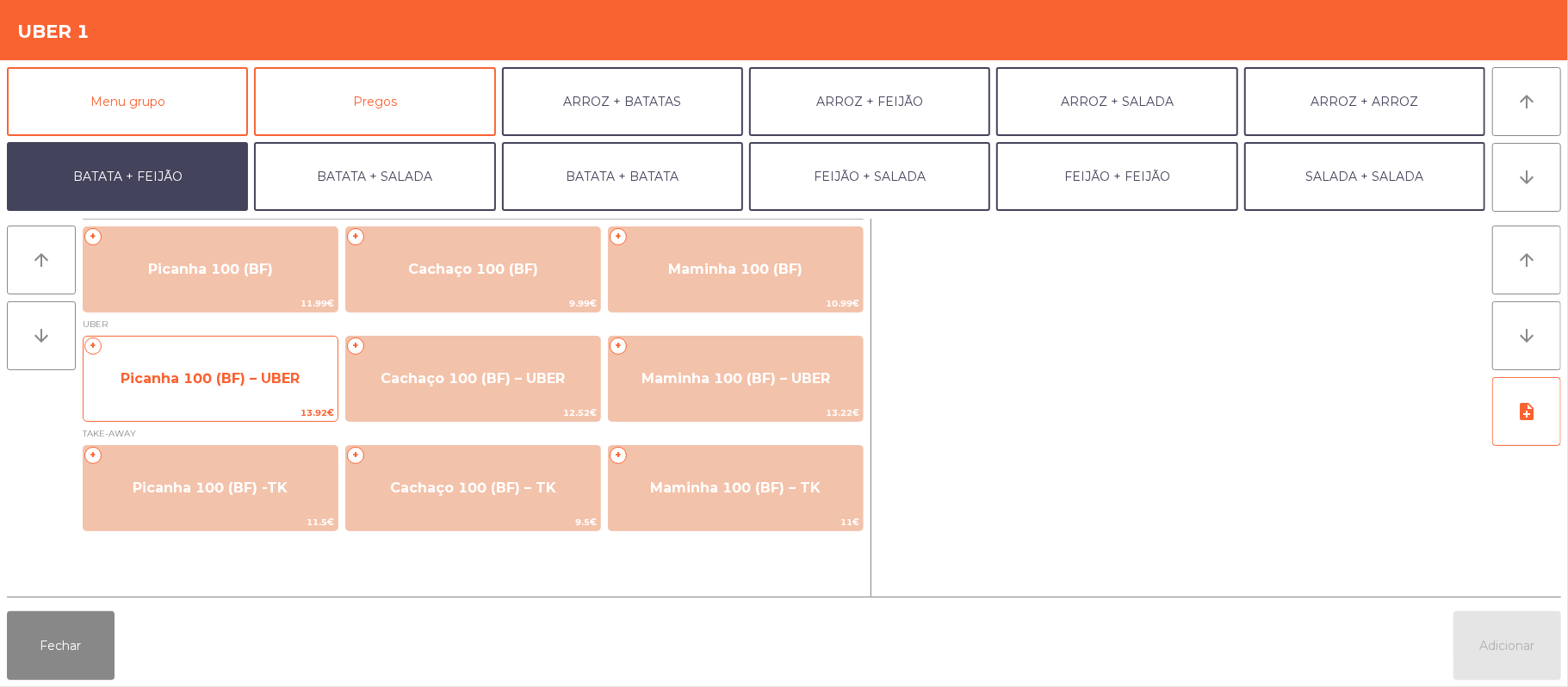
click at [252, 394] on span "Picanha 100 (BF) – UBER" at bounding box center [210, 378] width 254 height 46
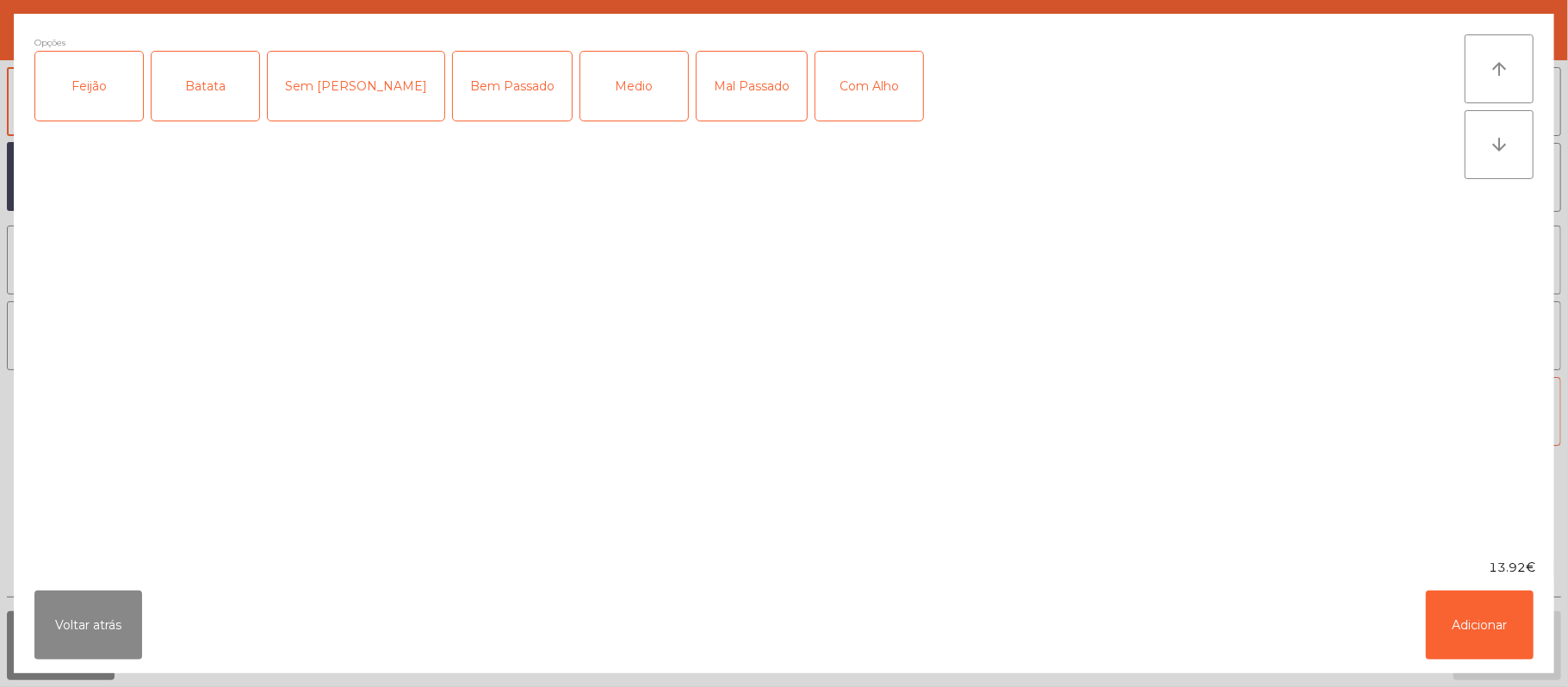
click at [94, 99] on div "Feijão" at bounding box center [89, 85] width 108 height 69
click at [252, 80] on div "Batata" at bounding box center [206, 85] width 108 height 69
click at [697, 104] on div "Mal Passado" at bounding box center [752, 85] width 110 height 69
click at [1486, 614] on button "Adicionar" at bounding box center [1480, 624] width 108 height 69
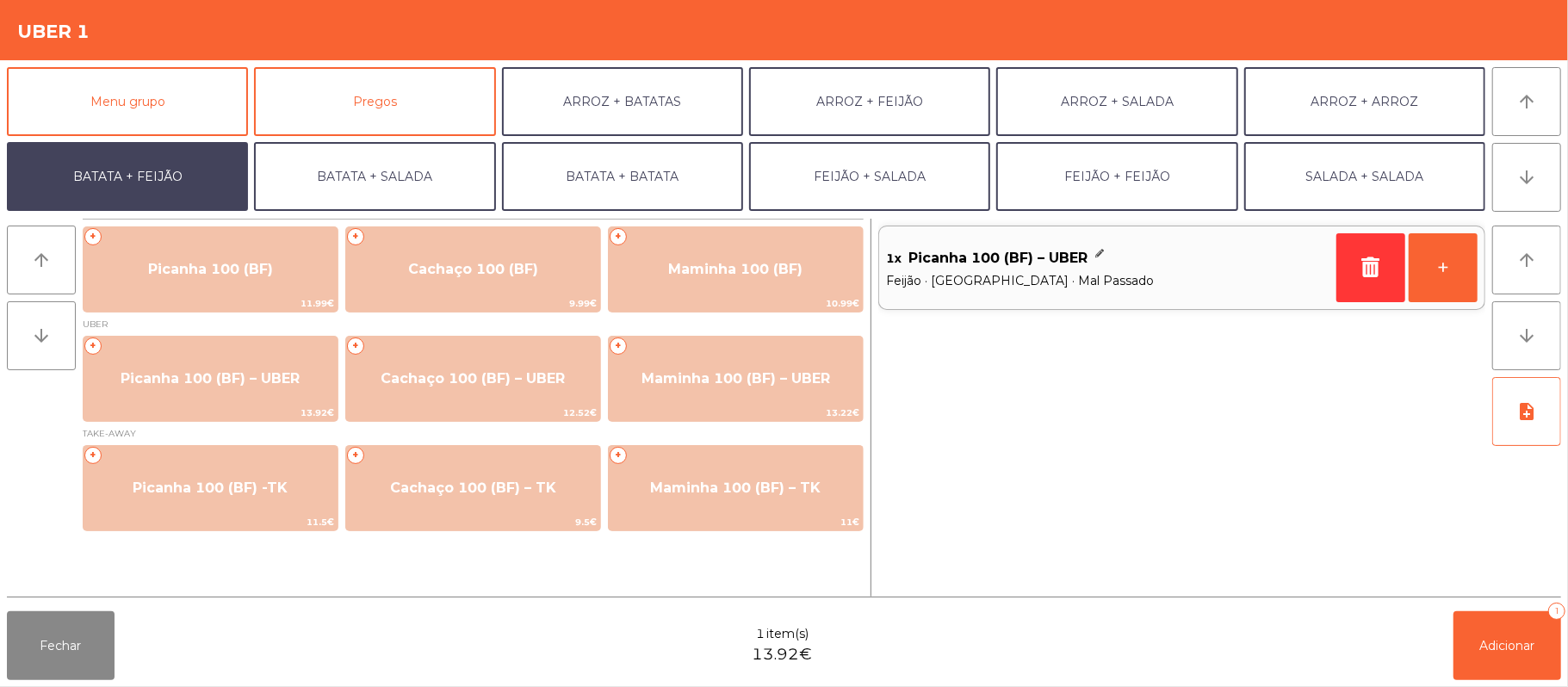
scroll to position [74, 0]
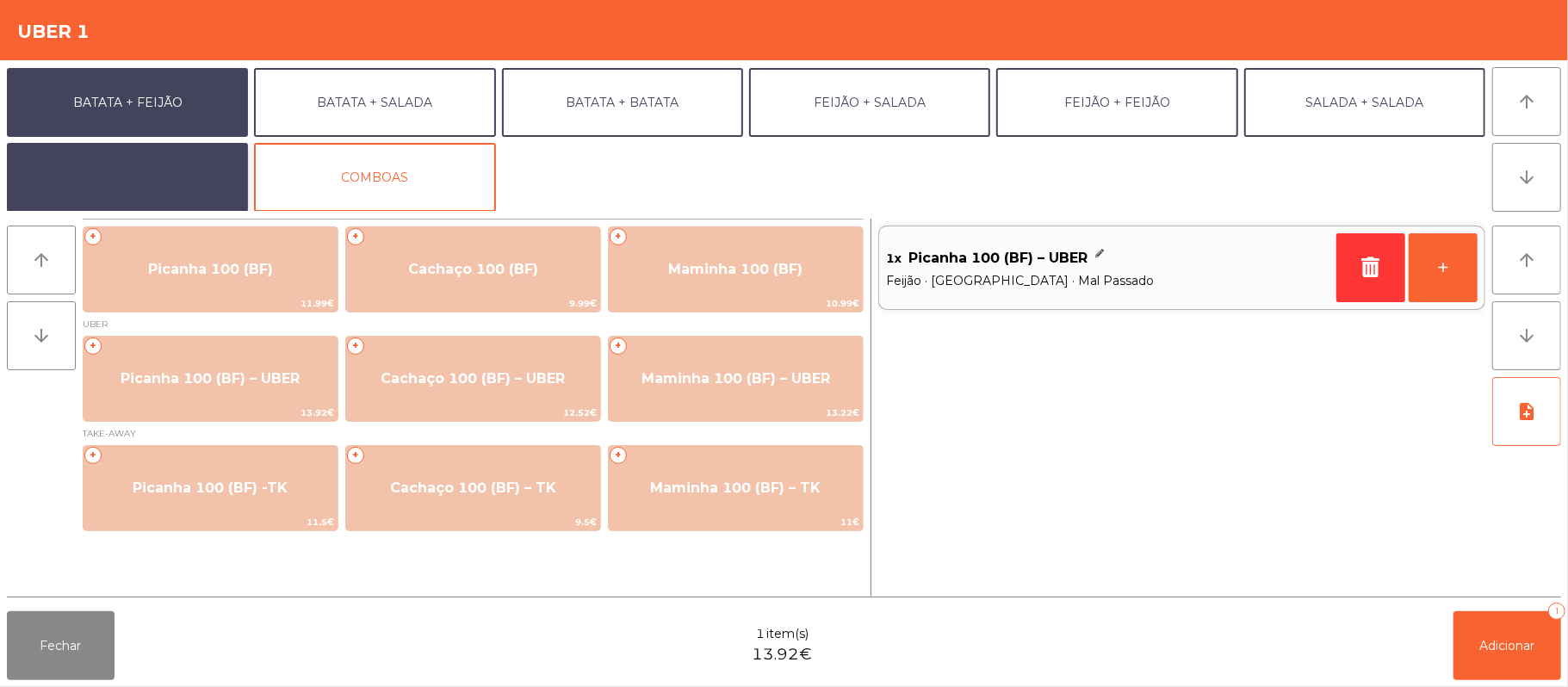
click at [183, 175] on button "EXTRAS UBER" at bounding box center [127, 177] width 241 height 69
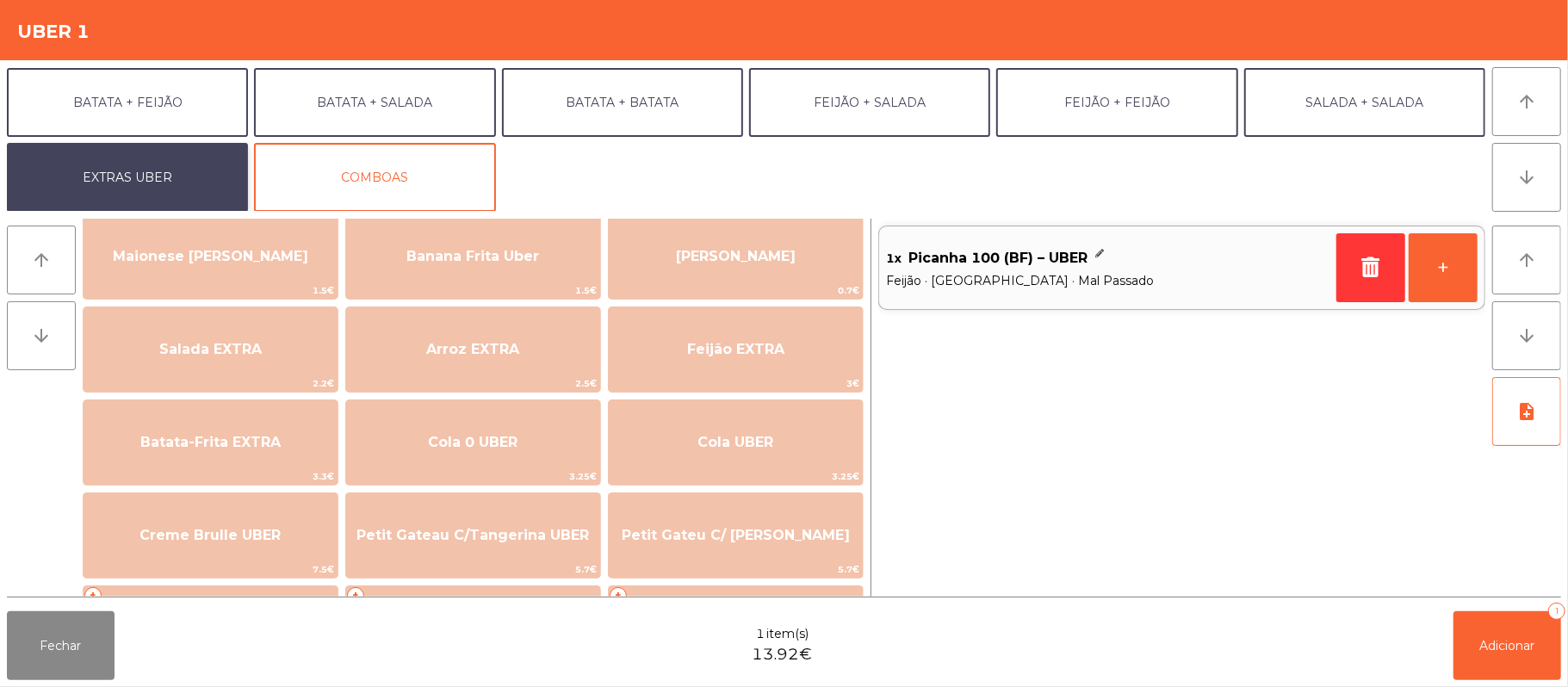
scroll to position [129, 0]
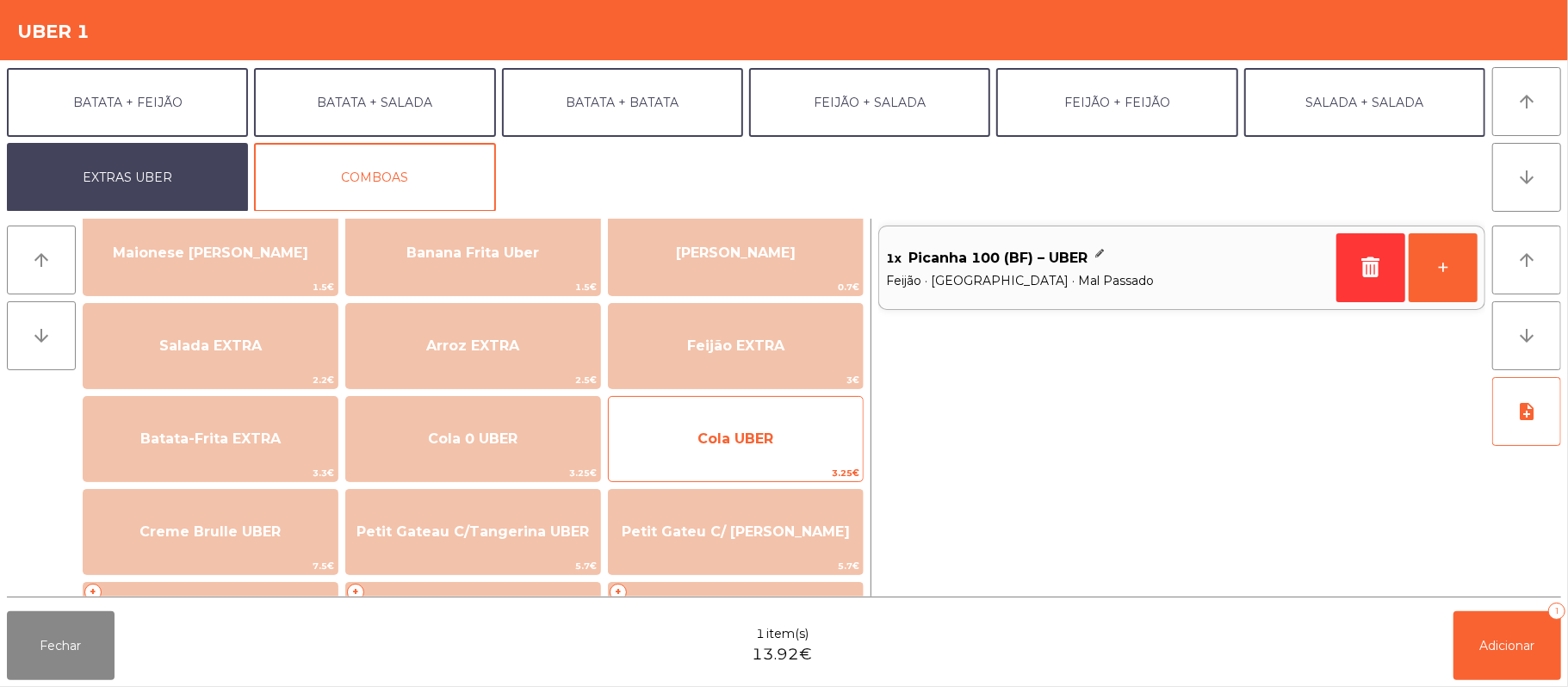
click at [710, 443] on span "Cola UBER" at bounding box center [736, 438] width 76 height 16
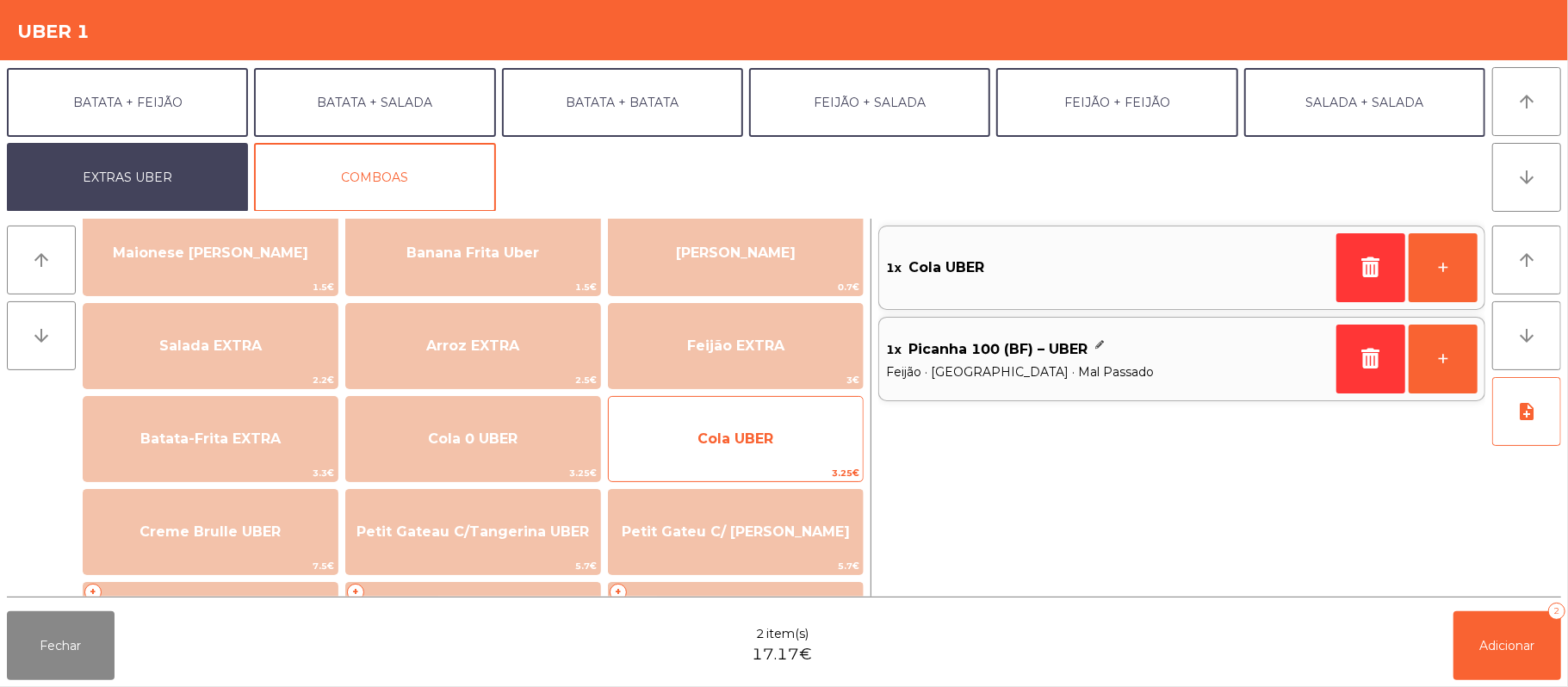
click at [720, 443] on span "Cola UBER" at bounding box center [736, 438] width 76 height 16
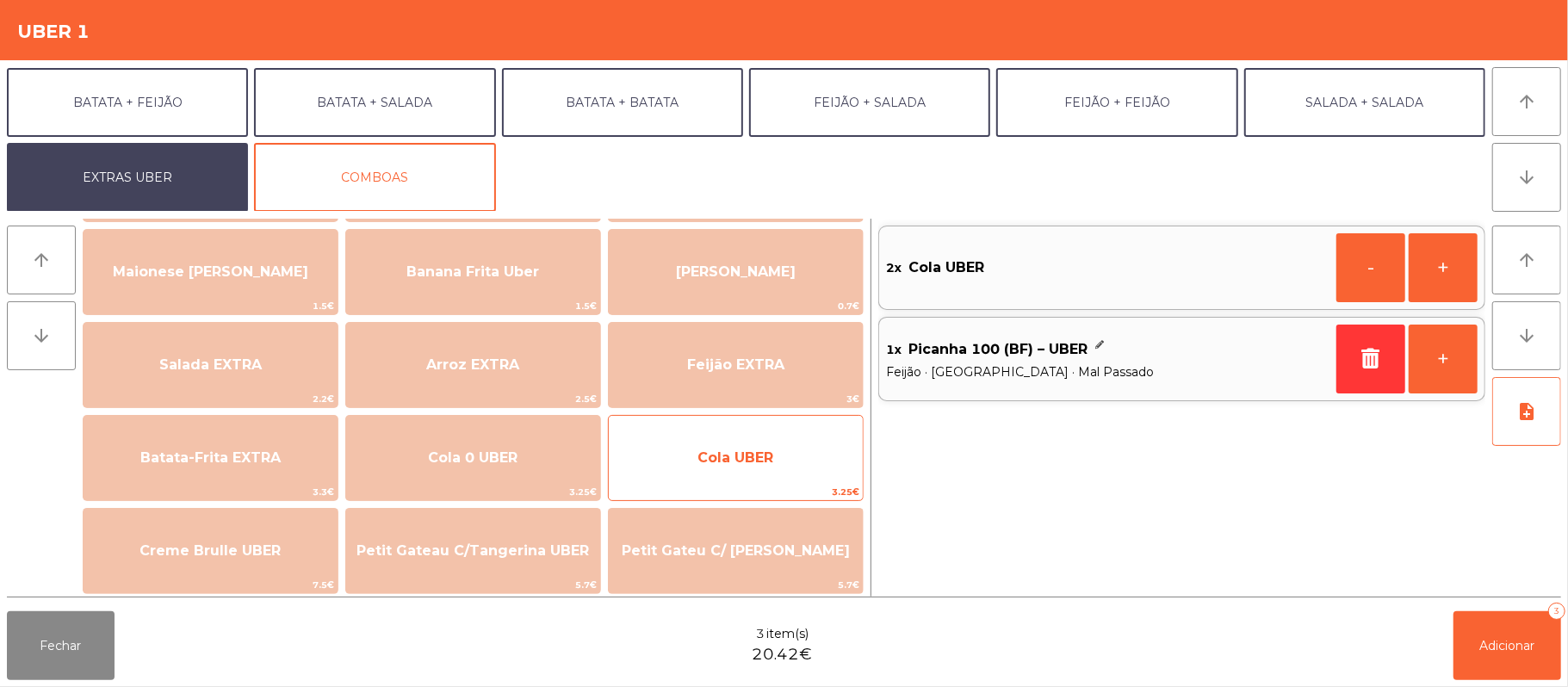
scroll to position [76, 0]
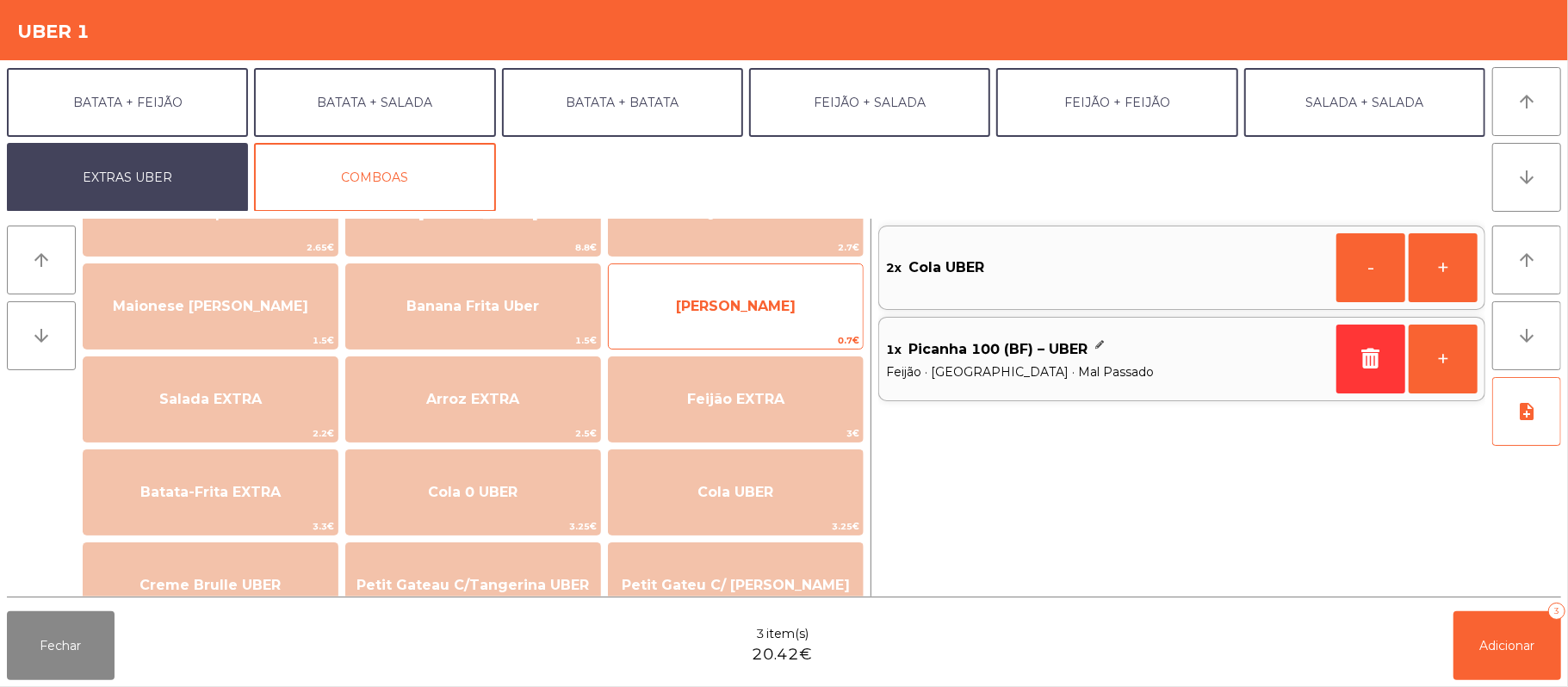
click at [775, 315] on span "[PERSON_NAME]" at bounding box center [736, 306] width 254 height 46
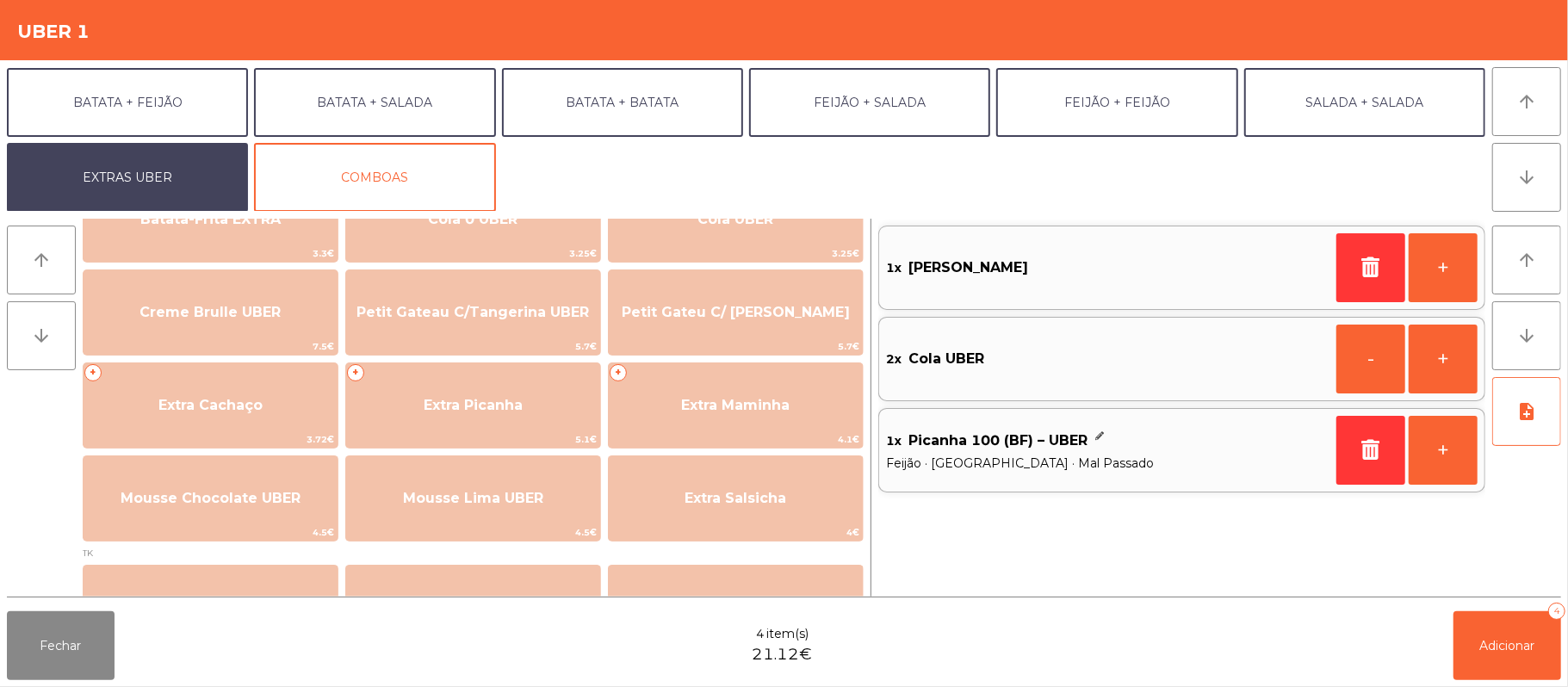
scroll to position [350, 0]
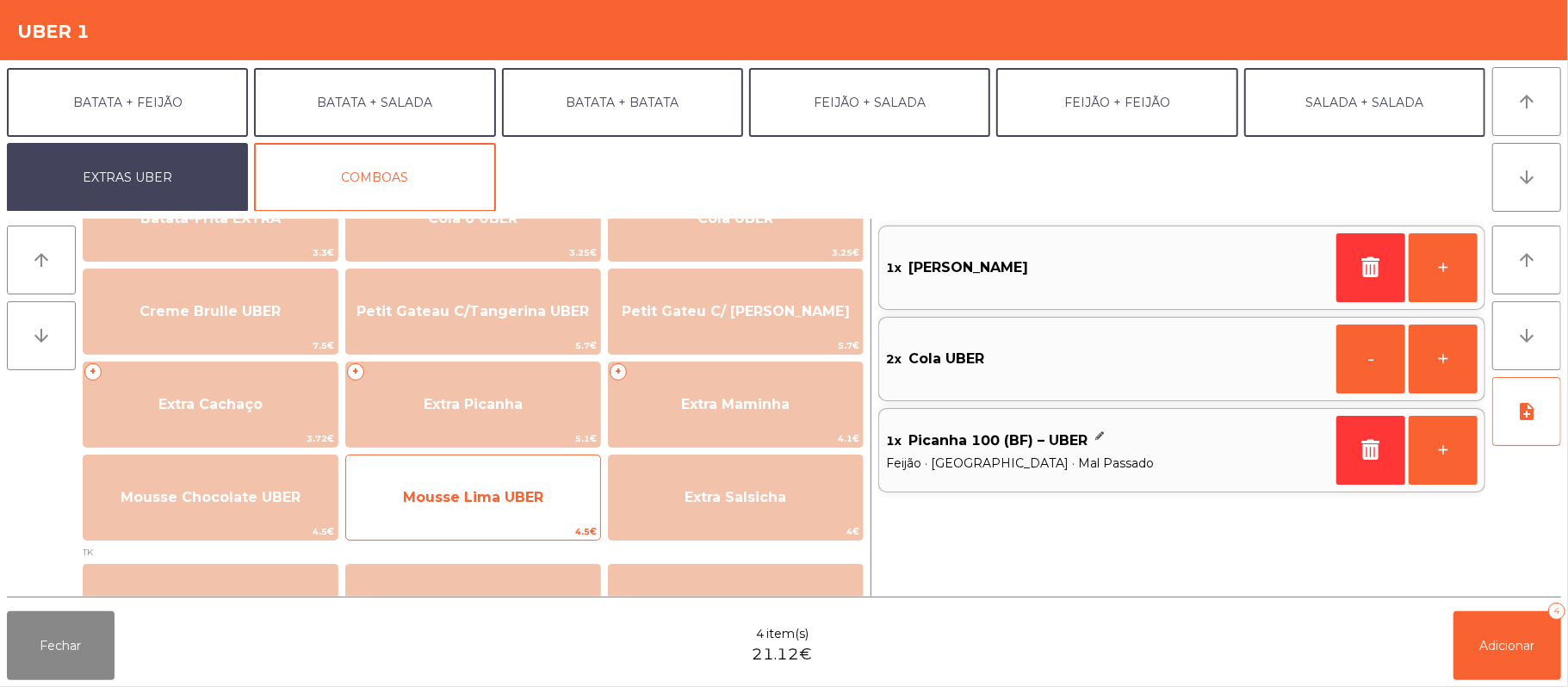
click at [494, 512] on span "Mousse Lima UBER" at bounding box center [473, 497] width 254 height 46
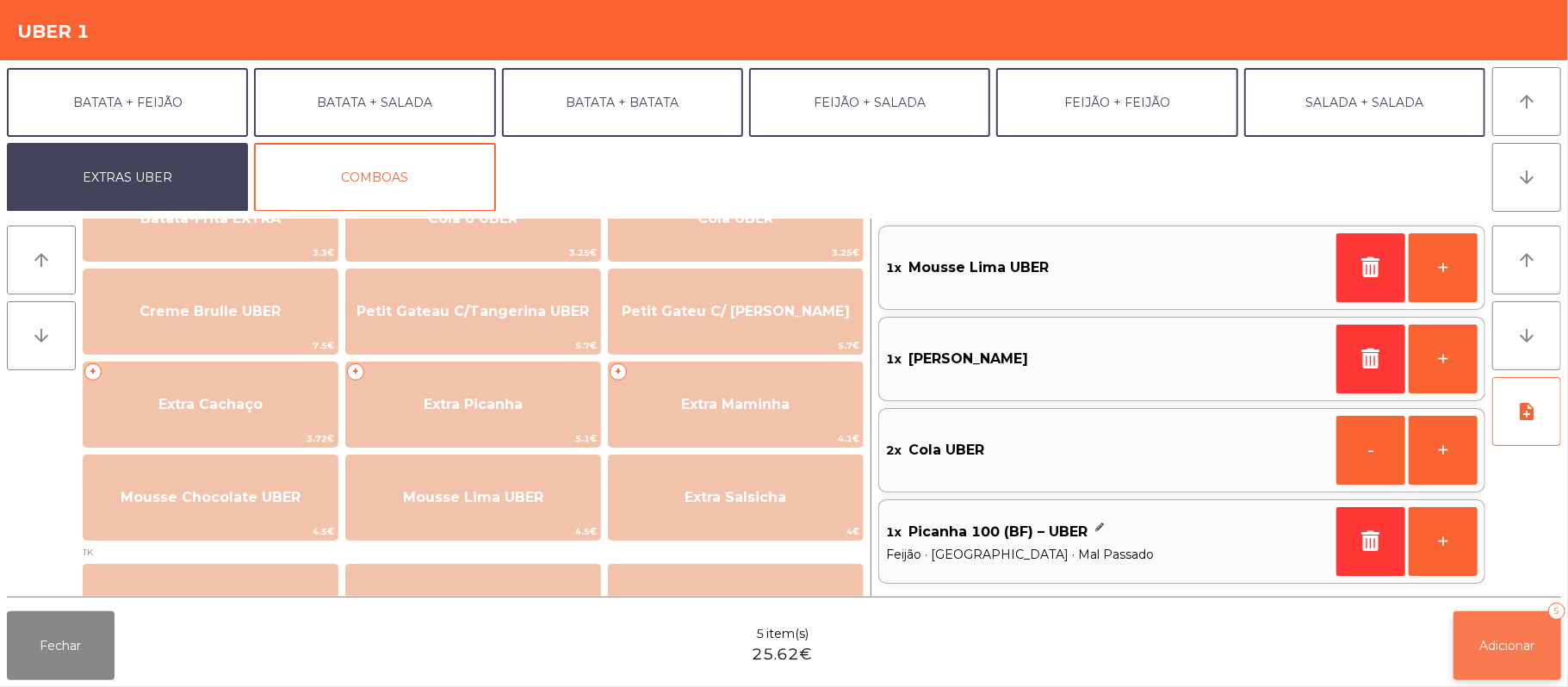
click at [1522, 672] on button "Adicionar 5" at bounding box center [1507, 645] width 108 height 69
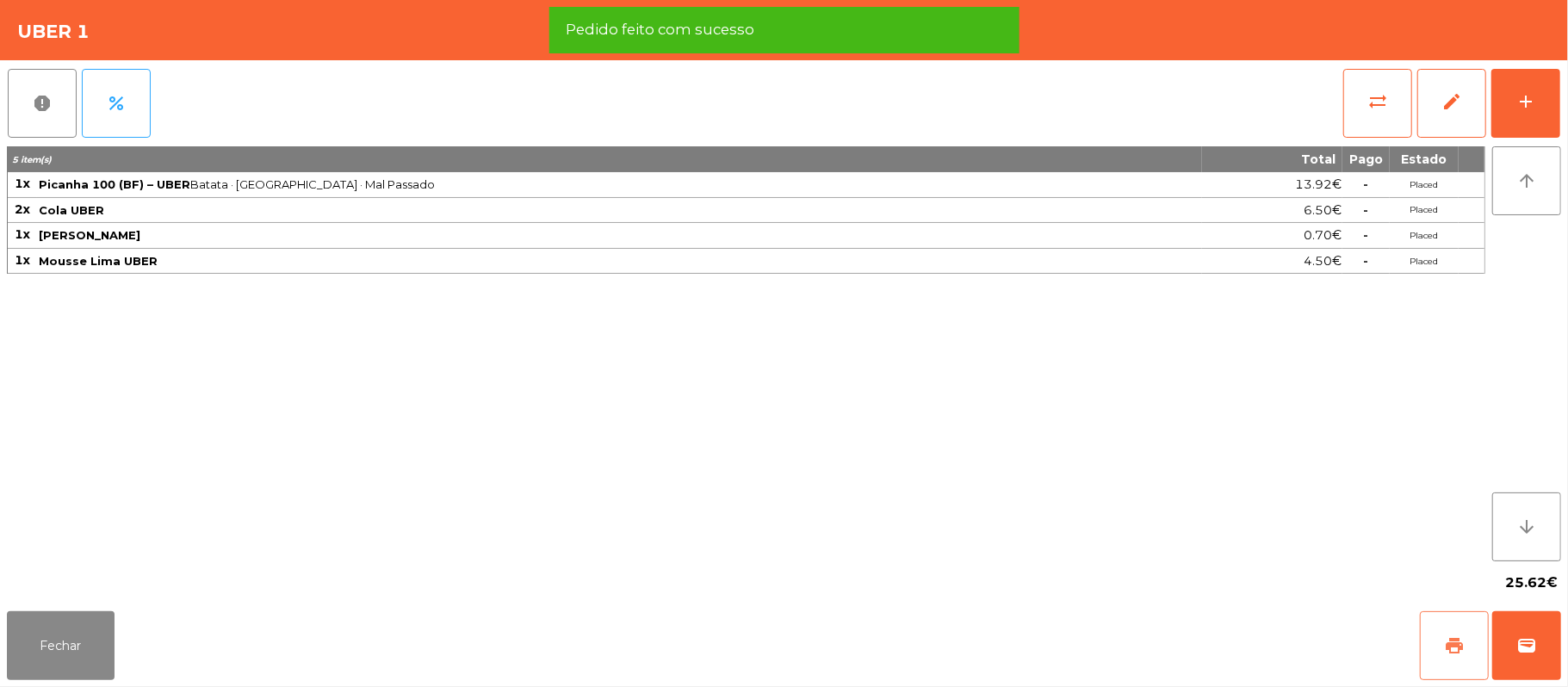
click at [1449, 642] on span "print" at bounding box center [1454, 645] width 21 height 21
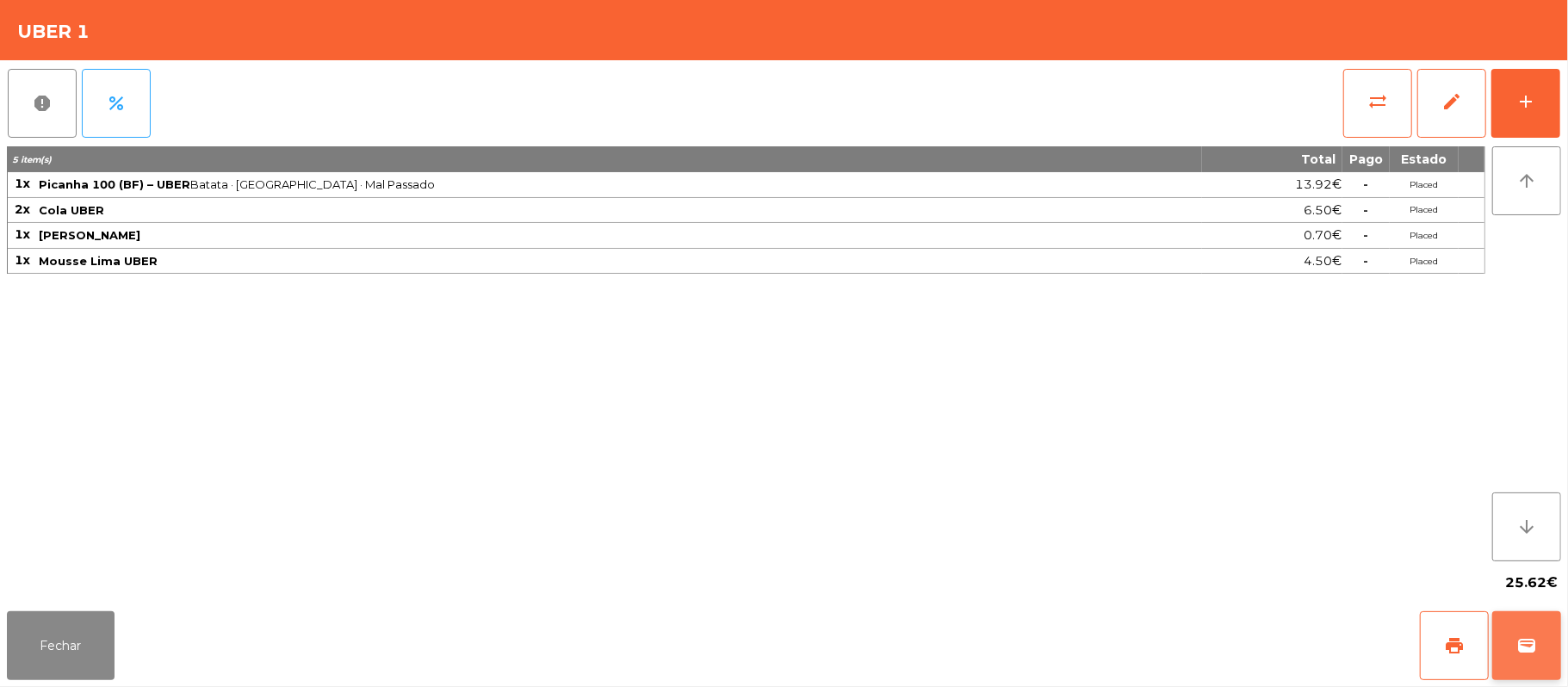
click at [1530, 647] on span "wallet" at bounding box center [1526, 645] width 21 height 21
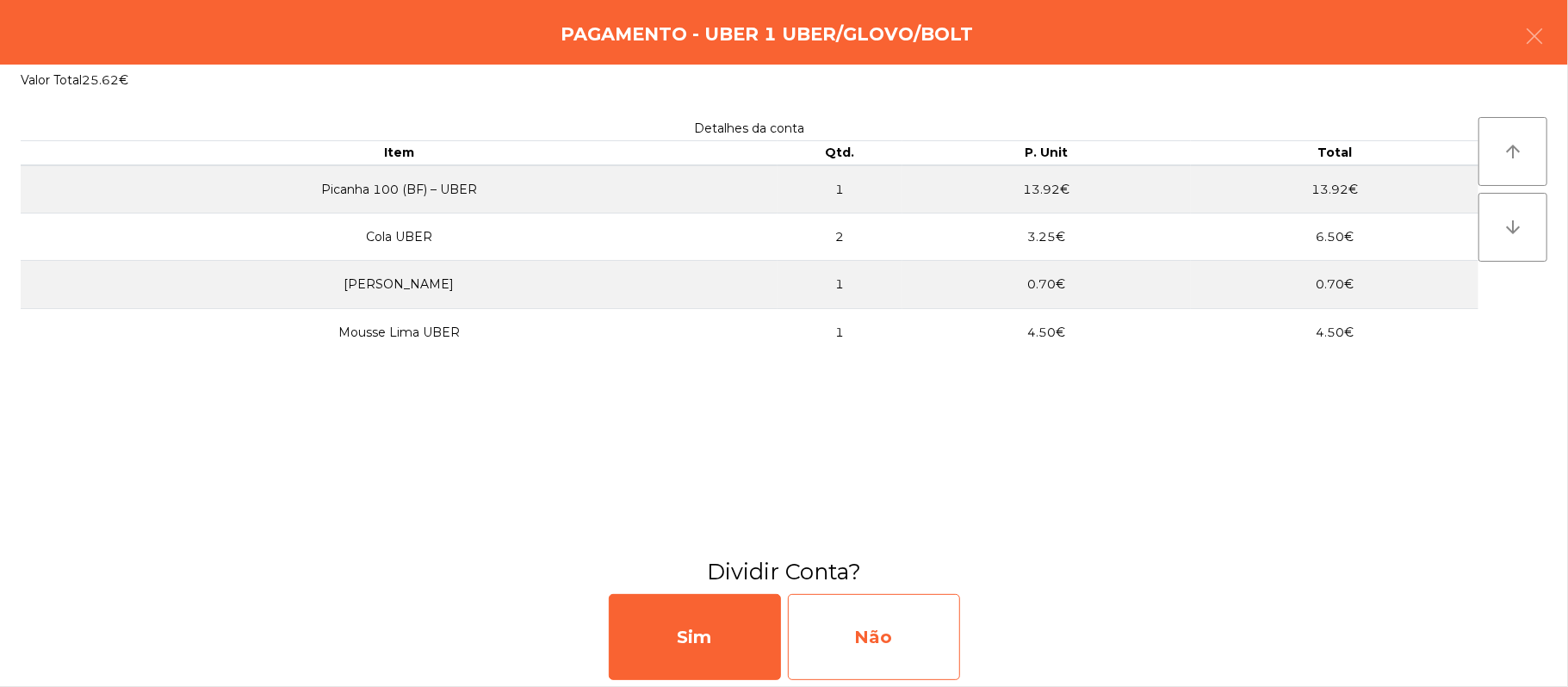
click at [877, 620] on div "Não" at bounding box center [874, 637] width 173 height 86
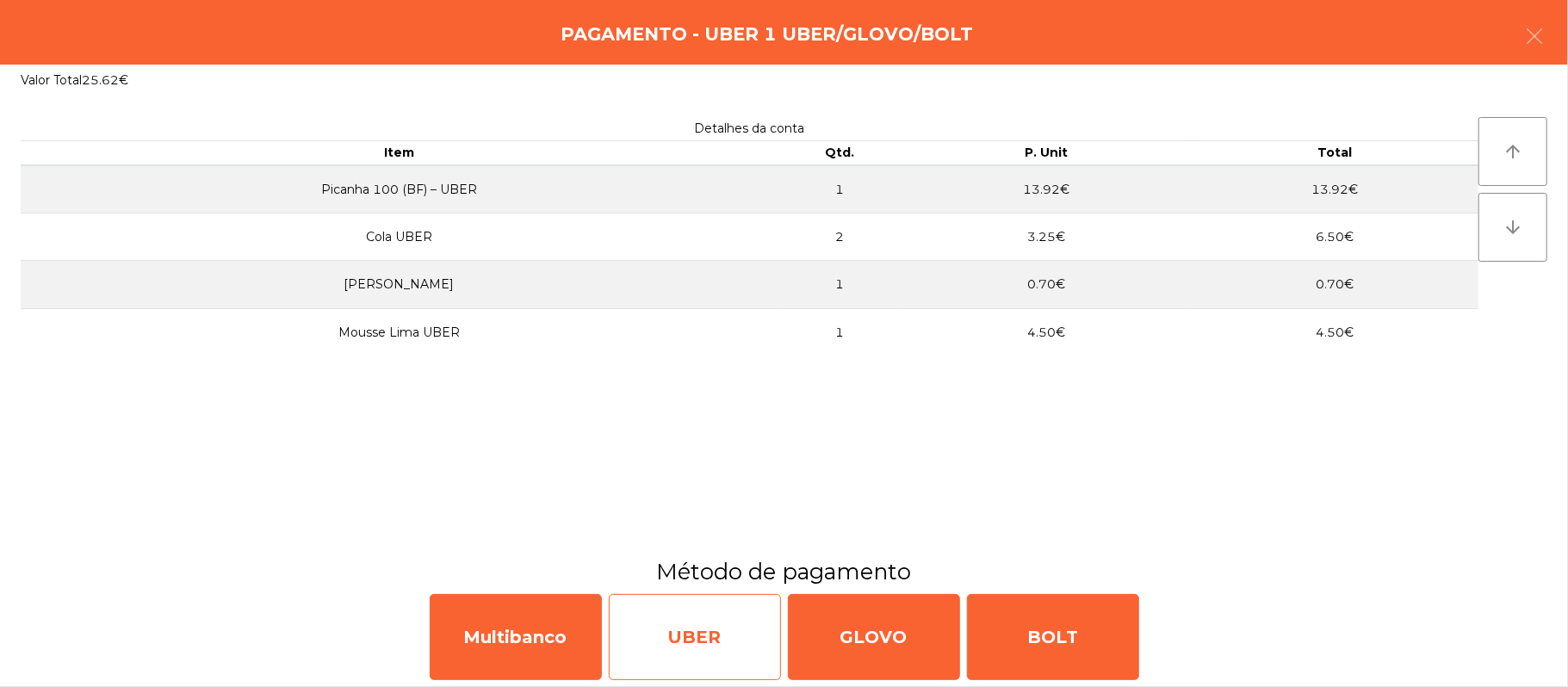
click at [696, 642] on div "UBER" at bounding box center [695, 637] width 173 height 86
select select "**"
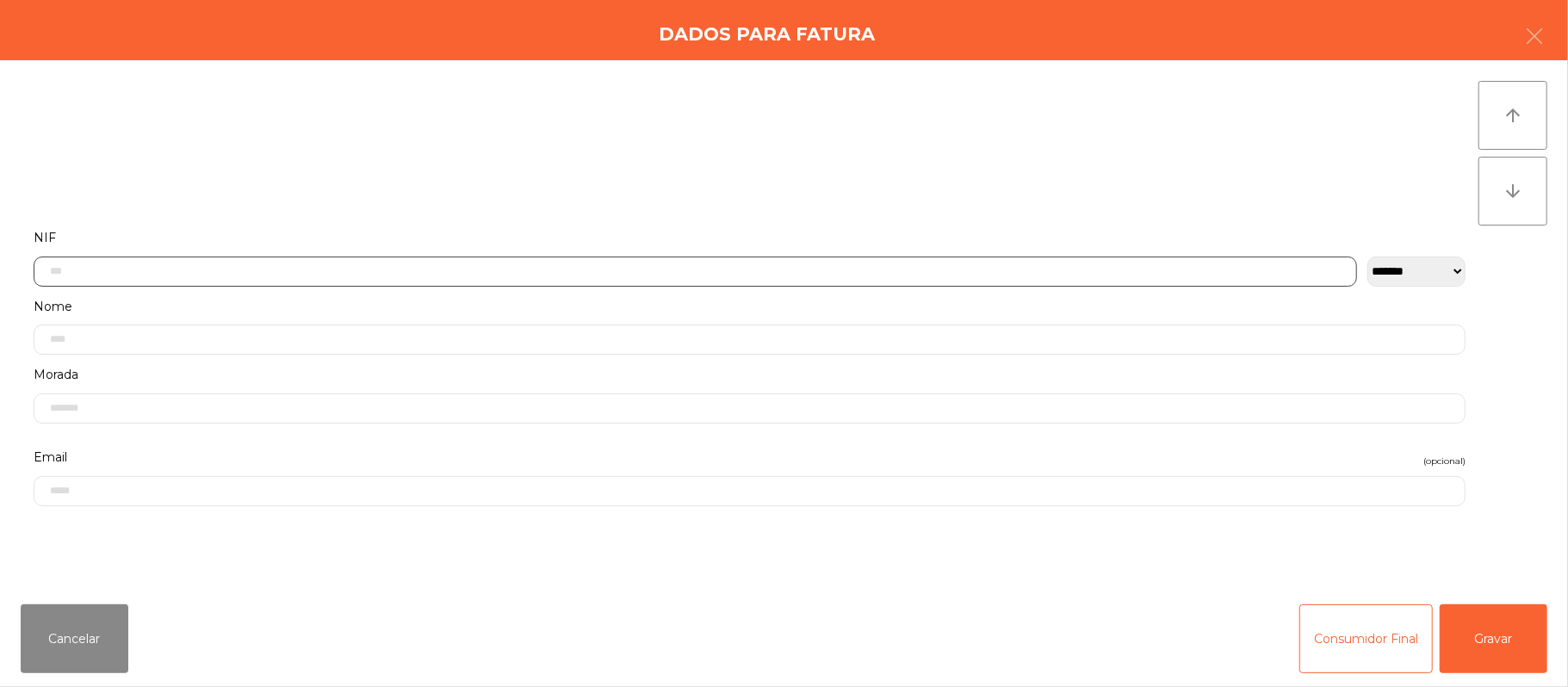
click at [284, 267] on input "text" at bounding box center [695, 272] width 1323 height 30
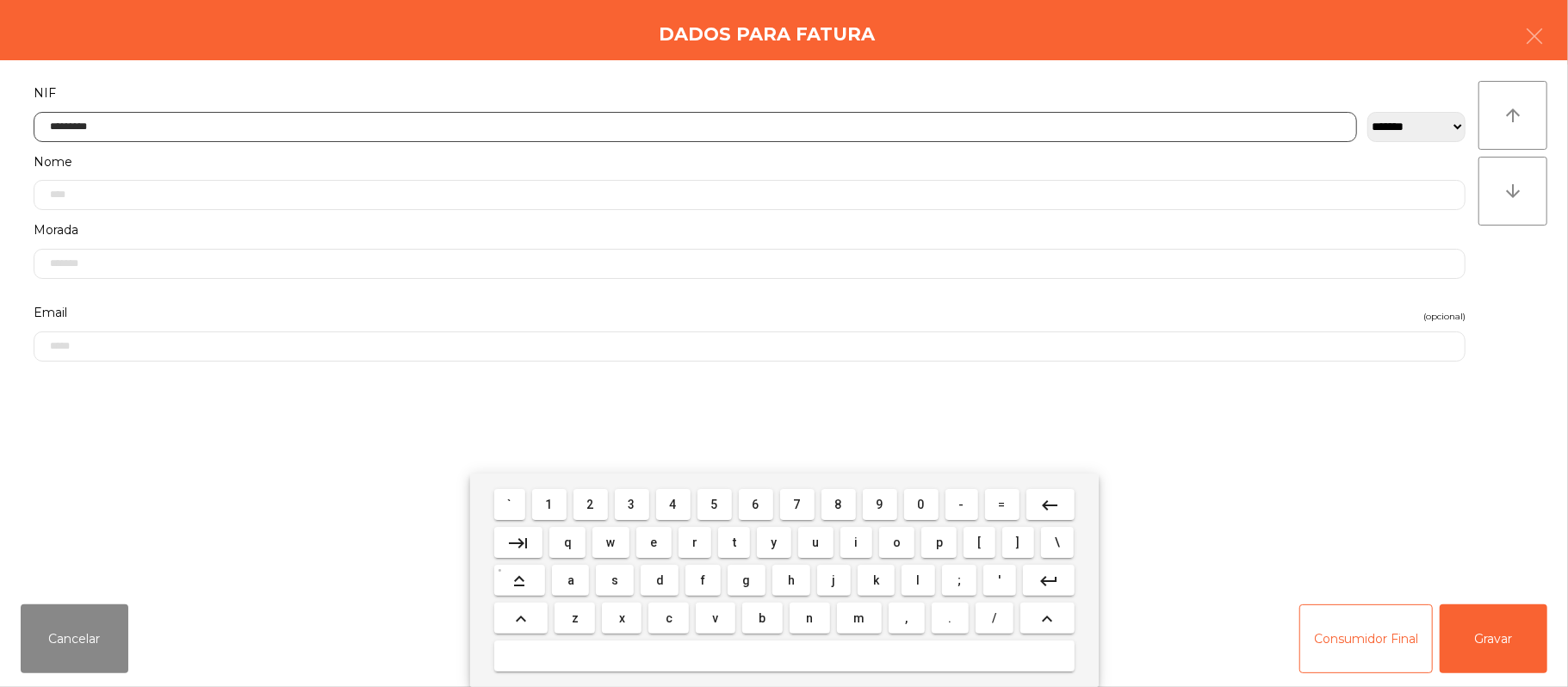
type input "*********"
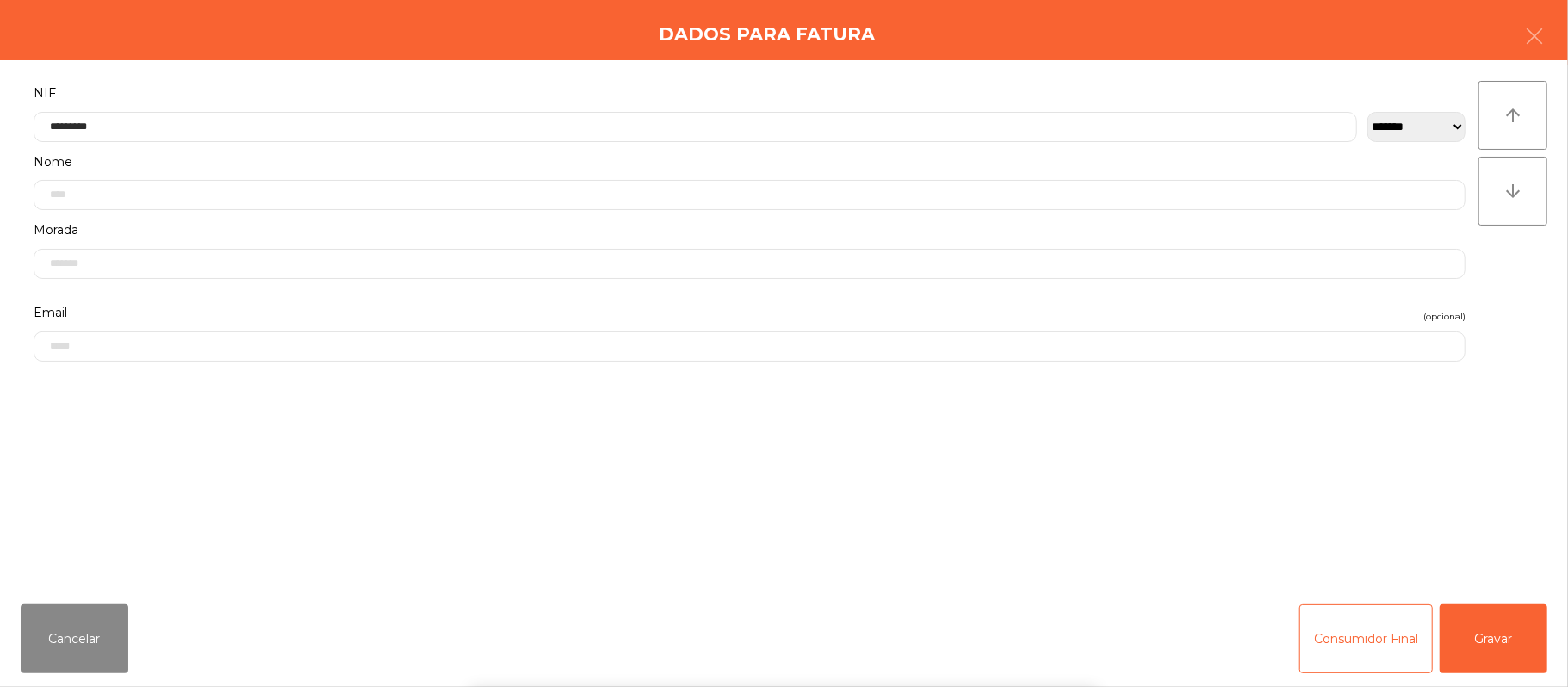
click at [1488, 644] on div "` 1 2 3 4 5 6 7 8 9 0 - = keyboard_backspace keyboard_tab q w e r t y u i o p […" at bounding box center [784, 580] width 1568 height 213
click at [1513, 645] on button "Gravar" at bounding box center [1494, 639] width 108 height 69
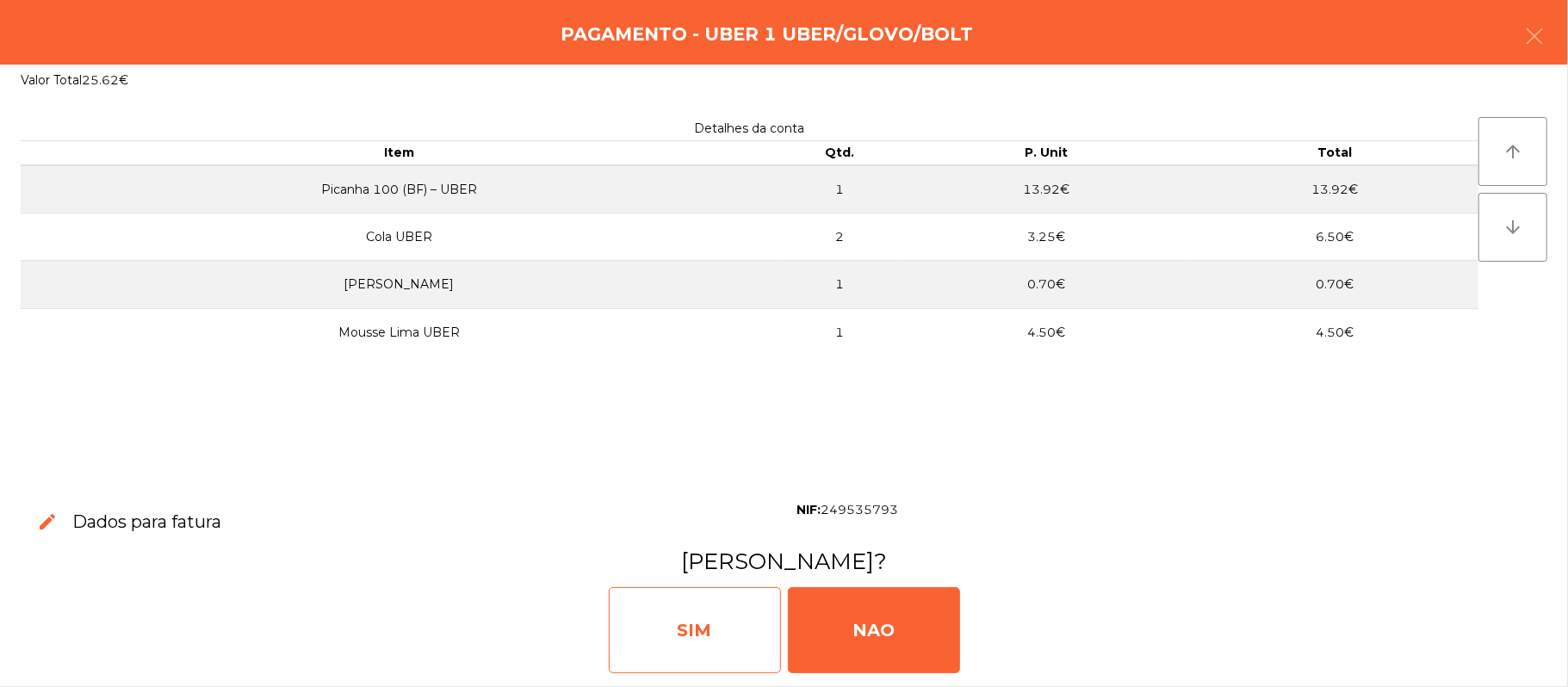
click at [728, 626] on div "SIM" at bounding box center [695, 629] width 173 height 86
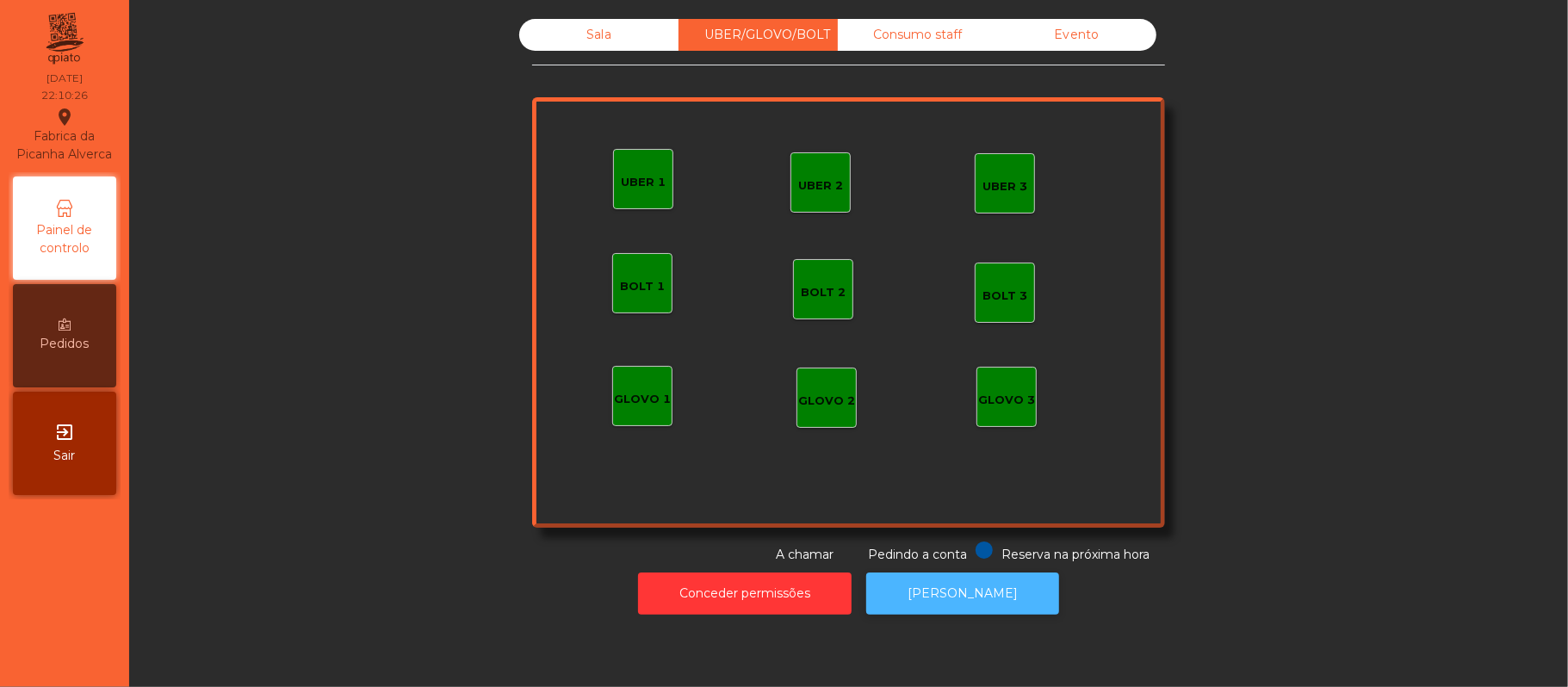
click at [958, 596] on button "[PERSON_NAME]" at bounding box center [962, 593] width 192 height 43
click at [634, 23] on div "Sala" at bounding box center [599, 35] width 159 height 32
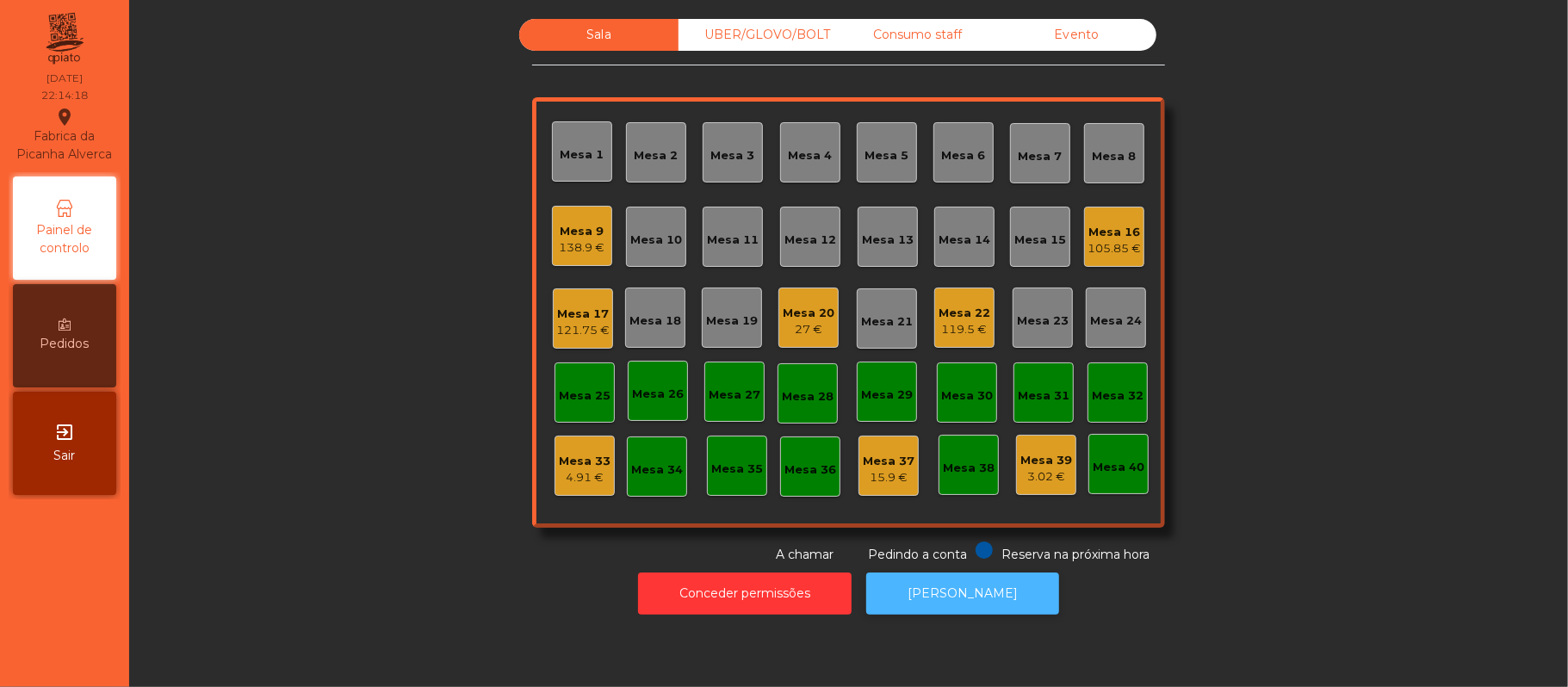
click at [943, 590] on button "[PERSON_NAME]" at bounding box center [962, 593] width 192 height 43
click at [795, 316] on div "Mesa 20" at bounding box center [809, 314] width 51 height 17
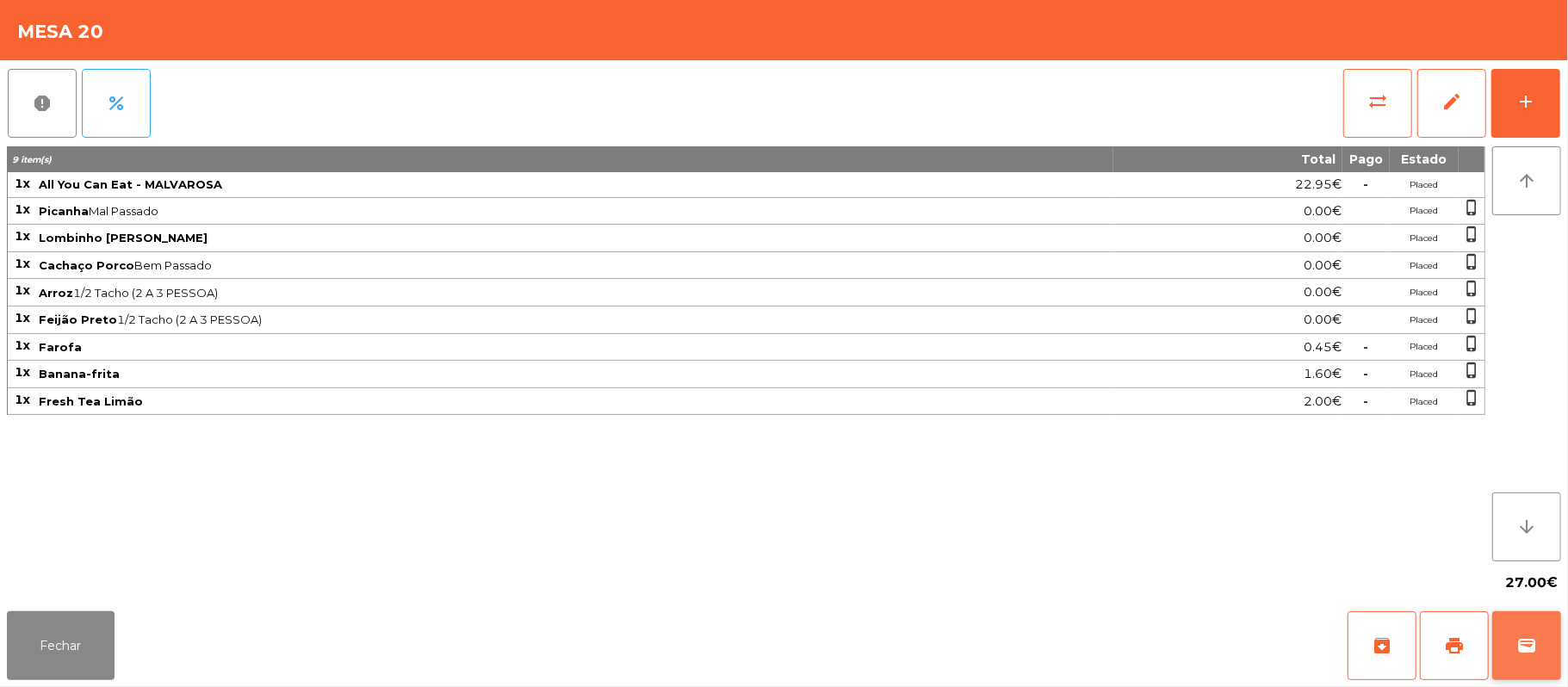
click at [1522, 641] on span "wallet" at bounding box center [1526, 645] width 21 height 21
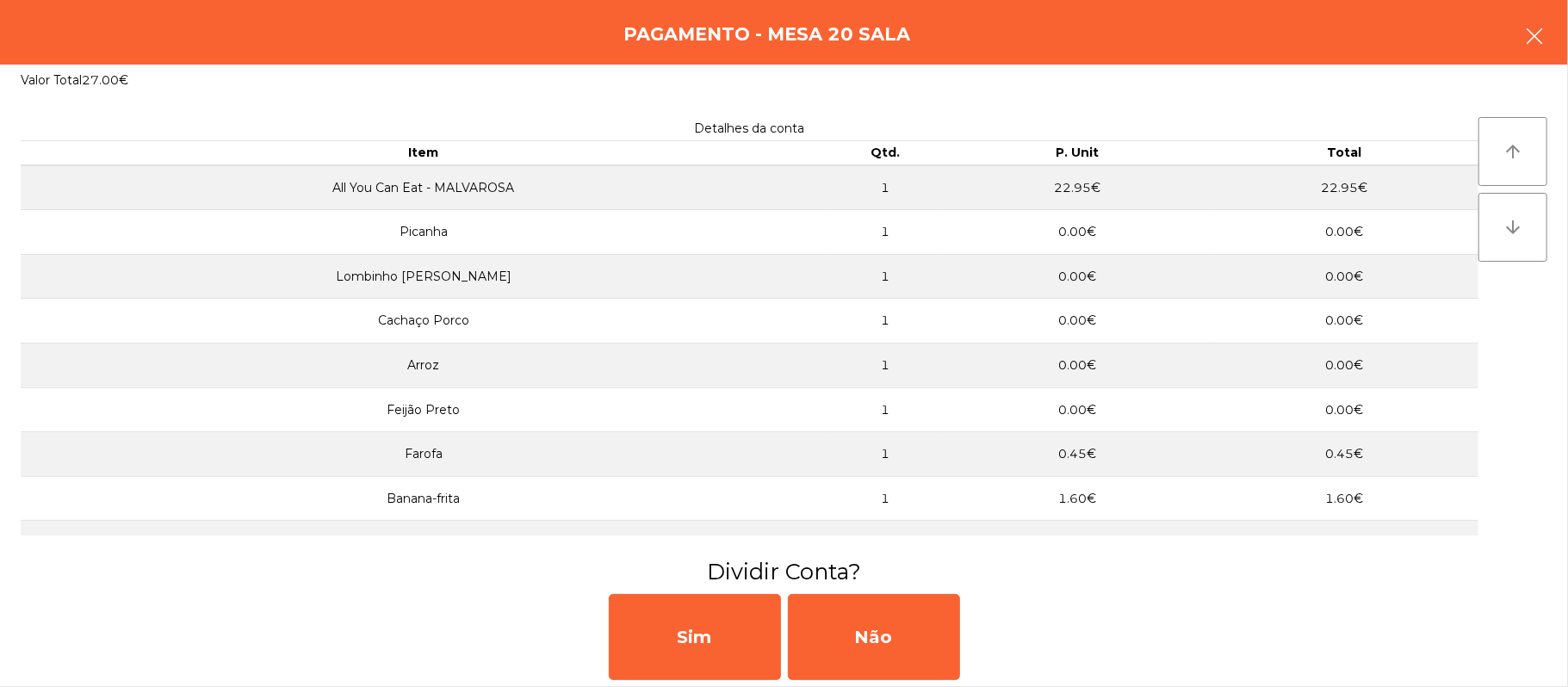
click at [1533, 26] on icon "button" at bounding box center [1535, 36] width 21 height 21
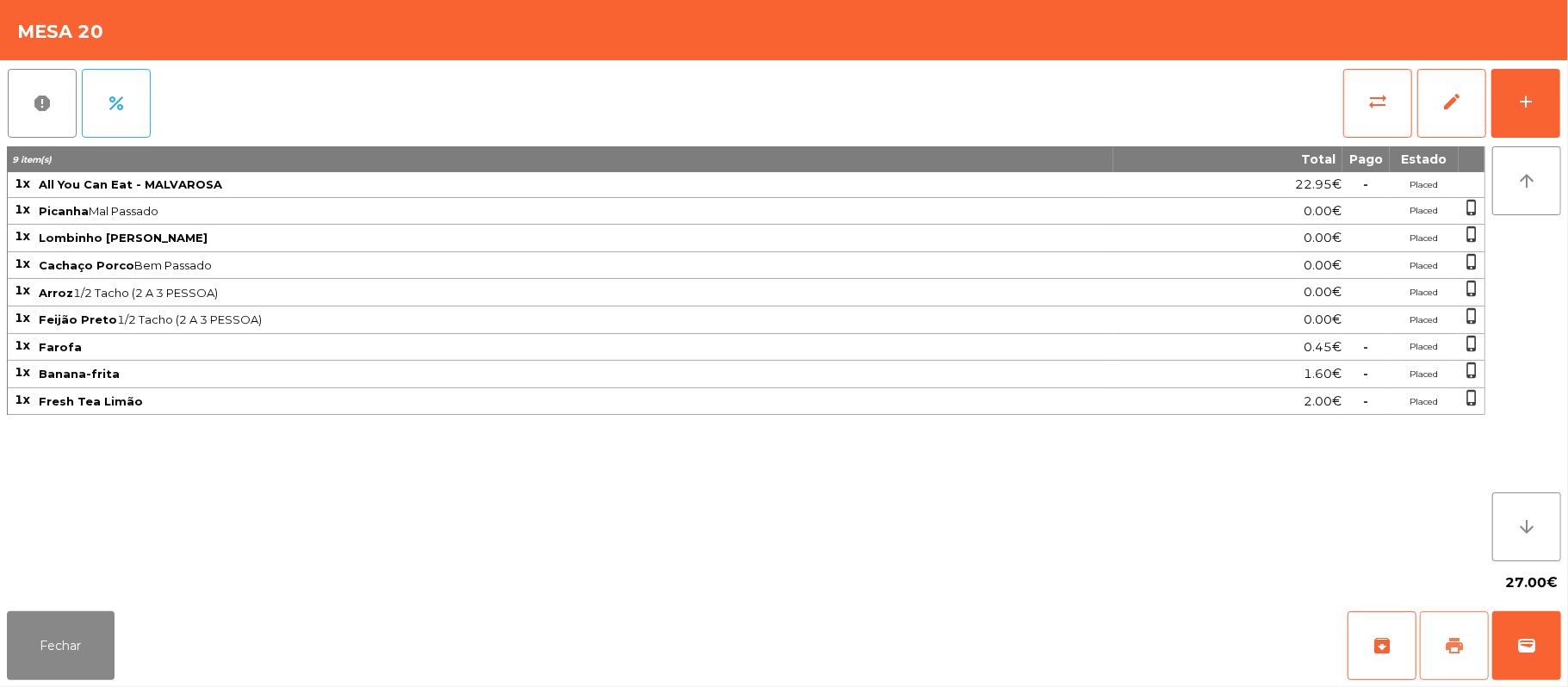
click at [1441, 642] on button "print" at bounding box center [1454, 645] width 69 height 69
click at [1535, 648] on span "wallet" at bounding box center [1526, 645] width 21 height 21
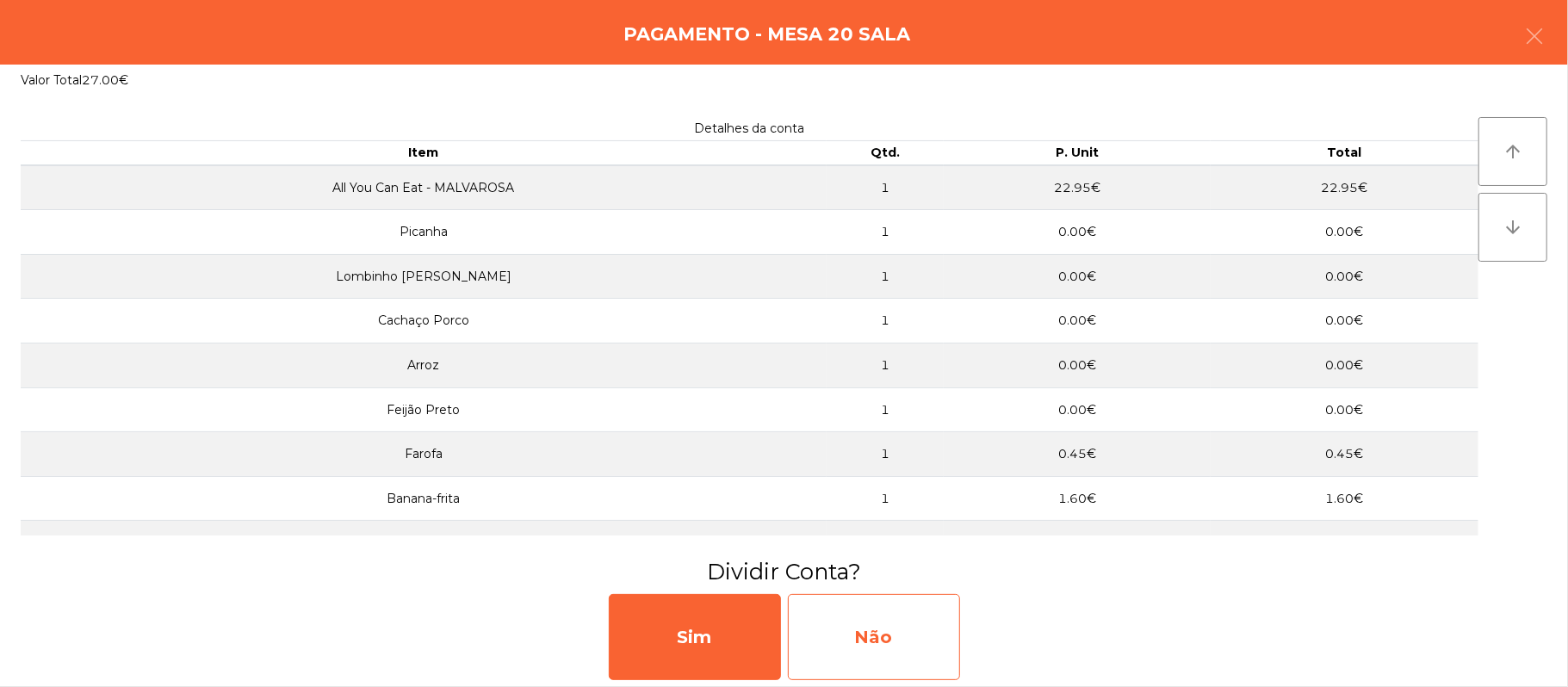
click at [928, 628] on div "Não" at bounding box center [874, 637] width 173 height 86
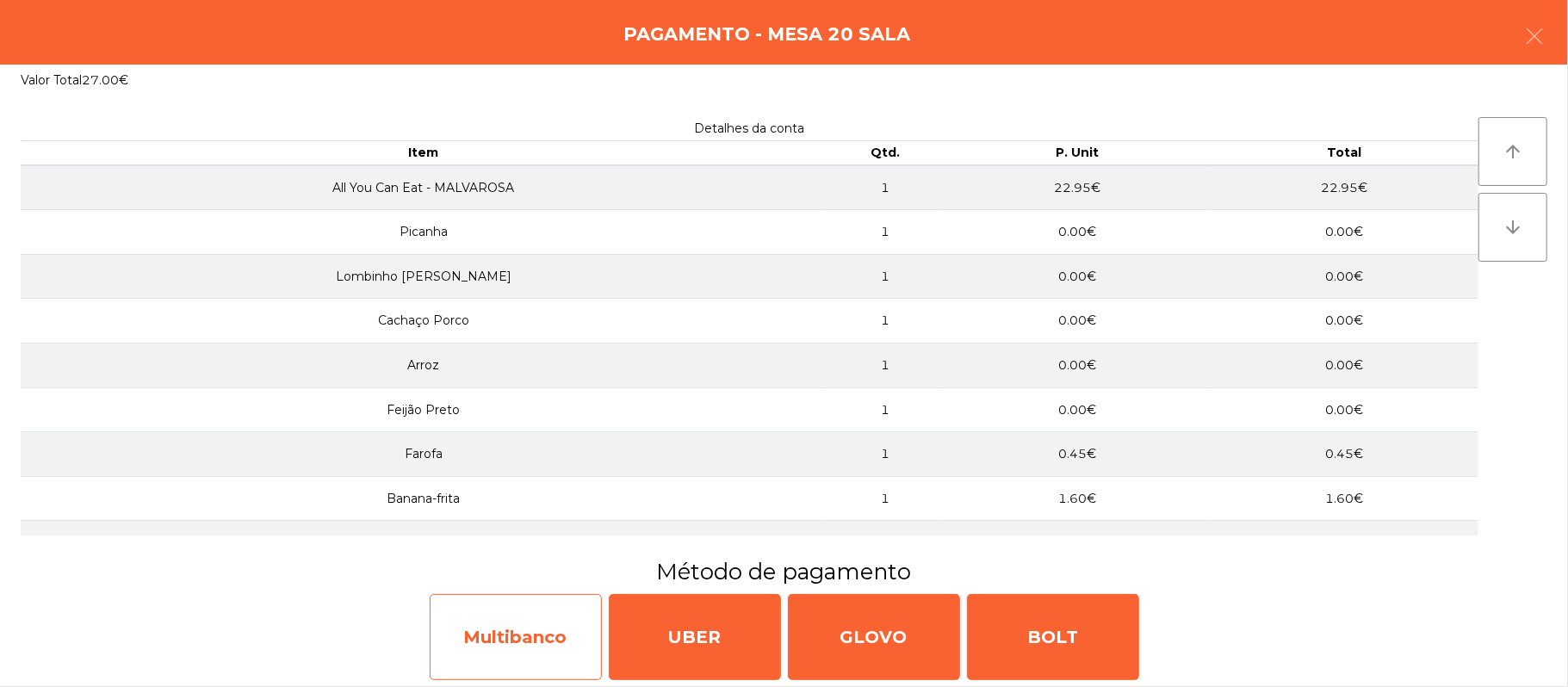
click at [479, 649] on div "Multibanco" at bounding box center [516, 637] width 173 height 86
select select "**"
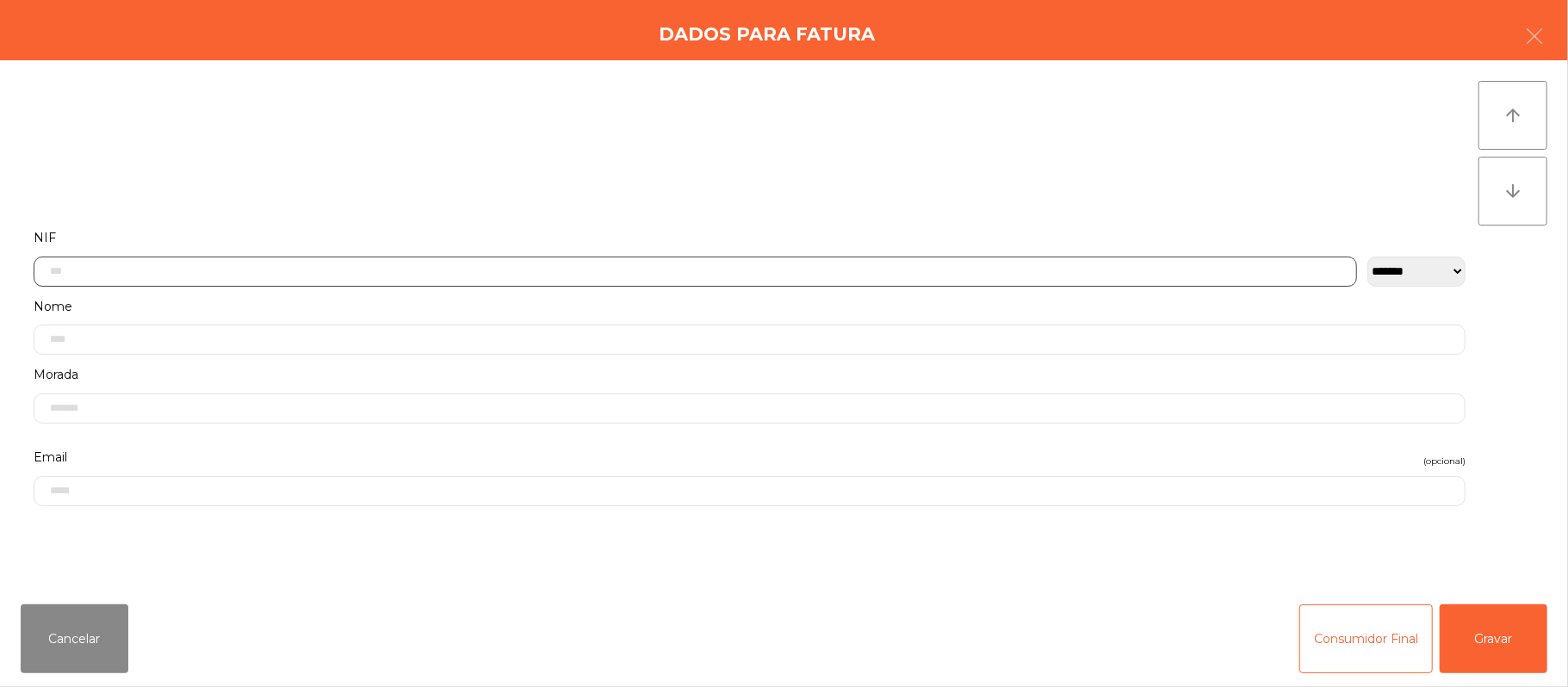
click at [407, 269] on input "text" at bounding box center [695, 272] width 1323 height 30
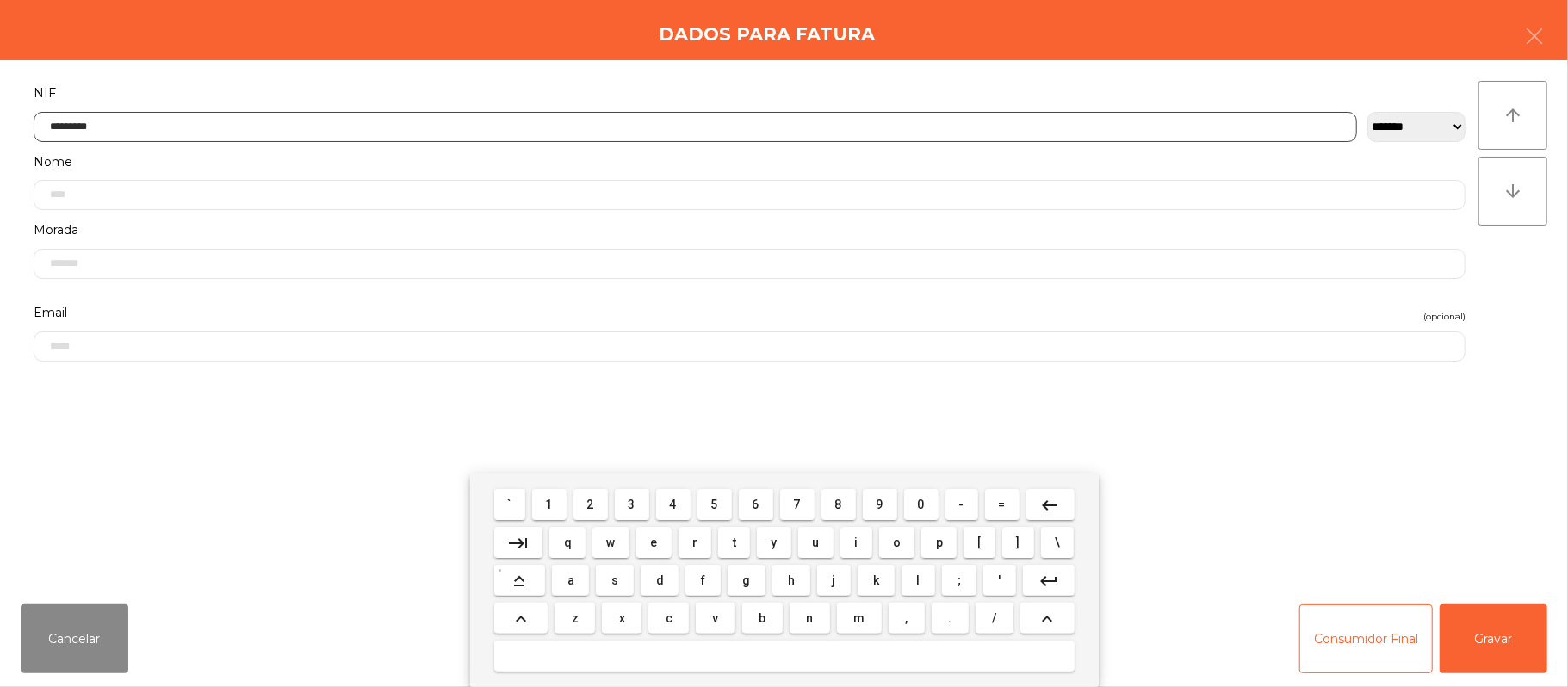
type input "*********"
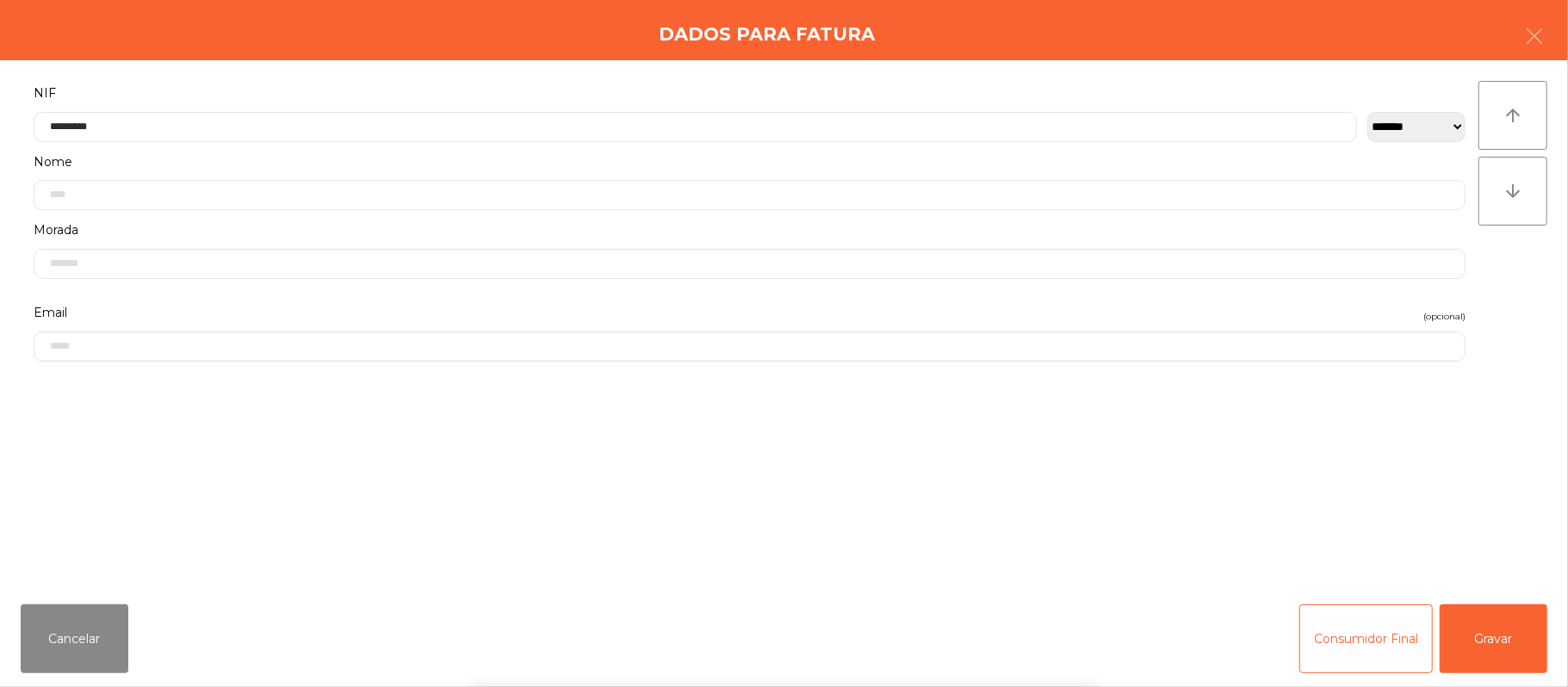
click at [1481, 624] on div "` 1 2 3 4 5 6 7 8 9 0 - = keyboard_backspace keyboard_tab q w e r t y u i o p […" at bounding box center [784, 580] width 1568 height 213
click at [1492, 635] on button "Gravar" at bounding box center [1494, 639] width 108 height 69
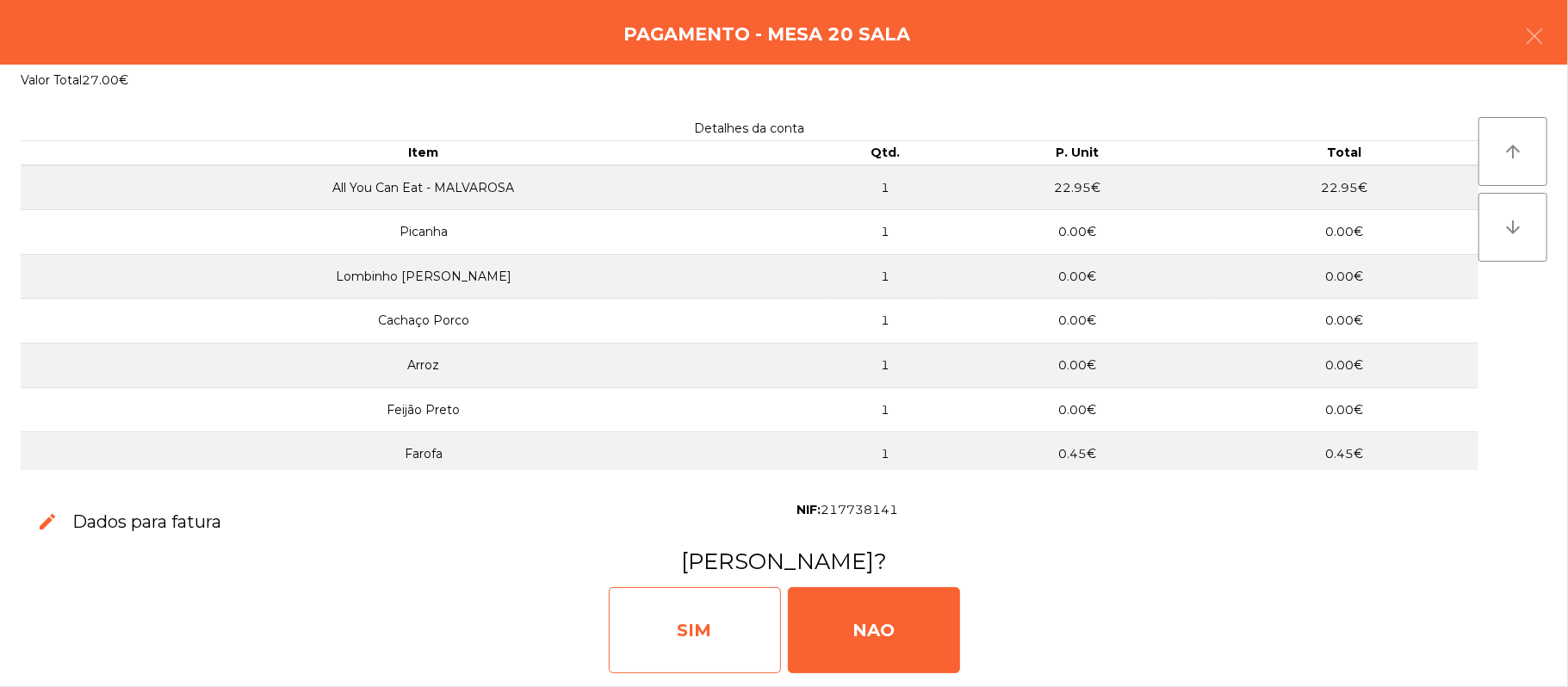
click at [672, 611] on div "SIM" at bounding box center [695, 629] width 173 height 86
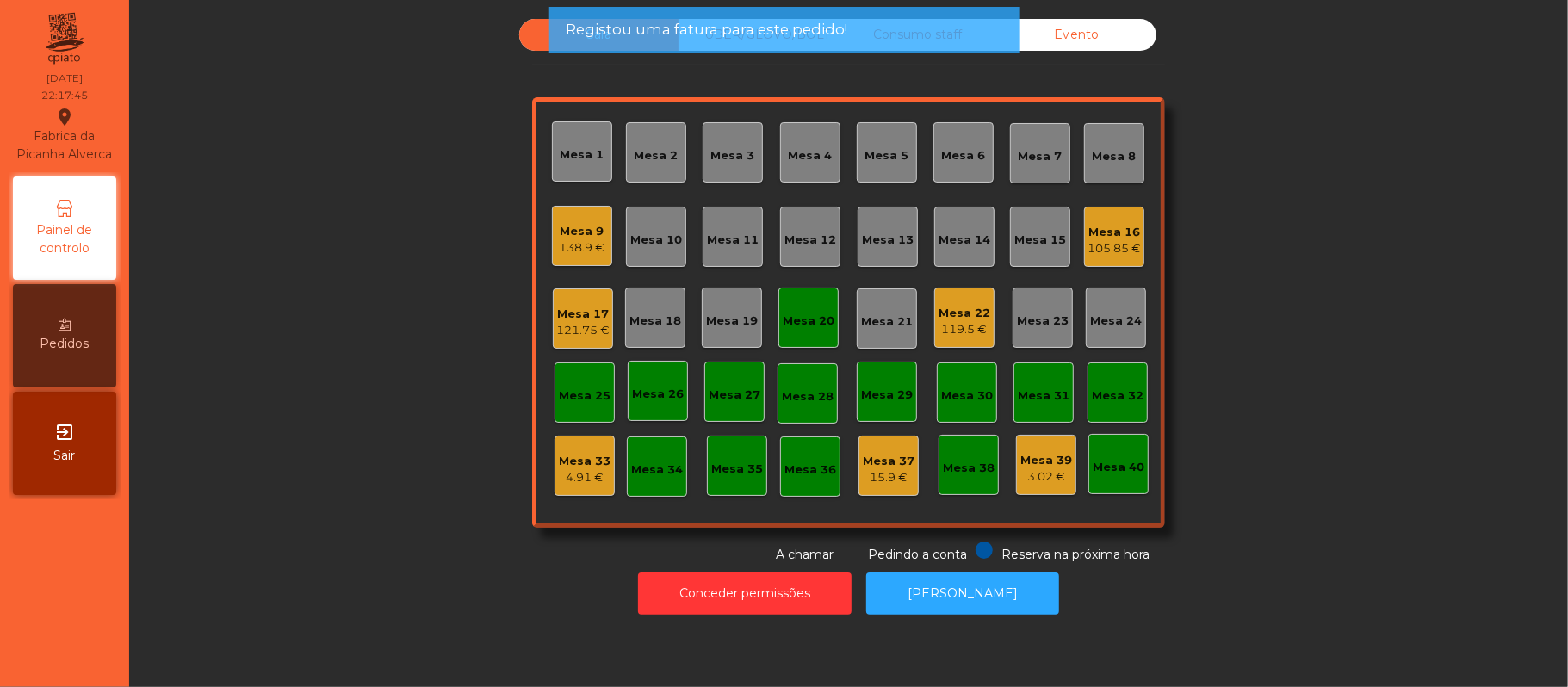
click at [811, 307] on div "Mesa 20" at bounding box center [809, 316] width 51 height 24
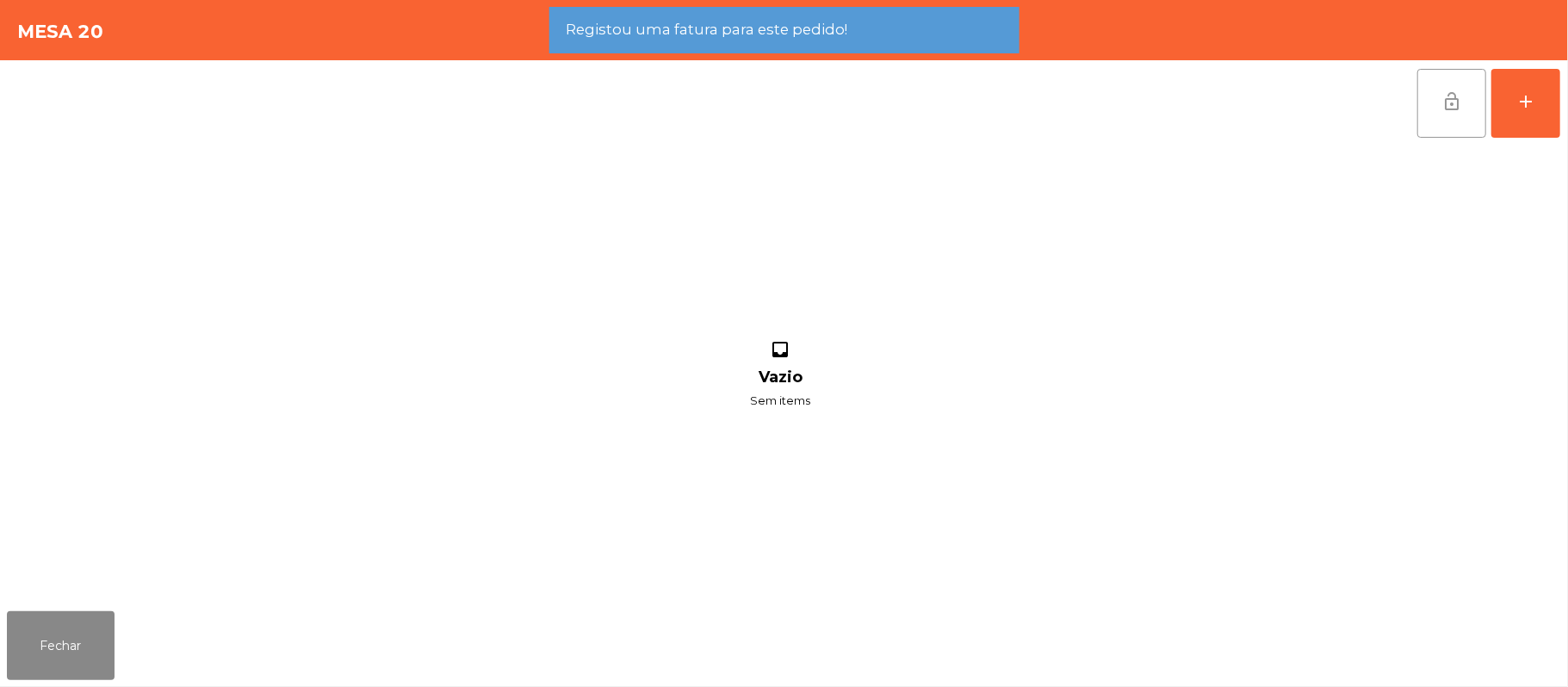
click at [1432, 118] on button "lock_open" at bounding box center [1451, 103] width 69 height 69
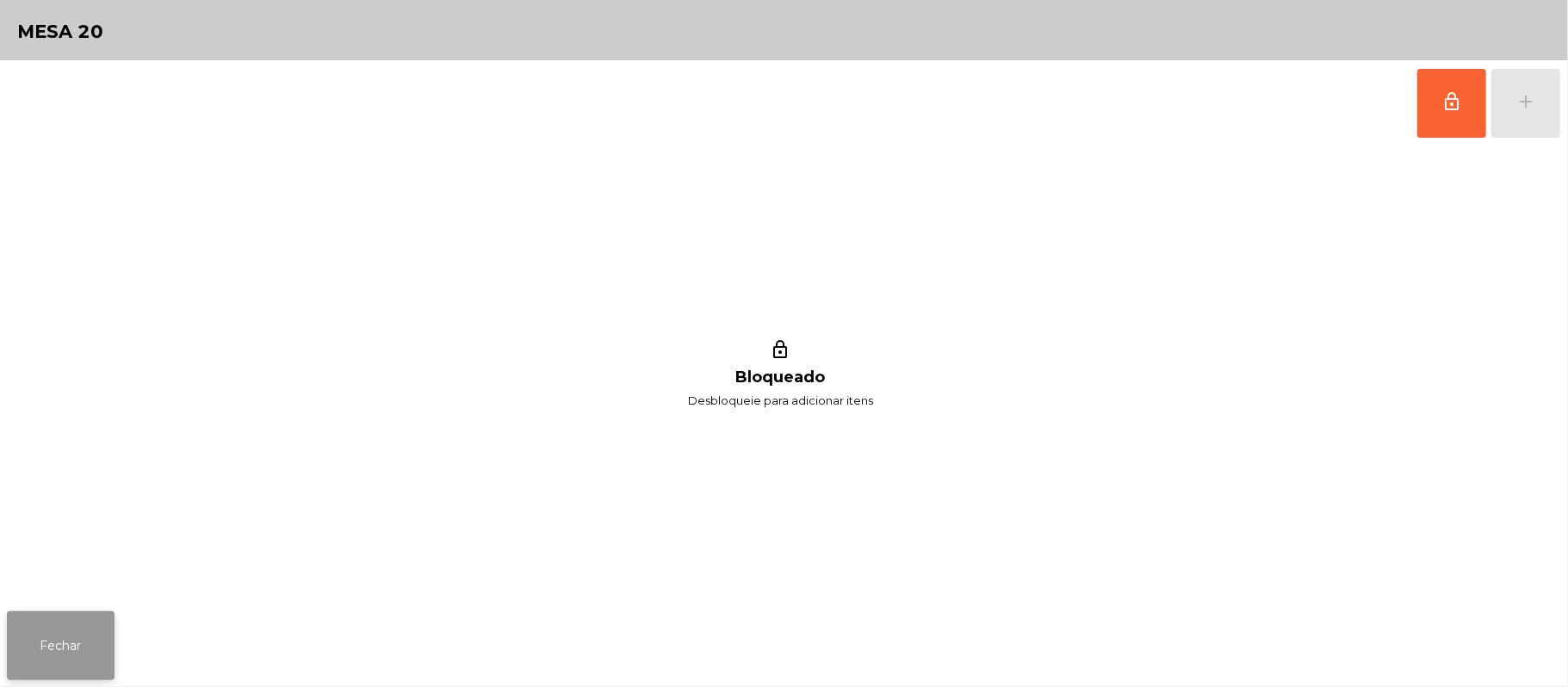
click at [67, 622] on button "Fechar" at bounding box center [61, 645] width 108 height 69
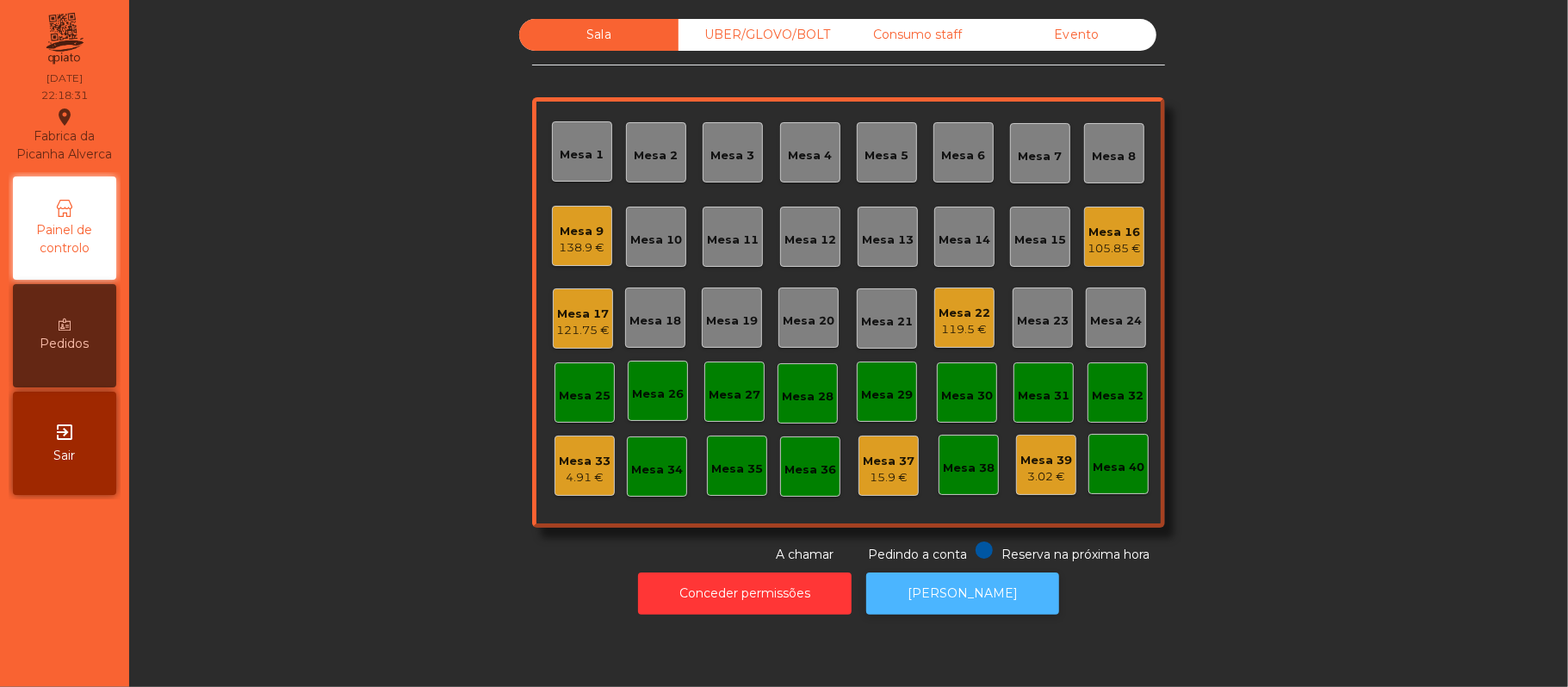
click at [972, 597] on button "[PERSON_NAME]" at bounding box center [962, 593] width 192 height 43
click at [563, 239] on div "138.9 €" at bounding box center [582, 247] width 46 height 17
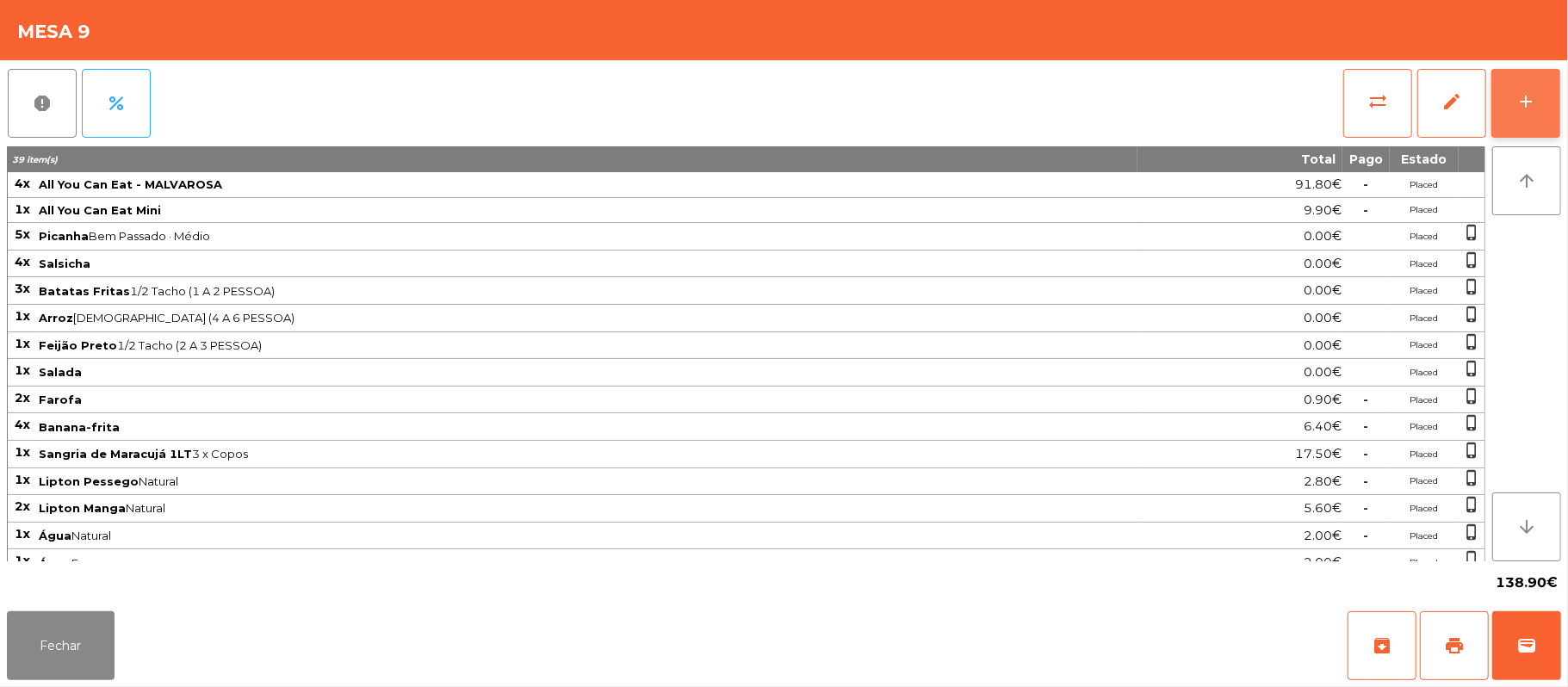
click at [1497, 81] on button "add" at bounding box center [1525, 103] width 69 height 69
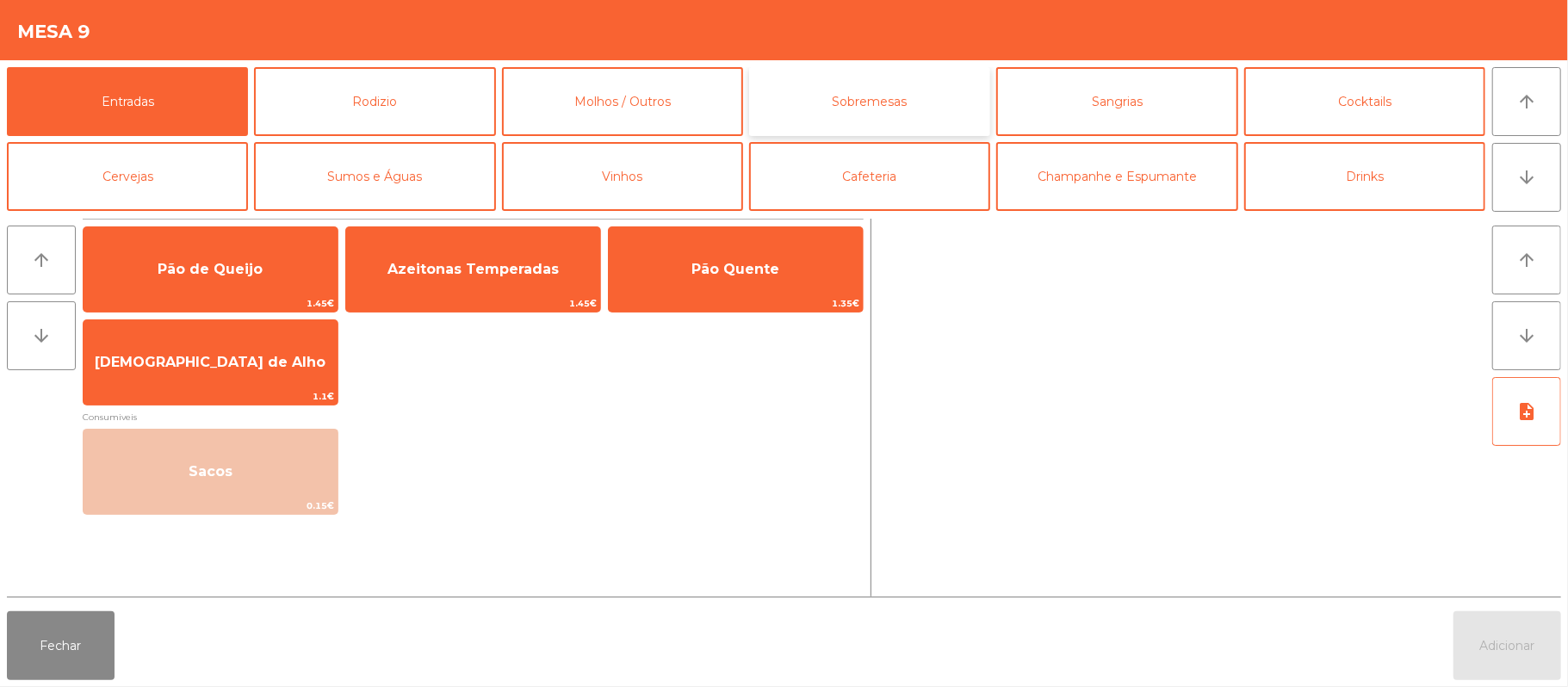
click at [859, 99] on button "Sobremesas" at bounding box center [869, 101] width 241 height 69
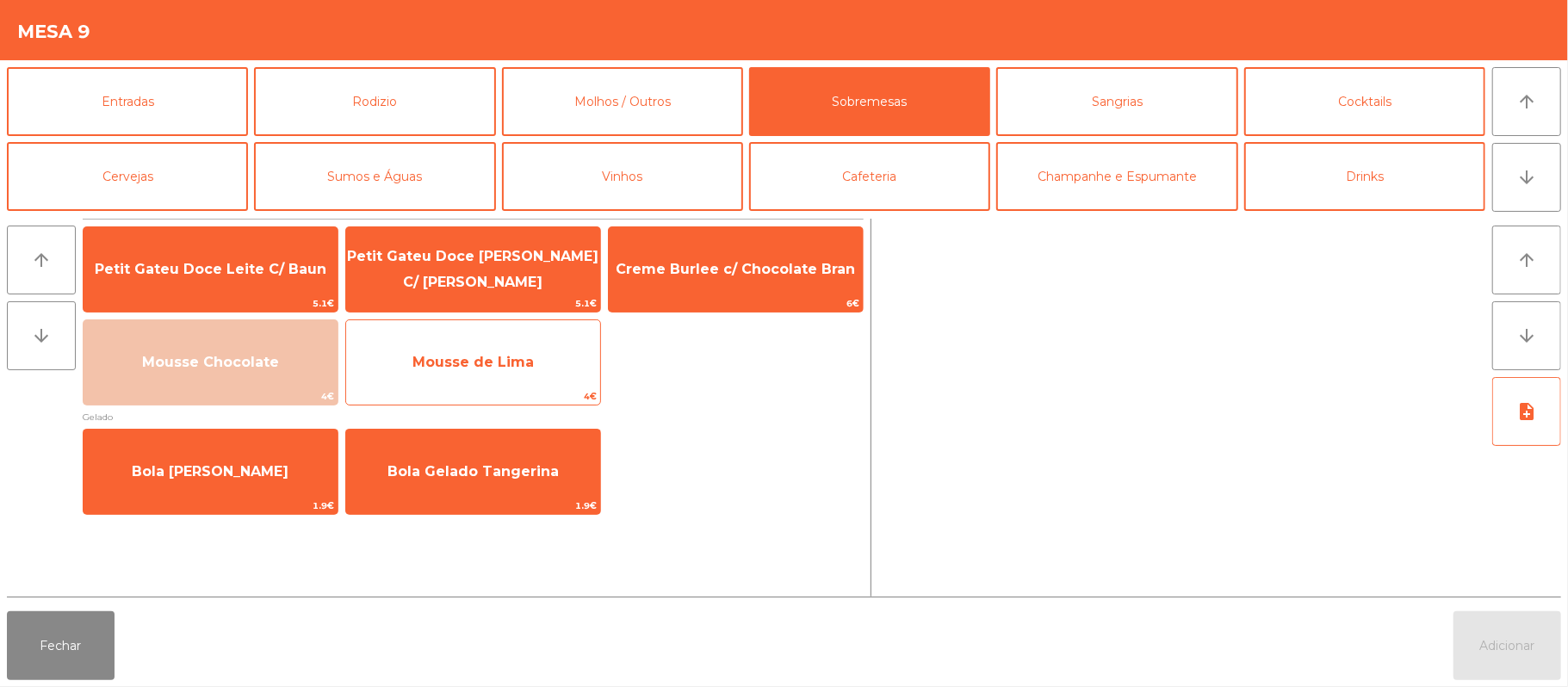
click at [490, 363] on span "Mousse de Lima" at bounding box center [473, 361] width 121 height 16
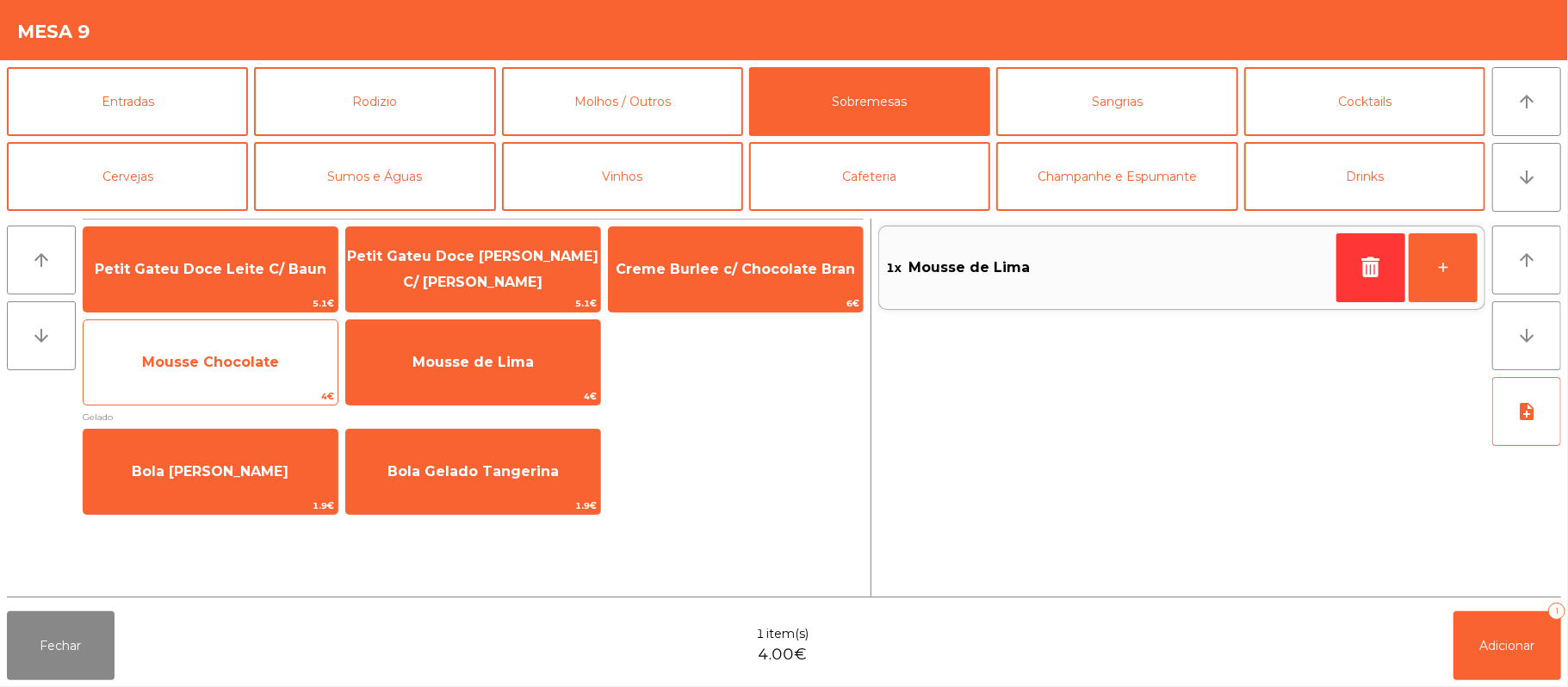
click at [291, 344] on span "Mousse Chocolate" at bounding box center [210, 362] width 254 height 46
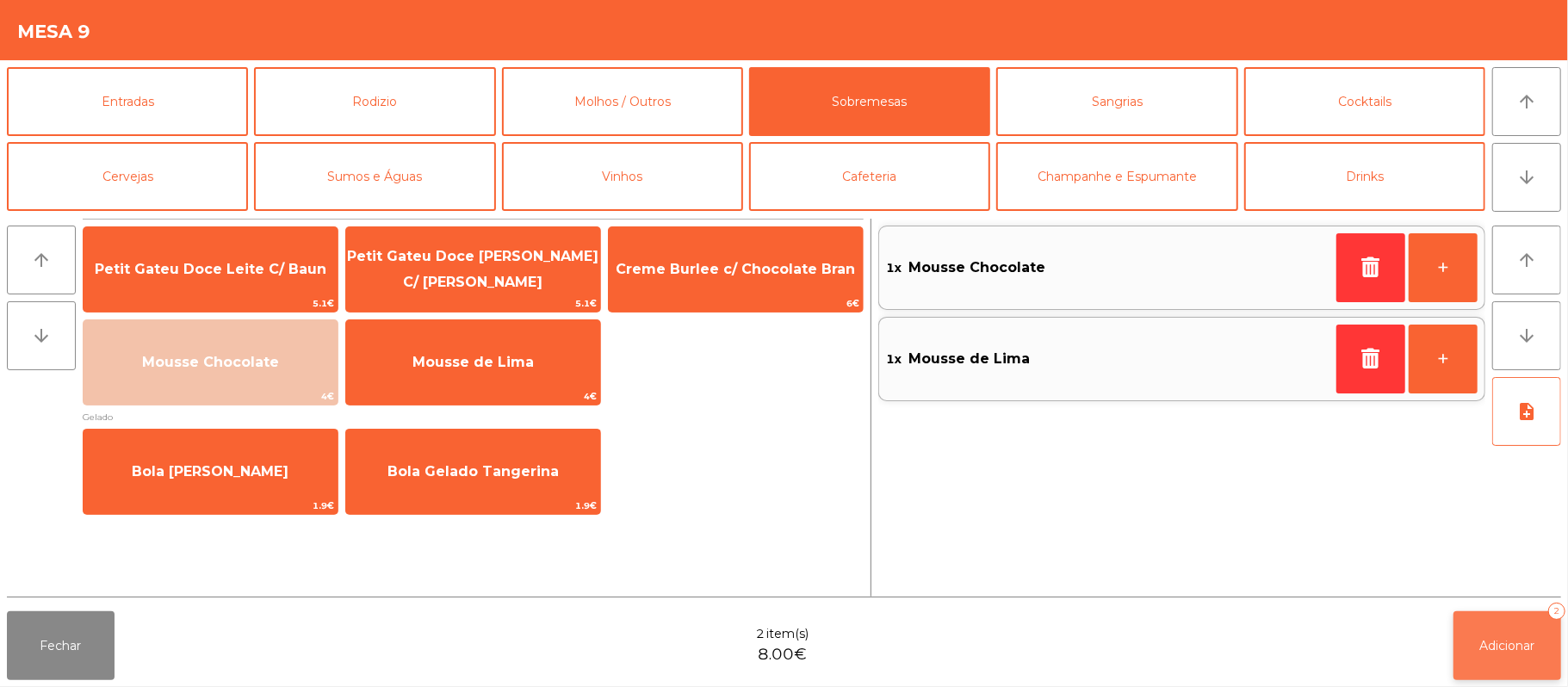
click at [1510, 614] on button "Adicionar 2" at bounding box center [1507, 645] width 108 height 69
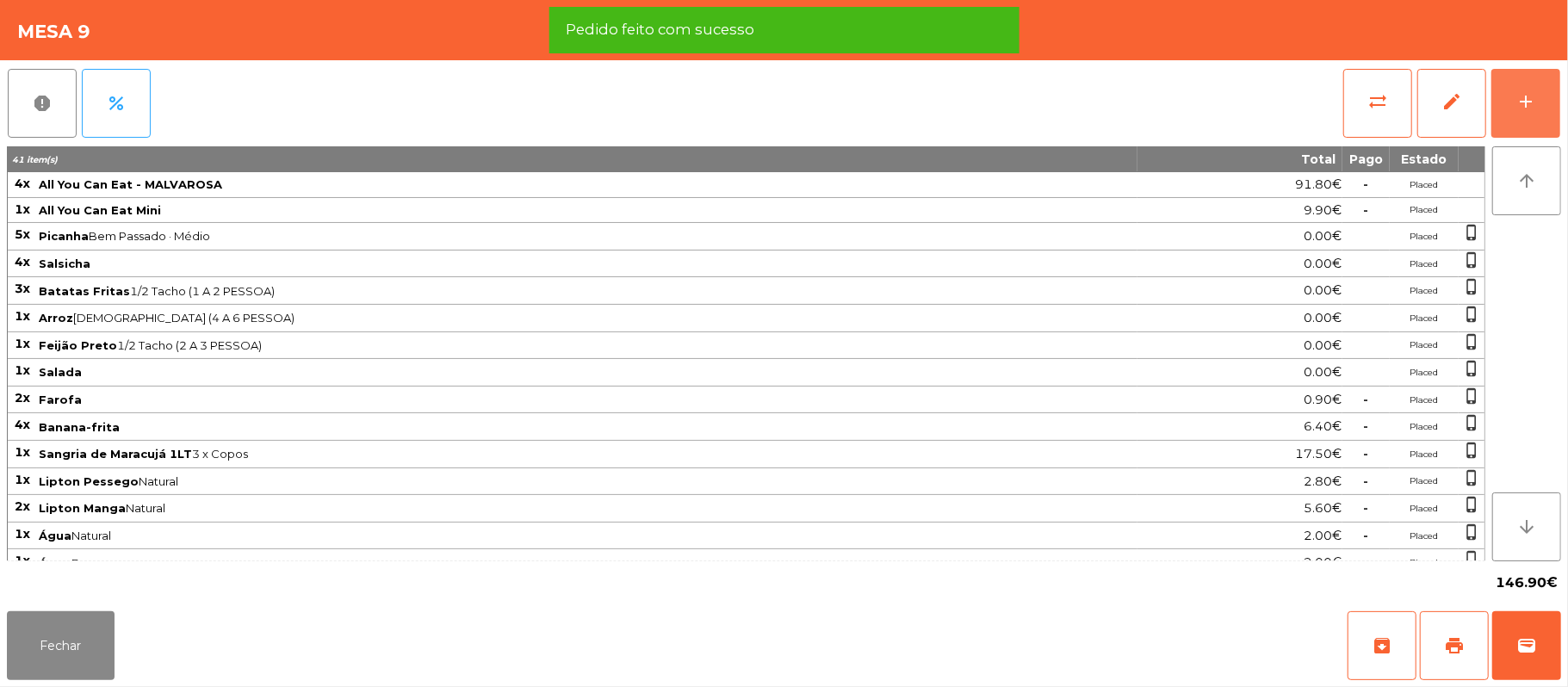
scroll to position [163, 0]
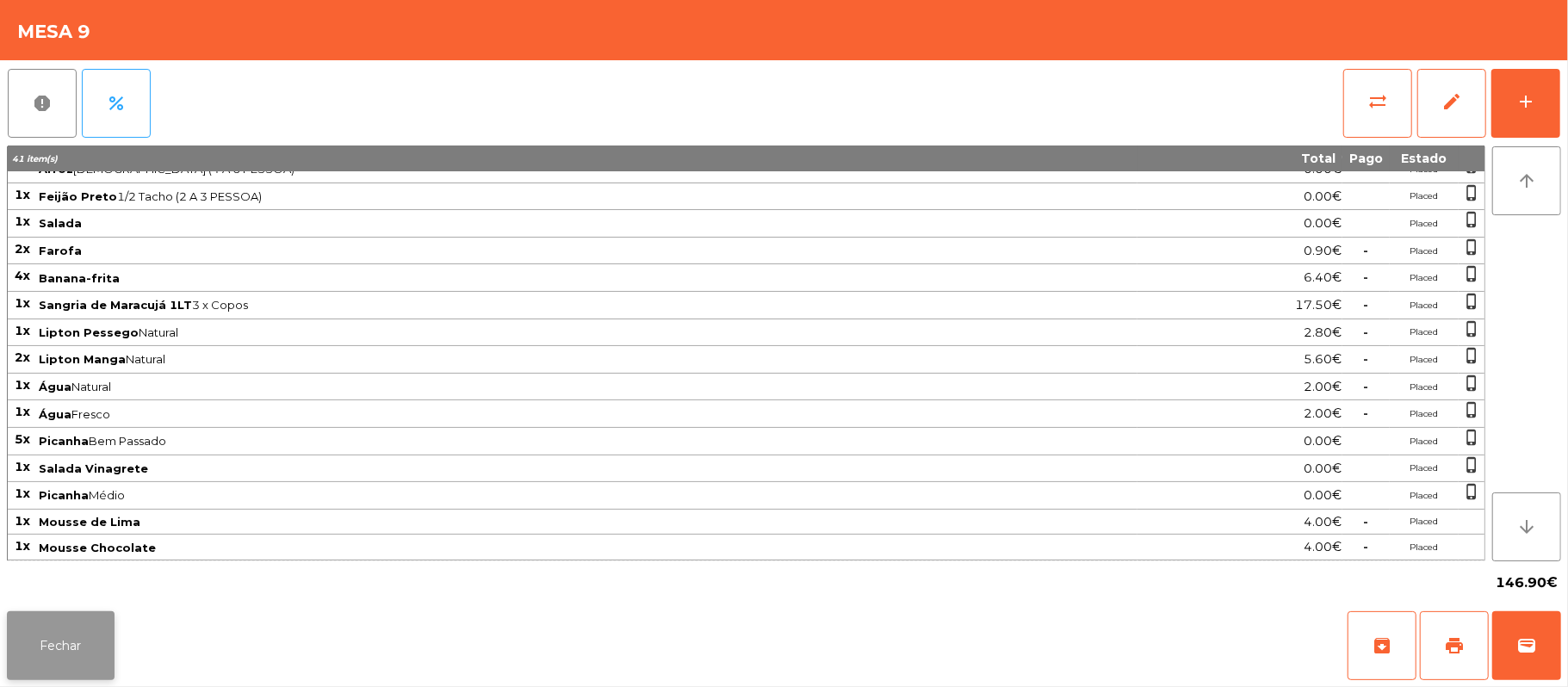
click at [62, 630] on button "Fechar" at bounding box center [61, 645] width 108 height 69
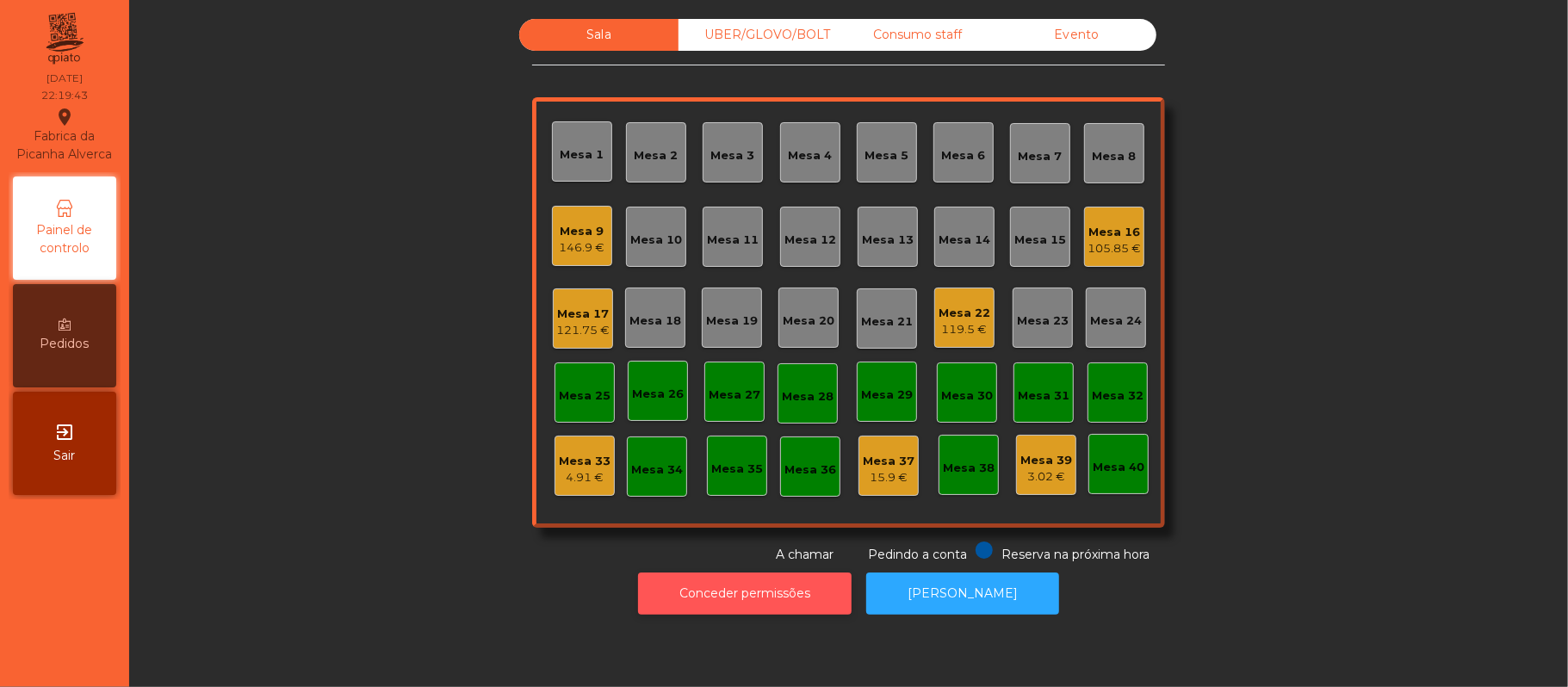
click at [780, 593] on button "Conceder permissões" at bounding box center [744, 593] width 213 height 43
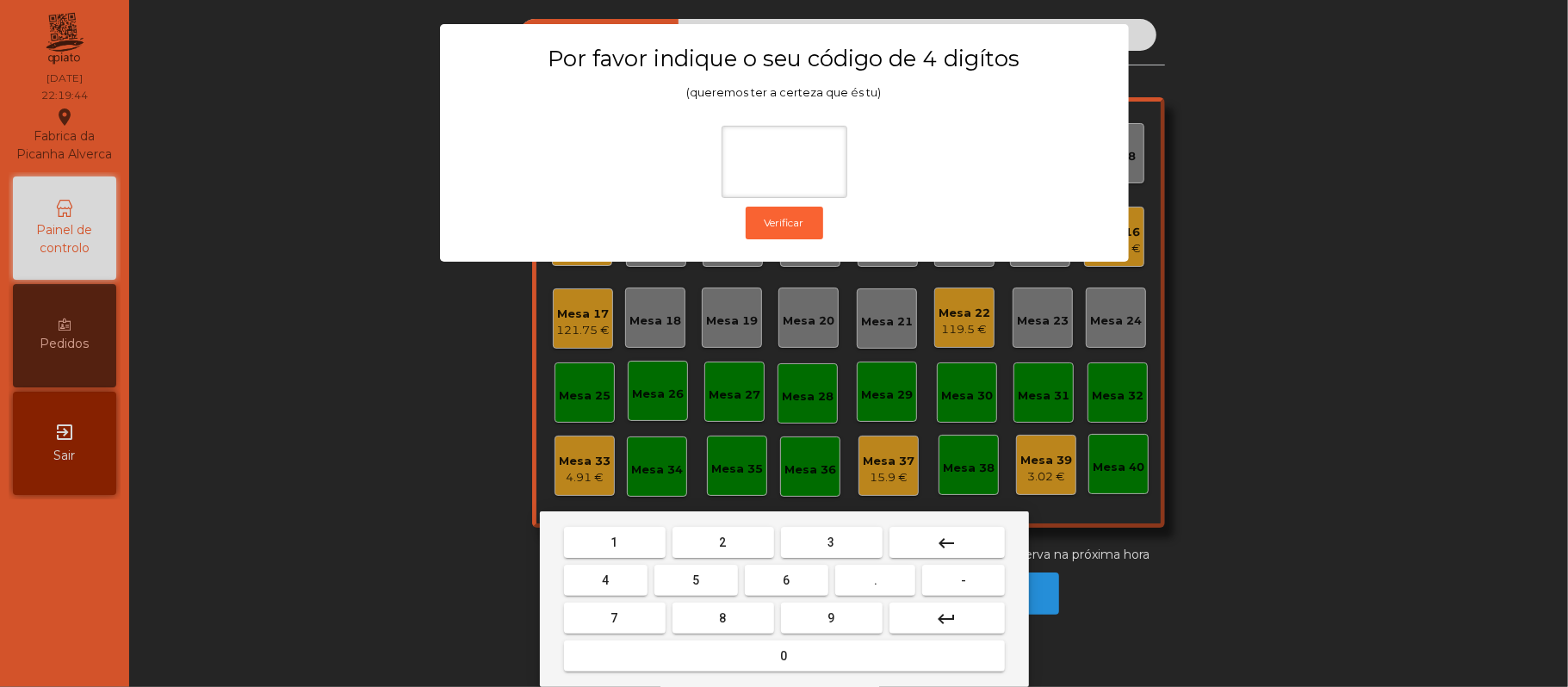
click at [721, 542] on span "2" at bounding box center [722, 542] width 7 height 14
click at [787, 578] on span "6" at bounding box center [787, 580] width 7 height 14
click at [614, 539] on span "1" at bounding box center [614, 542] width 7 height 14
click at [696, 583] on span "5" at bounding box center [695, 580] width 7 height 14
type input "****"
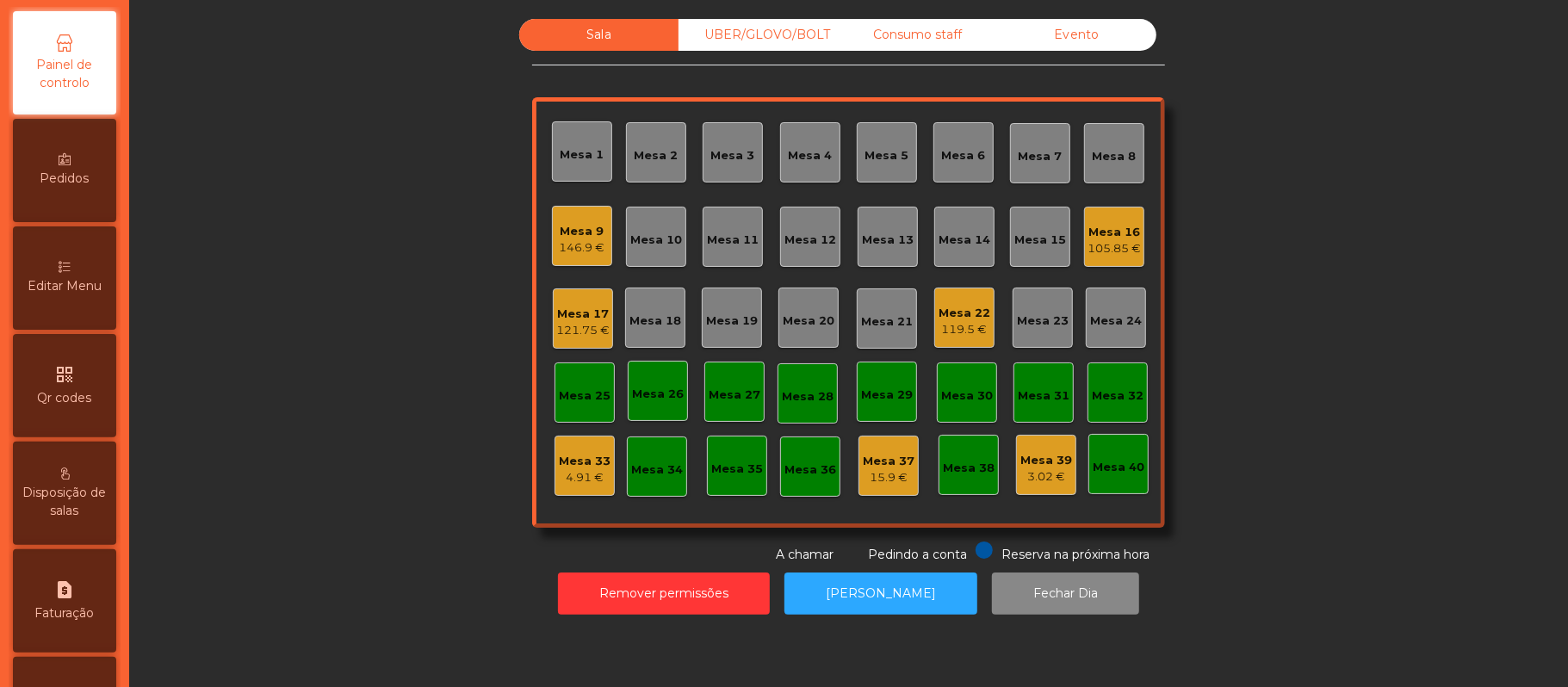
click at [88, 290] on div "Editar Menu" at bounding box center [64, 278] width 103 height 103
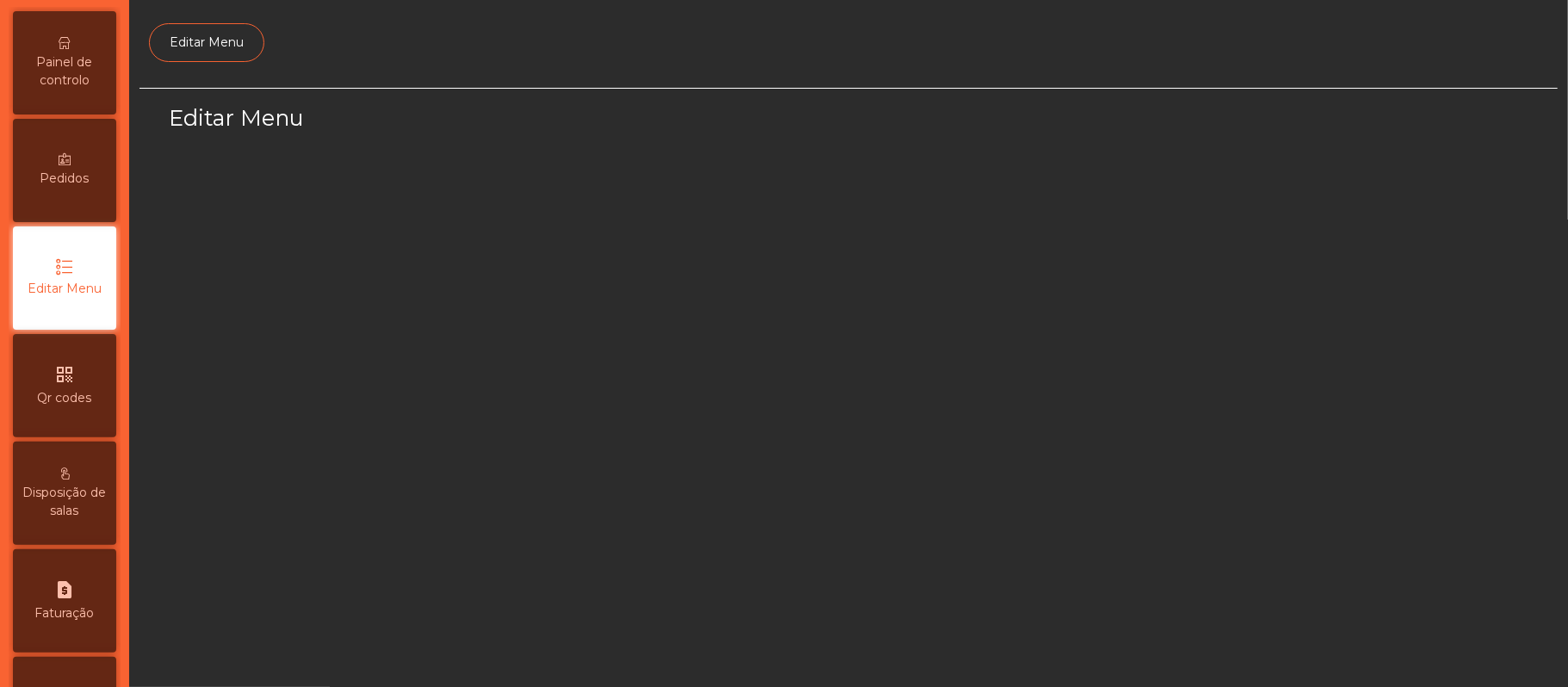
scroll to position [118, 0]
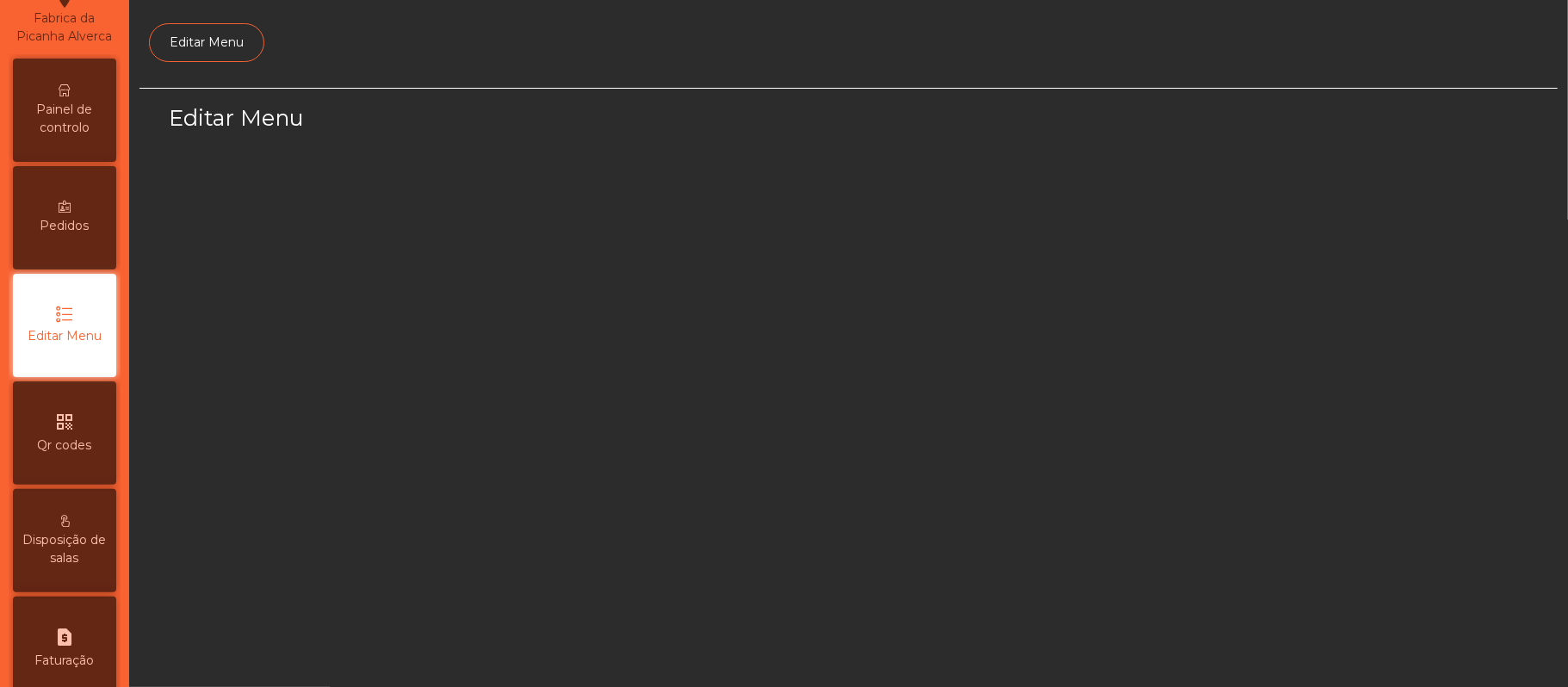
select select "*"
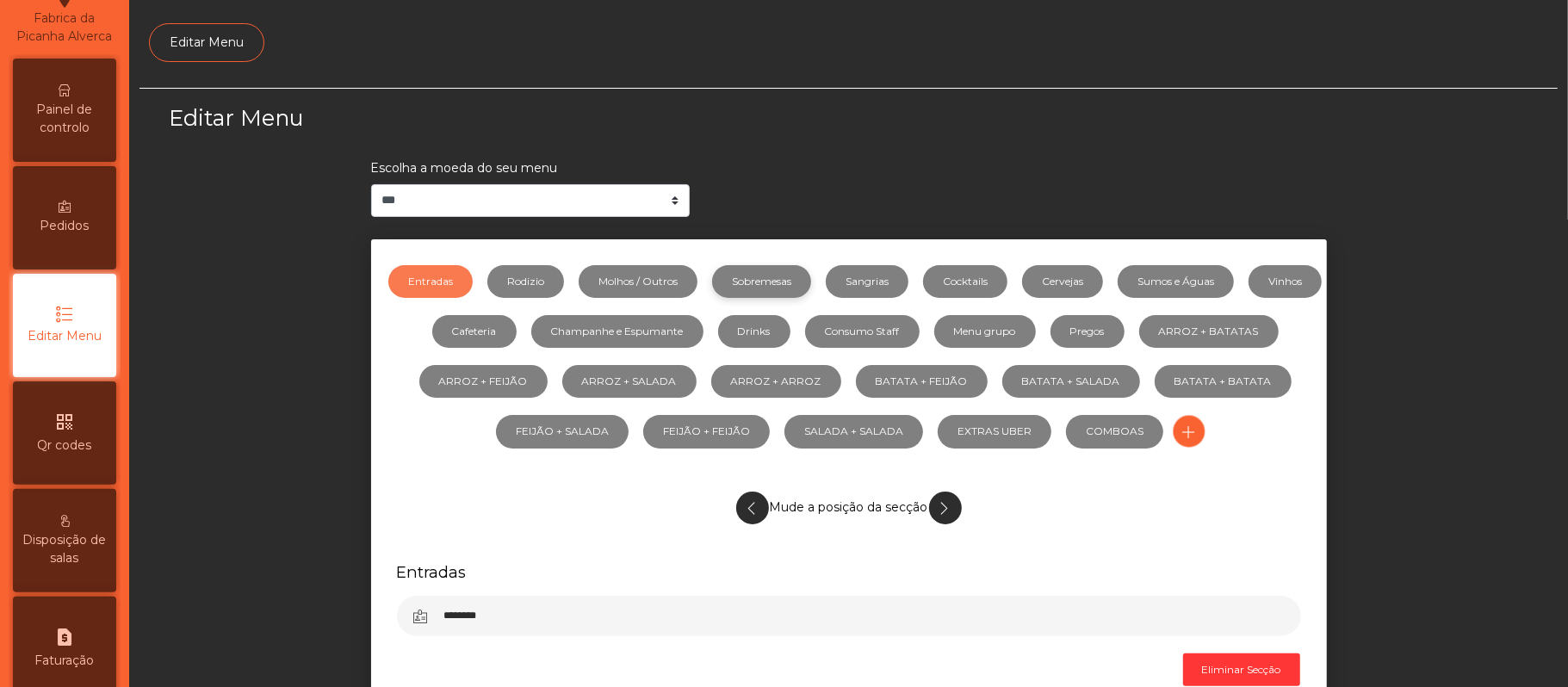
click at [811, 295] on link "Sobremesas" at bounding box center [761, 281] width 99 height 33
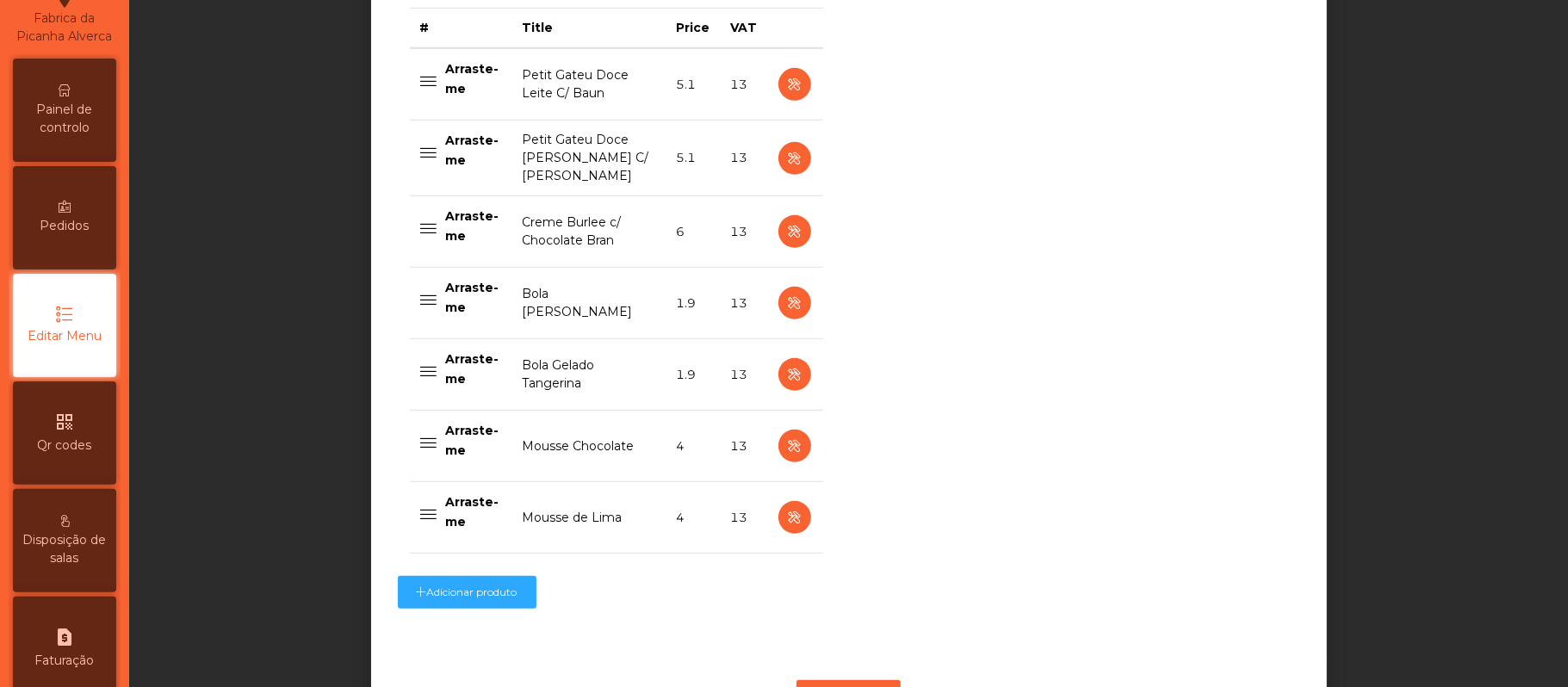
scroll to position [807, 0]
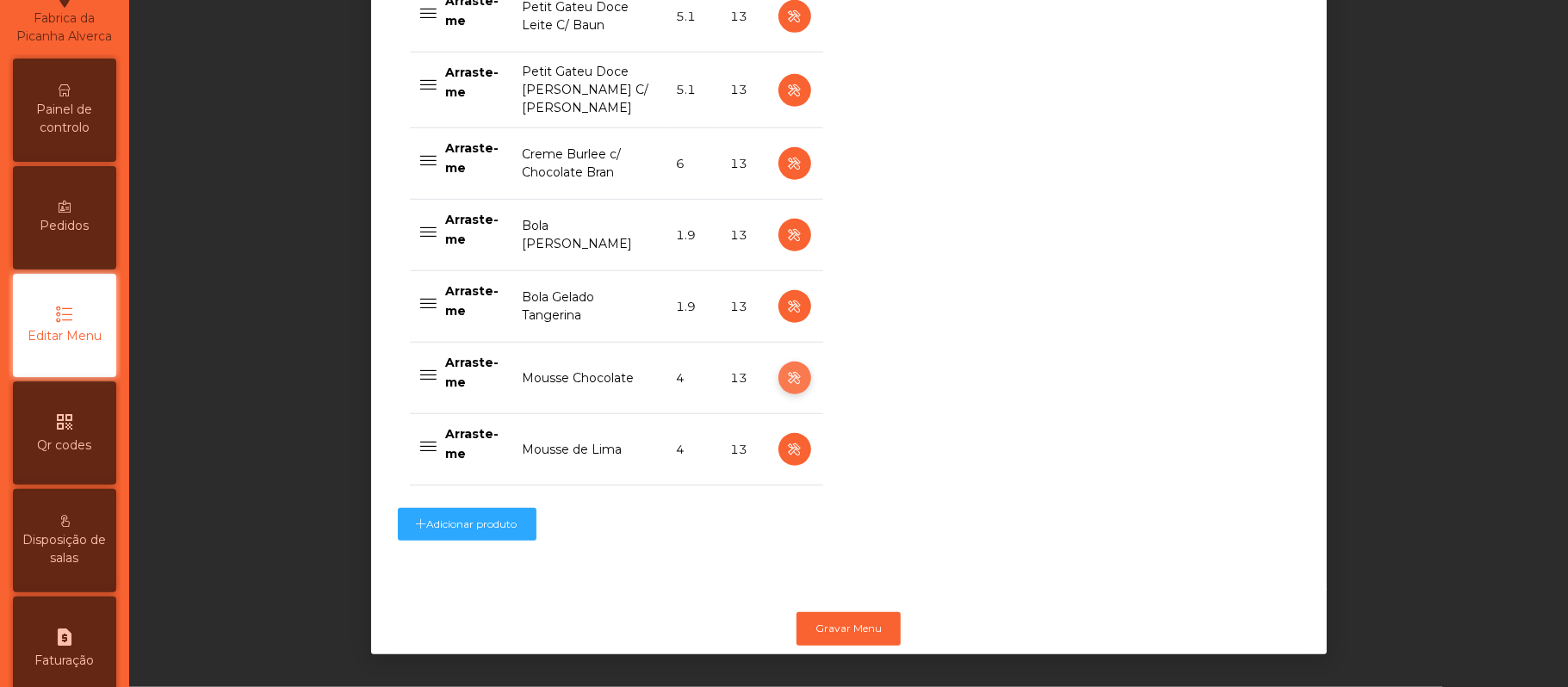
click at [786, 368] on icon "button" at bounding box center [793, 378] width 20 height 22
select select "**"
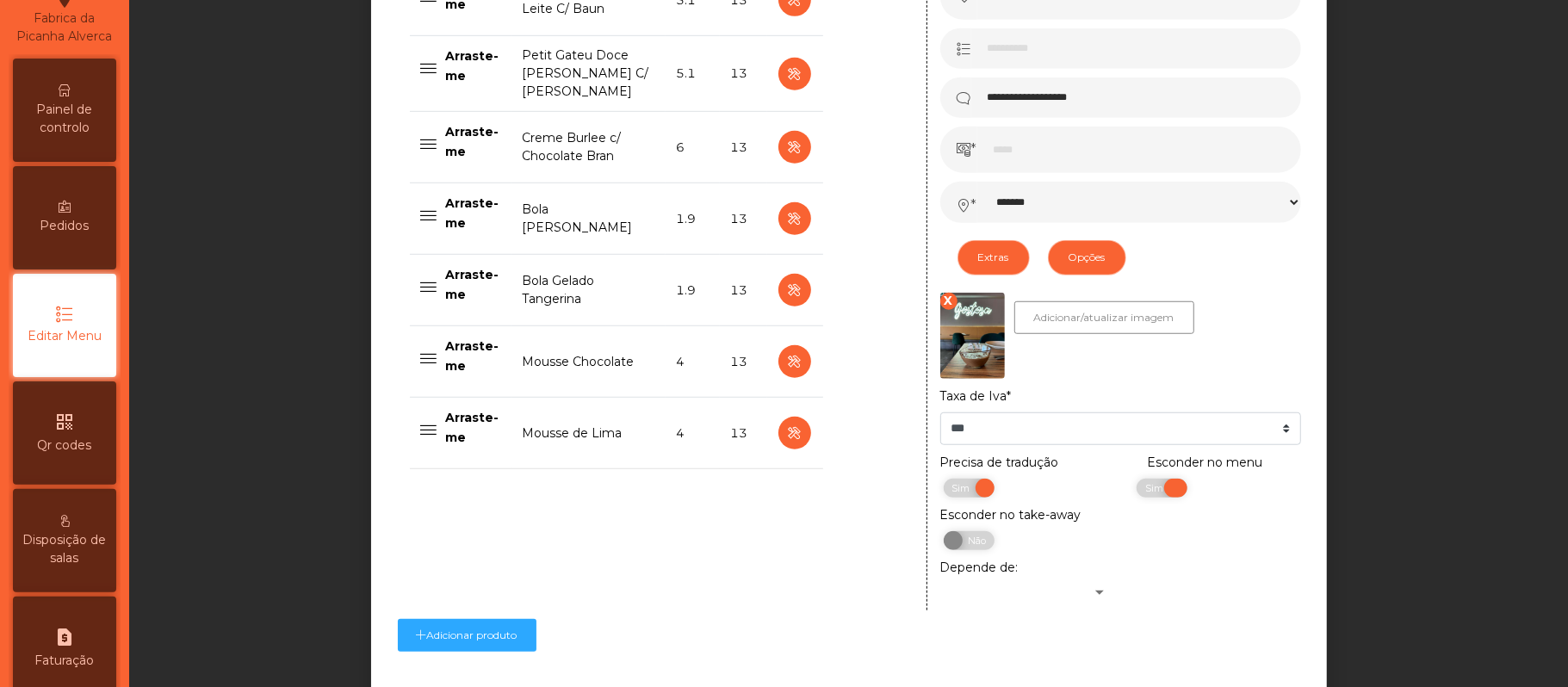
click at [1135, 490] on span "Sim" at bounding box center [1156, 488] width 43 height 19
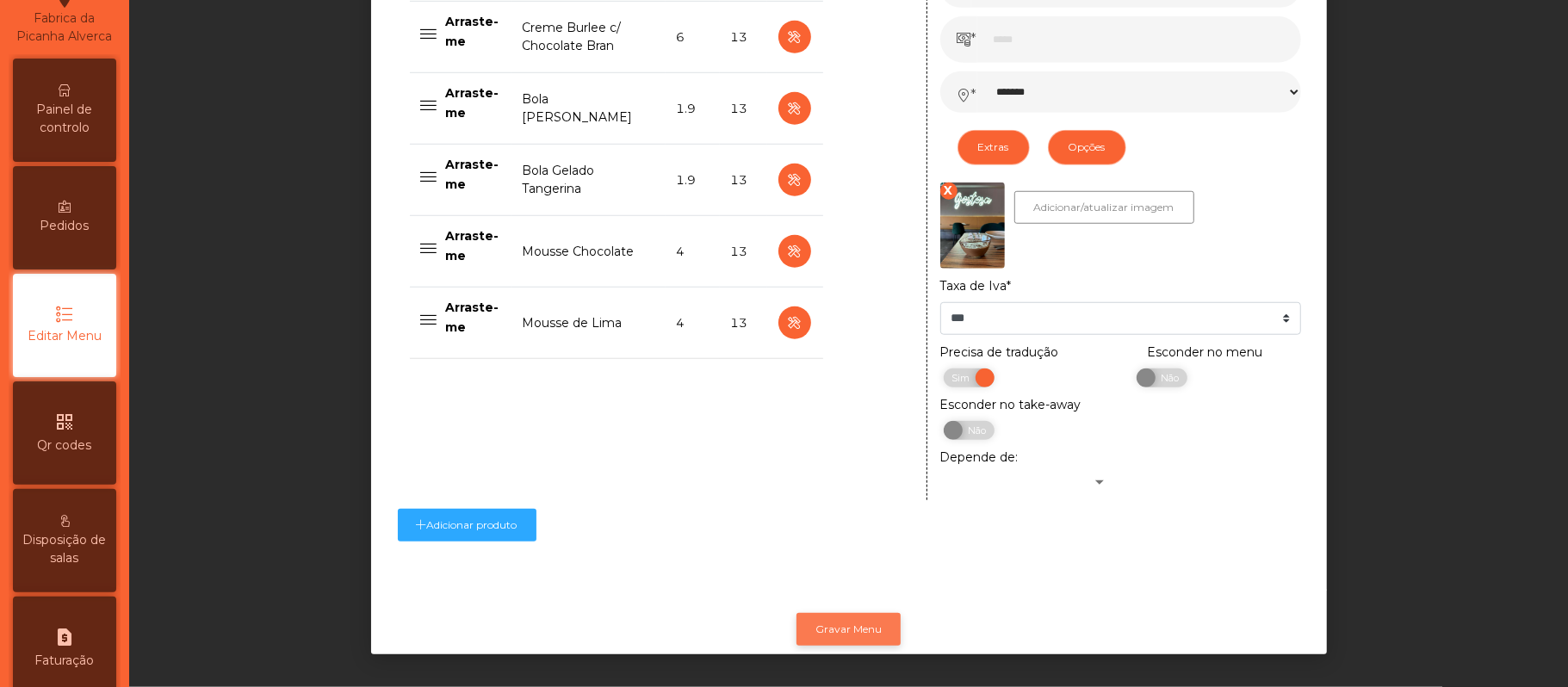
click at [858, 614] on button "Gravar Menu" at bounding box center [848, 629] width 104 height 33
click at [87, 116] on div "Painel de controlo" at bounding box center [64, 110] width 103 height 103
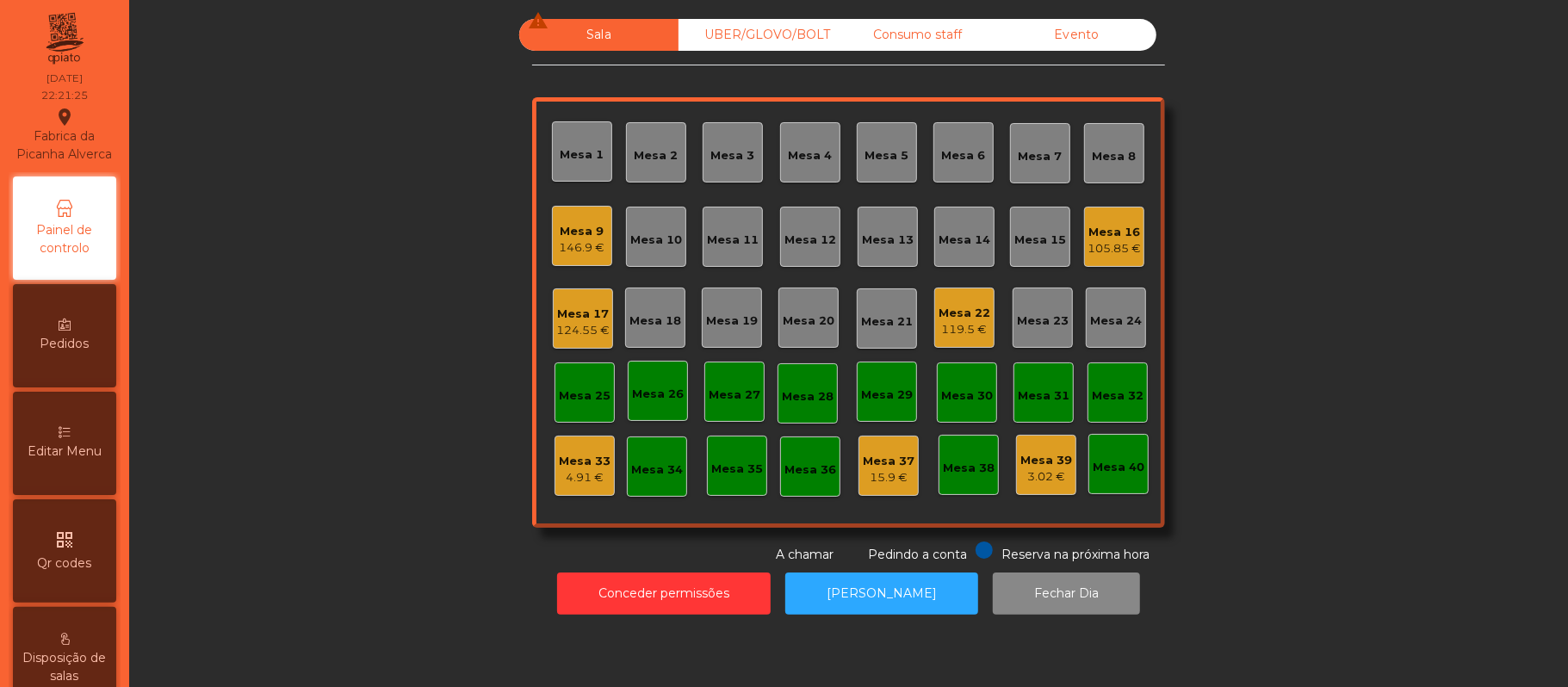
click at [975, 328] on div "119.5 €" at bounding box center [964, 330] width 51 height 17
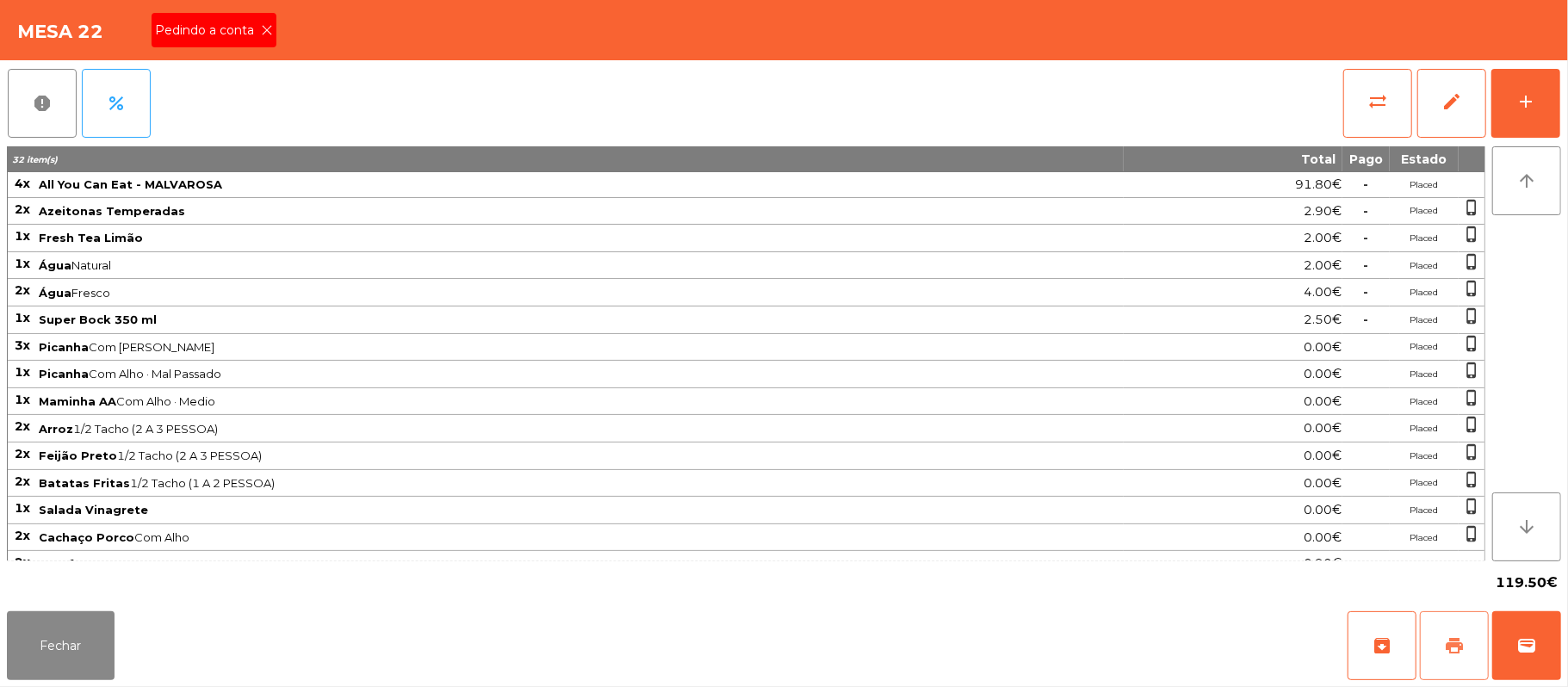
click at [1447, 655] on span "print" at bounding box center [1454, 645] width 21 height 21
click at [265, 27] on icon at bounding box center [266, 29] width 12 height 12
click at [51, 634] on button "Fechar" at bounding box center [61, 645] width 108 height 69
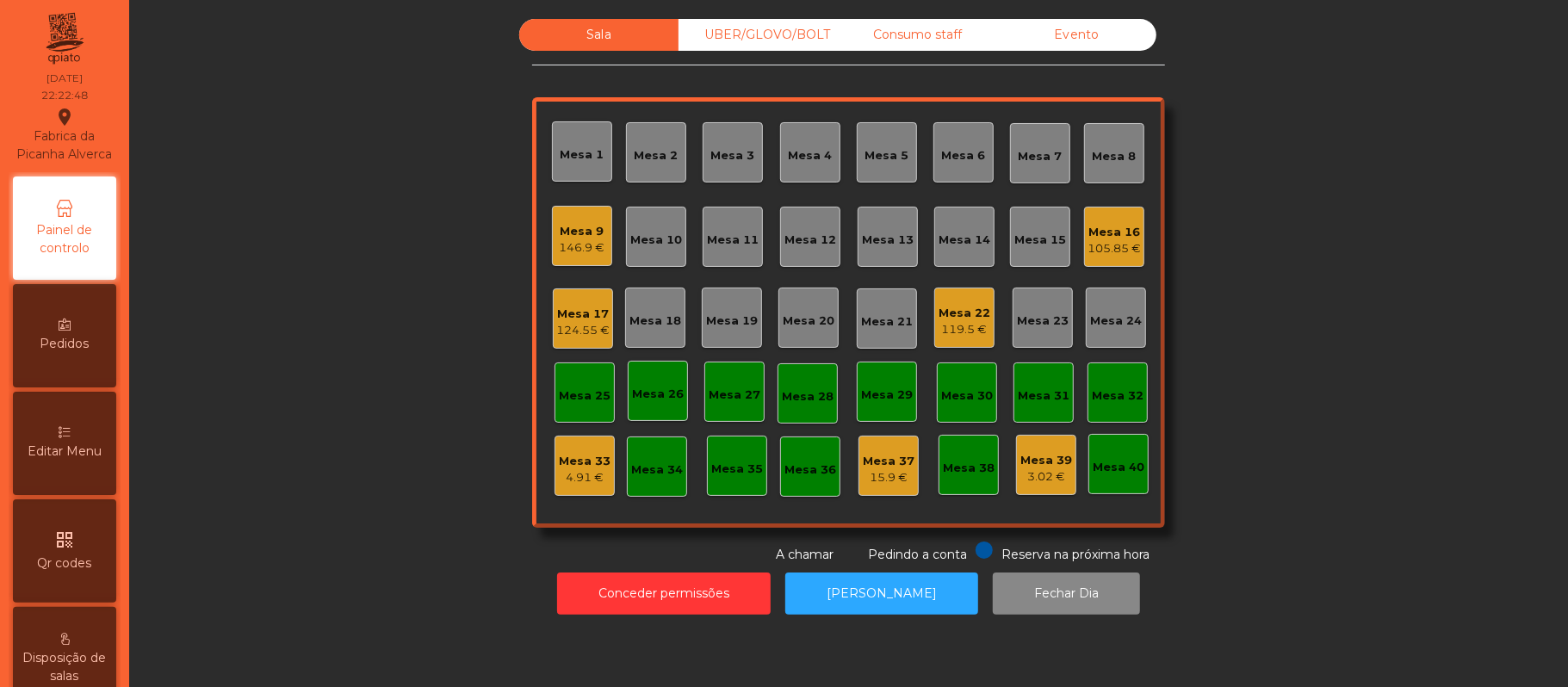
click at [575, 239] on div "146.9 €" at bounding box center [582, 247] width 46 height 17
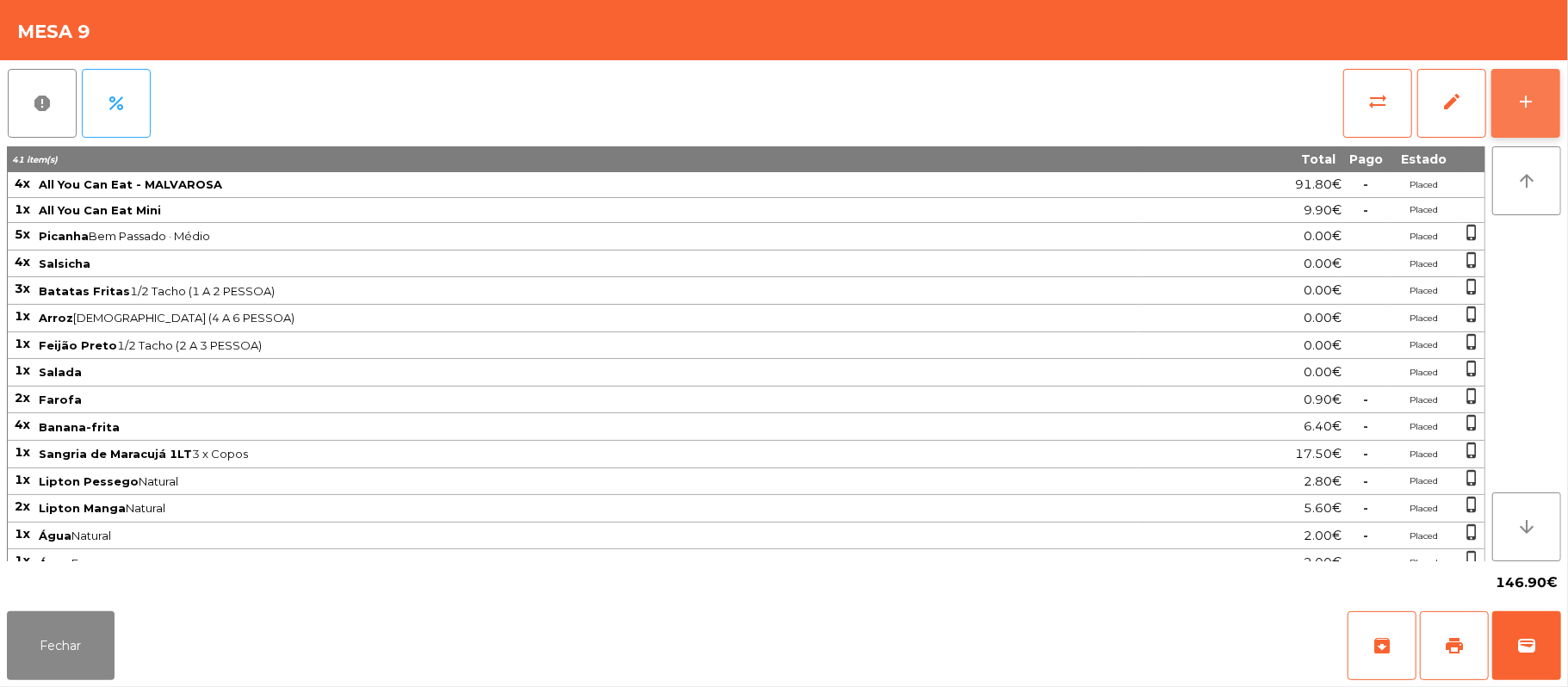
click at [1547, 80] on button "add" at bounding box center [1525, 103] width 69 height 69
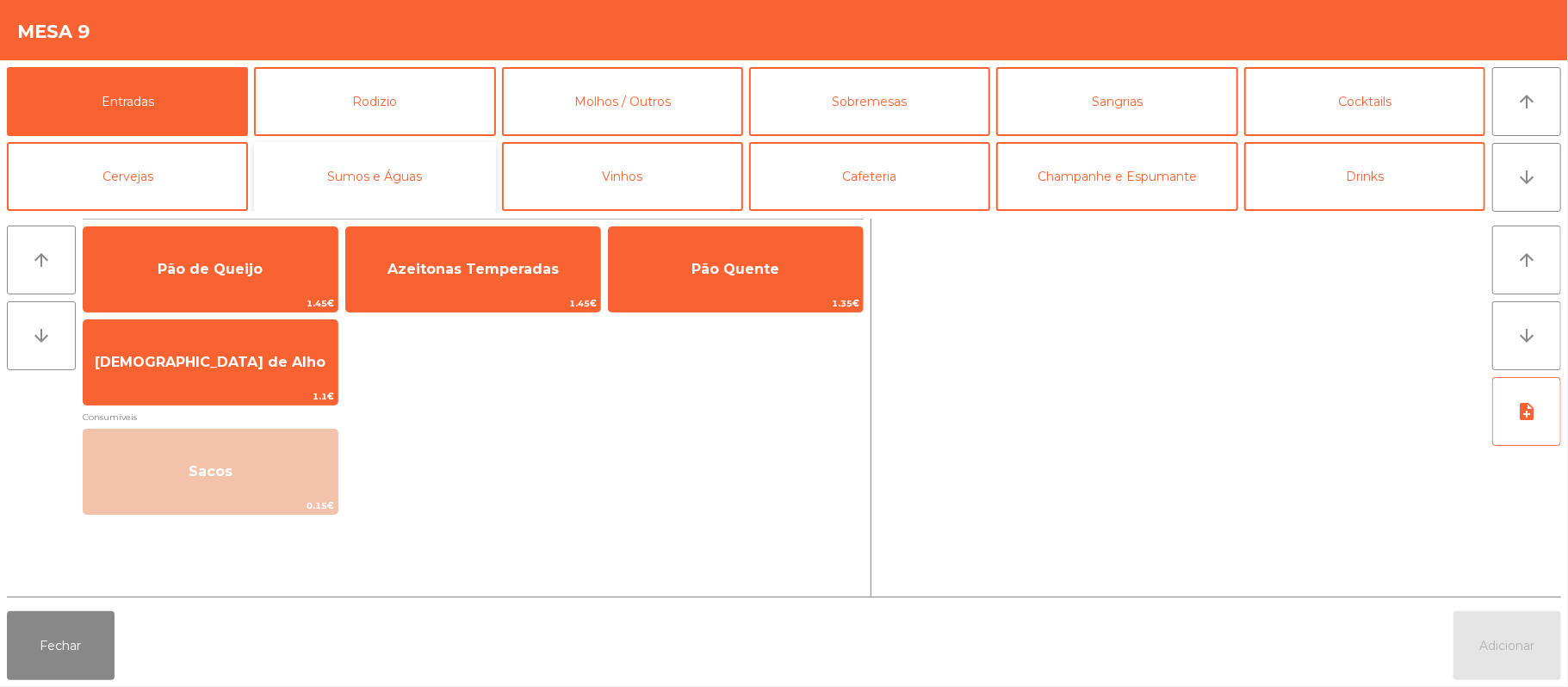
click at [362, 175] on button "Sumos e Águas" at bounding box center [374, 176] width 241 height 69
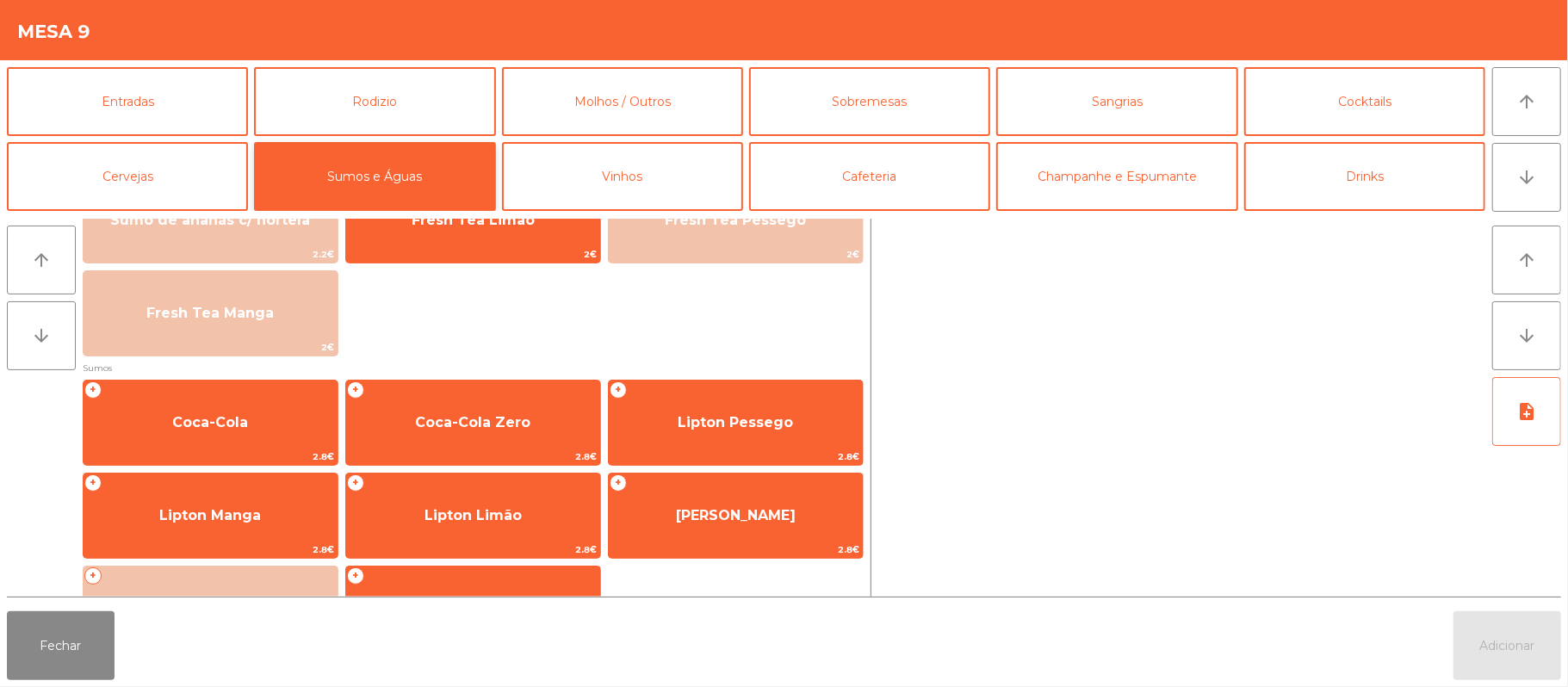
scroll to position [145, 0]
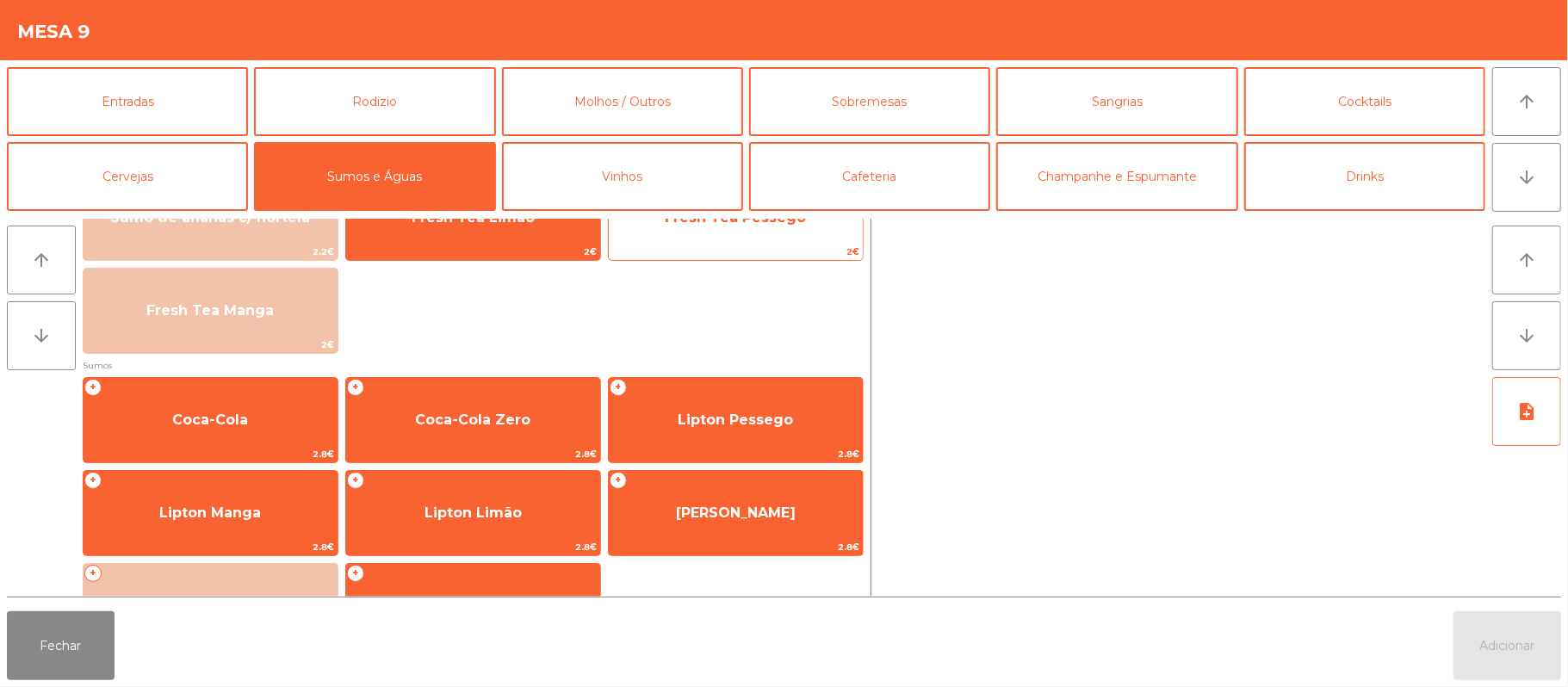
click at [772, 258] on span "2€" at bounding box center [736, 251] width 254 height 16
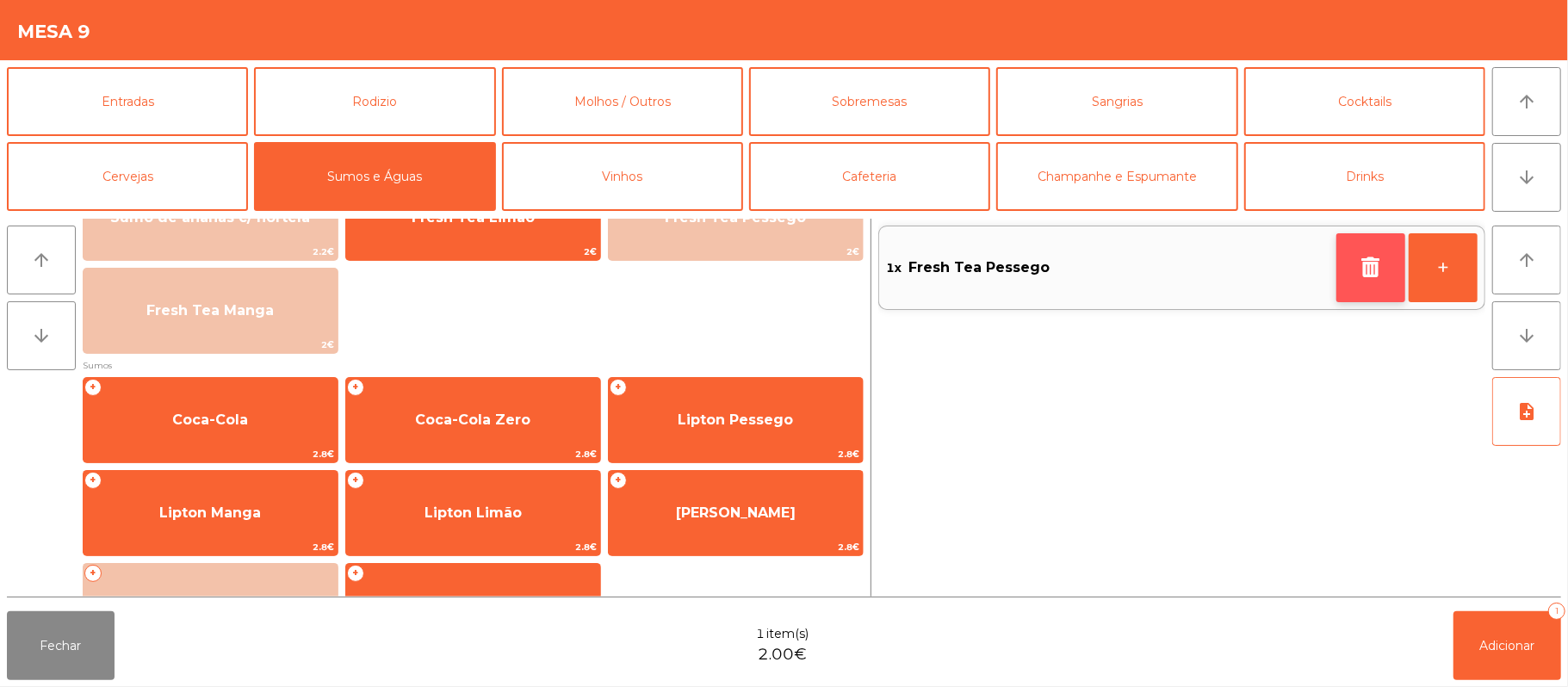
click at [1358, 268] on icon "button" at bounding box center [1370, 267] width 26 height 21
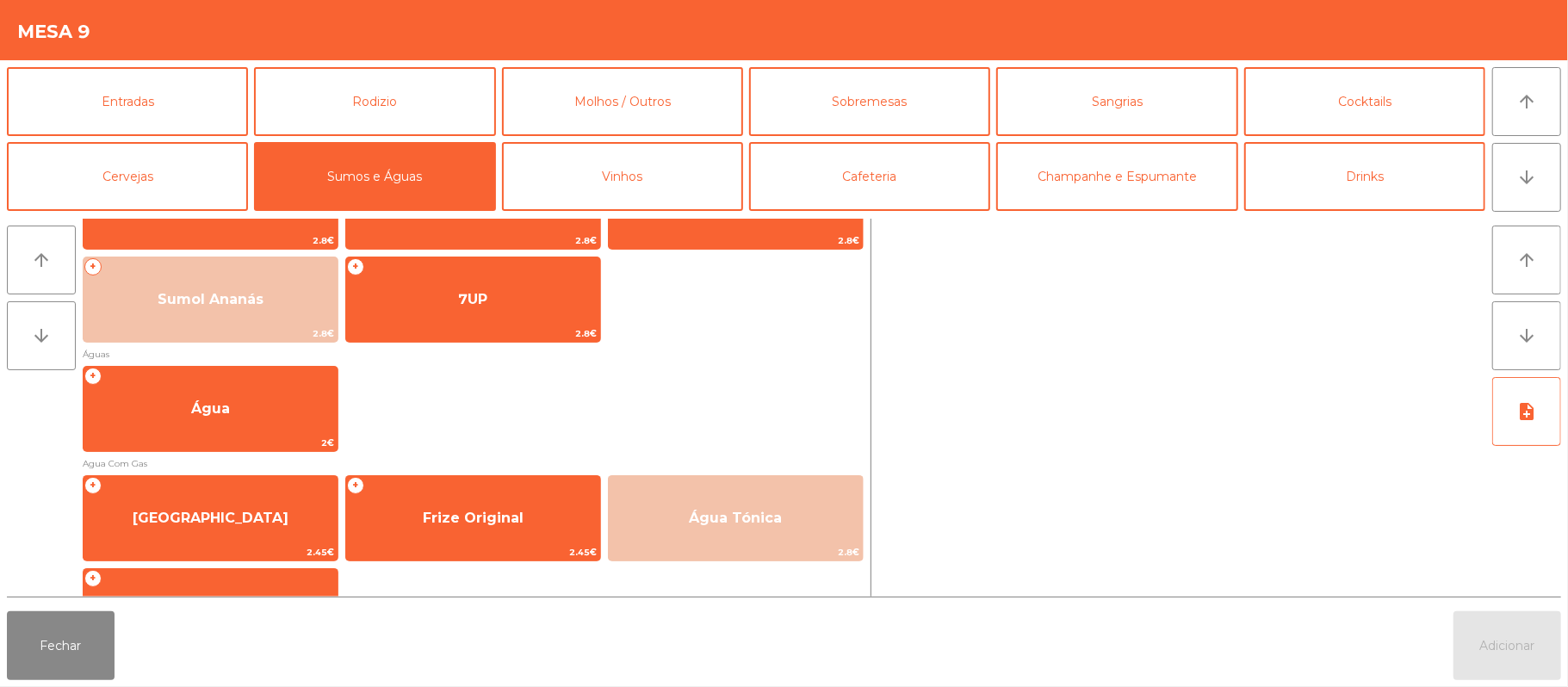
scroll to position [480, 0]
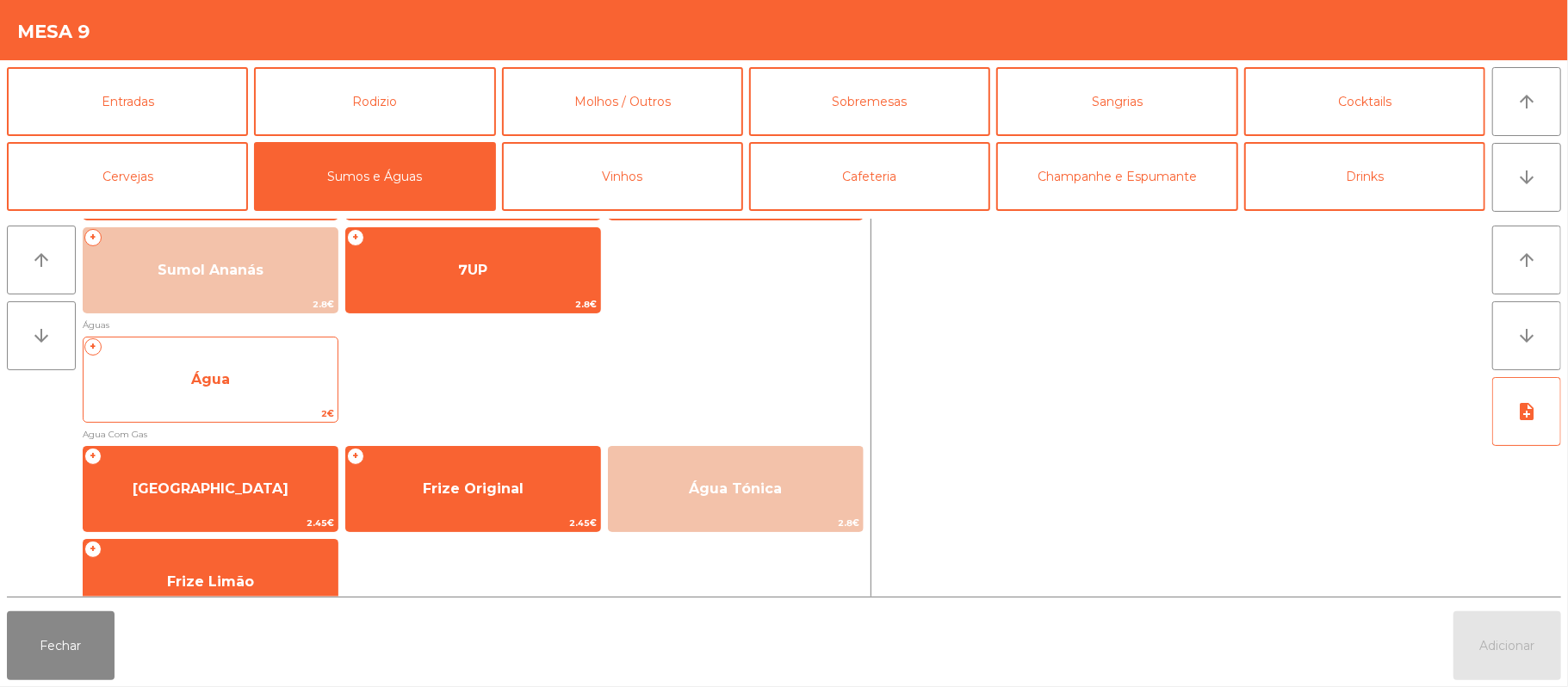
click at [246, 384] on span "Água" at bounding box center [210, 379] width 254 height 46
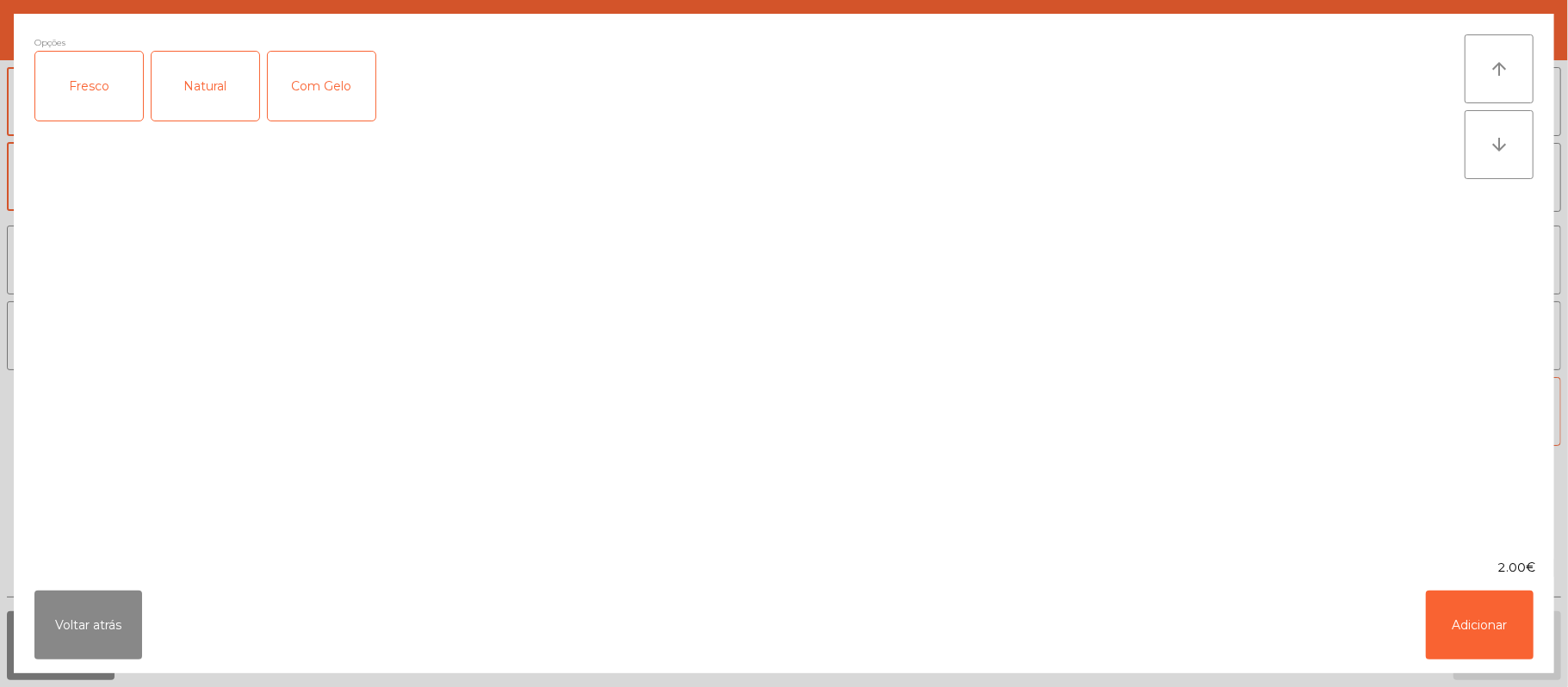
click at [217, 89] on div "Natural" at bounding box center [206, 85] width 108 height 69
click at [1476, 618] on button "Adicionar" at bounding box center [1480, 624] width 108 height 69
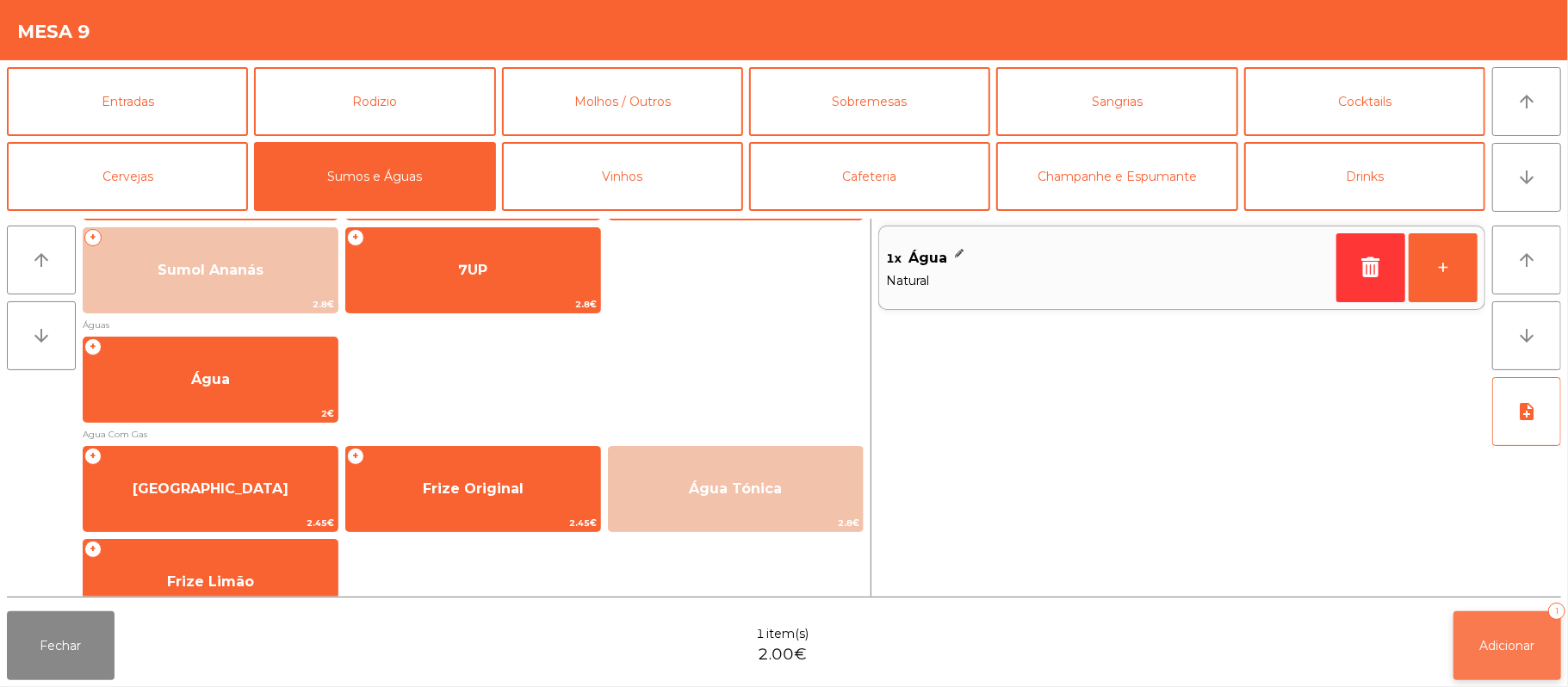
click at [1506, 654] on button "Adicionar 1" at bounding box center [1507, 645] width 108 height 69
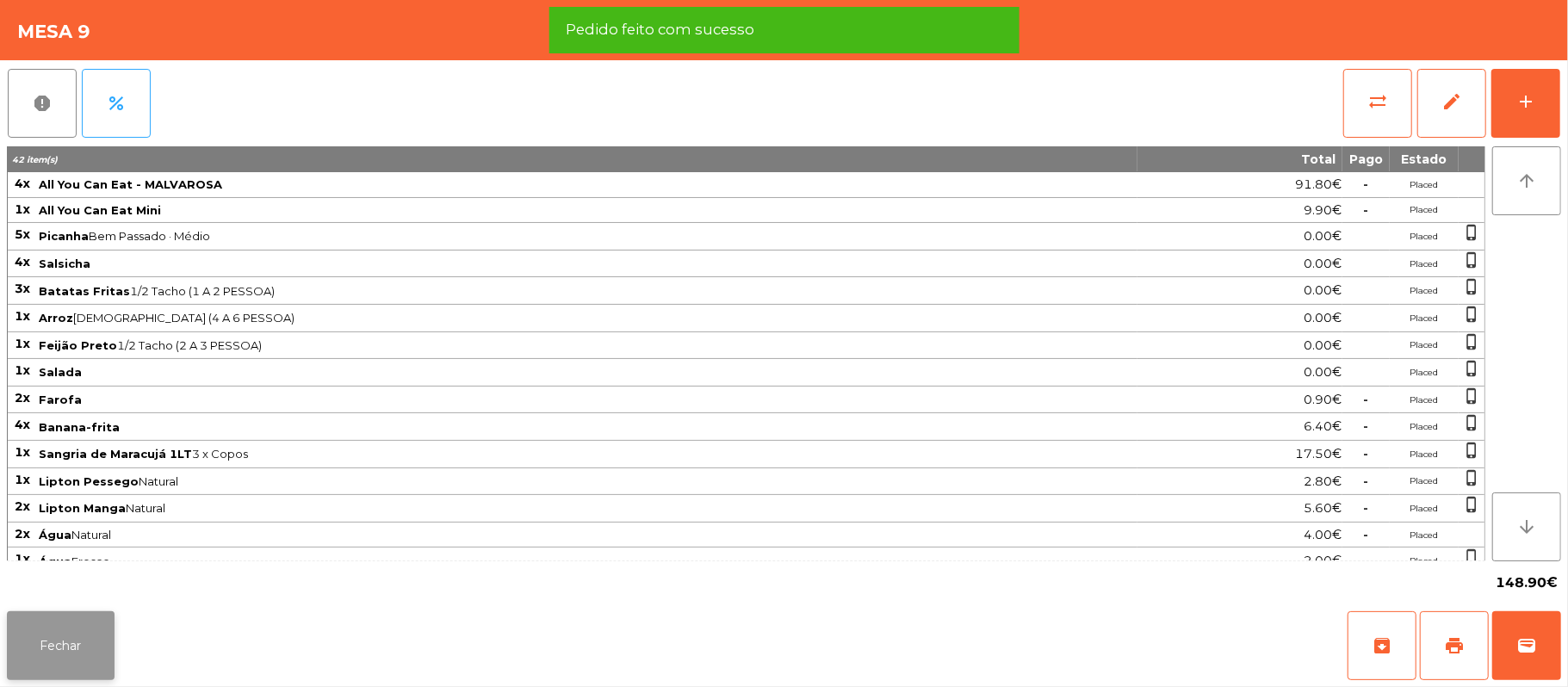
click at [53, 648] on button "Fechar" at bounding box center [61, 645] width 108 height 69
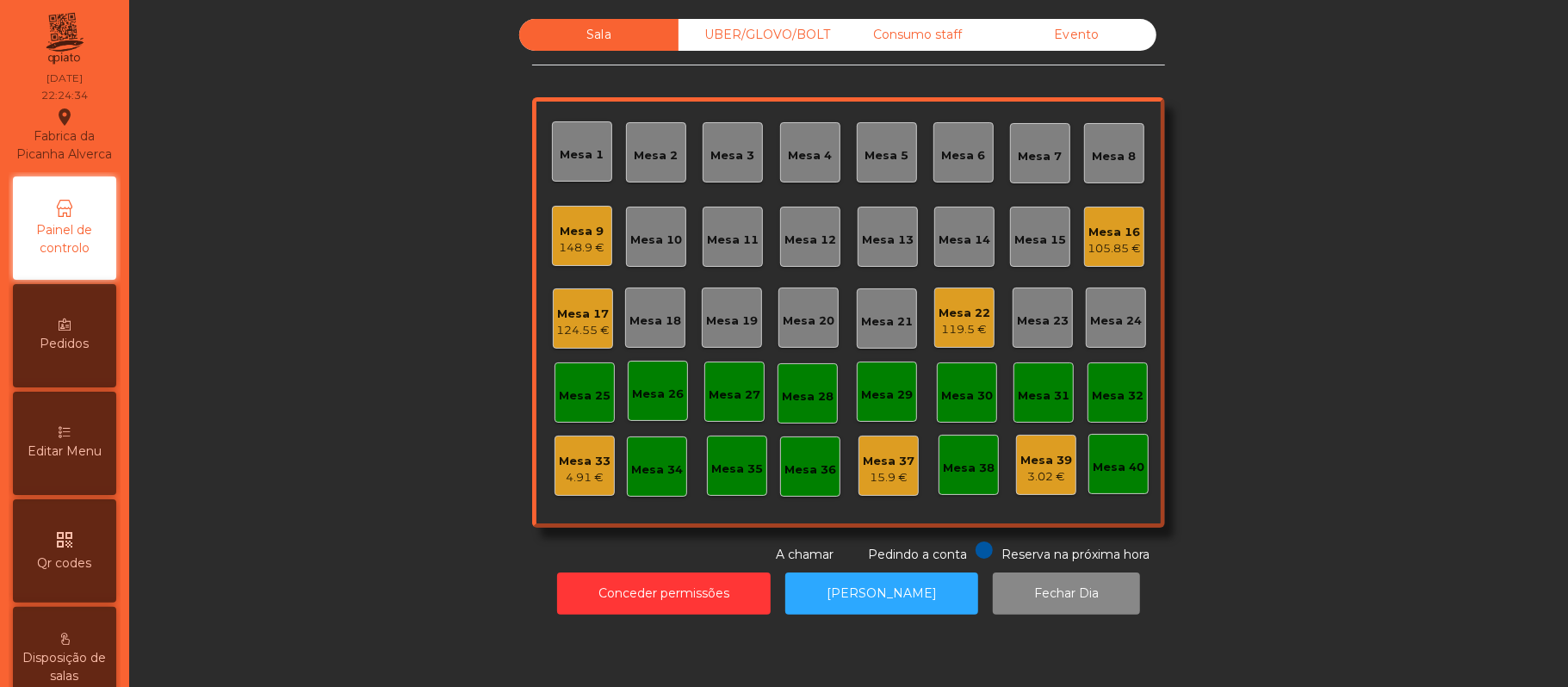
click at [955, 332] on div "119.5 €" at bounding box center [964, 330] width 51 height 17
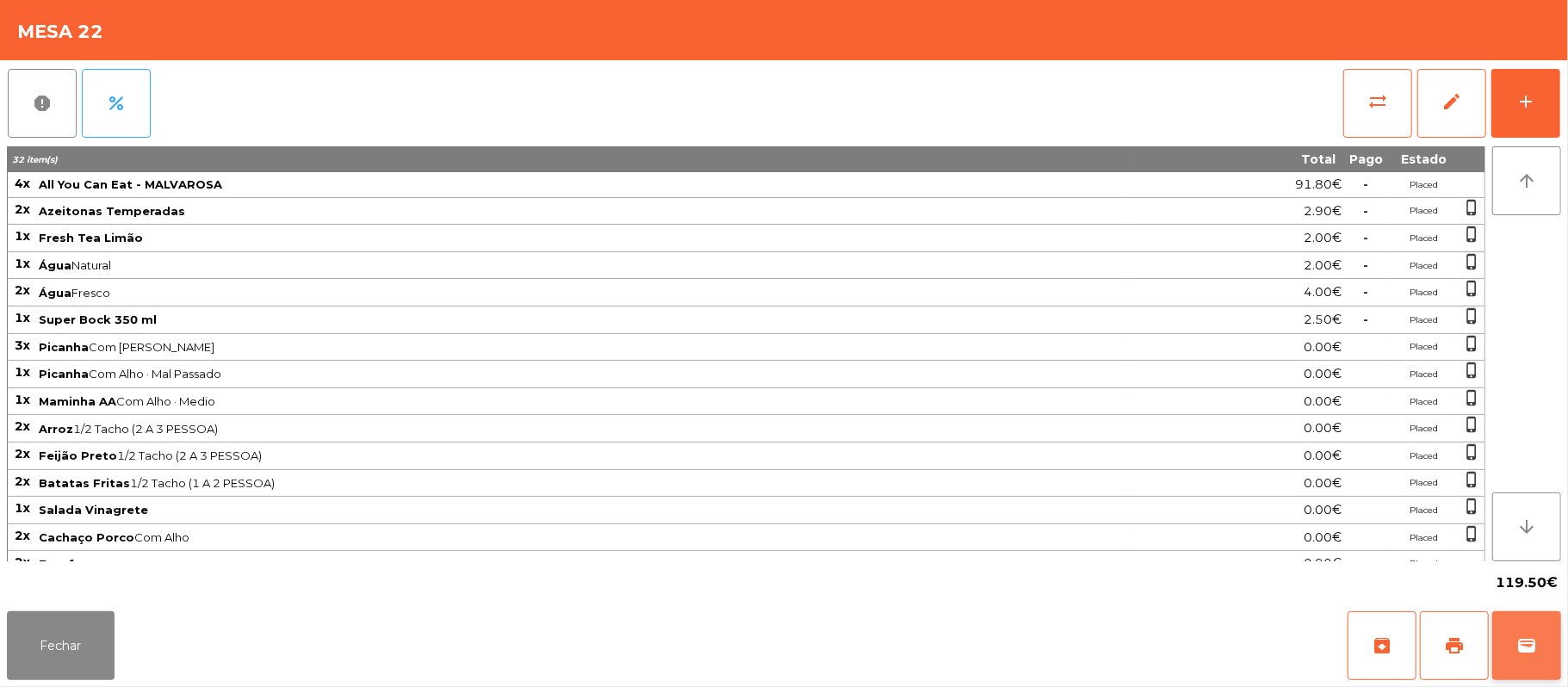
click at [1525, 651] on span "wallet" at bounding box center [1526, 645] width 21 height 21
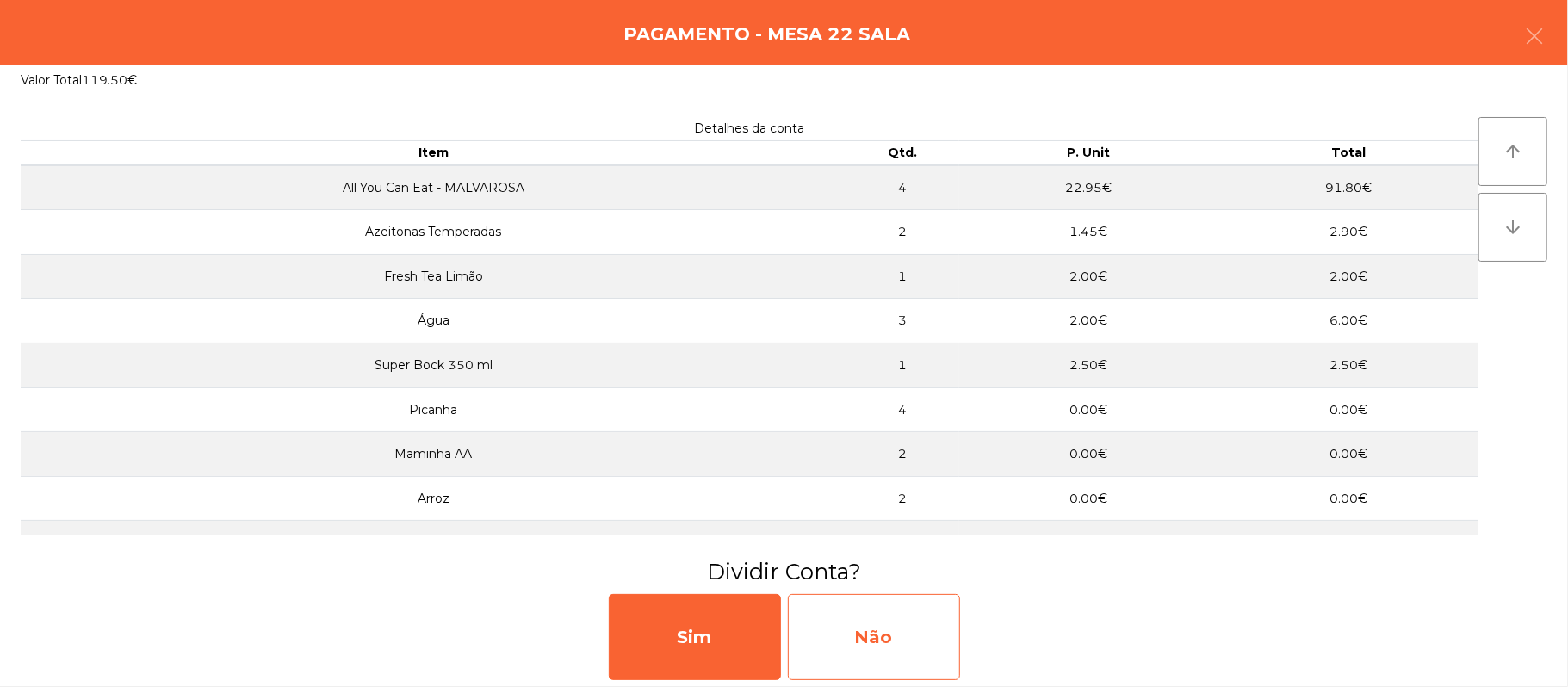
click at [856, 639] on div "Não" at bounding box center [874, 637] width 173 height 86
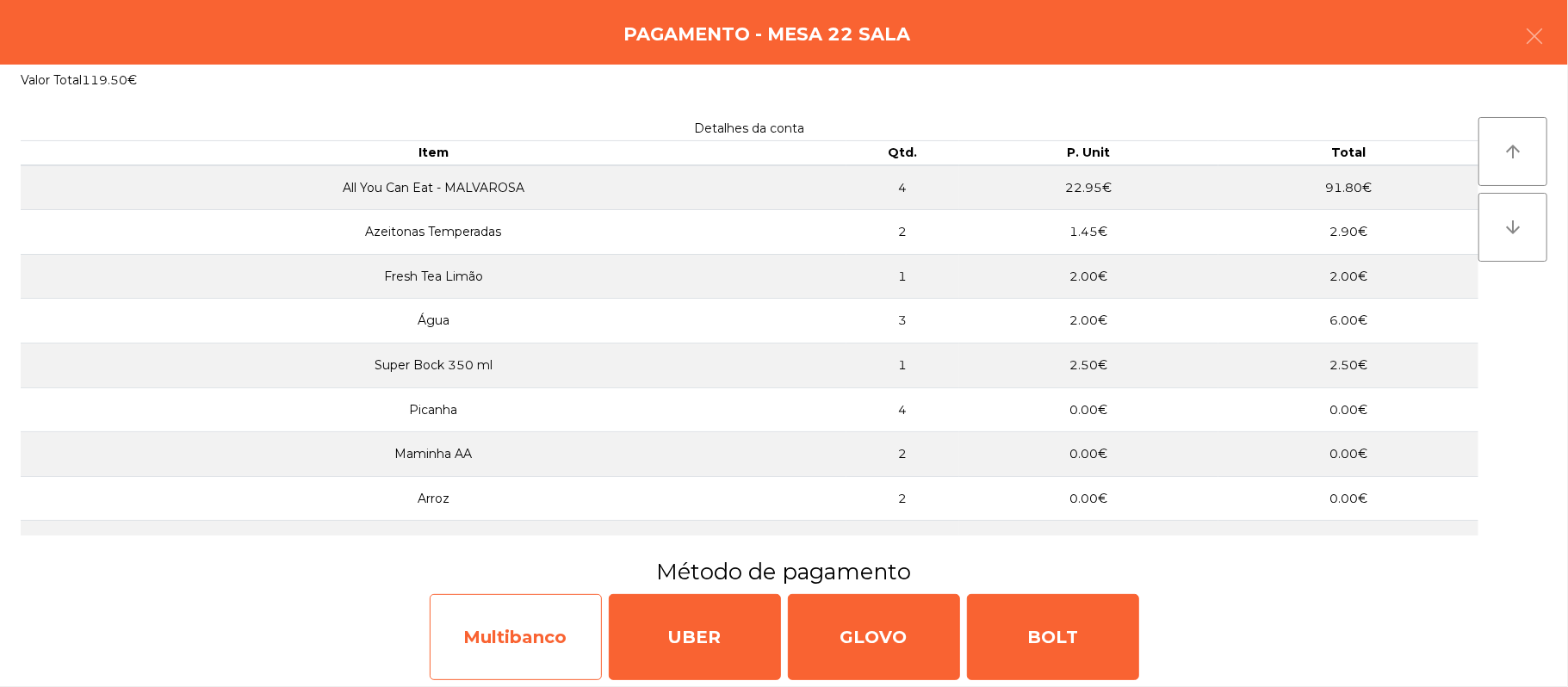
click at [551, 644] on div "Multibanco" at bounding box center [516, 637] width 173 height 86
select select "**"
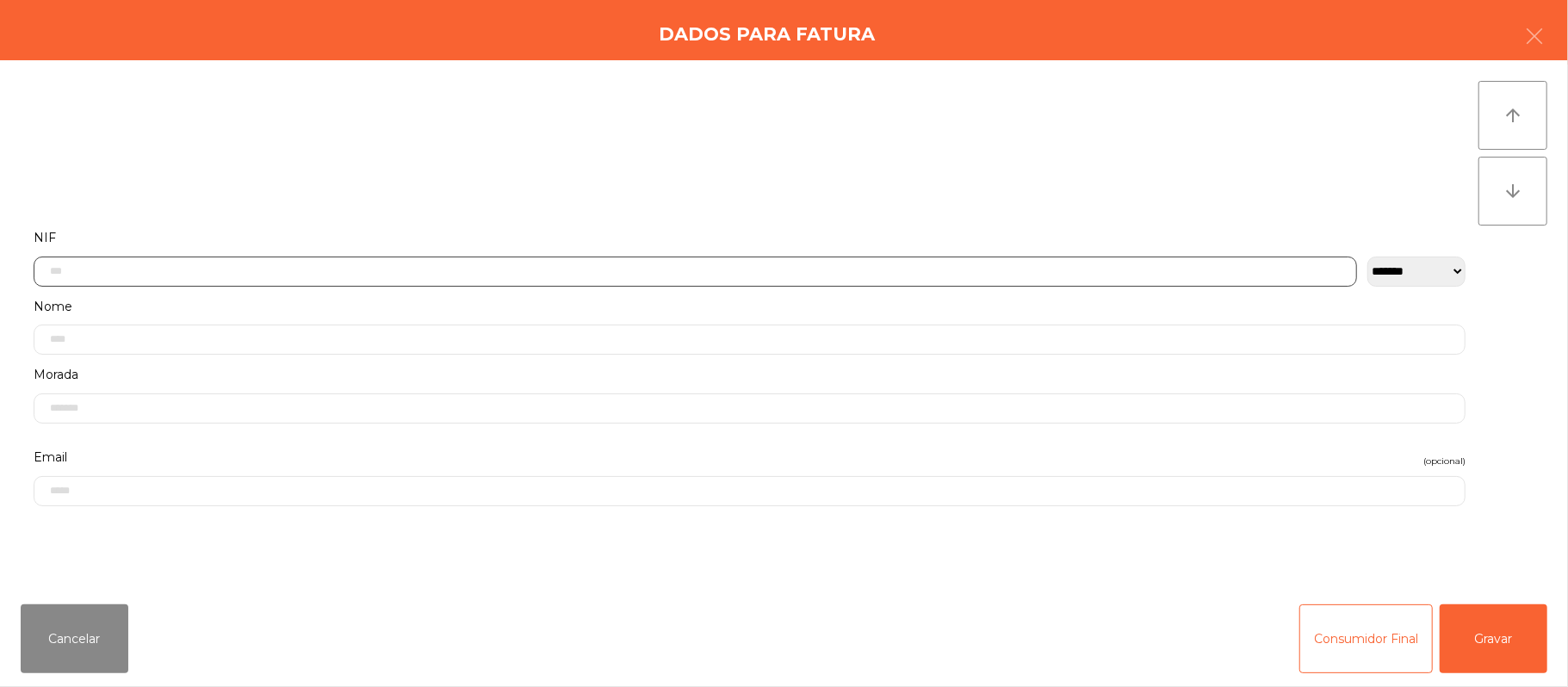
click at [375, 270] on input "text" at bounding box center [695, 272] width 1323 height 30
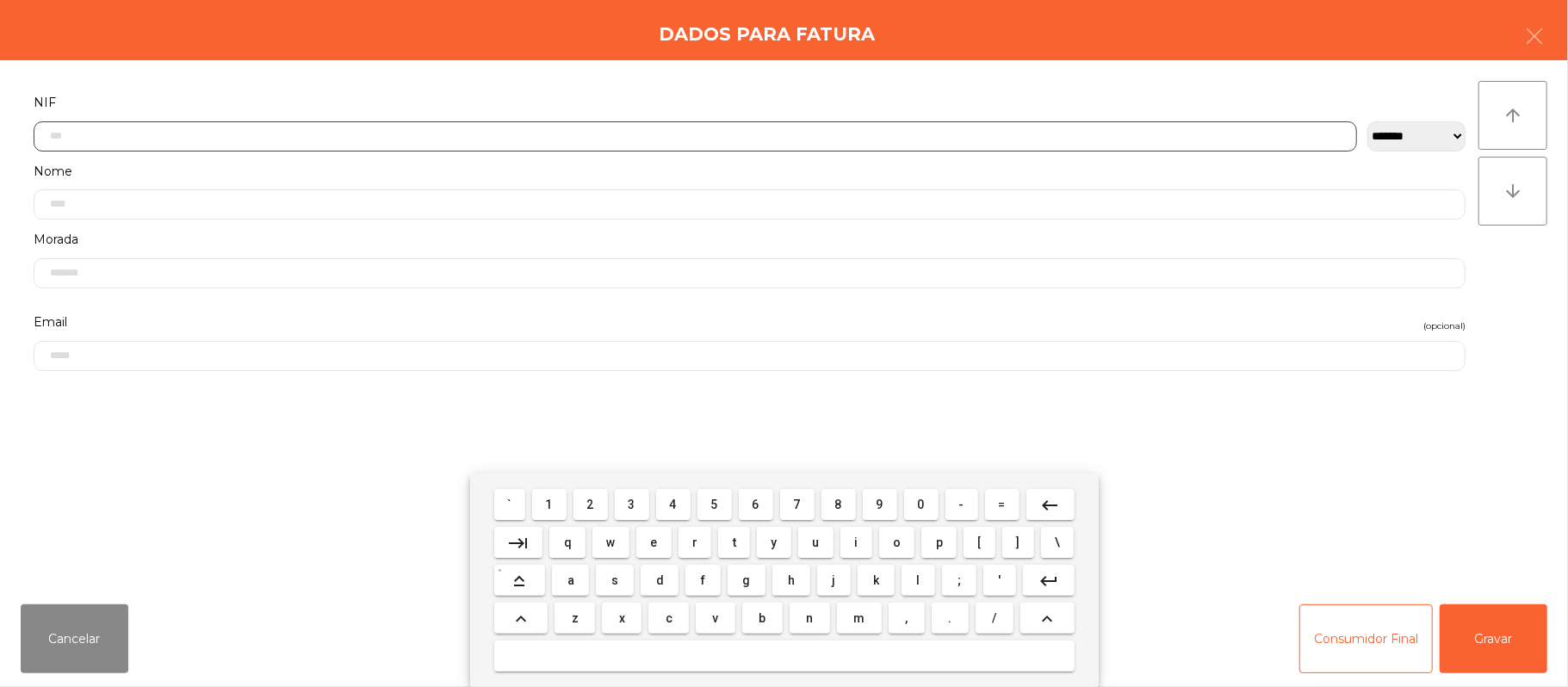
scroll to position [145, 0]
type input "*********"
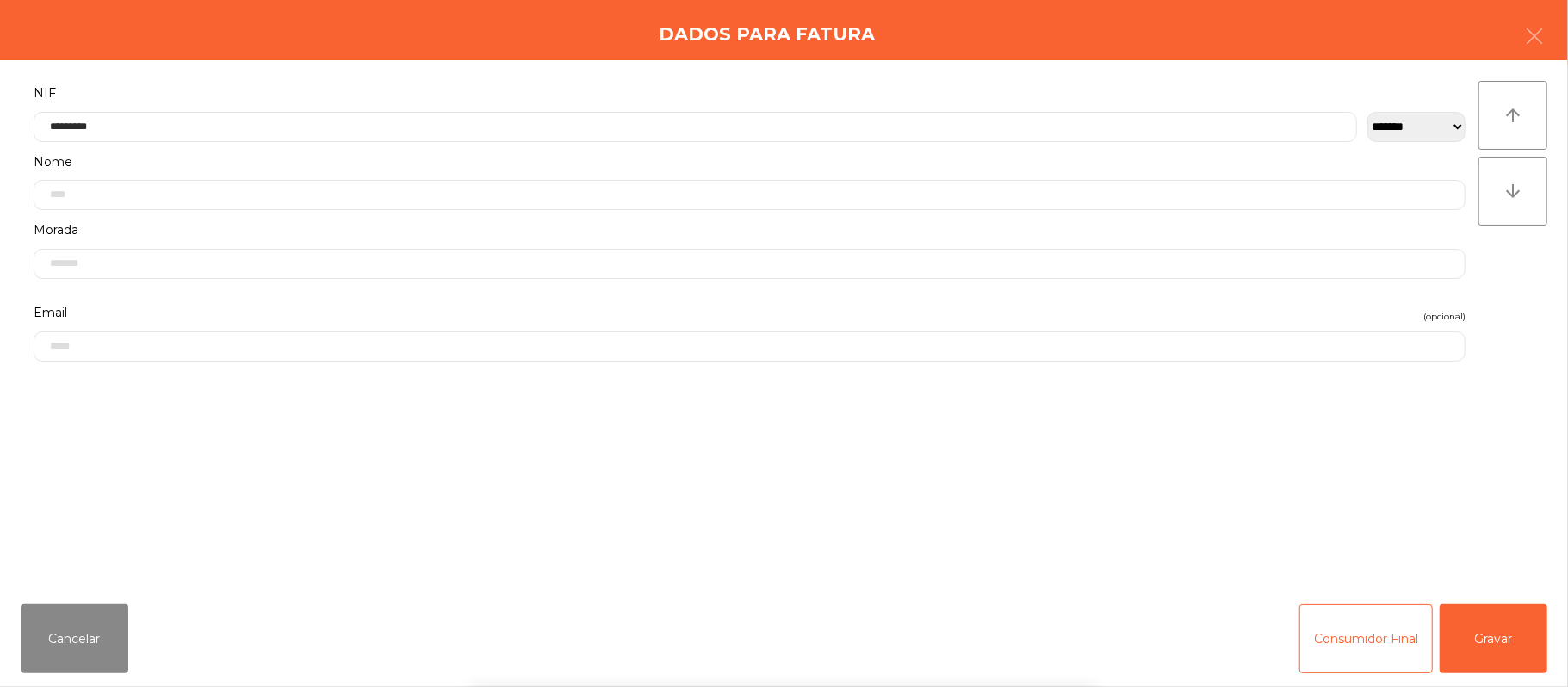
click at [1496, 652] on div "` 1 2 3 4 5 6 7 8 9 0 - = keyboard_backspace keyboard_tab q w e r t y u i o p […" at bounding box center [784, 580] width 1568 height 213
click at [1503, 645] on button "Gravar" at bounding box center [1494, 639] width 108 height 69
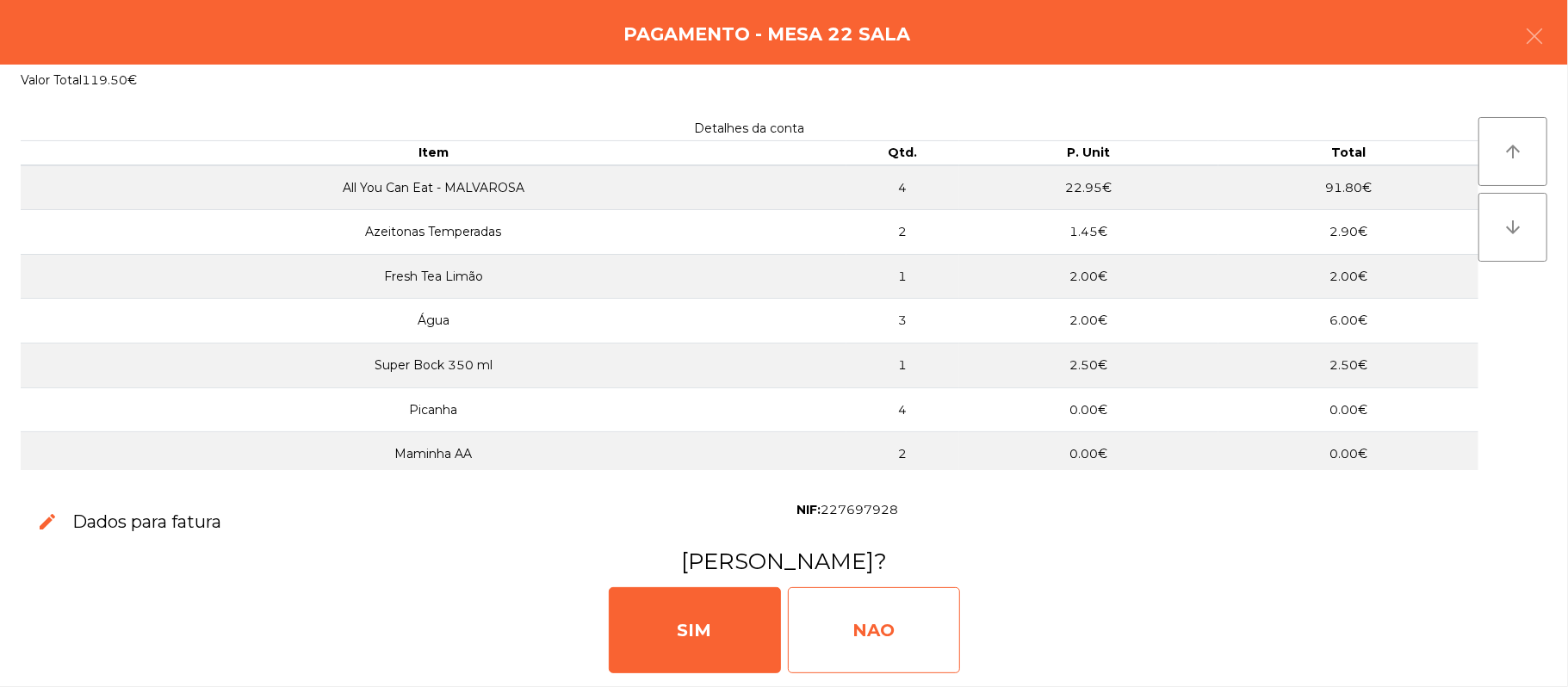
click at [863, 635] on div "NAO" at bounding box center [874, 629] width 173 height 86
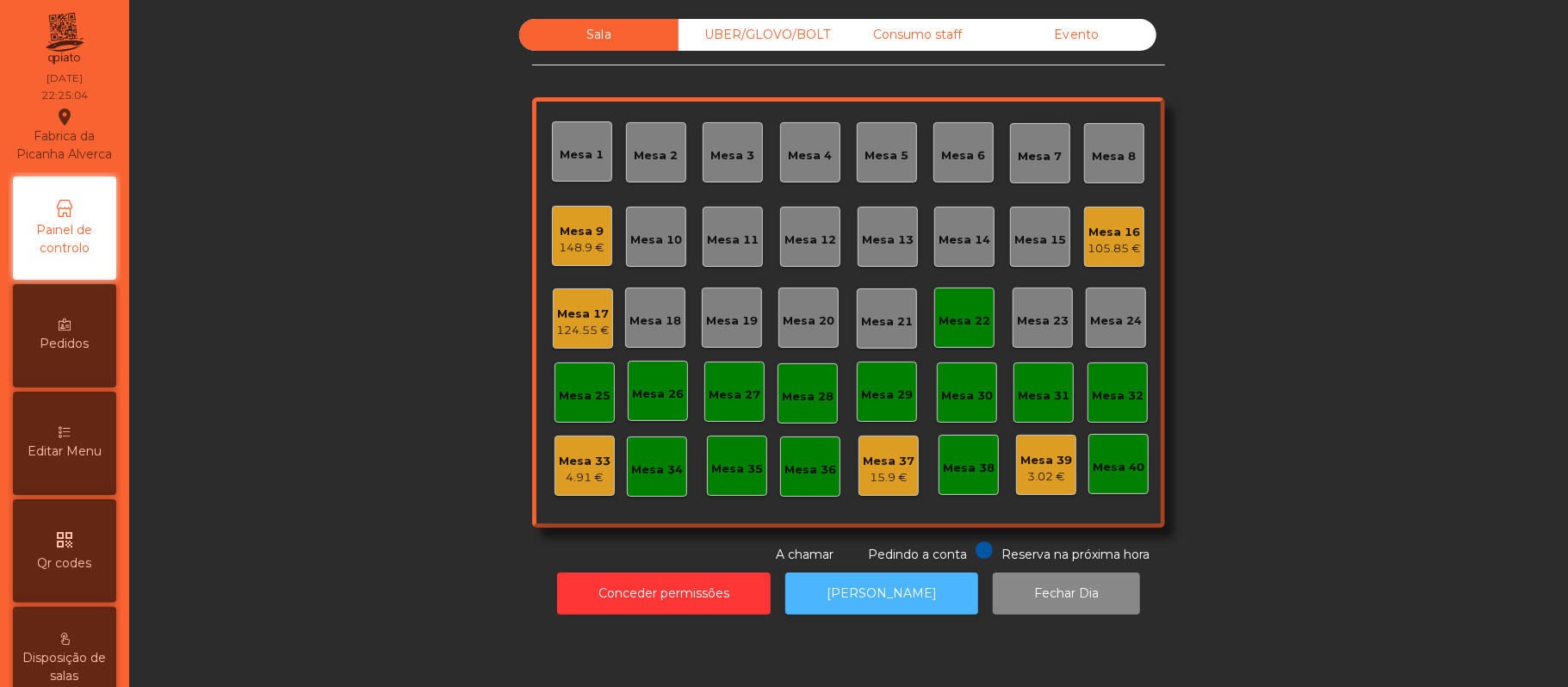
click at [905, 576] on button "[PERSON_NAME]" at bounding box center [881, 593] width 192 height 43
click at [955, 305] on div "Mesa 22" at bounding box center [964, 316] width 51 height 24
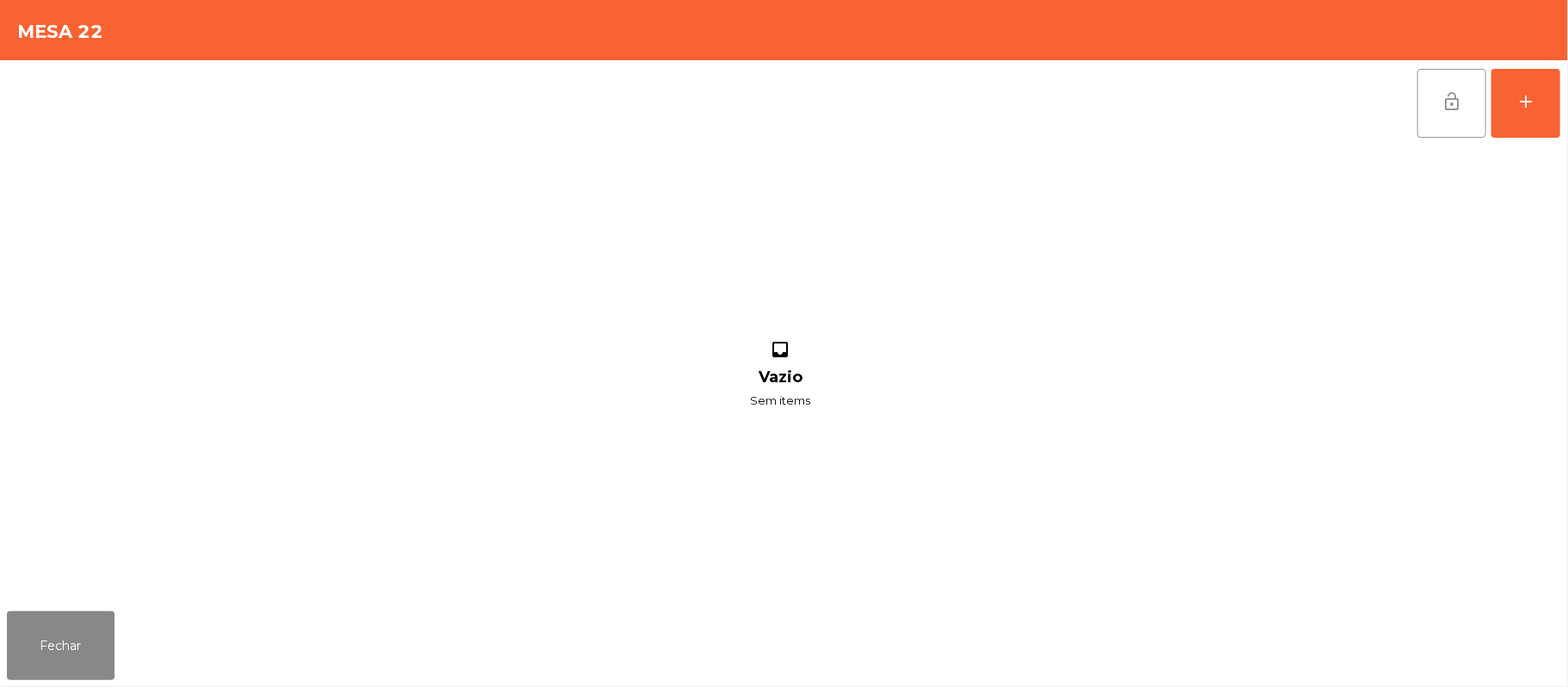
click at [1451, 108] on span "lock_open" at bounding box center [1451, 101] width 21 height 21
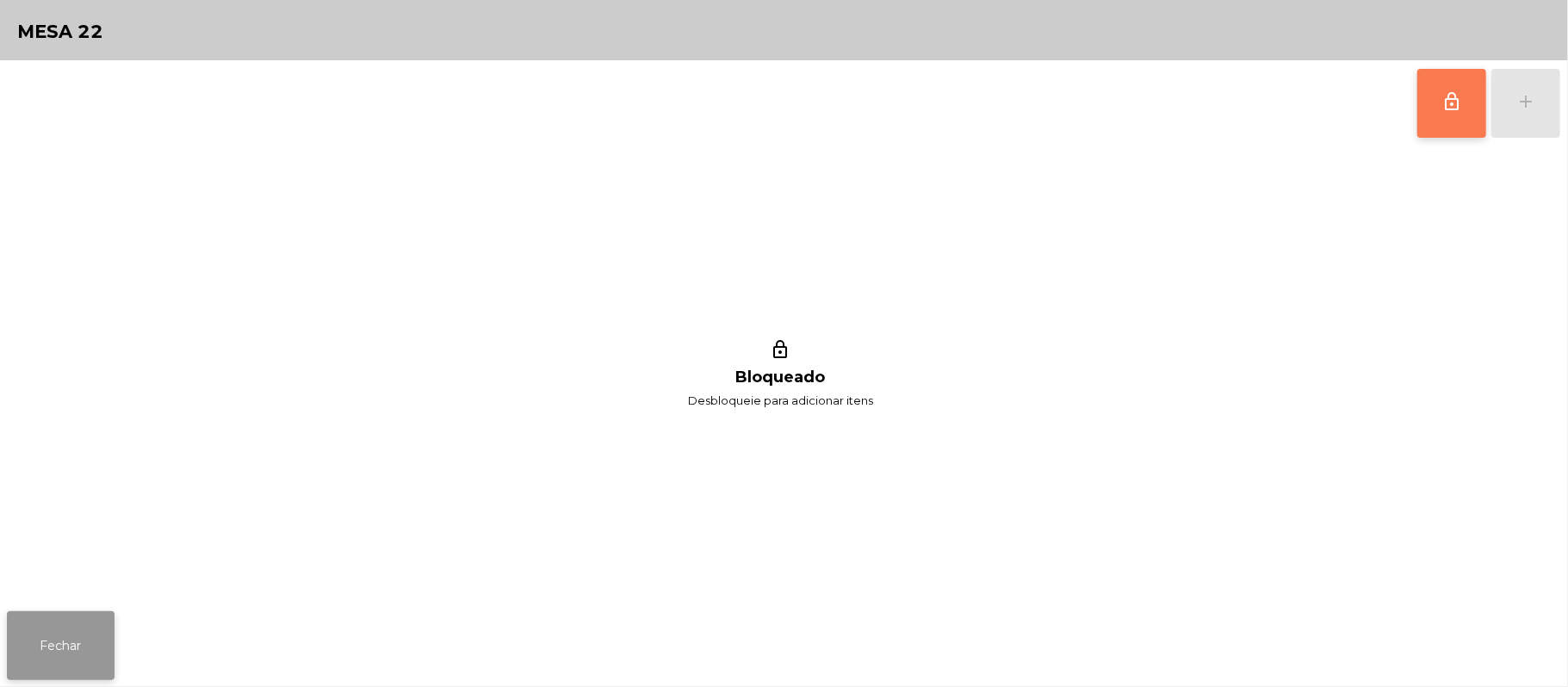
click at [90, 622] on button "Fechar" at bounding box center [61, 645] width 108 height 69
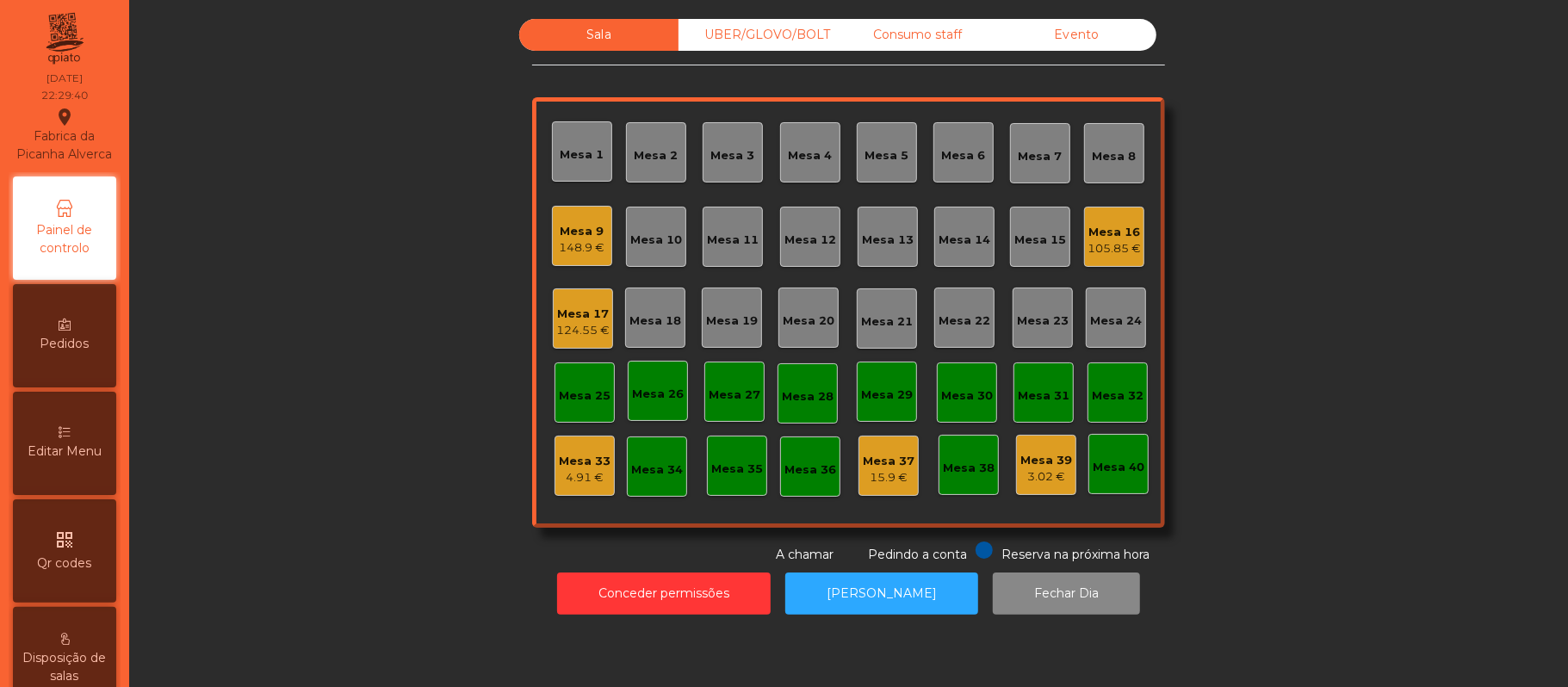
click at [758, 40] on div "UBER/GLOVO/BOLT" at bounding box center [758, 35] width 159 height 32
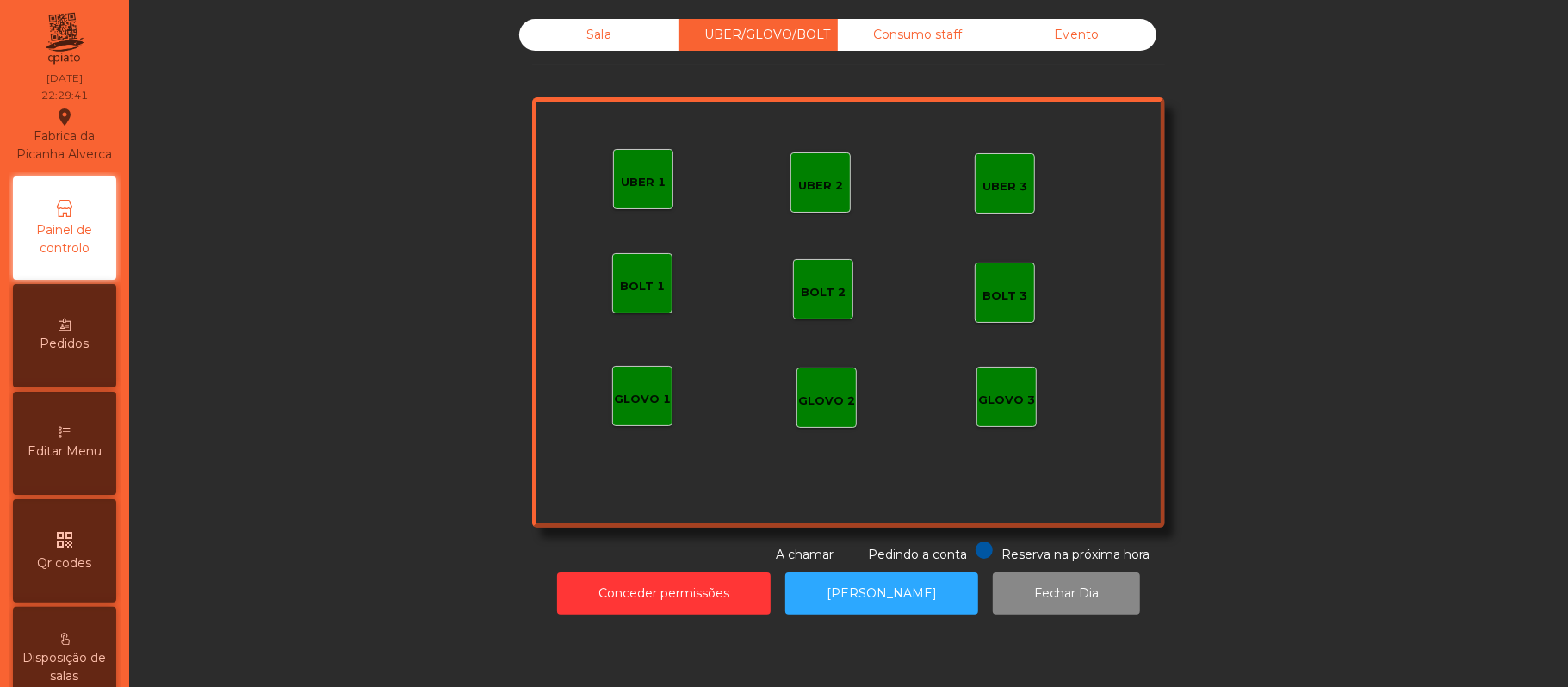
click at [621, 187] on div "UBER 1" at bounding box center [643, 182] width 45 height 17
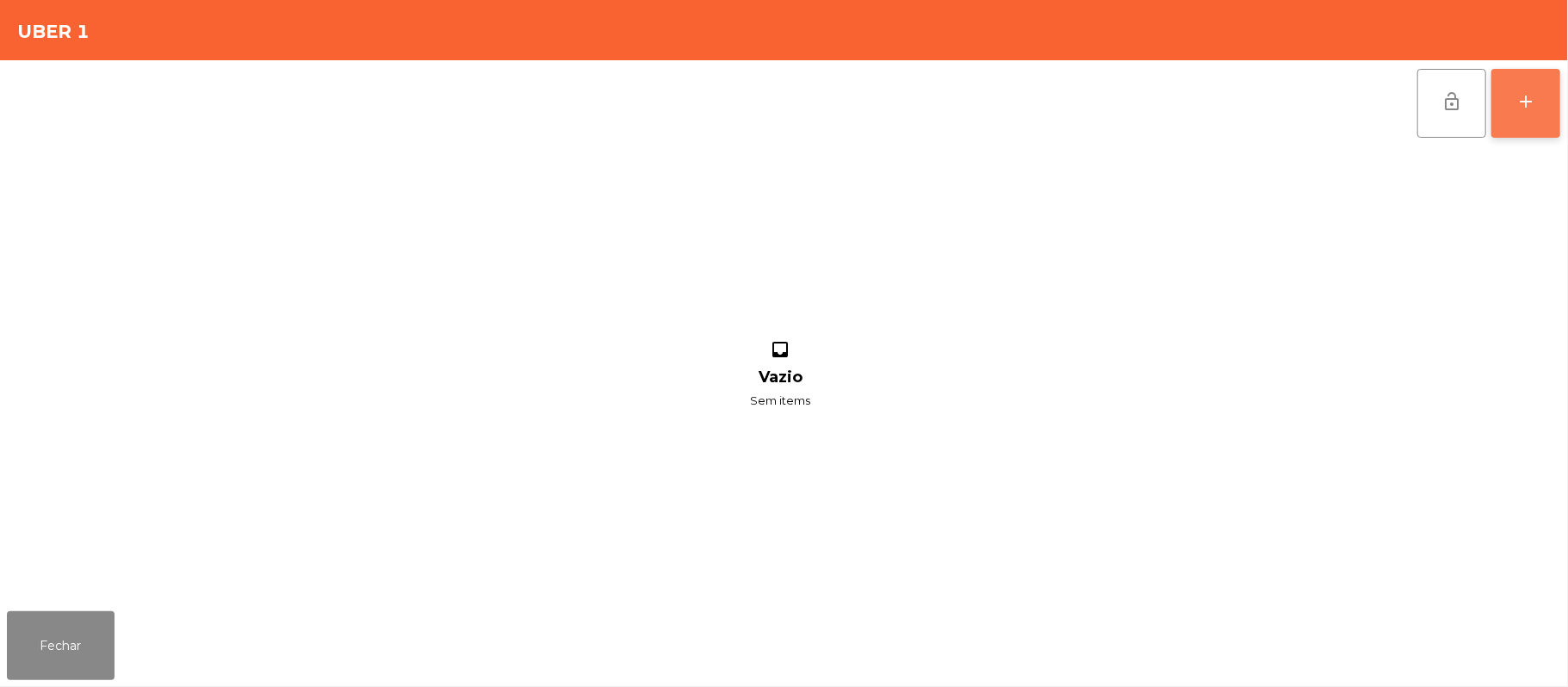
click at [1520, 95] on div "add" at bounding box center [1526, 101] width 21 height 21
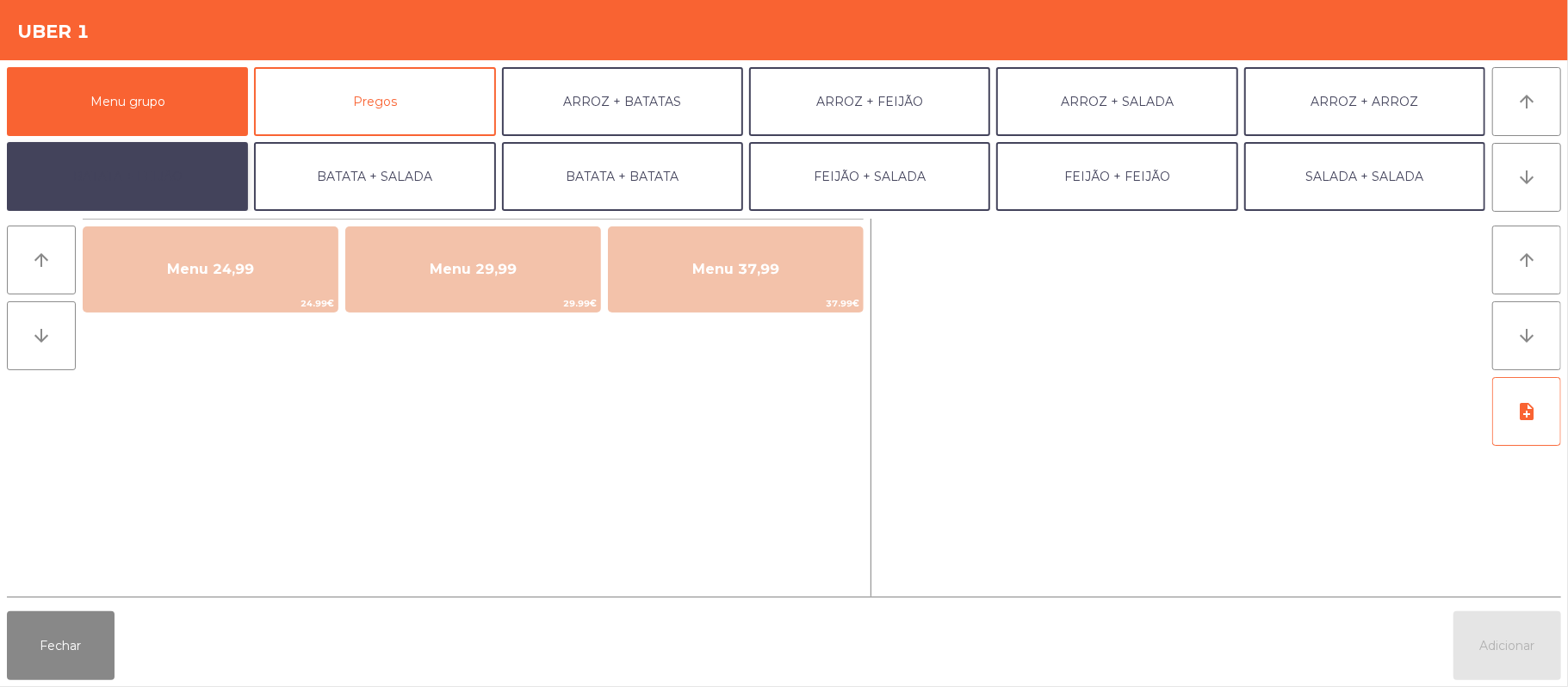
click at [154, 181] on button "BATATA + FEIJÃO" at bounding box center [127, 176] width 241 height 69
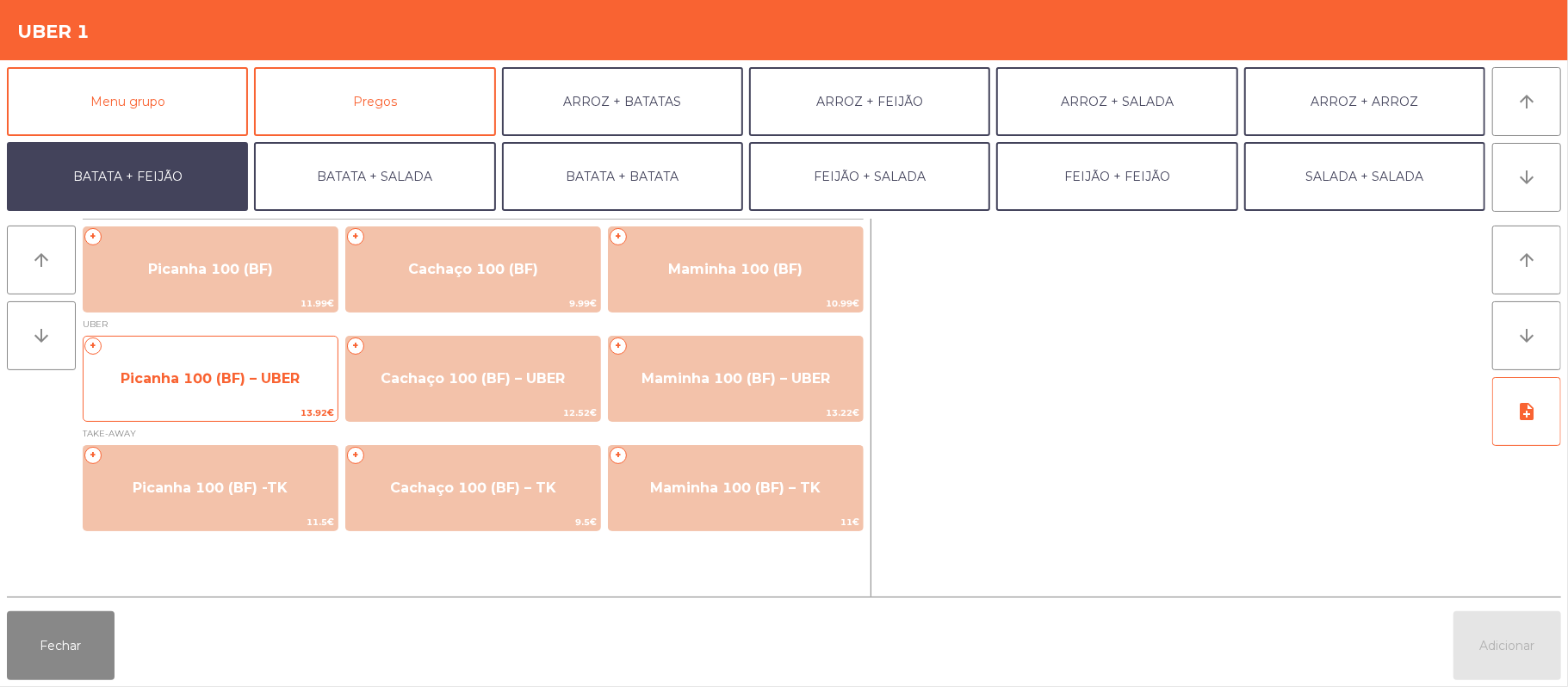
click at [243, 397] on span "Picanha 100 (BF) – UBER" at bounding box center [210, 378] width 254 height 46
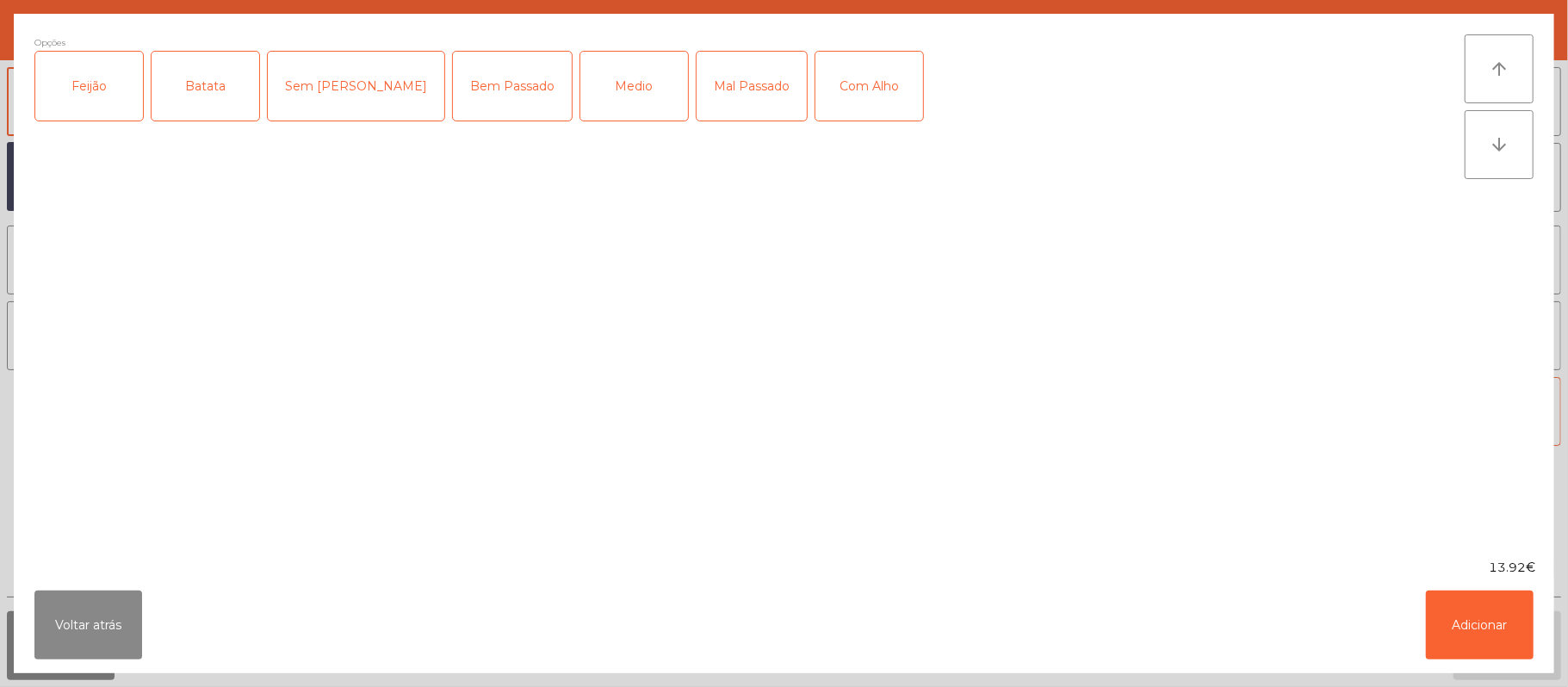
click at [94, 77] on div "Feijão" at bounding box center [89, 85] width 108 height 69
click at [210, 80] on div "Batata" at bounding box center [206, 85] width 108 height 69
click at [700, 90] on div "Mal Passado" at bounding box center [752, 85] width 110 height 69
click at [815, 84] on div "Com Alho" at bounding box center [869, 85] width 108 height 69
click at [1479, 639] on button "Adicionar" at bounding box center [1480, 624] width 108 height 69
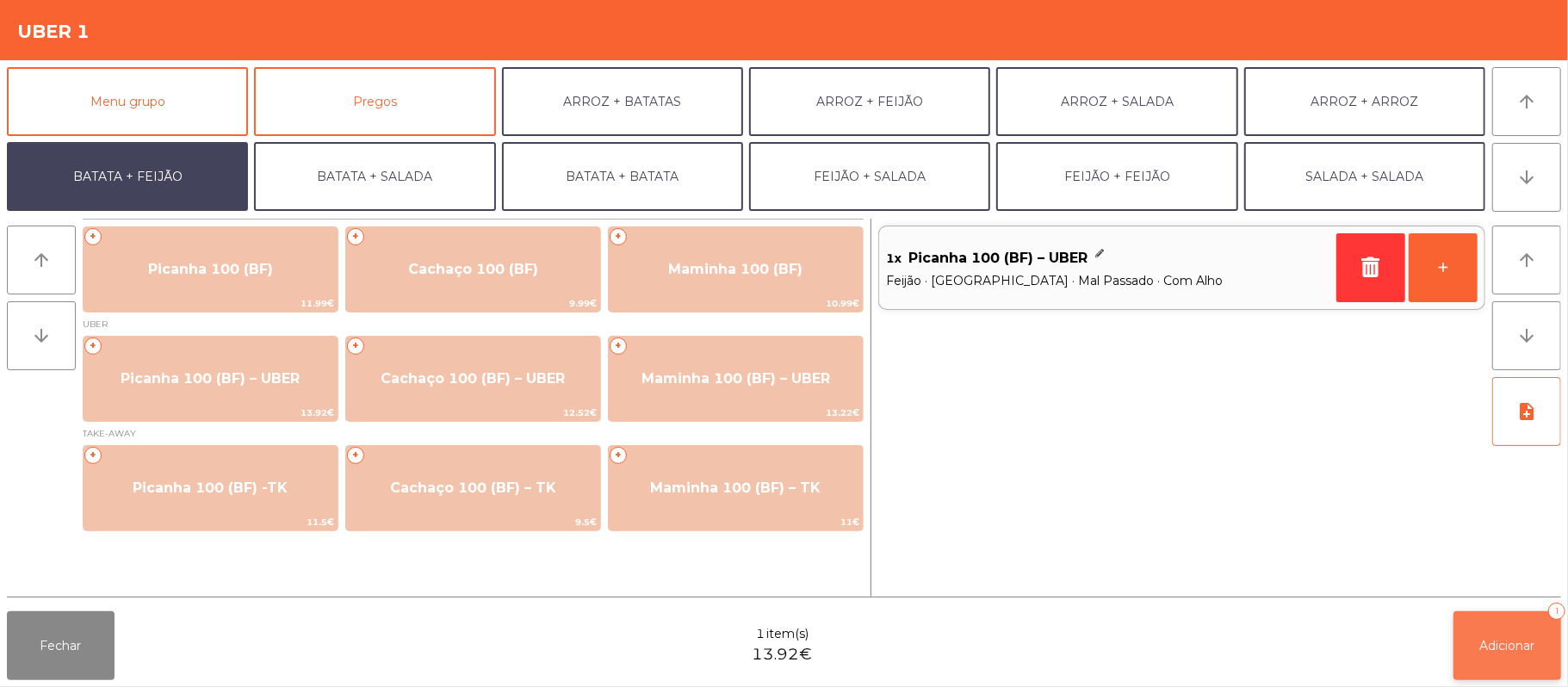
click at [1499, 654] on button "Adicionar 1" at bounding box center [1507, 645] width 108 height 69
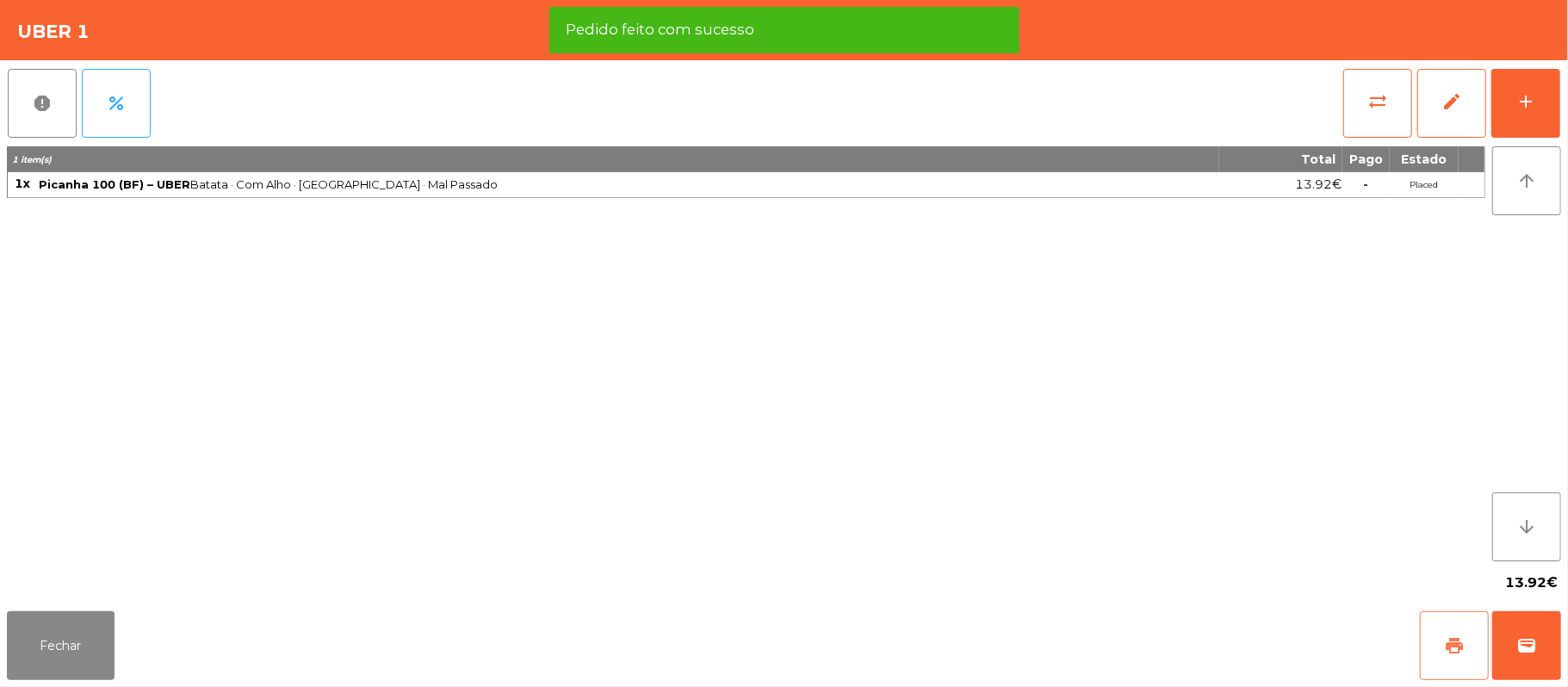
click at [1461, 648] on span "print" at bounding box center [1454, 645] width 21 height 21
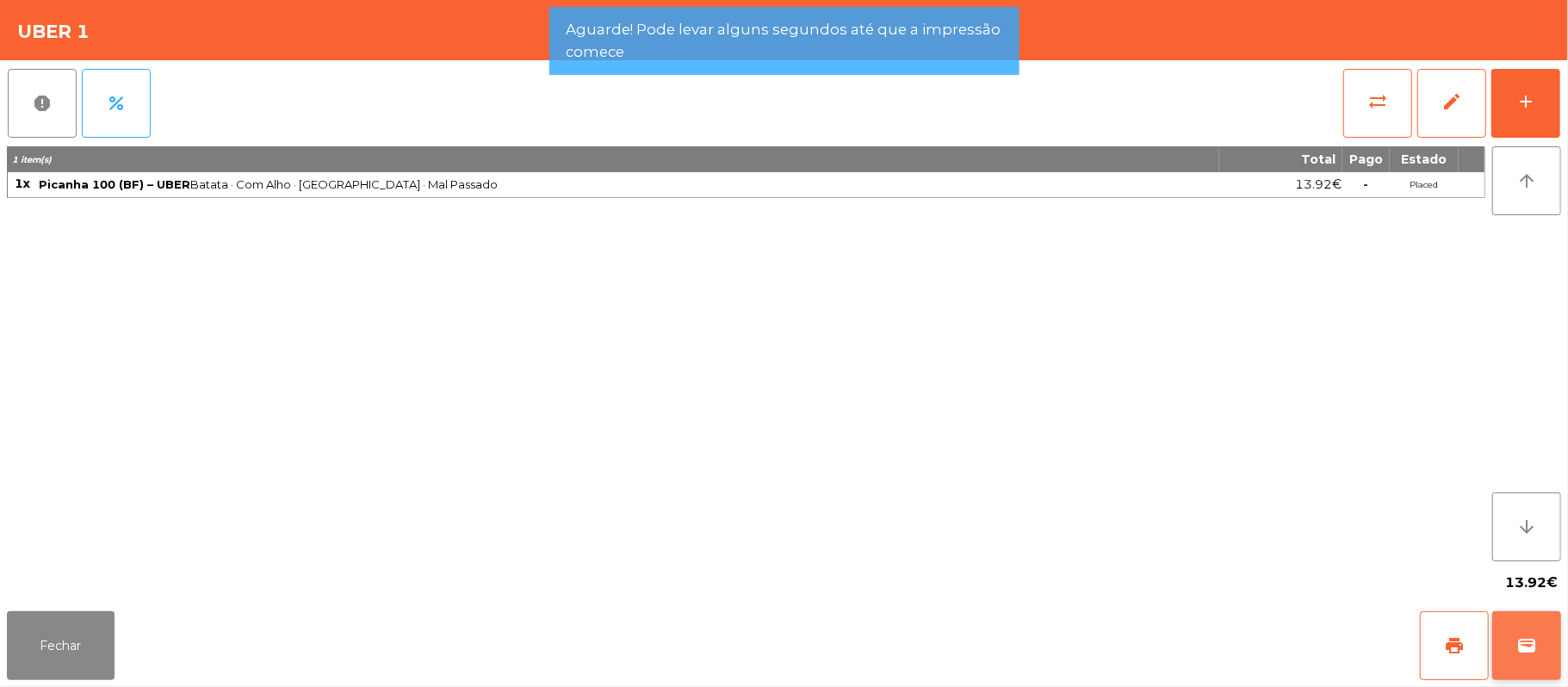
click at [1538, 660] on button "wallet" at bounding box center [1526, 645] width 69 height 69
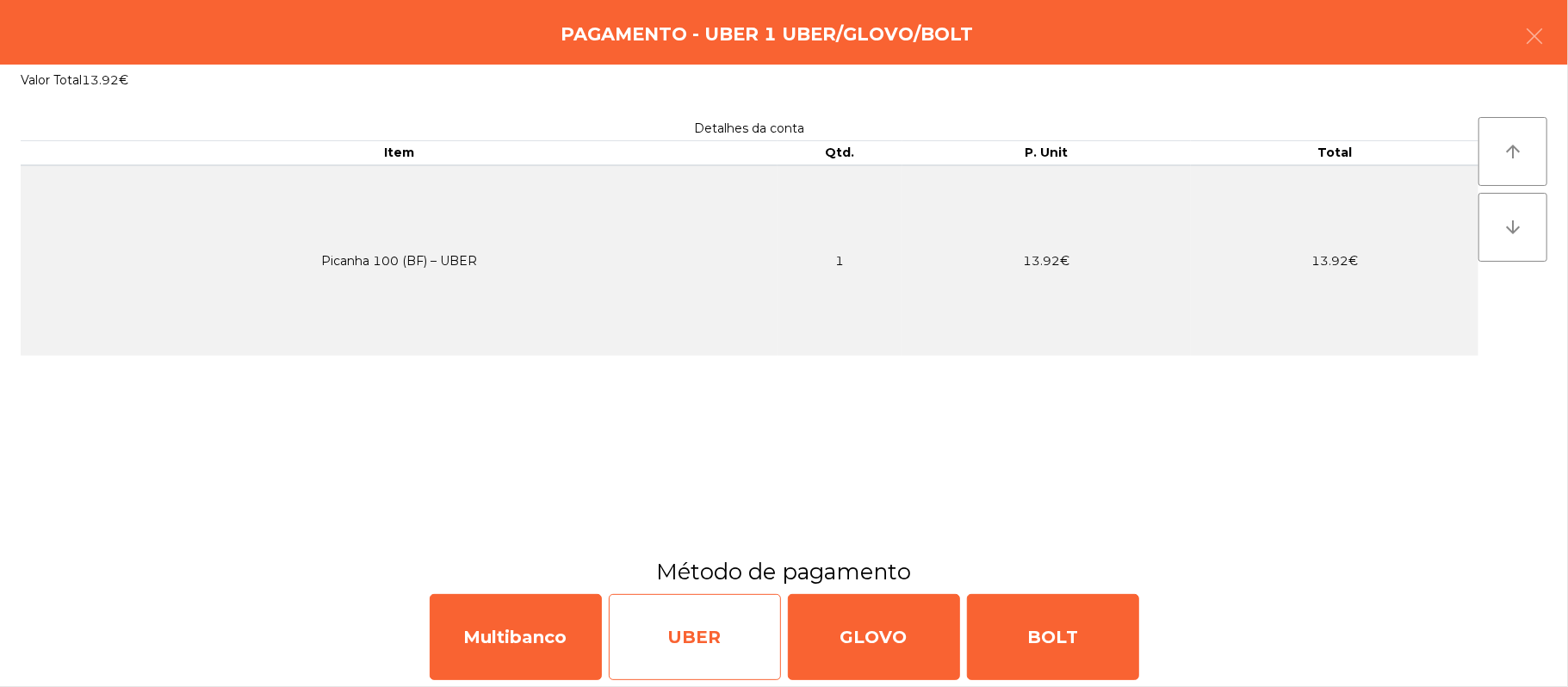
click at [709, 617] on div "UBER" at bounding box center [695, 637] width 173 height 86
select select "**"
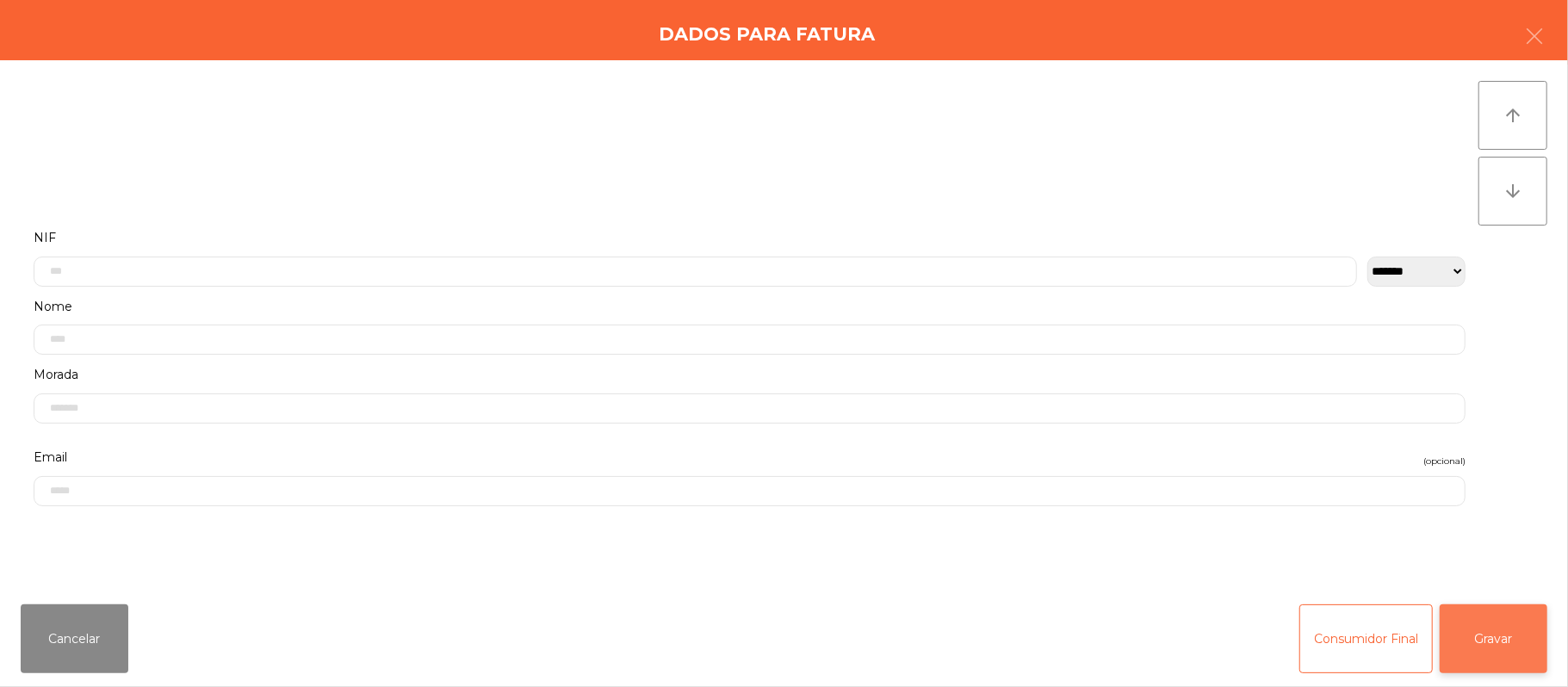
click at [1487, 647] on button "Gravar" at bounding box center [1494, 639] width 108 height 69
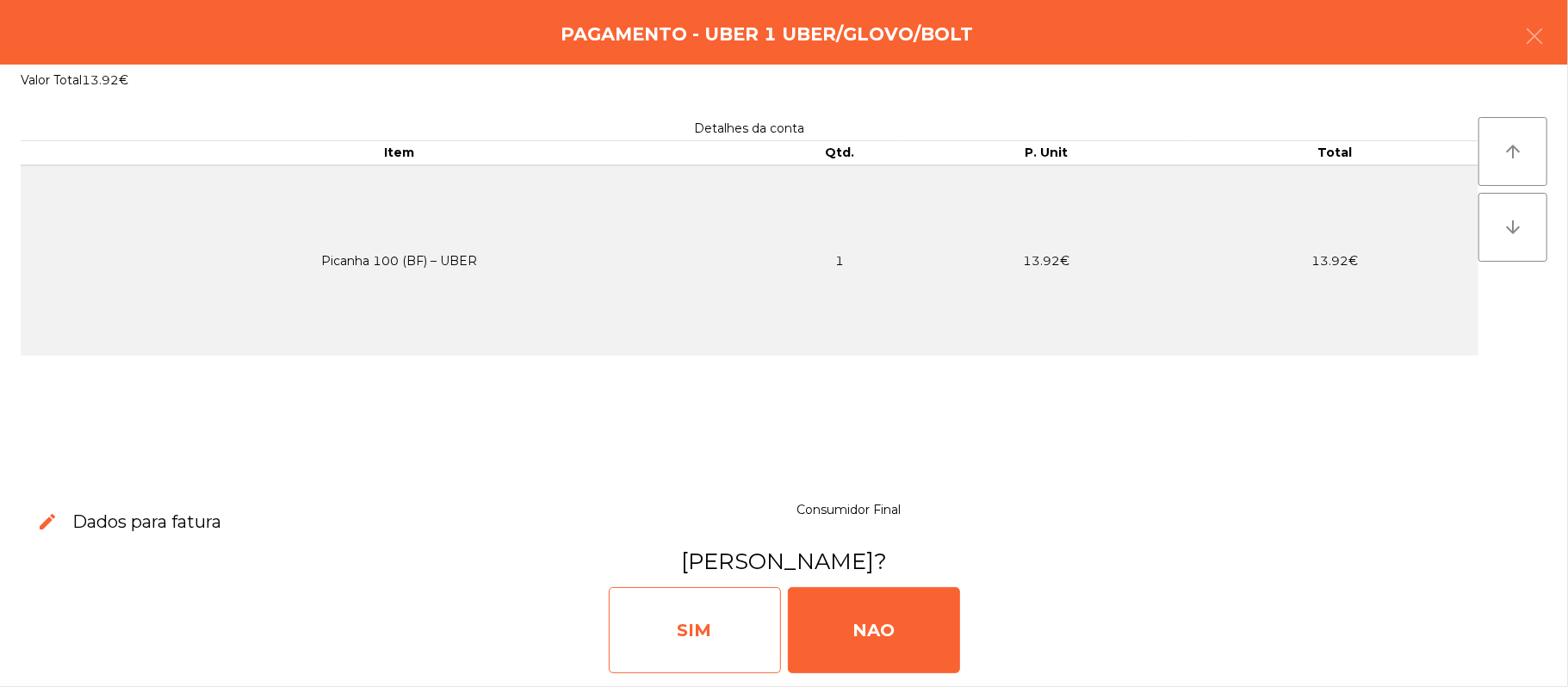
click at [700, 638] on div "SIM" at bounding box center [695, 629] width 173 height 86
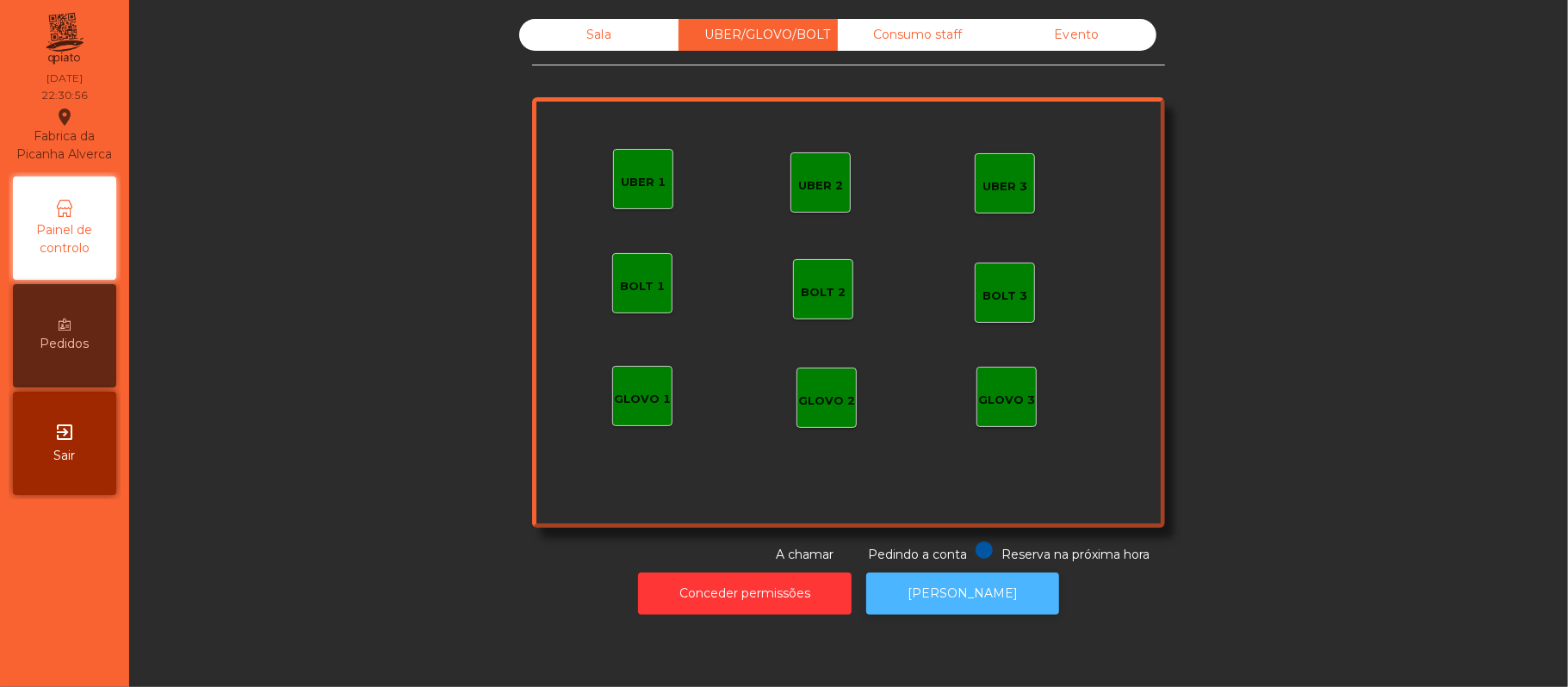
click at [945, 593] on button "[PERSON_NAME]" at bounding box center [962, 593] width 192 height 43
click at [618, 50] on div "Sala" at bounding box center [599, 35] width 159 height 32
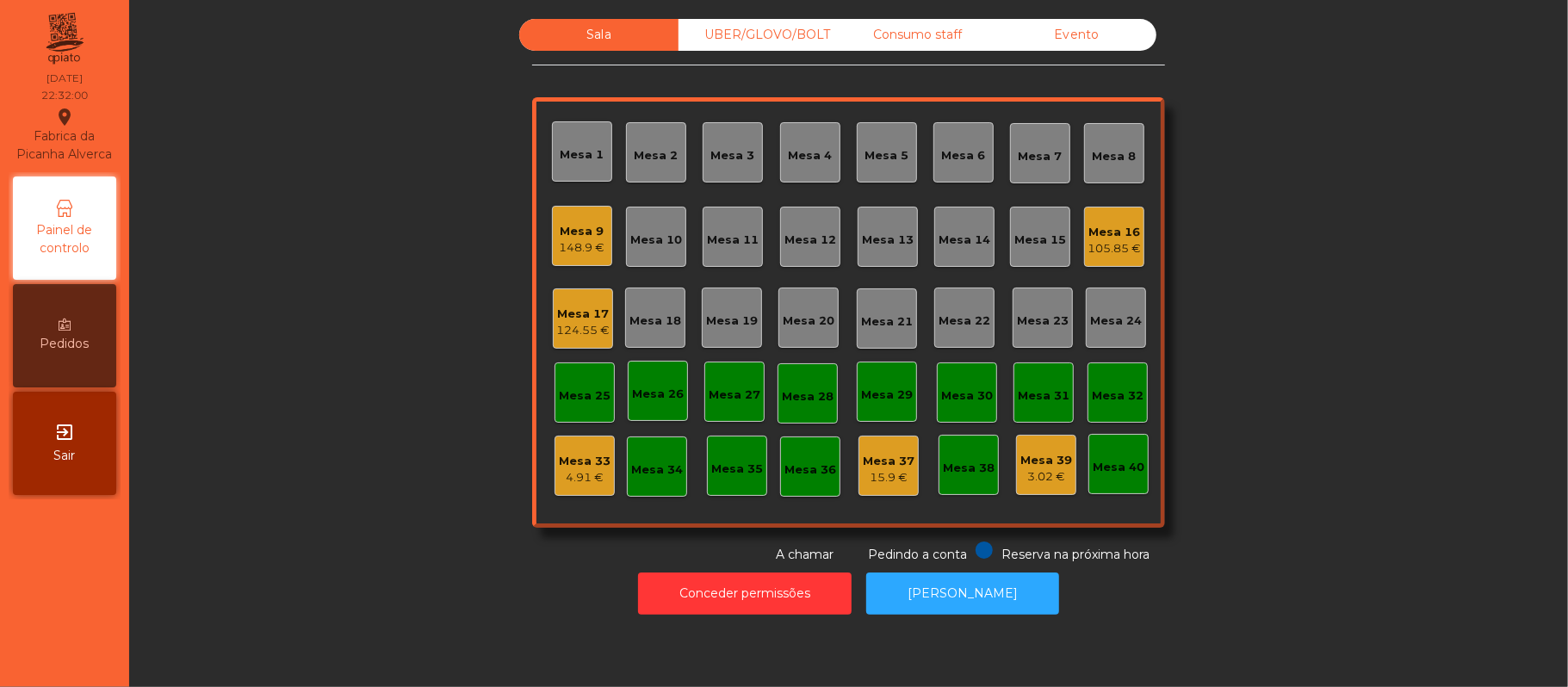
click at [576, 223] on div "Mesa 9" at bounding box center [582, 231] width 46 height 17
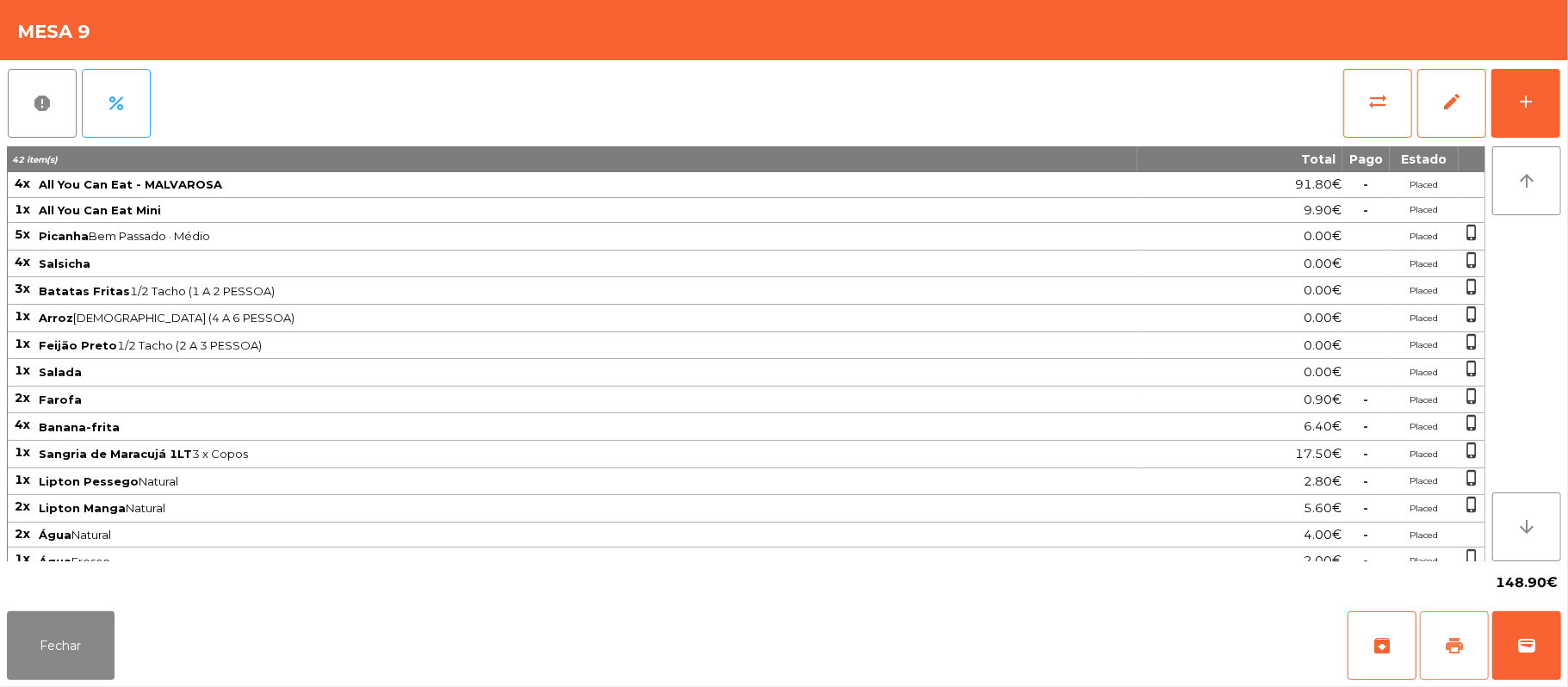
click at [1468, 639] on button "print" at bounding box center [1454, 645] width 69 height 69
click at [1390, 77] on button "sync_alt" at bounding box center [1377, 103] width 69 height 69
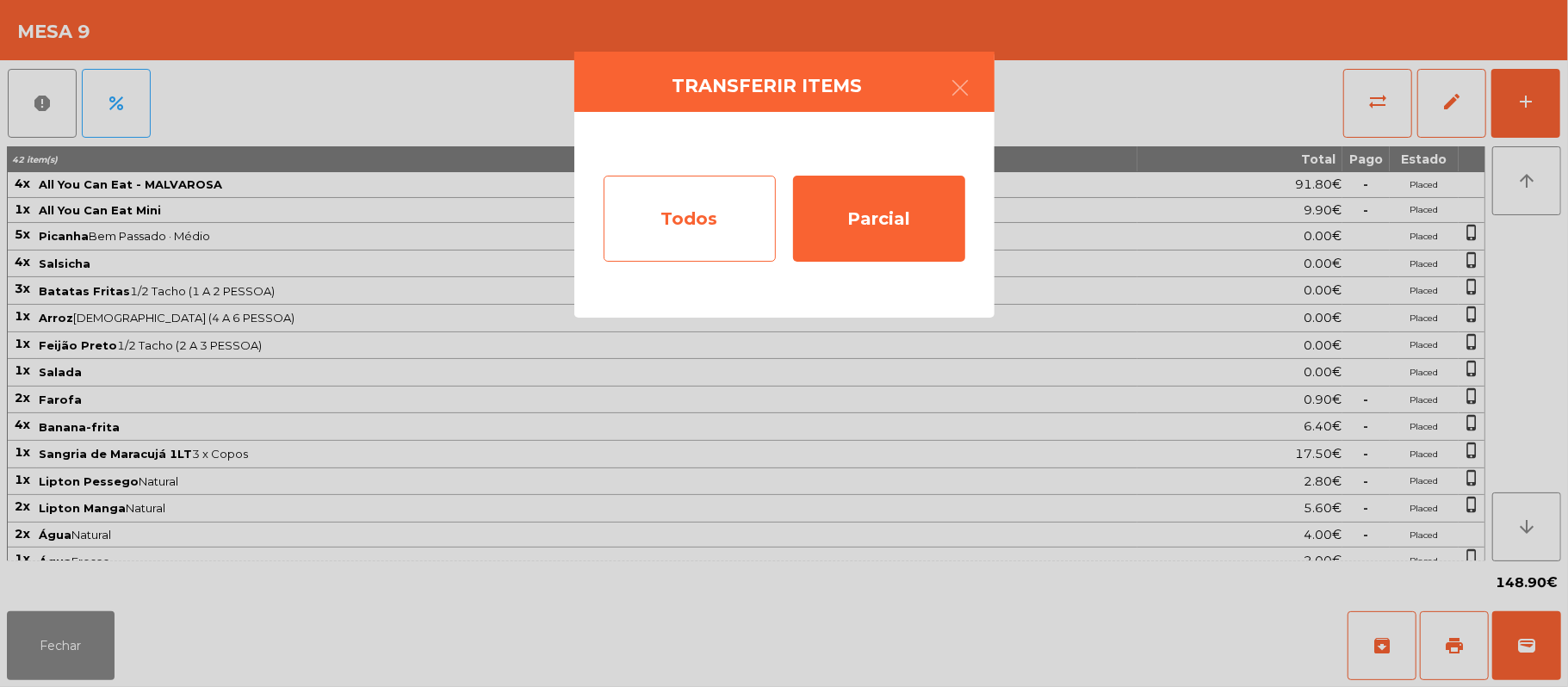
click at [717, 230] on div "Todos" at bounding box center [690, 218] width 173 height 86
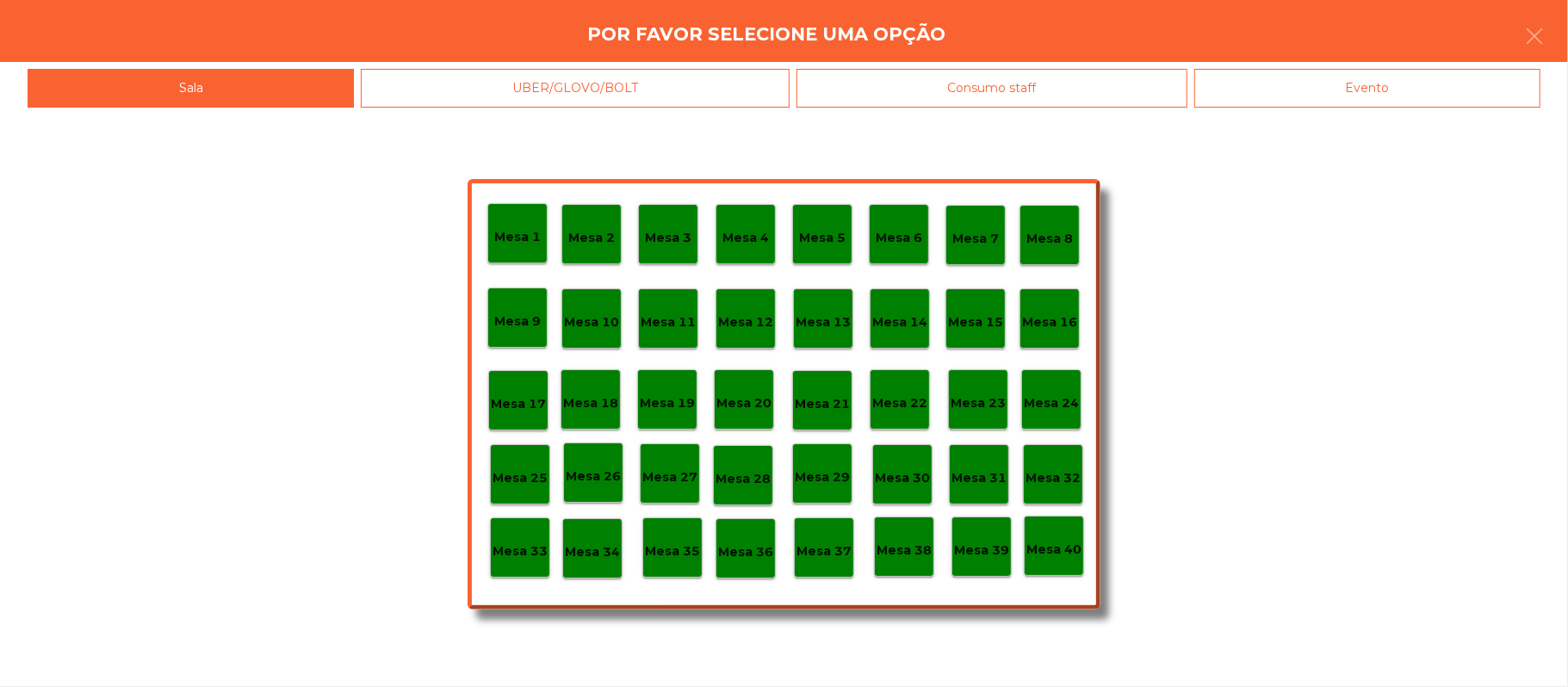
click at [1358, 80] on div "Evento" at bounding box center [1367, 88] width 346 height 39
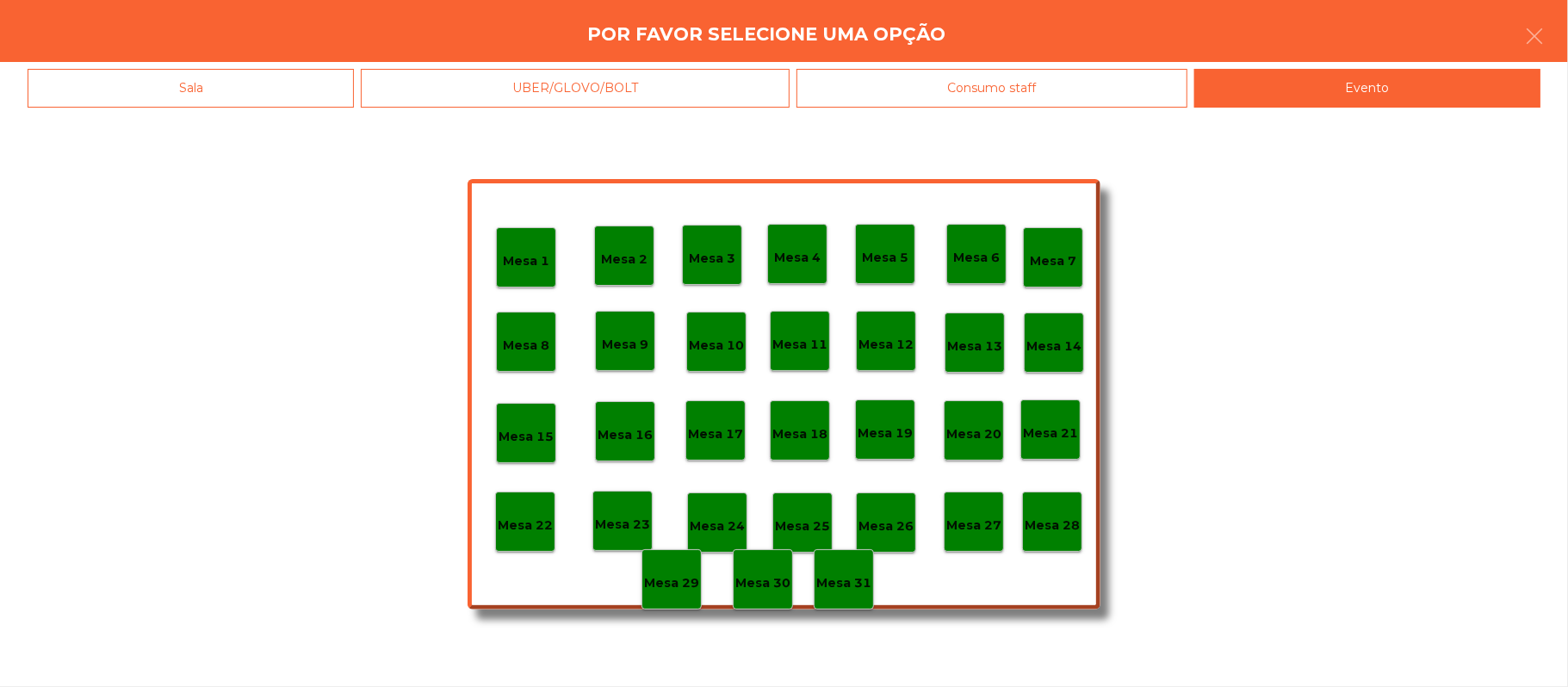
click at [1055, 500] on div "Mesa 28" at bounding box center [1052, 522] width 61 height 61
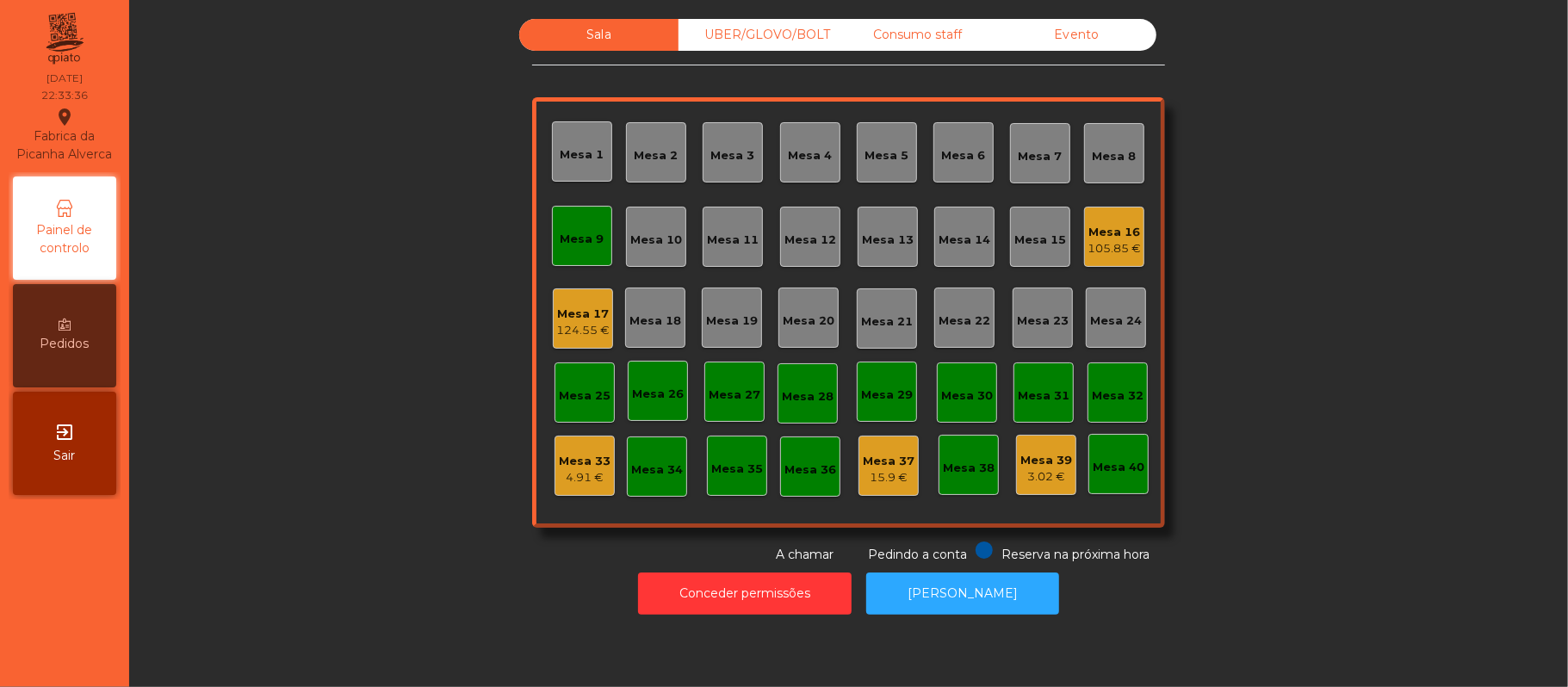
click at [574, 241] on div "Mesa 9" at bounding box center [582, 239] width 44 height 17
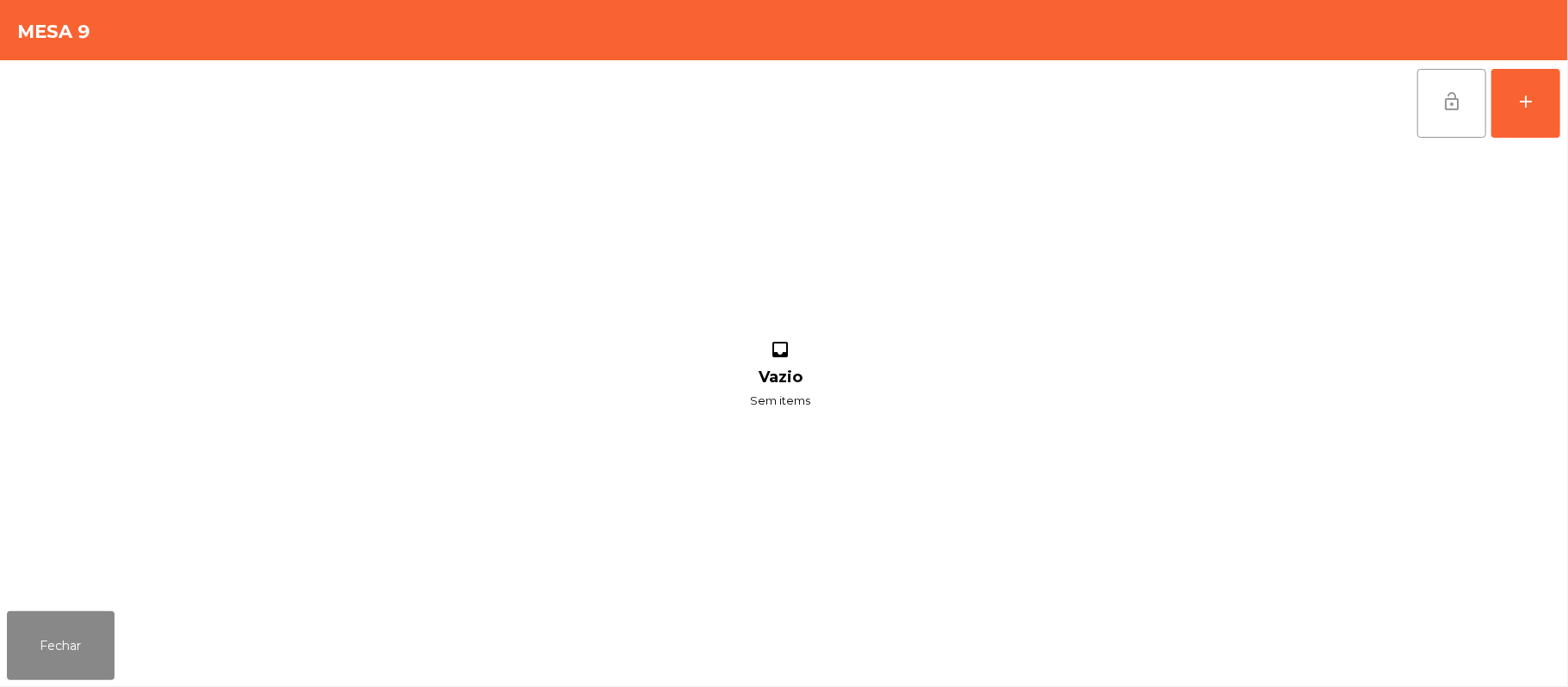
click at [1461, 91] on span "lock_open" at bounding box center [1451, 101] width 21 height 21
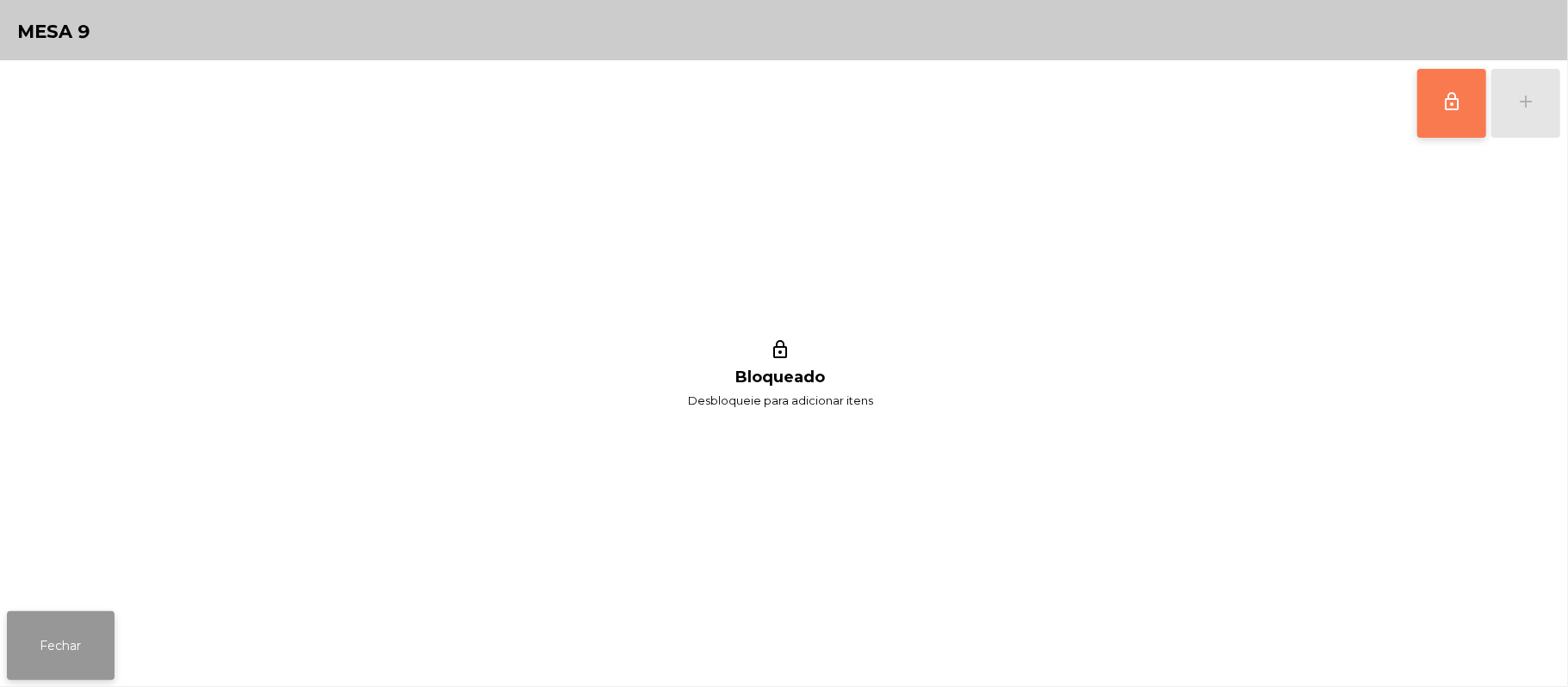
click at [72, 620] on button "Fechar" at bounding box center [61, 645] width 108 height 69
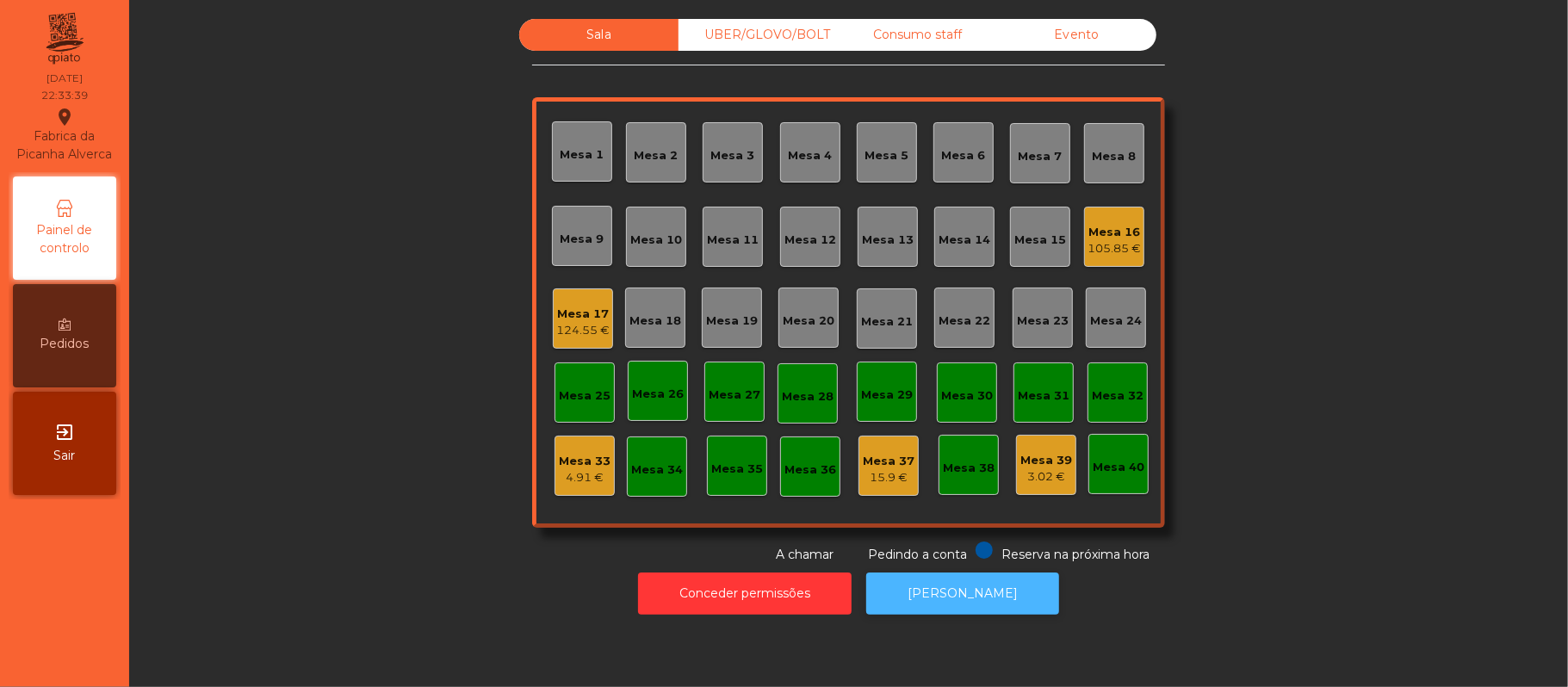
click at [983, 580] on button "[PERSON_NAME]" at bounding box center [962, 593] width 192 height 43
click at [994, 577] on button "[PERSON_NAME]" at bounding box center [962, 593] width 192 height 43
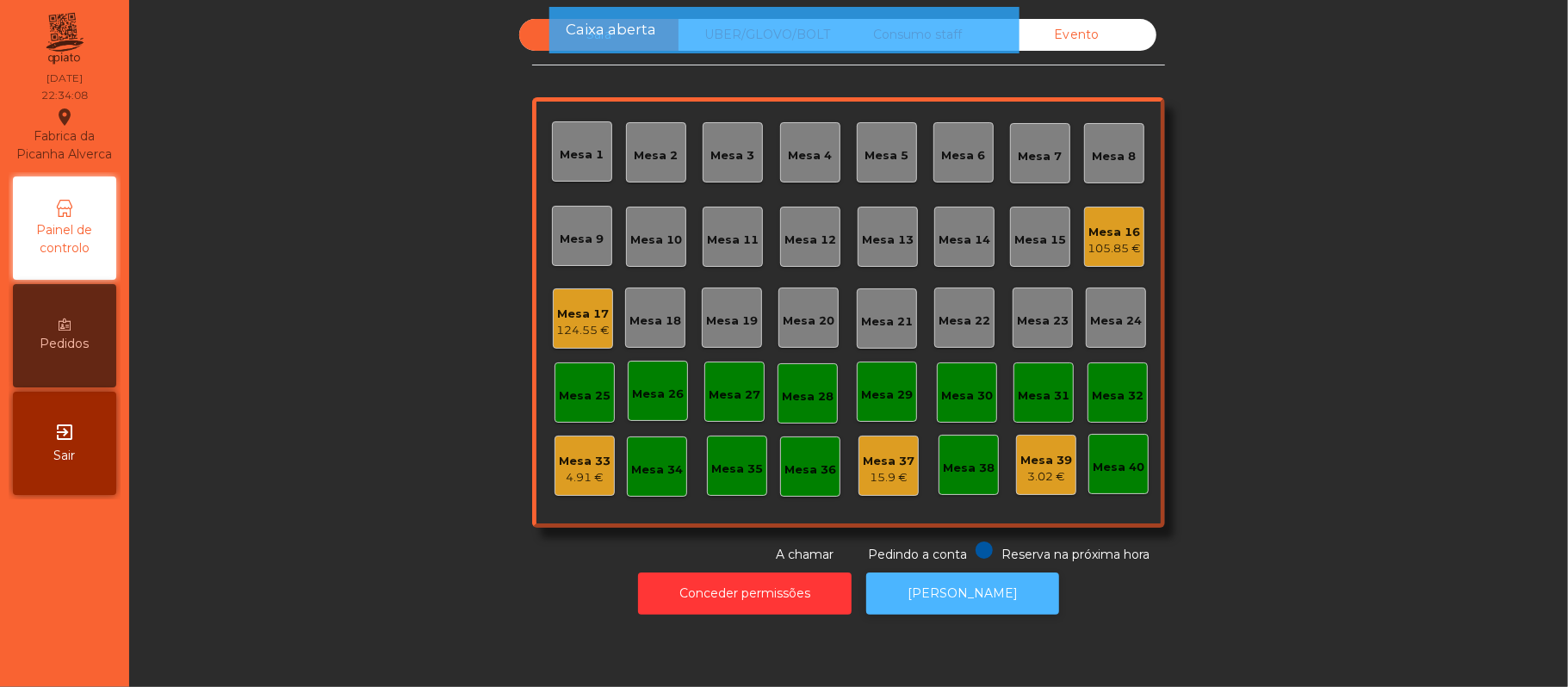
click at [955, 593] on button "[PERSON_NAME]" at bounding box center [962, 593] width 192 height 43
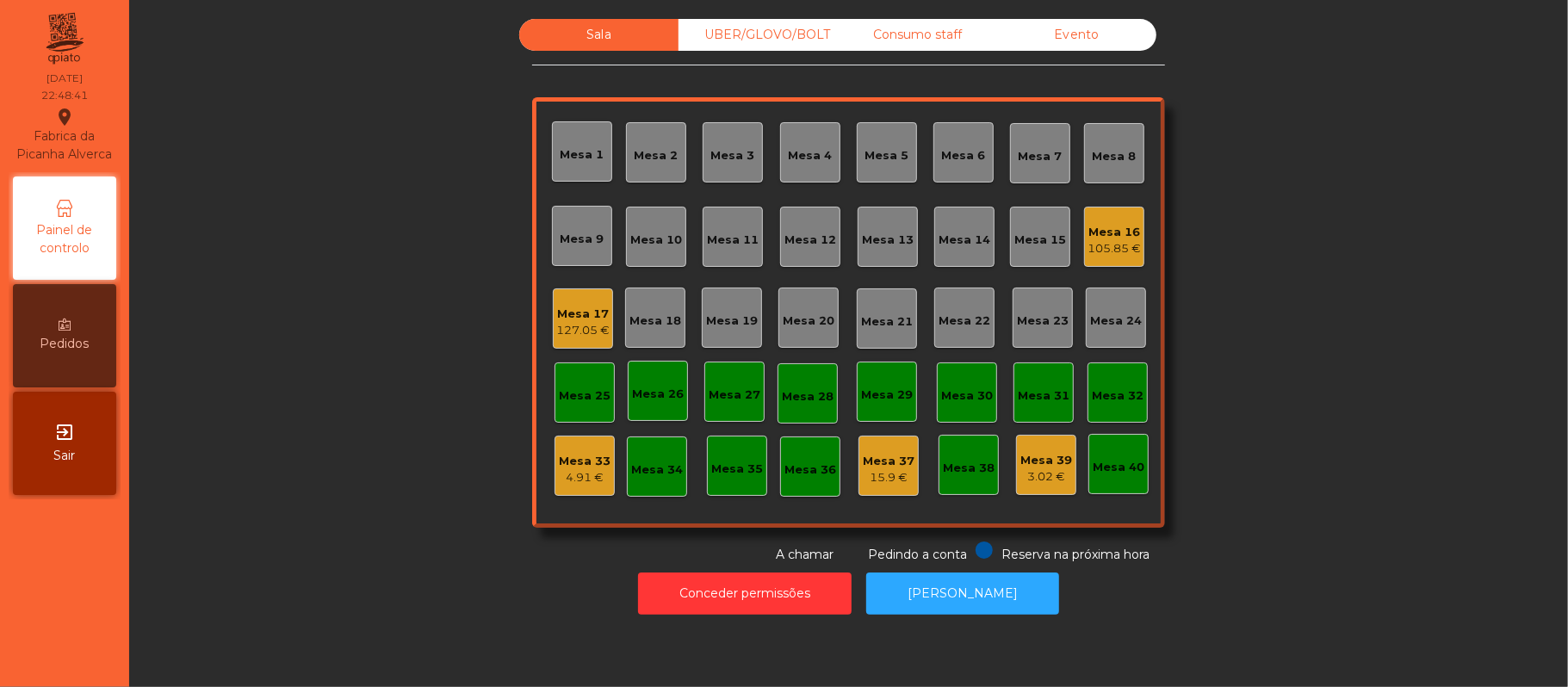
click at [783, 31] on div "UBER/GLOVO/BOLT" at bounding box center [758, 35] width 159 height 32
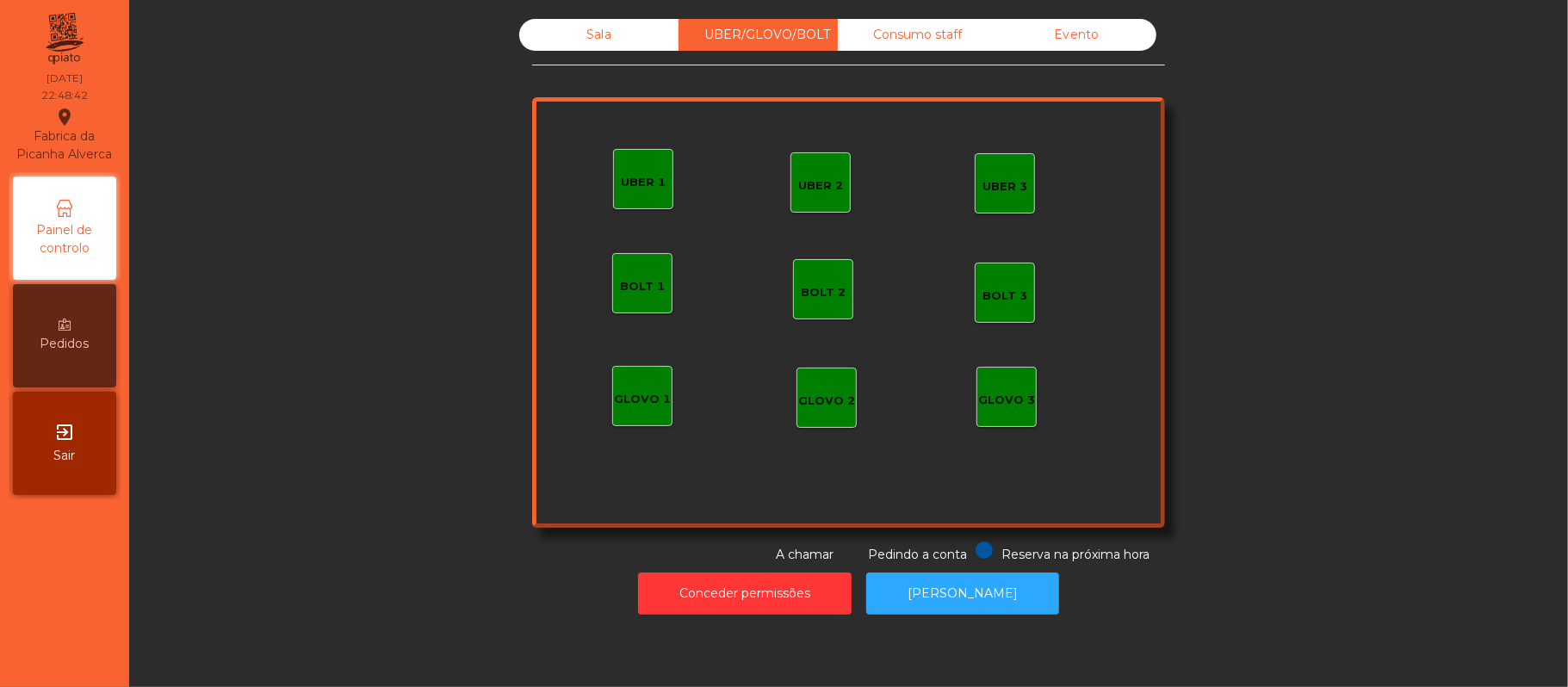
click at [637, 413] on div "GLOVO 1" at bounding box center [643, 396] width 61 height 61
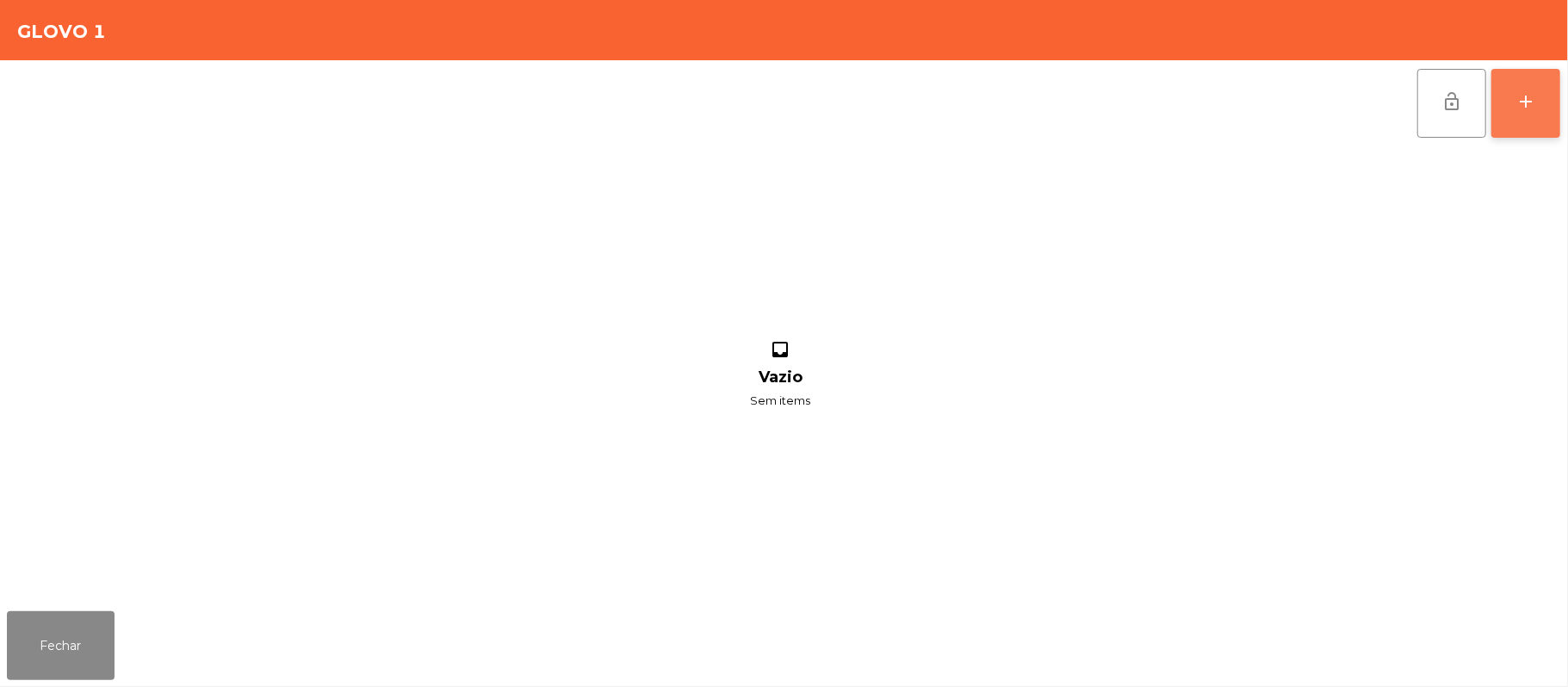
click at [1514, 108] on button "add" at bounding box center [1525, 103] width 69 height 69
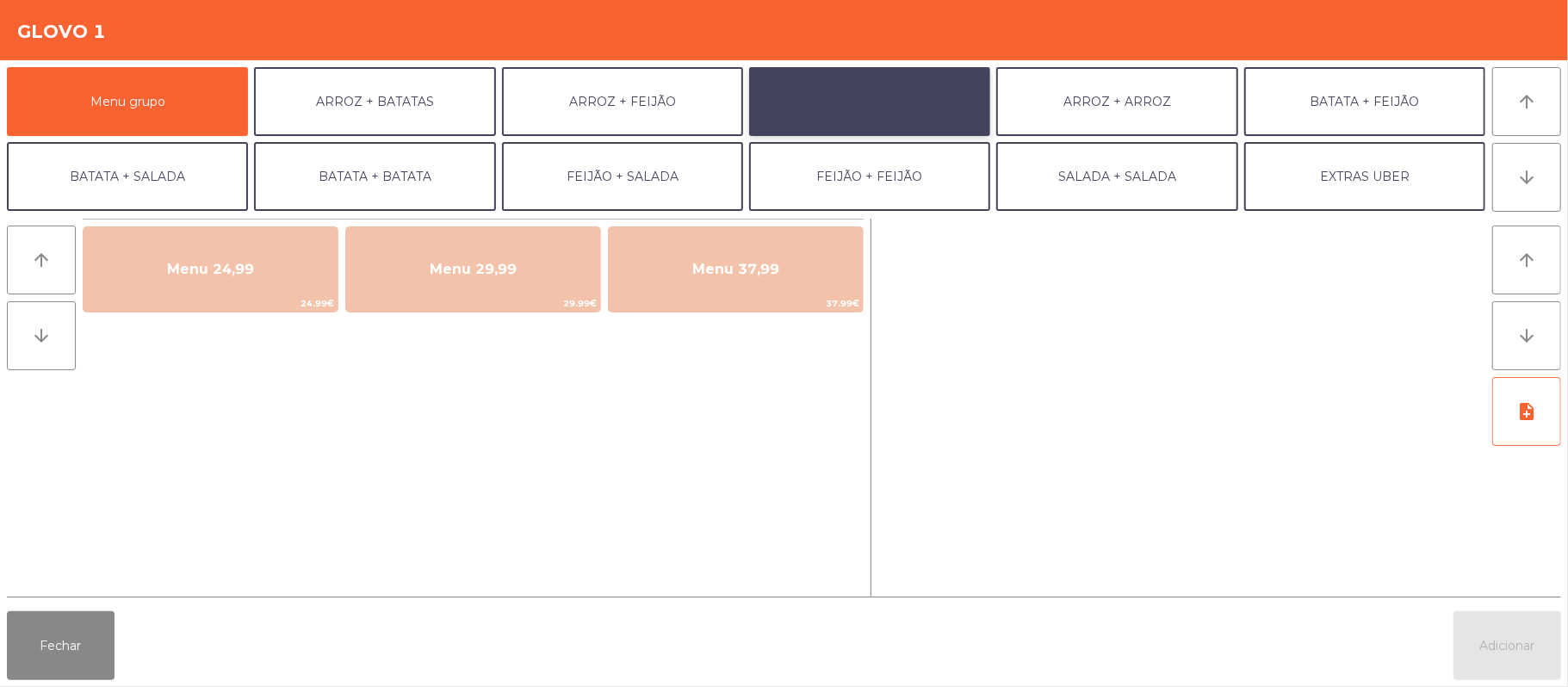
click at [861, 118] on button "ARROZ + SALADA" at bounding box center [869, 101] width 241 height 69
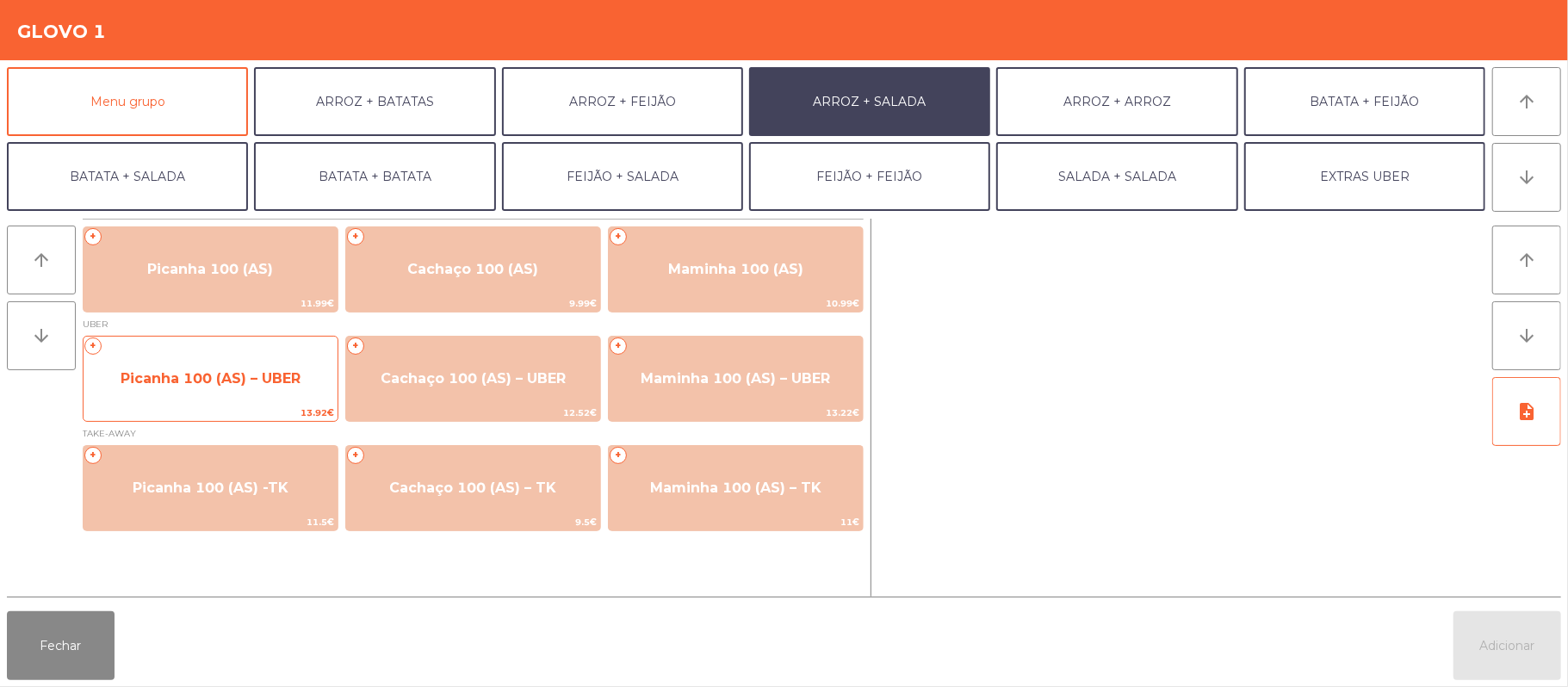
click at [286, 388] on span "Picanha 100 (AS) – UBER" at bounding box center [210, 378] width 254 height 46
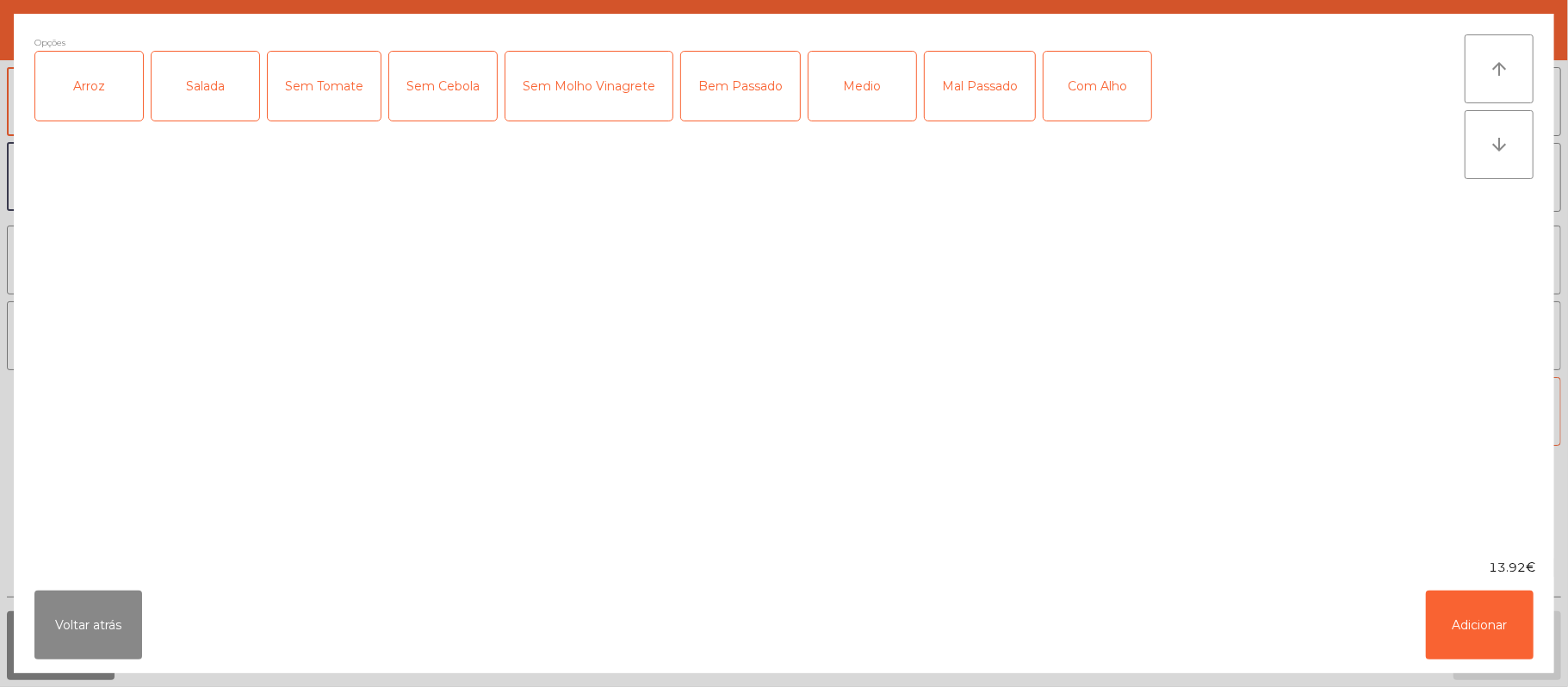
click at [101, 99] on div "Arroz" at bounding box center [89, 85] width 108 height 69
click at [224, 78] on div "Salada" at bounding box center [206, 85] width 108 height 69
click at [879, 86] on div "Medio" at bounding box center [863, 85] width 108 height 69
click at [1093, 86] on div "Com Alho" at bounding box center [1098, 85] width 108 height 69
click at [1488, 655] on button "Adicionar" at bounding box center [1480, 624] width 108 height 69
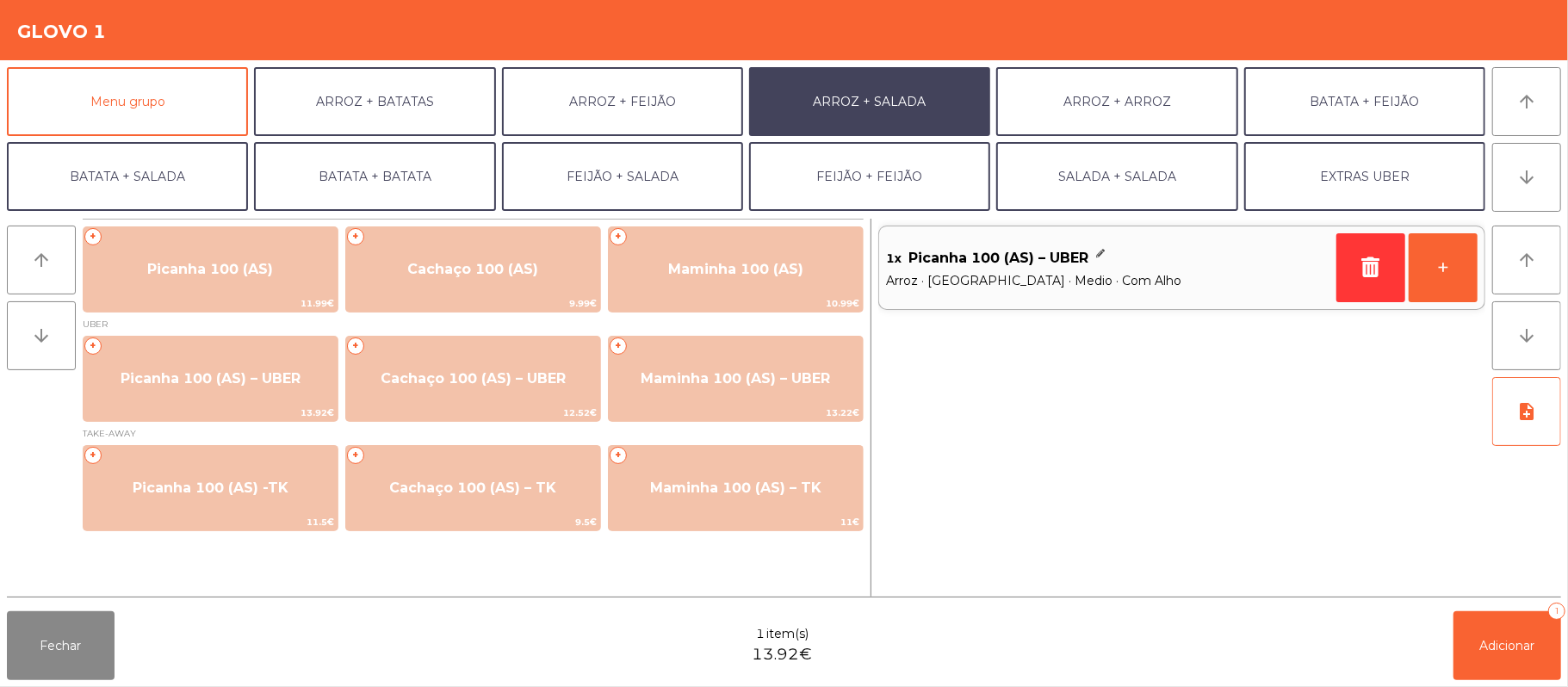
scroll to position [74, 0]
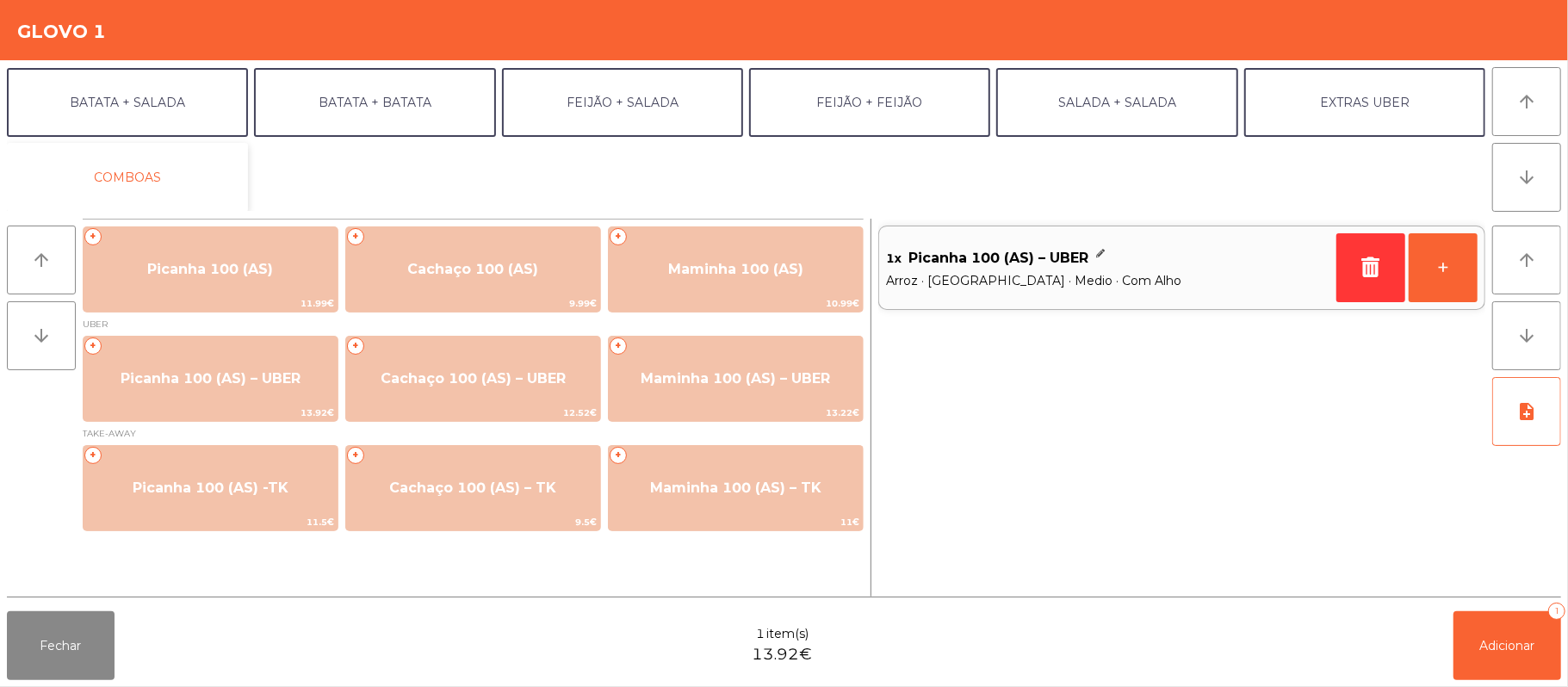
click at [203, 170] on button "COMBOAS" at bounding box center [127, 177] width 241 height 69
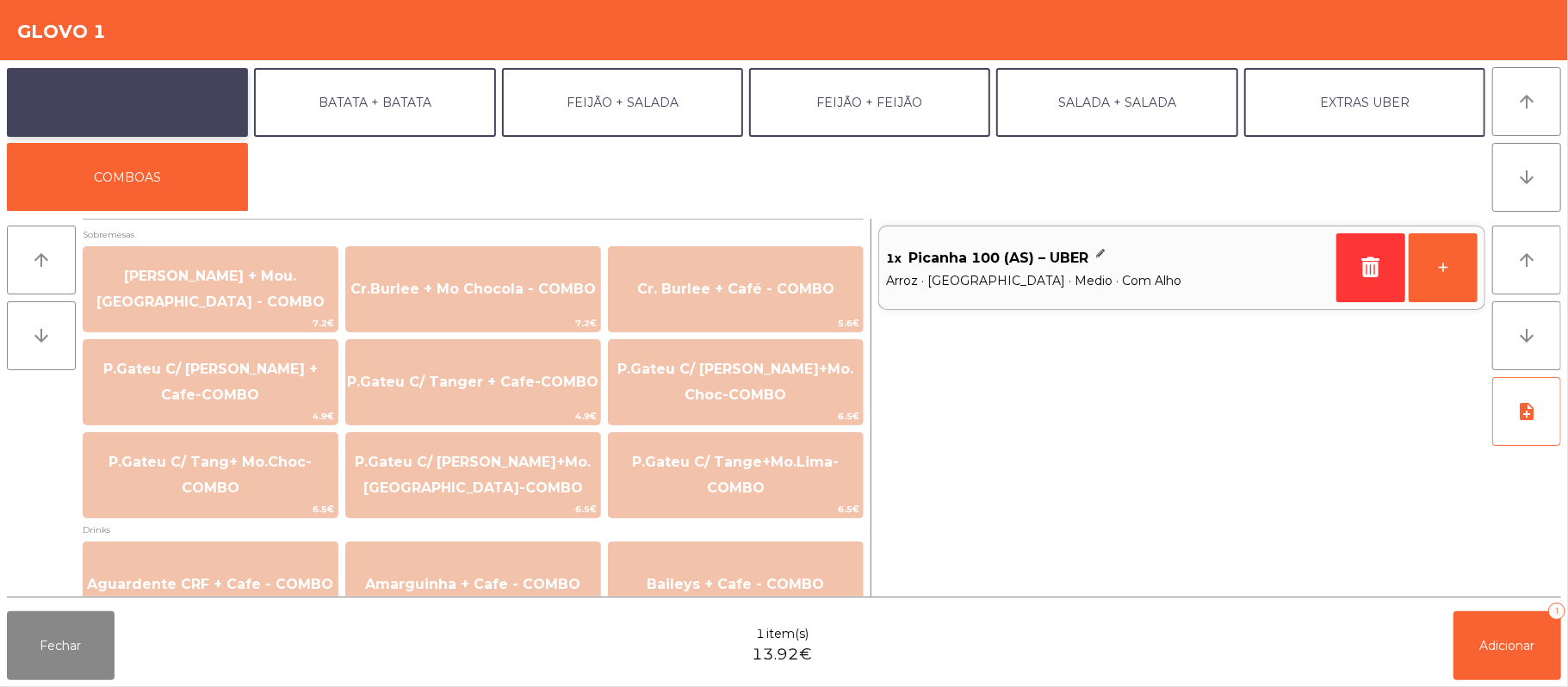
click at [204, 107] on button "BATATA + SALADA" at bounding box center [127, 102] width 241 height 69
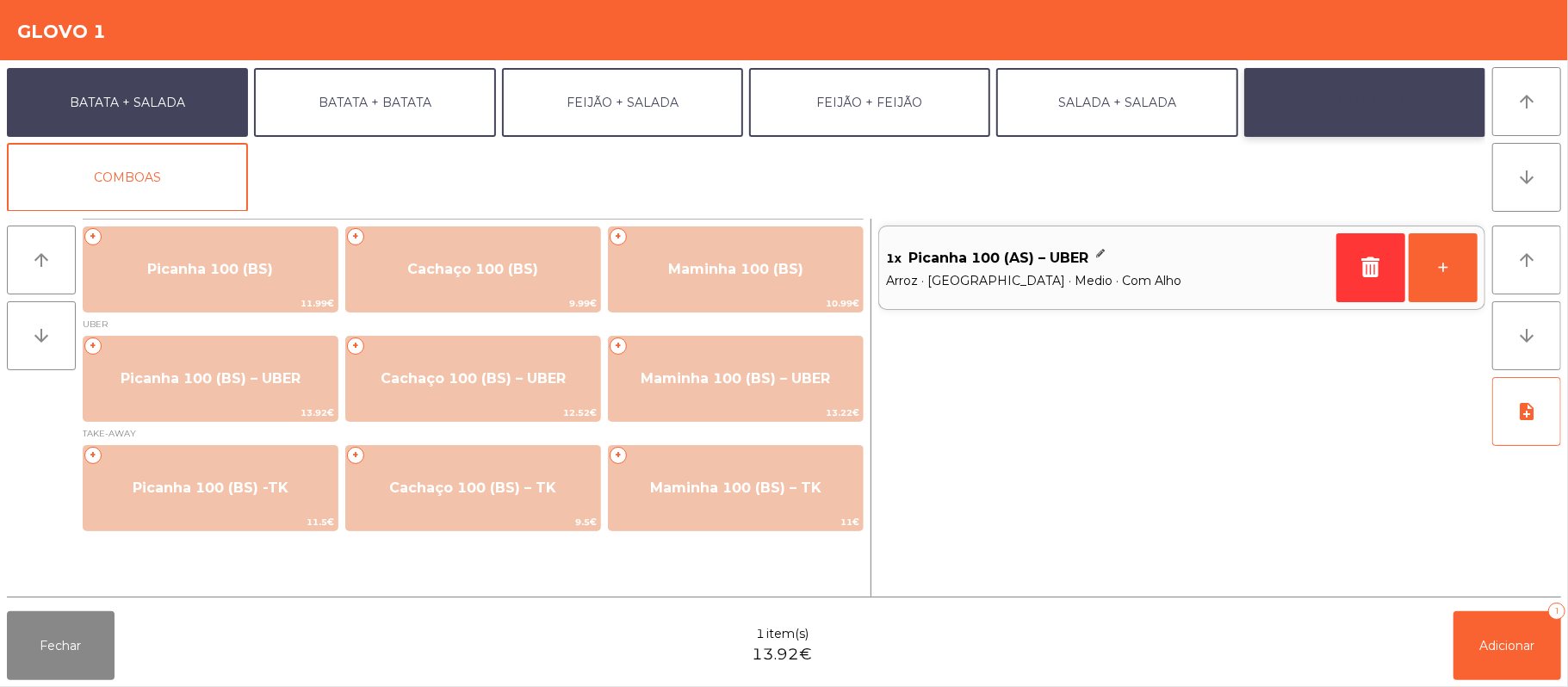
click at [1360, 127] on button "EXTRAS UBER" at bounding box center [1364, 102] width 241 height 69
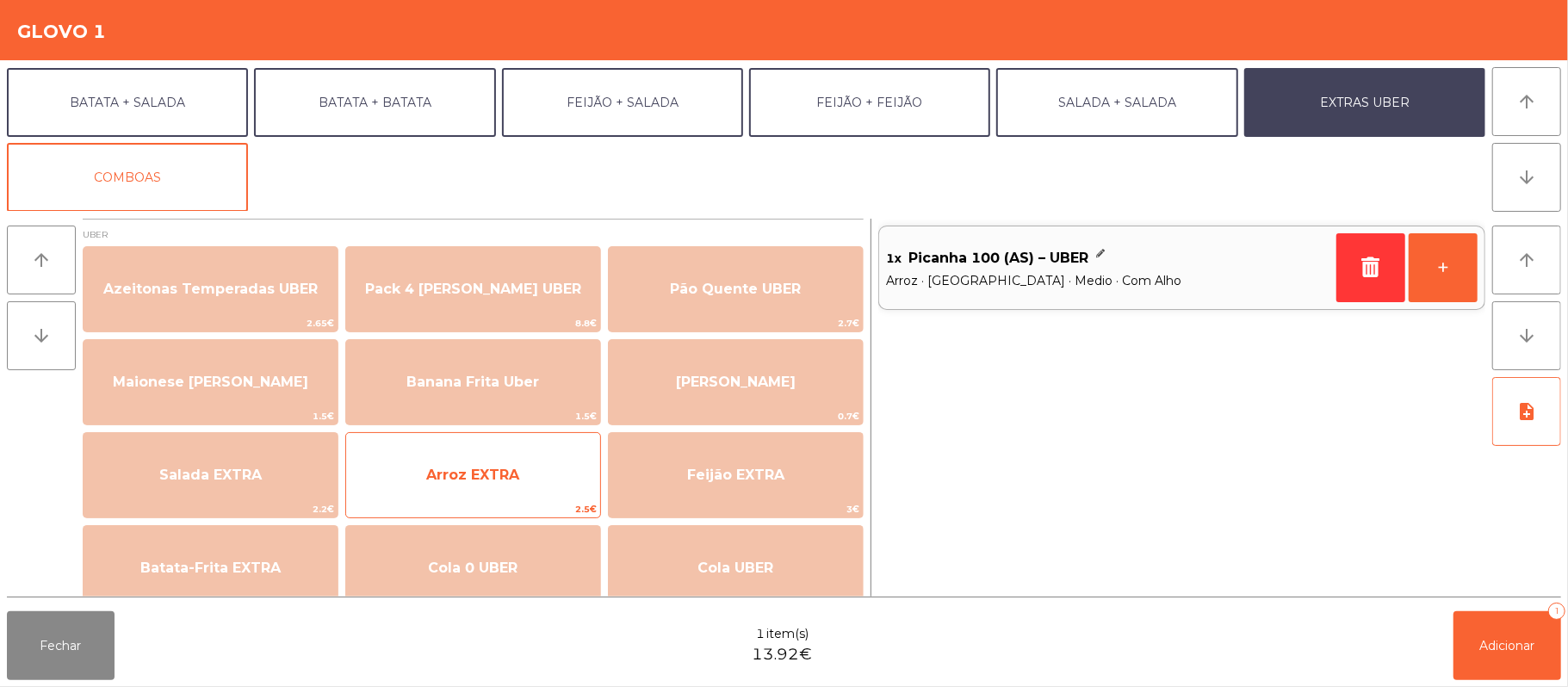
click at [561, 470] on span "Arroz EXTRA" at bounding box center [473, 475] width 254 height 46
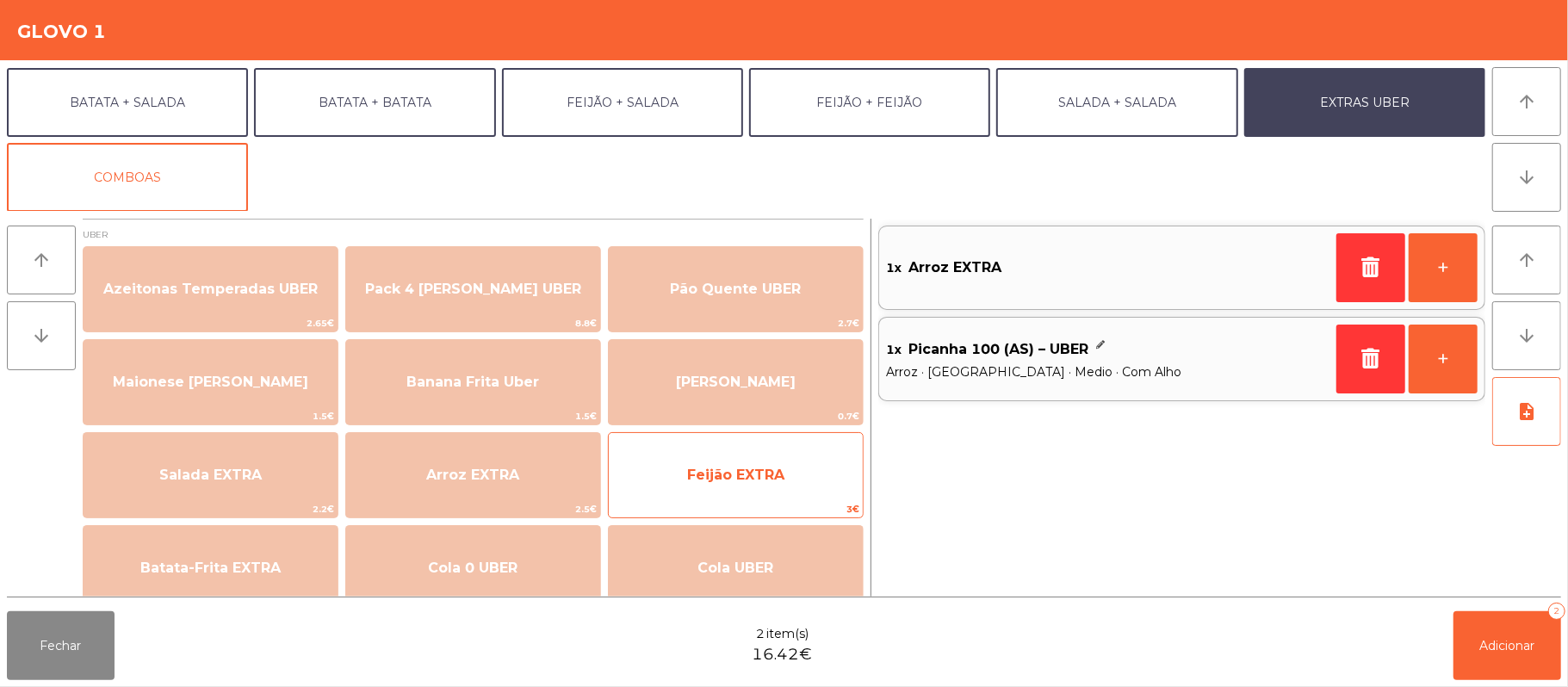
click at [718, 466] on span "Feijão EXTRA" at bounding box center [736, 474] width 98 height 16
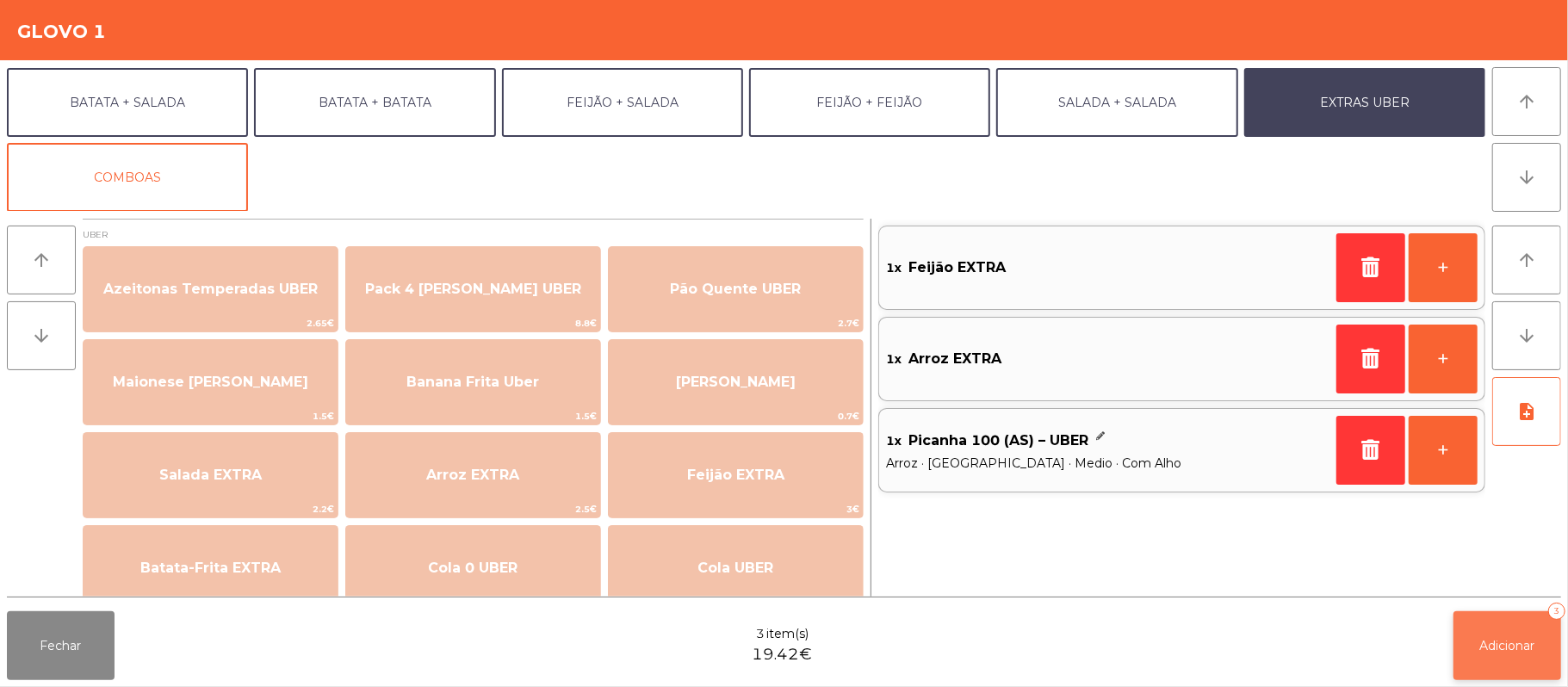
click at [1488, 658] on button "Adicionar 3" at bounding box center [1507, 645] width 108 height 69
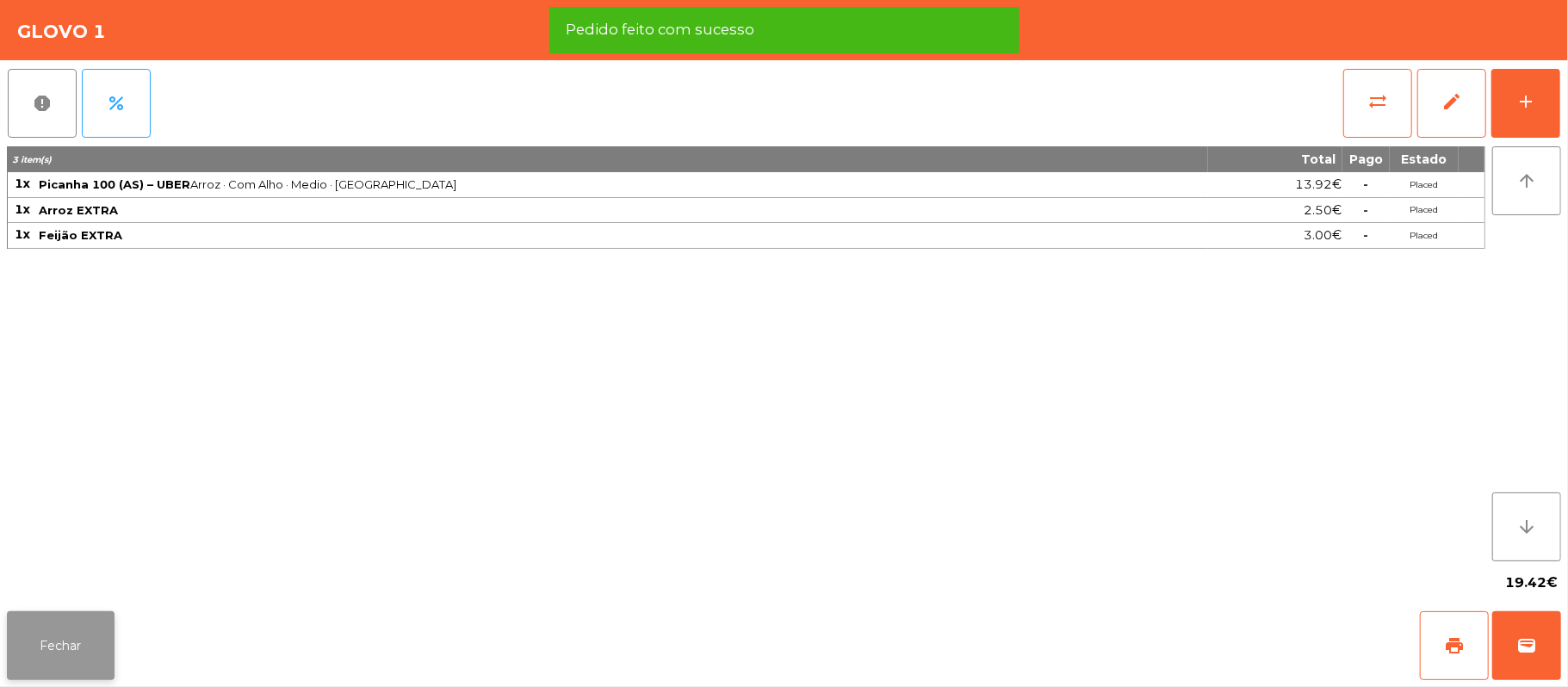
click at [53, 632] on button "Fechar" at bounding box center [61, 645] width 108 height 69
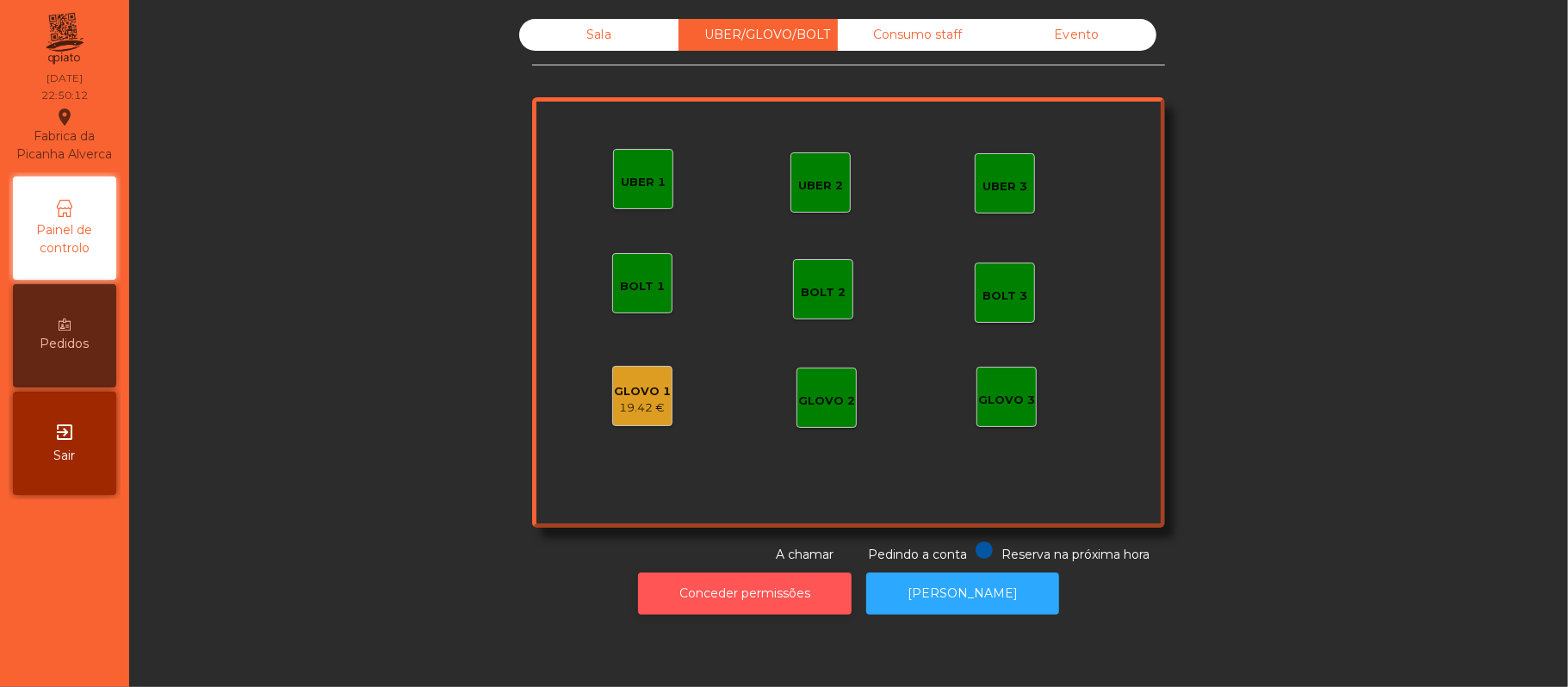
click at [808, 599] on button "Conceder permissões" at bounding box center [744, 593] width 213 height 43
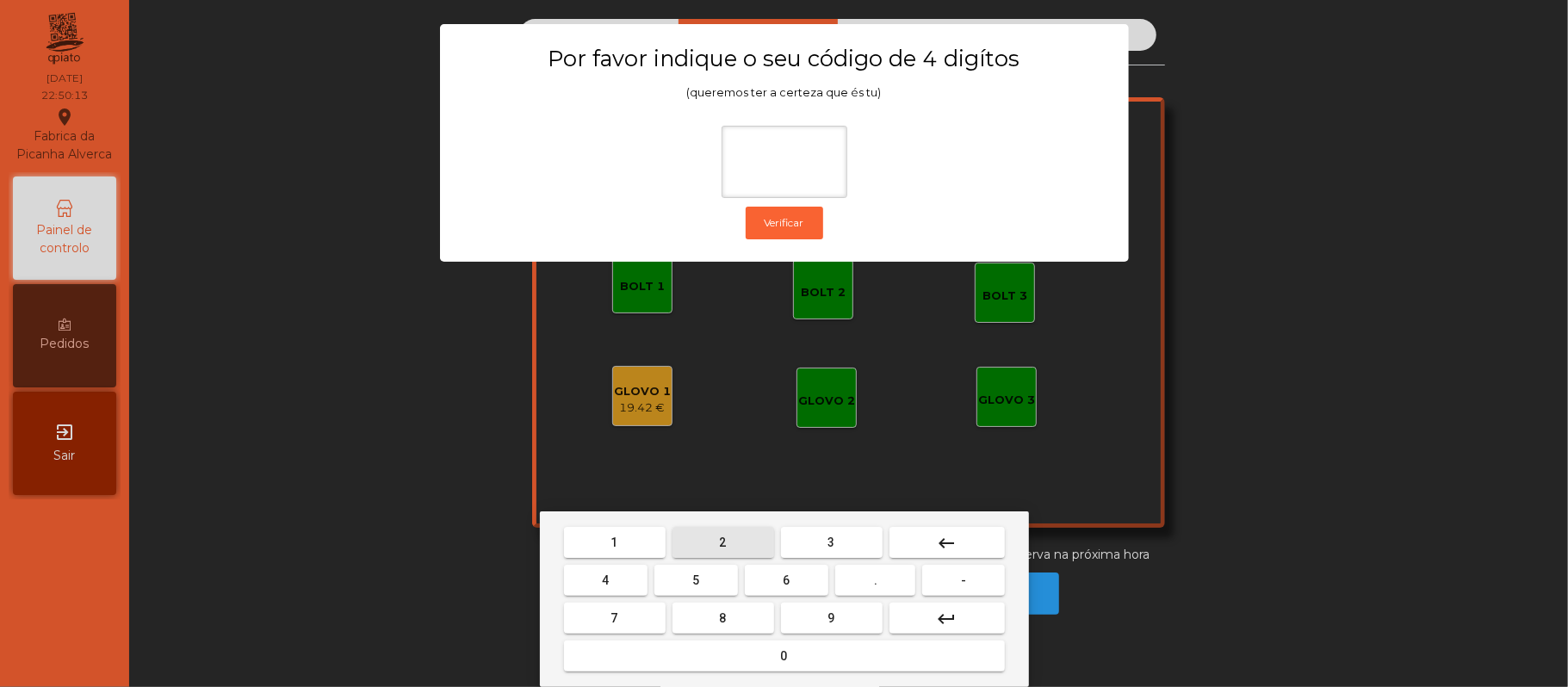
click at [721, 542] on span "2" at bounding box center [722, 542] width 7 height 14
click at [787, 573] on span "6" at bounding box center [787, 580] width 7 height 14
click at [630, 534] on button "1" at bounding box center [614, 542] width 101 height 31
click at [697, 576] on span "5" at bounding box center [695, 580] width 7 height 14
type input "****"
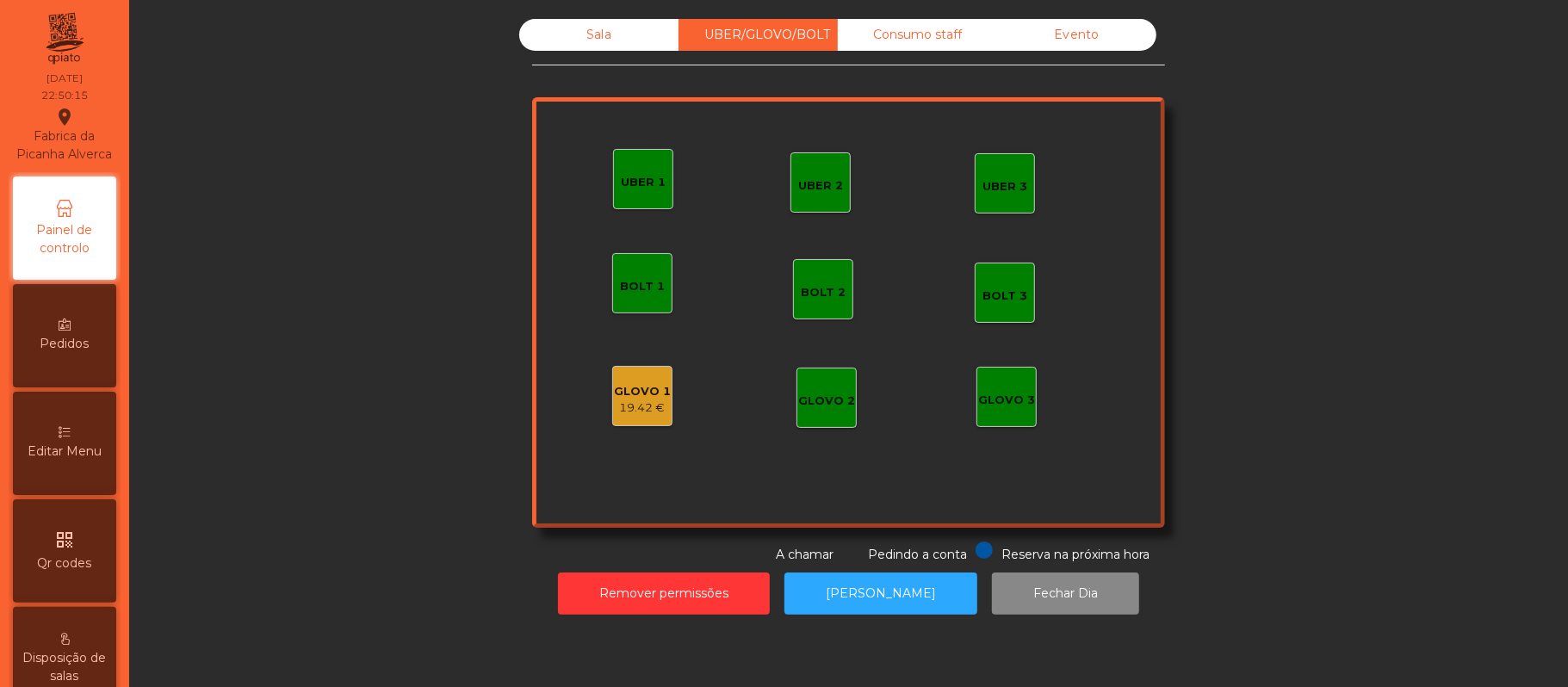
click at [642, 403] on div "19.42 €" at bounding box center [643, 407] width 57 height 17
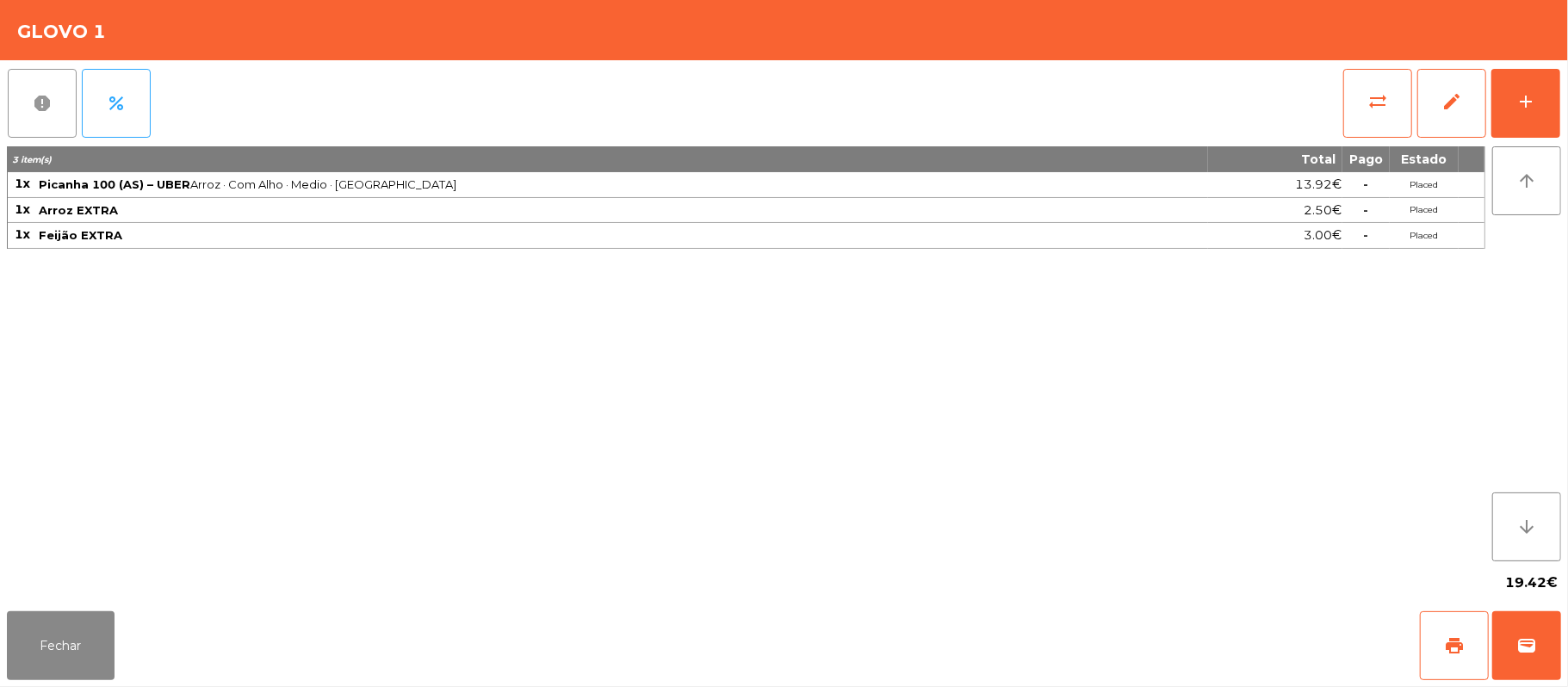
click at [48, 89] on button "report" at bounding box center [42, 103] width 69 height 69
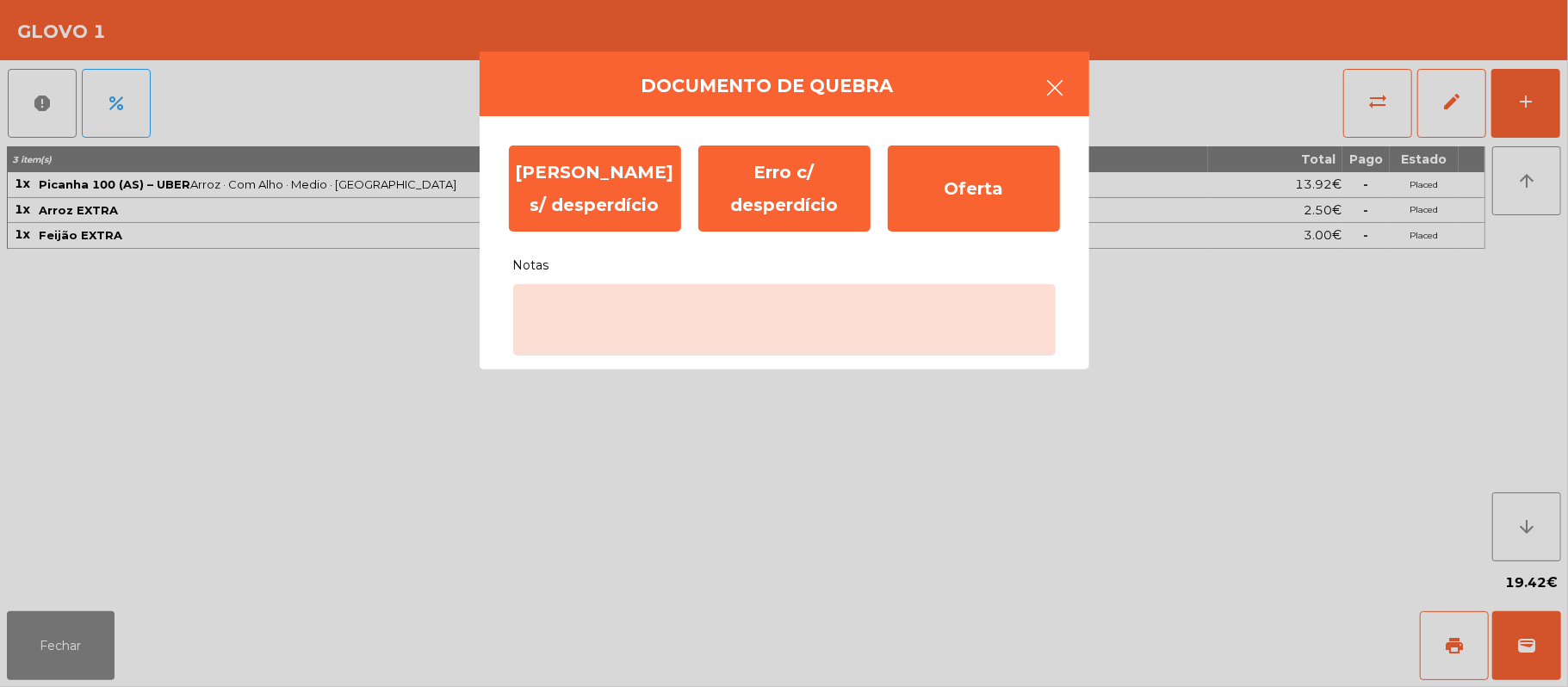
click at [1038, 90] on button "button" at bounding box center [1055, 89] width 48 height 51
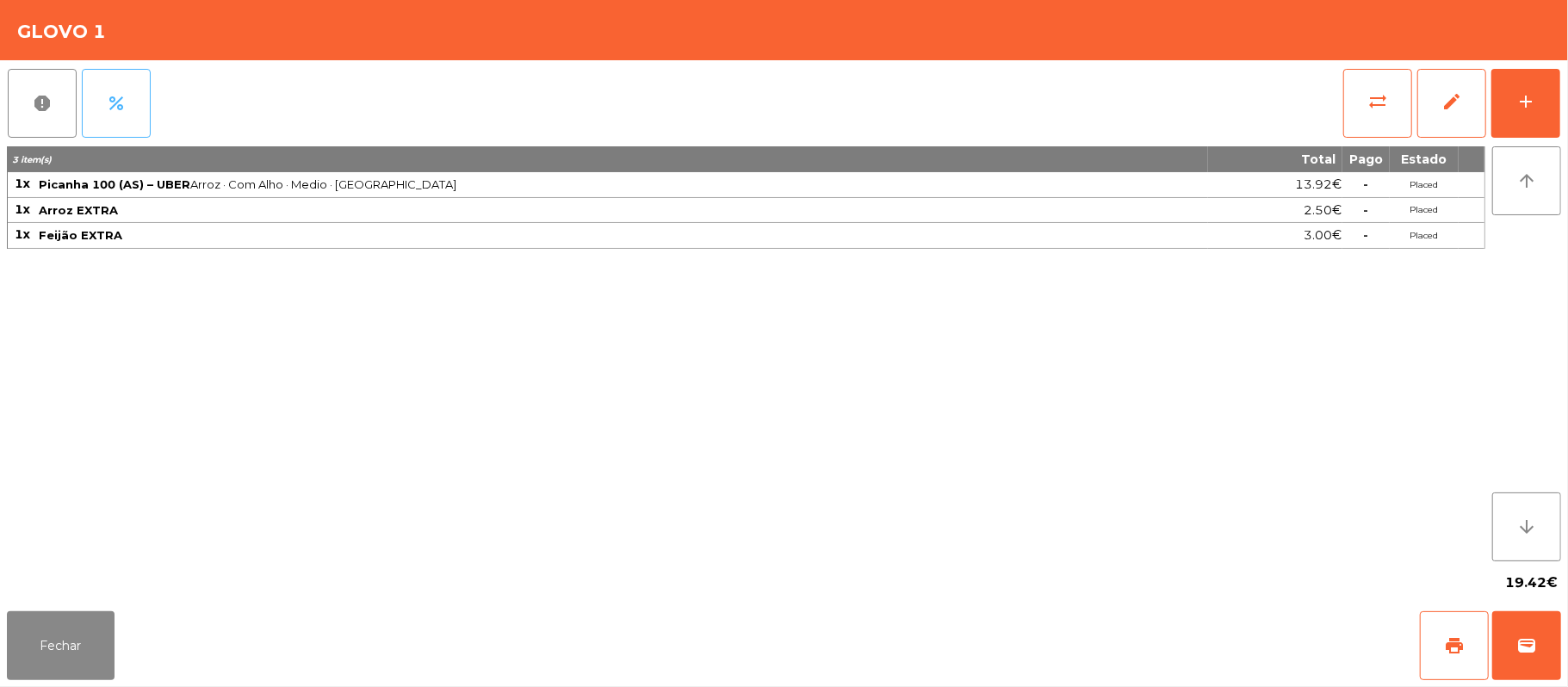
click at [129, 87] on button "percent" at bounding box center [116, 103] width 69 height 69
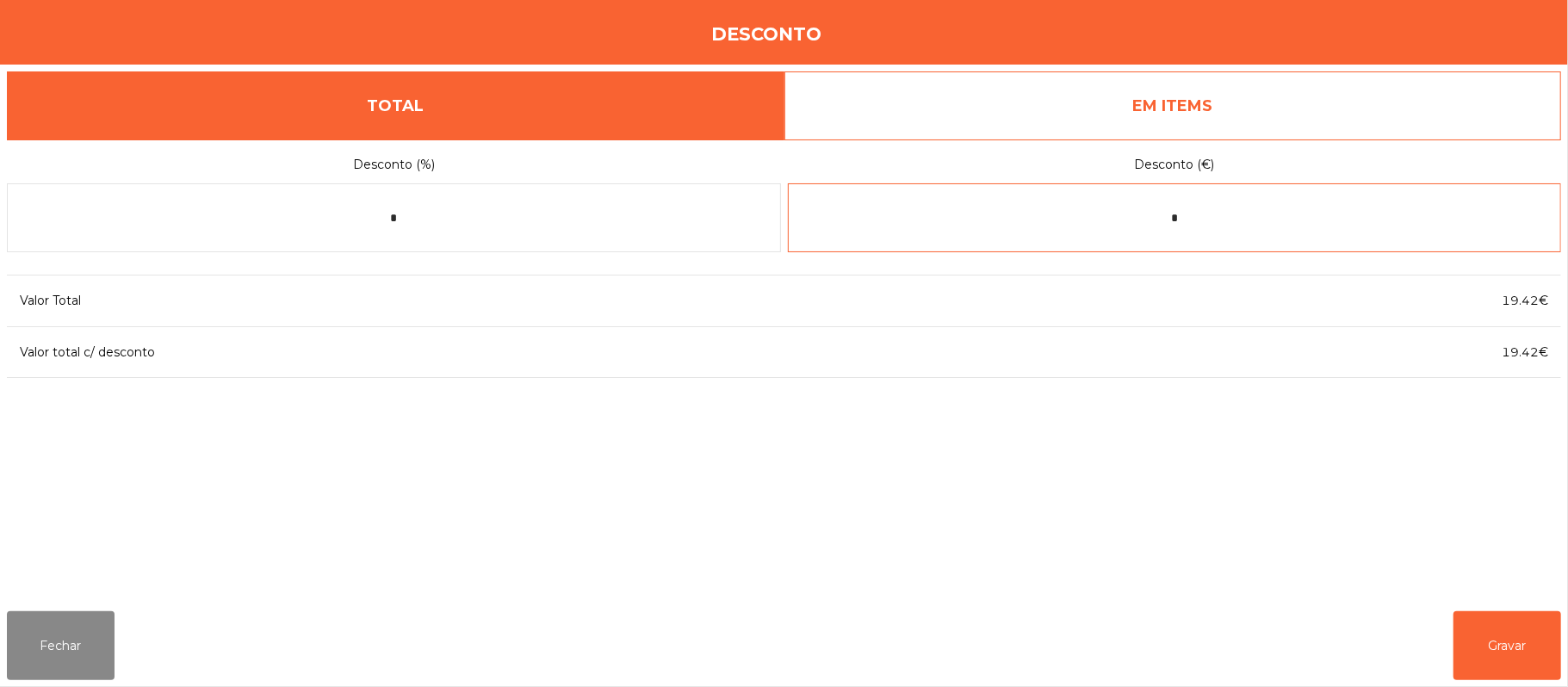
click at [1200, 225] on input "*" at bounding box center [1175, 217] width 775 height 69
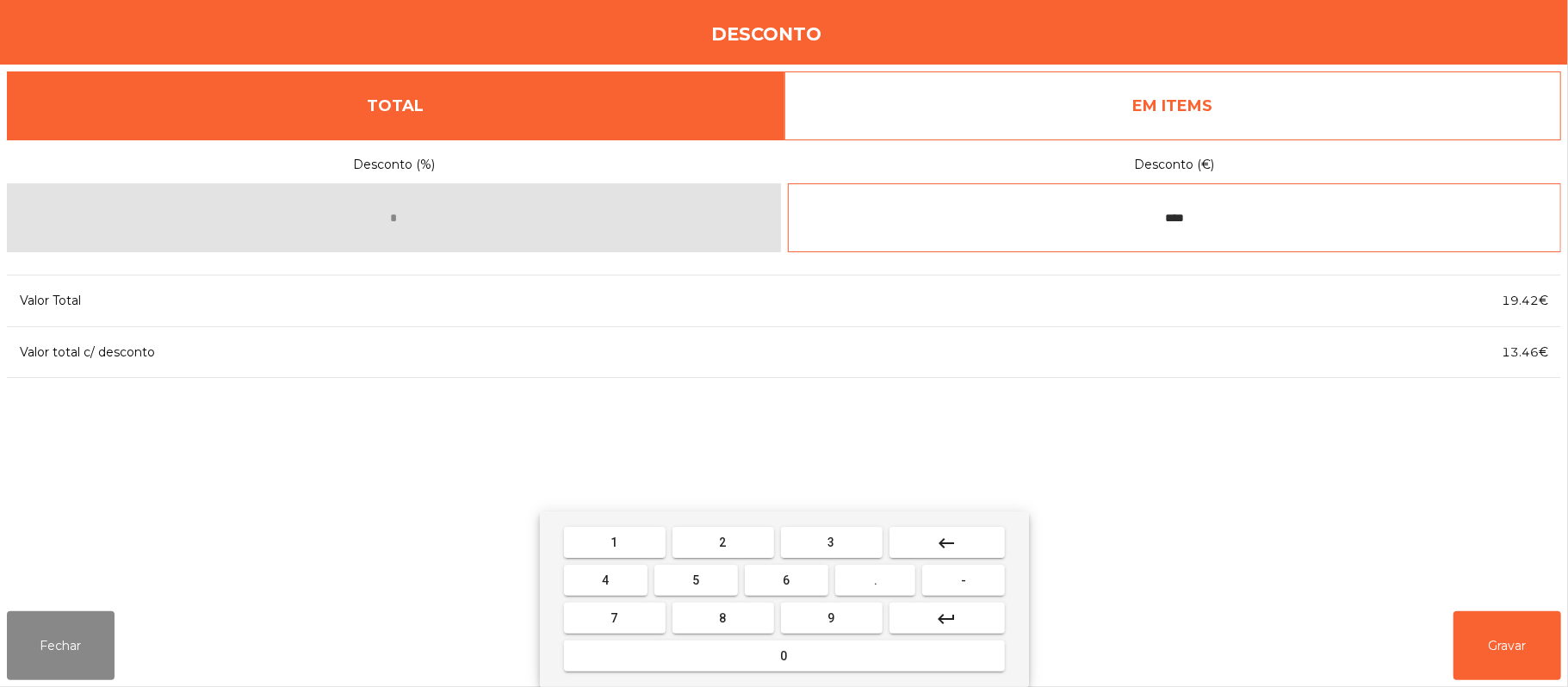
type input "****"
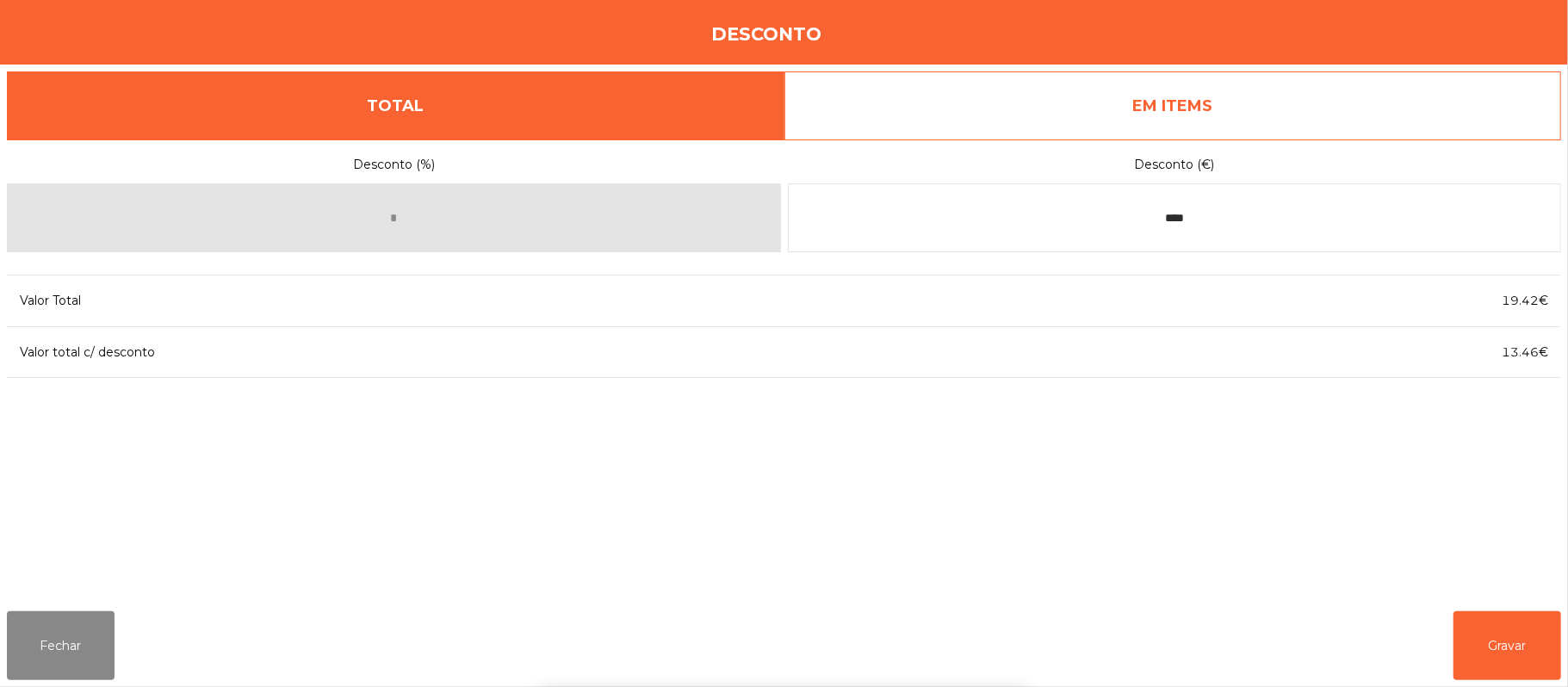
click at [1516, 643] on div "1 2 3 keyboard_backspace 4 5 6 . - 7 8 9 keyboard_return 0" at bounding box center [784, 599] width 1568 height 175
click at [1485, 638] on button "Gravar" at bounding box center [1507, 645] width 108 height 69
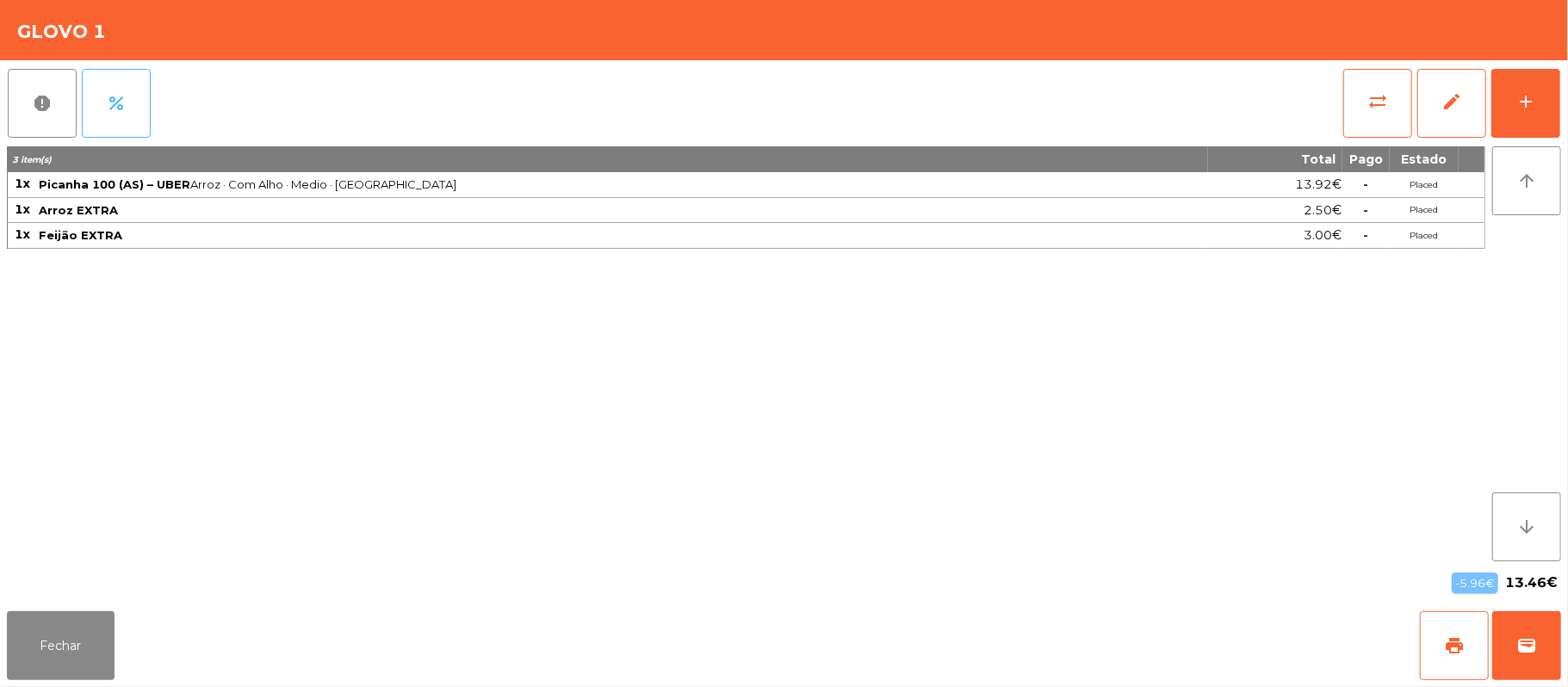
click at [126, 104] on span "percent" at bounding box center [117, 103] width 21 height 21
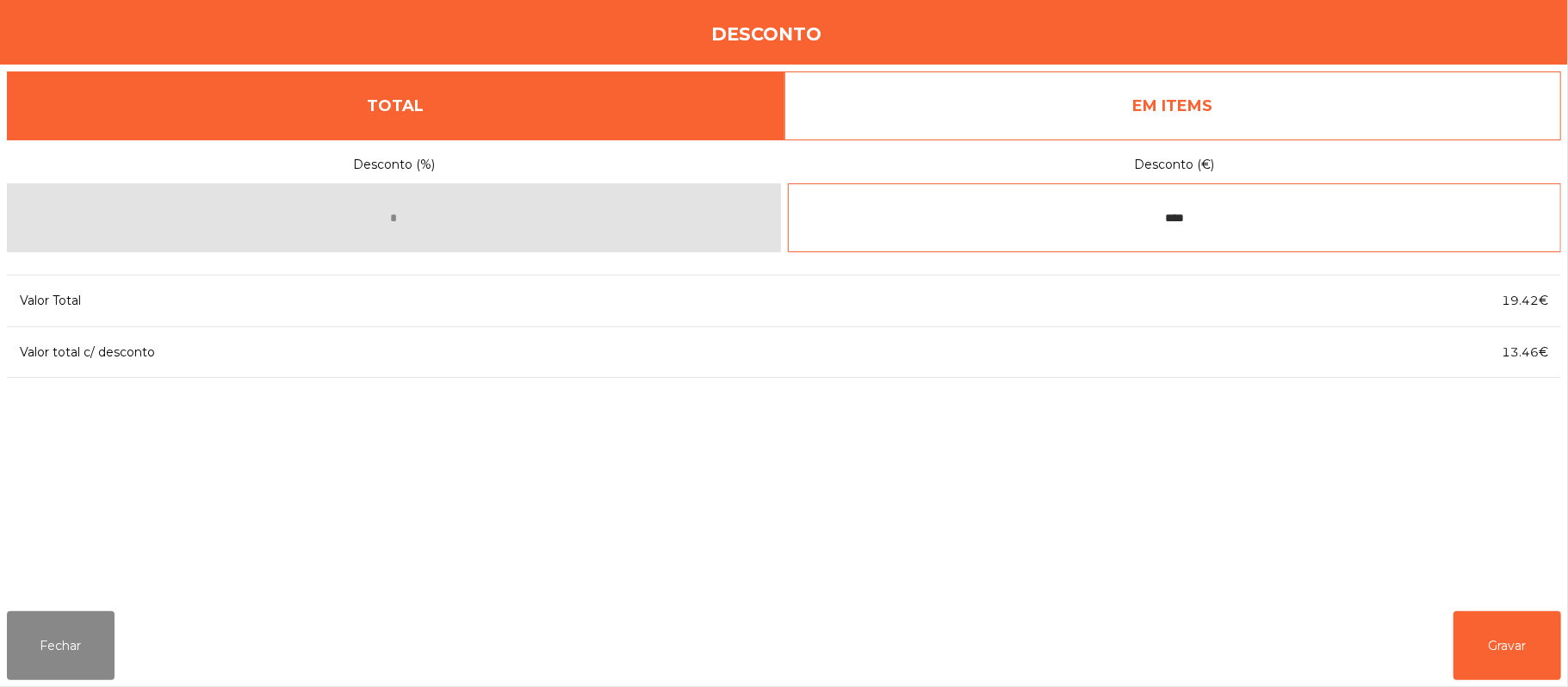
click at [1195, 221] on input "****" at bounding box center [1175, 217] width 775 height 69
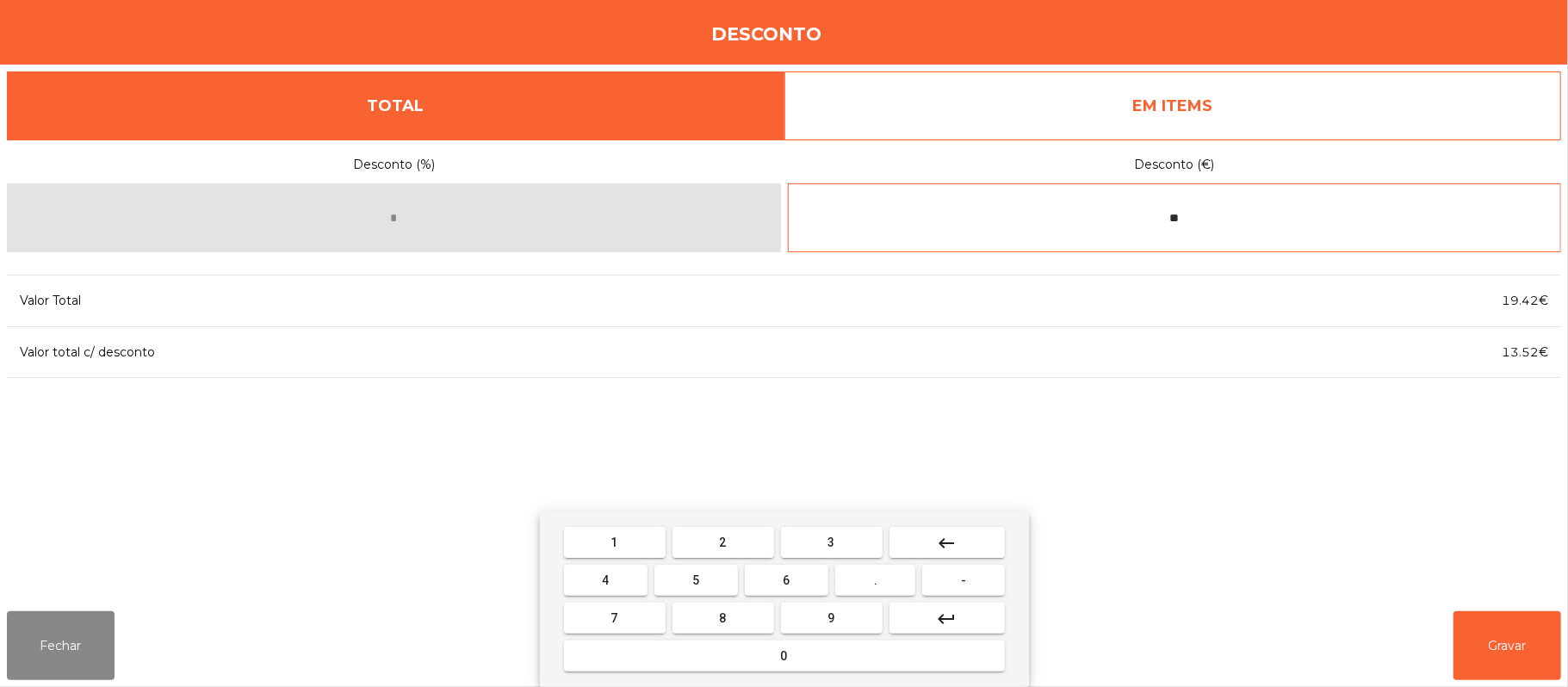
type input "*"
type input "*****"
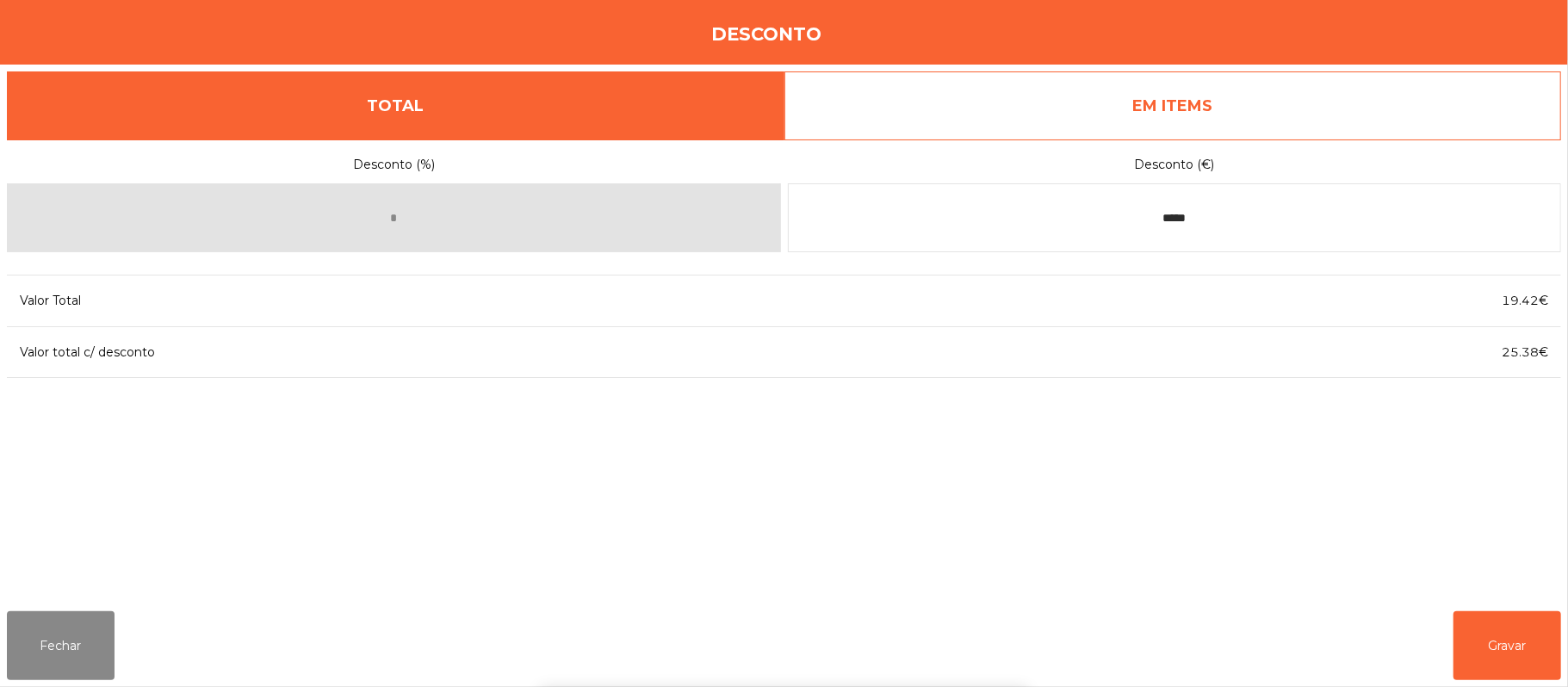
click at [1513, 638] on div "1 2 3 keyboard_backspace 4 5 6 . - 7 8 9 keyboard_return 0" at bounding box center [784, 599] width 1568 height 175
click at [1516, 635] on button "Gravar" at bounding box center [1507, 645] width 108 height 69
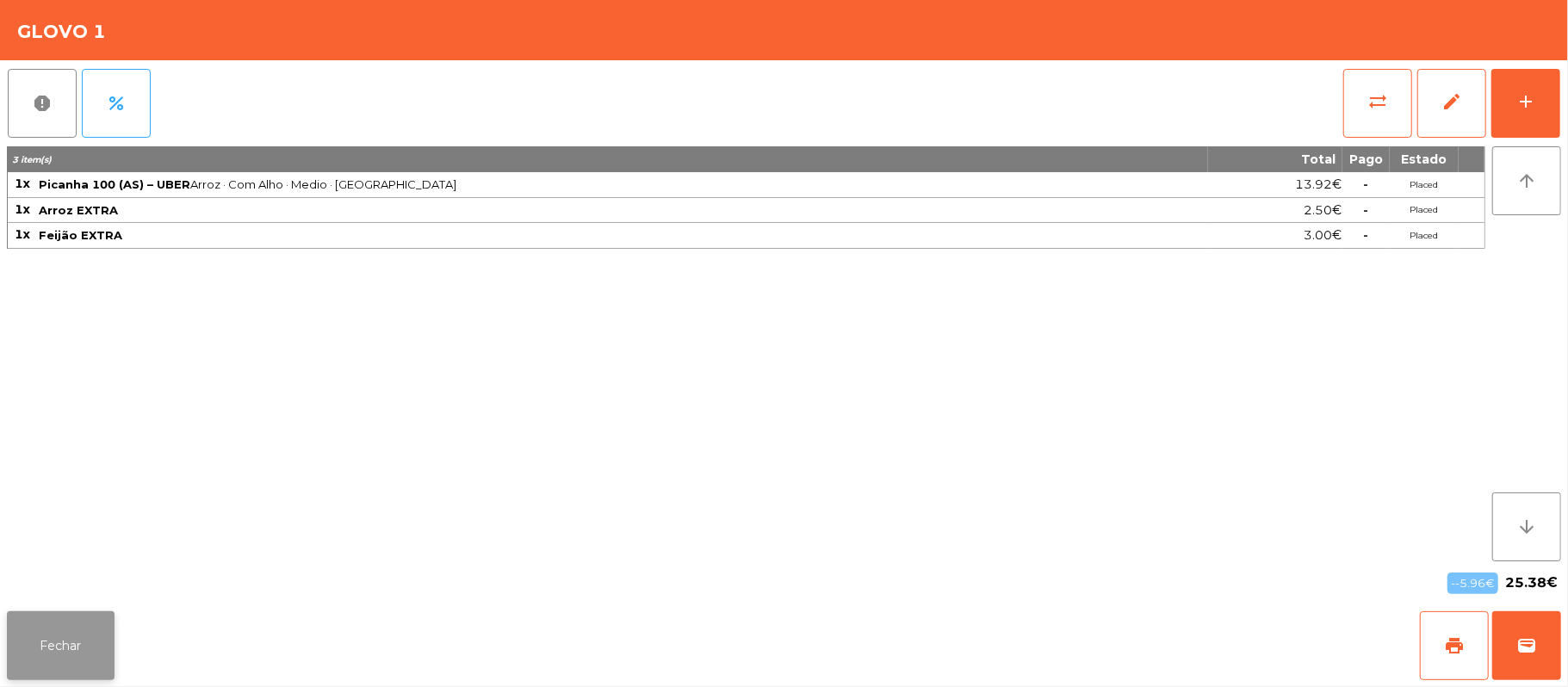
click at [88, 649] on button "Fechar" at bounding box center [61, 645] width 108 height 69
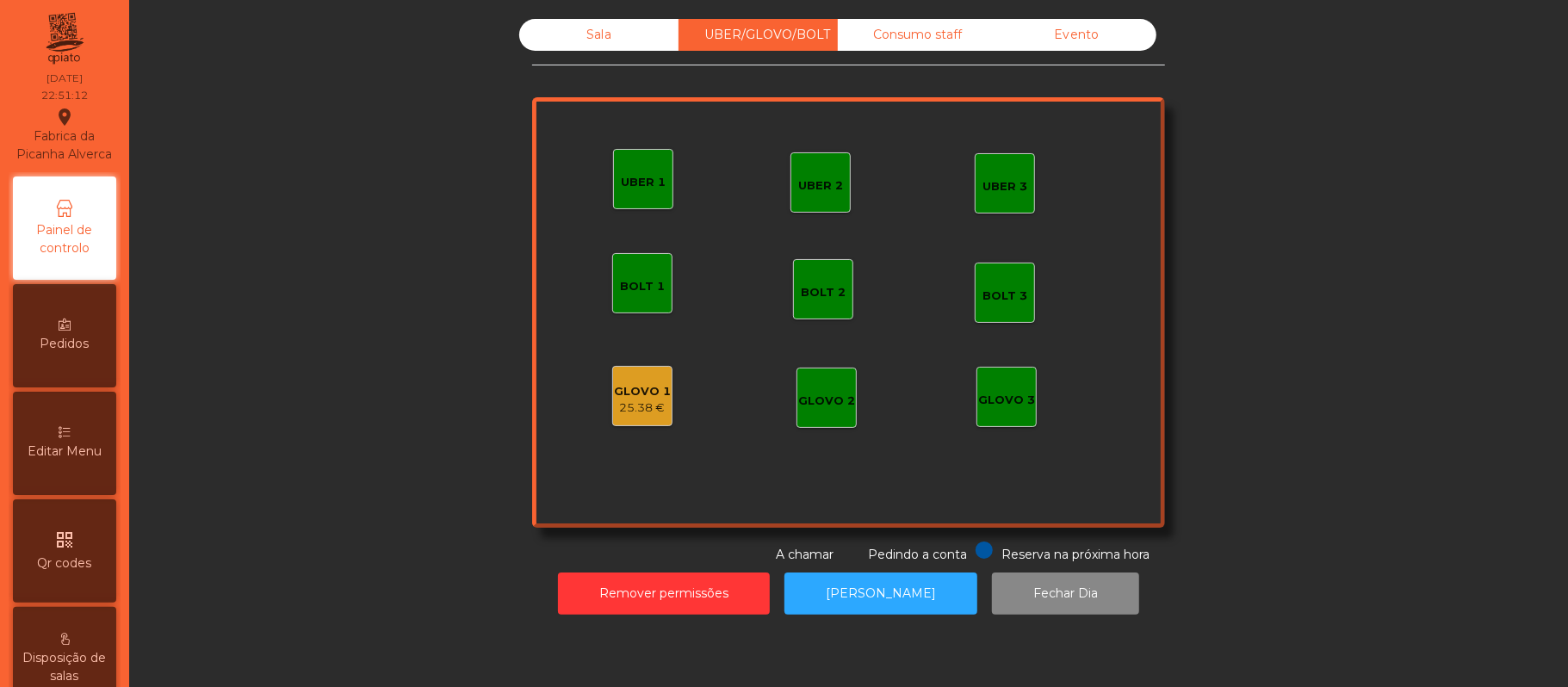
click at [570, 31] on div "Sala" at bounding box center [599, 35] width 159 height 32
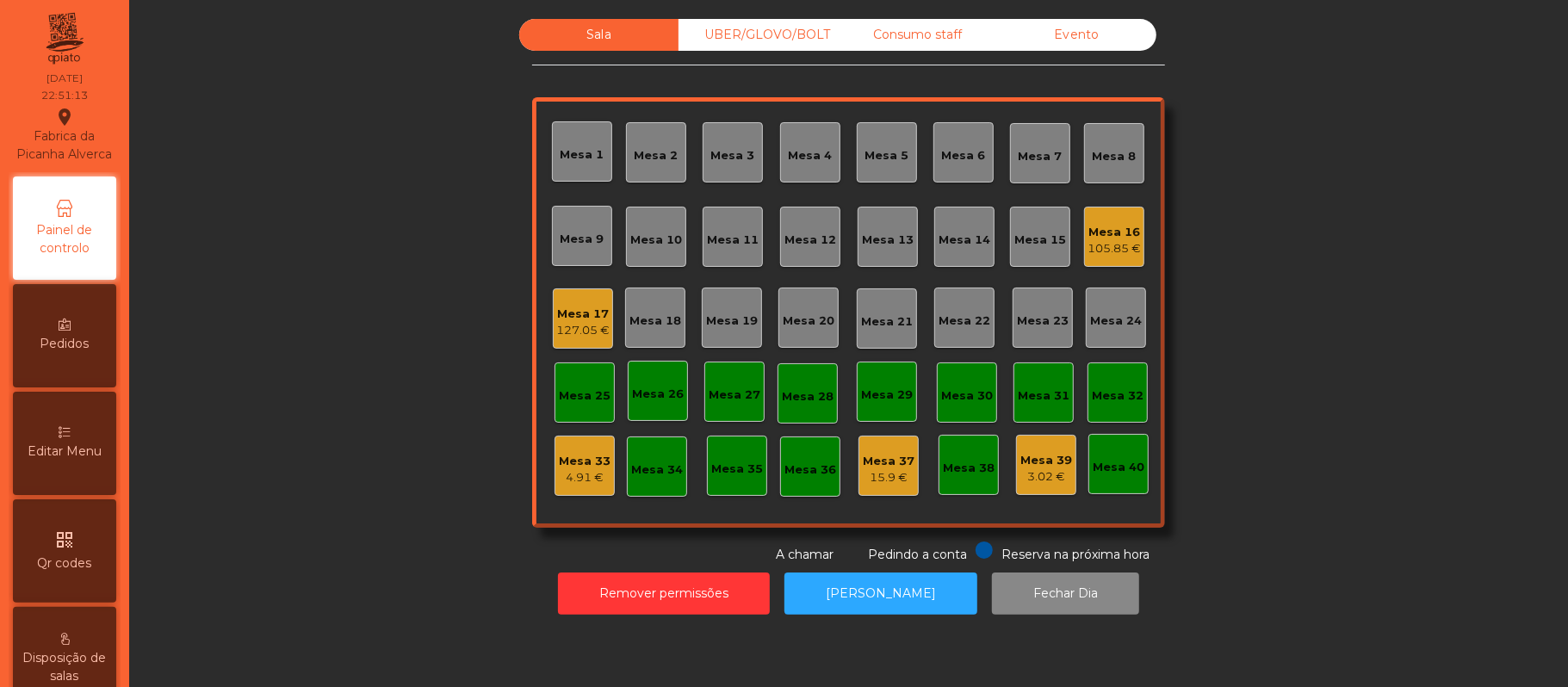
click at [1020, 472] on div "3.02 €" at bounding box center [1046, 477] width 51 height 17
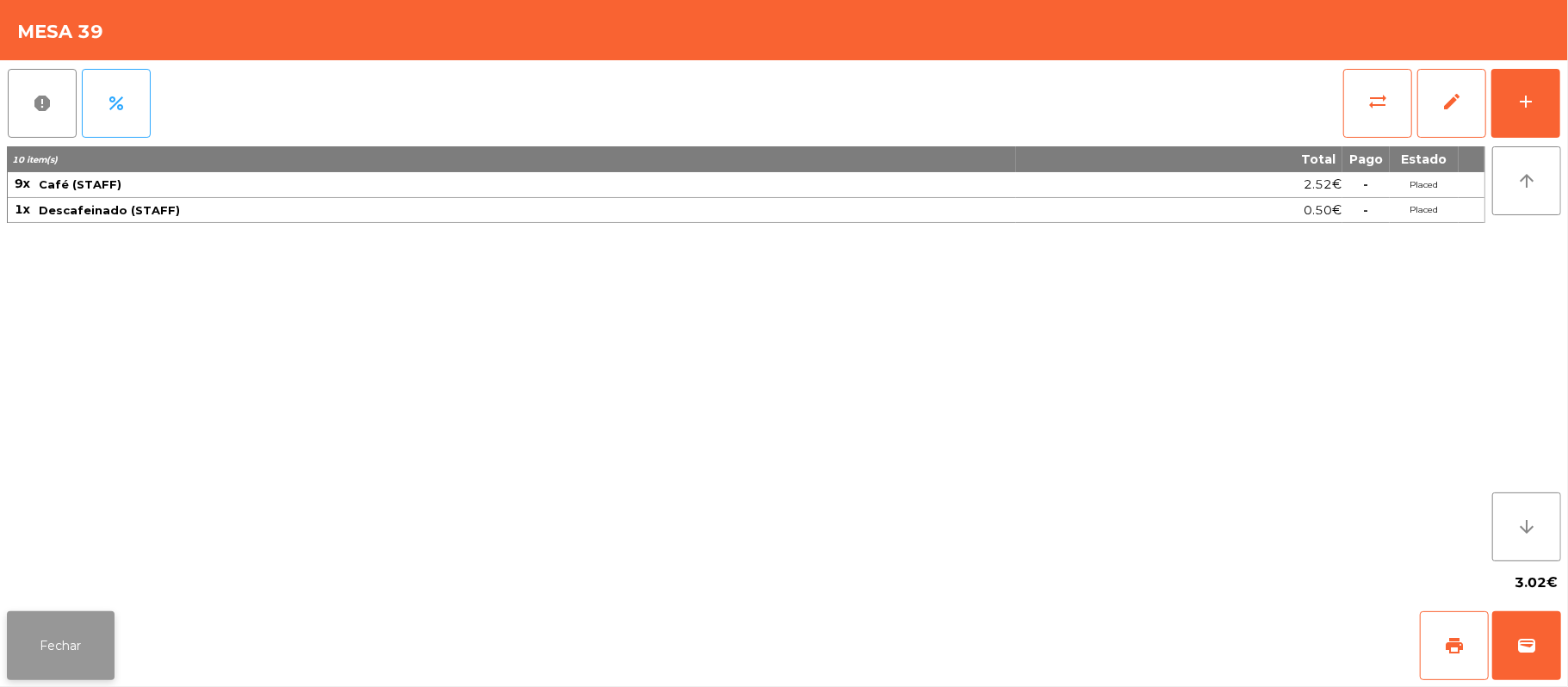
click at [93, 652] on button "Fechar" at bounding box center [61, 645] width 108 height 69
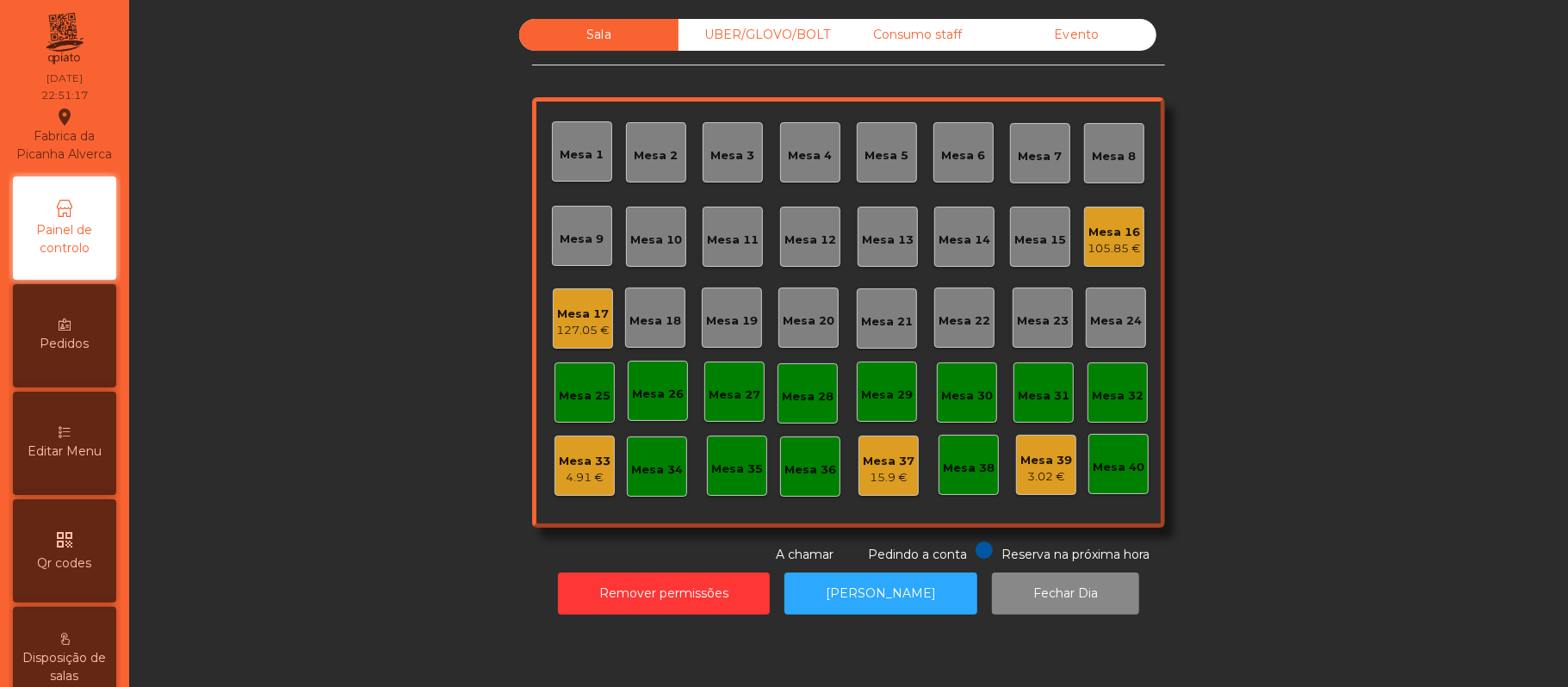
click at [1042, 461] on div "Mesa 39" at bounding box center [1046, 461] width 51 height 17
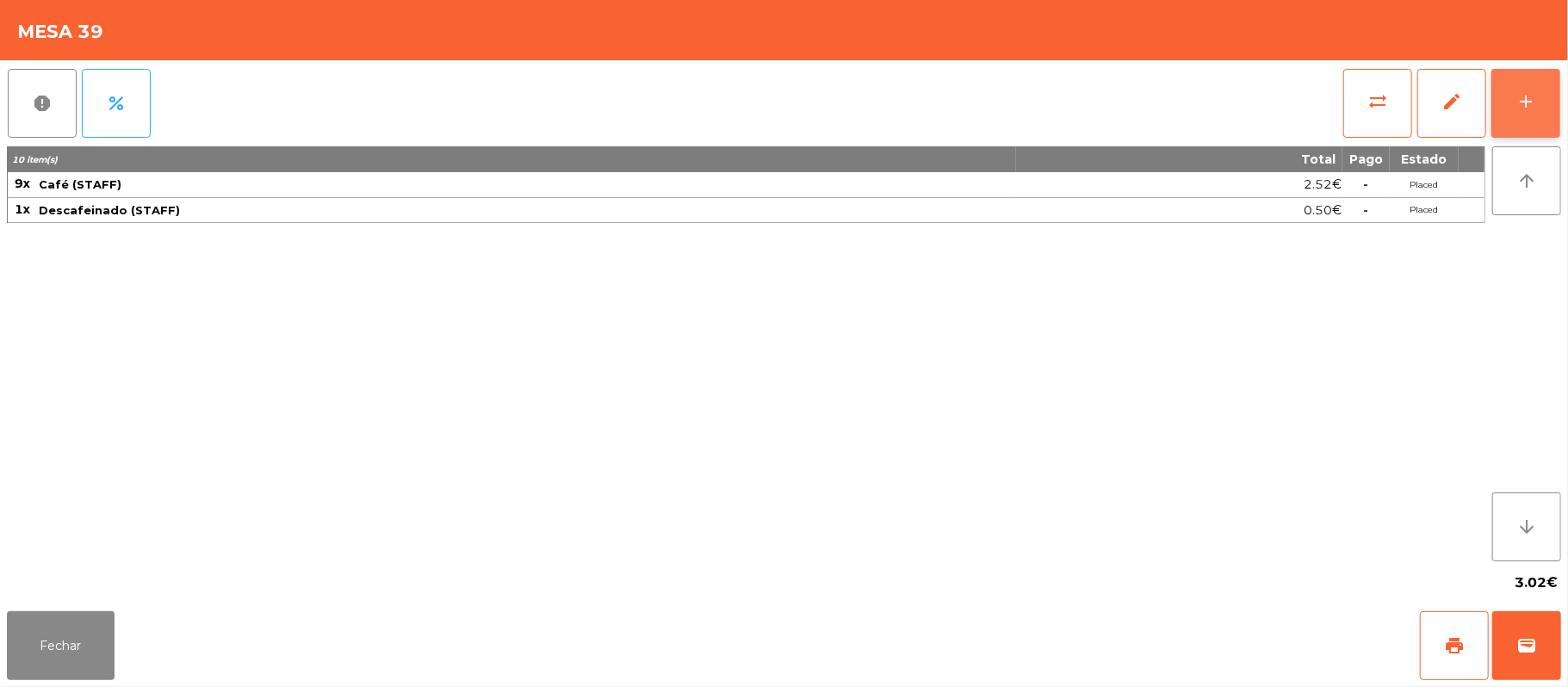
click at [1508, 107] on button "add" at bounding box center [1525, 103] width 69 height 69
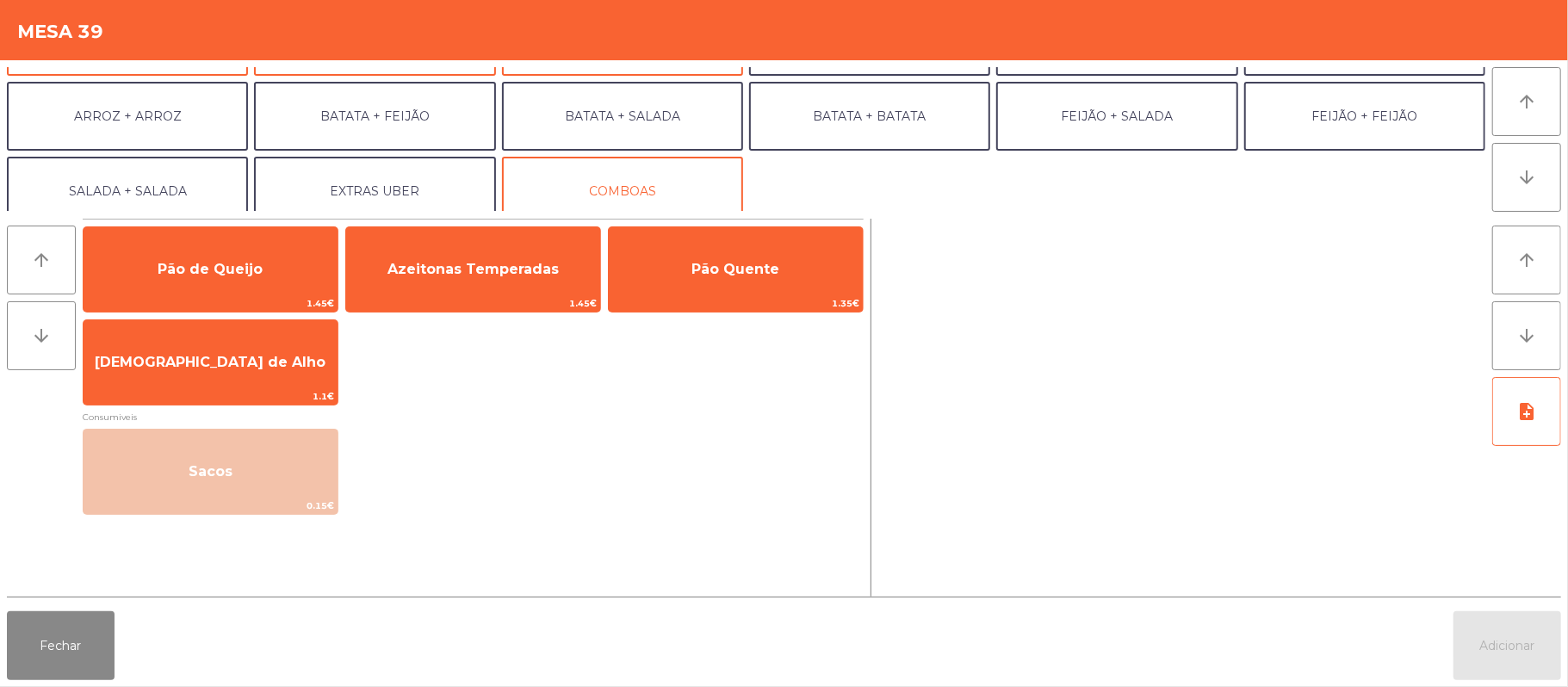
scroll to position [225, 0]
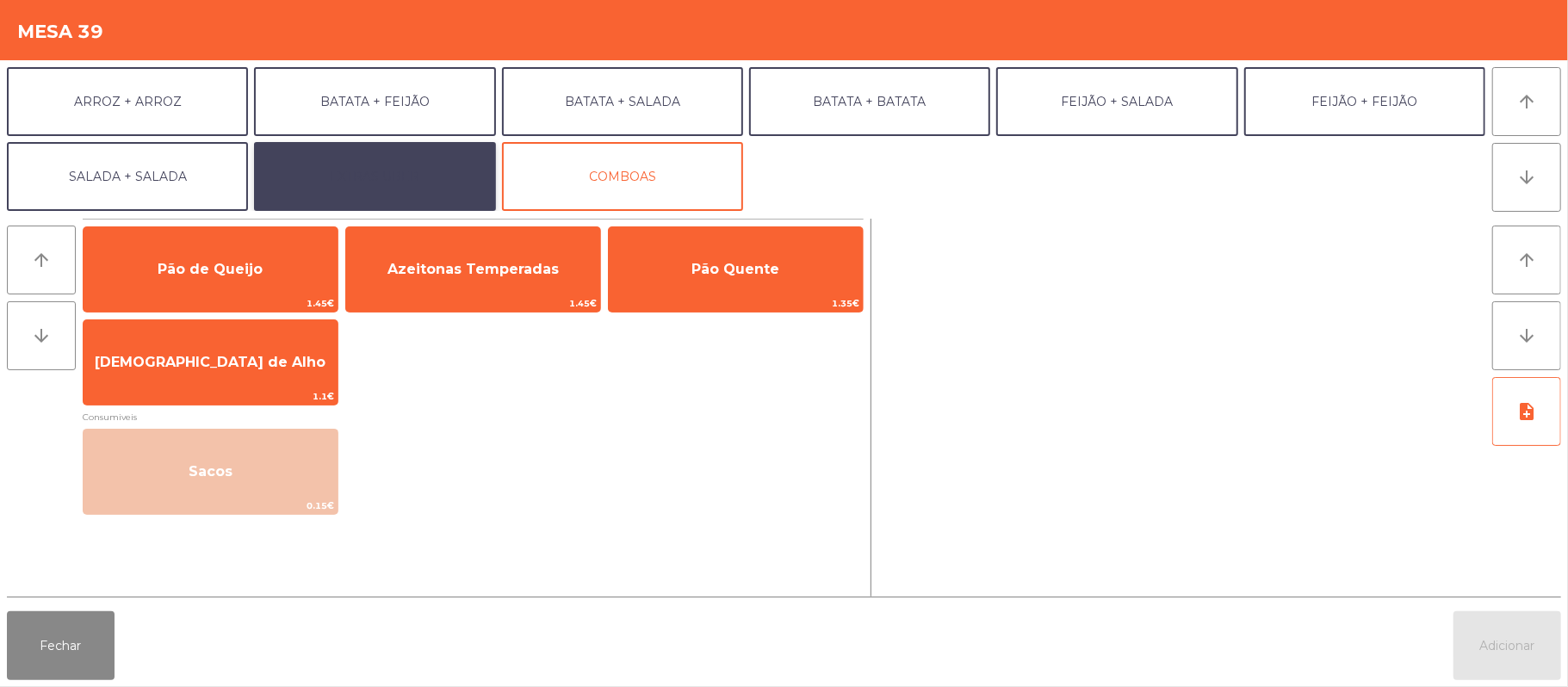
click at [404, 176] on button "EXTRAS UBER" at bounding box center [374, 176] width 241 height 69
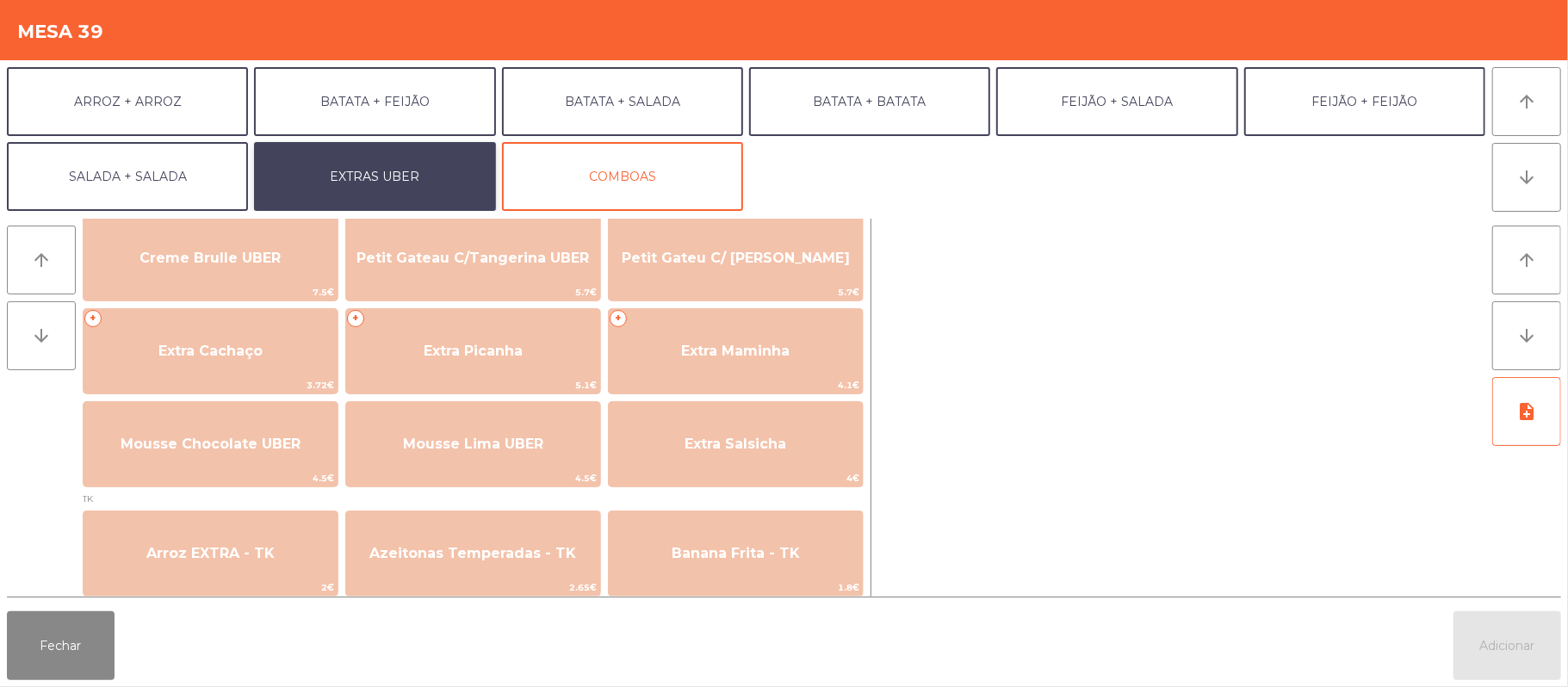
scroll to position [377, 0]
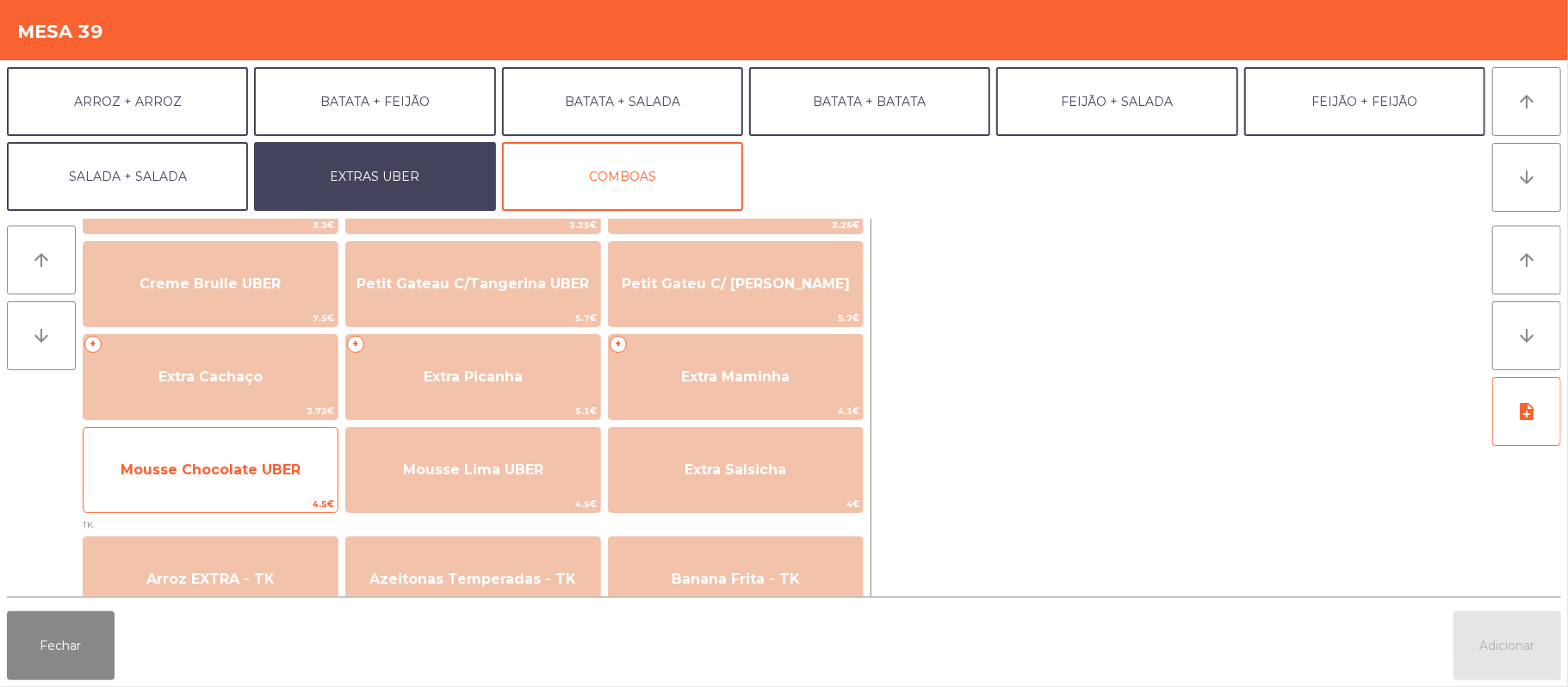
click at [274, 456] on span "Mousse Chocolate UBER" at bounding box center [210, 469] width 254 height 46
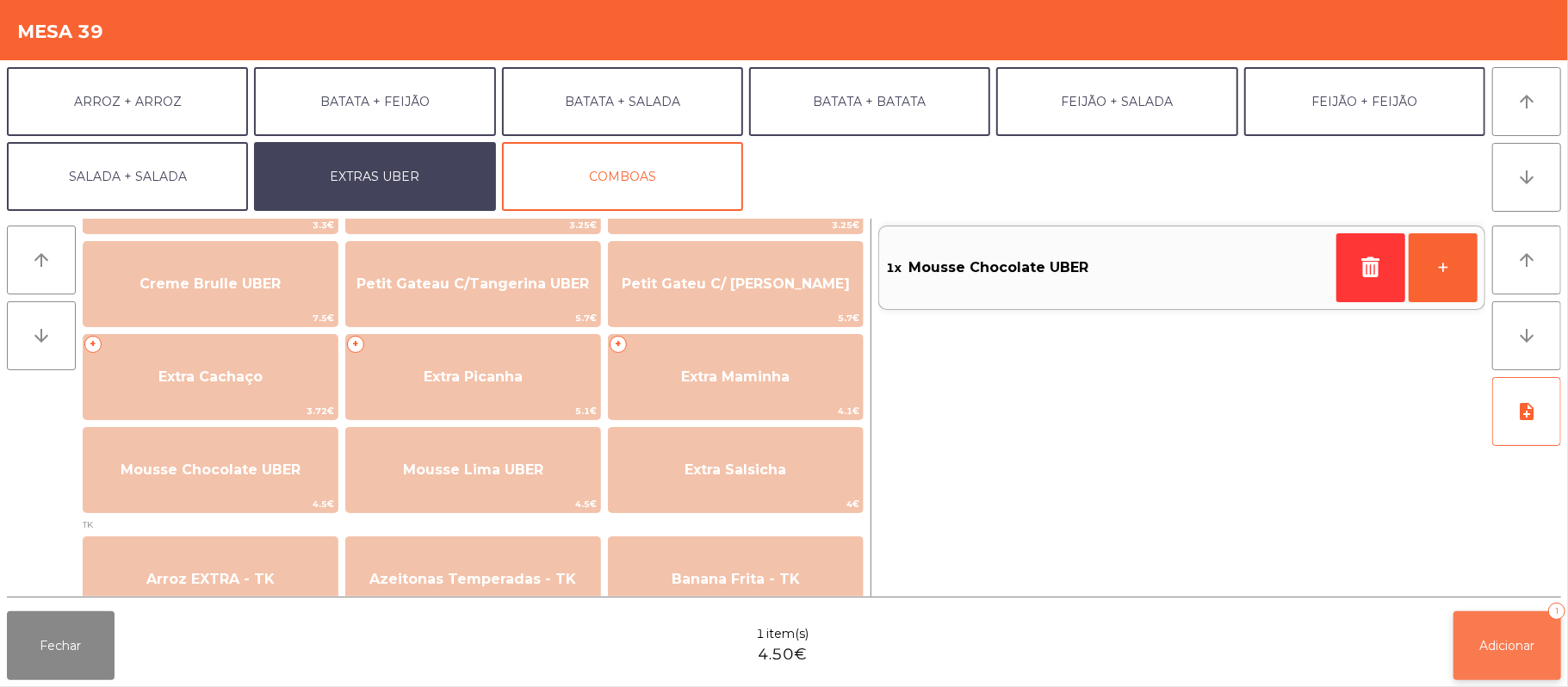
click at [1527, 654] on button "Adicionar 1" at bounding box center [1507, 645] width 108 height 69
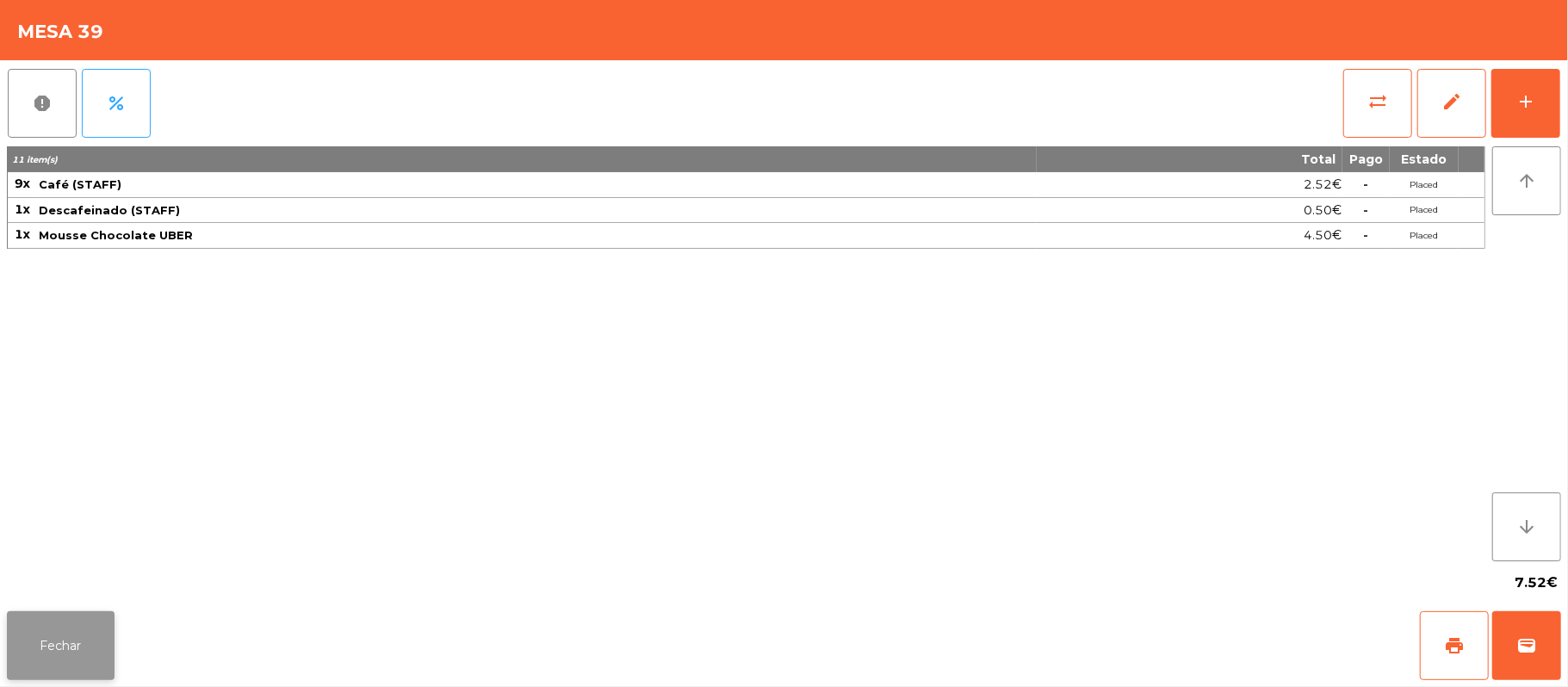
click at [62, 668] on button "Fechar" at bounding box center [61, 645] width 108 height 69
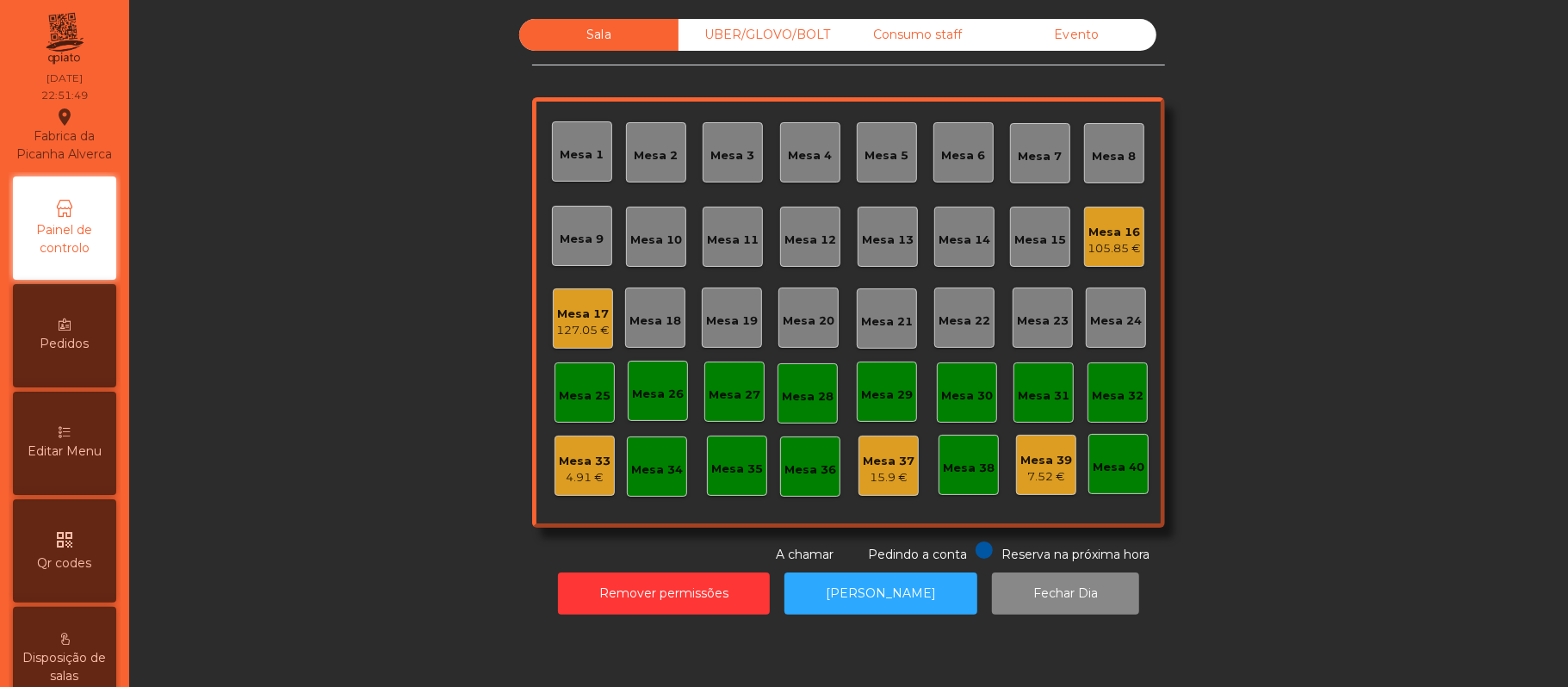
click at [755, 46] on div "UBER/GLOVO/BOLT" at bounding box center [758, 35] width 159 height 32
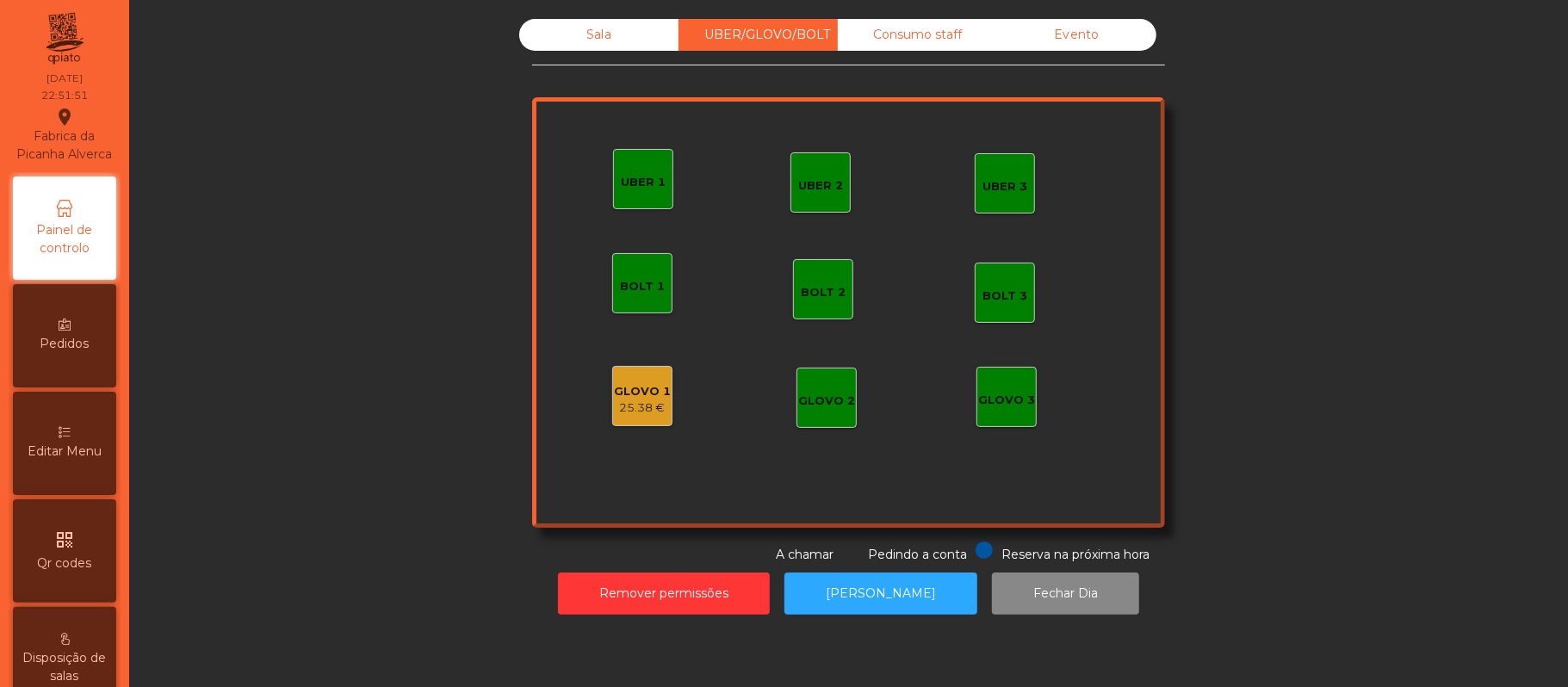
click at [656, 389] on div "GLOVO 1" at bounding box center [643, 391] width 57 height 17
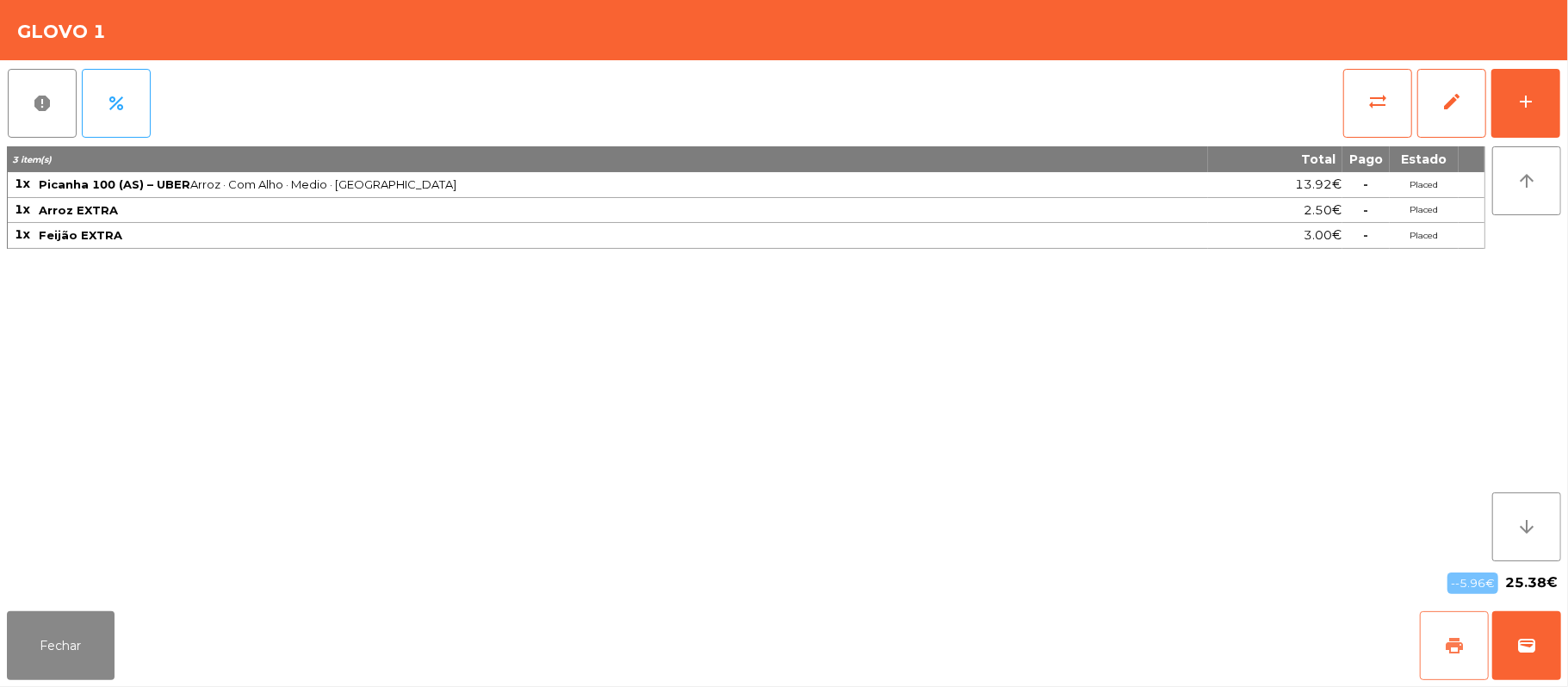
click at [1455, 643] on span "print" at bounding box center [1454, 645] width 21 height 21
click at [1512, 661] on button "wallet" at bounding box center [1526, 645] width 69 height 69
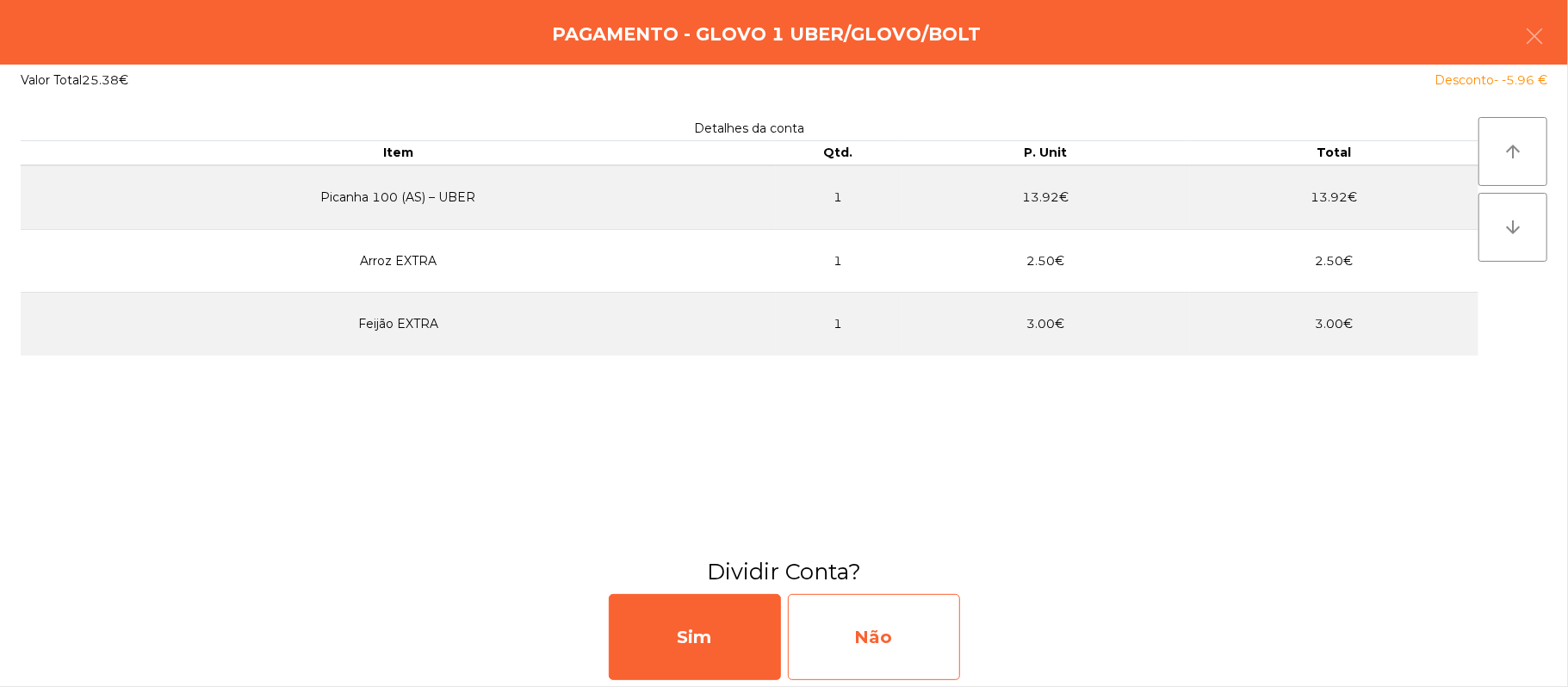
click at [868, 637] on div "Não" at bounding box center [874, 637] width 173 height 86
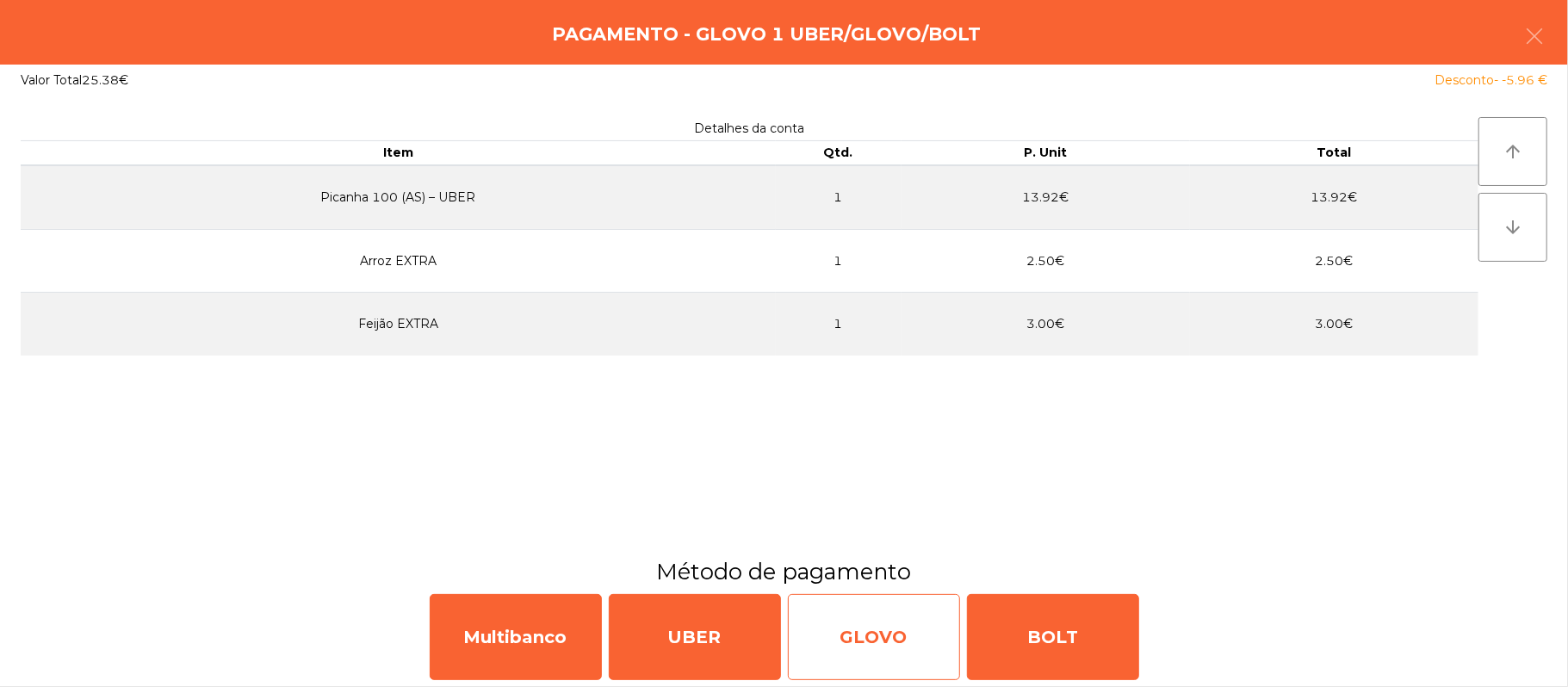
click at [900, 648] on div "GLOVO" at bounding box center [874, 637] width 173 height 86
select select "**"
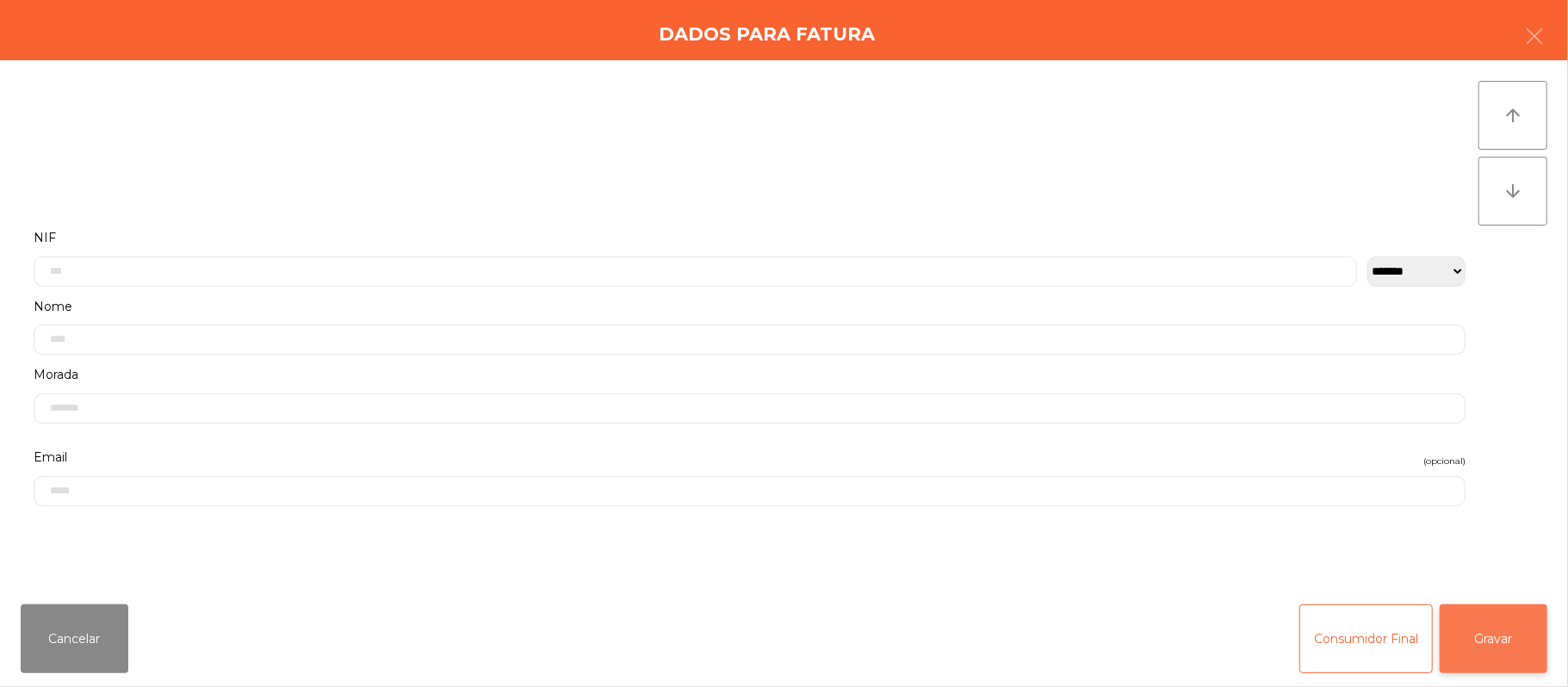
click at [1495, 637] on button "Gravar" at bounding box center [1494, 639] width 108 height 69
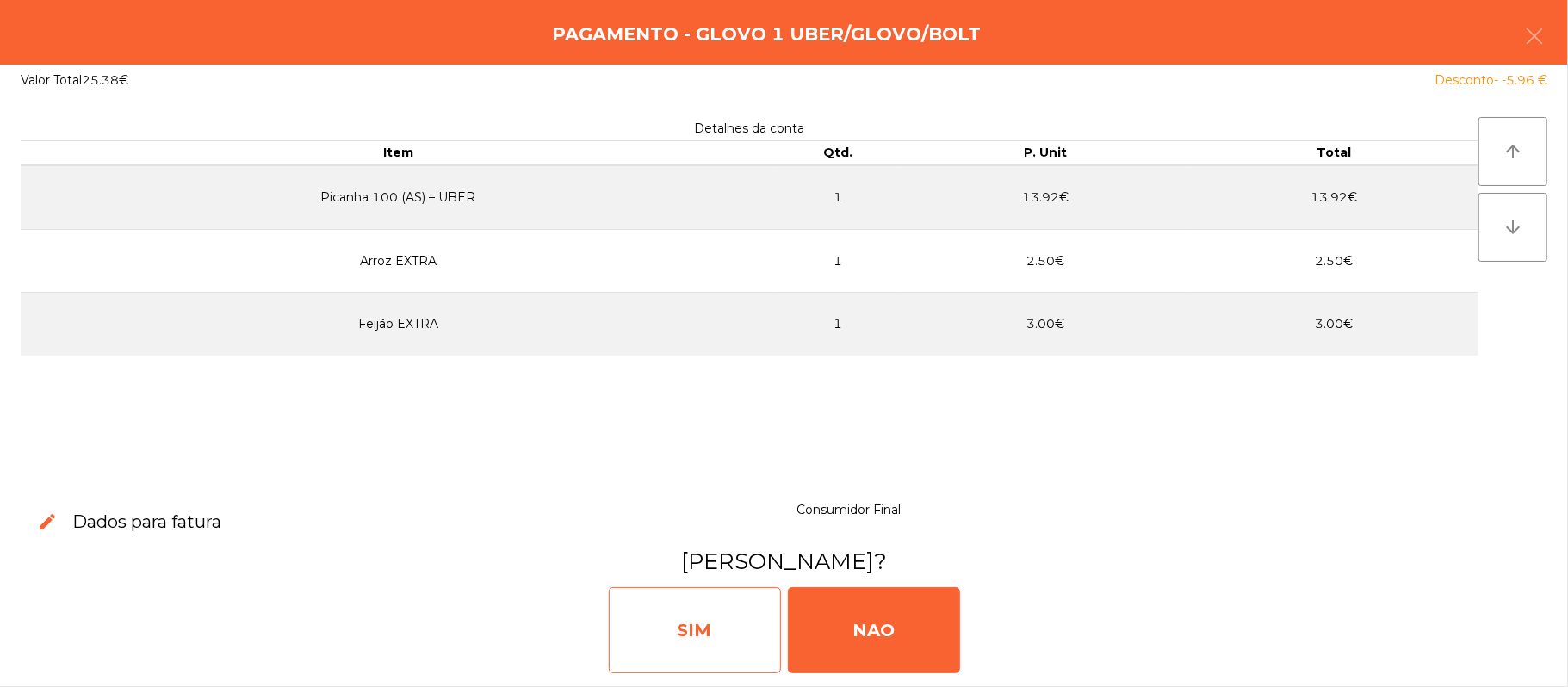
click at [715, 632] on div "SIM" at bounding box center [695, 629] width 173 height 86
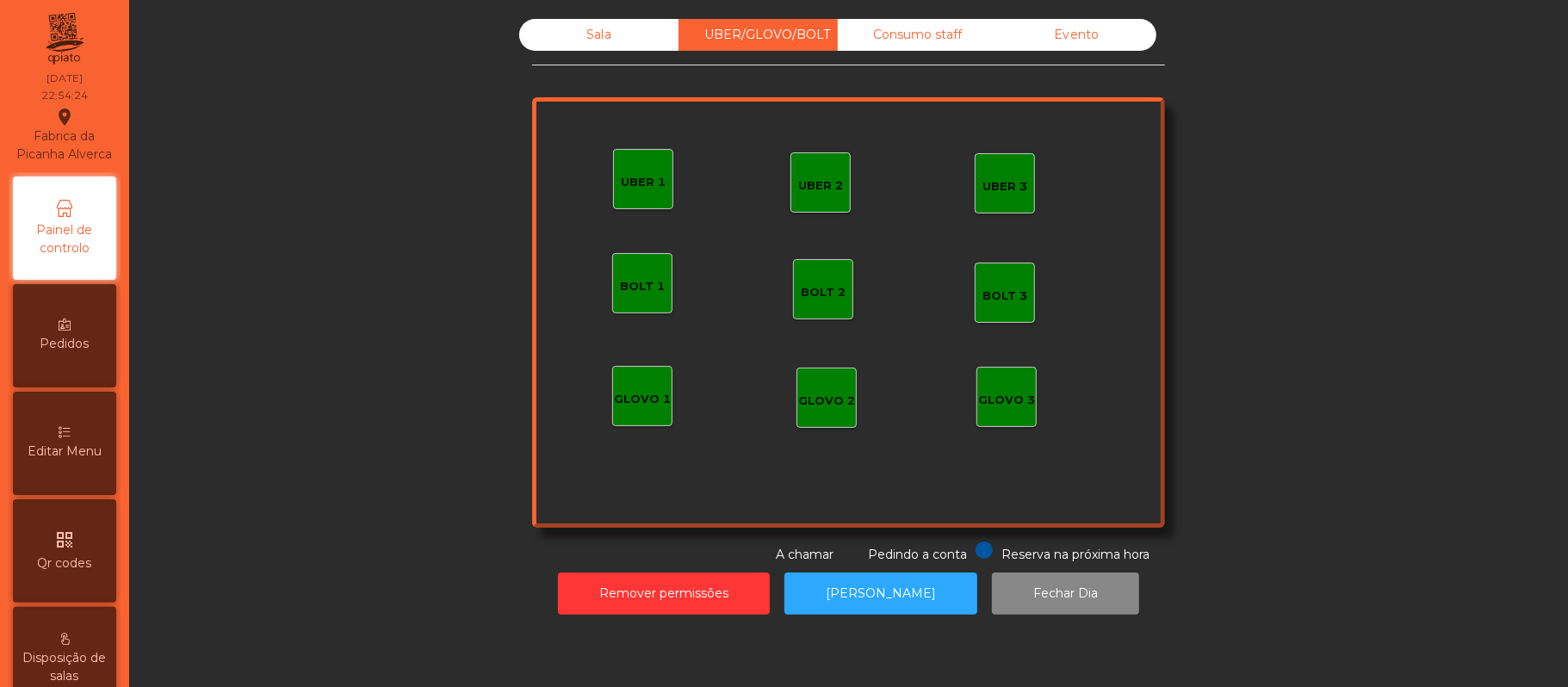
click at [611, 33] on div "Sala" at bounding box center [599, 35] width 159 height 32
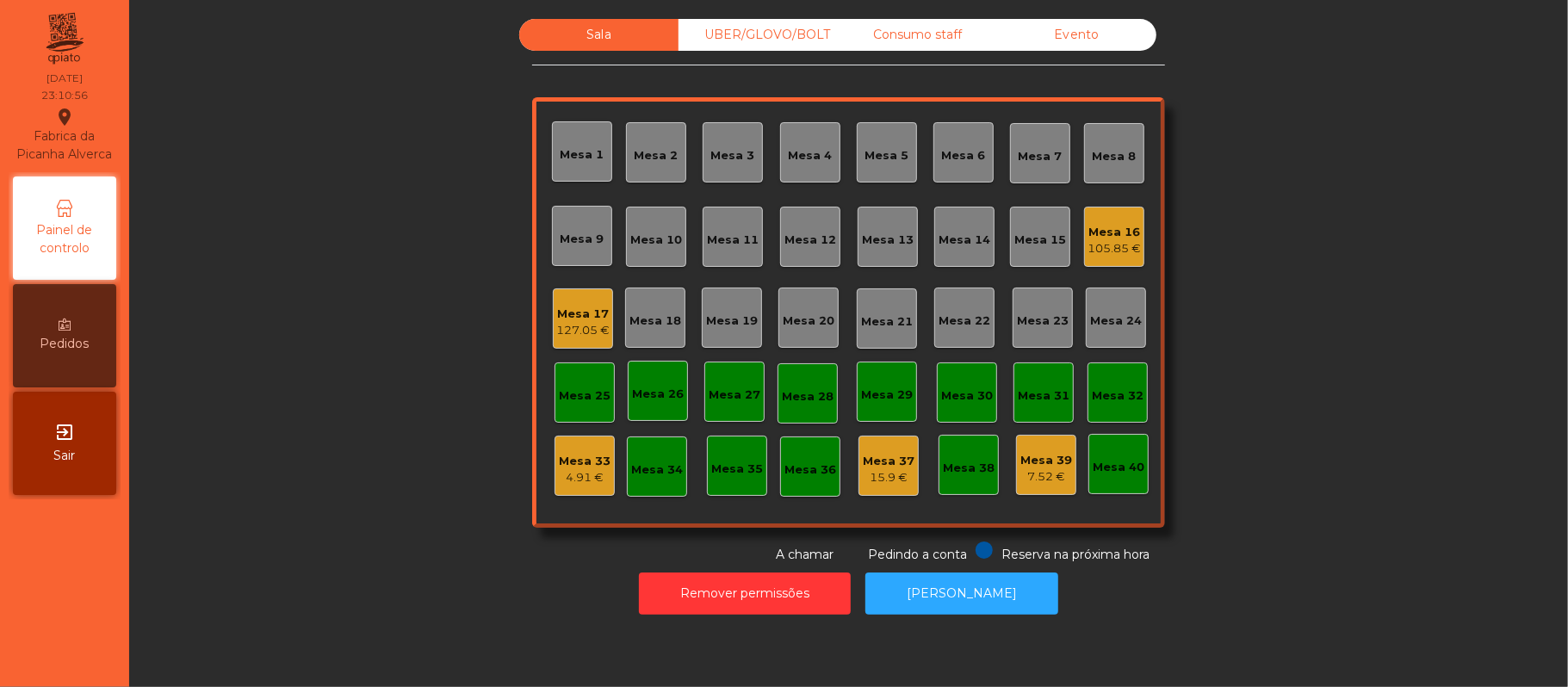
click at [1037, 463] on div "Mesa 39" at bounding box center [1046, 461] width 51 height 17
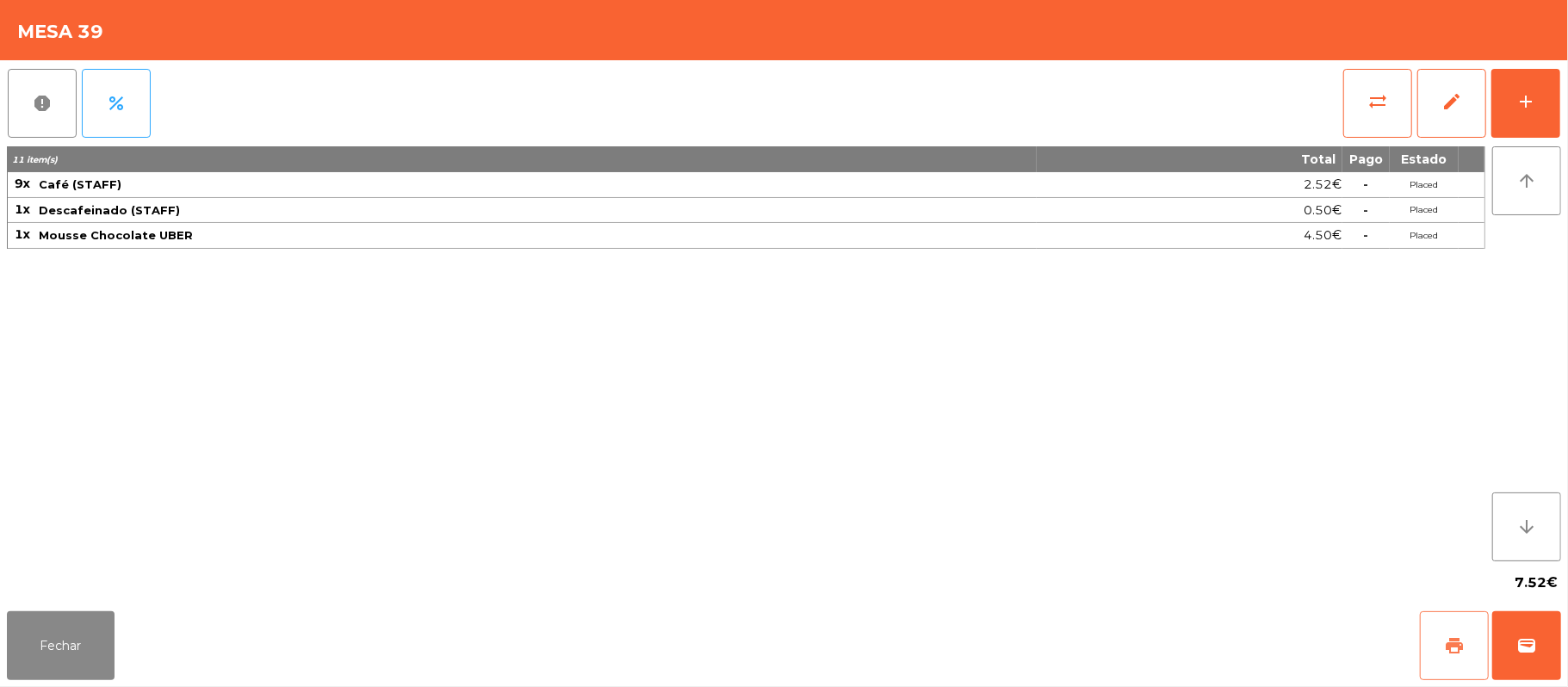
click at [1440, 642] on button "print" at bounding box center [1454, 645] width 69 height 69
click at [86, 651] on button "Fechar" at bounding box center [61, 645] width 108 height 69
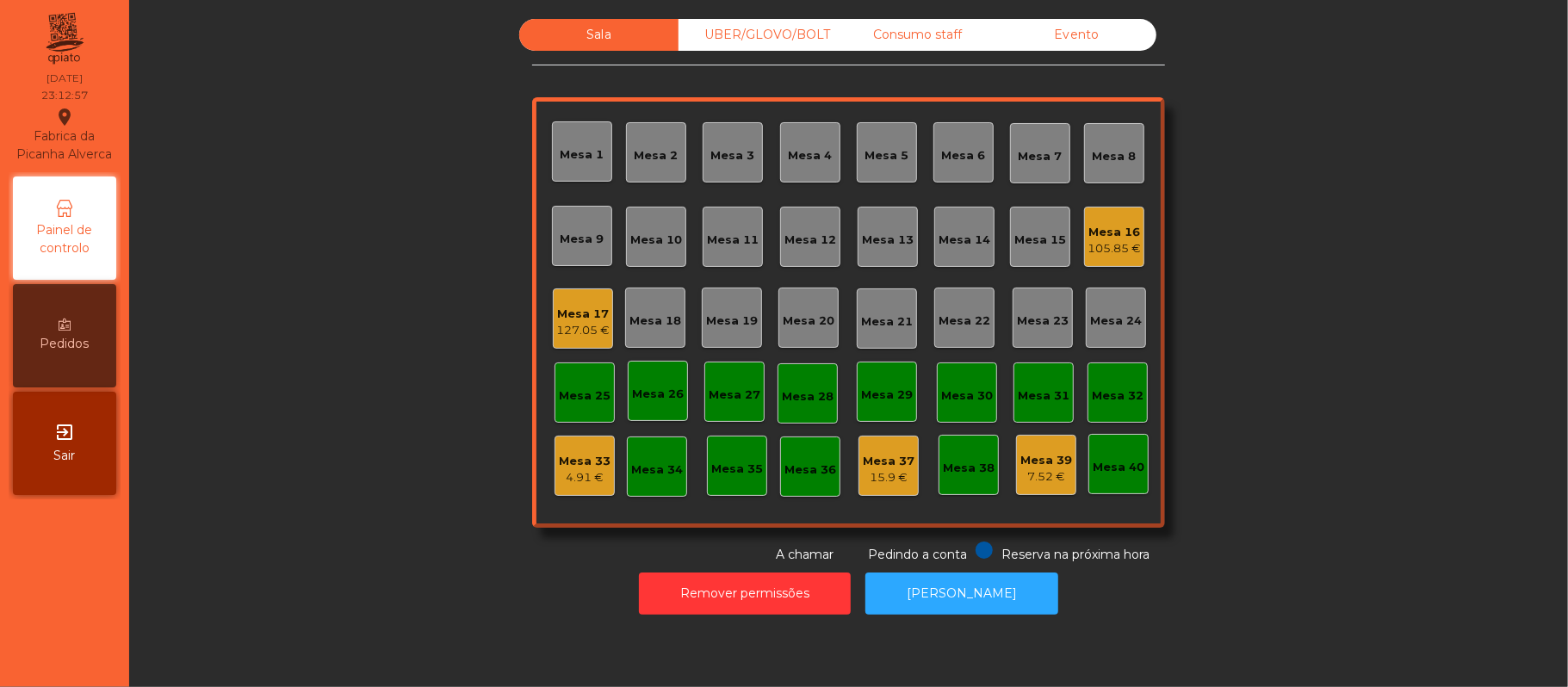
click at [1090, 232] on div "Mesa 16" at bounding box center [1114, 232] width 53 height 17
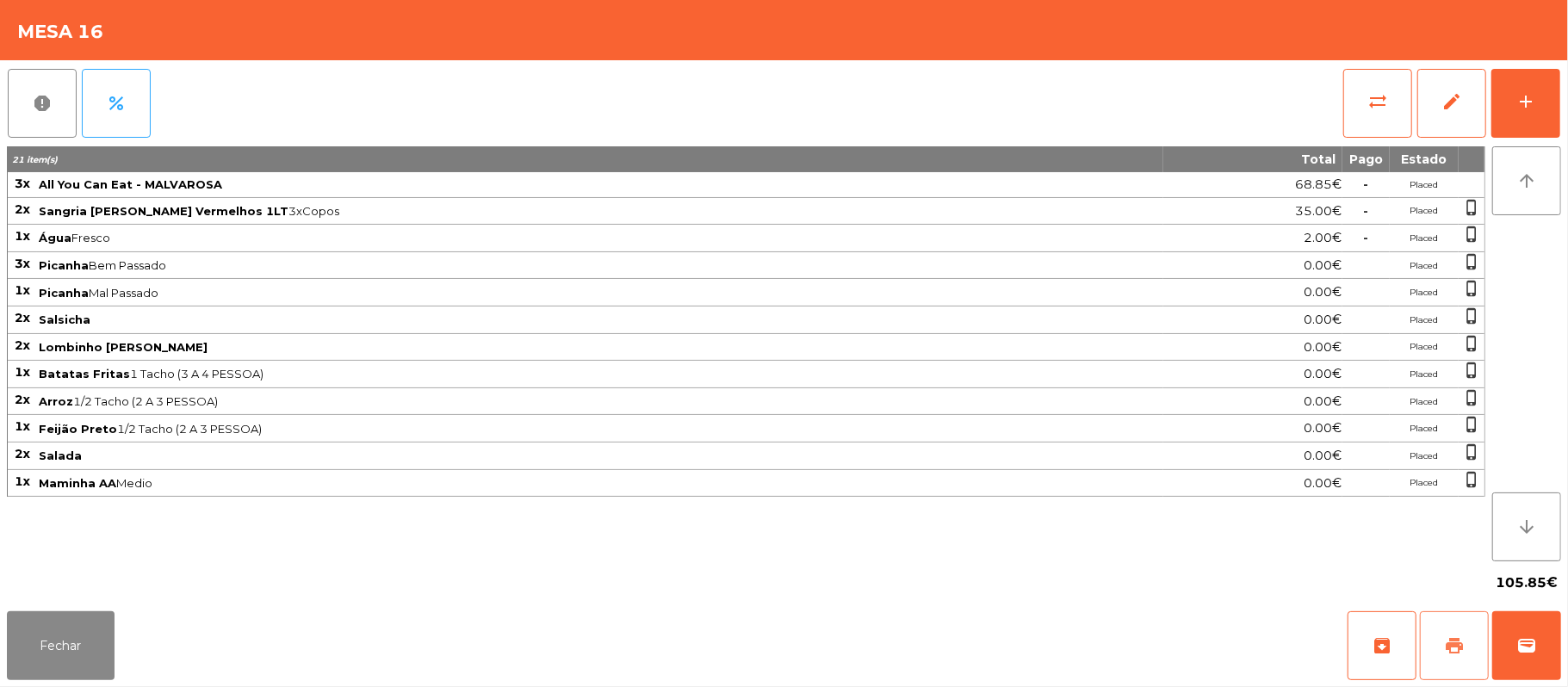
click at [1460, 645] on span "print" at bounding box center [1454, 645] width 21 height 21
click at [1537, 669] on button "wallet" at bounding box center [1526, 645] width 69 height 69
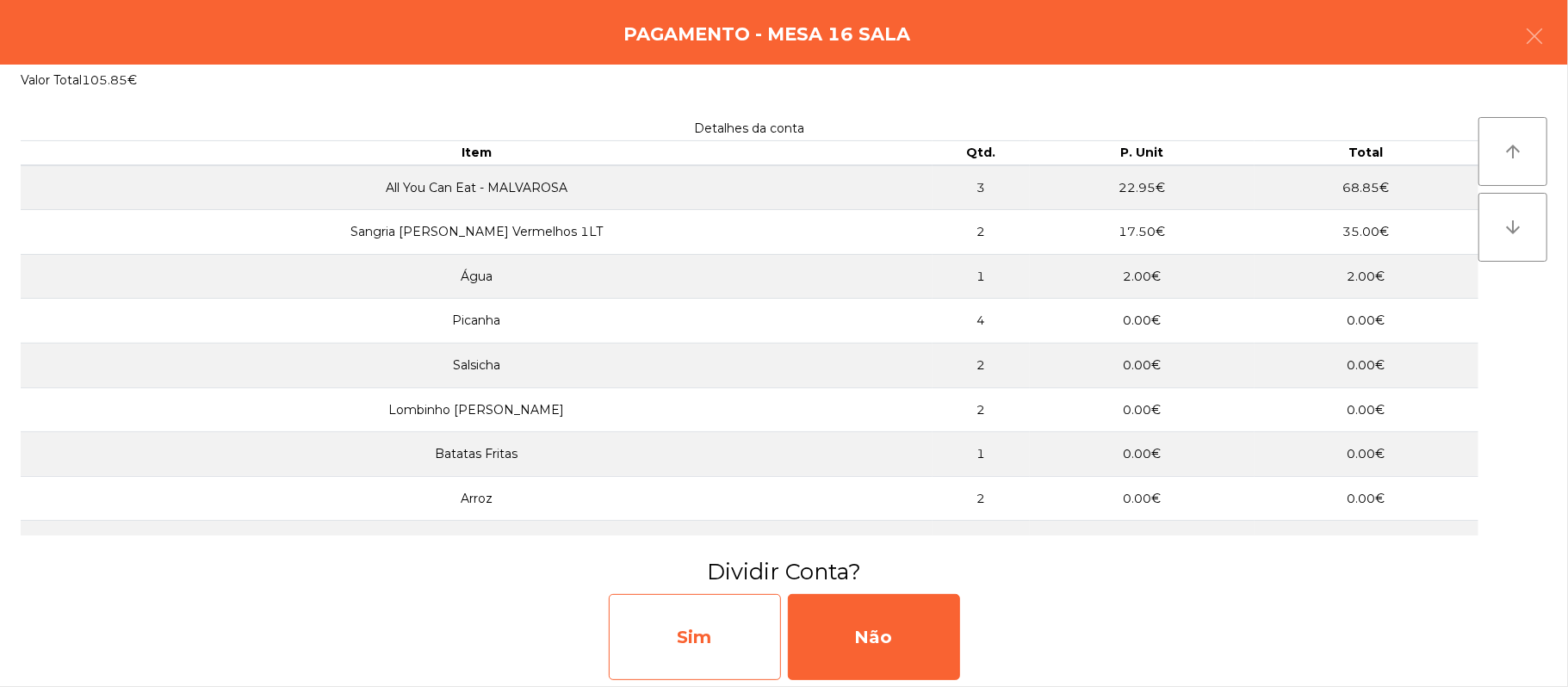
click at [738, 618] on div "Sim" at bounding box center [695, 637] width 173 height 86
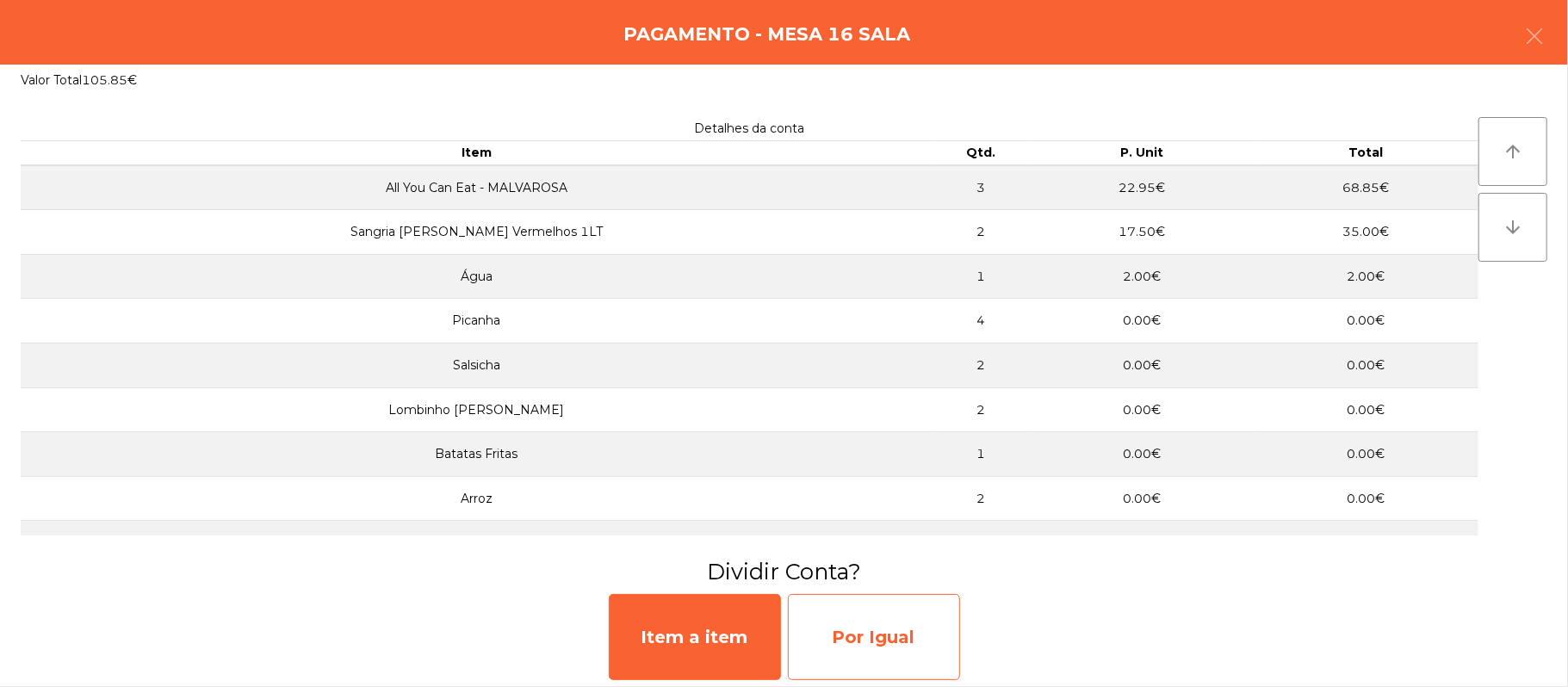
click at [861, 620] on div "Por Igual" at bounding box center [874, 637] width 173 height 86
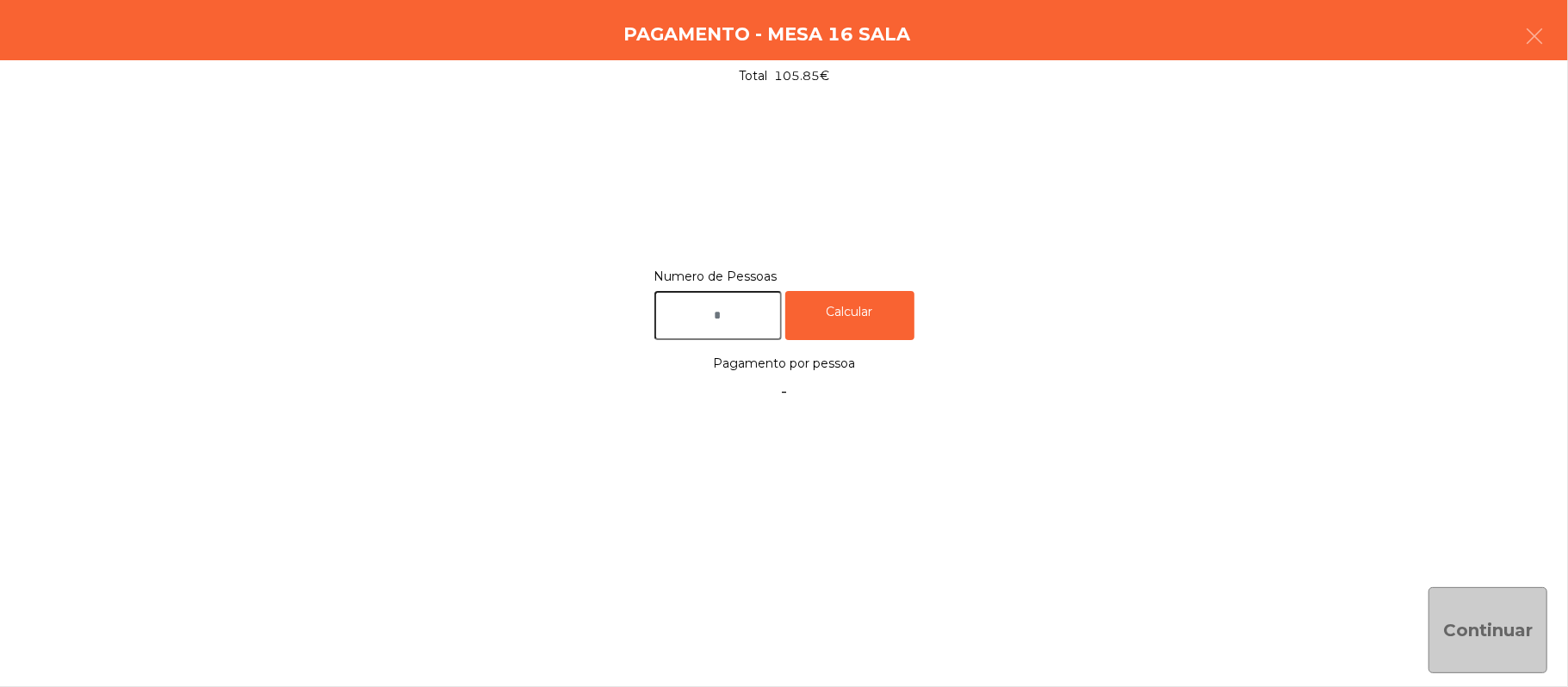
click at [741, 310] on input "text" at bounding box center [718, 316] width 127 height 49
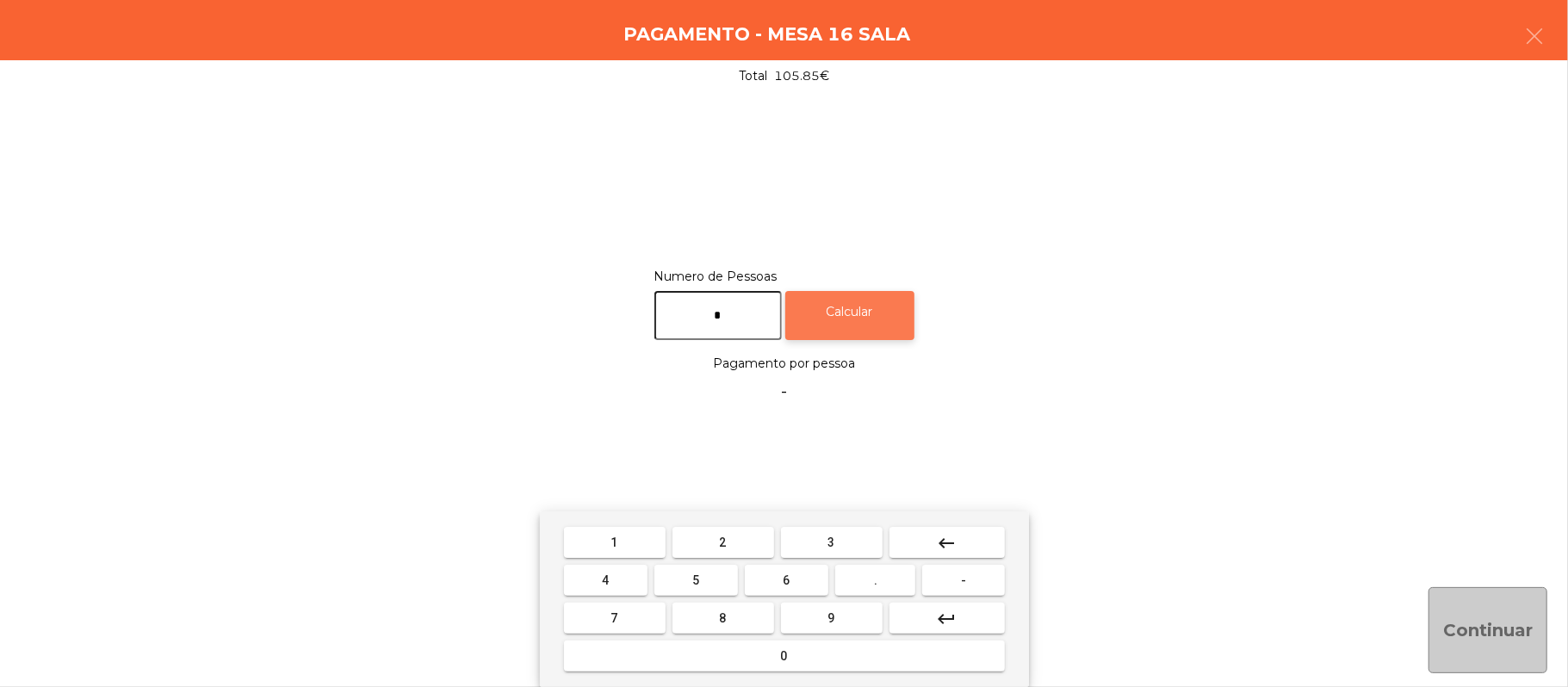
type input "*"
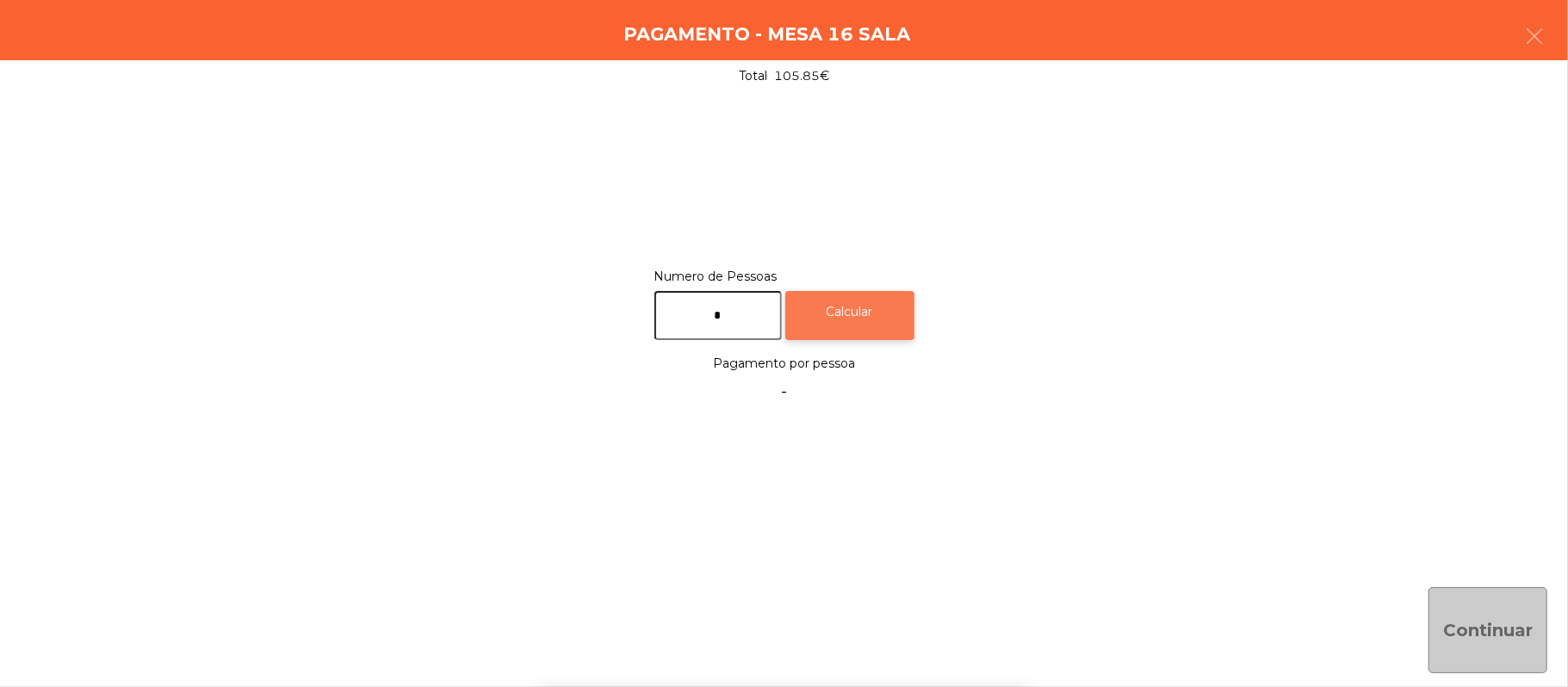
click at [896, 305] on div "Calcular" at bounding box center [849, 316] width 129 height 49
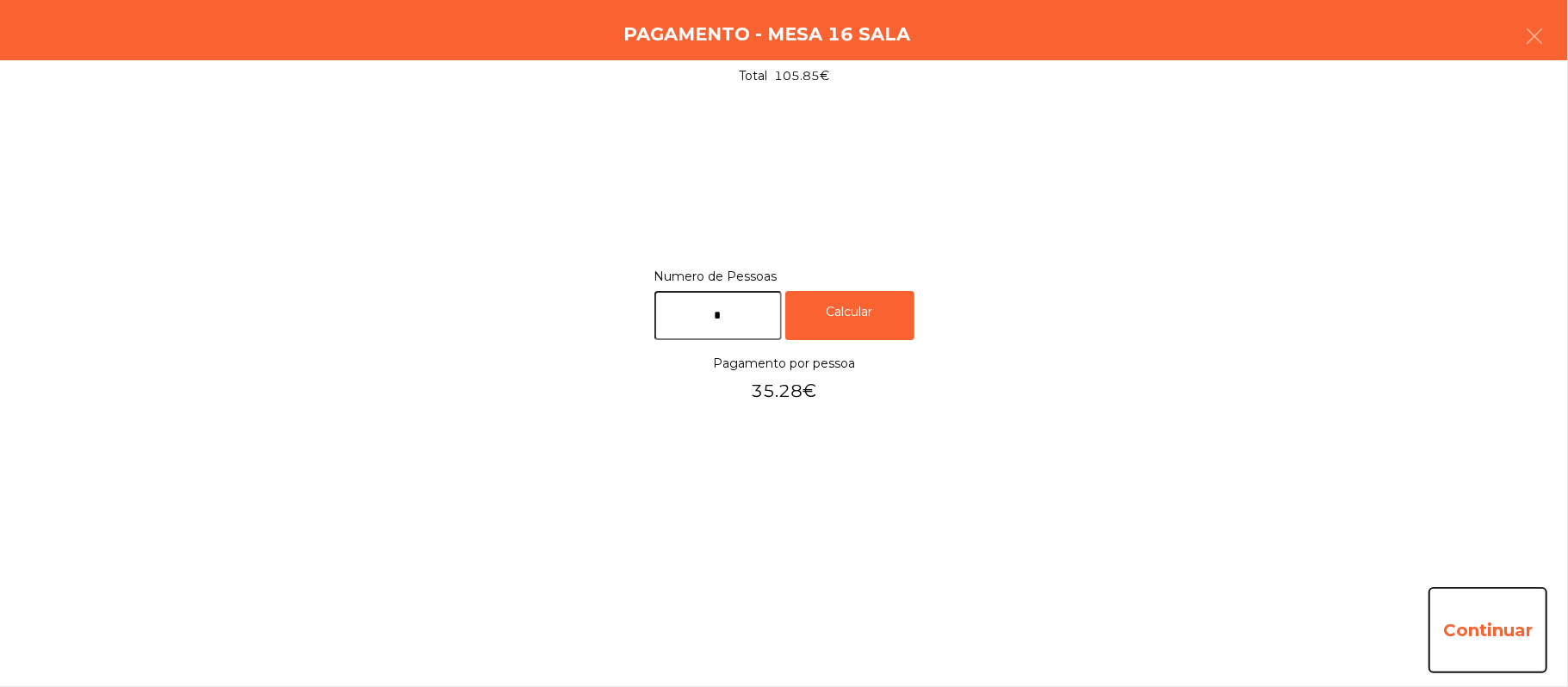
click at [1498, 638] on button "Continuar" at bounding box center [1487, 629] width 119 height 86
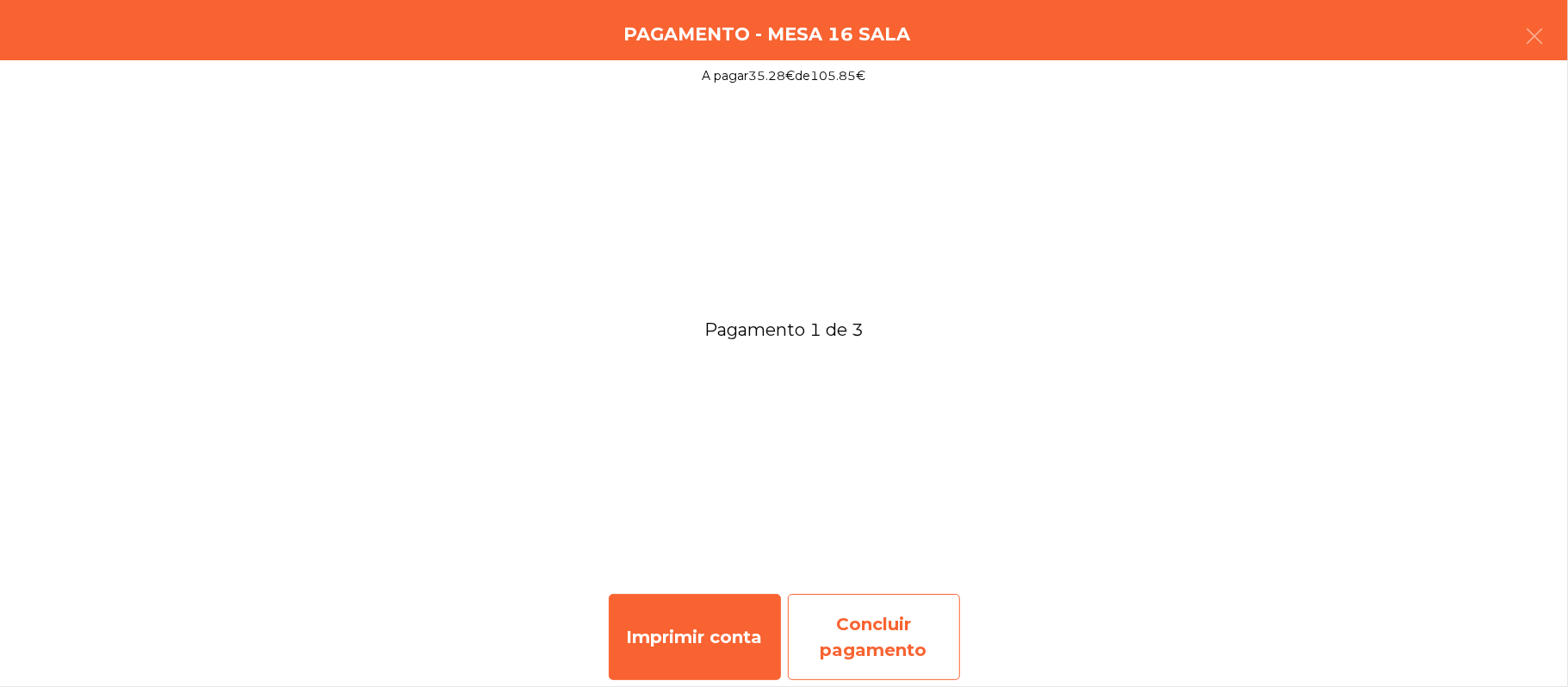
click at [883, 641] on div "Concluir pagamento" at bounding box center [874, 637] width 173 height 86
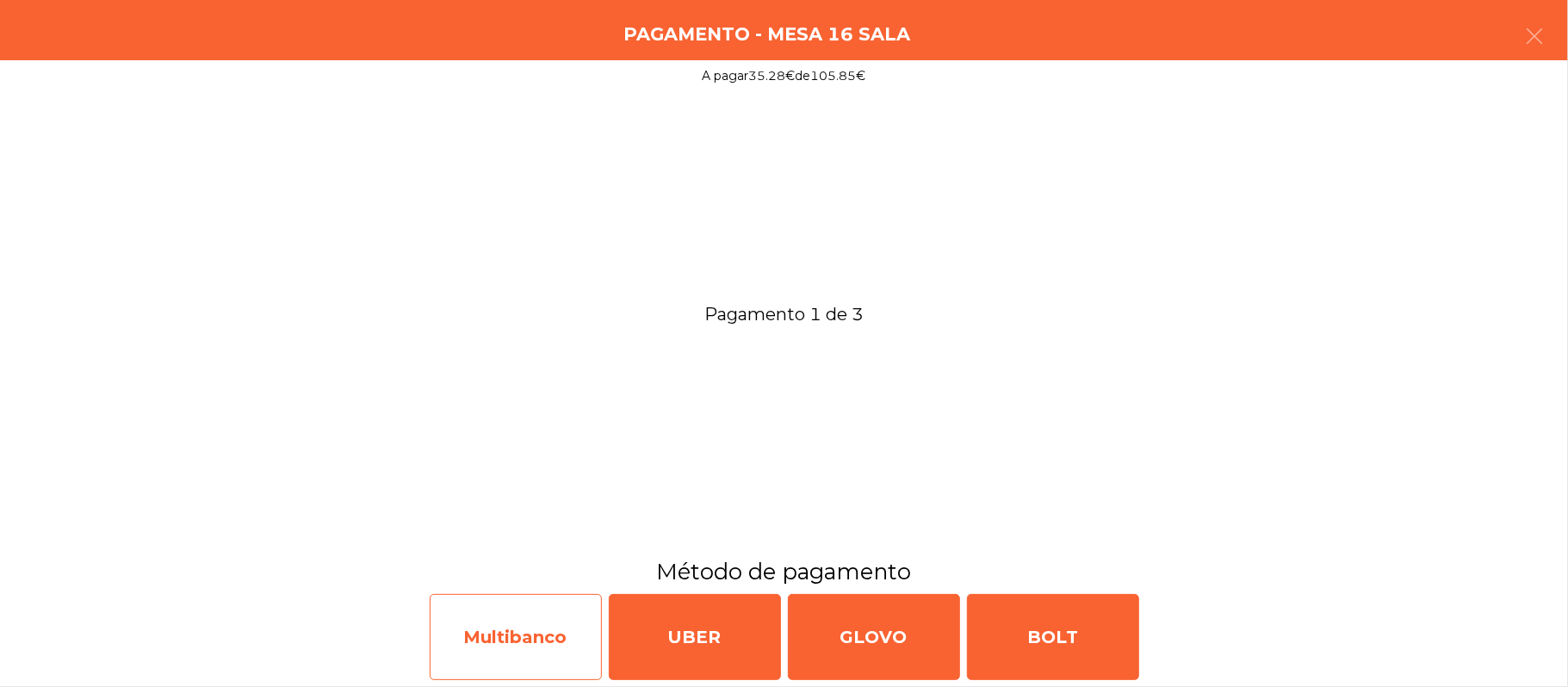
click at [508, 643] on div "Multibanco" at bounding box center [516, 637] width 173 height 86
select select "**"
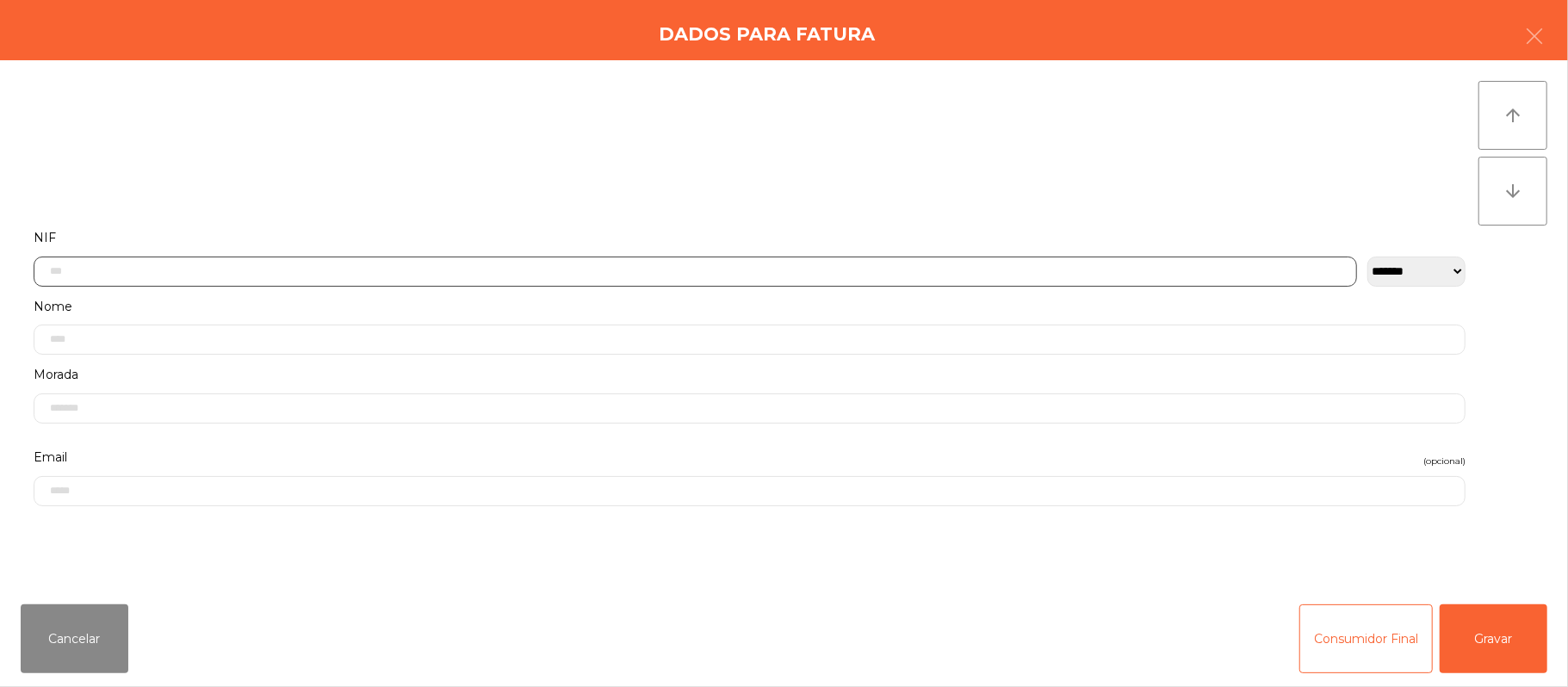
click at [166, 263] on input "text" at bounding box center [695, 272] width 1323 height 30
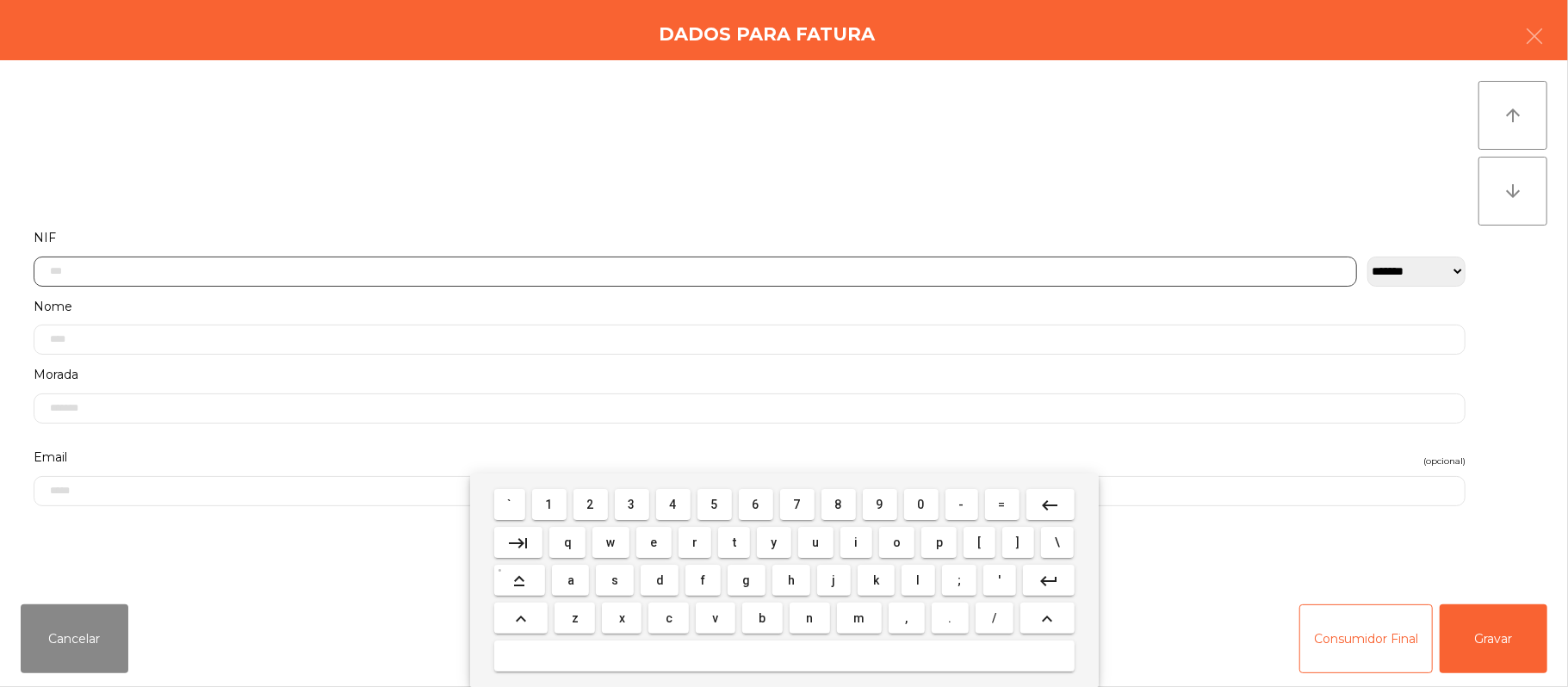
scroll to position [145, 0]
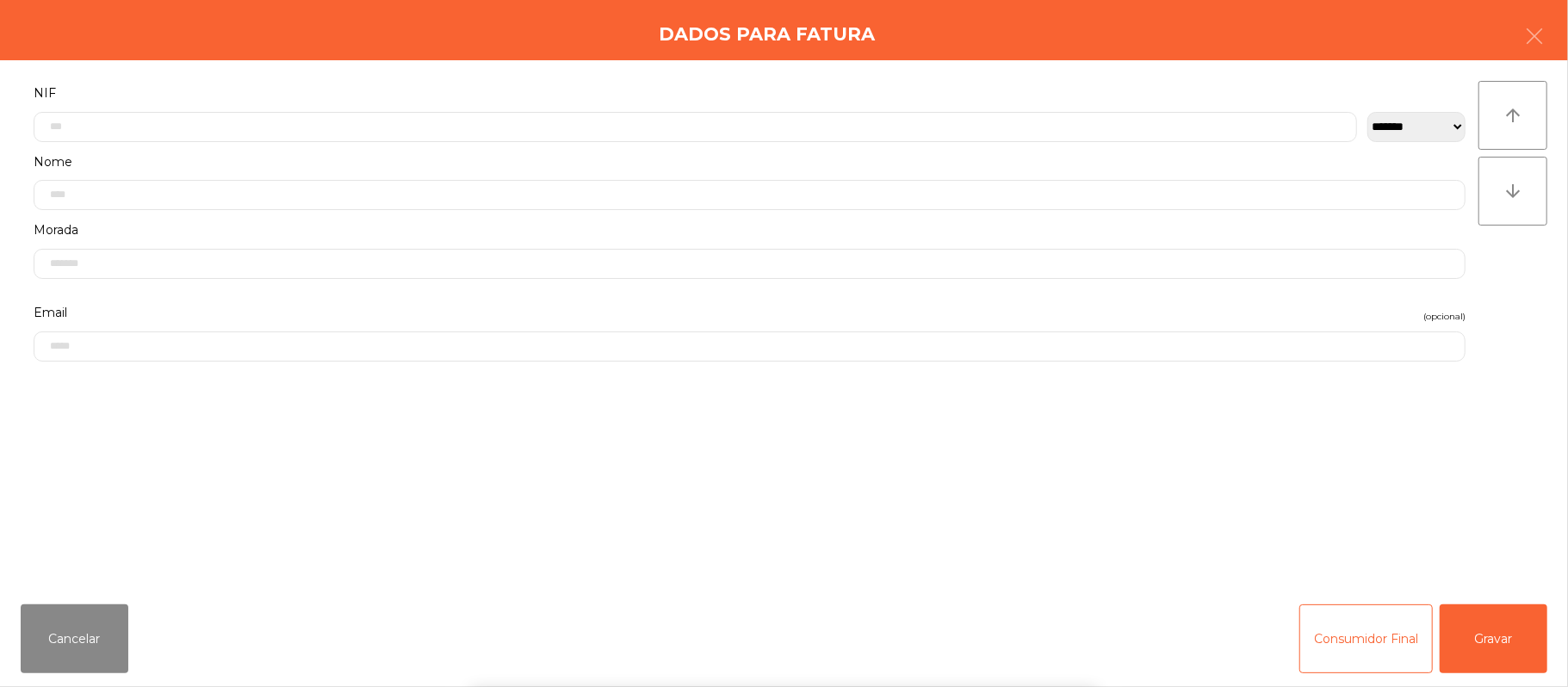
click at [1510, 616] on div "` 1 2 3 4 5 6 7 8 9 0 - = keyboard_backspace keyboard_tab q w e r t y u i o p […" at bounding box center [784, 580] width 1568 height 213
click at [1486, 643] on button "Gravar" at bounding box center [1494, 639] width 108 height 69
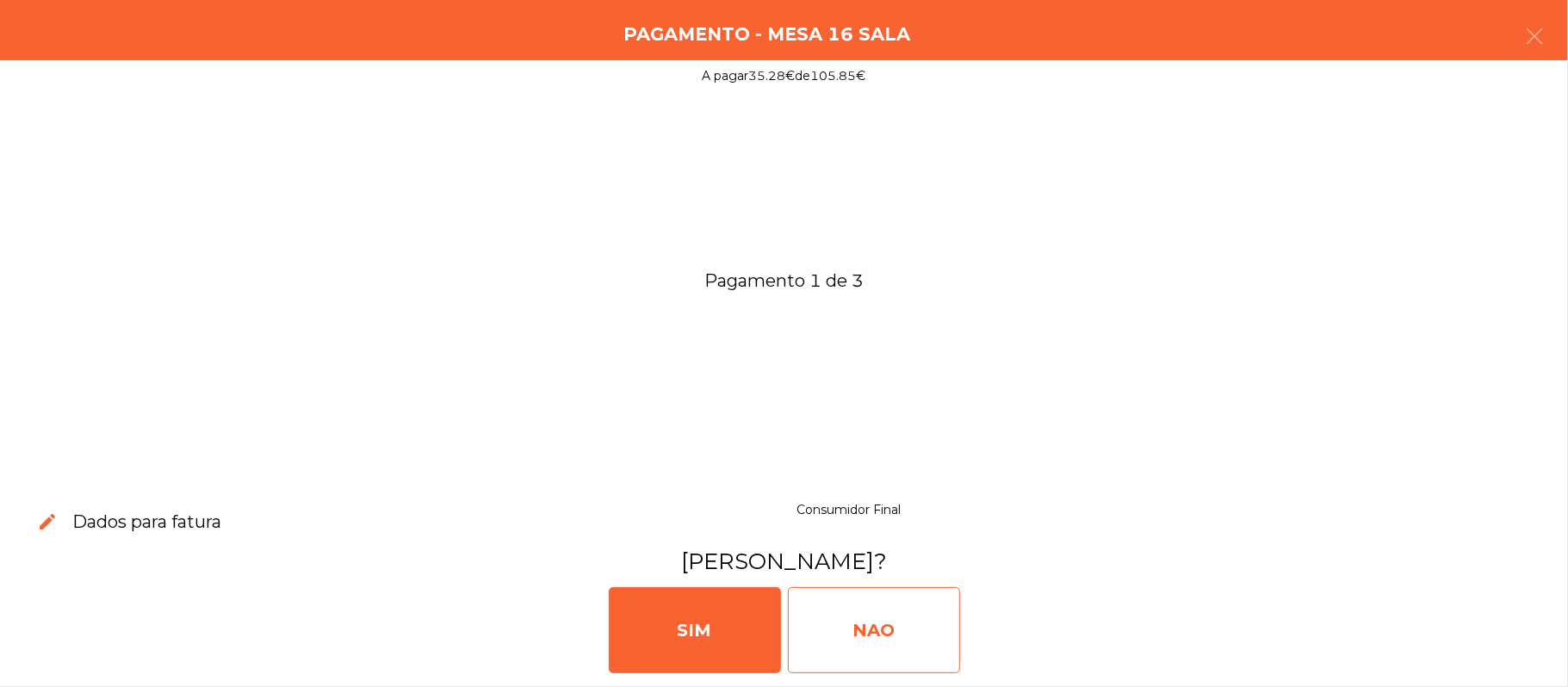
click at [884, 617] on div "NAO" at bounding box center [874, 629] width 173 height 86
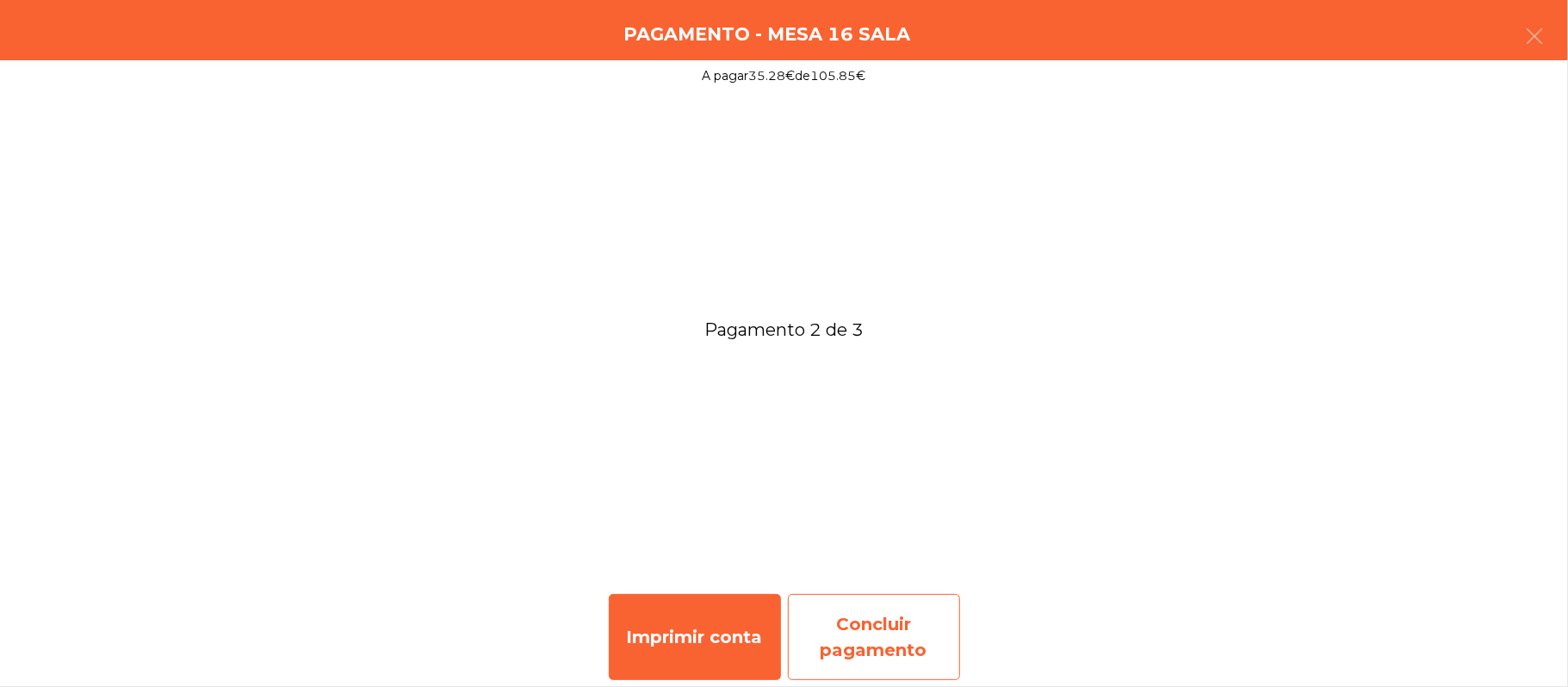
click at [877, 632] on div "Concluir pagamento" at bounding box center [874, 637] width 173 height 86
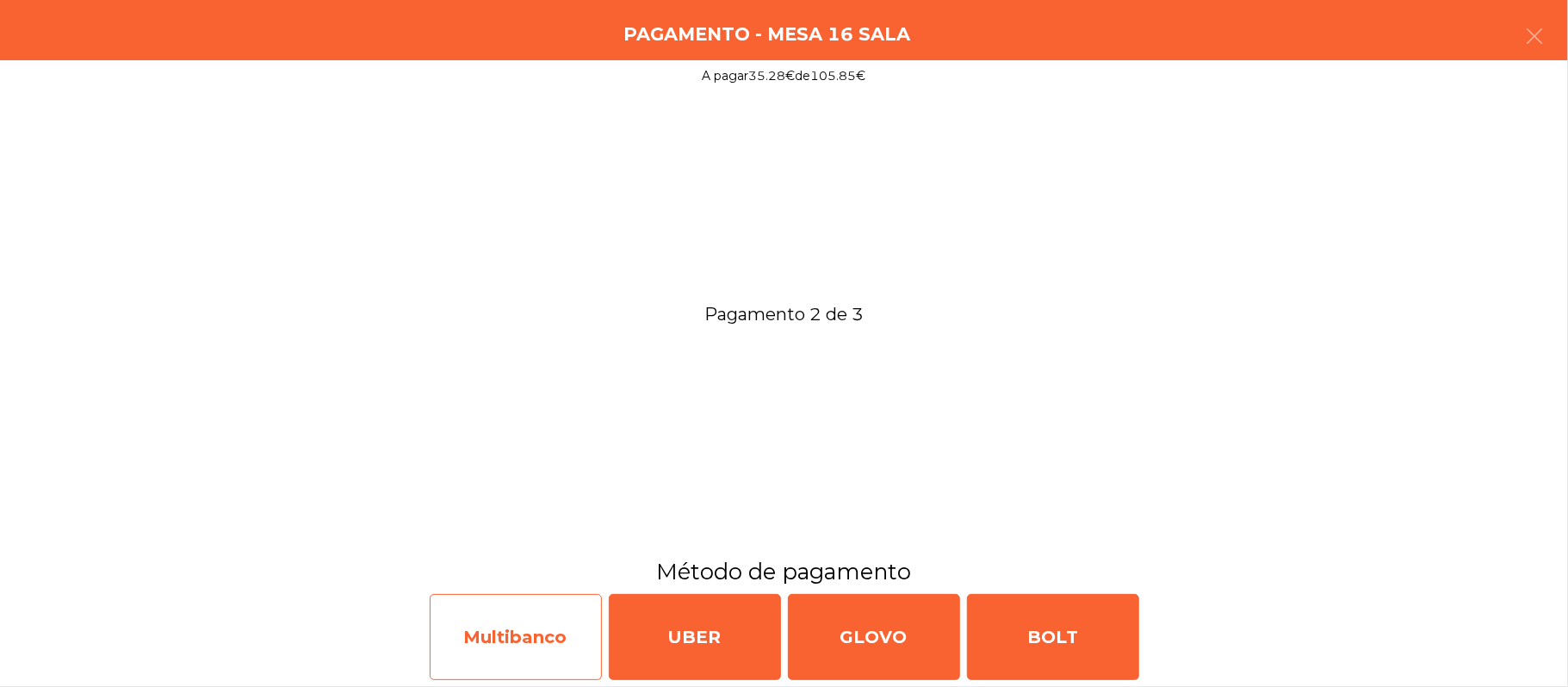
click at [521, 661] on div "Multibanco" at bounding box center [516, 637] width 173 height 86
select select "**"
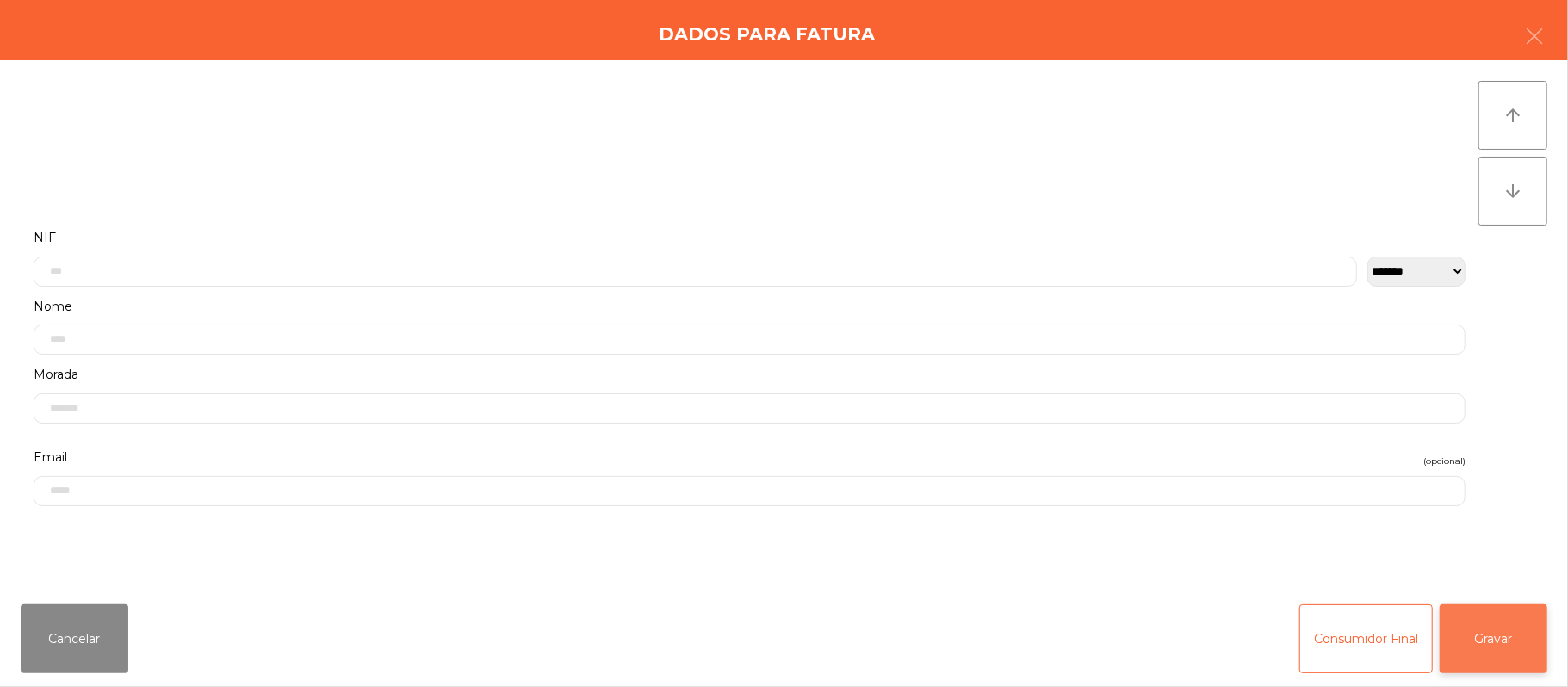
click at [1483, 647] on button "Gravar" at bounding box center [1494, 639] width 108 height 69
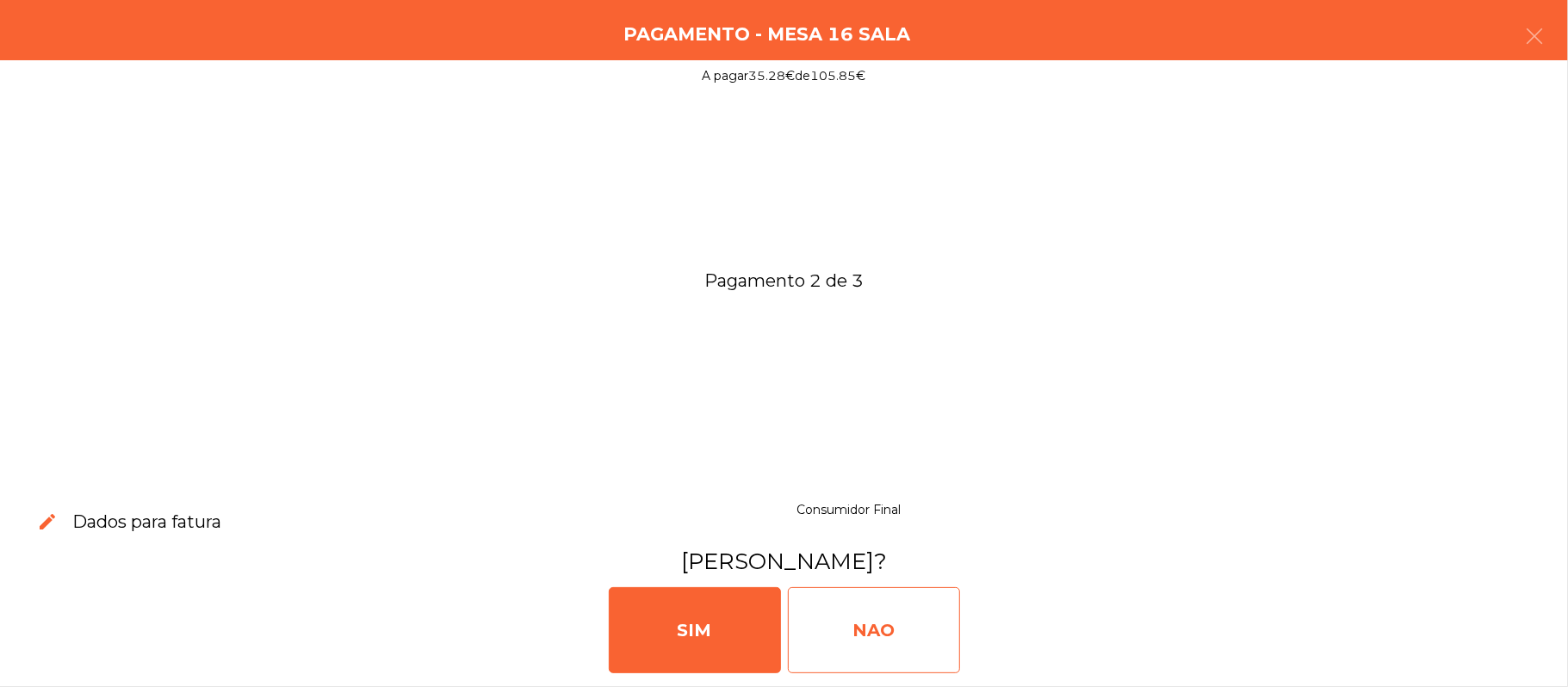
click at [926, 631] on div "NAO" at bounding box center [874, 629] width 173 height 86
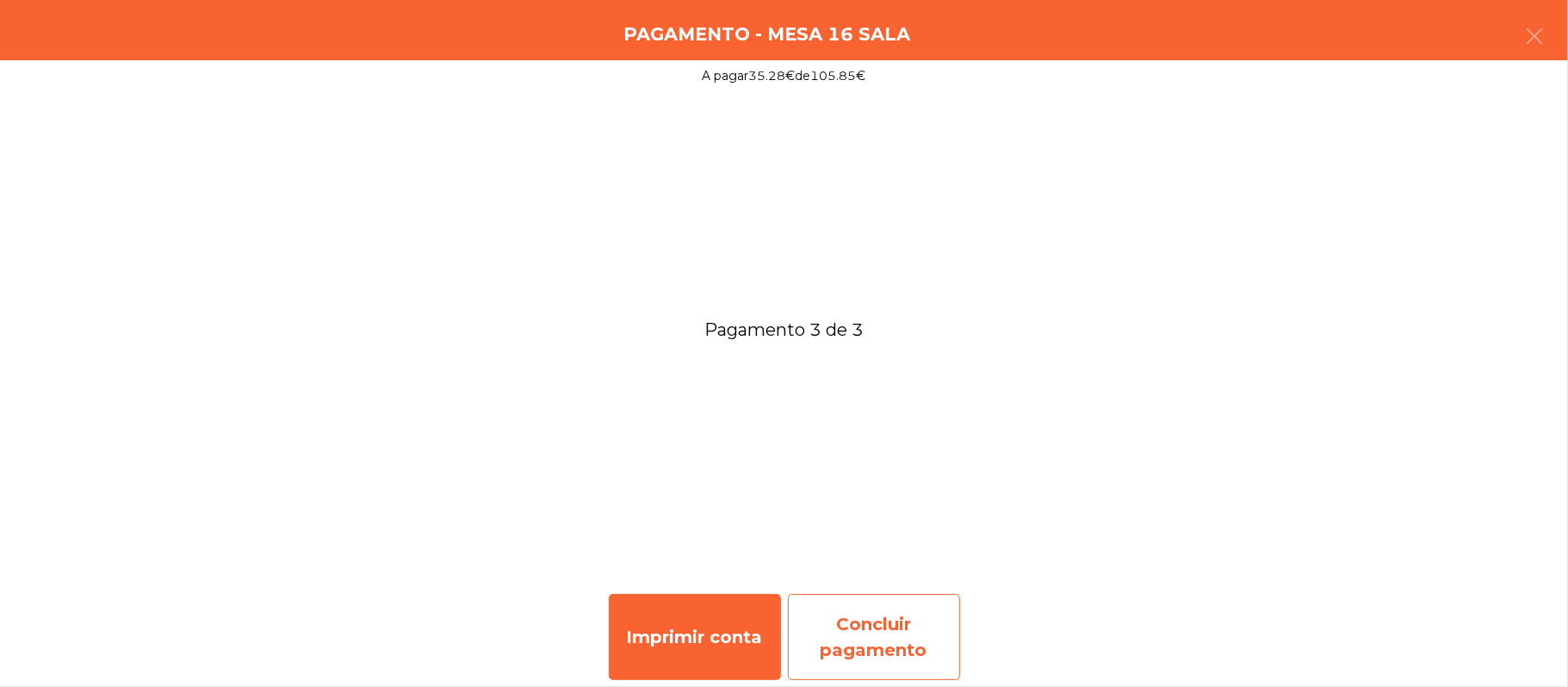
click at [896, 634] on div "Concluir pagamento" at bounding box center [874, 637] width 173 height 86
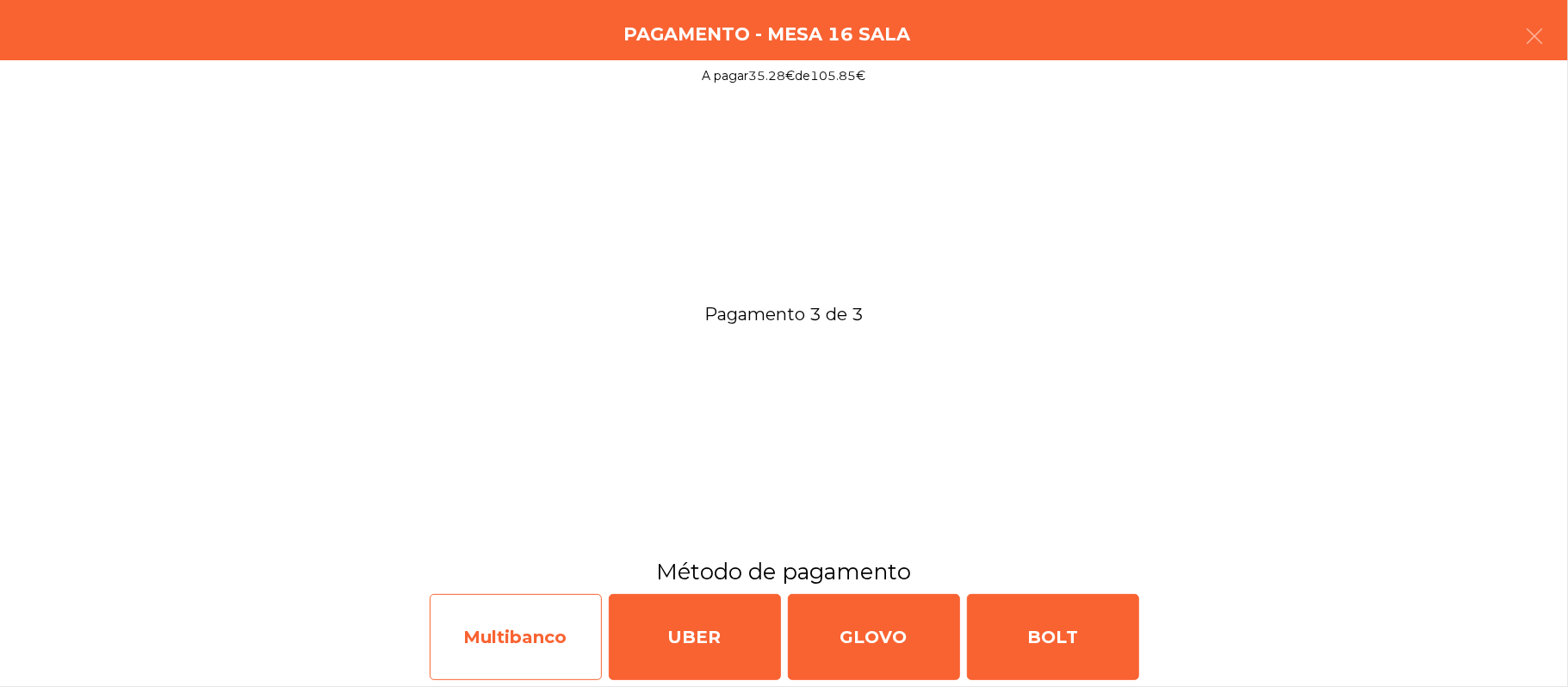
click at [517, 614] on div "Multibanco" at bounding box center [516, 637] width 173 height 86
select select "**"
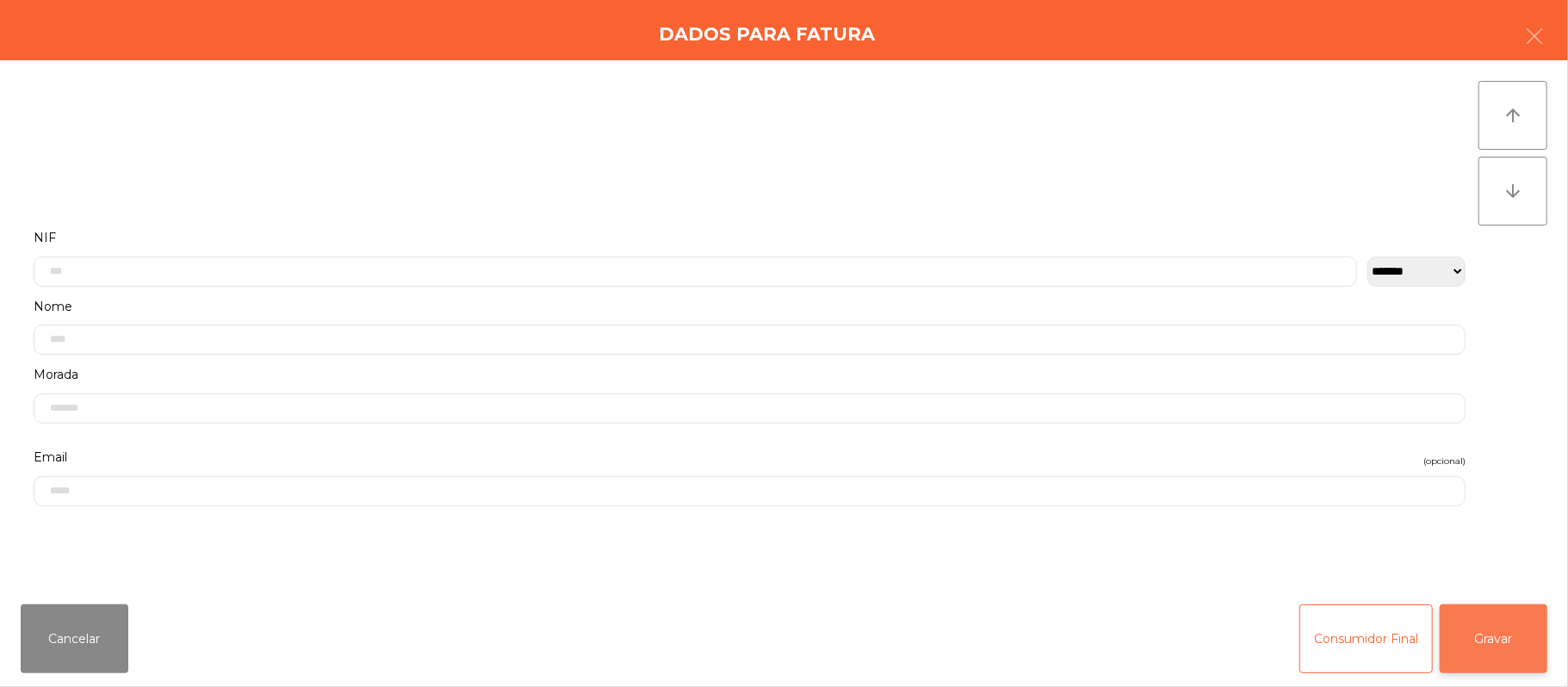
click at [1517, 649] on button "Gravar" at bounding box center [1494, 639] width 108 height 69
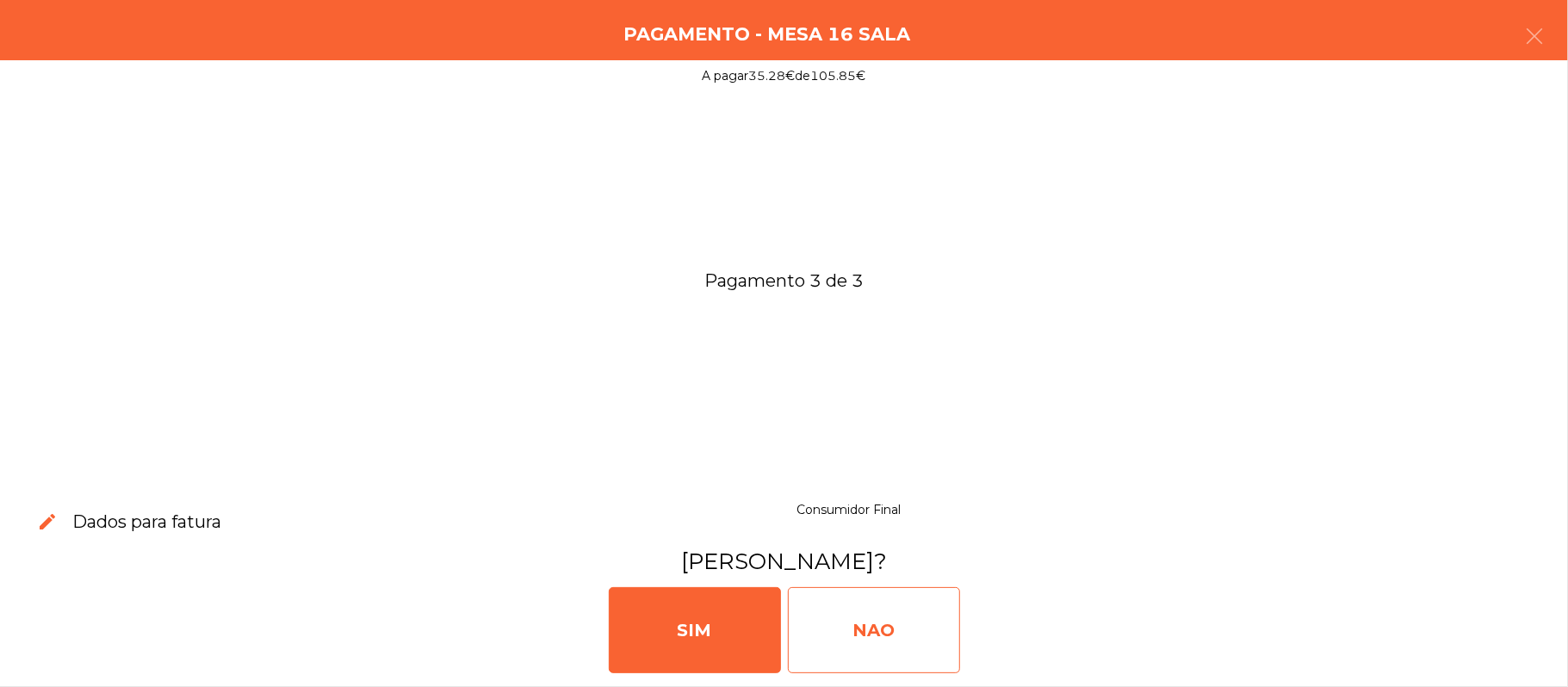
click at [859, 639] on div "NAO" at bounding box center [874, 629] width 173 height 86
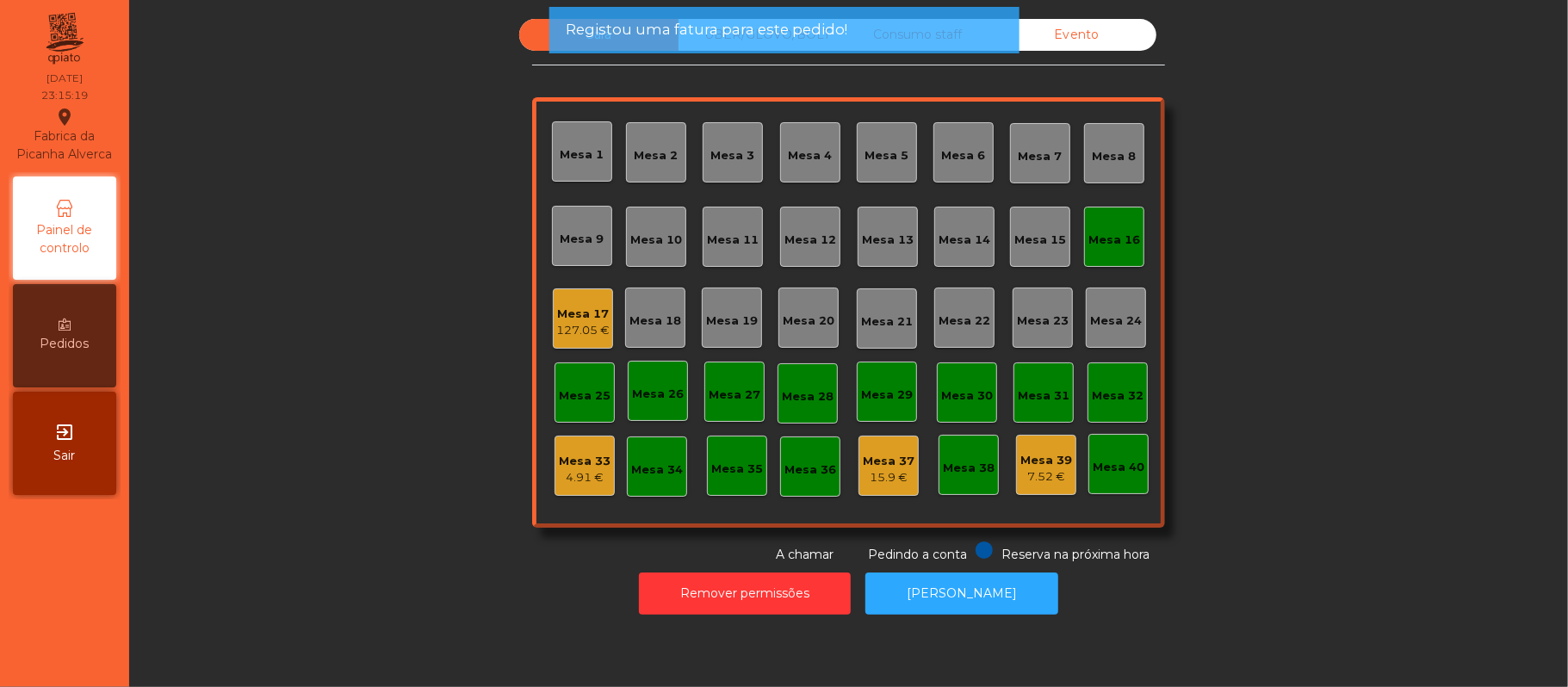
click at [1116, 232] on div "Mesa 16" at bounding box center [1114, 240] width 51 height 17
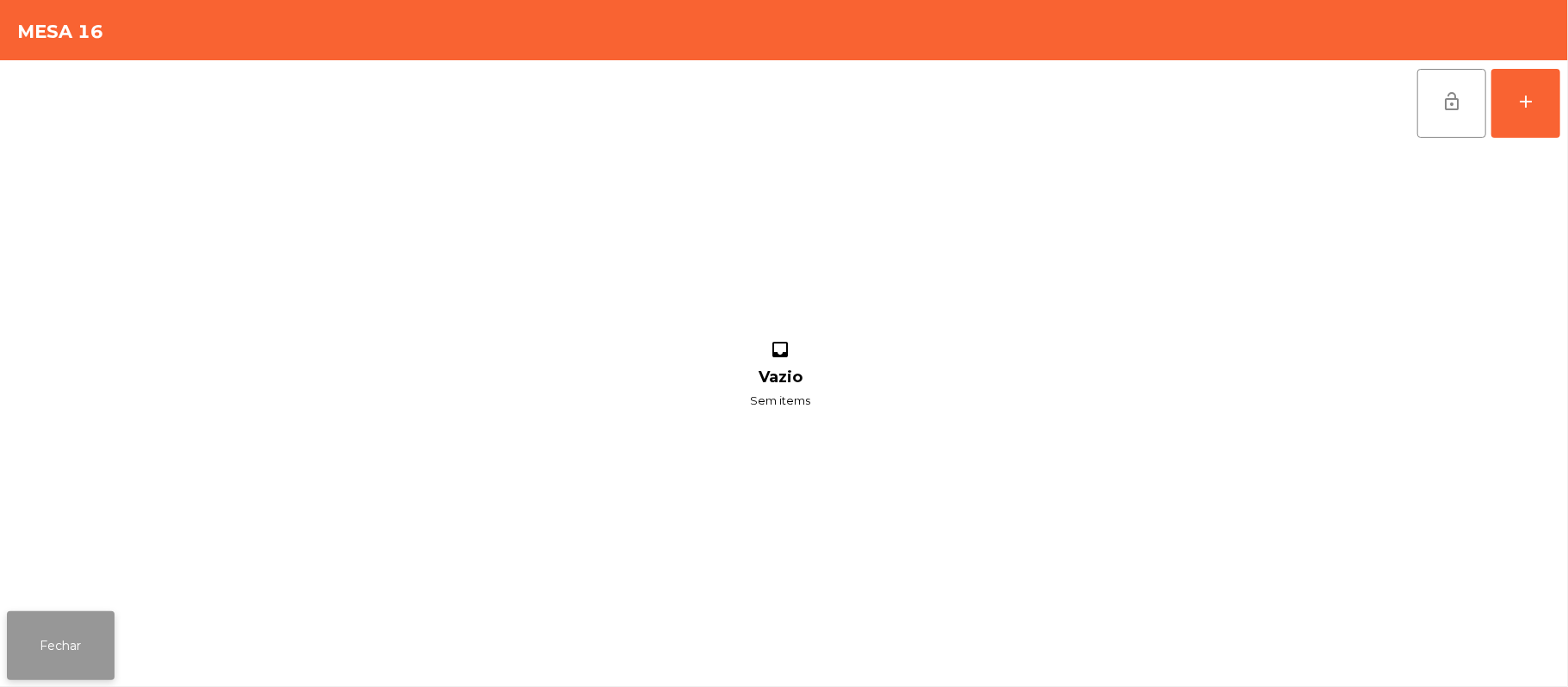
click at [83, 639] on button "Fechar" at bounding box center [61, 645] width 108 height 69
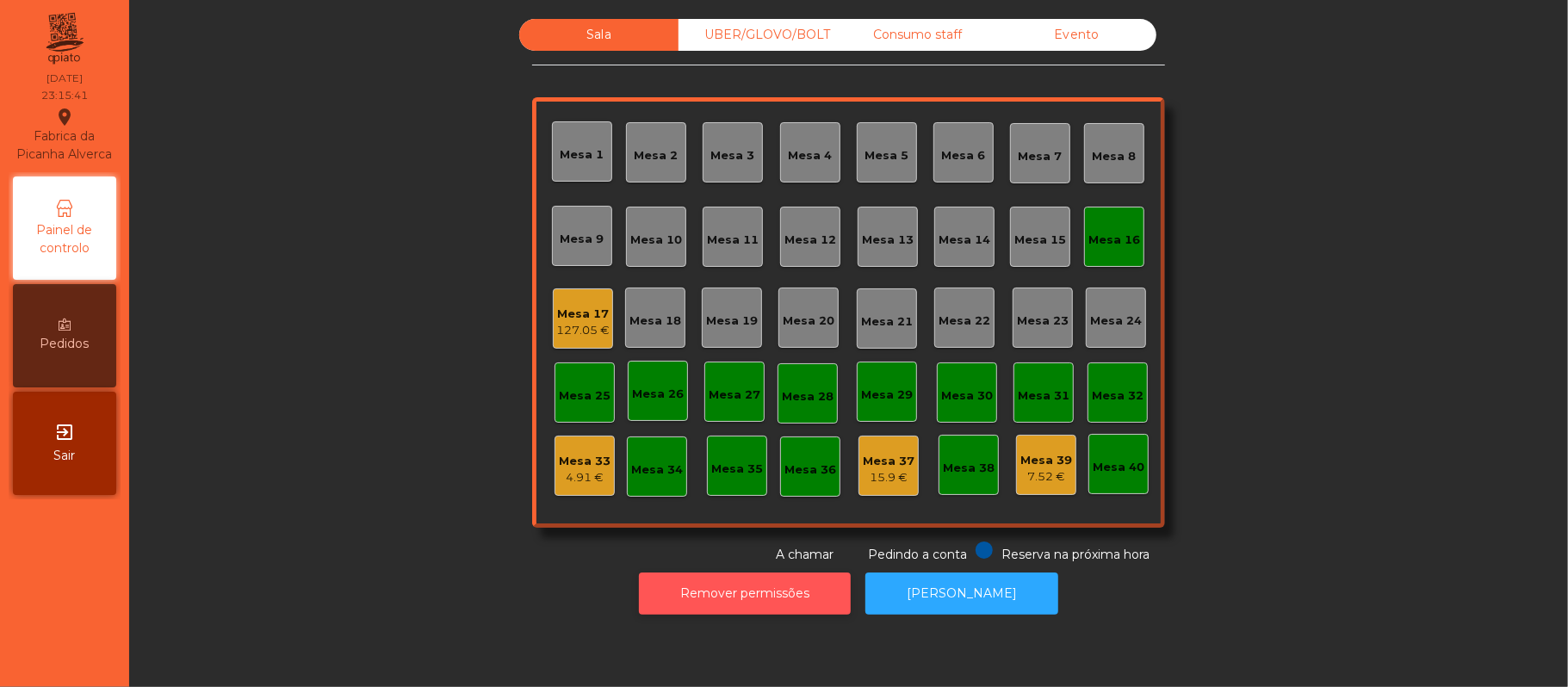
click at [752, 593] on button "Remover permissões" at bounding box center [744, 593] width 211 height 43
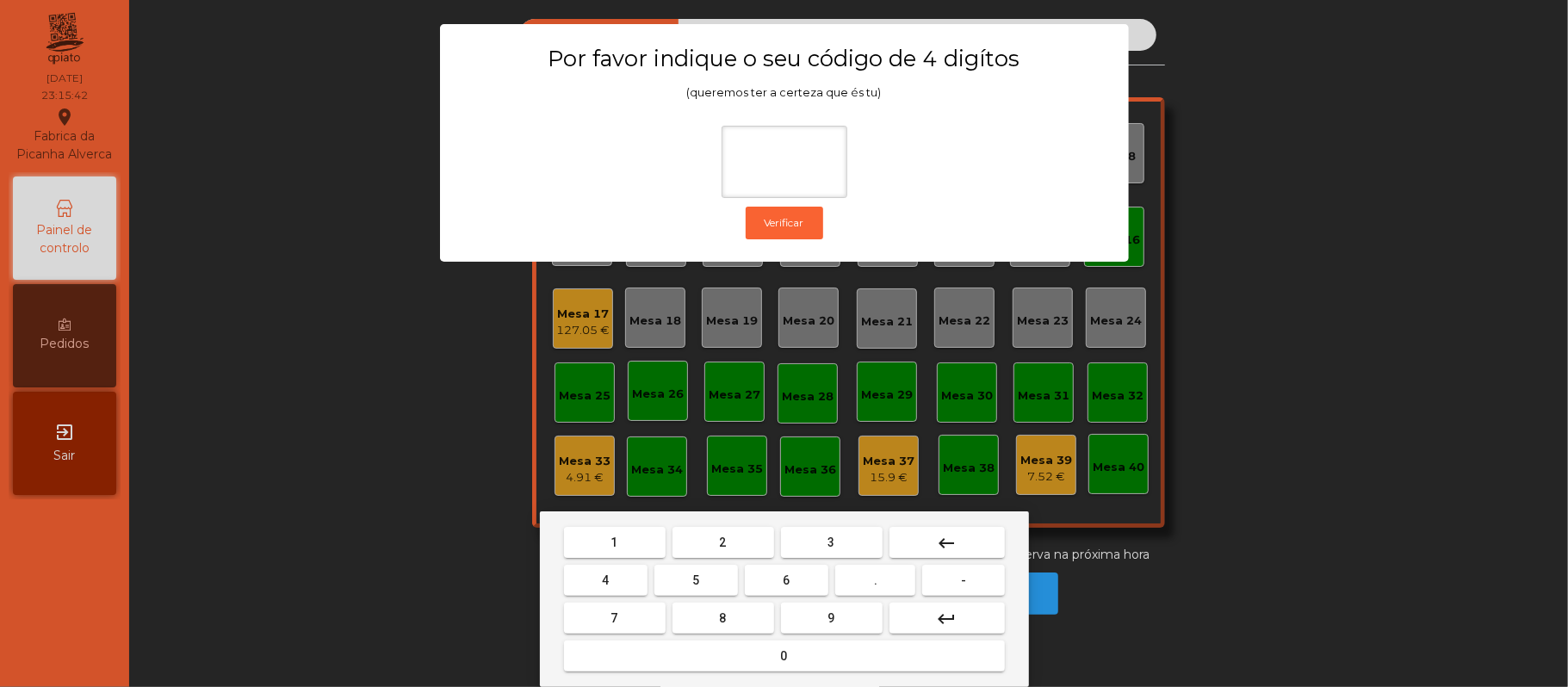
click at [720, 545] on span "2" at bounding box center [722, 542] width 7 height 14
click at [784, 576] on span "6" at bounding box center [787, 580] width 7 height 14
click at [634, 541] on button "1" at bounding box center [614, 542] width 101 height 31
click at [677, 588] on button "5" at bounding box center [696, 580] width 83 height 31
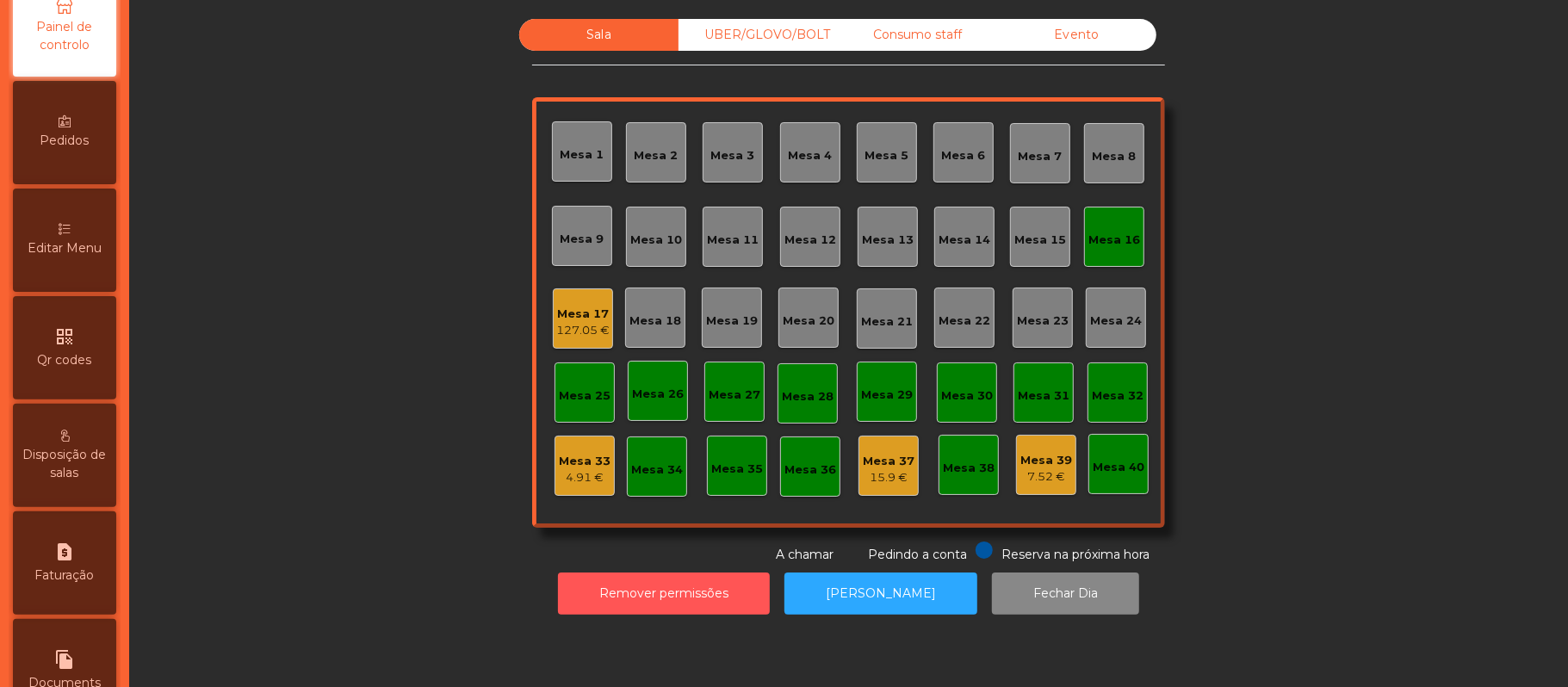
scroll to position [251, 0]
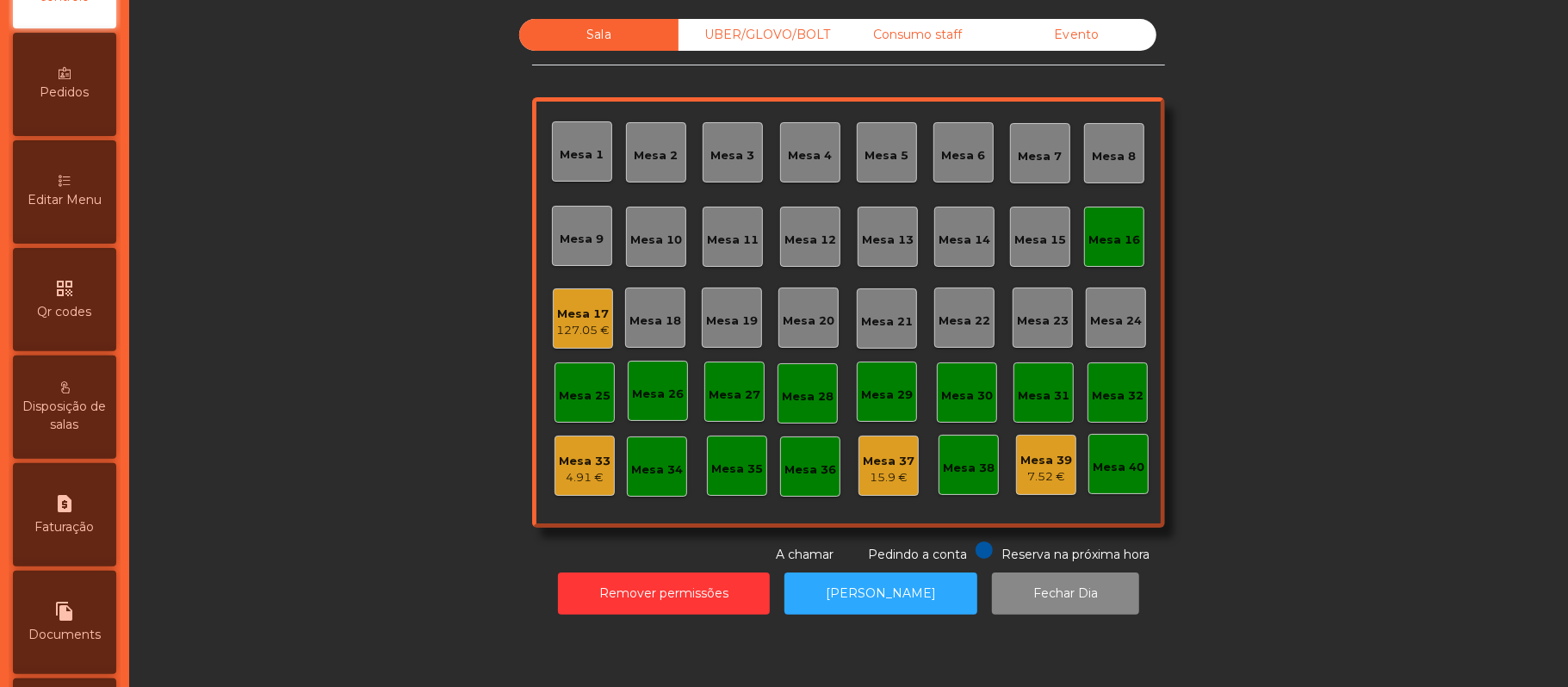
click at [69, 514] on icon "request_page" at bounding box center [64, 503] width 21 height 21
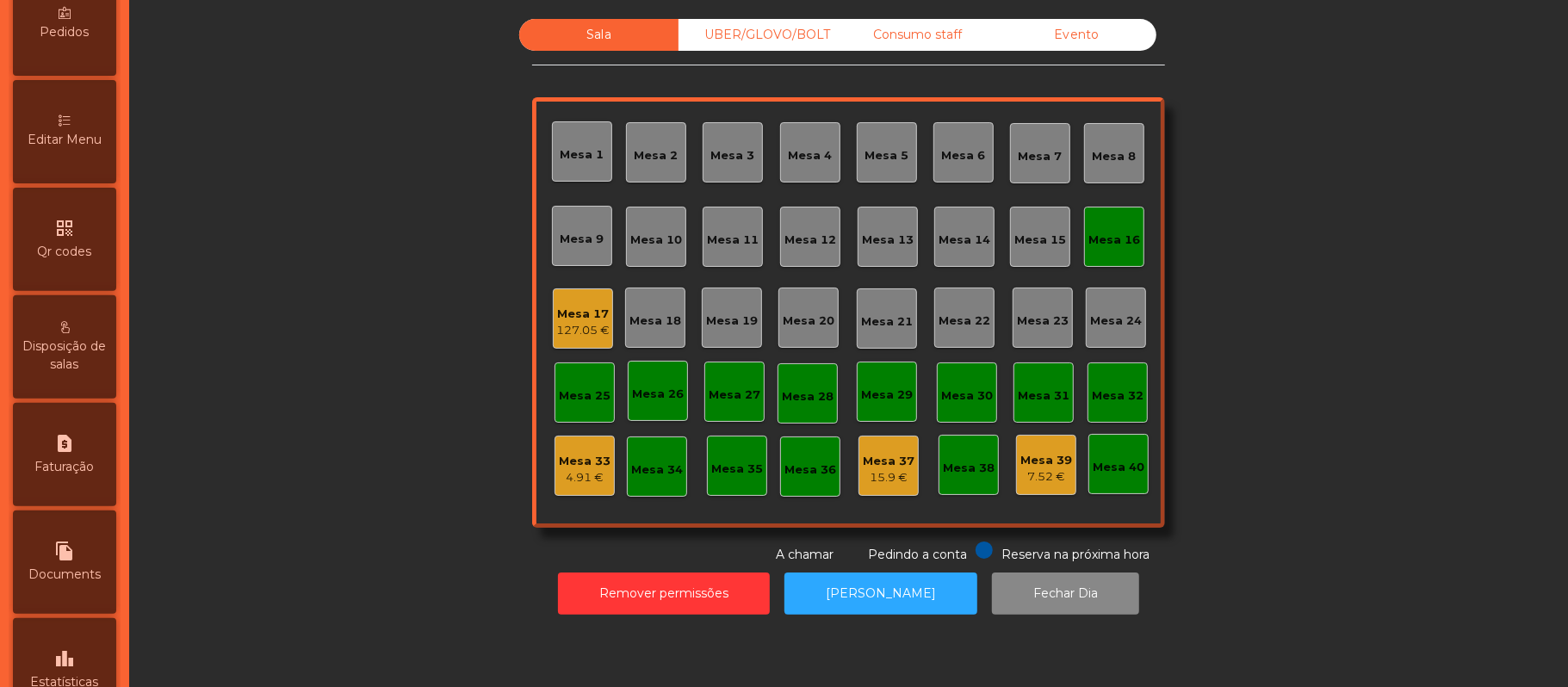
select select "*"
select select "****"
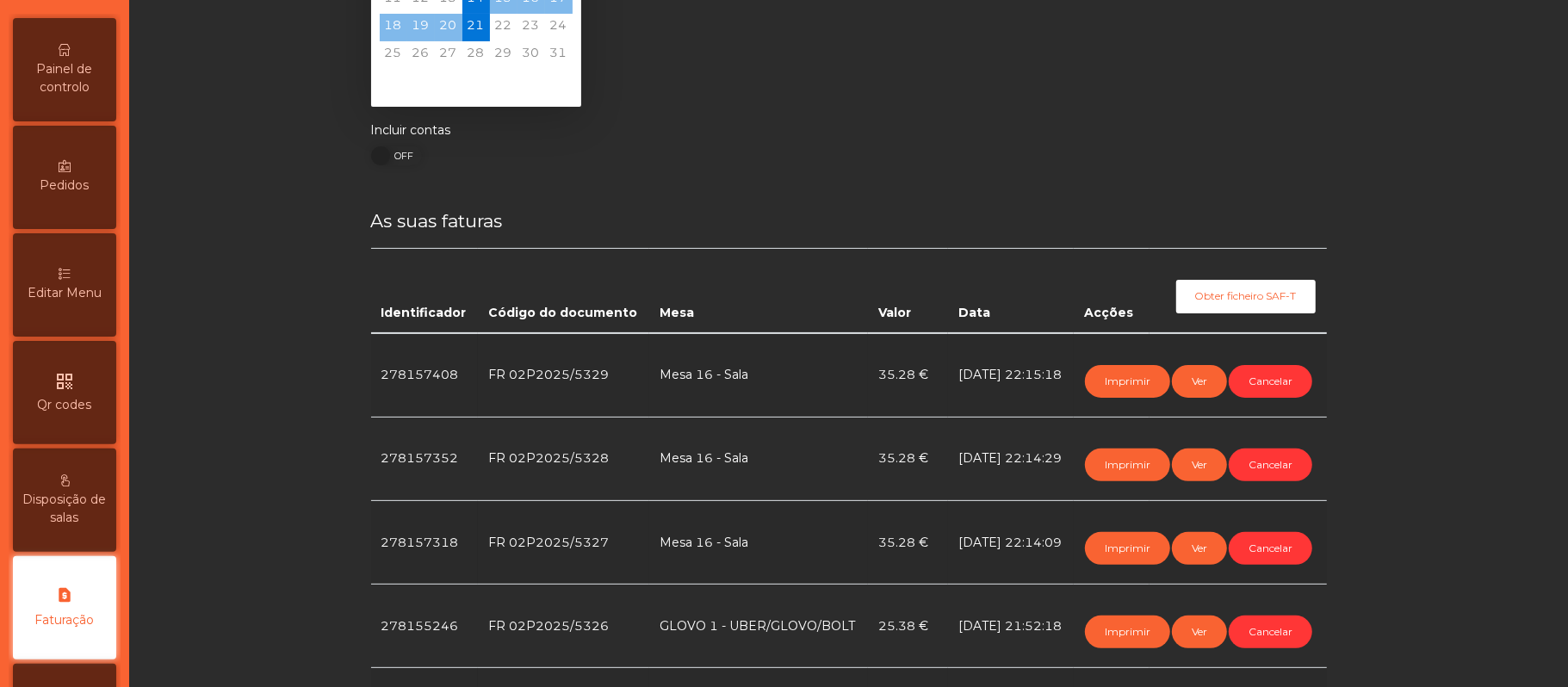
scroll to position [156, 0]
click at [72, 99] on span "Painel de controlo" at bounding box center [64, 80] width 95 height 36
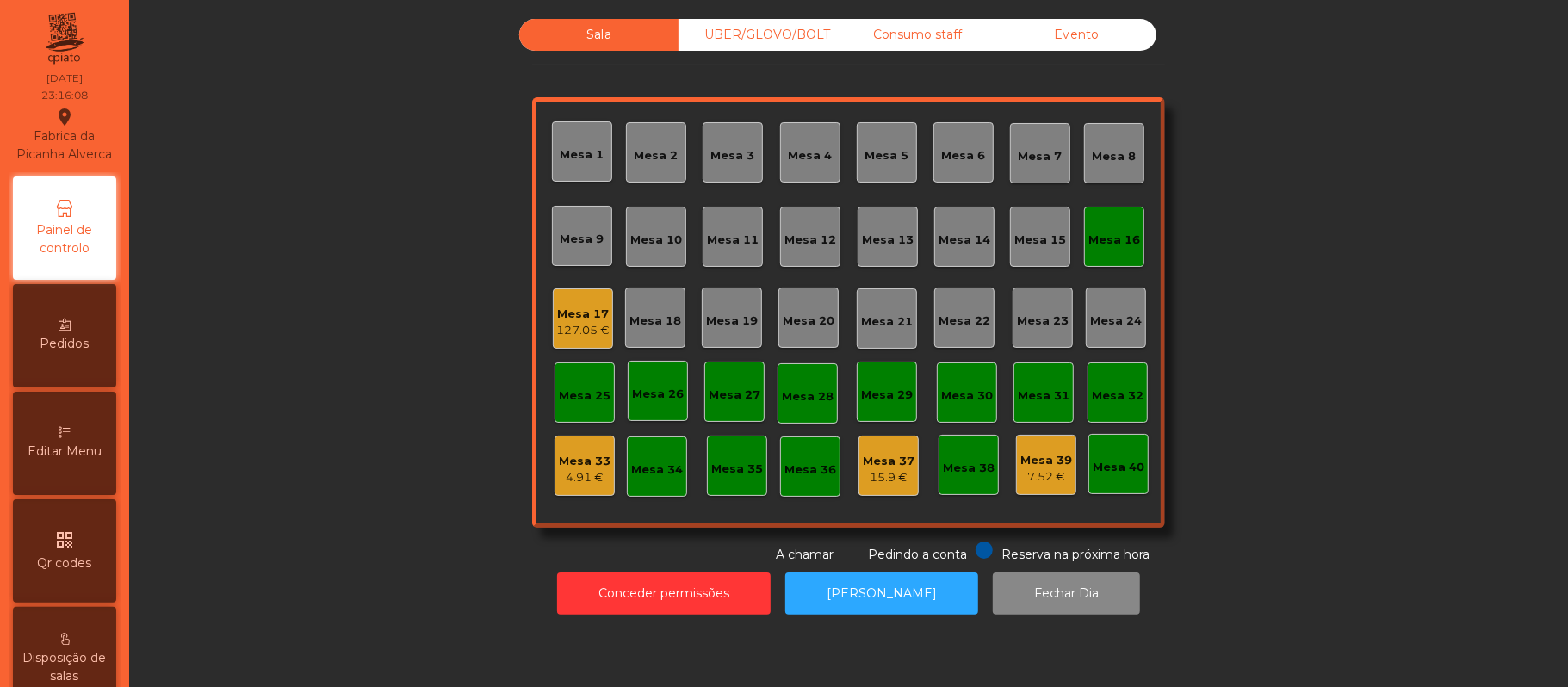
click at [1106, 219] on div "Mesa 16" at bounding box center [1114, 237] width 61 height 61
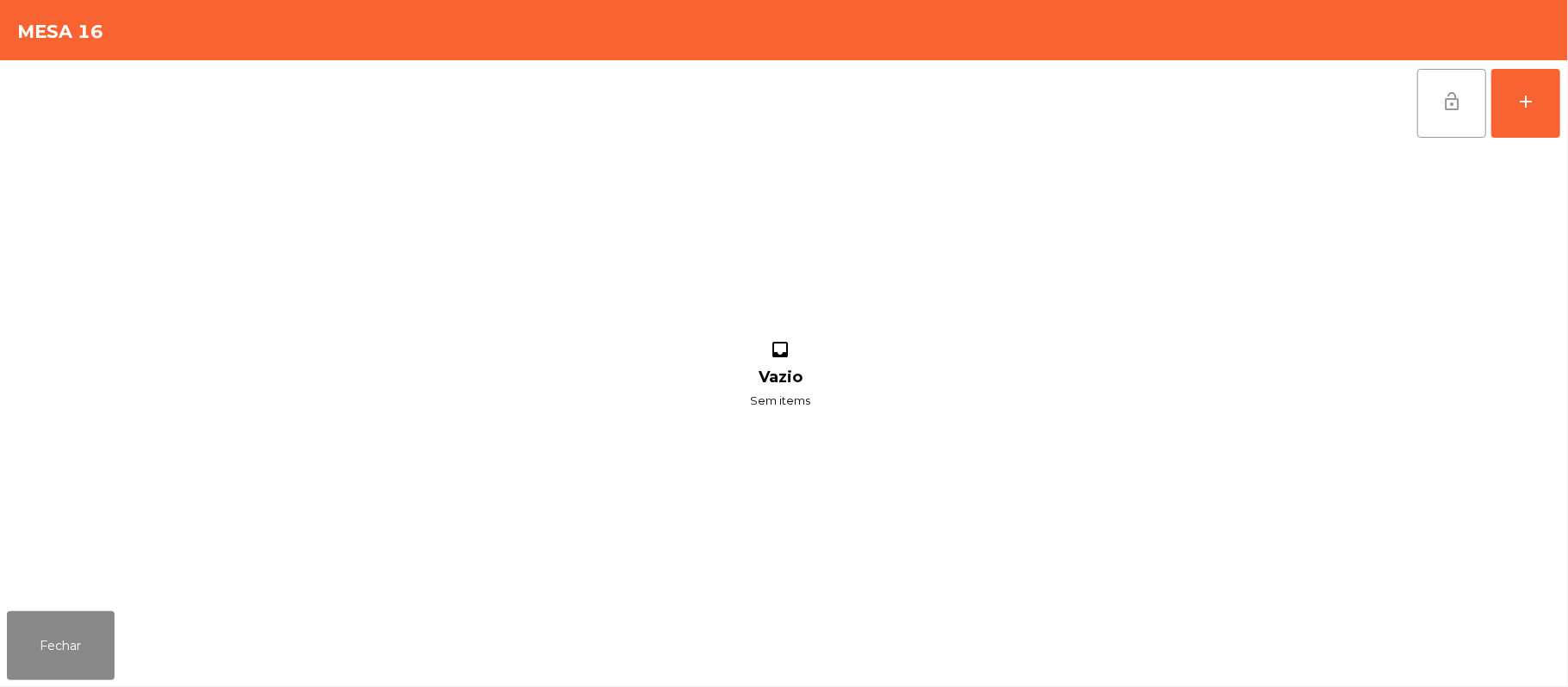
click at [1437, 110] on button "lock_open" at bounding box center [1451, 103] width 69 height 69
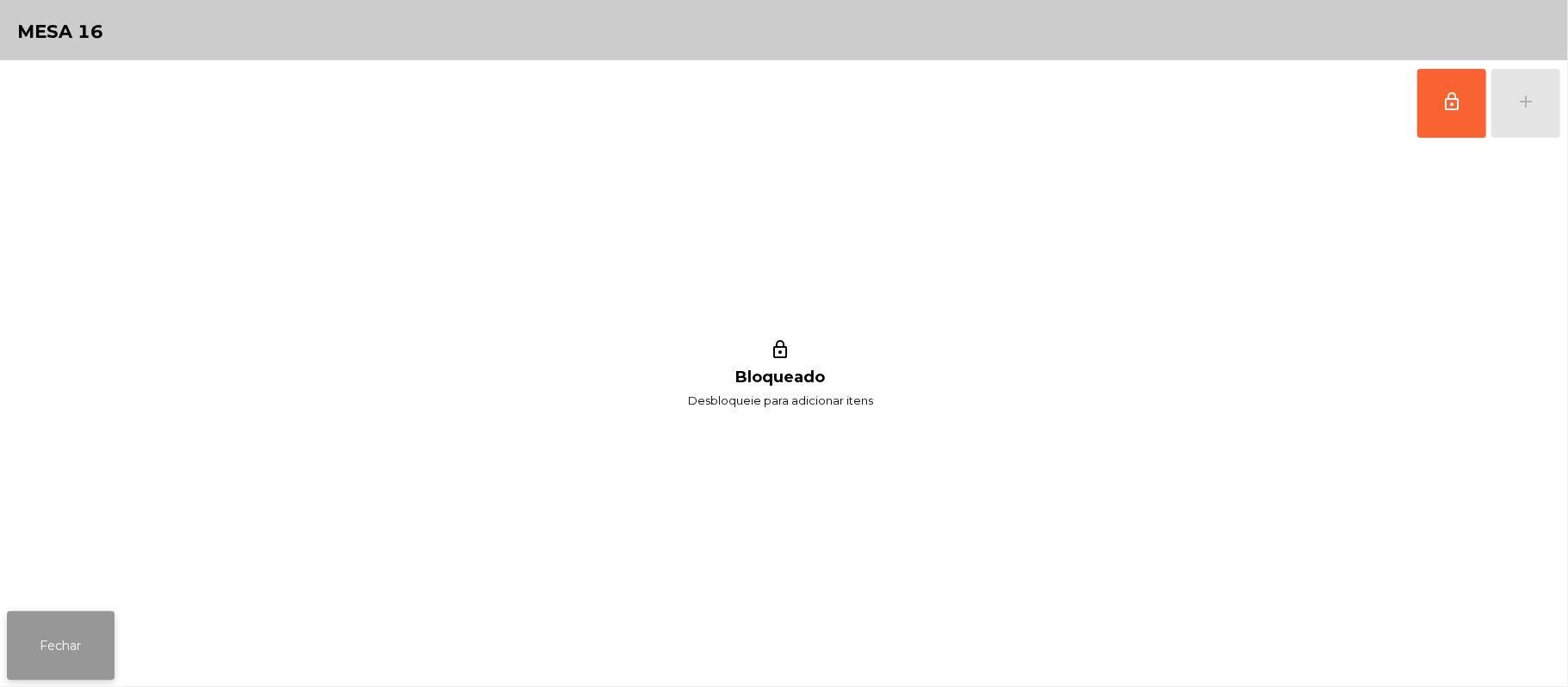
click at [14, 645] on button "Fechar" at bounding box center [61, 645] width 108 height 69
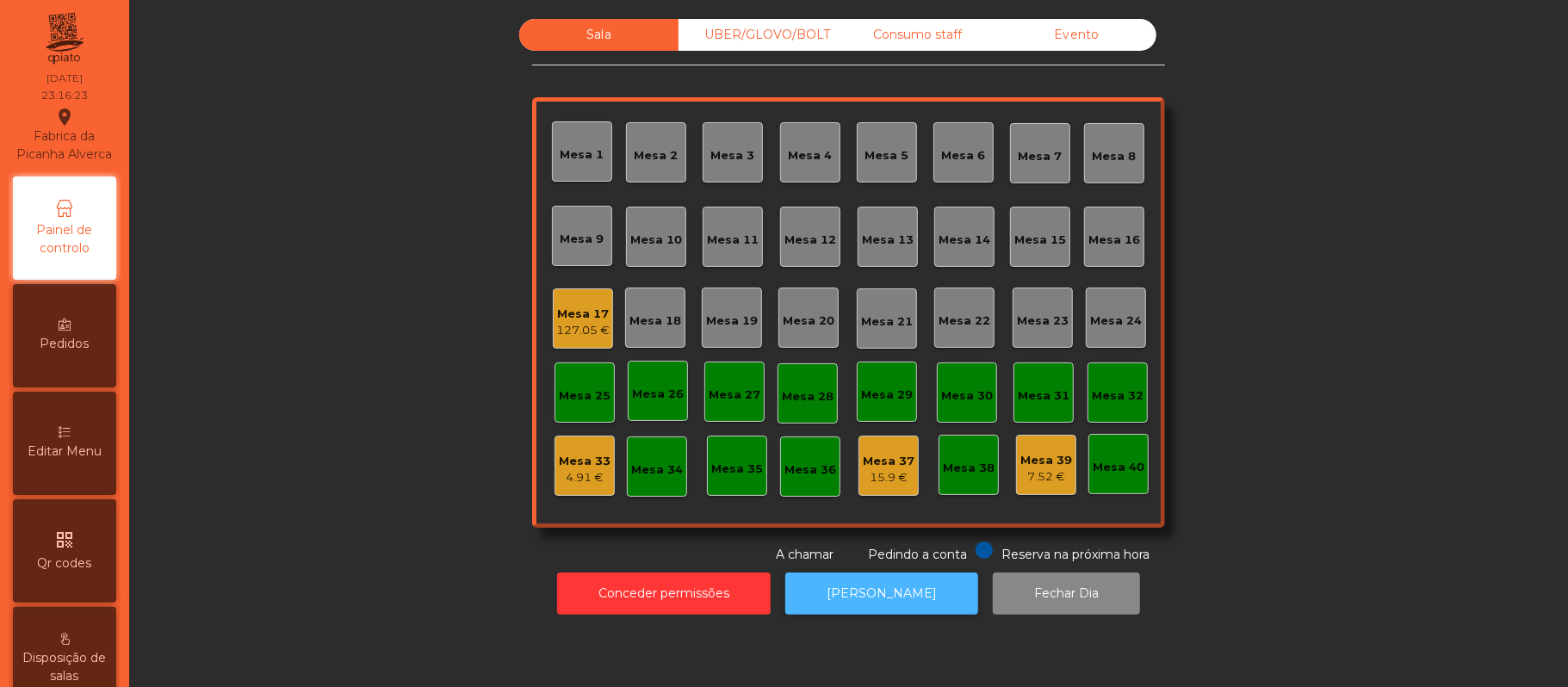
click at [896, 607] on button "[PERSON_NAME]" at bounding box center [881, 593] width 192 height 43
click at [893, 593] on button "[PERSON_NAME]" at bounding box center [881, 593] width 192 height 43
click at [586, 311] on div "Mesa 17" at bounding box center [583, 314] width 53 height 17
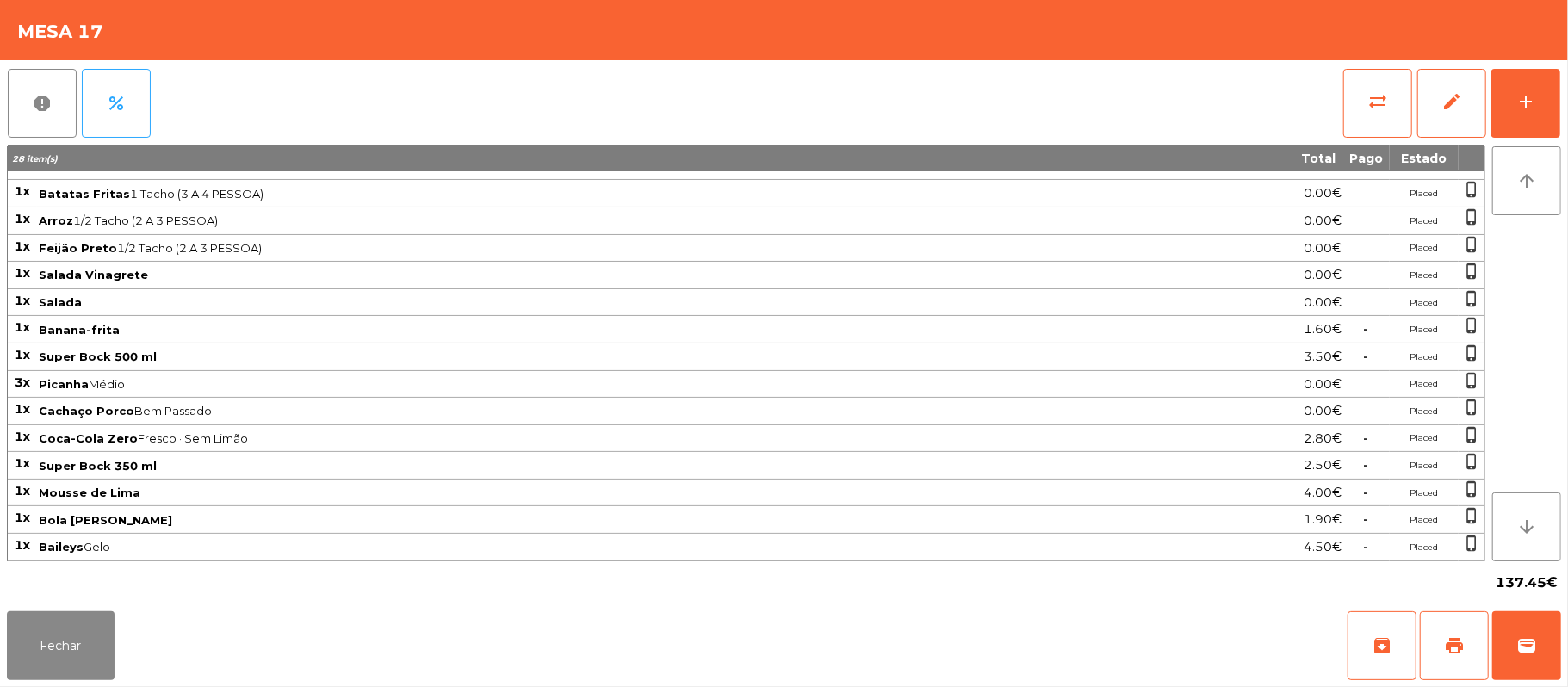
scroll to position [249, 0]
click at [1449, 643] on span "print" at bounding box center [1454, 645] width 21 height 21
click at [1382, 95] on span "sync_alt" at bounding box center [1377, 101] width 21 height 21
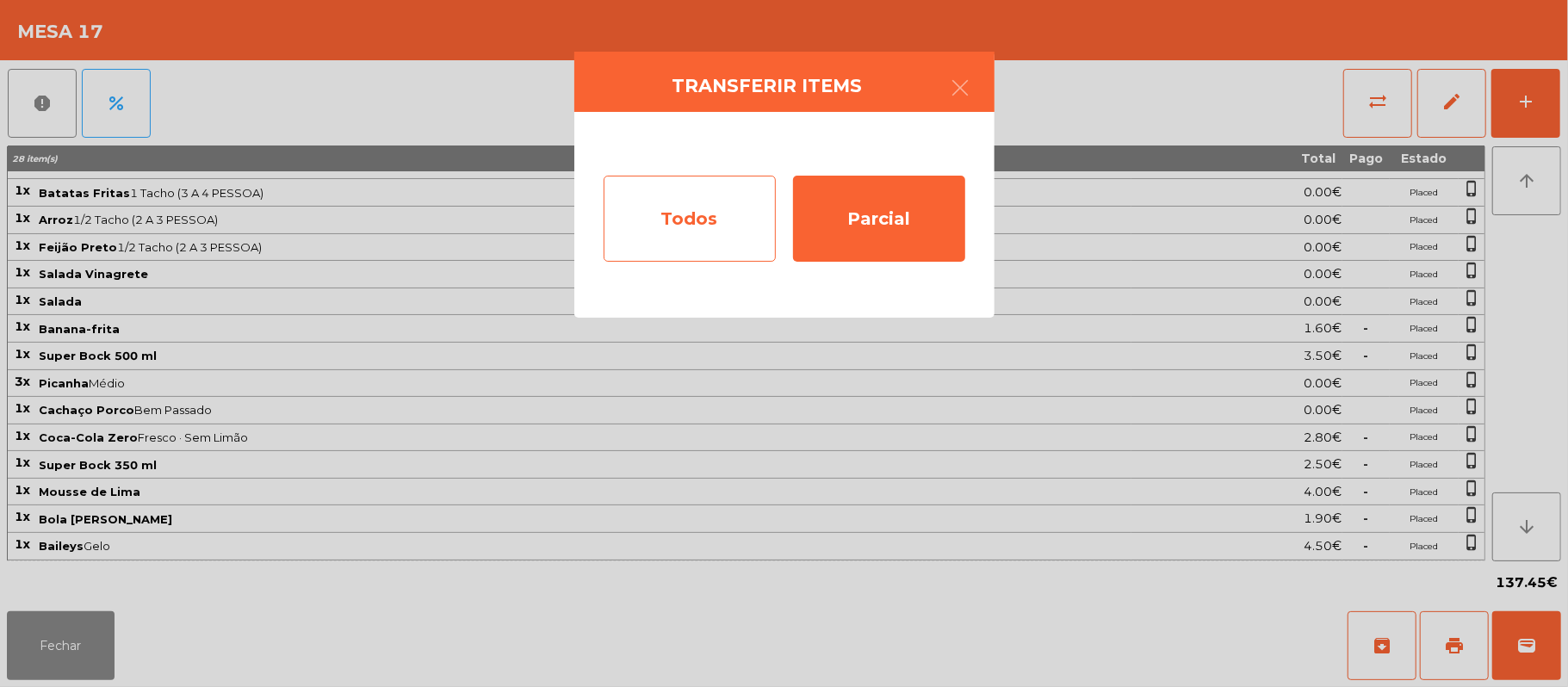
click at [706, 224] on div "Todos" at bounding box center [690, 218] width 173 height 86
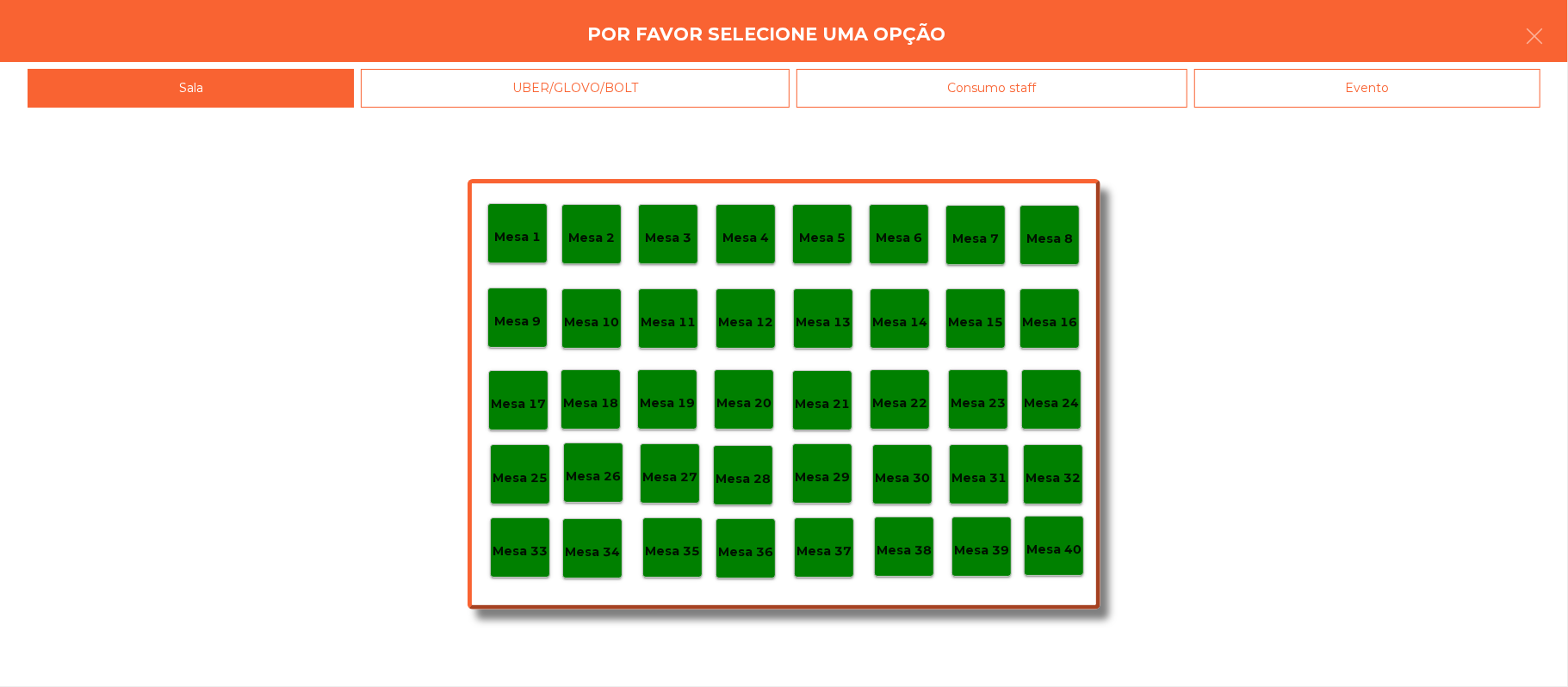
click at [1313, 89] on div "Evento" at bounding box center [1367, 88] width 346 height 39
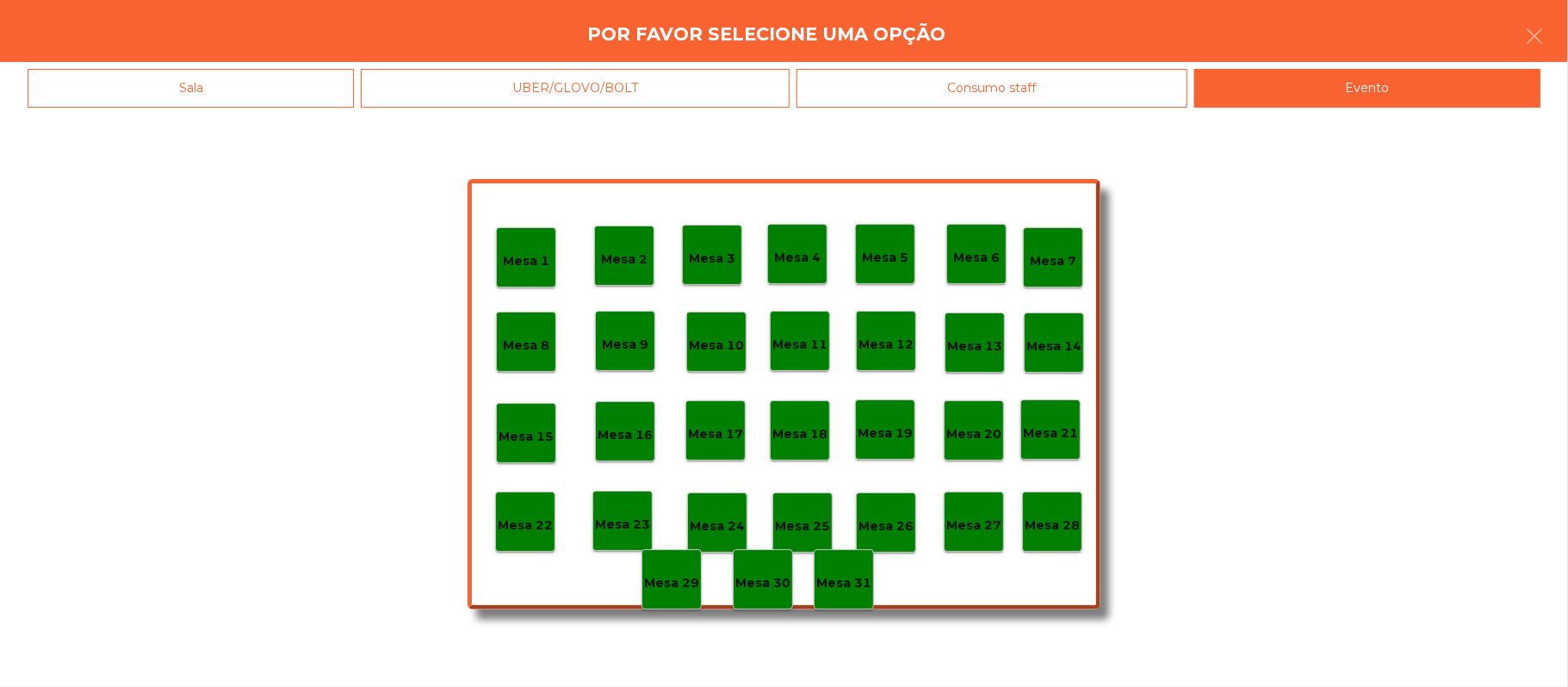
click at [1055, 506] on div "Mesa 28" at bounding box center [1052, 522] width 61 height 61
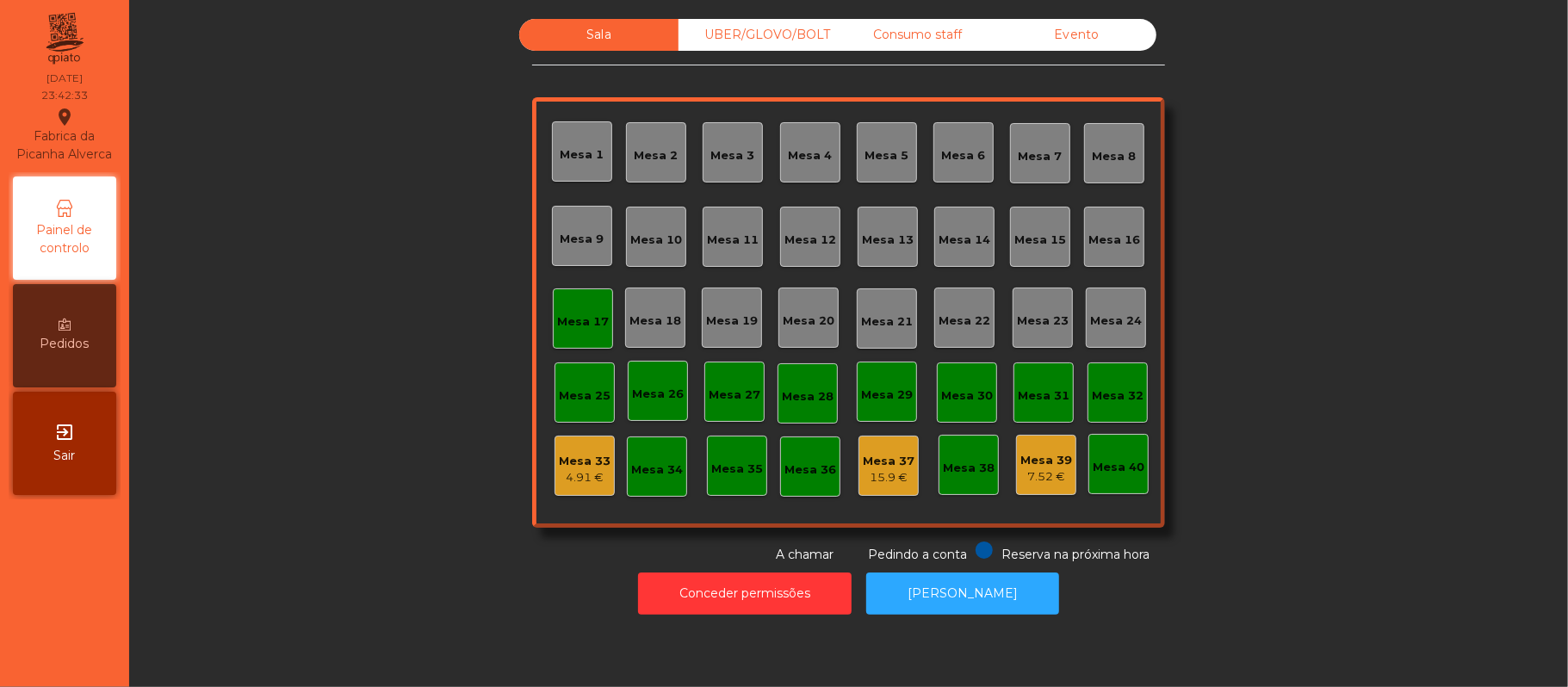
click at [577, 318] on div "Mesa 17" at bounding box center [583, 322] width 51 height 17
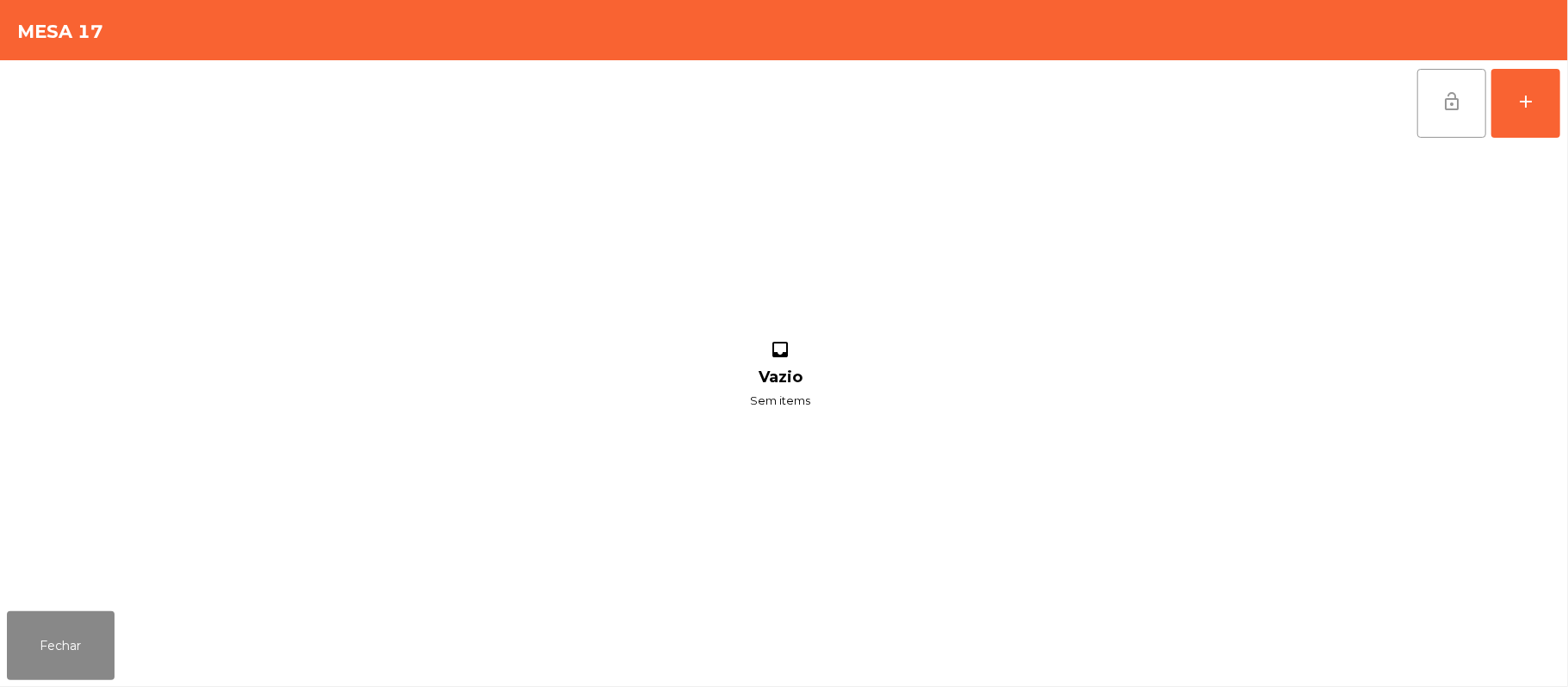
click at [1448, 100] on span "lock_open" at bounding box center [1451, 101] width 21 height 21
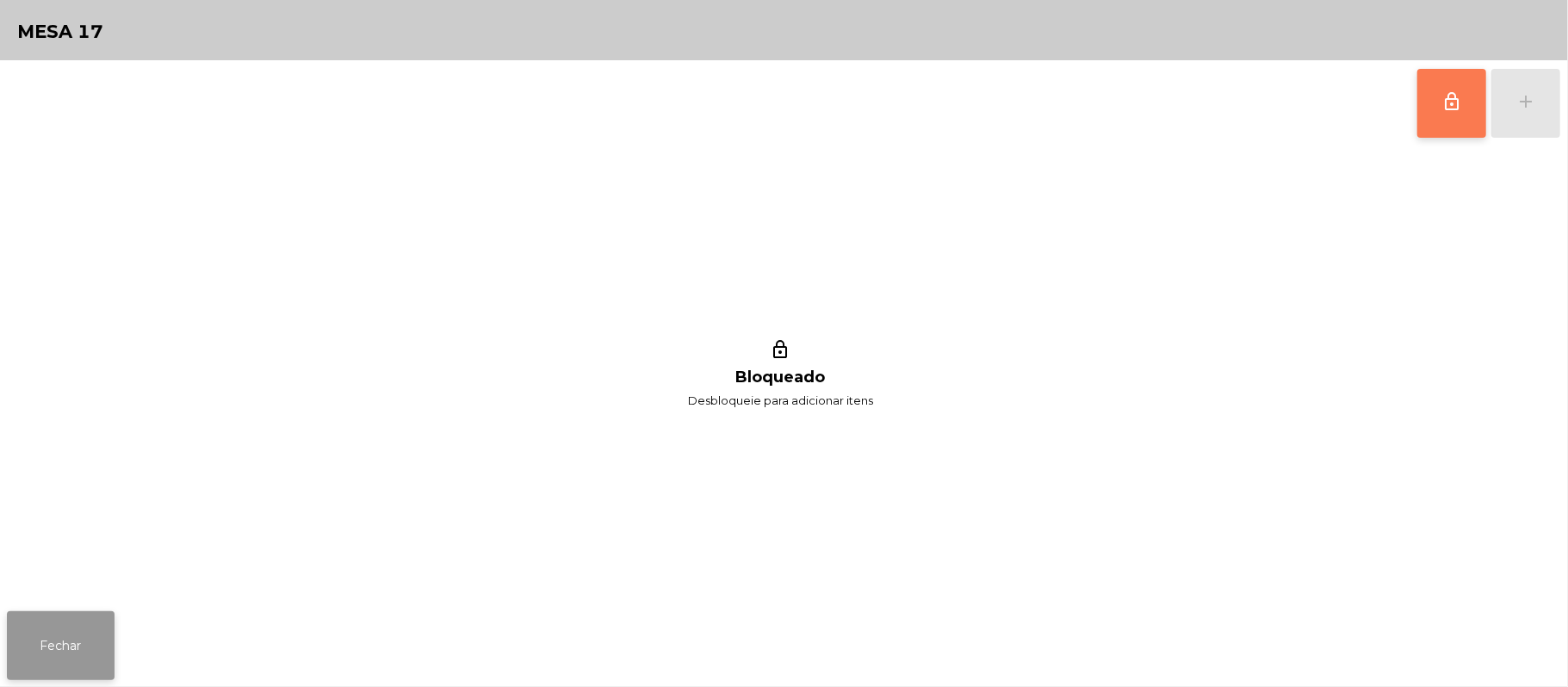
click at [80, 652] on button "Fechar" at bounding box center [61, 645] width 108 height 69
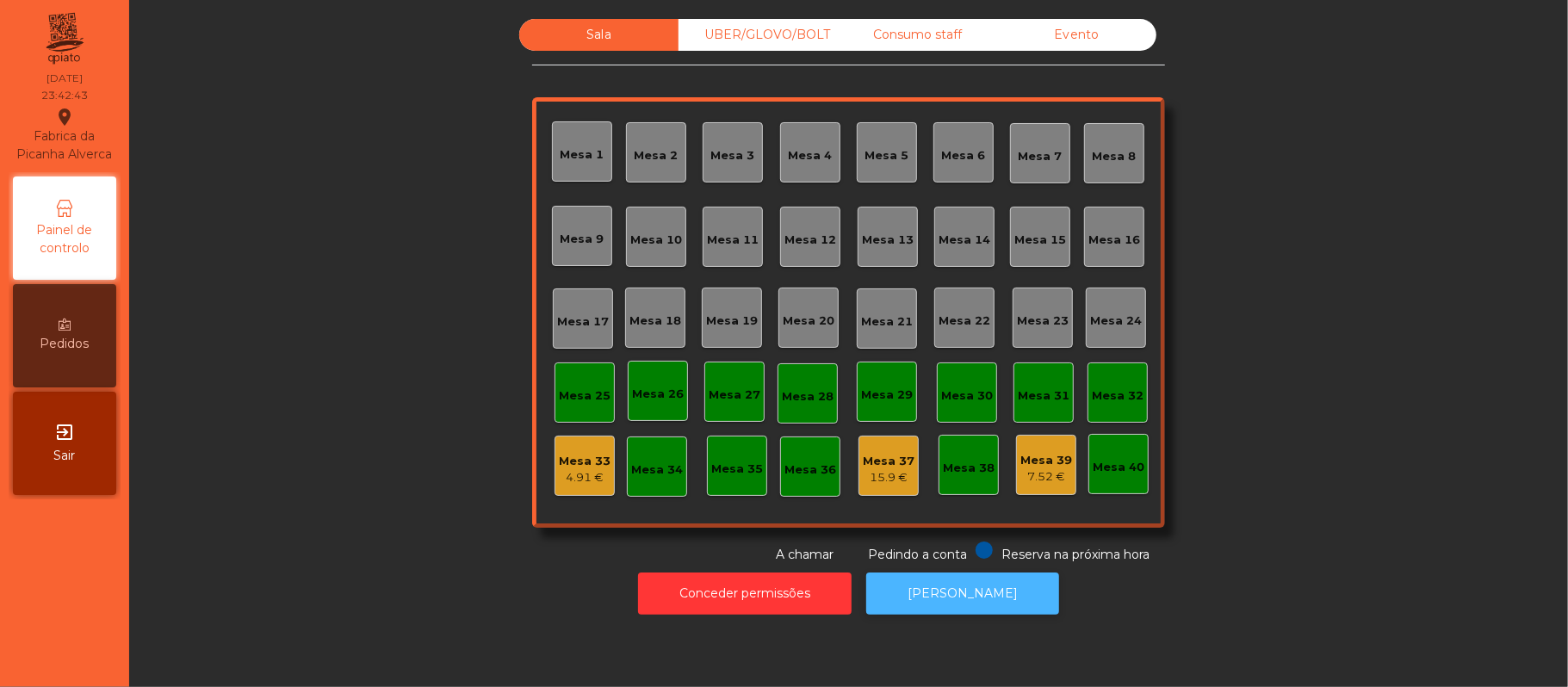
click at [979, 609] on button "[PERSON_NAME]" at bounding box center [962, 593] width 192 height 43
click at [577, 462] on div "Mesa 33" at bounding box center [584, 461] width 51 height 17
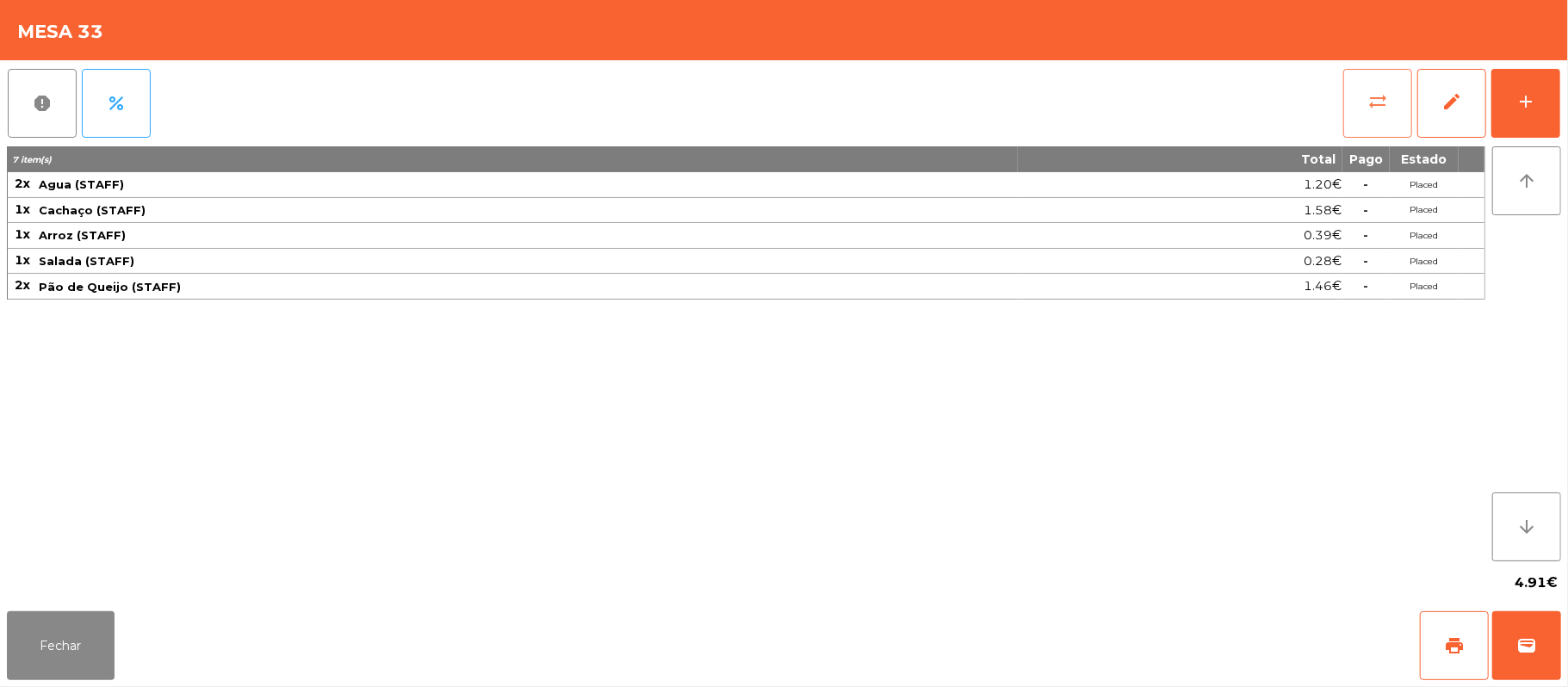
click at [1365, 88] on button "sync_alt" at bounding box center [1377, 103] width 69 height 69
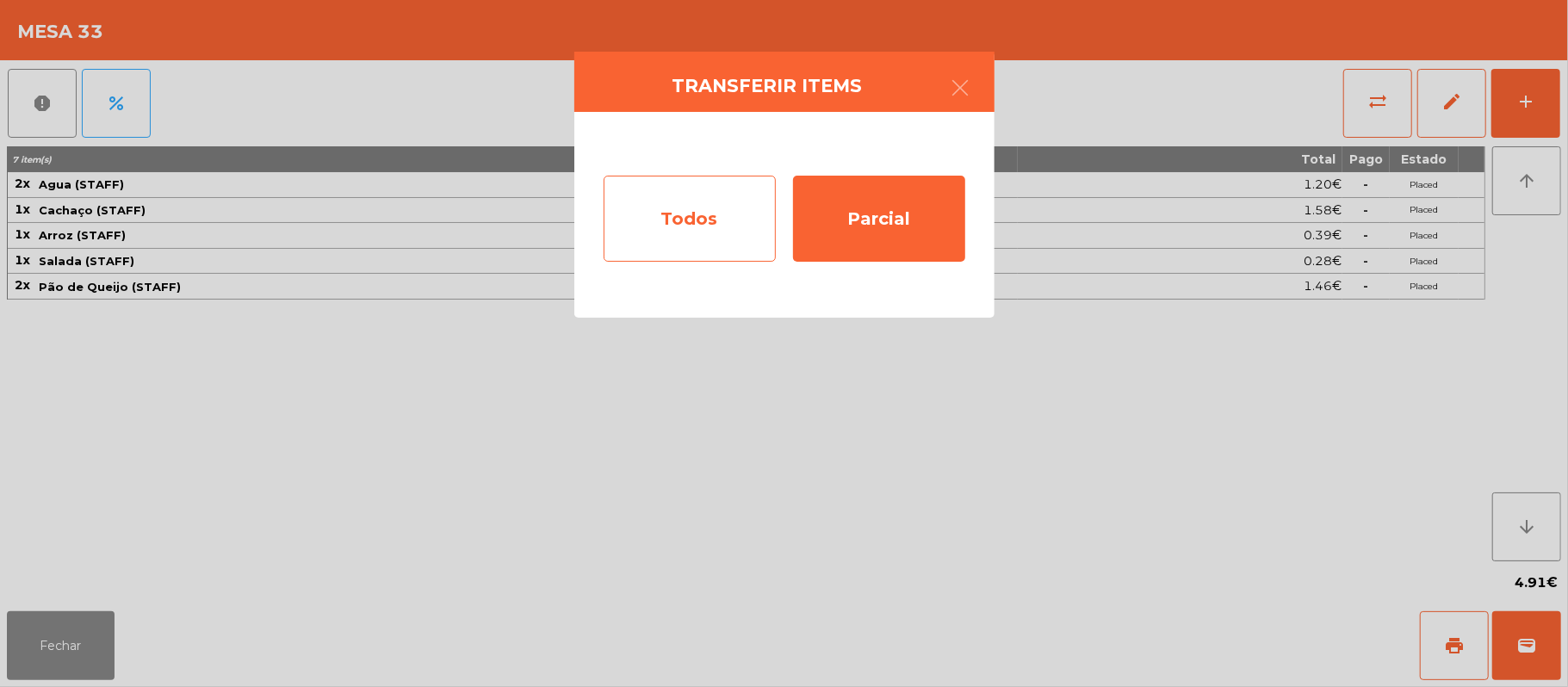
click at [717, 214] on div "Todos" at bounding box center [690, 218] width 173 height 86
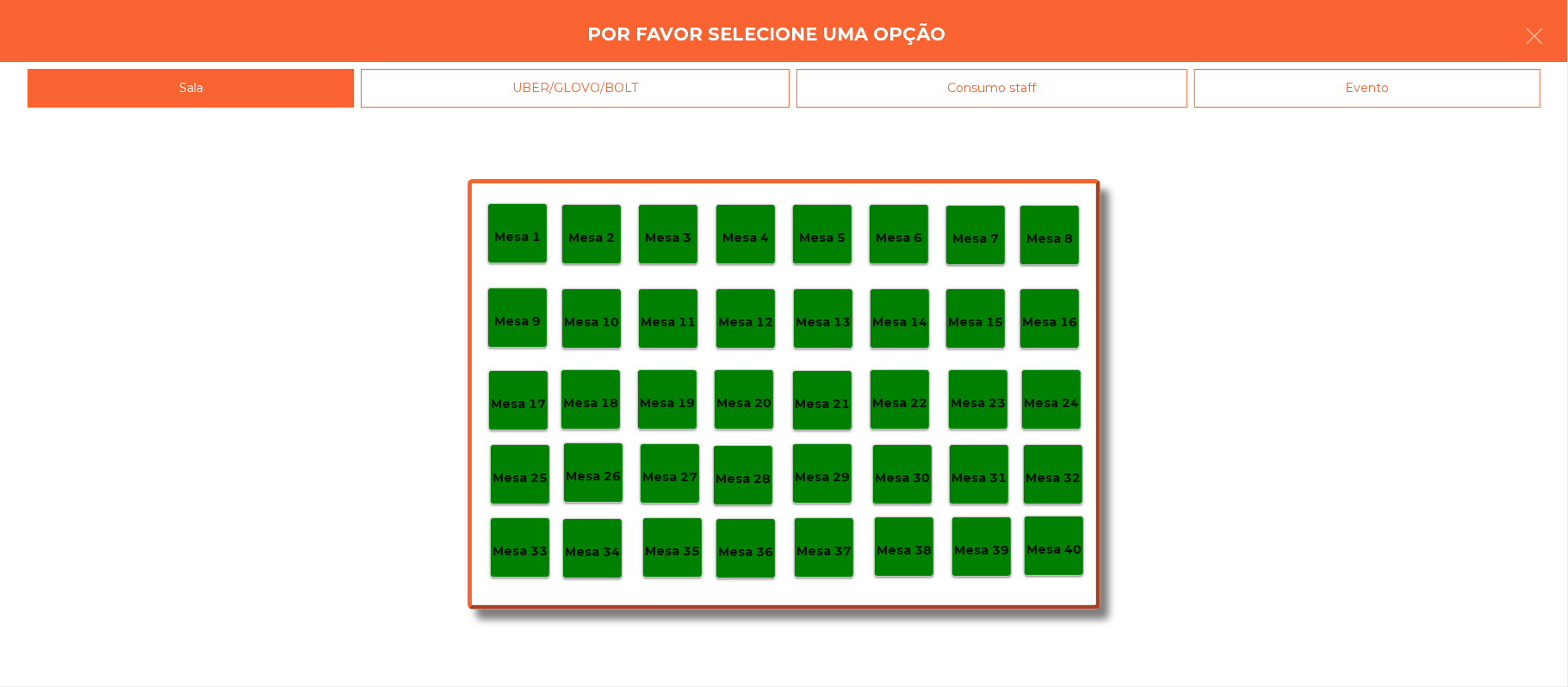
click at [972, 541] on p "Mesa 39" at bounding box center [981, 550] width 55 height 20
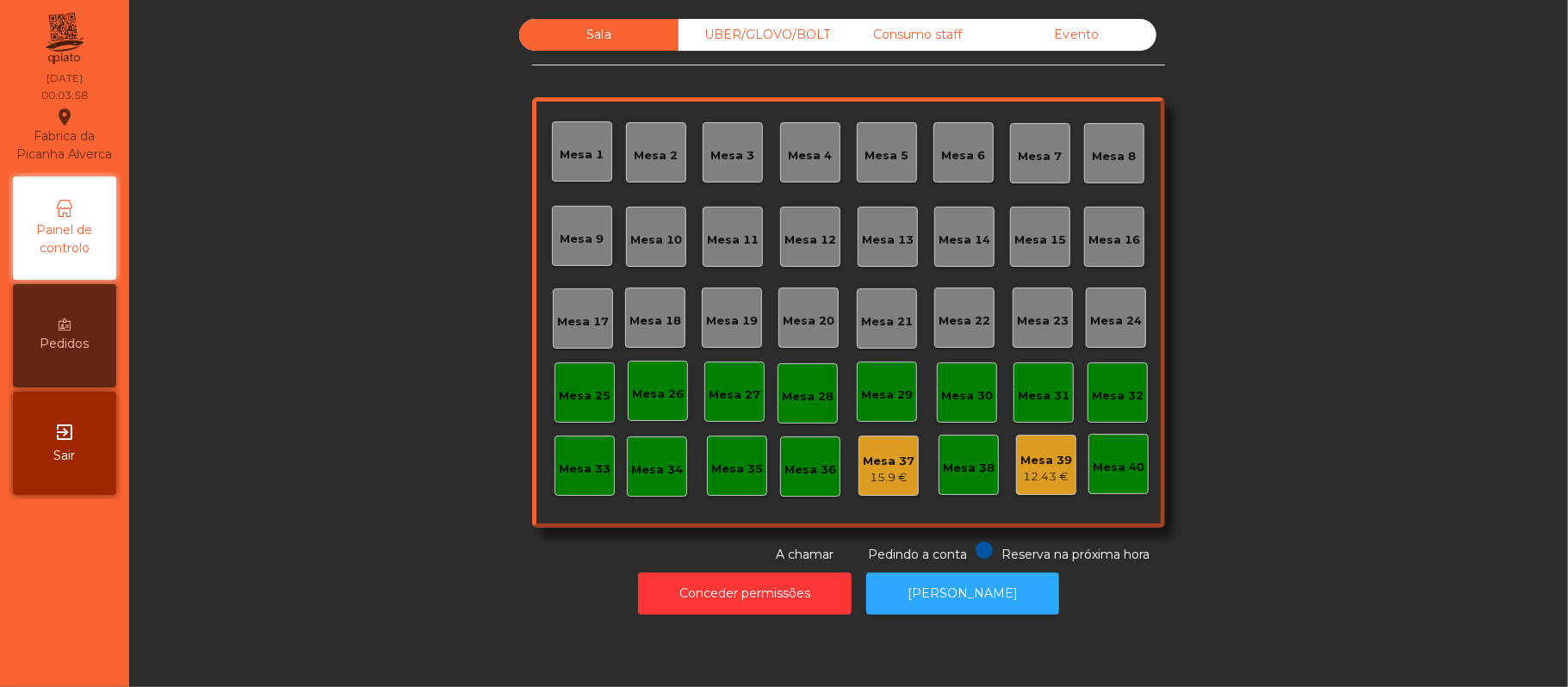
click at [759, 34] on div "UBER/GLOVO/BOLT" at bounding box center [758, 35] width 159 height 32
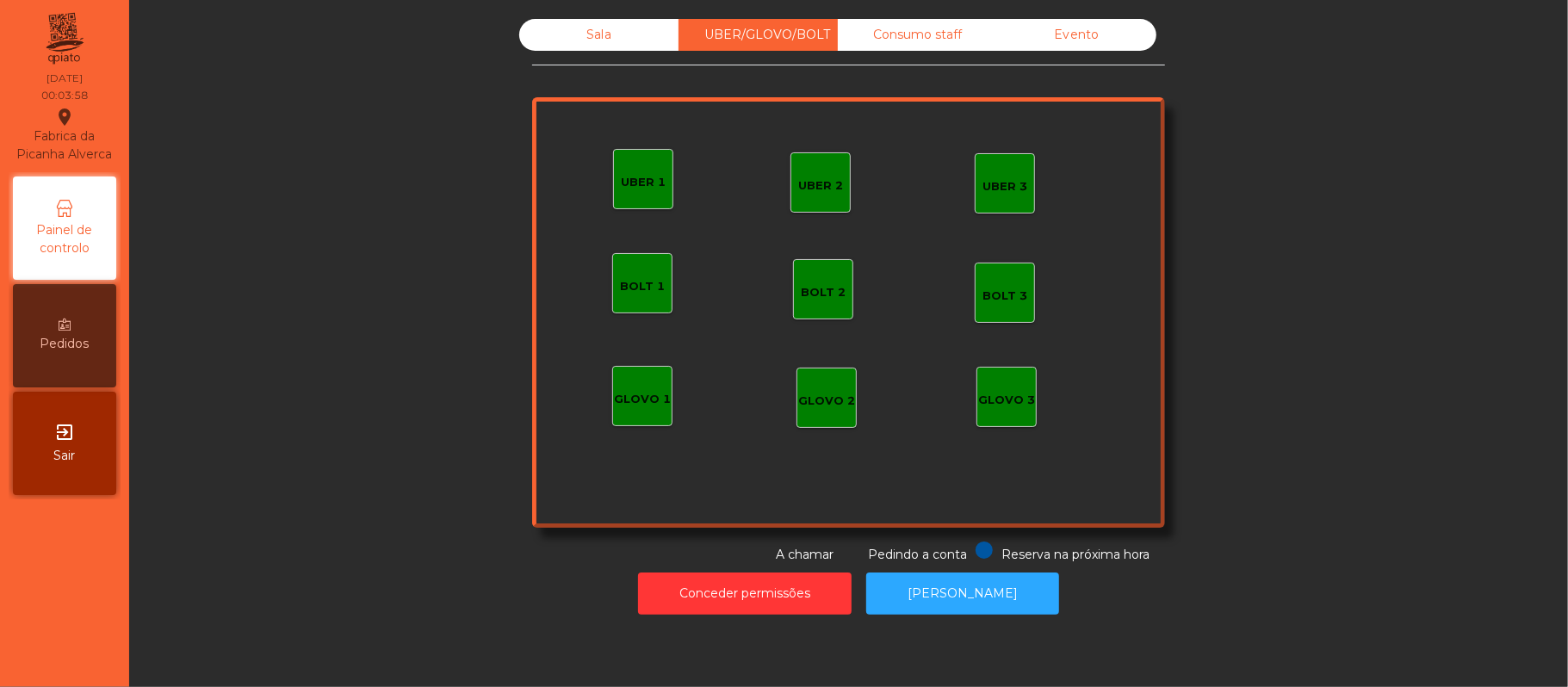
click at [907, 26] on div "Consumo staff" at bounding box center [918, 35] width 159 height 32
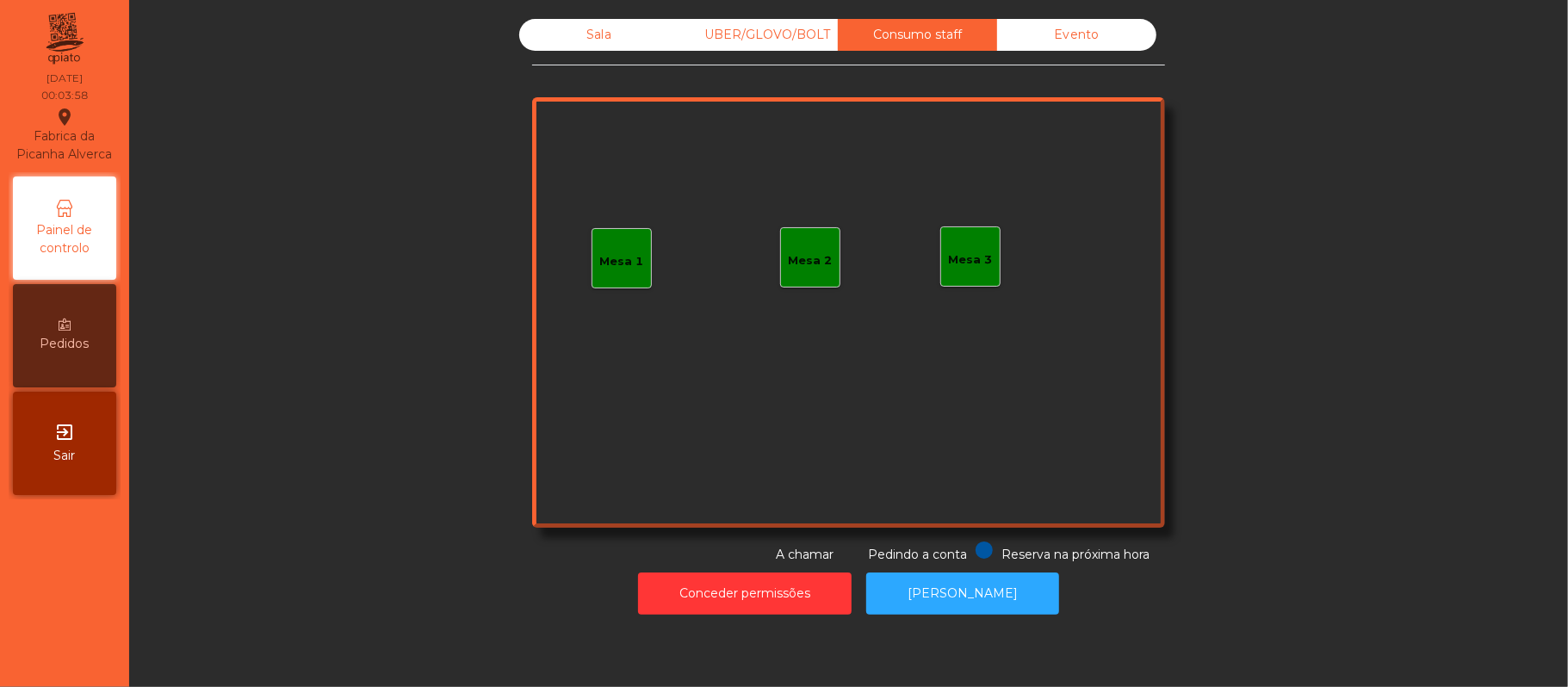
click at [1090, 35] on div "Evento" at bounding box center [1077, 35] width 159 height 32
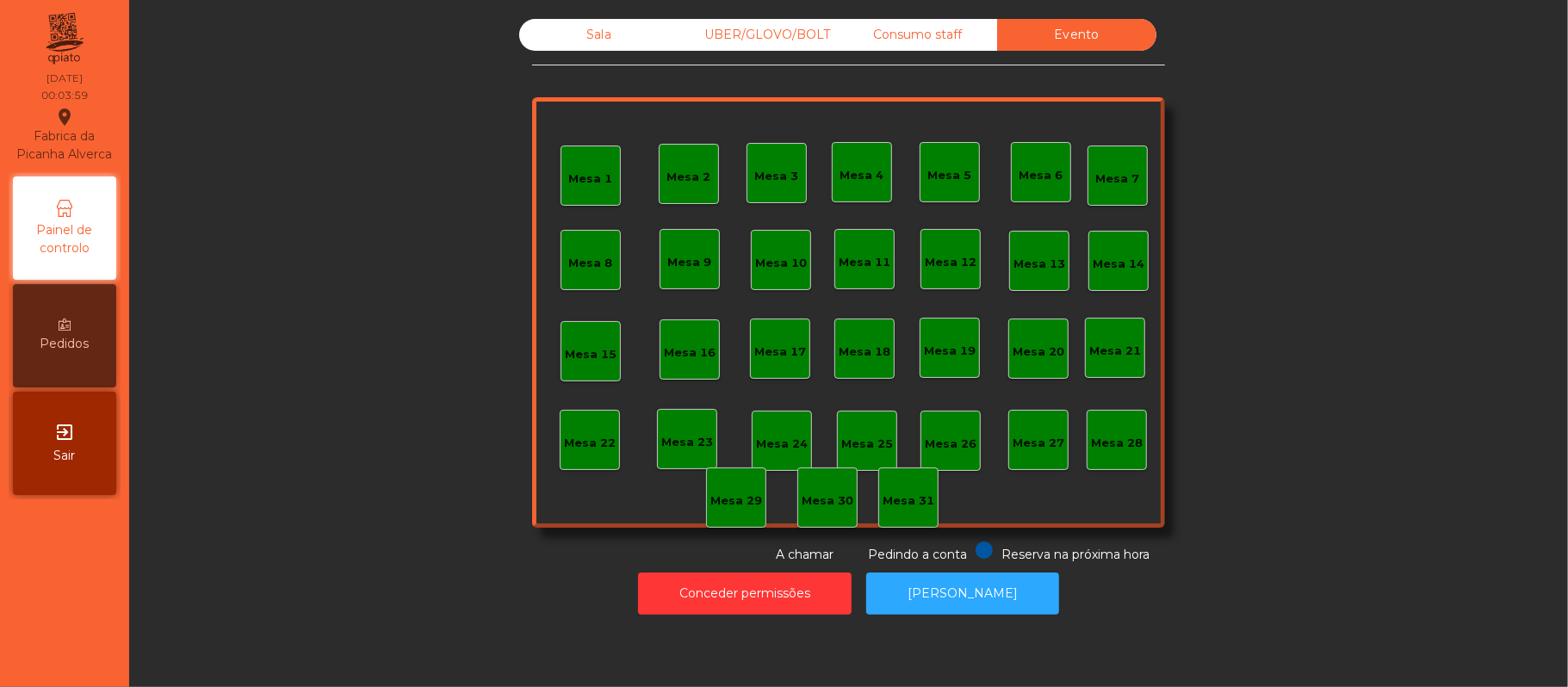
click at [903, 34] on div "Consumo staff" at bounding box center [918, 35] width 159 height 32
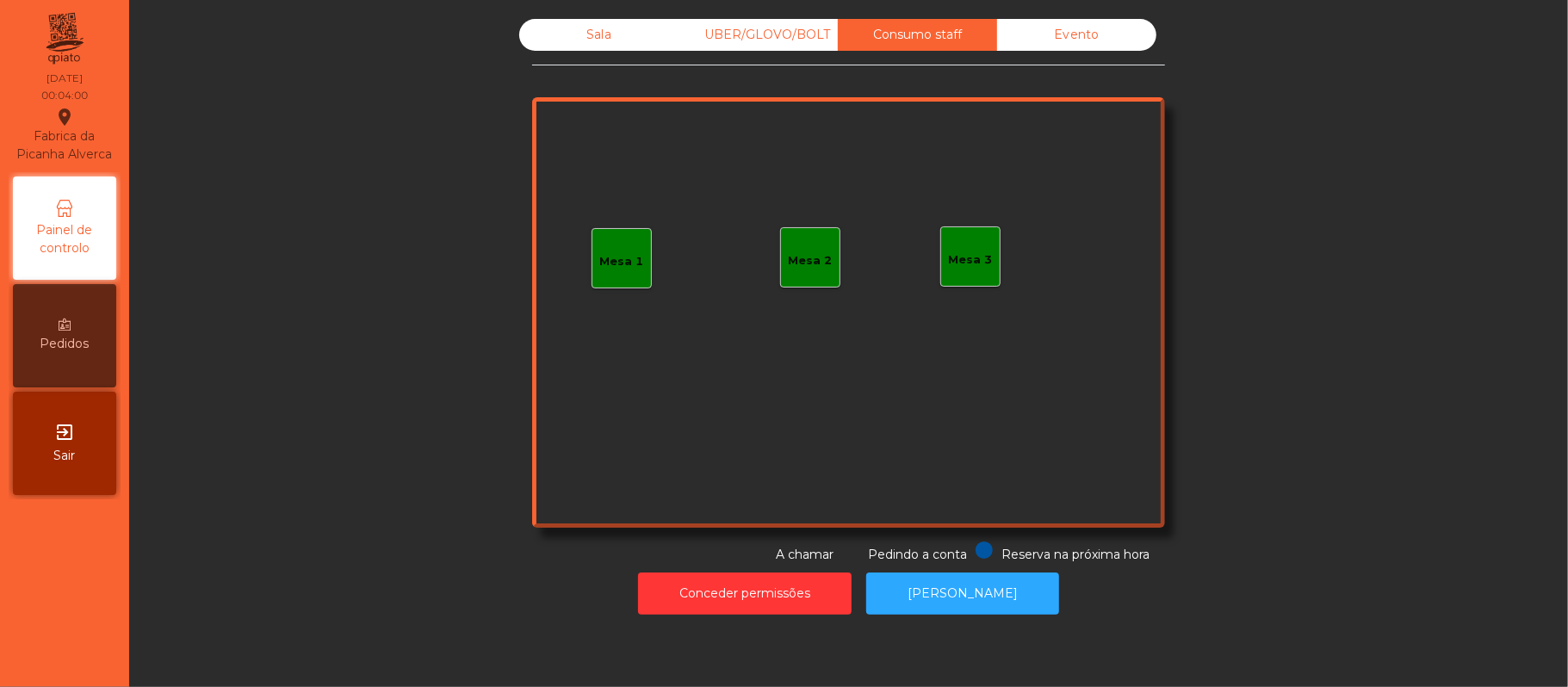
click at [780, 40] on div "UBER/GLOVO/BOLT" at bounding box center [758, 35] width 159 height 32
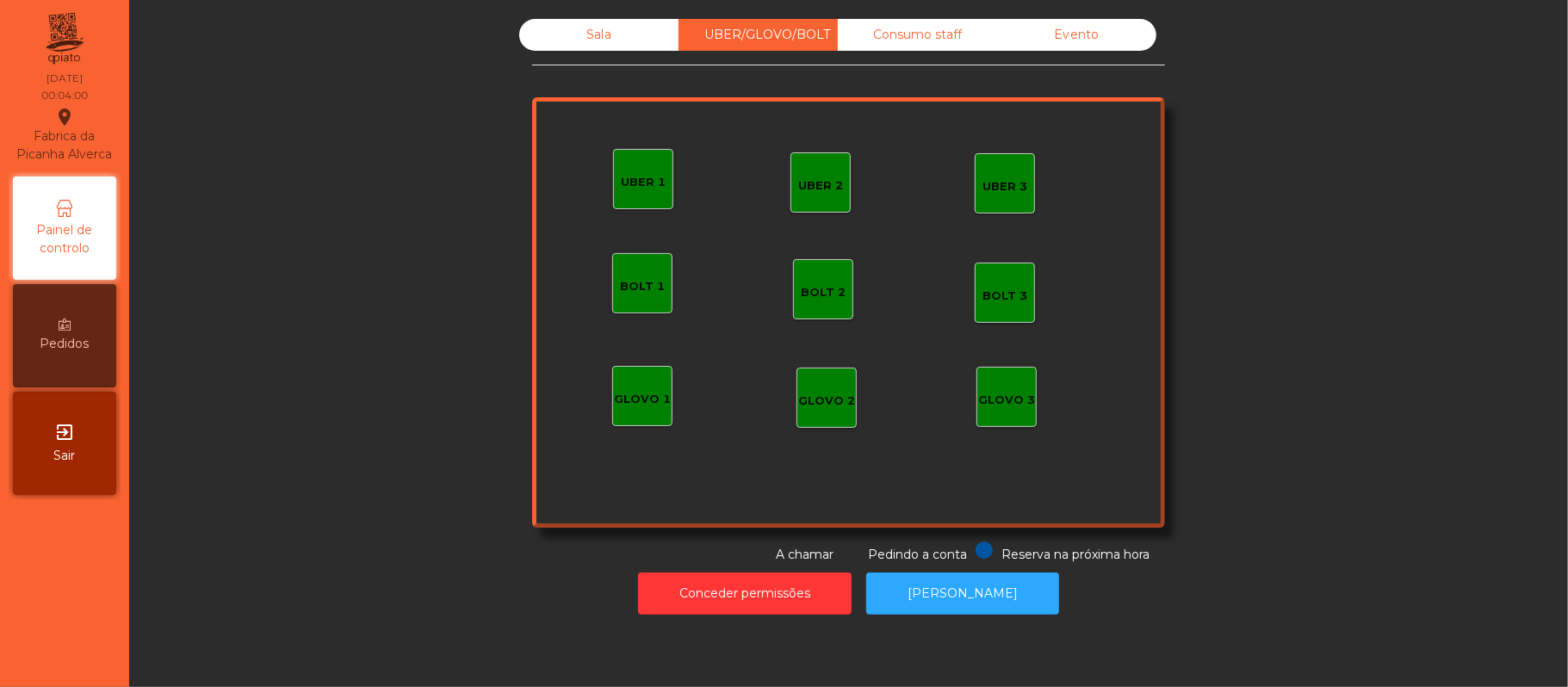
click at [607, 40] on div "Sala" at bounding box center [599, 35] width 159 height 32
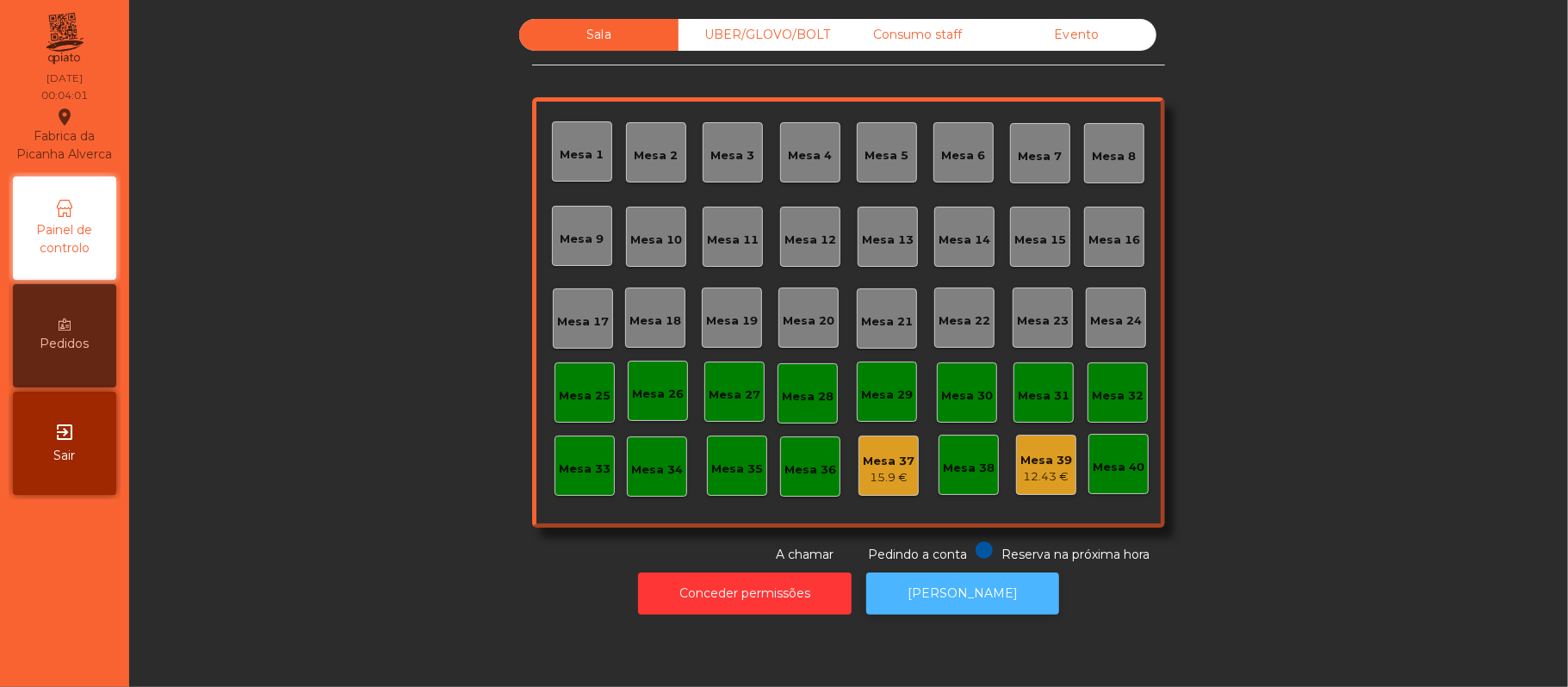
click at [1000, 600] on button "[PERSON_NAME]" at bounding box center [962, 593] width 192 height 43
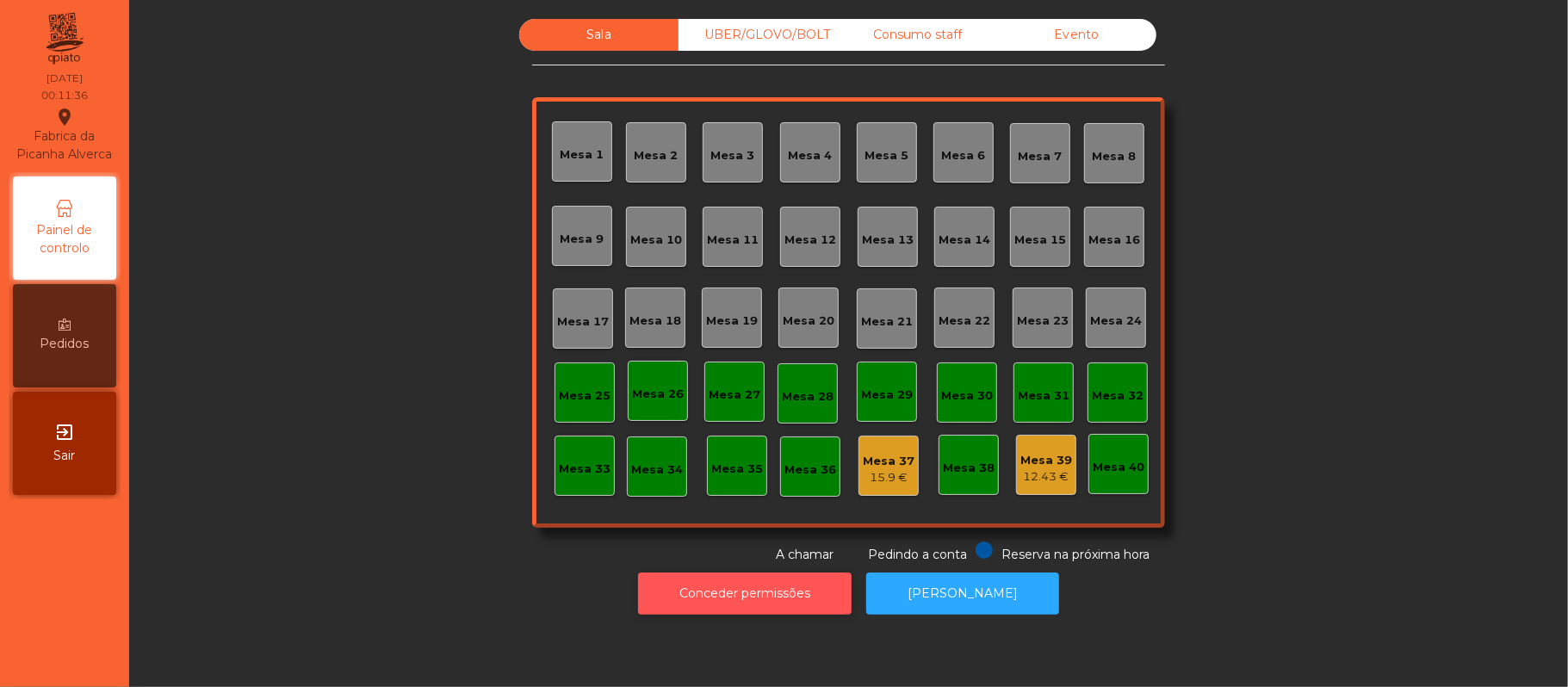
click at [802, 597] on button "Conceder permissões" at bounding box center [744, 593] width 213 height 43
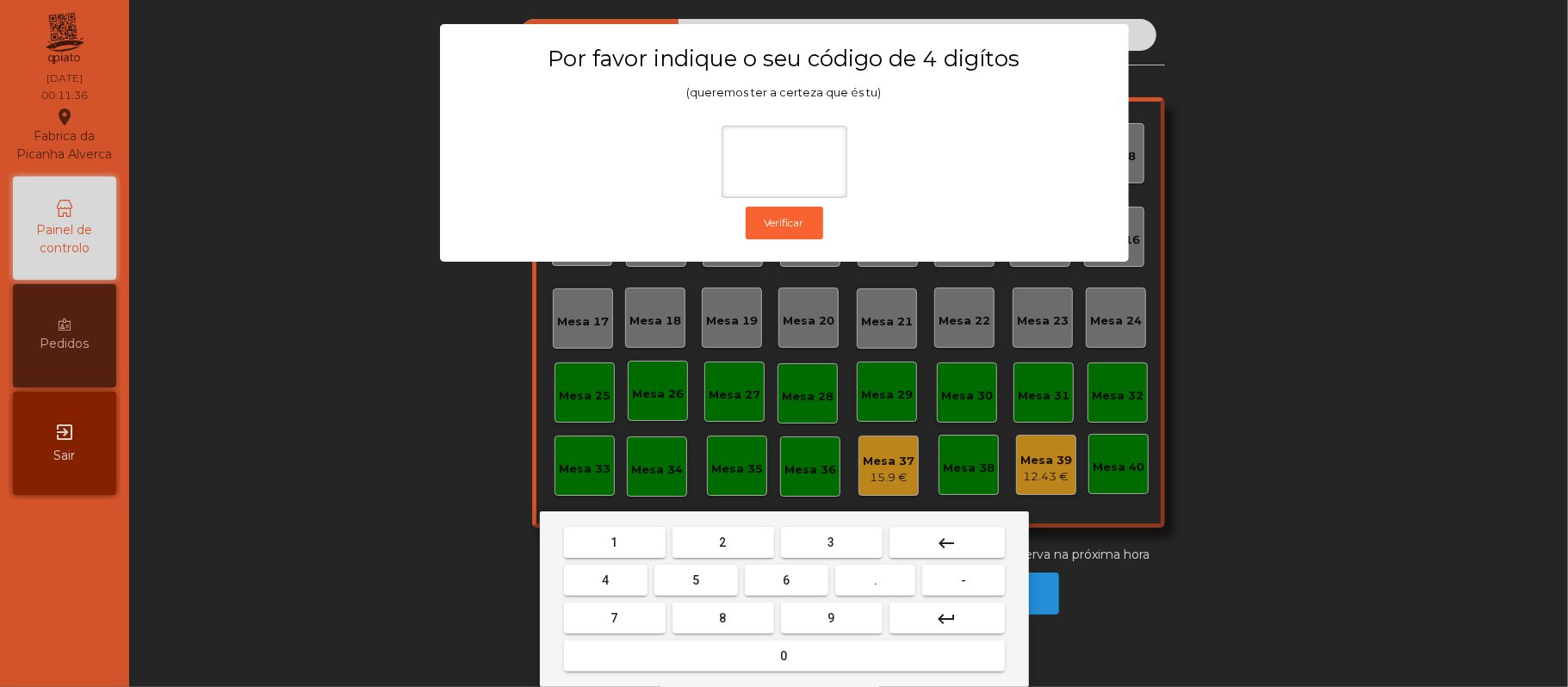
click at [727, 544] on button "2" at bounding box center [722, 542] width 101 height 31
click at [793, 583] on button "6" at bounding box center [787, 580] width 83 height 31
click at [634, 549] on button "1" at bounding box center [614, 542] width 101 height 31
click at [714, 588] on button "5" at bounding box center [696, 580] width 83 height 31
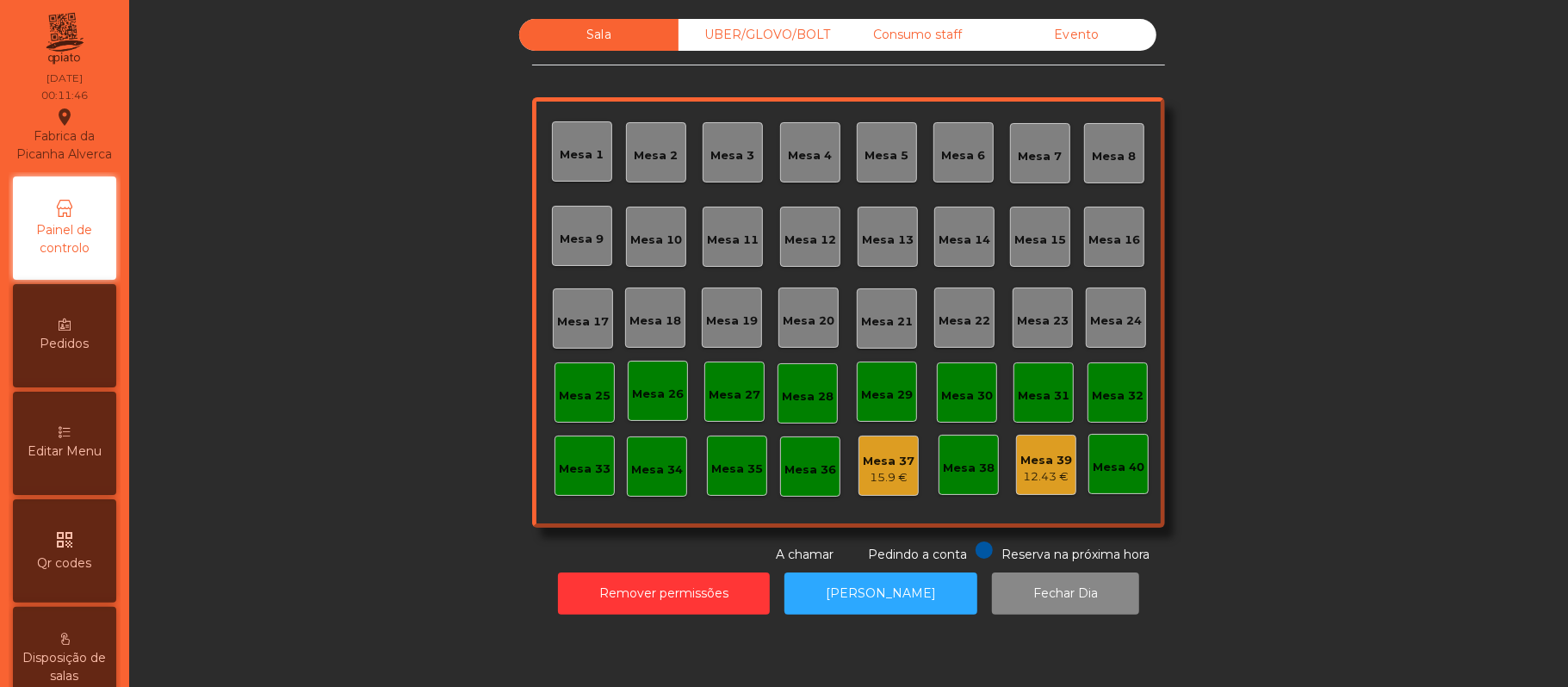
click at [868, 477] on div "15.9 €" at bounding box center [888, 478] width 51 height 17
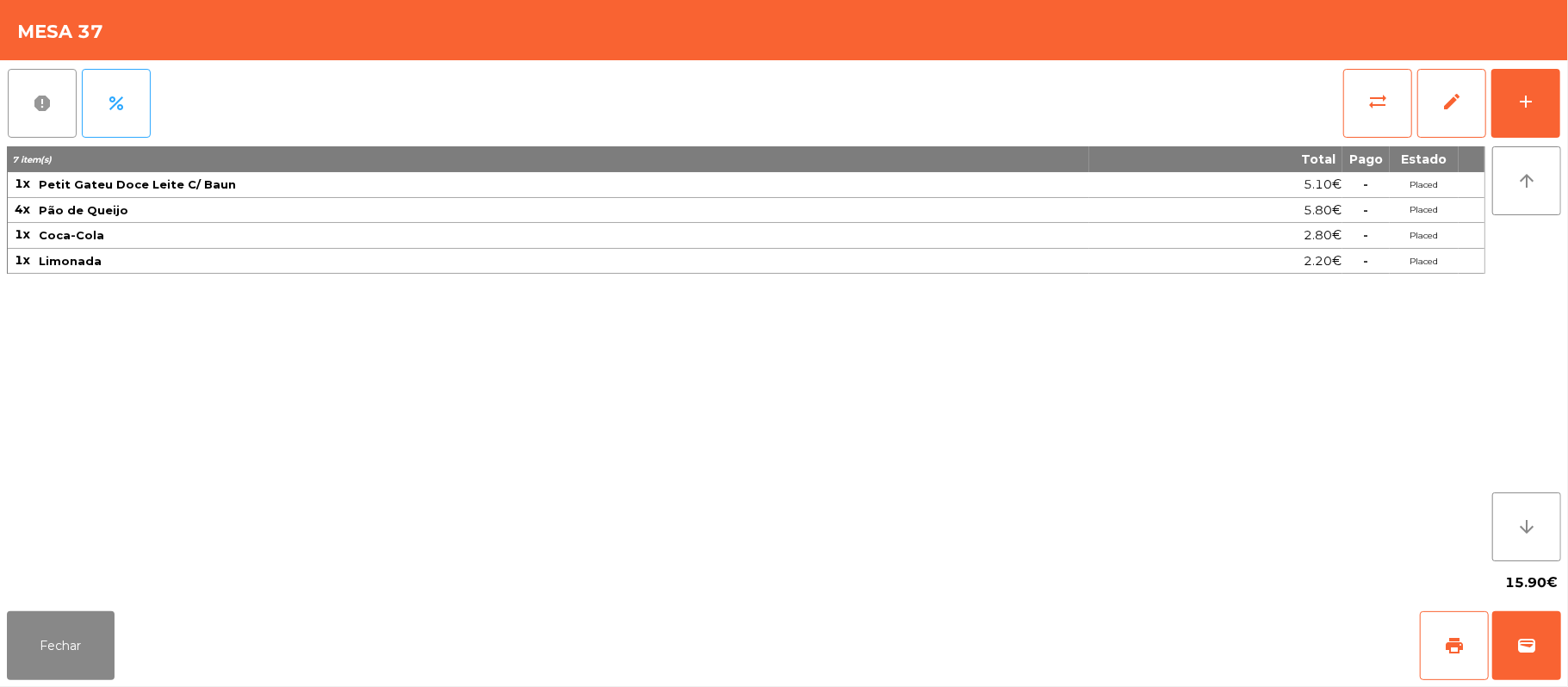
click at [48, 110] on span "report" at bounding box center [43, 103] width 21 height 21
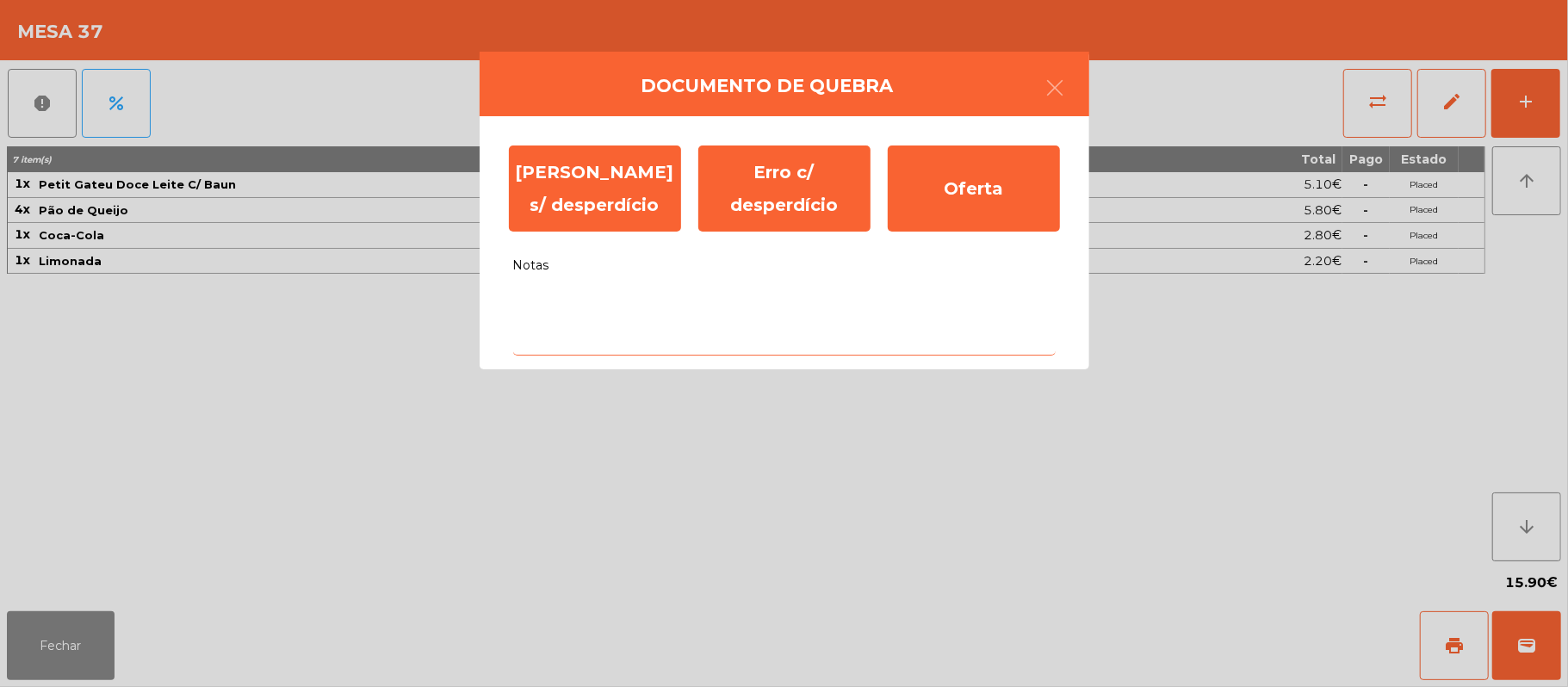
click at [591, 303] on textarea "Notas" at bounding box center [784, 319] width 542 height 71
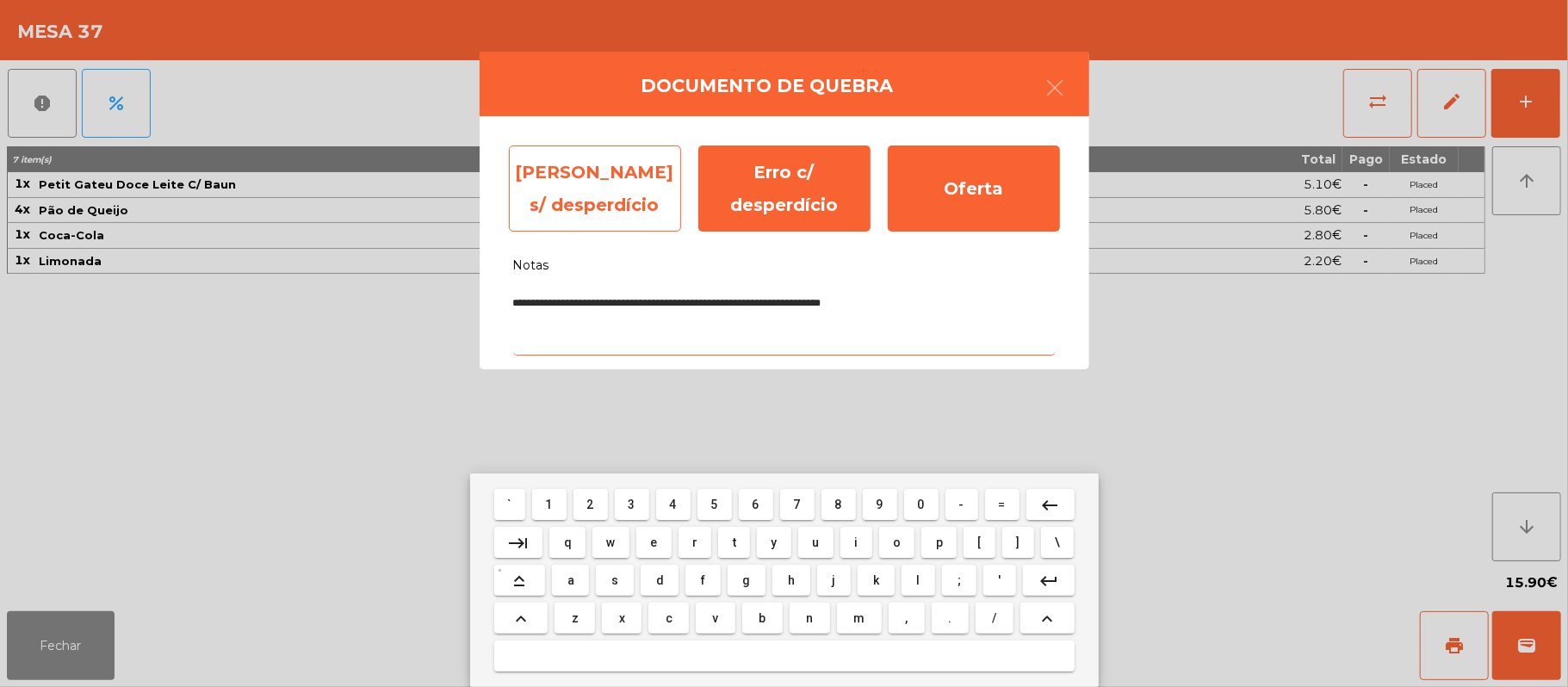
type textarea "**********"
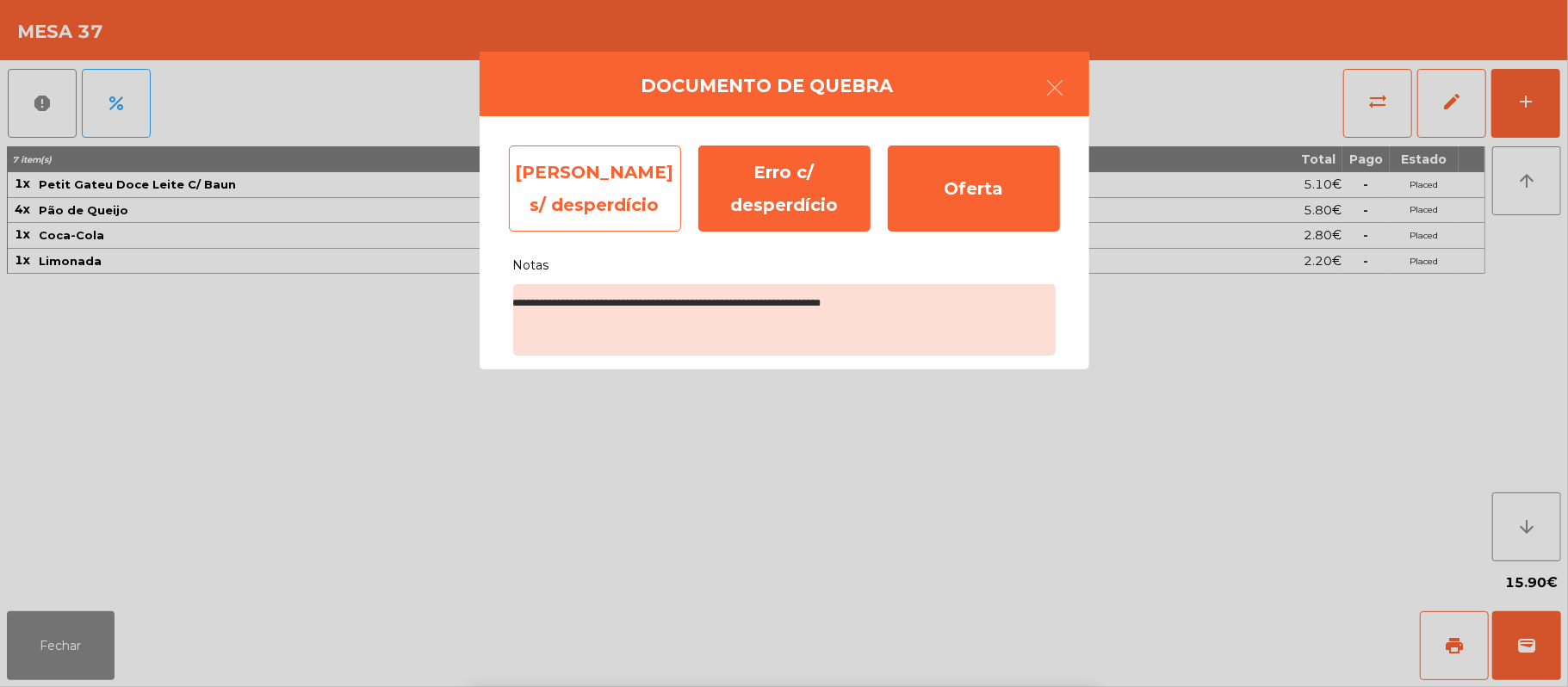
click at [555, 191] on div "Erro s/ desperdício" at bounding box center [595, 188] width 173 height 86
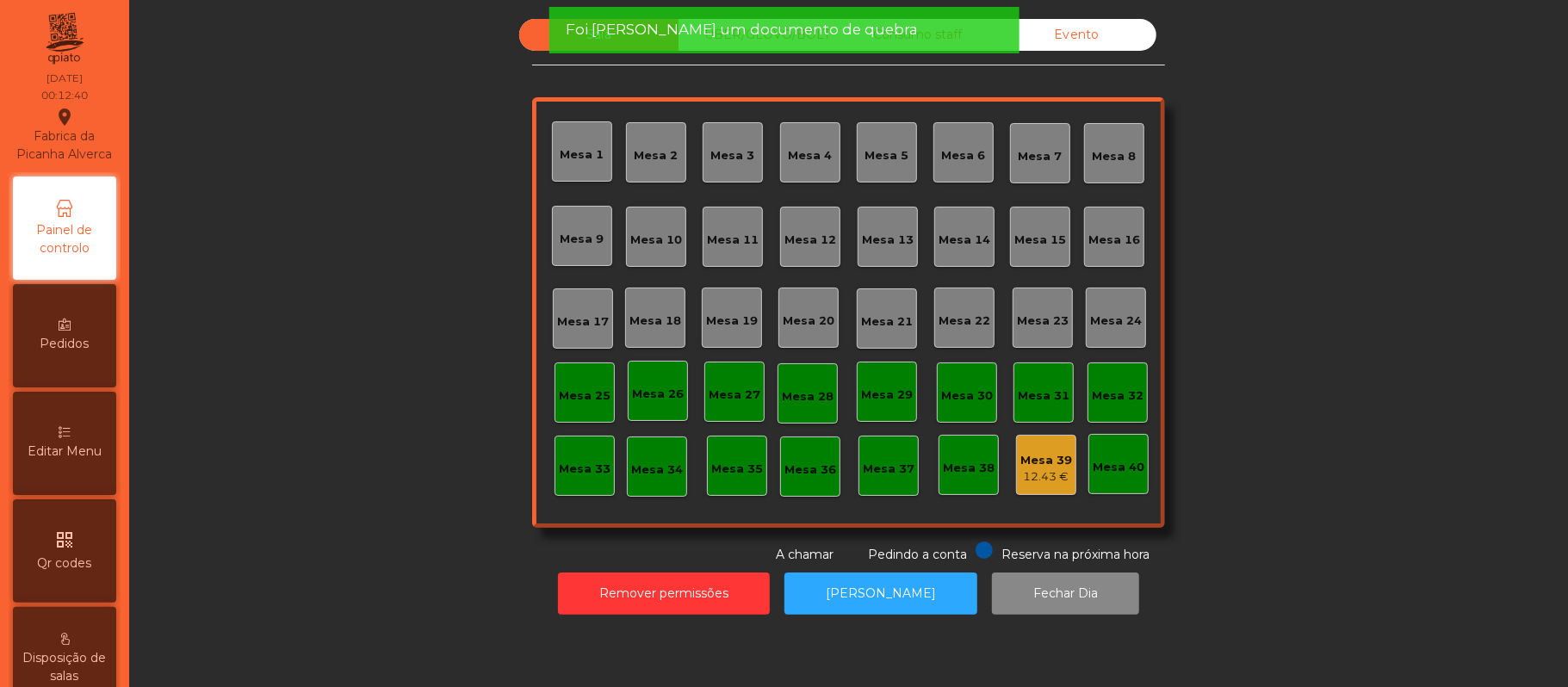
click at [1046, 463] on div "Mesa 39" at bounding box center [1046, 461] width 51 height 17
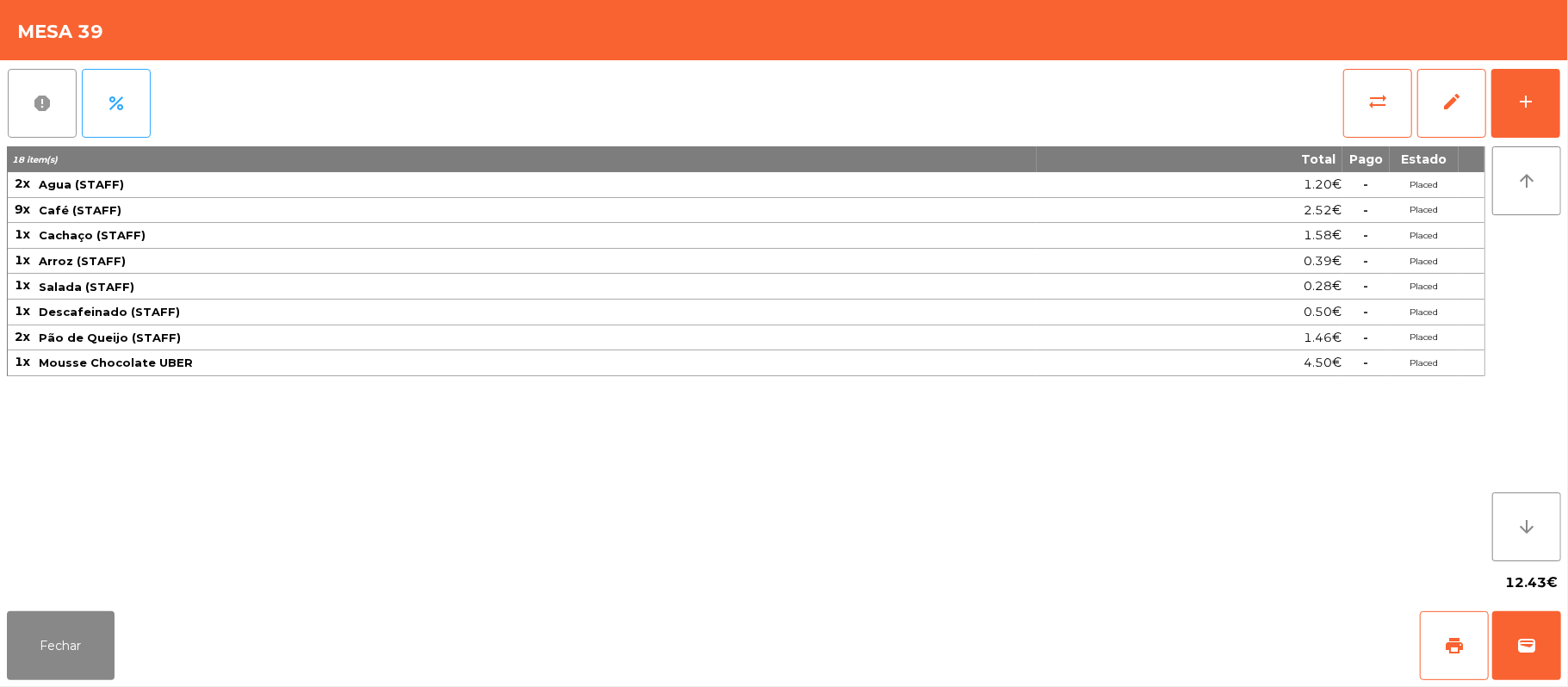
click at [25, 82] on button "report" at bounding box center [42, 103] width 69 height 69
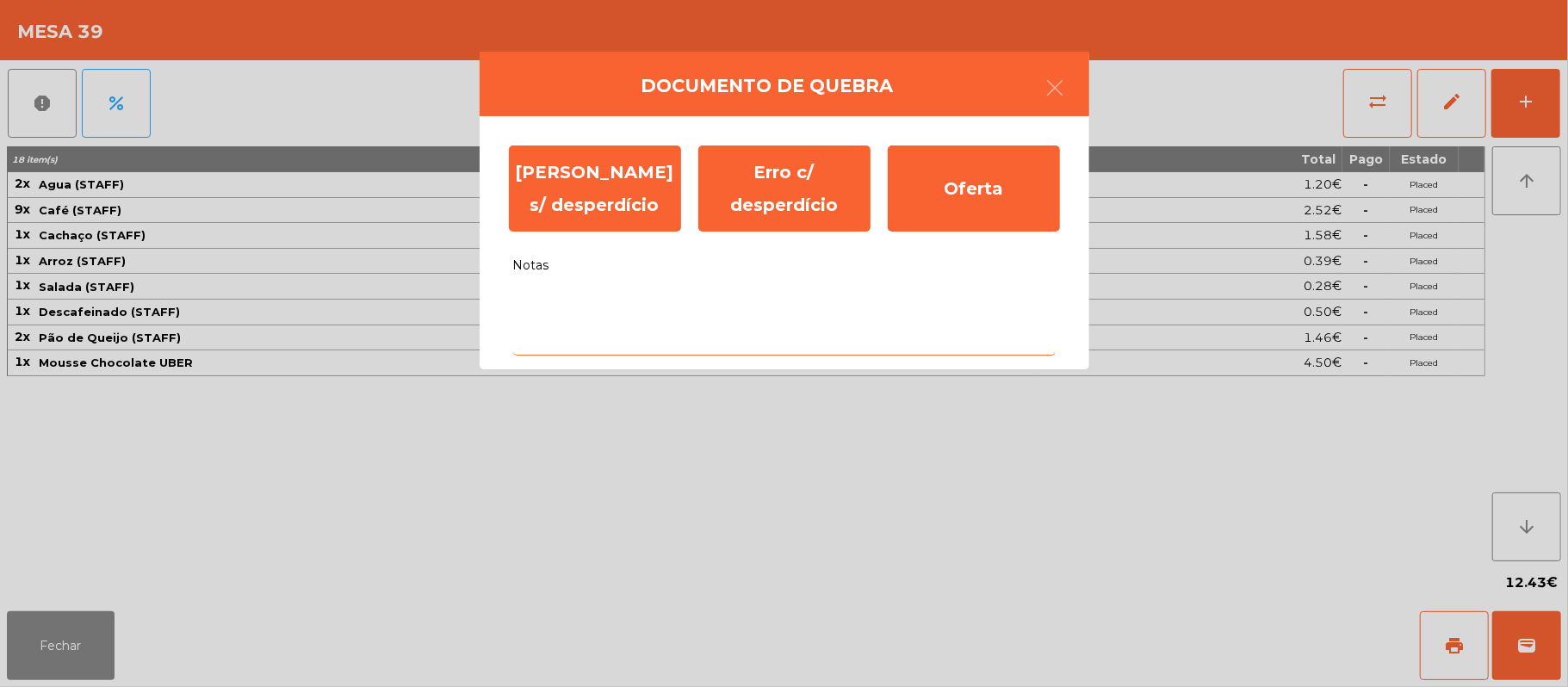
click at [553, 307] on textarea "Notas" at bounding box center [784, 319] width 542 height 71
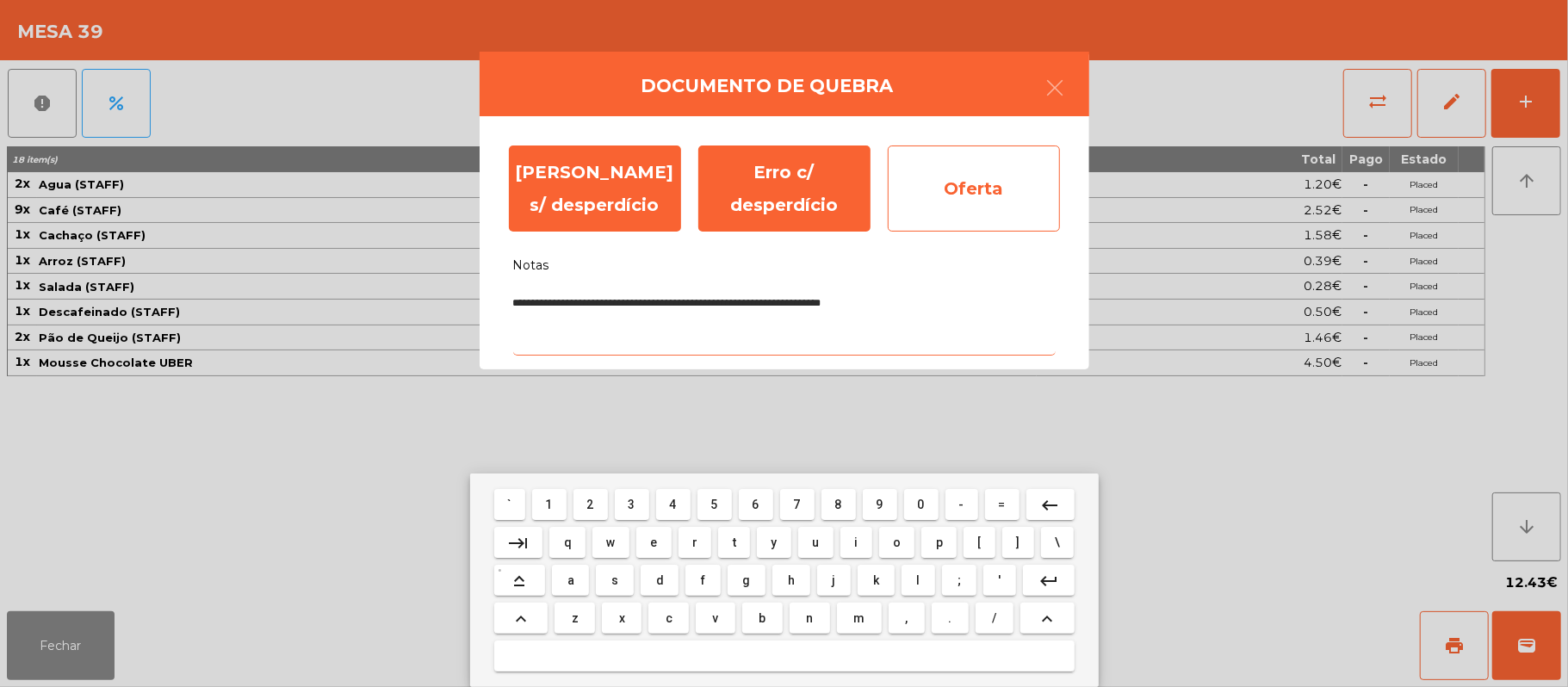
type textarea "**********"
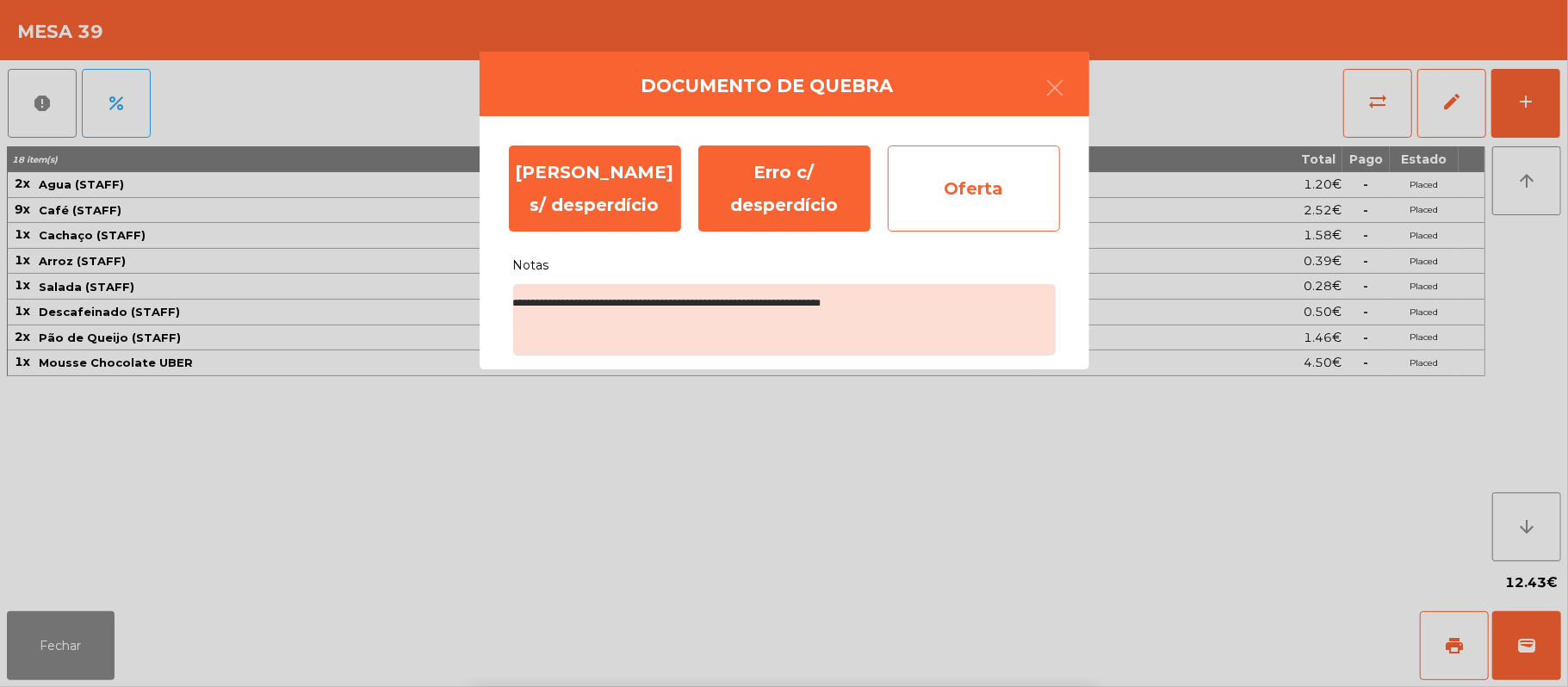
click at [1006, 193] on div "Oferta" at bounding box center [974, 188] width 173 height 86
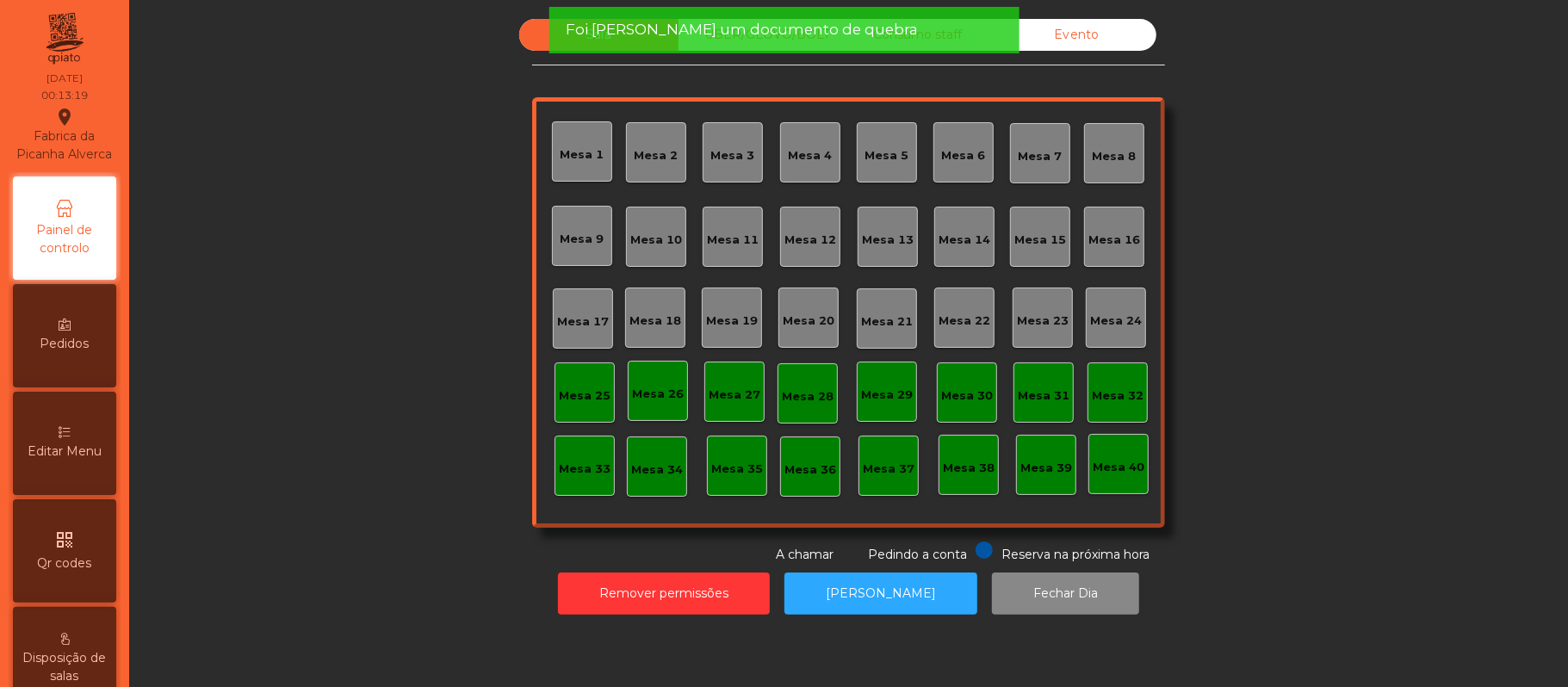
click at [1090, 43] on div "Evento" at bounding box center [1077, 35] width 159 height 32
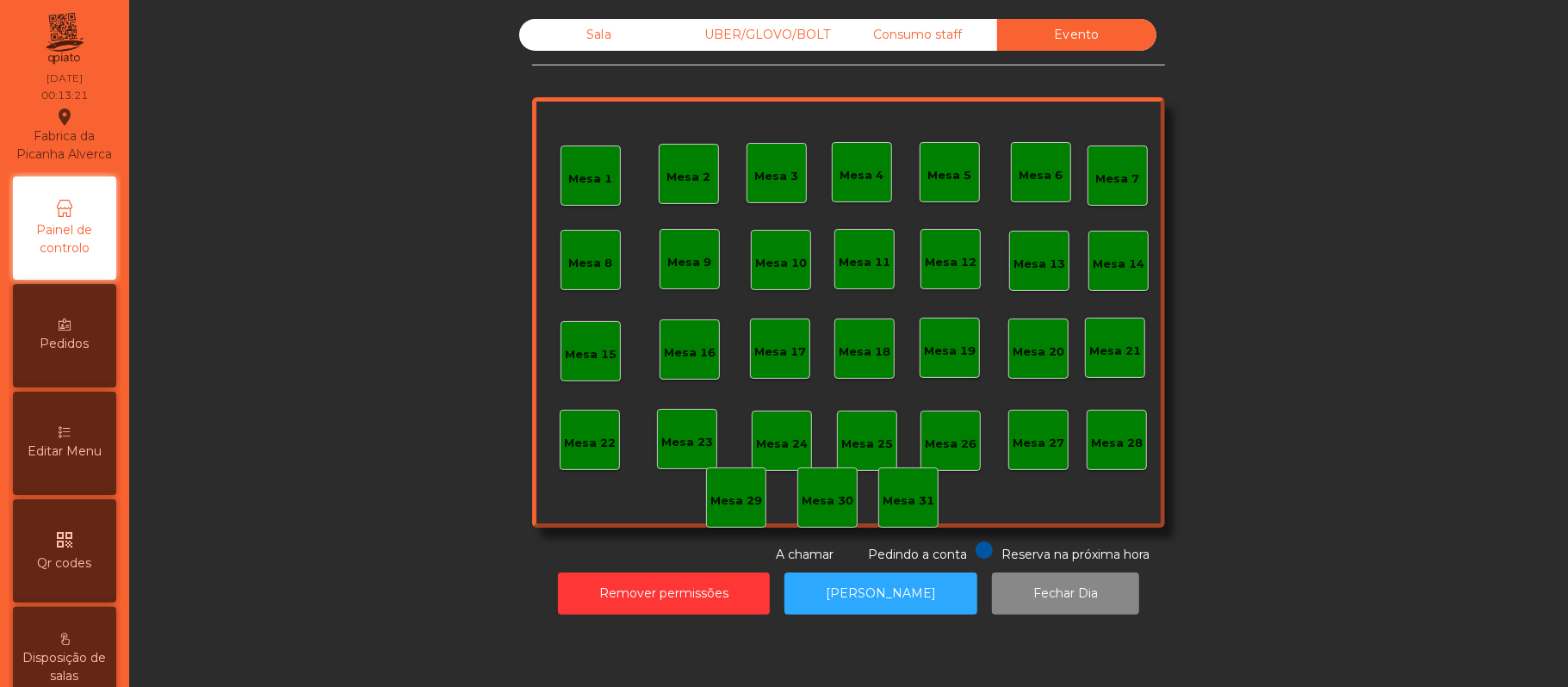
click at [934, 42] on div "Consumo staff" at bounding box center [918, 35] width 159 height 32
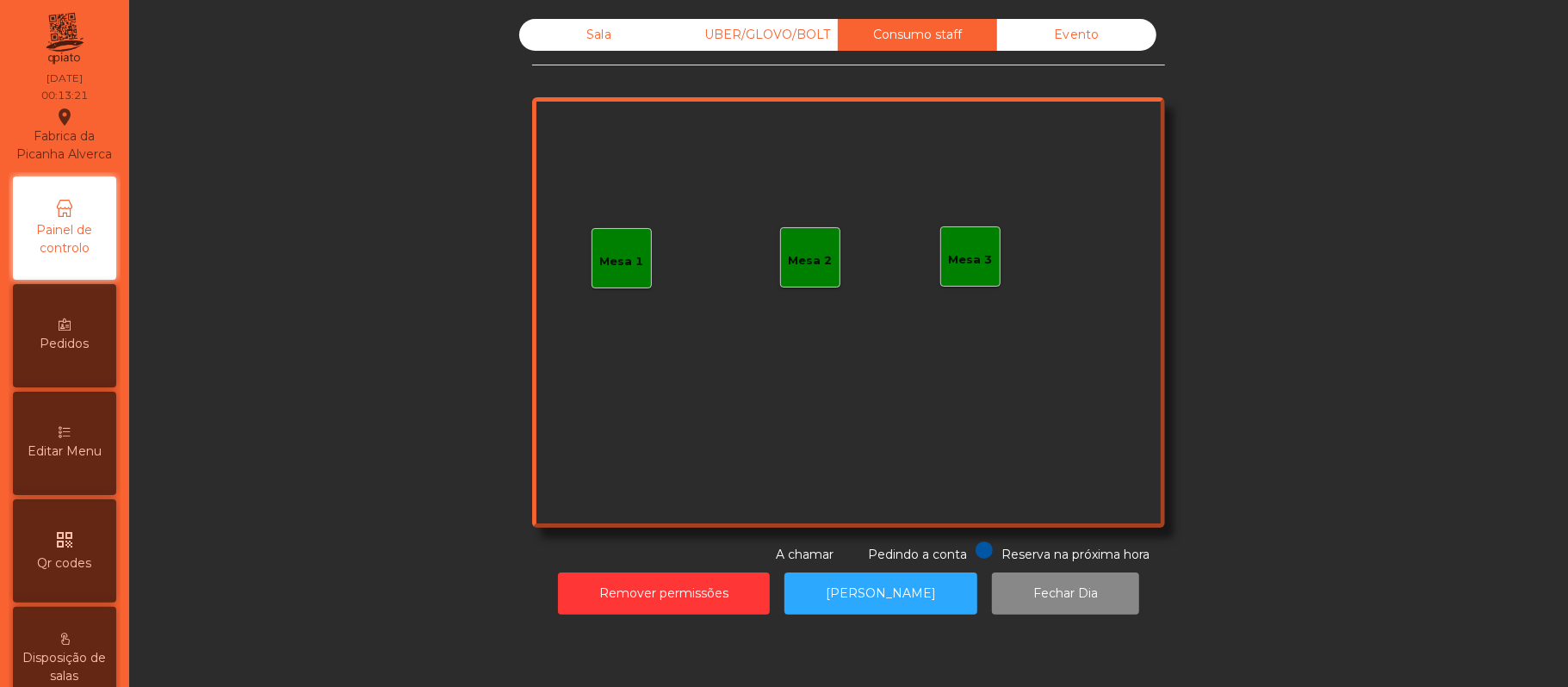
click at [755, 34] on div "UBER/GLOVO/BOLT" at bounding box center [758, 35] width 159 height 32
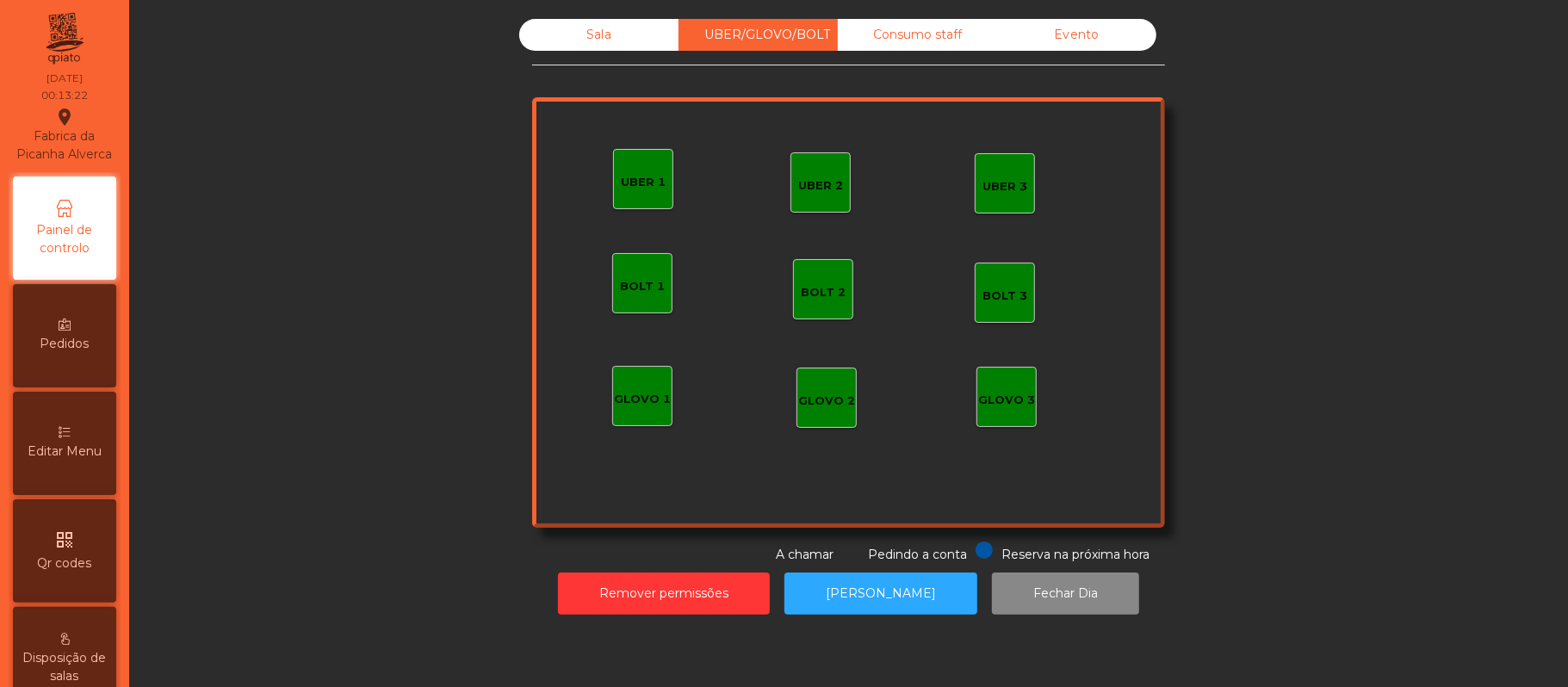
click at [587, 34] on div "Sala" at bounding box center [599, 35] width 159 height 32
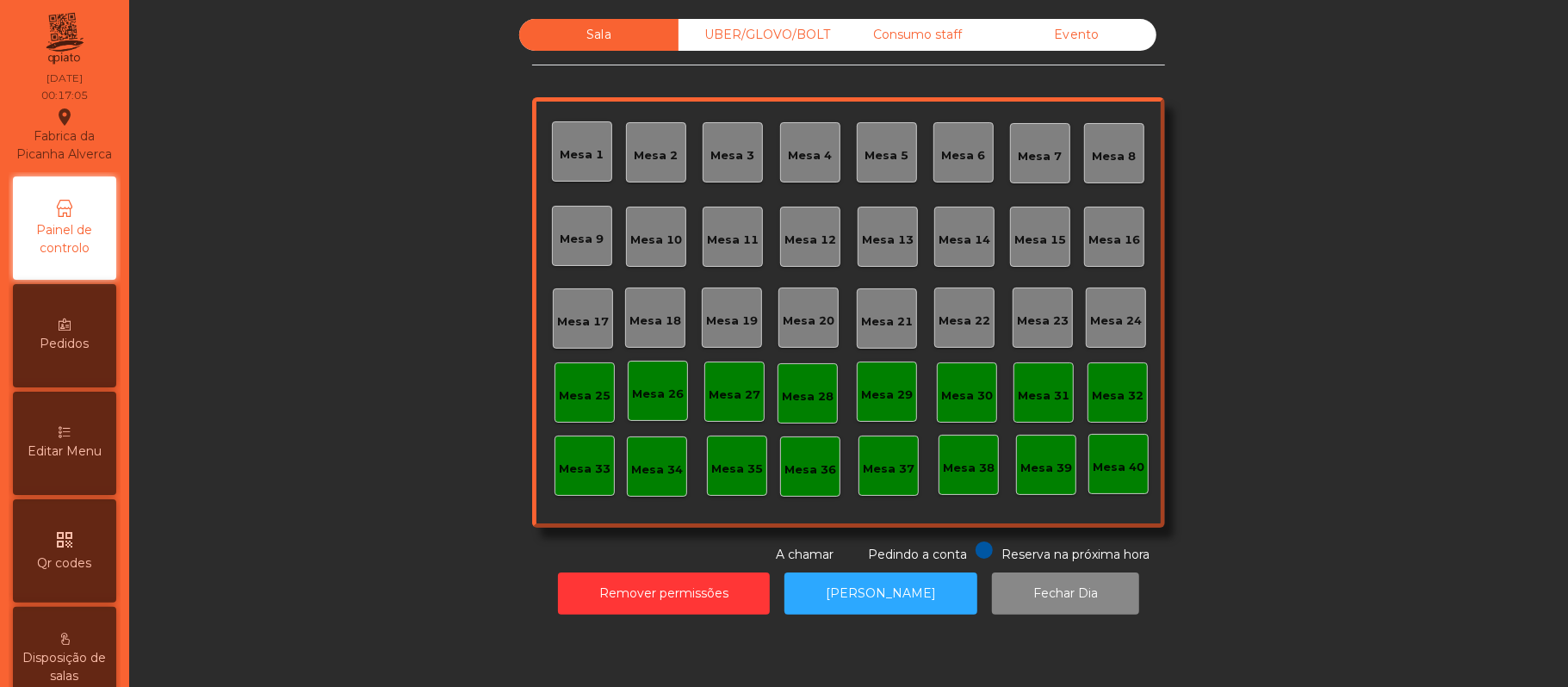
click at [1085, 26] on div "Evento" at bounding box center [1077, 35] width 159 height 32
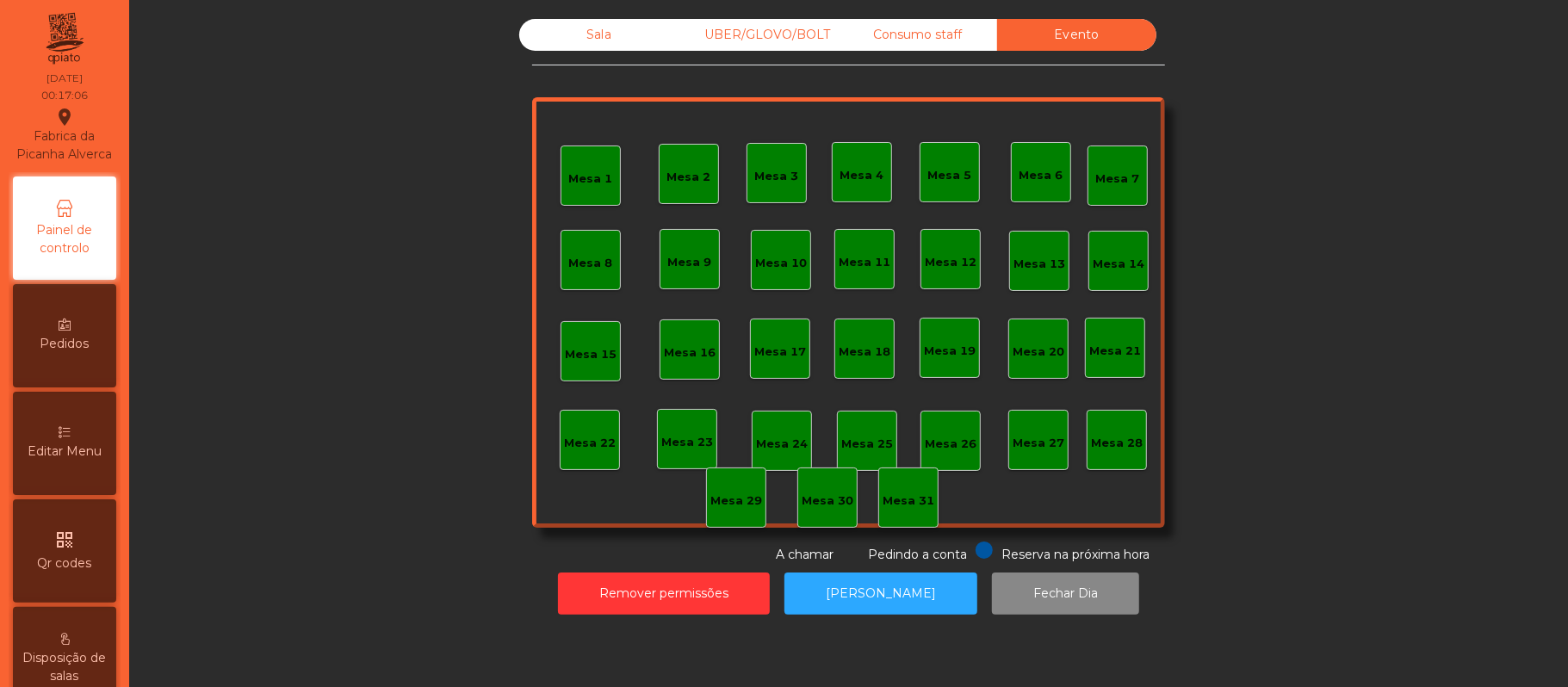
click at [940, 39] on div "Consumo staff" at bounding box center [918, 35] width 159 height 32
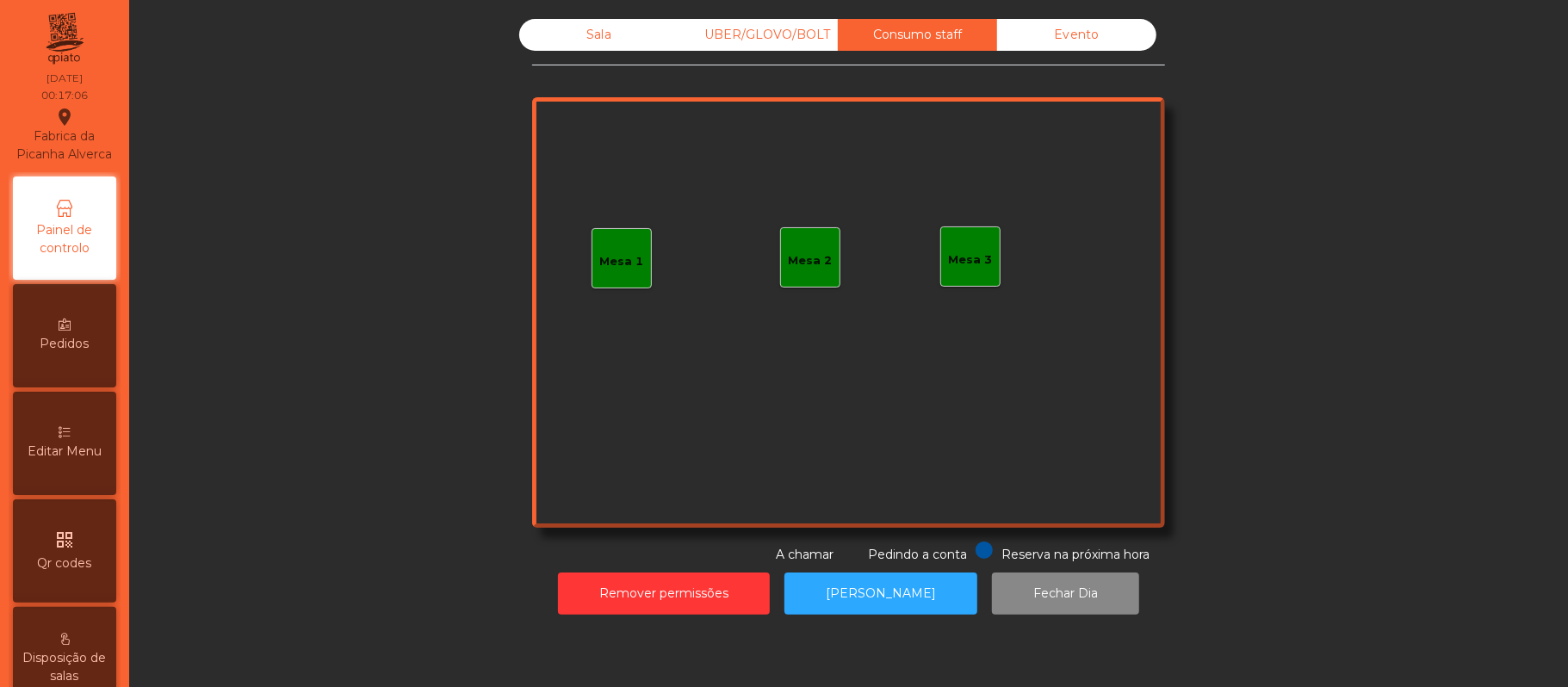
click at [763, 35] on div "UBER/GLOVO/BOLT" at bounding box center [758, 35] width 159 height 32
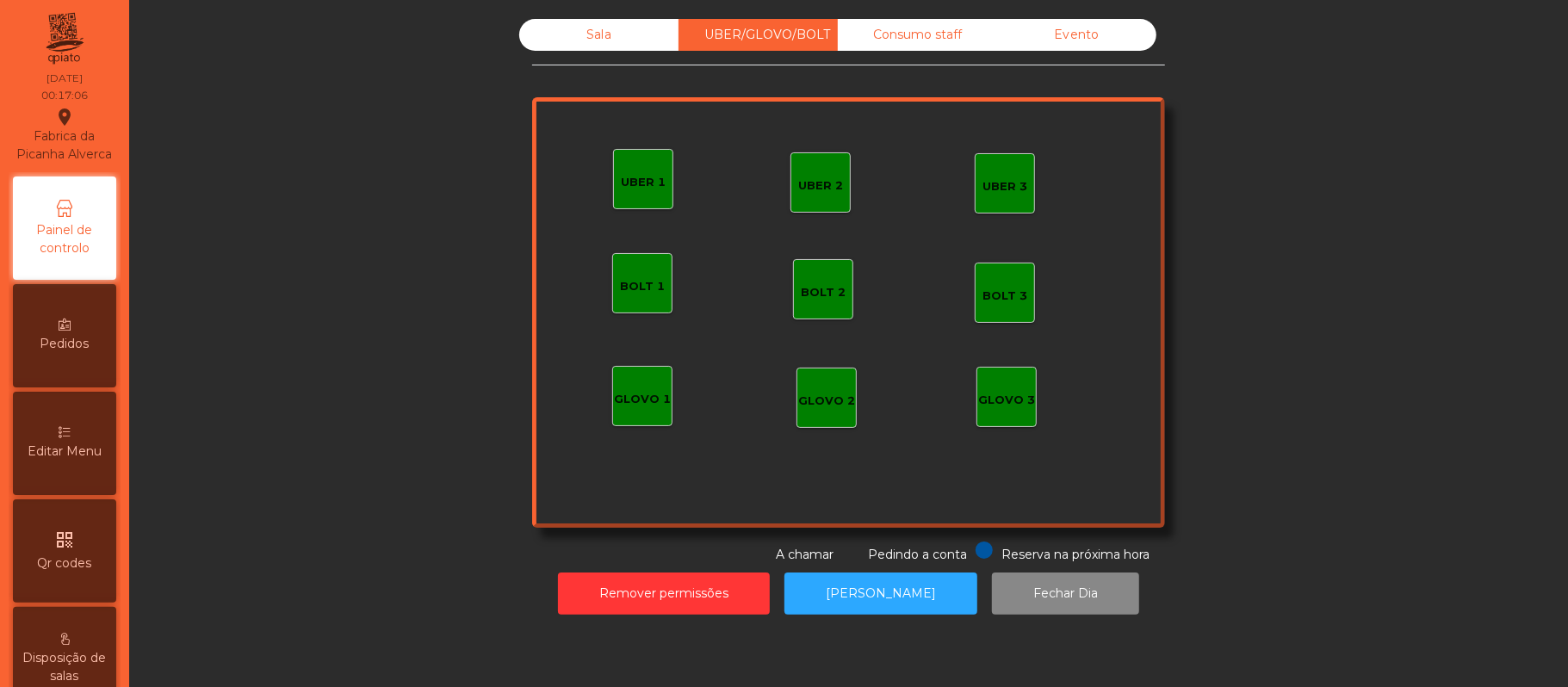
click at [593, 29] on div "Sala" at bounding box center [599, 35] width 159 height 32
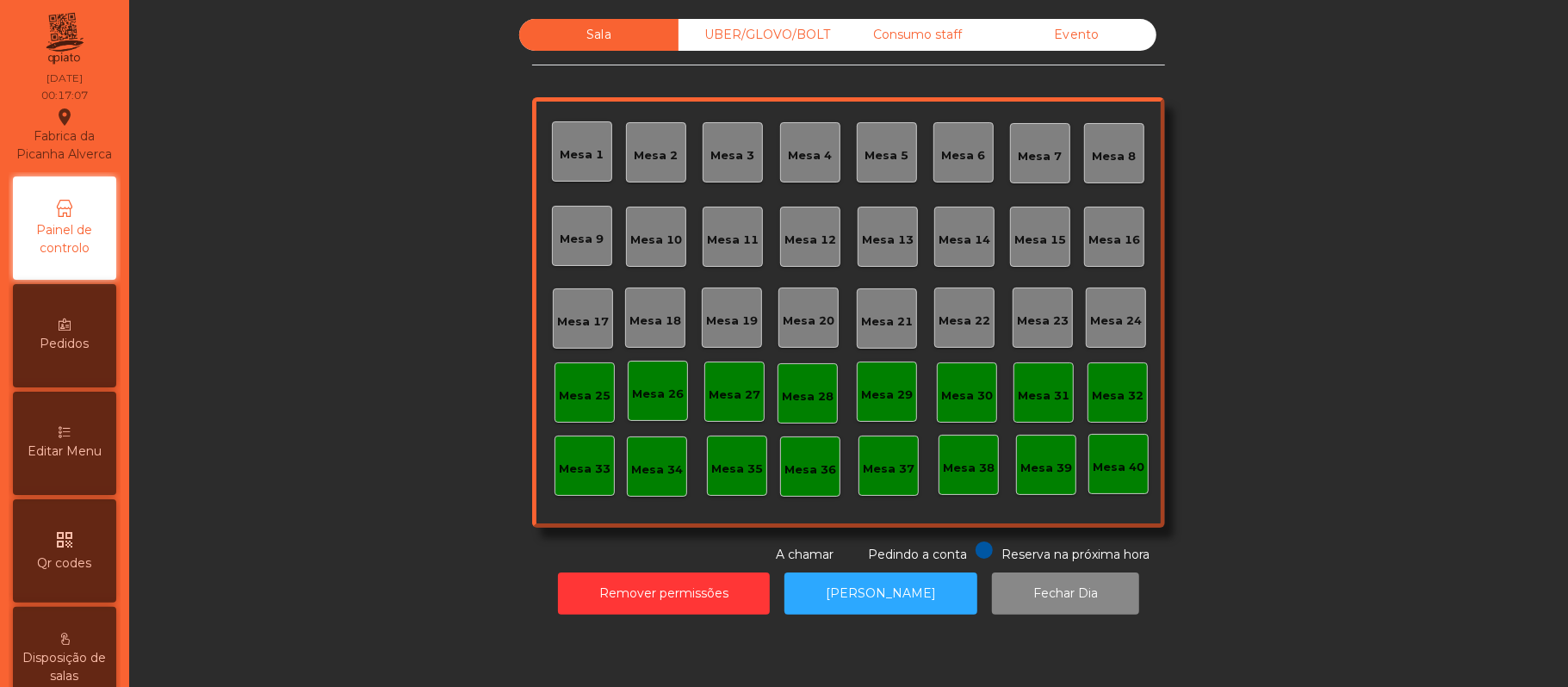
click at [785, 35] on div "UBER/GLOVO/BOLT" at bounding box center [758, 35] width 159 height 32
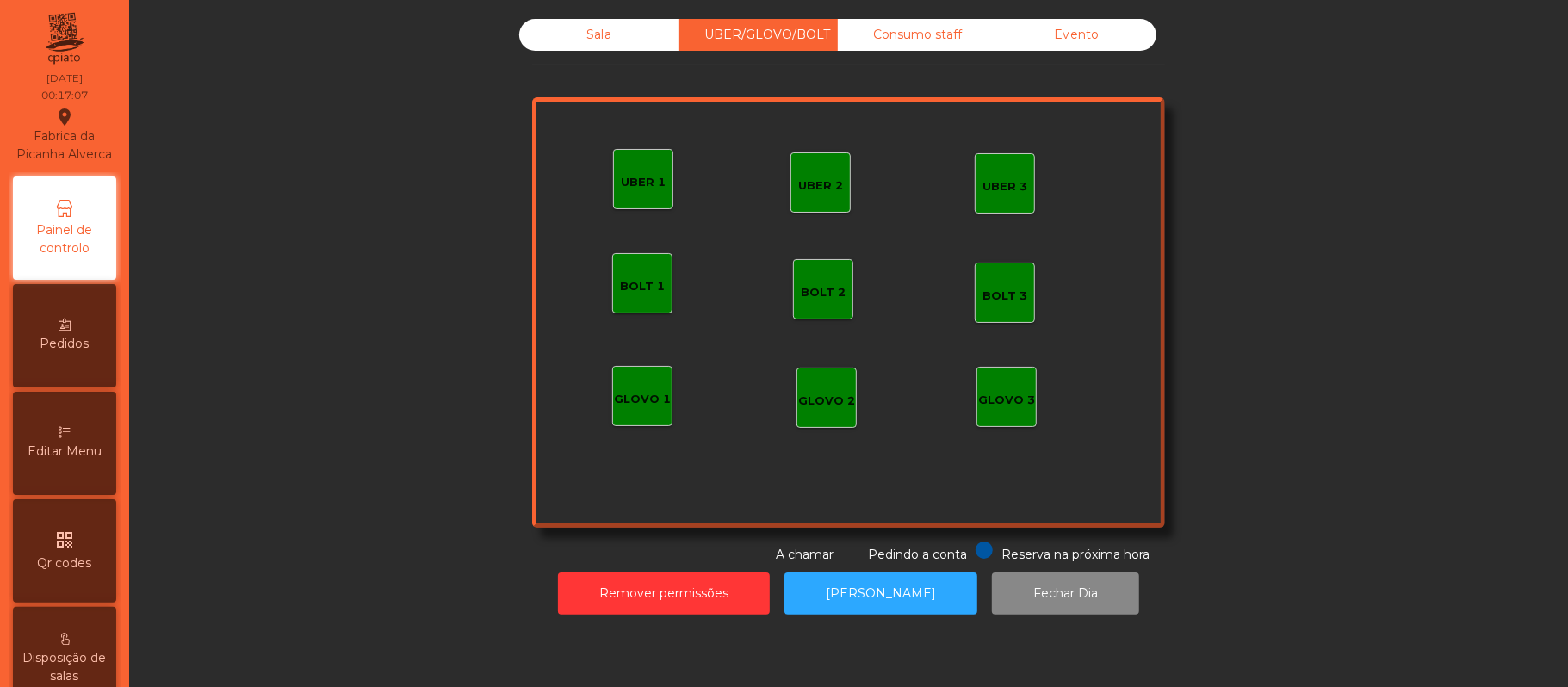
click at [911, 35] on div "Consumo staff" at bounding box center [918, 35] width 159 height 32
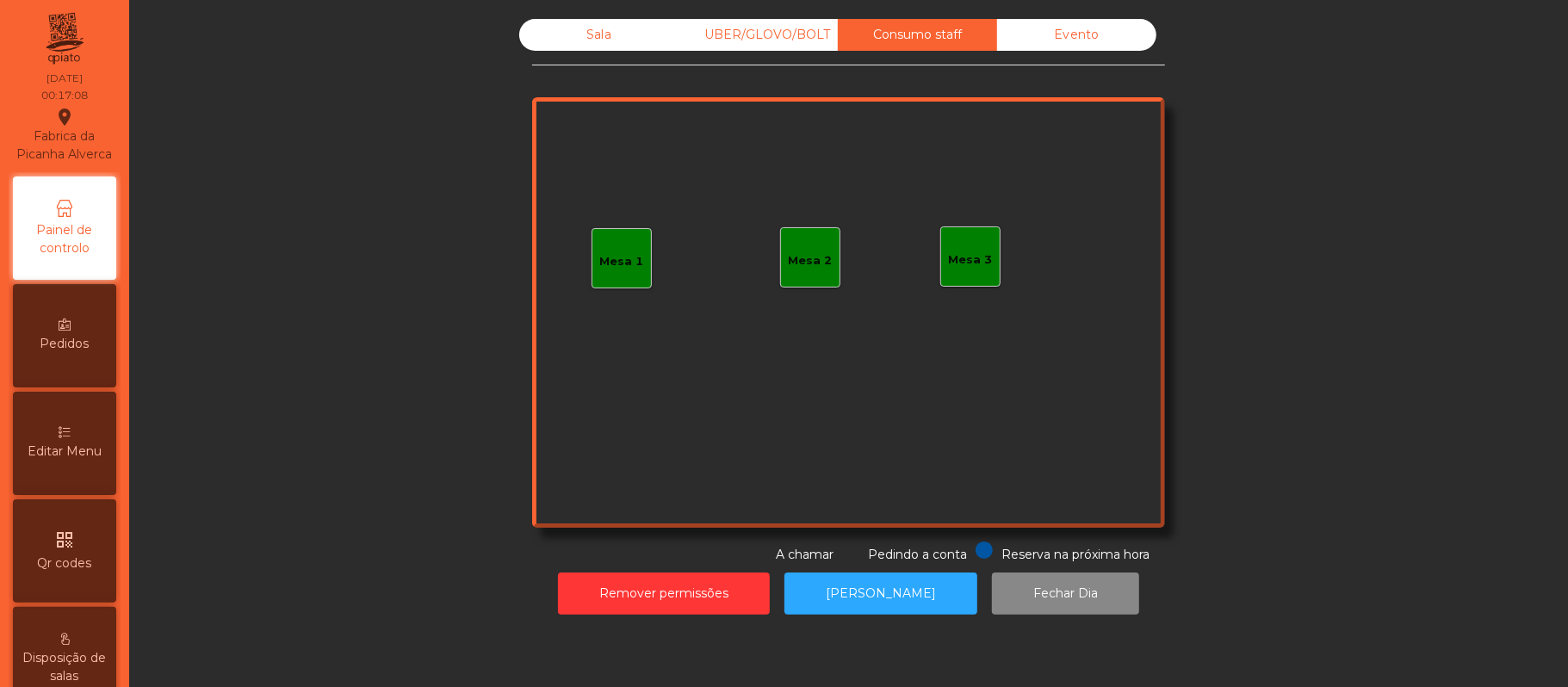
click at [1088, 42] on div "Evento" at bounding box center [1077, 35] width 159 height 32
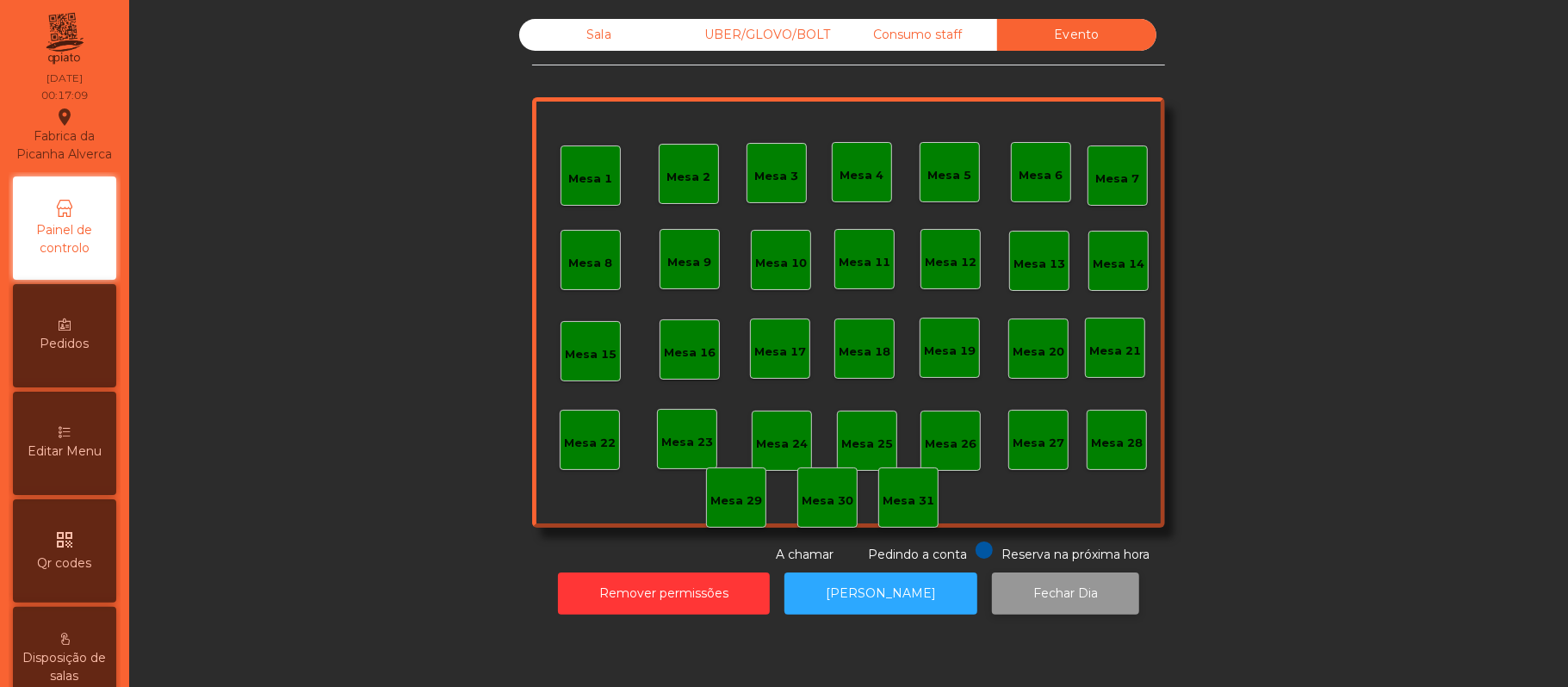
click at [1061, 593] on button "Fechar Dia" at bounding box center [1065, 593] width 147 height 43
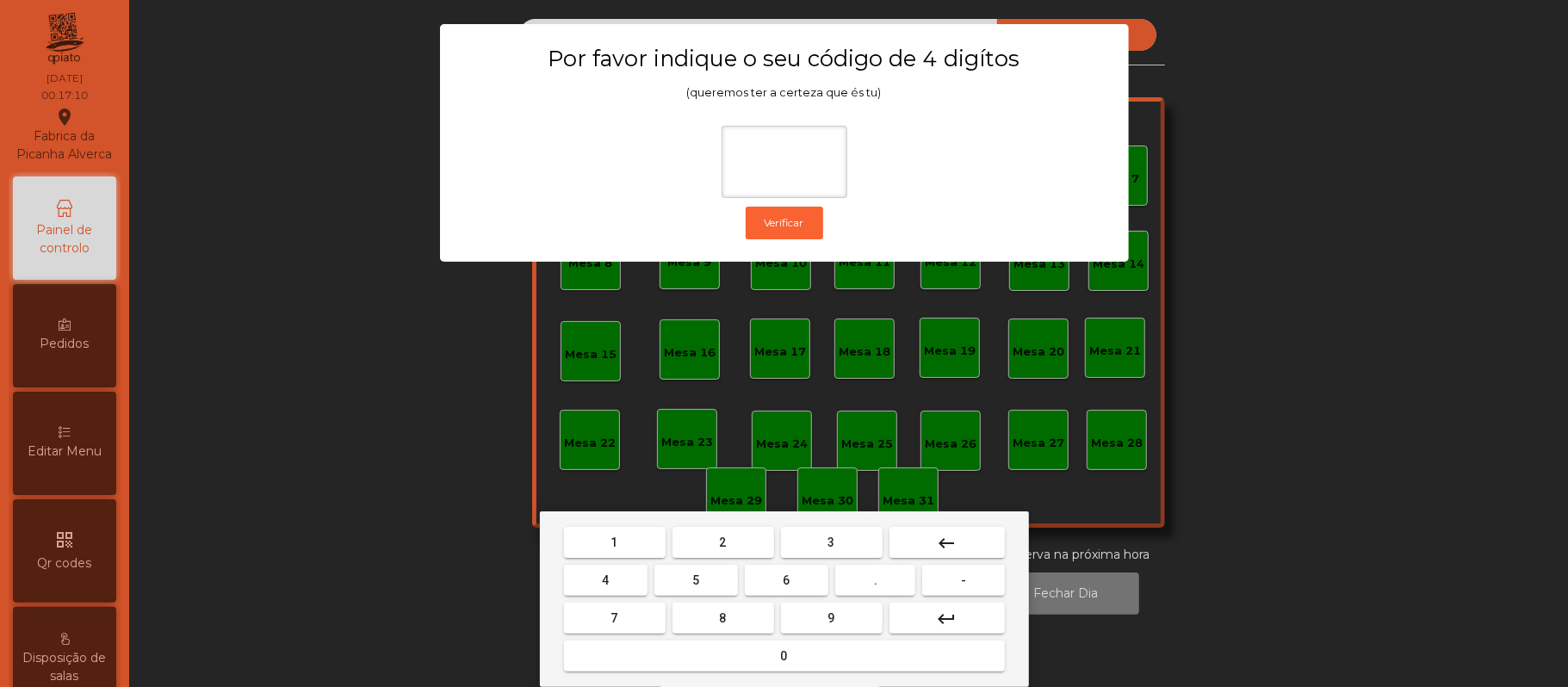
click at [720, 538] on span "2" at bounding box center [722, 542] width 7 height 14
click at [786, 580] on span "6" at bounding box center [787, 580] width 7 height 14
click at [629, 537] on button "1" at bounding box center [614, 542] width 101 height 31
click at [696, 580] on span "5" at bounding box center [695, 580] width 7 height 14
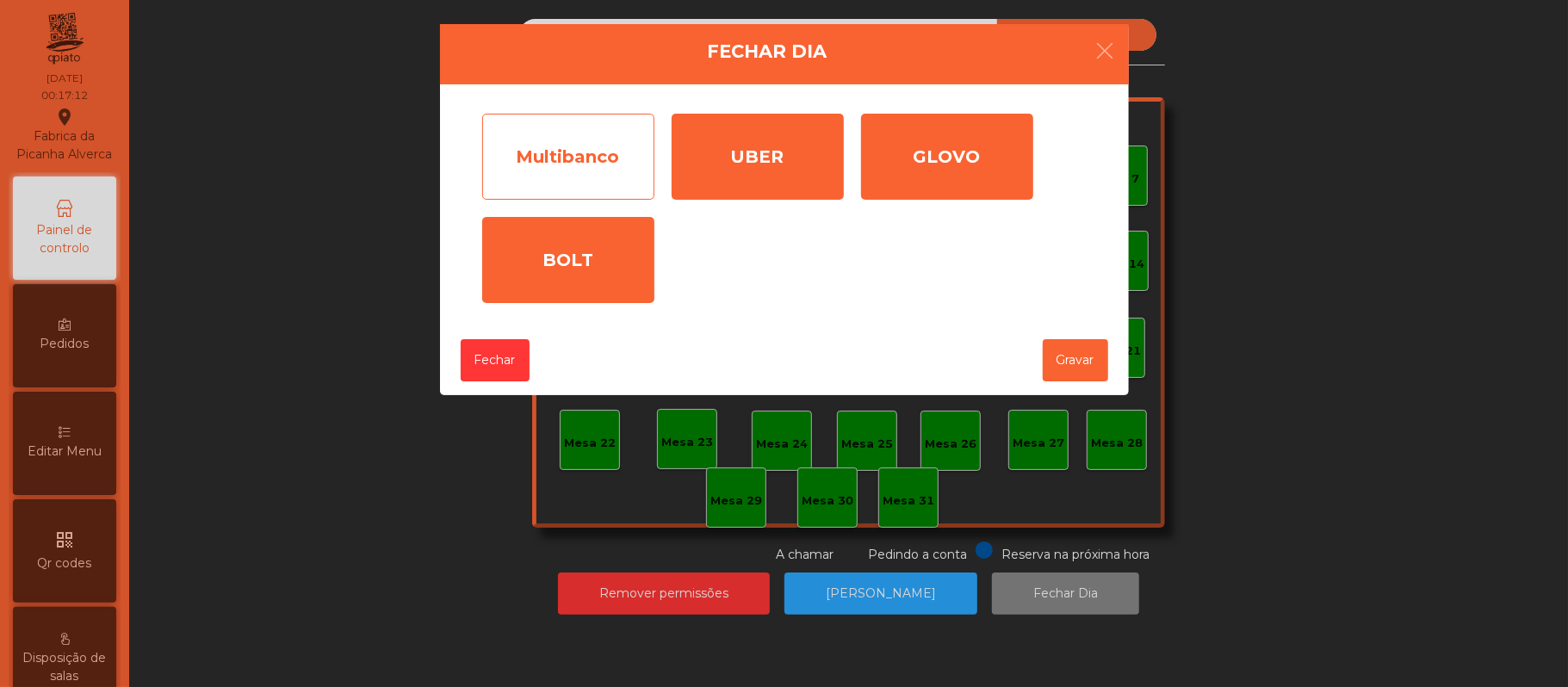
click at [577, 143] on div "Multibanco" at bounding box center [569, 156] width 173 height 86
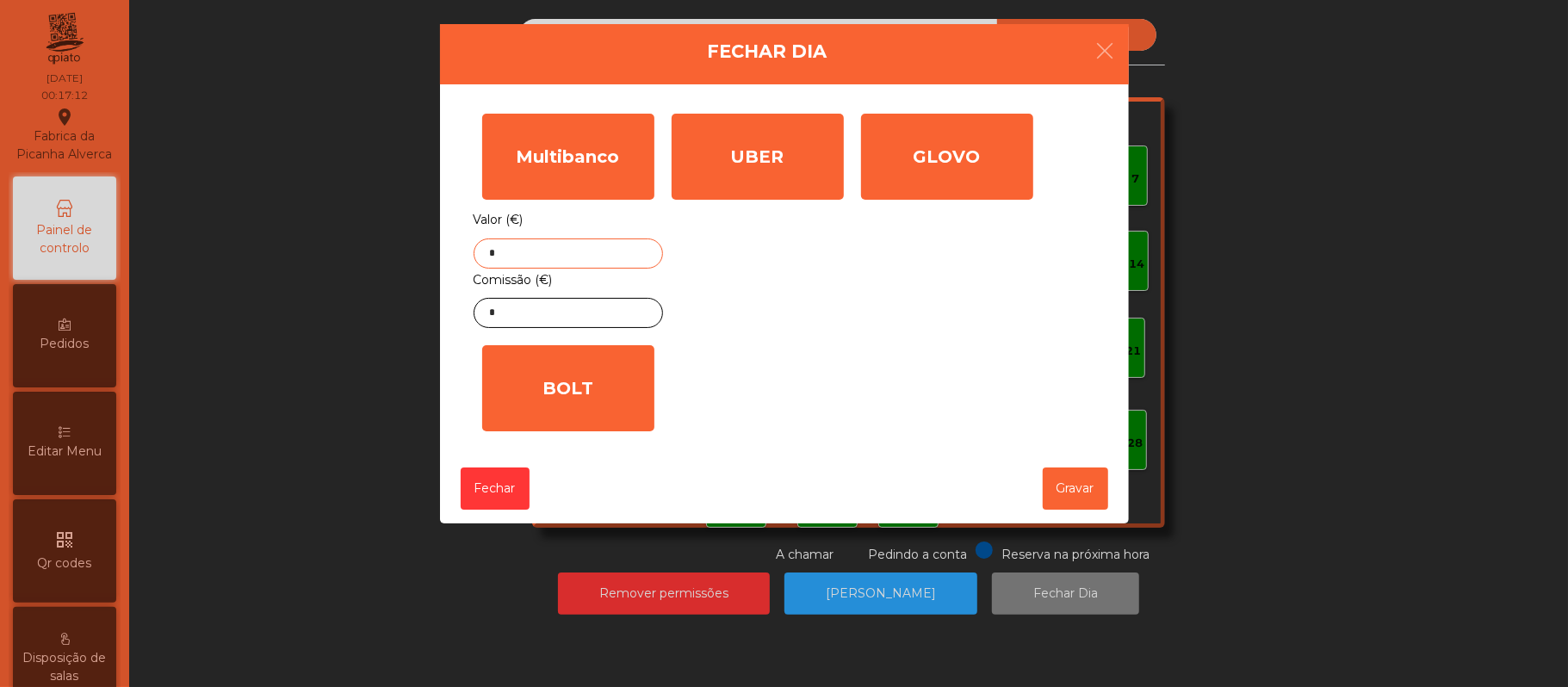
click at [596, 251] on input "*" at bounding box center [569, 254] width 190 height 30
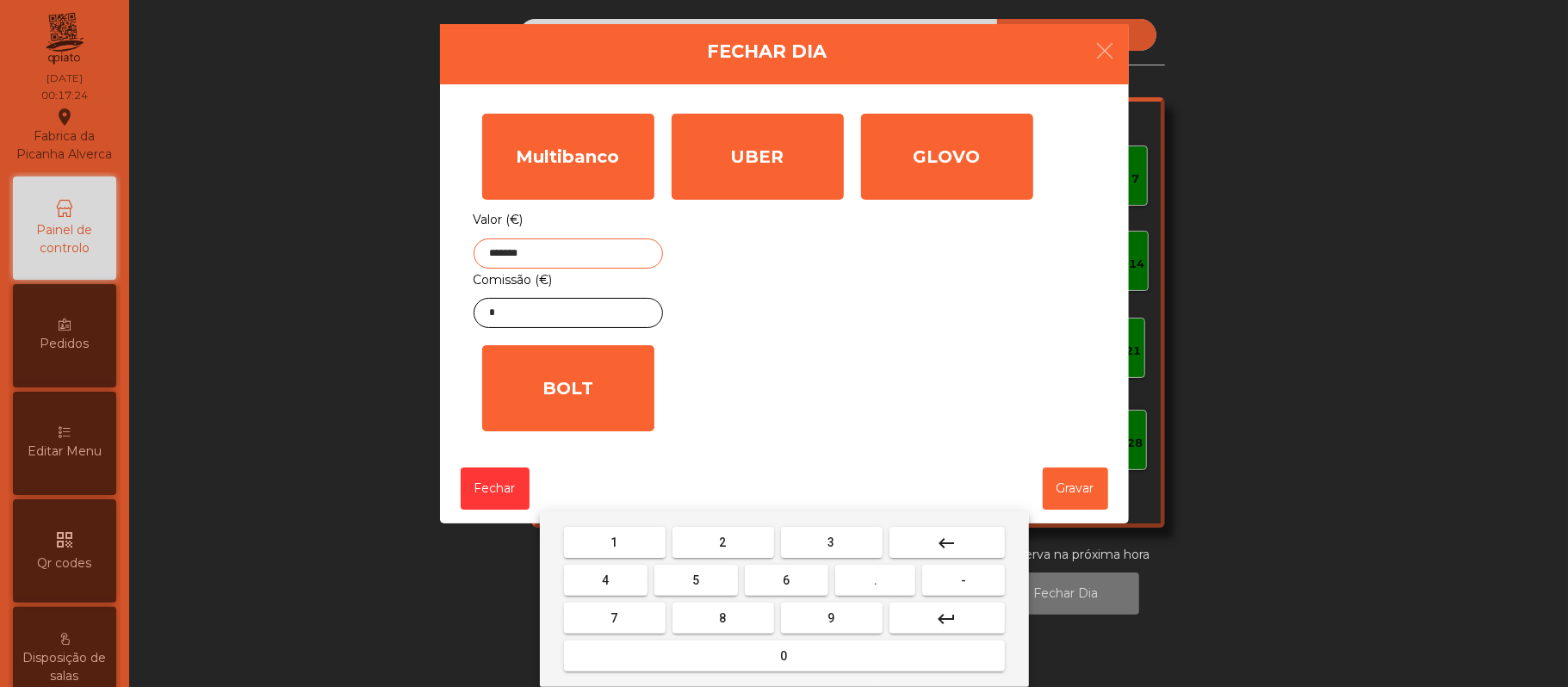
type input "*******"
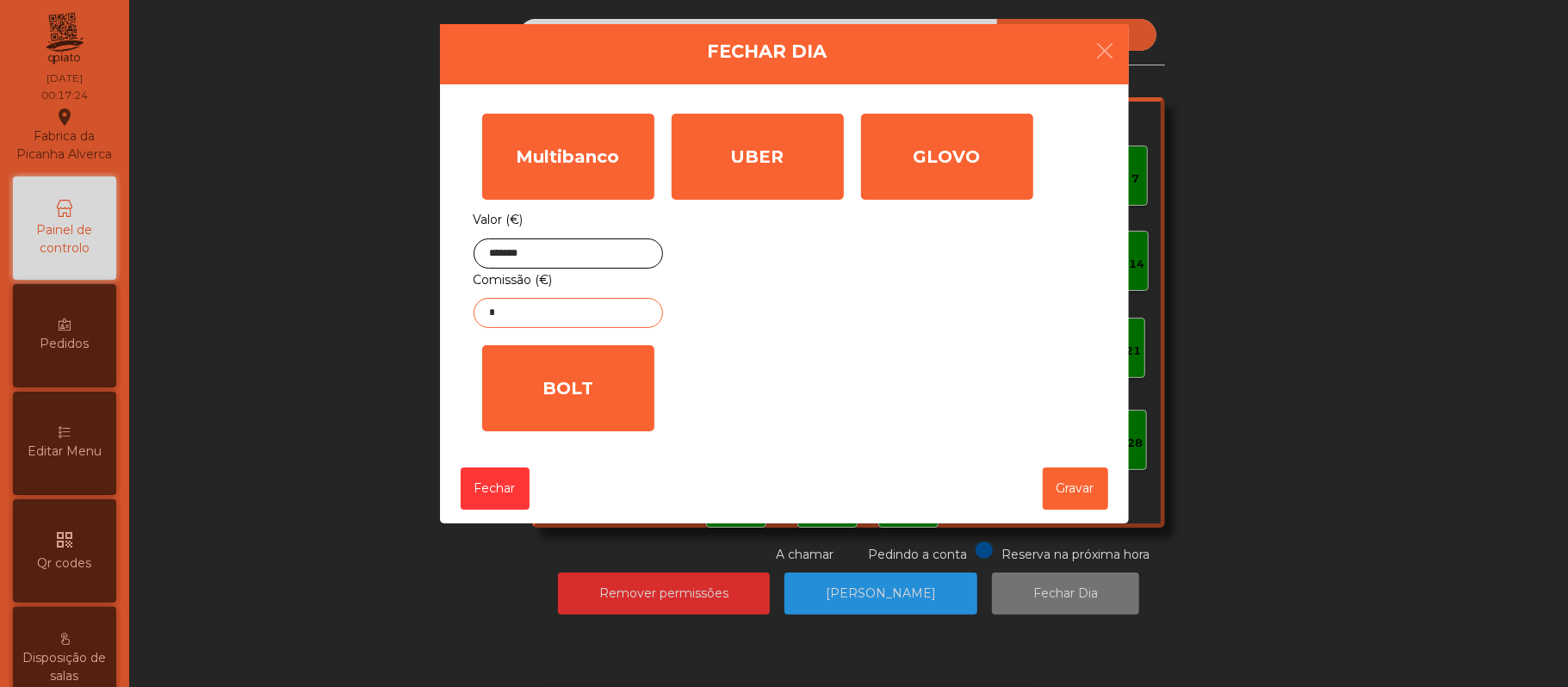
click at [577, 314] on input "*" at bounding box center [569, 313] width 190 height 30
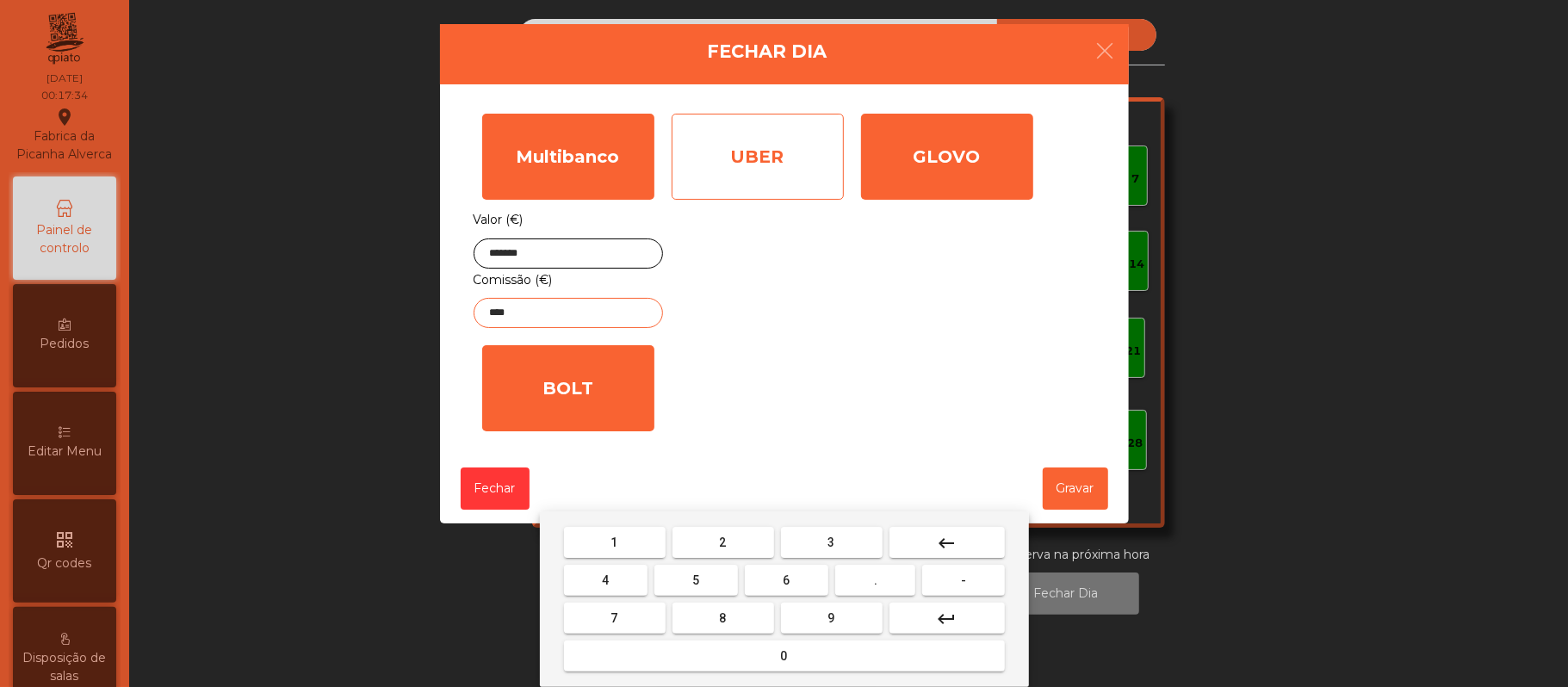
type input "****"
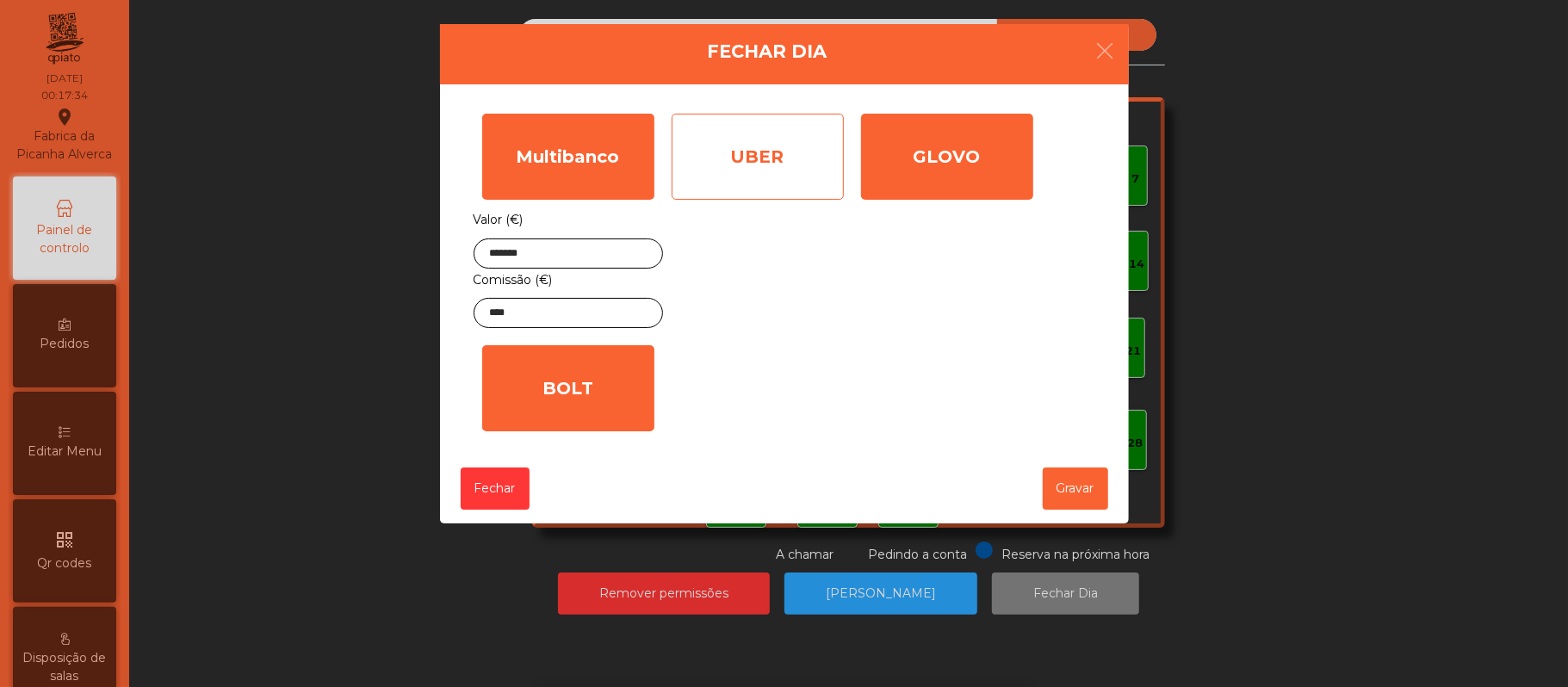
click at [778, 154] on div "UBER" at bounding box center [757, 156] width 173 height 86
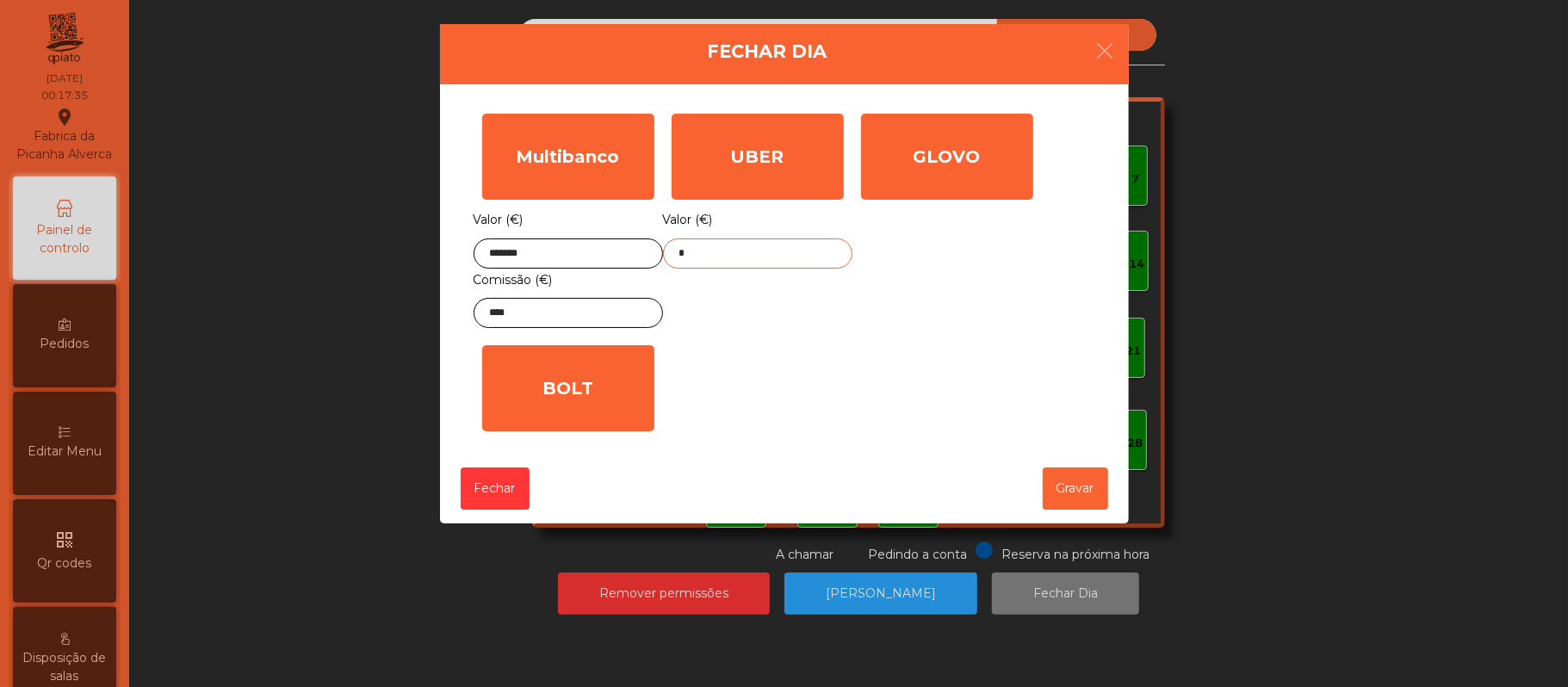
click at [790, 253] on input "*" at bounding box center [757, 254] width 190 height 30
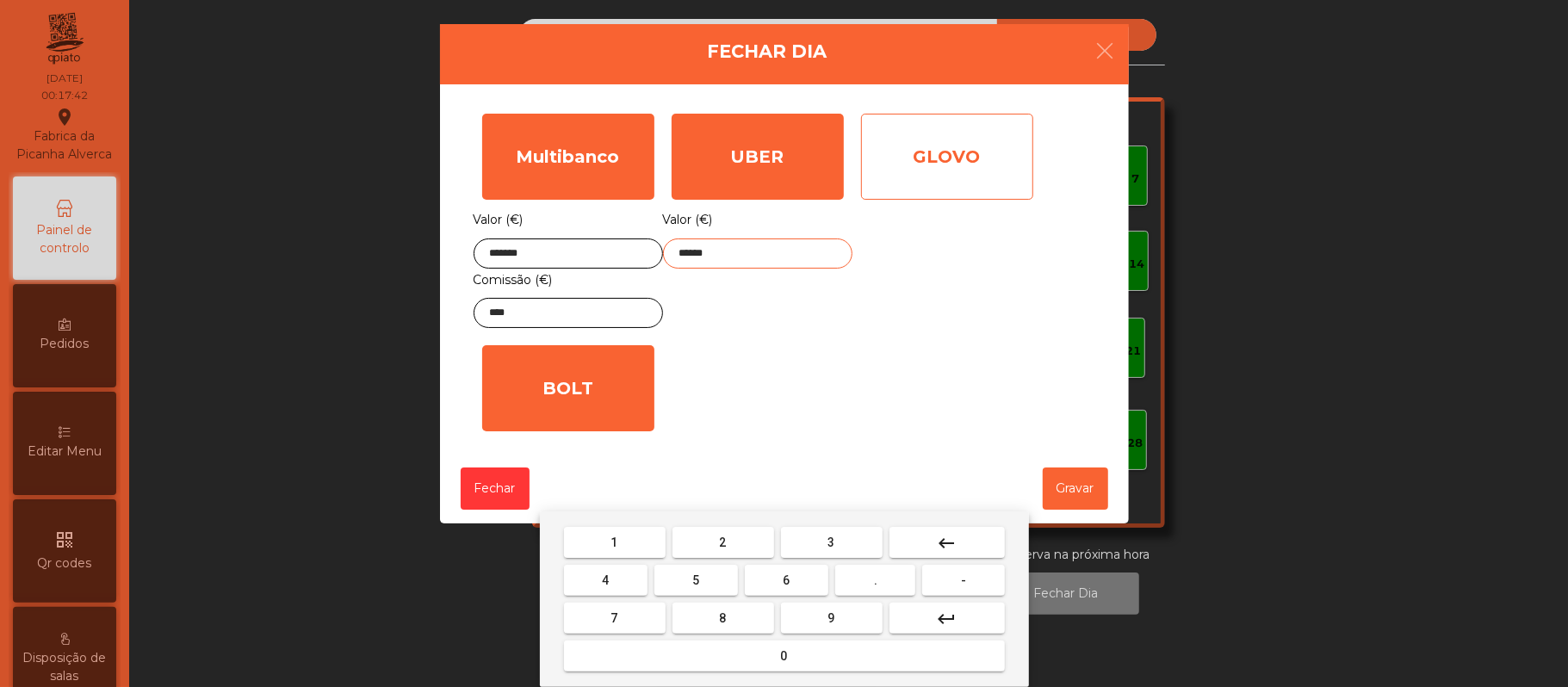
type input "******"
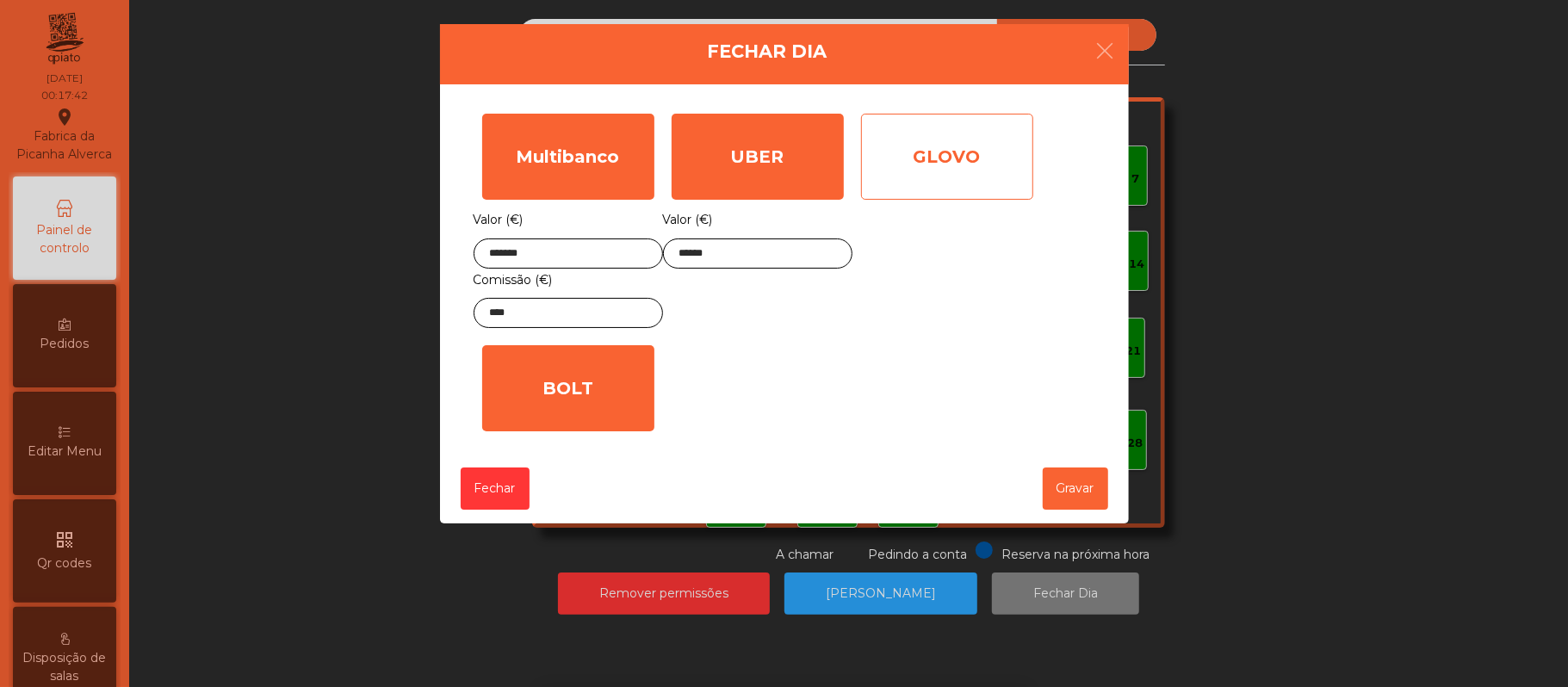
click at [973, 146] on div "GLOVO" at bounding box center [947, 156] width 173 height 86
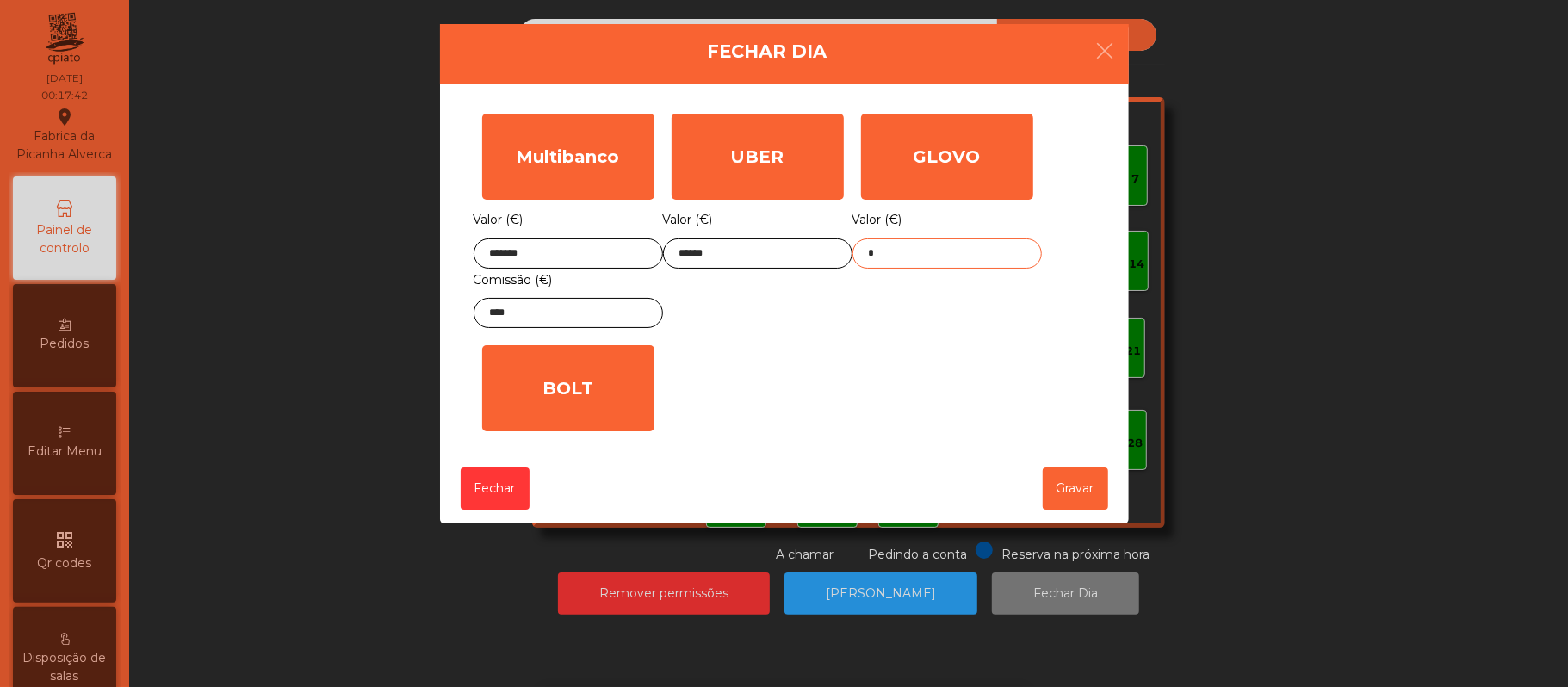
click at [939, 248] on input "*" at bounding box center [947, 254] width 190 height 30
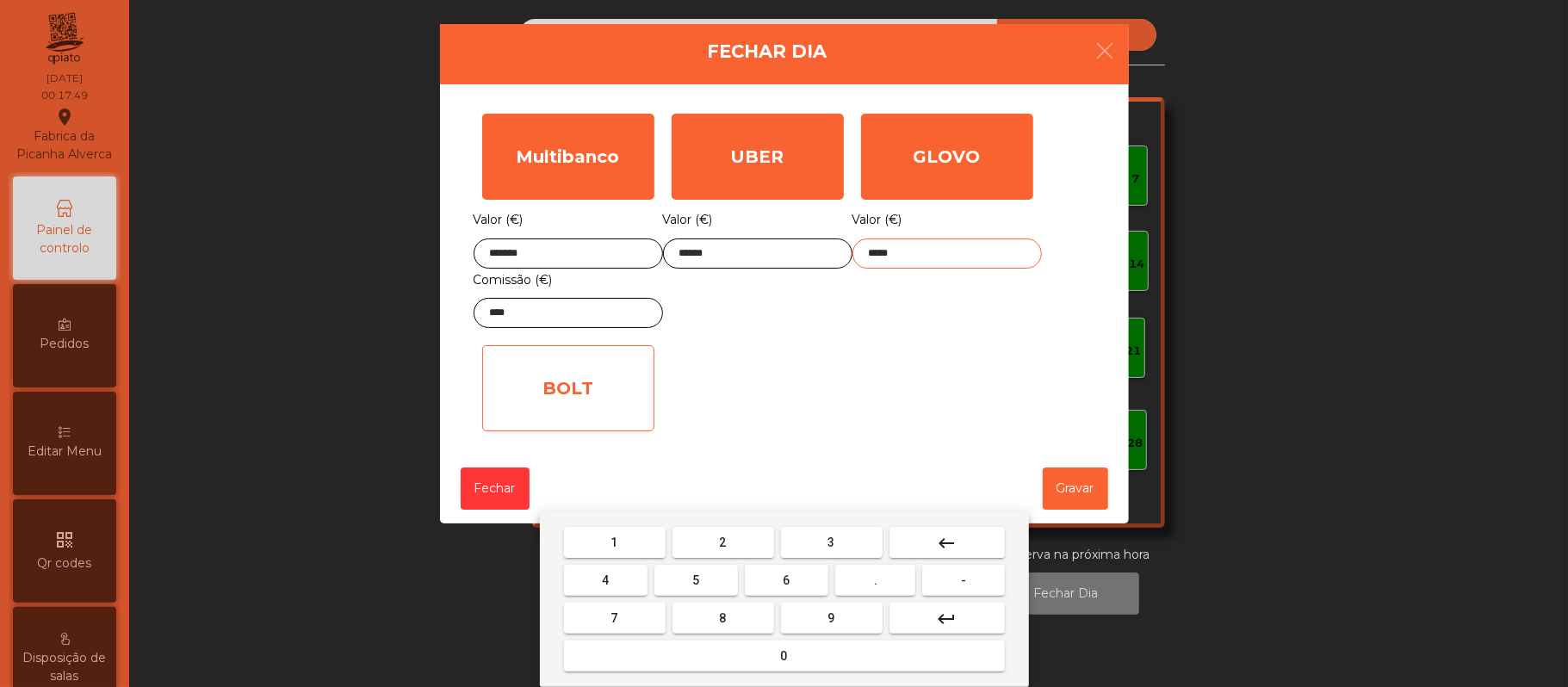
type input "*****"
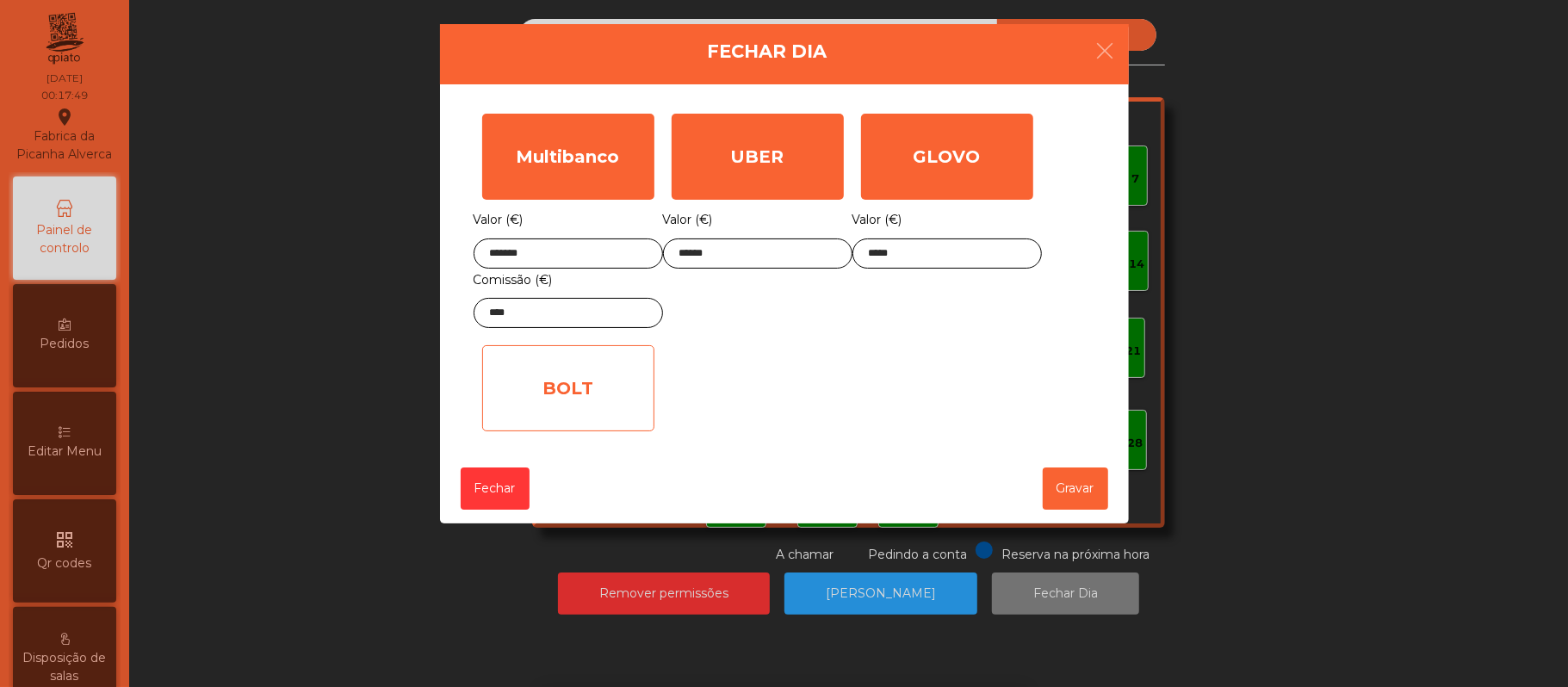
click at [606, 376] on div "BOLT" at bounding box center [569, 388] width 173 height 86
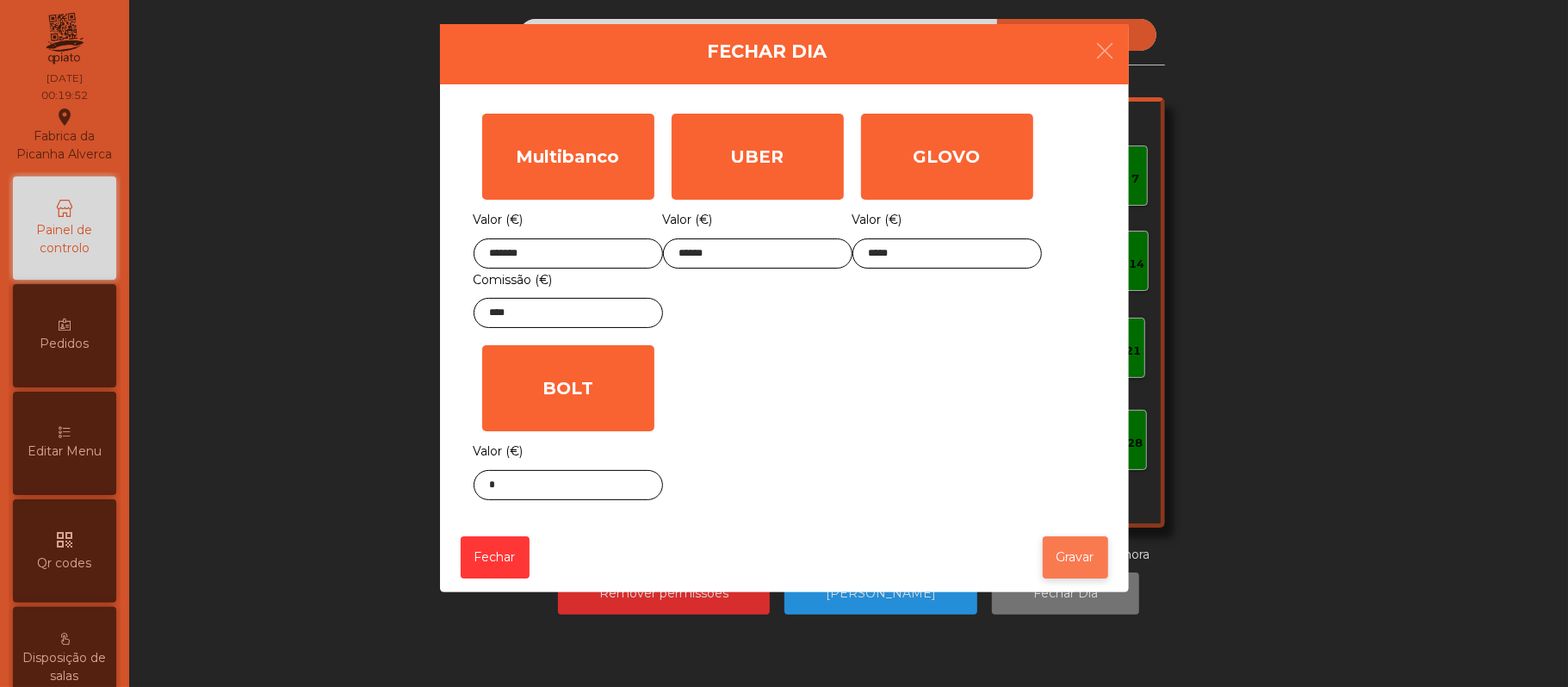
click at [1059, 551] on button "Gravar" at bounding box center [1075, 557] width 65 height 43
